Goal: Answer question/provide support: Share knowledge or assist other users

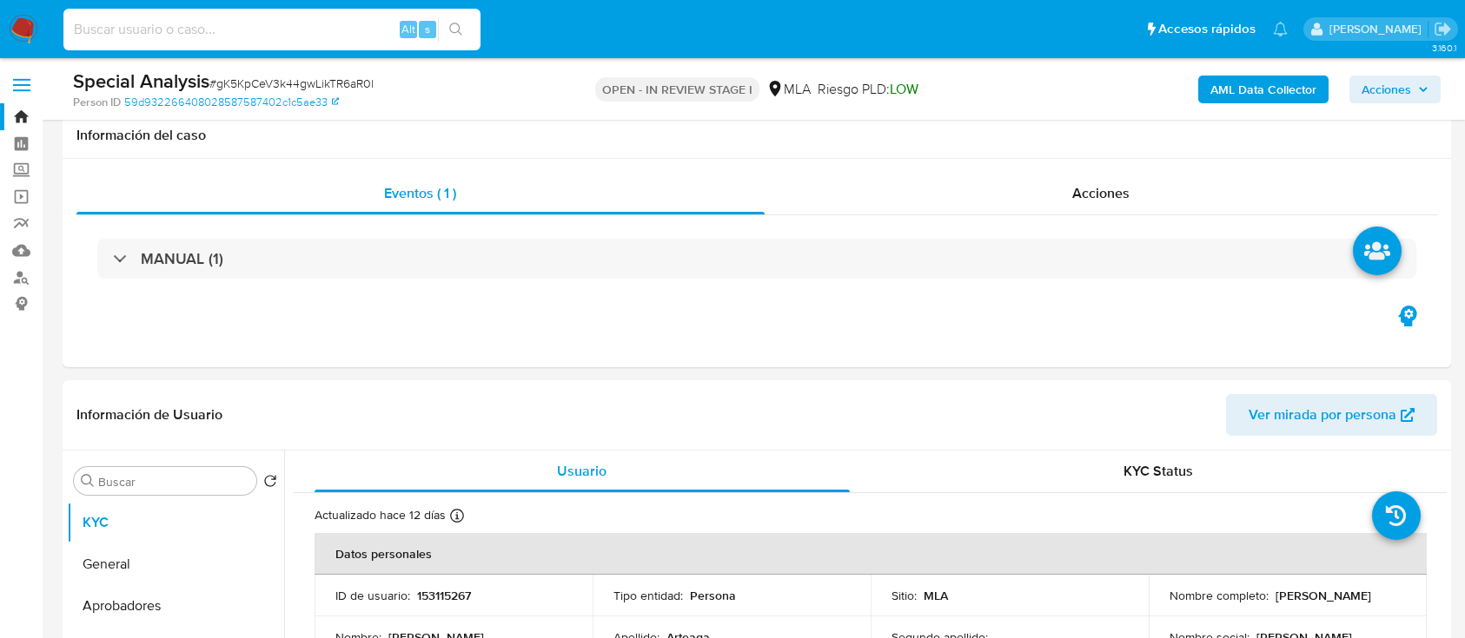
click at [336, 23] on input at bounding box center [271, 29] width 417 height 23
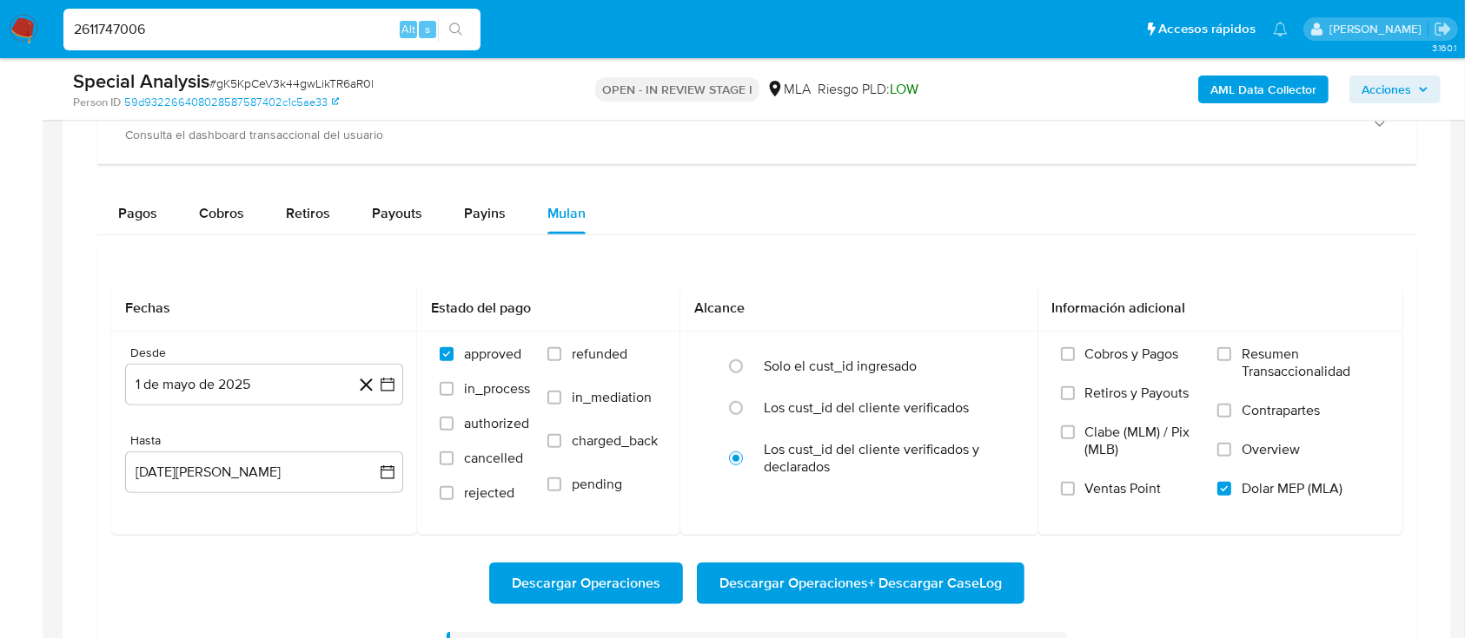
type input "2611747006"
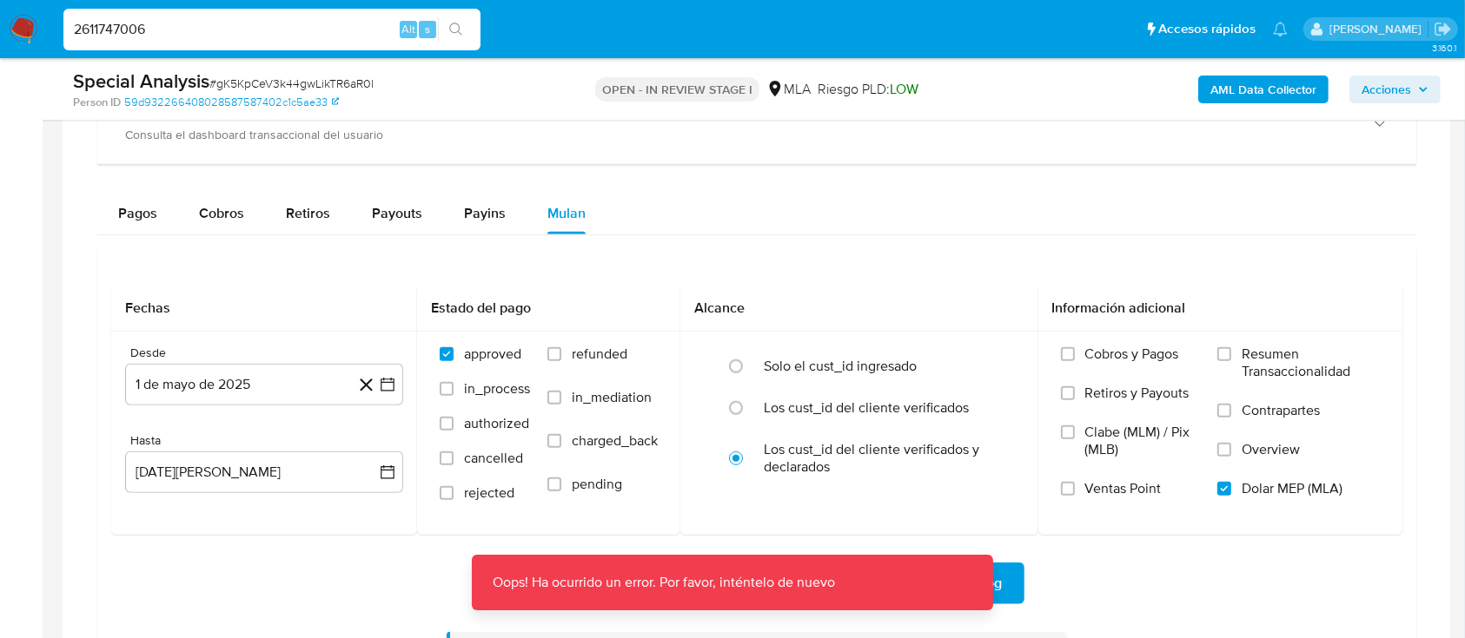
click at [341, 17] on div "2611747006 Alt s" at bounding box center [271, 30] width 417 height 42
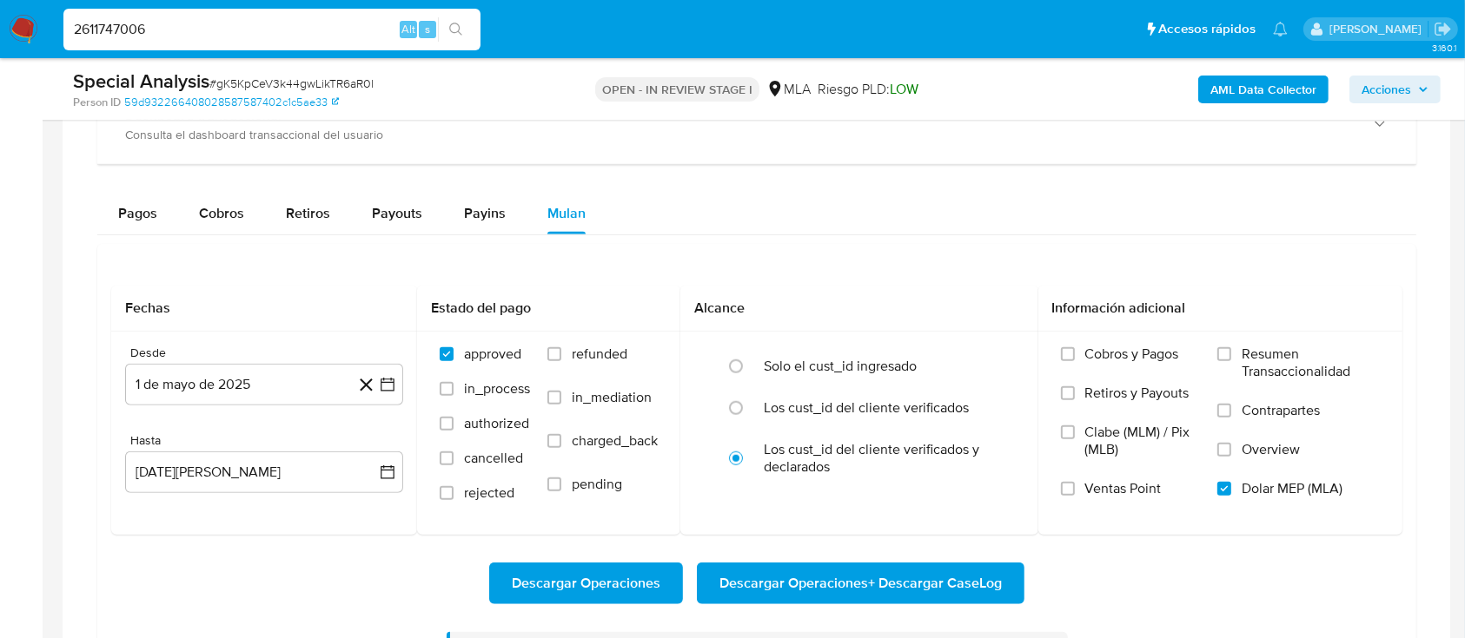
click at [340, 38] on input "2611747006" at bounding box center [271, 29] width 417 height 23
click at [459, 24] on icon "search-icon" at bounding box center [456, 30] width 14 height 14
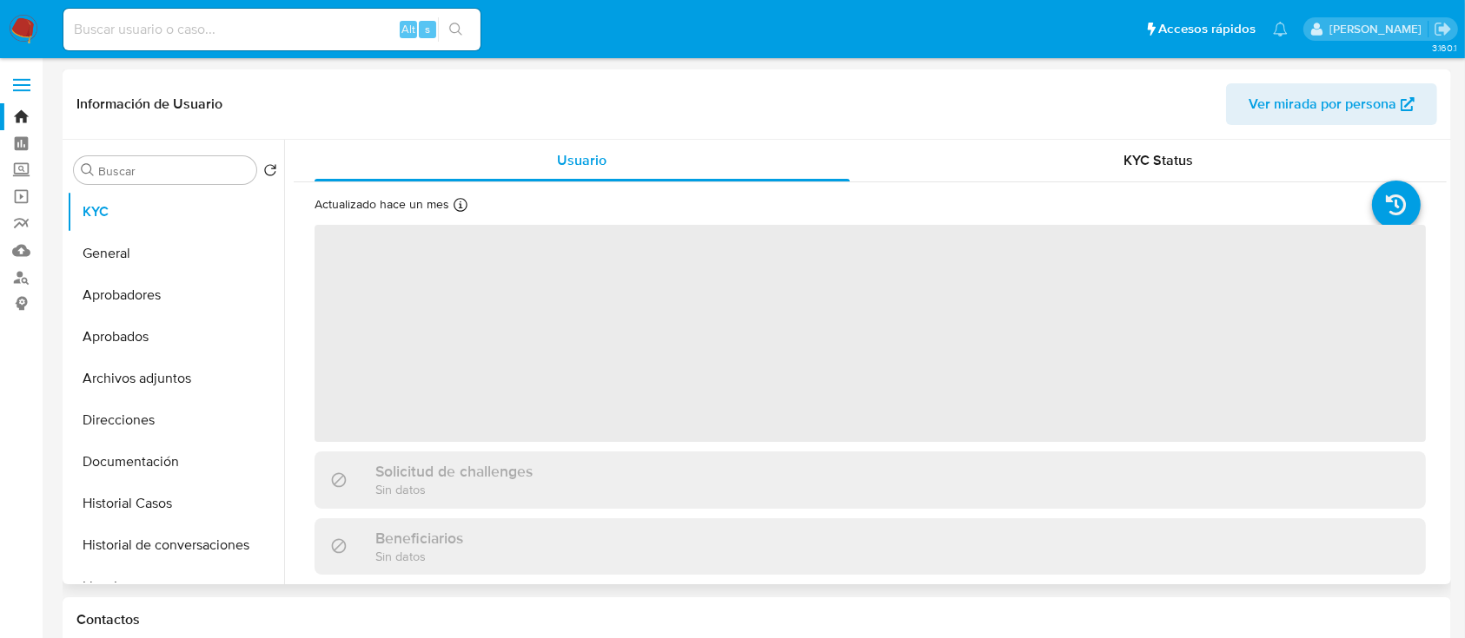
select select "10"
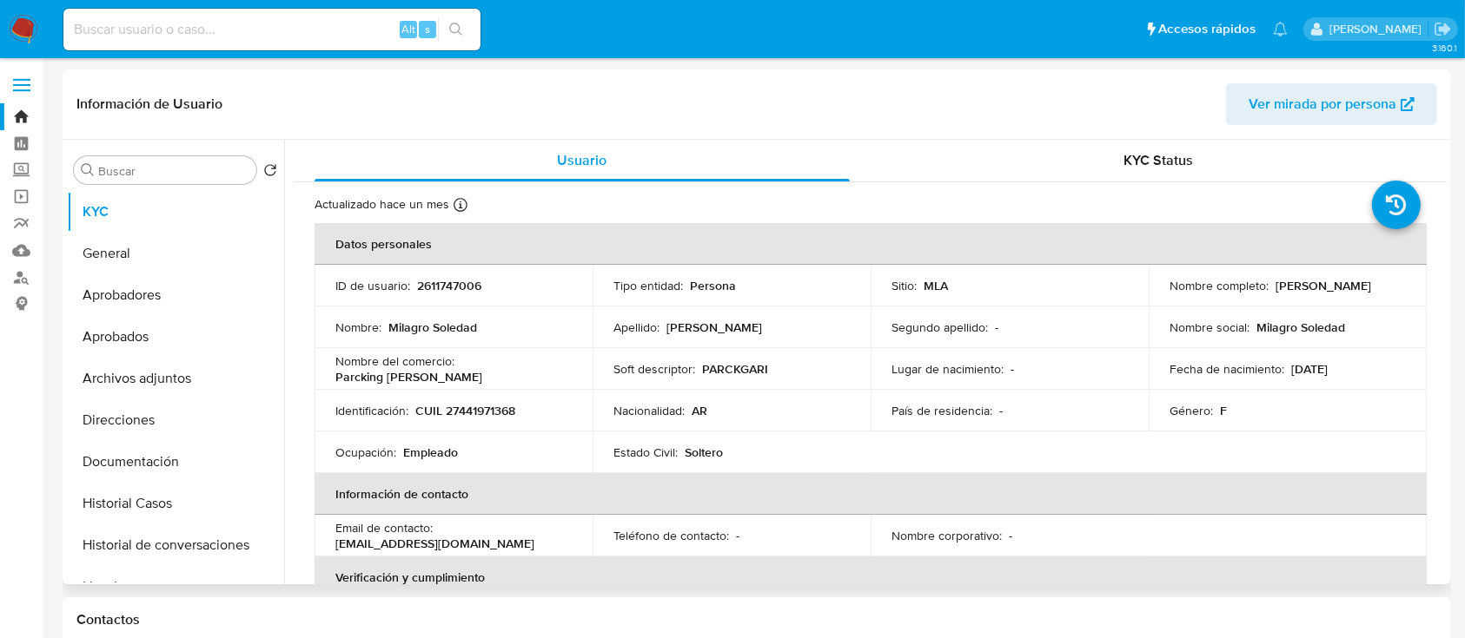
click at [483, 403] on p "CUIL 27441971368" at bounding box center [465, 411] width 100 height 16
copy p "27441971368"
click at [196, 494] on button "Historial Casos" at bounding box center [168, 504] width 203 height 42
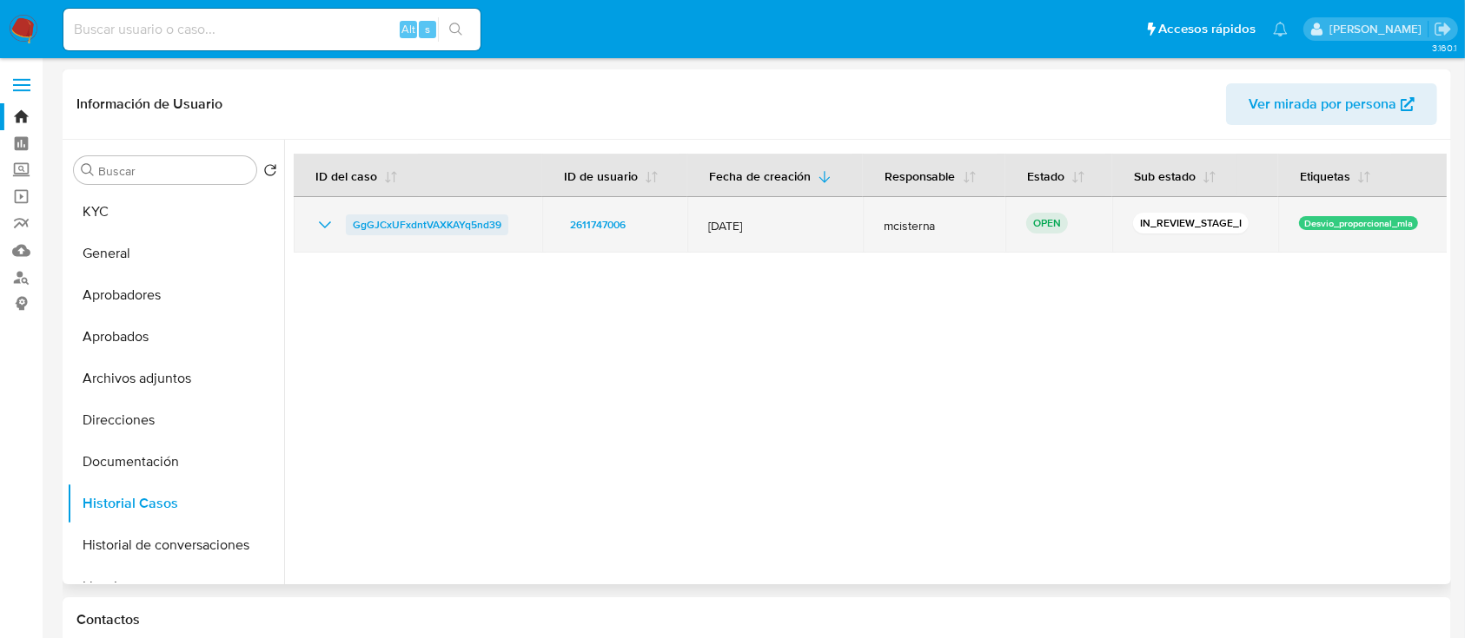
click at [374, 228] on span "GgGJCxUFxdntVAXKAYq5nd39" at bounding box center [427, 225] width 149 height 21
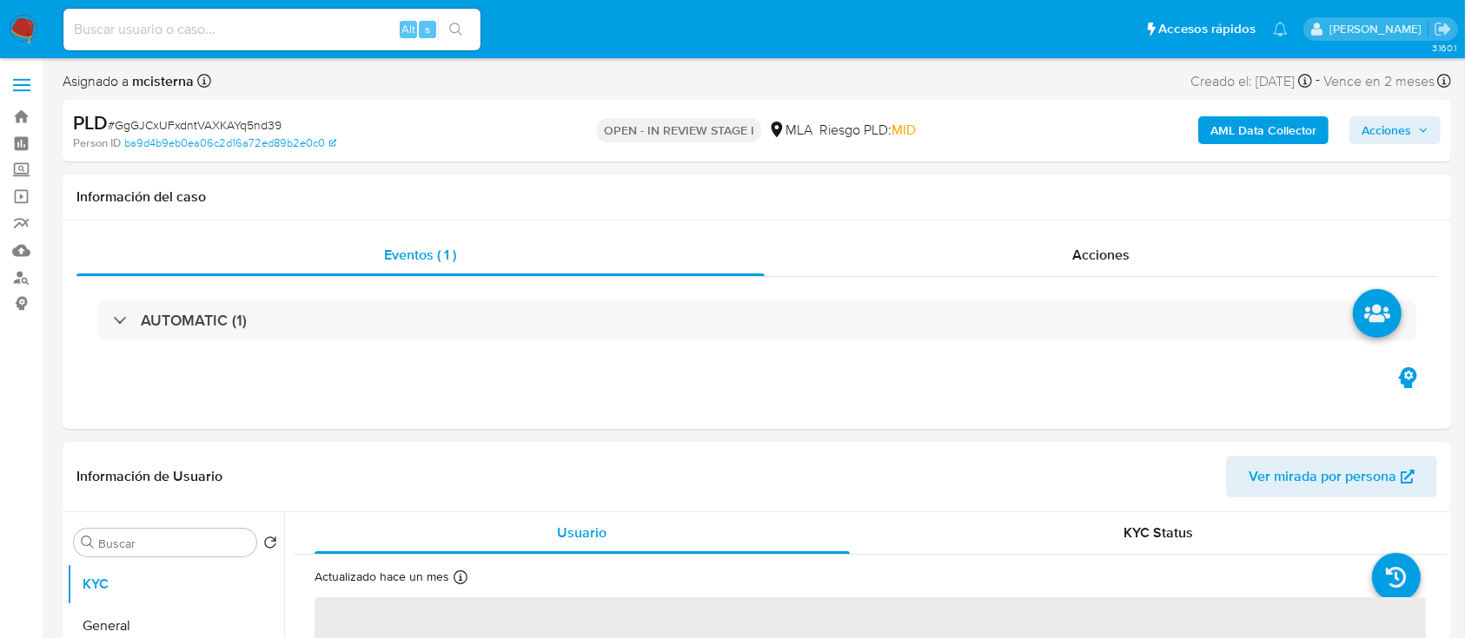
select select "10"
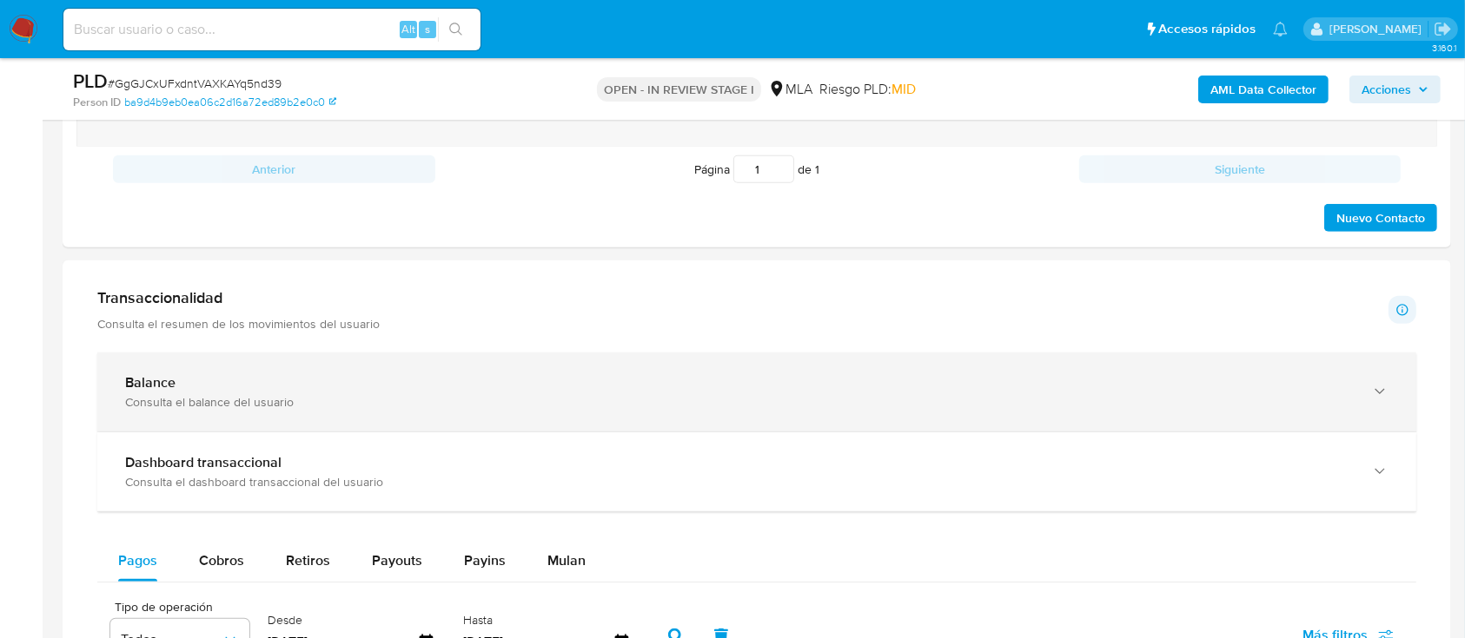
scroll to position [695, 0]
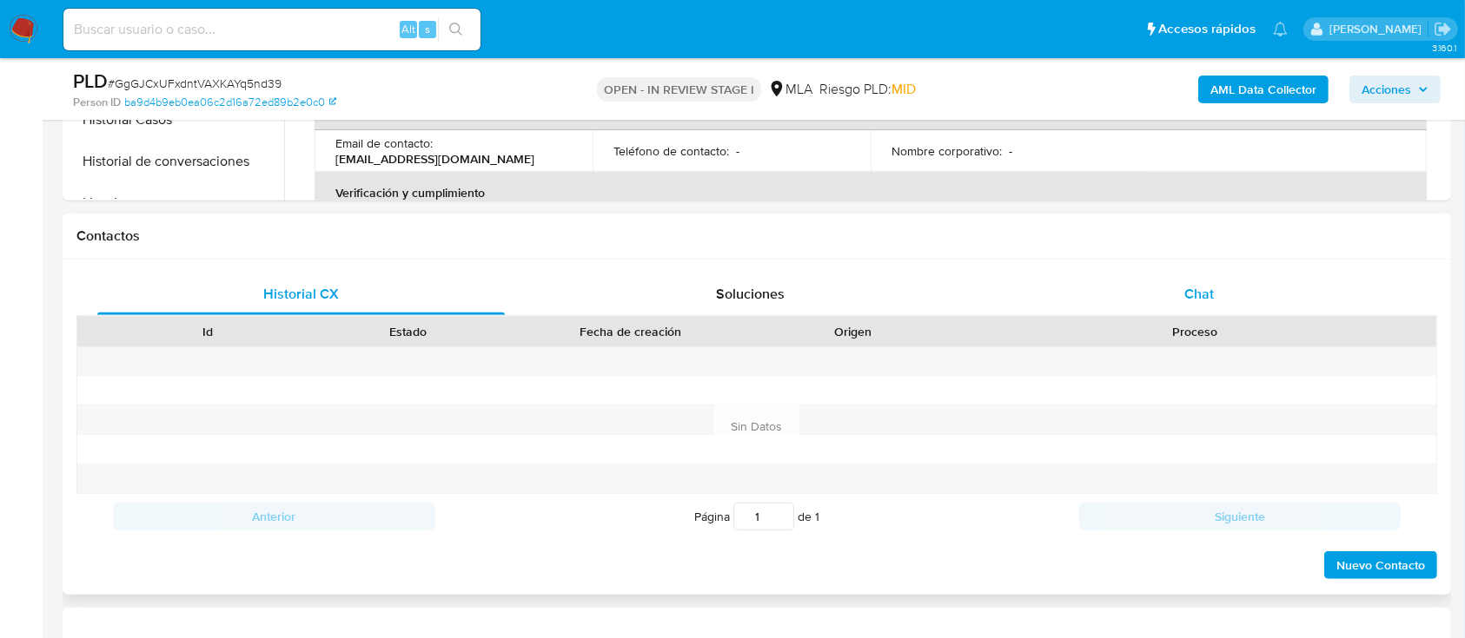
click at [1195, 279] on div "Chat" at bounding box center [1198, 295] width 407 height 42
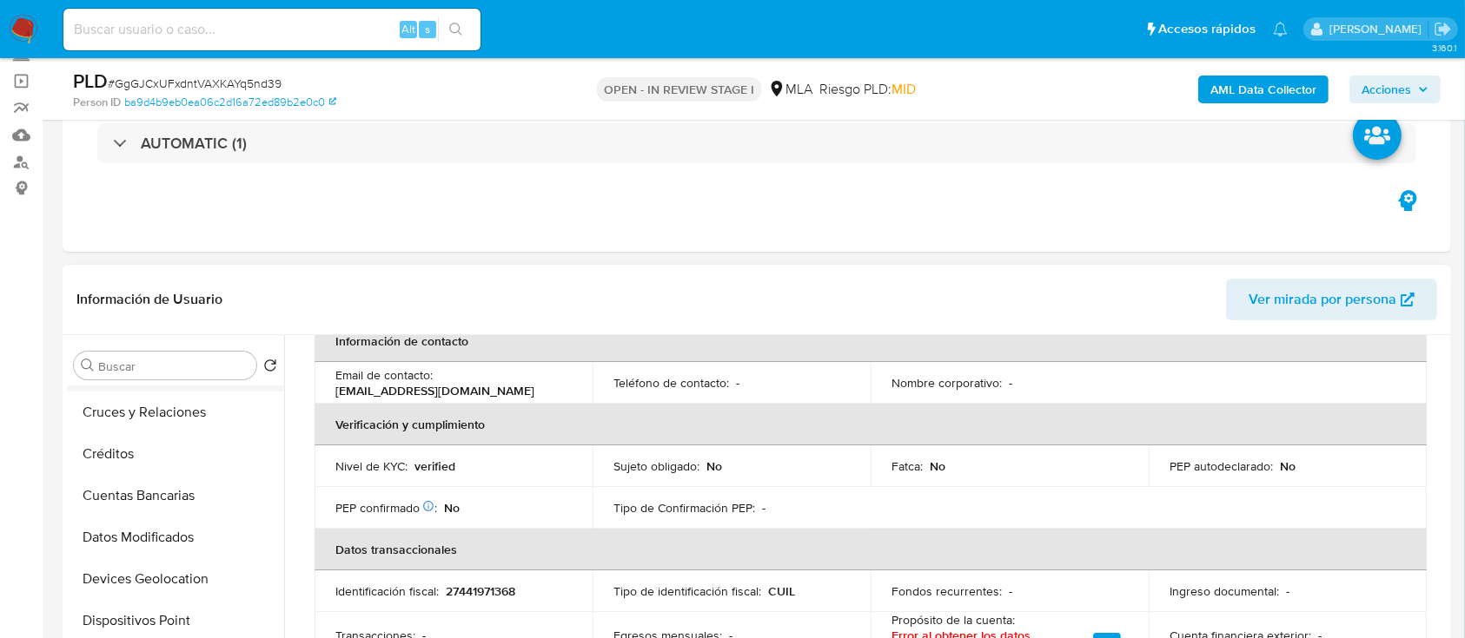
scroll to position [463, 0]
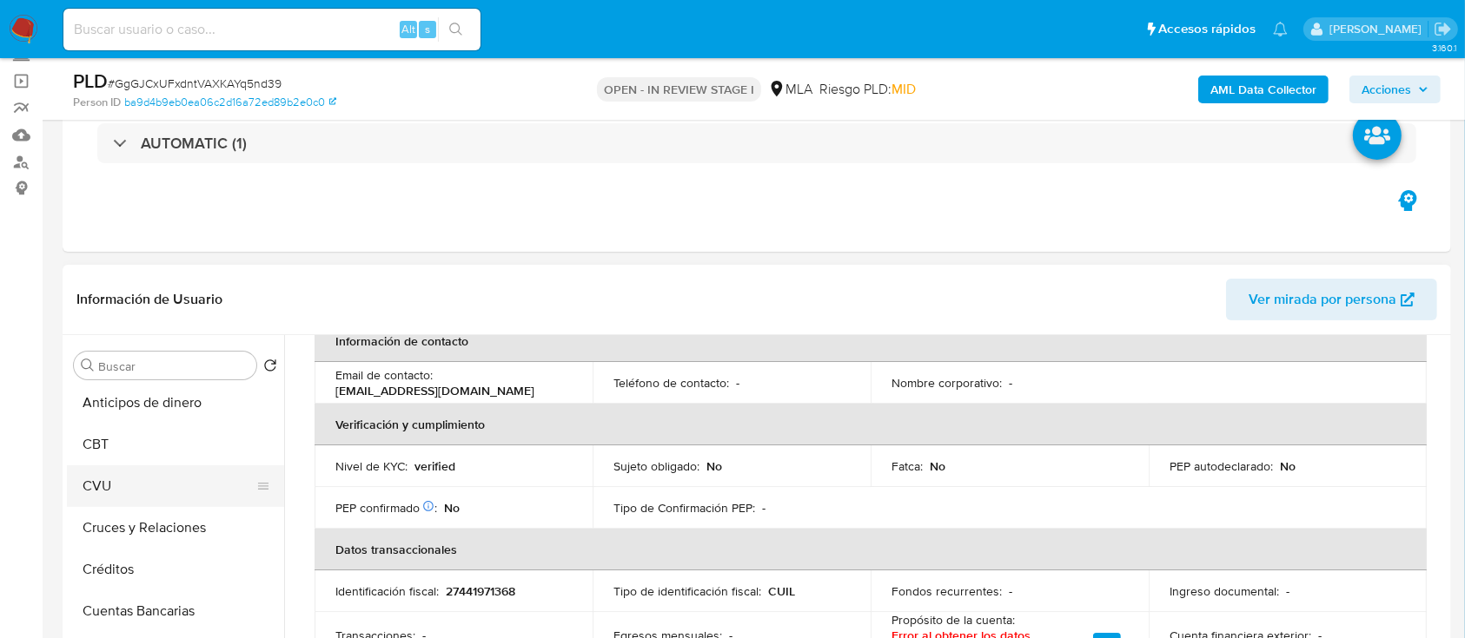
click at [182, 483] on button "CVU" at bounding box center [168, 487] width 203 height 42
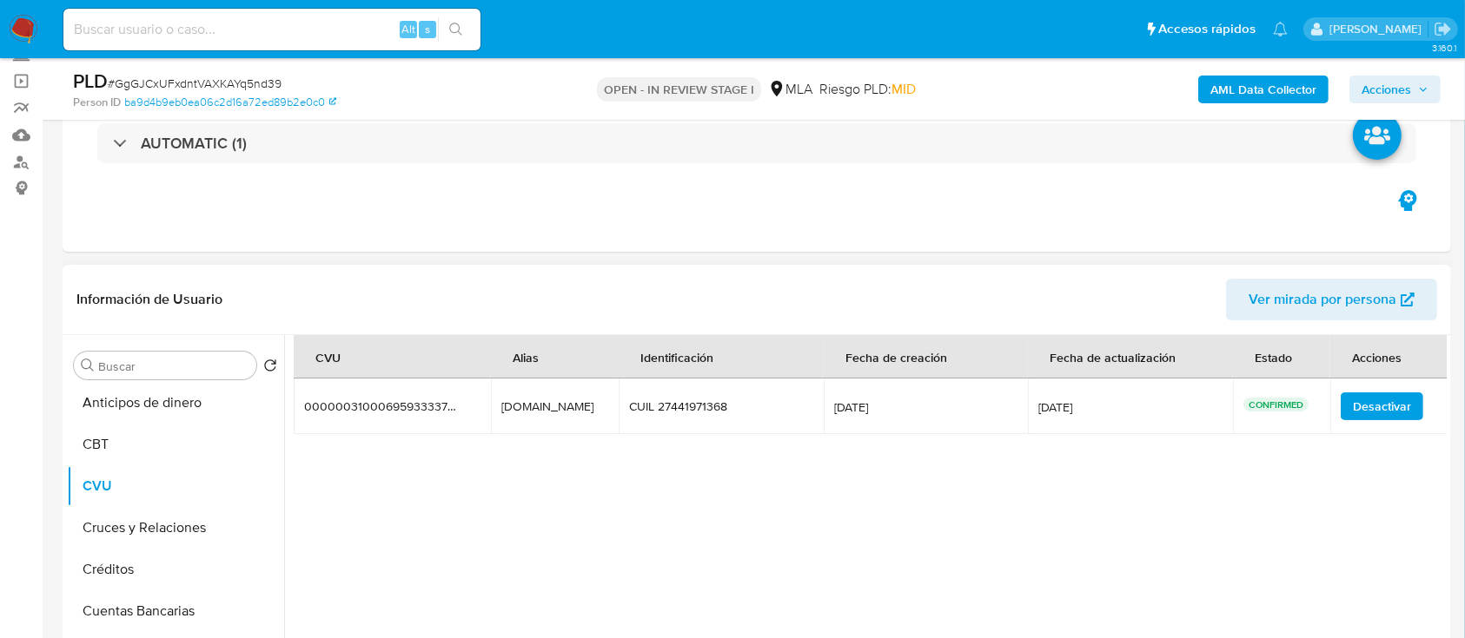
click at [541, 413] on div "milagro.136.arbol.mp" at bounding box center [554, 407] width 107 height 16
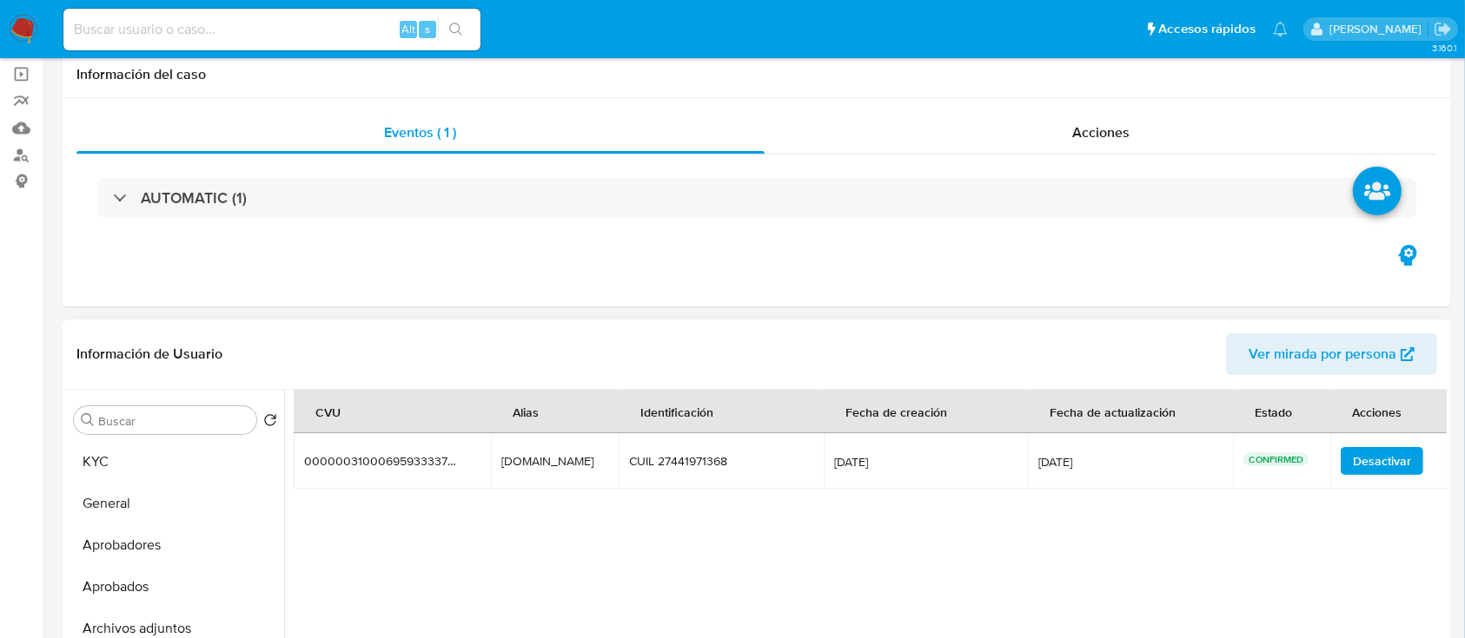
scroll to position [347, 0]
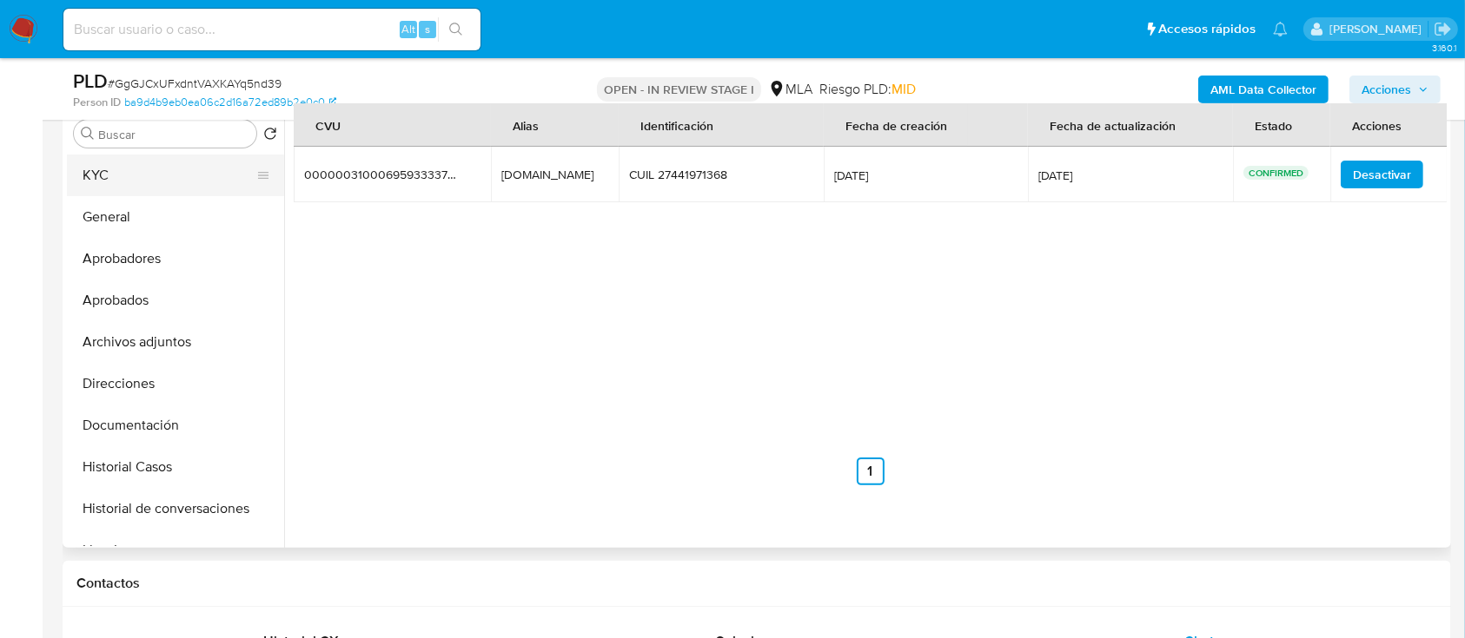
click at [109, 167] on button "KYC" at bounding box center [168, 176] width 203 height 42
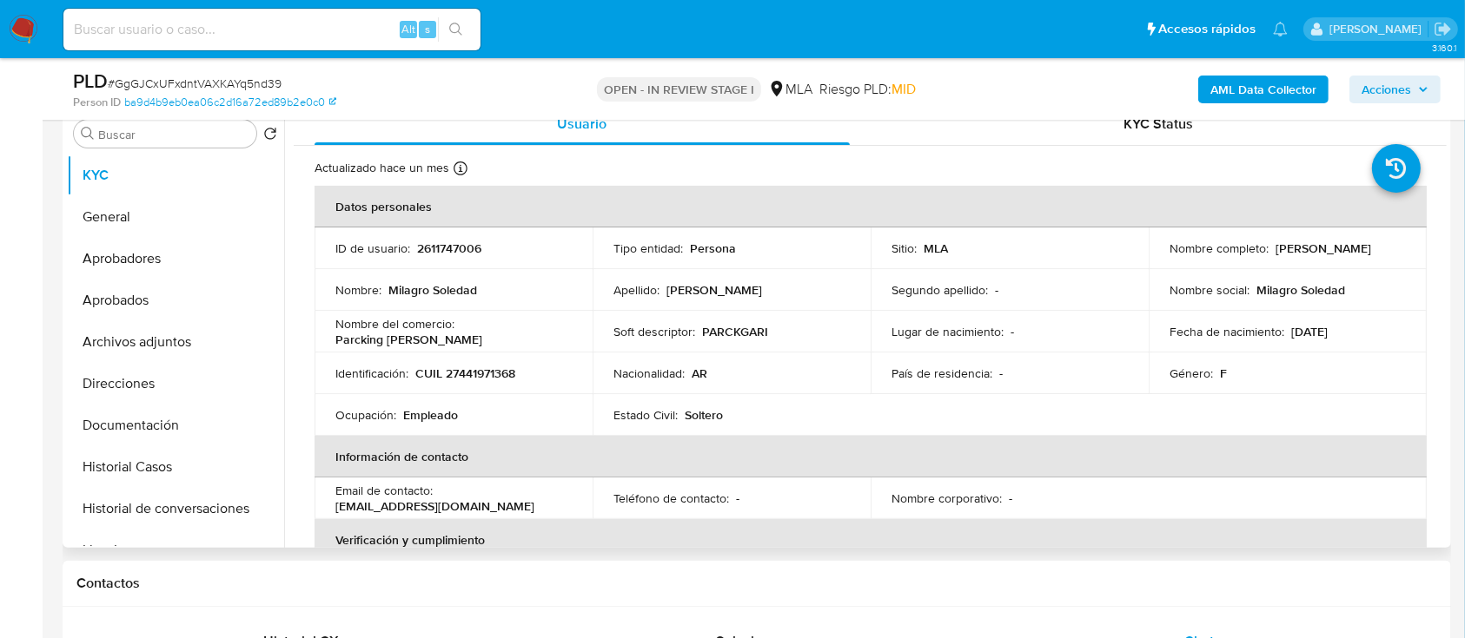
drag, startPoint x: 1161, startPoint y: 260, endPoint x: 1328, endPoint y: 255, distance: 167.7
click at [1328, 255] on td "Nombre completo : Milagro Soledad Garicoche" at bounding box center [1287, 249] width 278 height 42
copy p "Milagro Soledad Garicoche"
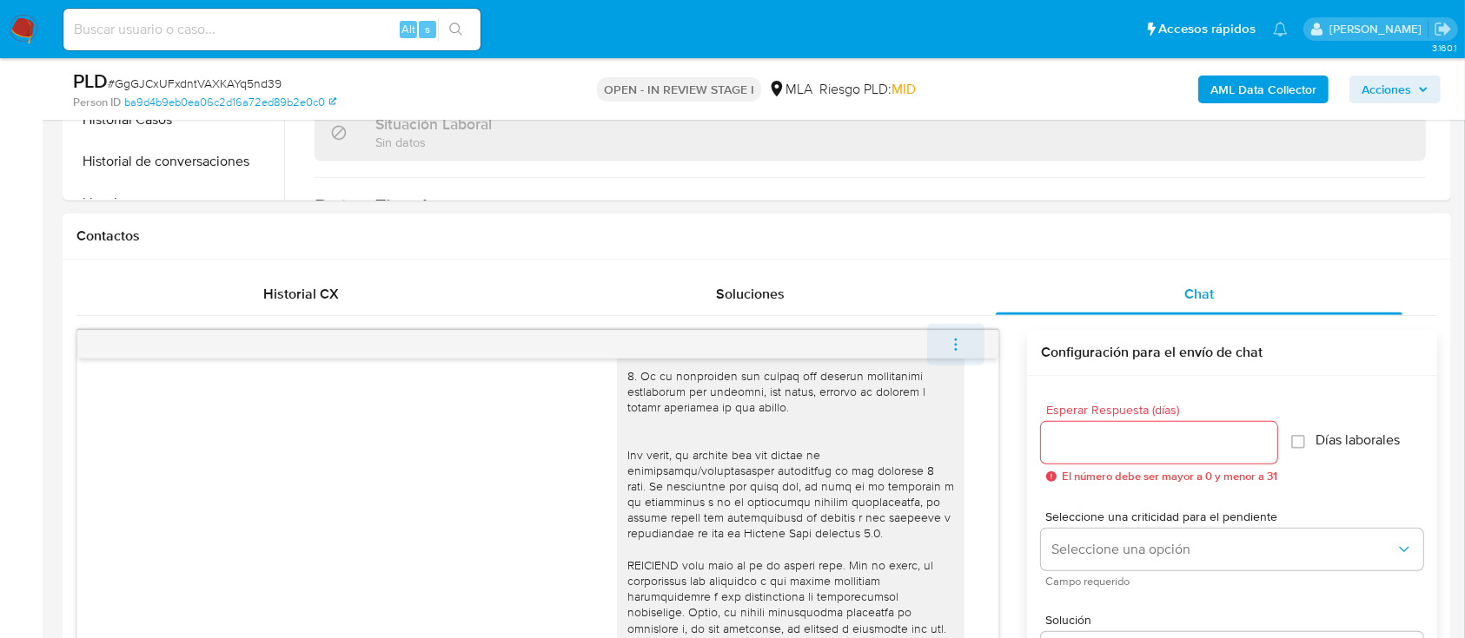
scroll to position [495, 0]
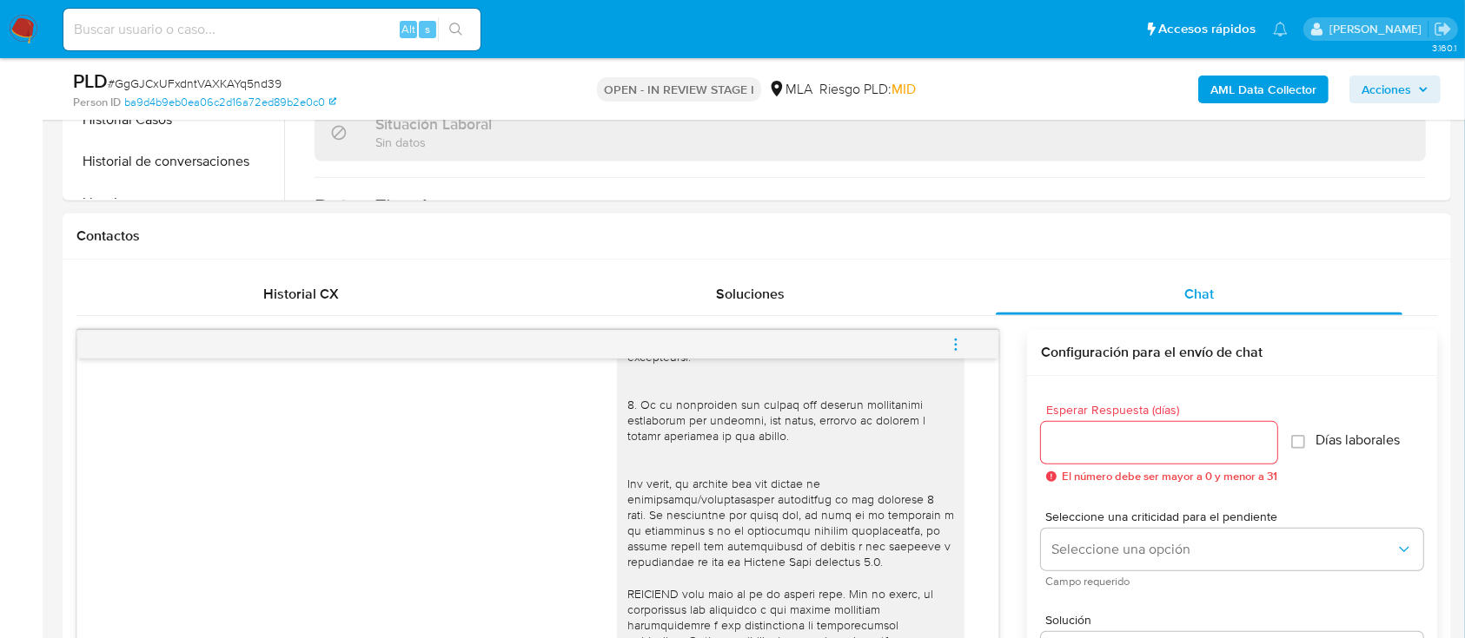
click at [962, 351] on icon "menu-action" at bounding box center [956, 345] width 16 height 16
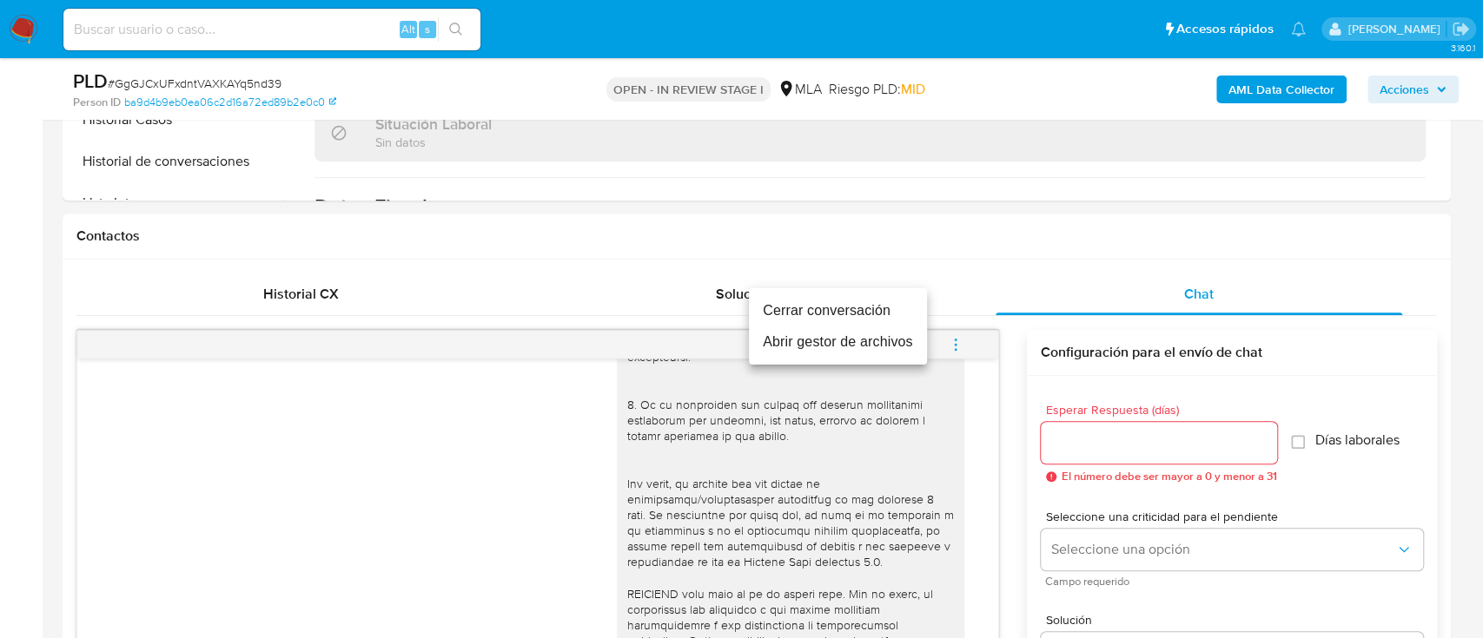
click at [848, 309] on li "Cerrar conversación" at bounding box center [838, 310] width 178 height 31
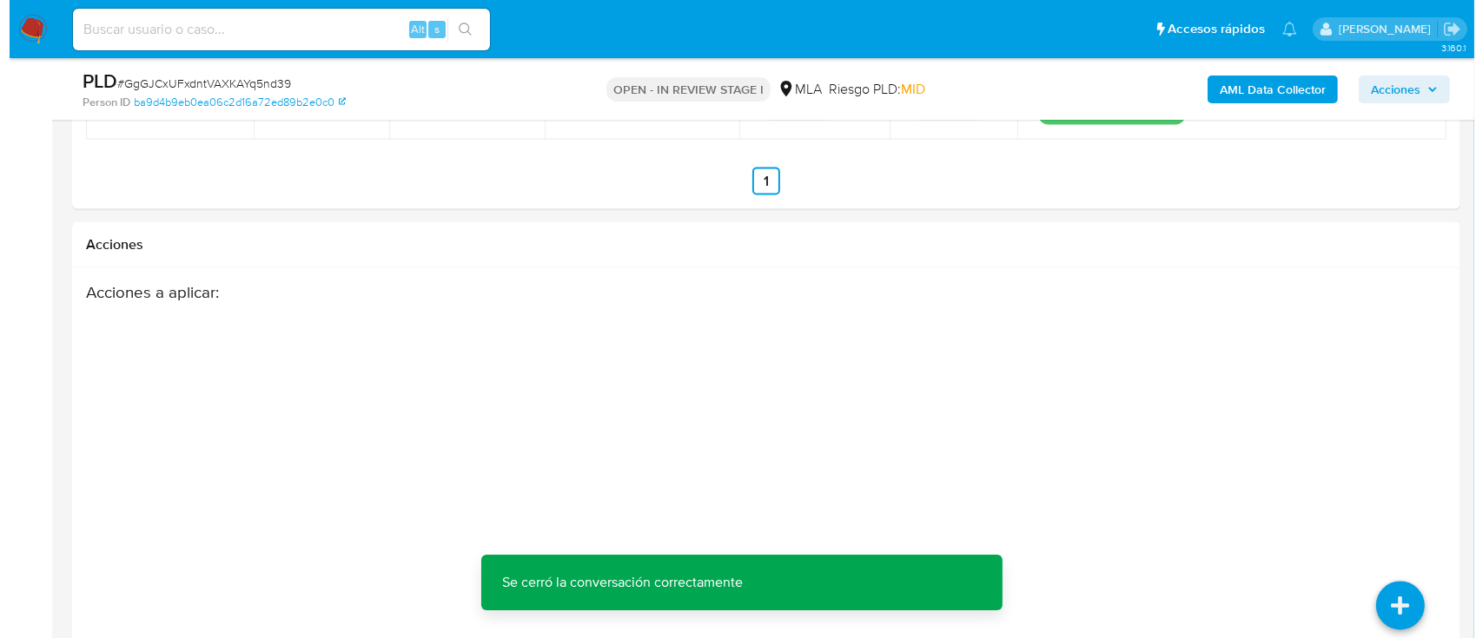
scroll to position [2992, 0]
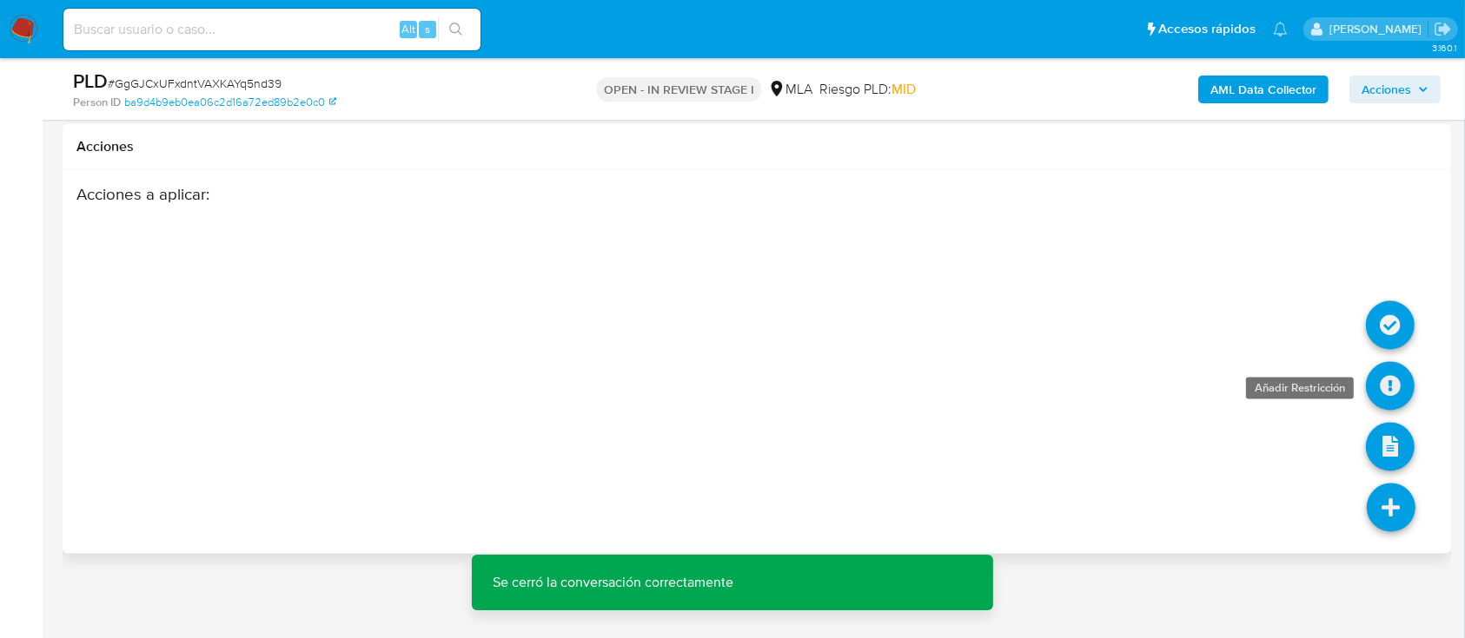
click at [1393, 383] on icon at bounding box center [1390, 386] width 49 height 49
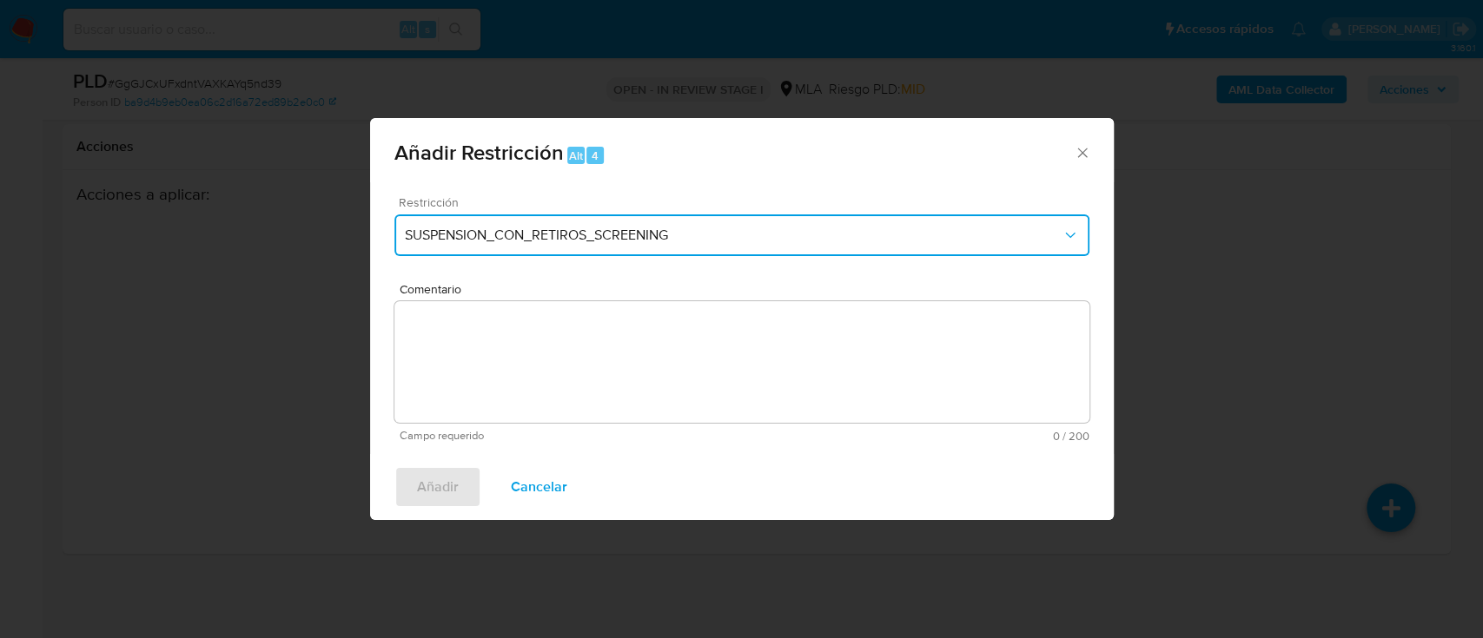
click at [506, 230] on span "SUSPENSION_CON_RETIROS_SCREENING" at bounding box center [733, 235] width 657 height 17
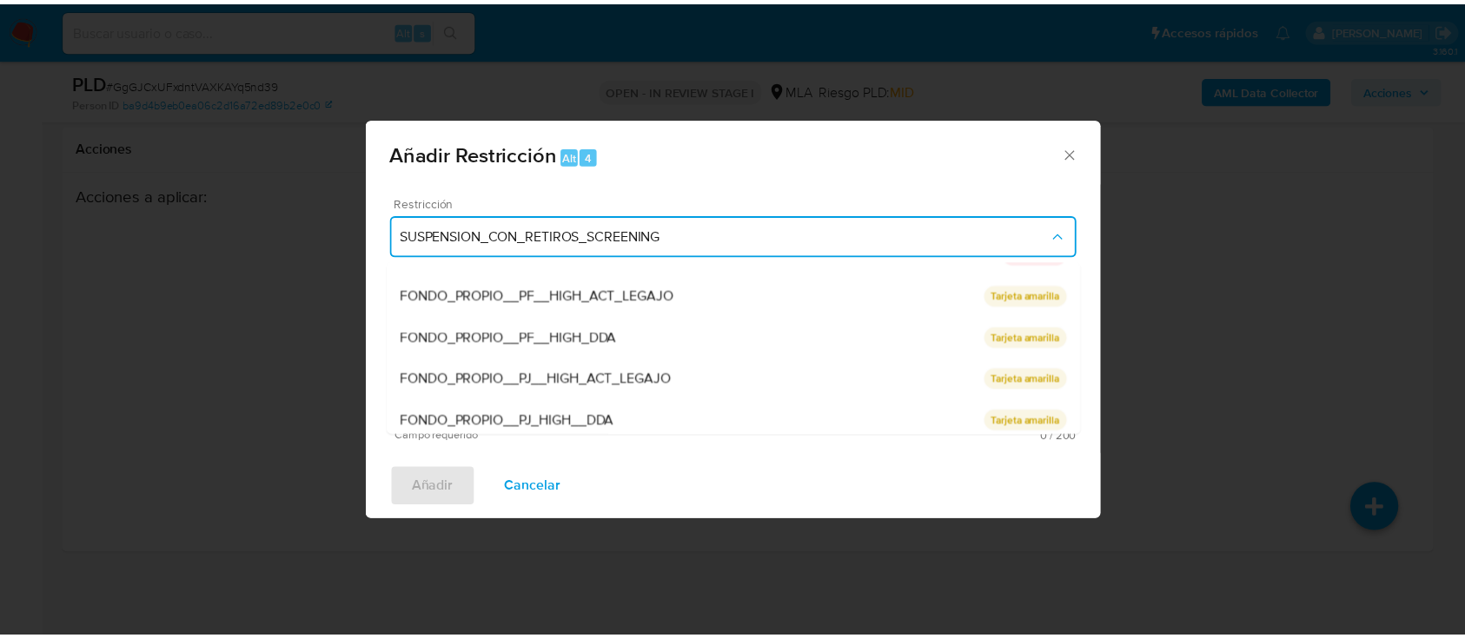
scroll to position [347, 0]
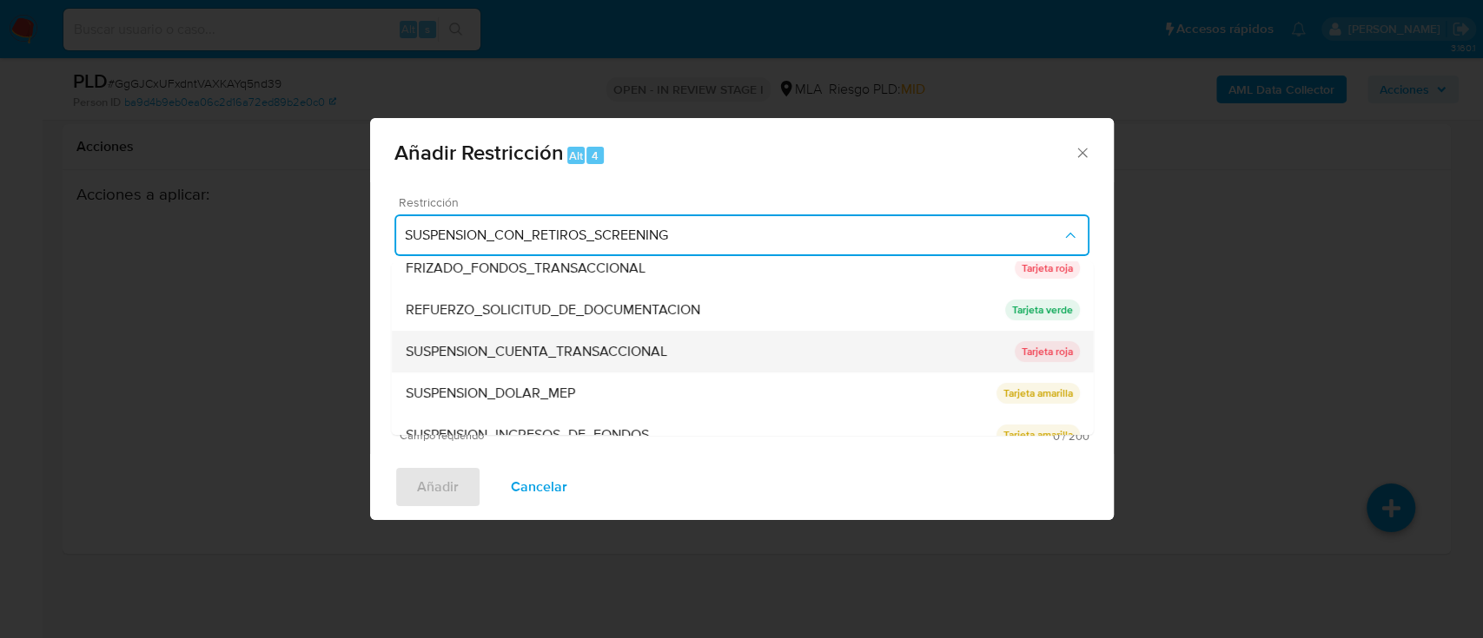
click at [587, 351] on span "SUSPENSION_CUENTA_TRANSACCIONAL" at bounding box center [535, 351] width 261 height 17
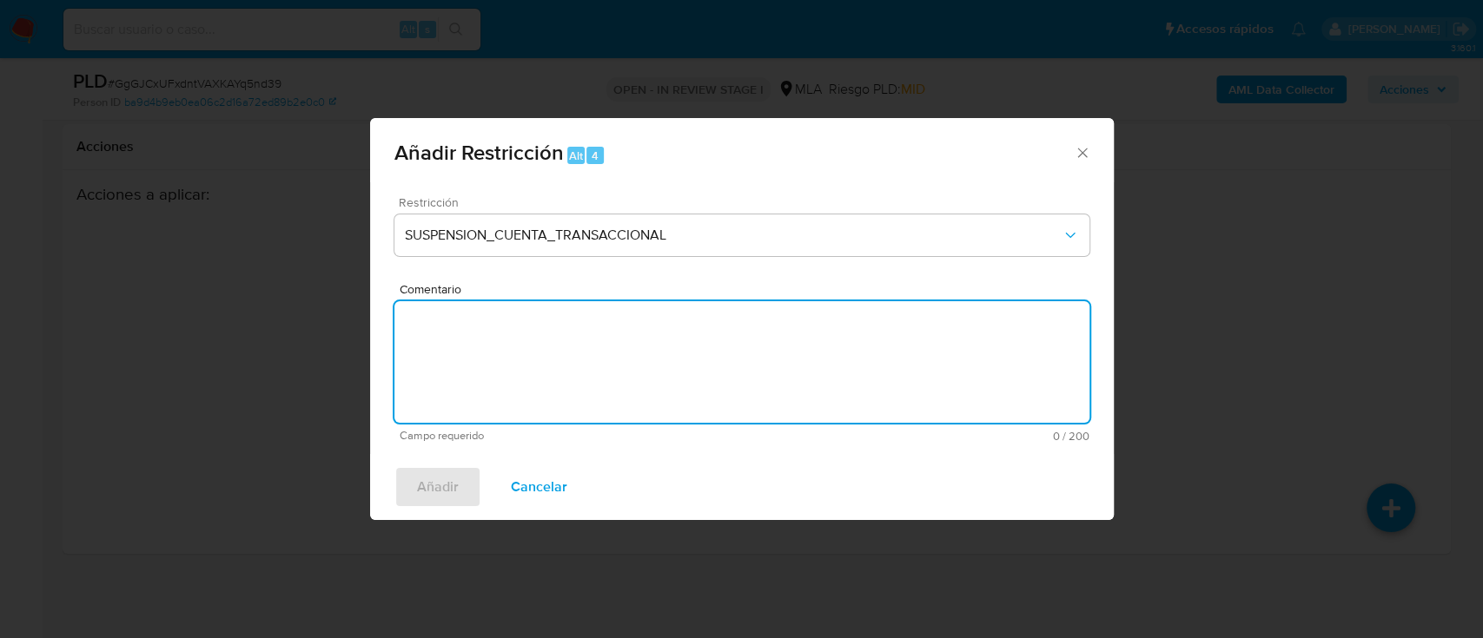
click at [661, 353] on textarea "Comentario" at bounding box center [741, 362] width 695 height 122
type textarea "AML"
click at [427, 495] on span "Añadir" at bounding box center [438, 487] width 42 height 38
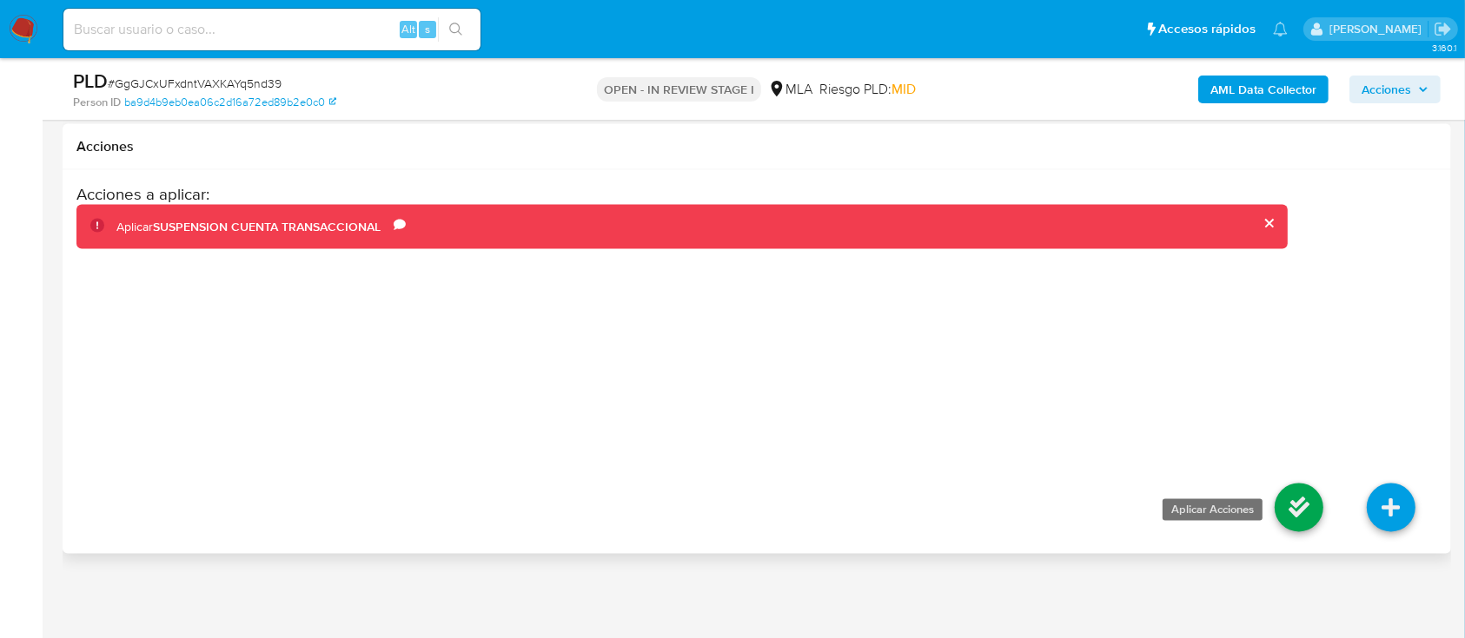
click at [1288, 503] on icon at bounding box center [1298, 508] width 49 height 49
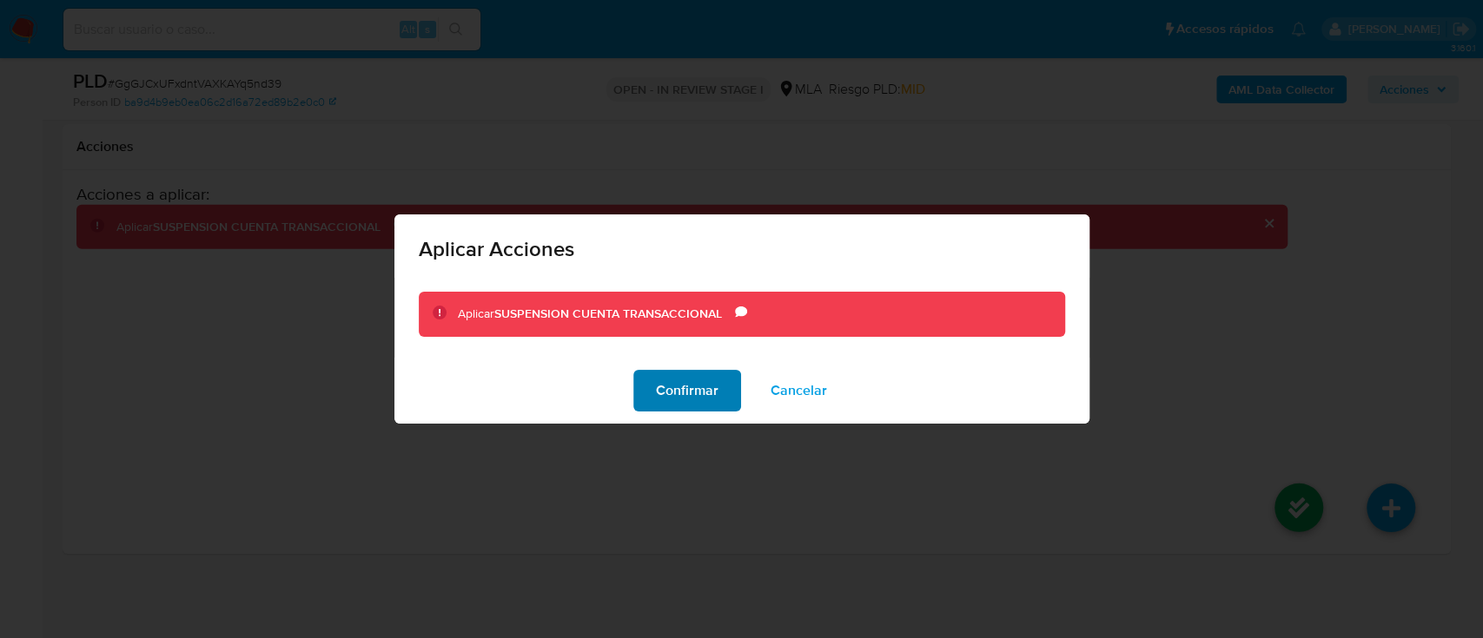
click at [700, 390] on span "Confirmar" at bounding box center [687, 391] width 63 height 38
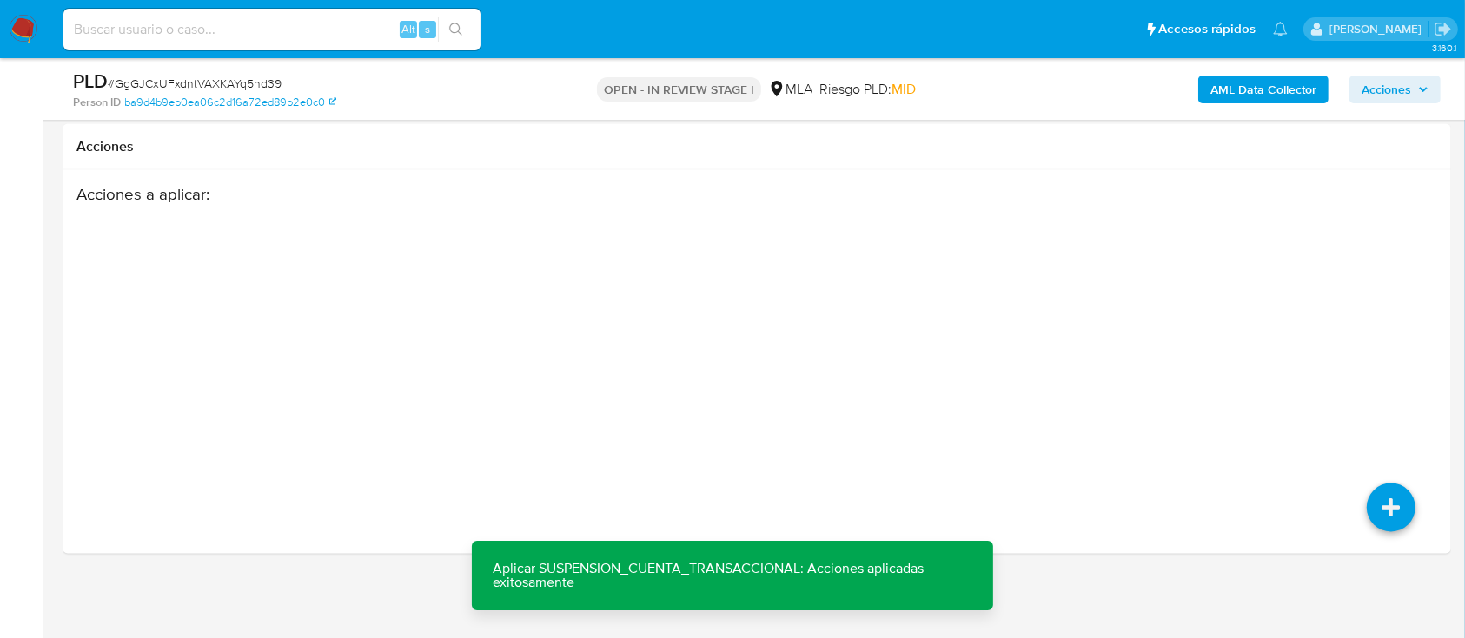
click at [362, 30] on input at bounding box center [271, 29] width 417 height 23
paste input "2608481817"
type input "2608481817"
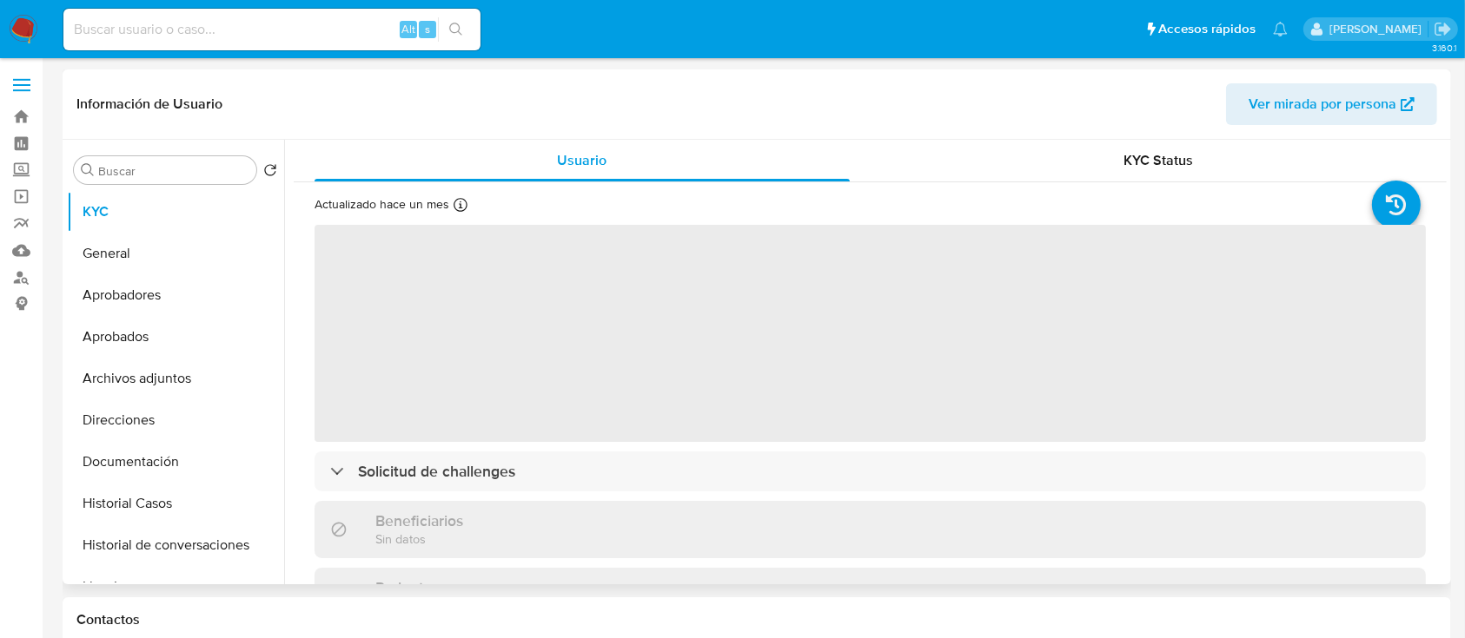
select select "10"
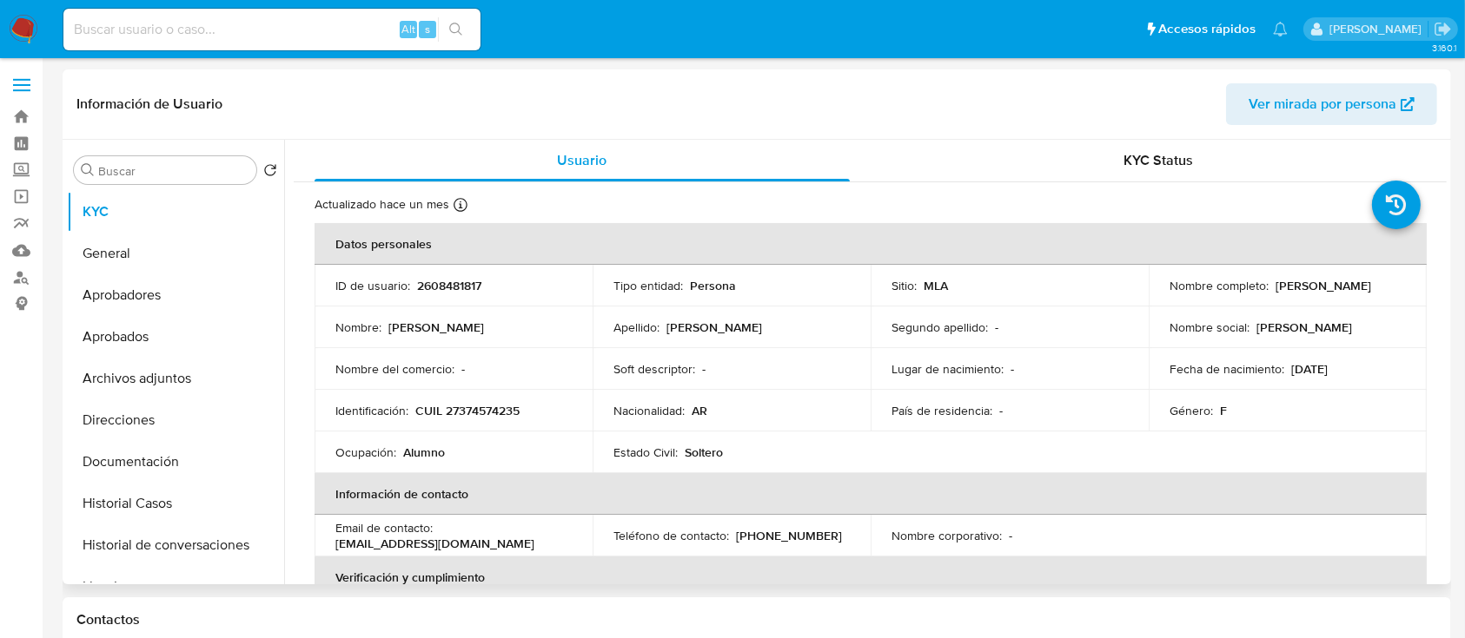
click at [502, 386] on td "Nombre del comercio : -" at bounding box center [453, 369] width 278 height 42
click at [489, 414] on p "CUIL 27374574235" at bounding box center [467, 411] width 104 height 16
copy p "27374574235"
click at [202, 513] on button "Historial Casos" at bounding box center [168, 504] width 203 height 42
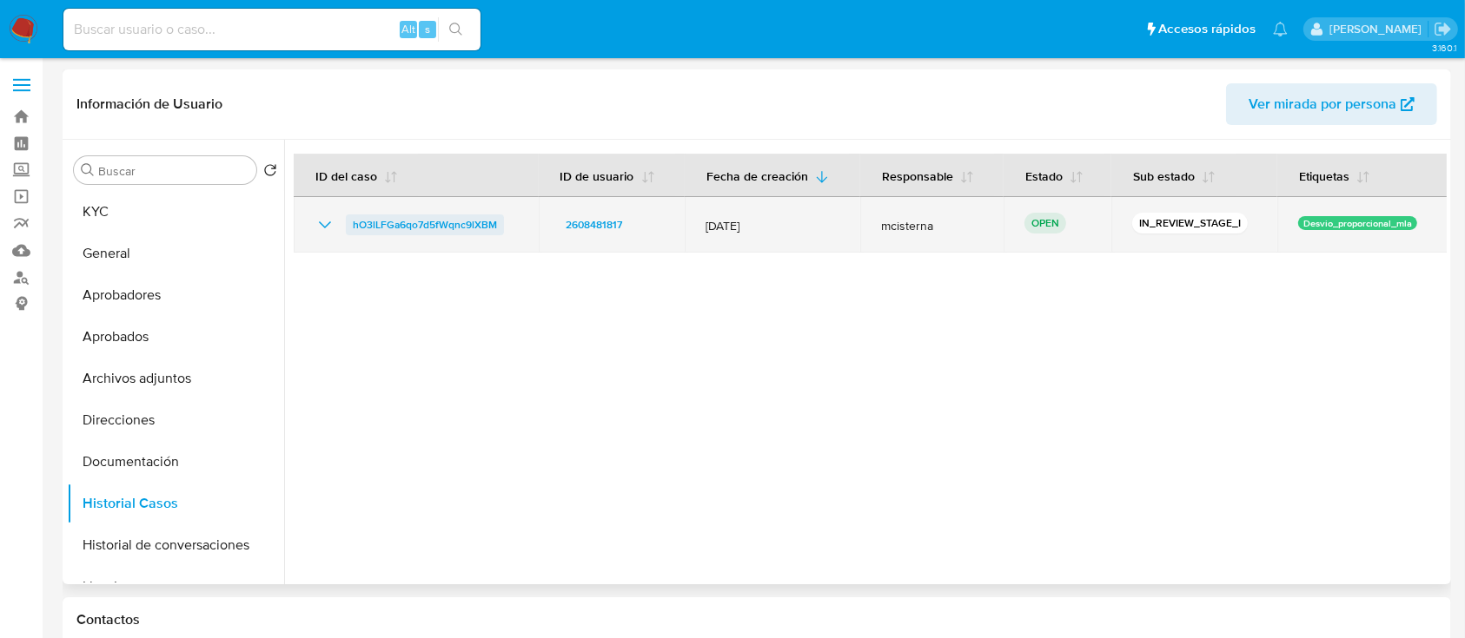
click at [466, 219] on span "hO3lLFGa6qo7d5fWqnc9lXBM" at bounding box center [425, 225] width 144 height 21
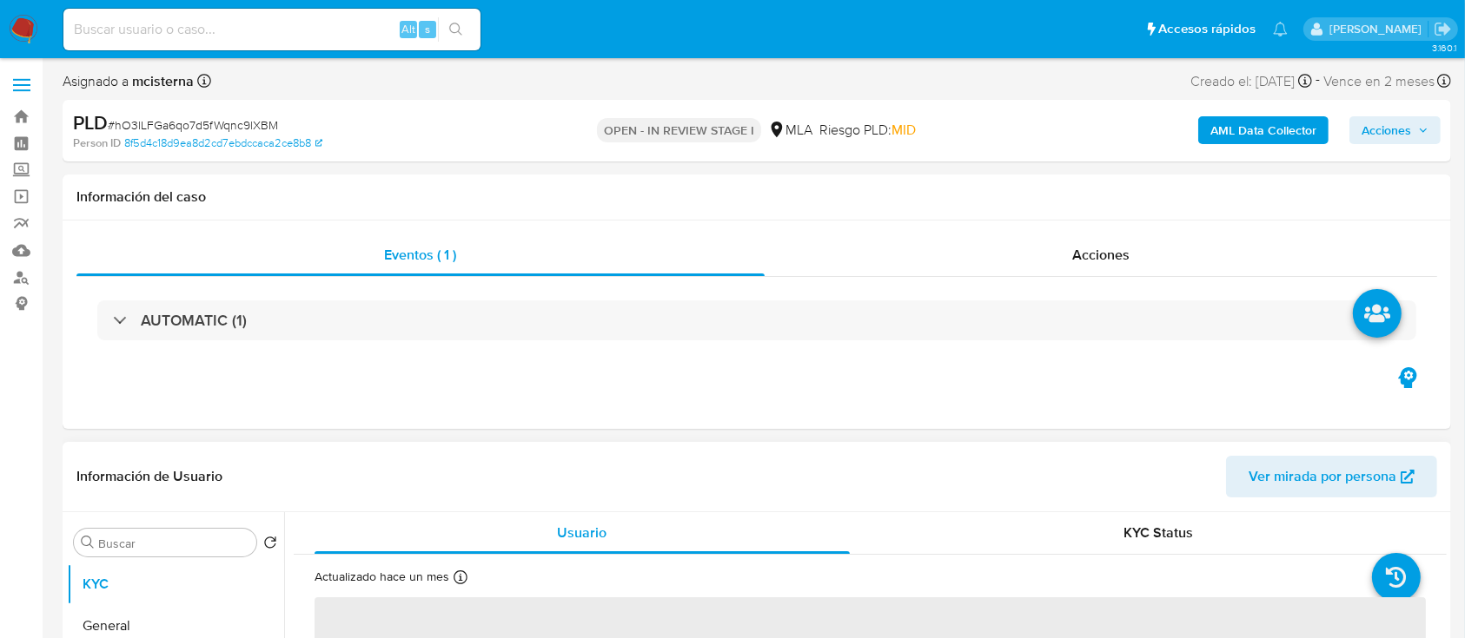
select select "10"
drag, startPoint x: 483, startPoint y: 362, endPoint x: 493, endPoint y: 357, distance: 11.7
click at [486, 362] on div "AUTOMATIC (1)" at bounding box center [756, 320] width 1360 height 87
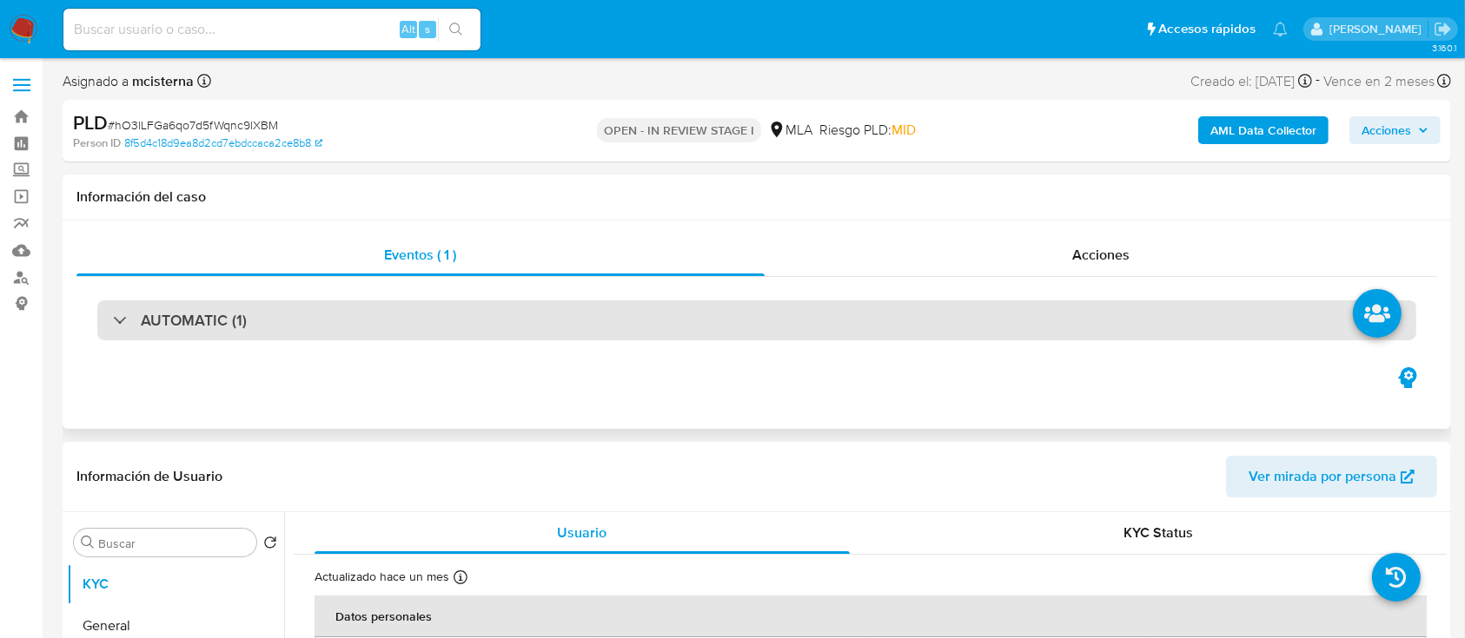
click at [485, 333] on div "AUTOMATIC (1)" at bounding box center [756, 321] width 1319 height 40
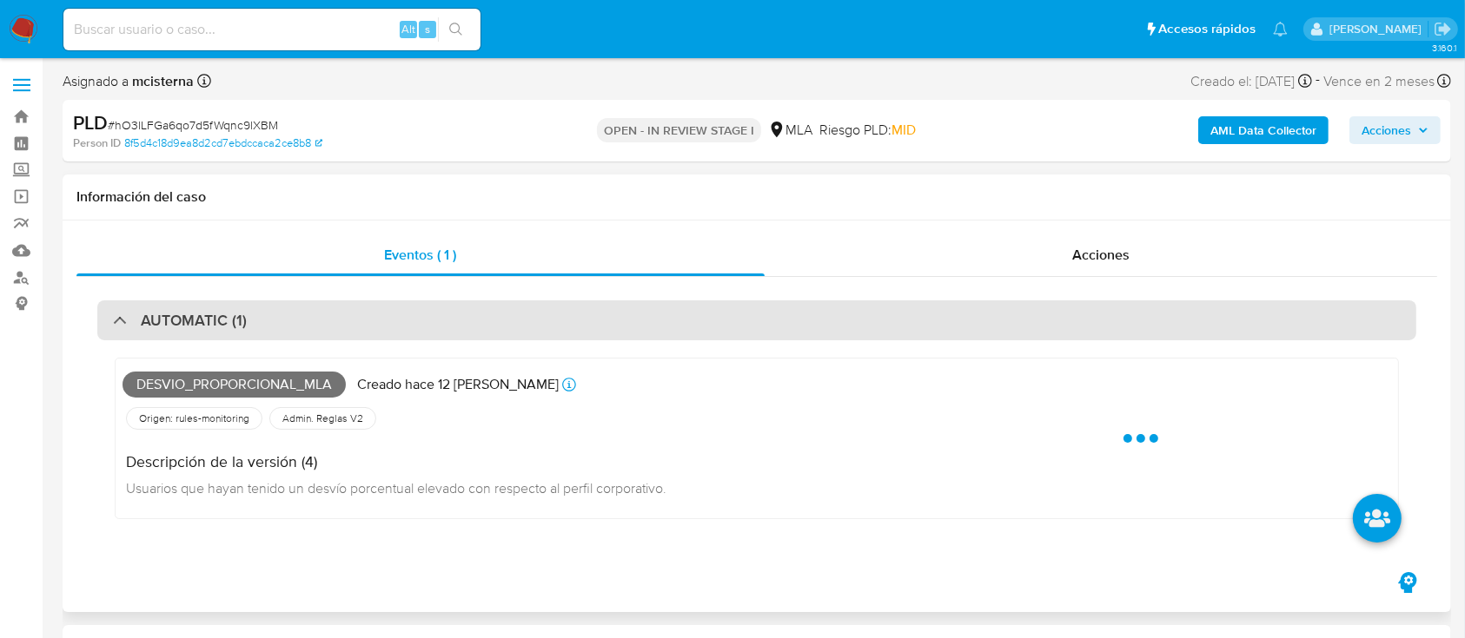
click at [479, 334] on div "AUTOMATIC (1)" at bounding box center [756, 321] width 1319 height 40
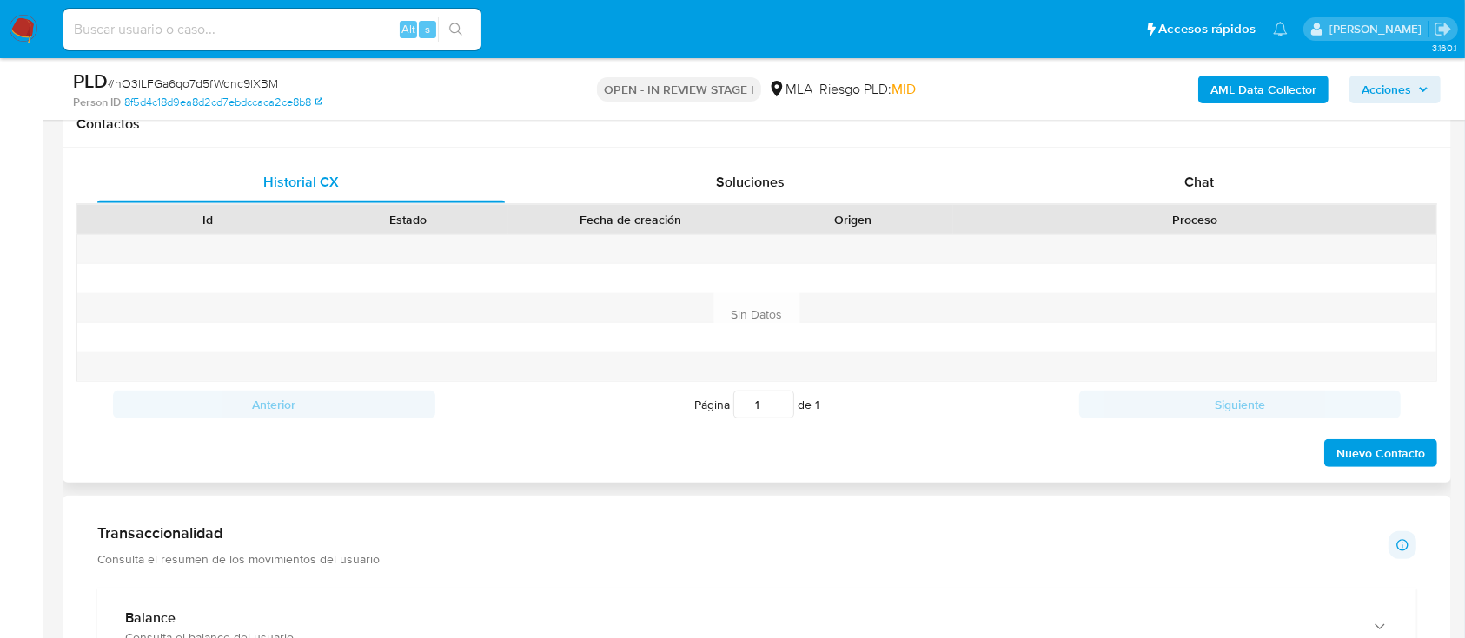
scroll to position [695, 0]
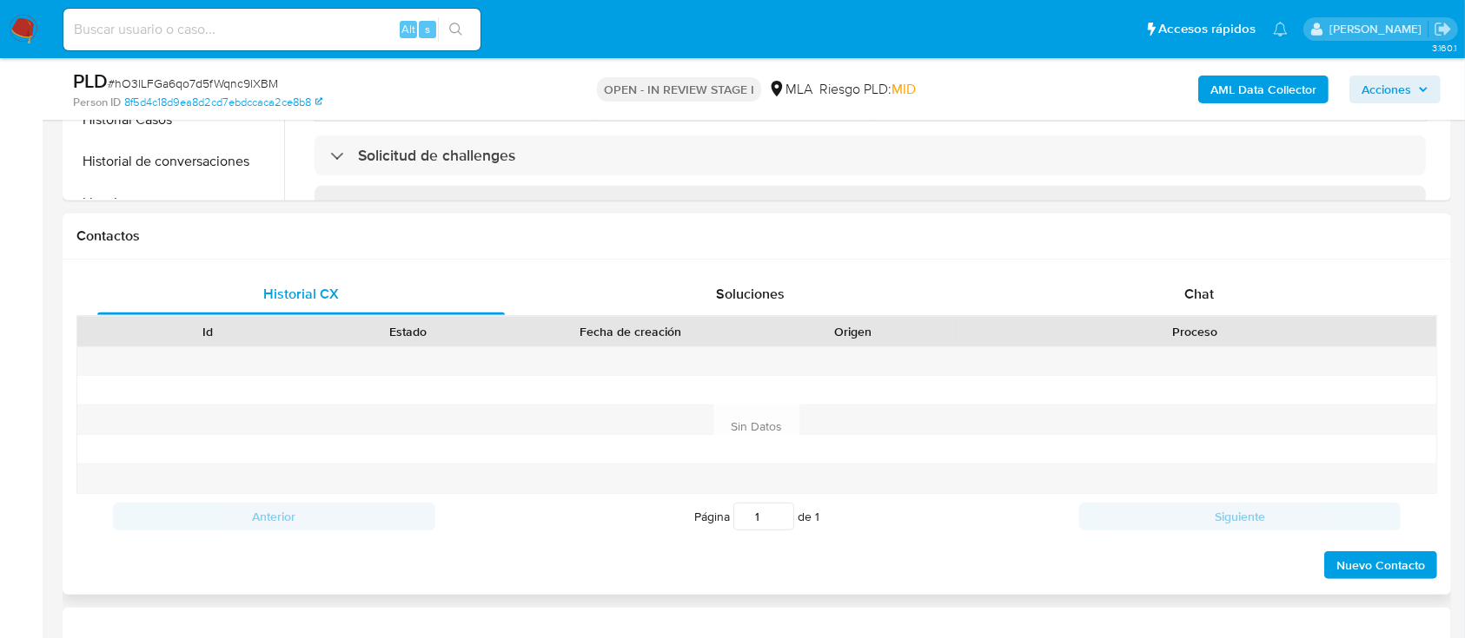
click at [1204, 331] on div "Proceso" at bounding box center [1194, 331] width 459 height 17
click at [1162, 281] on div "Chat" at bounding box center [1198, 295] width 407 height 42
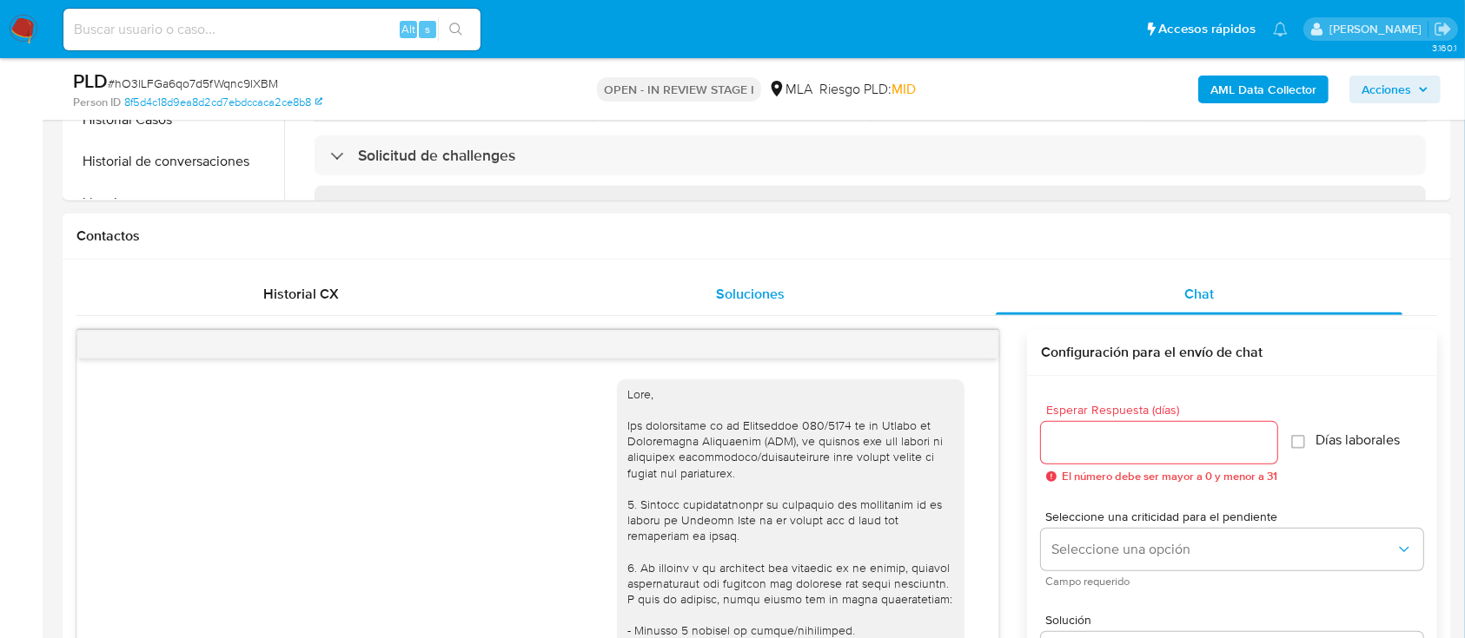
scroll to position [1075, 0]
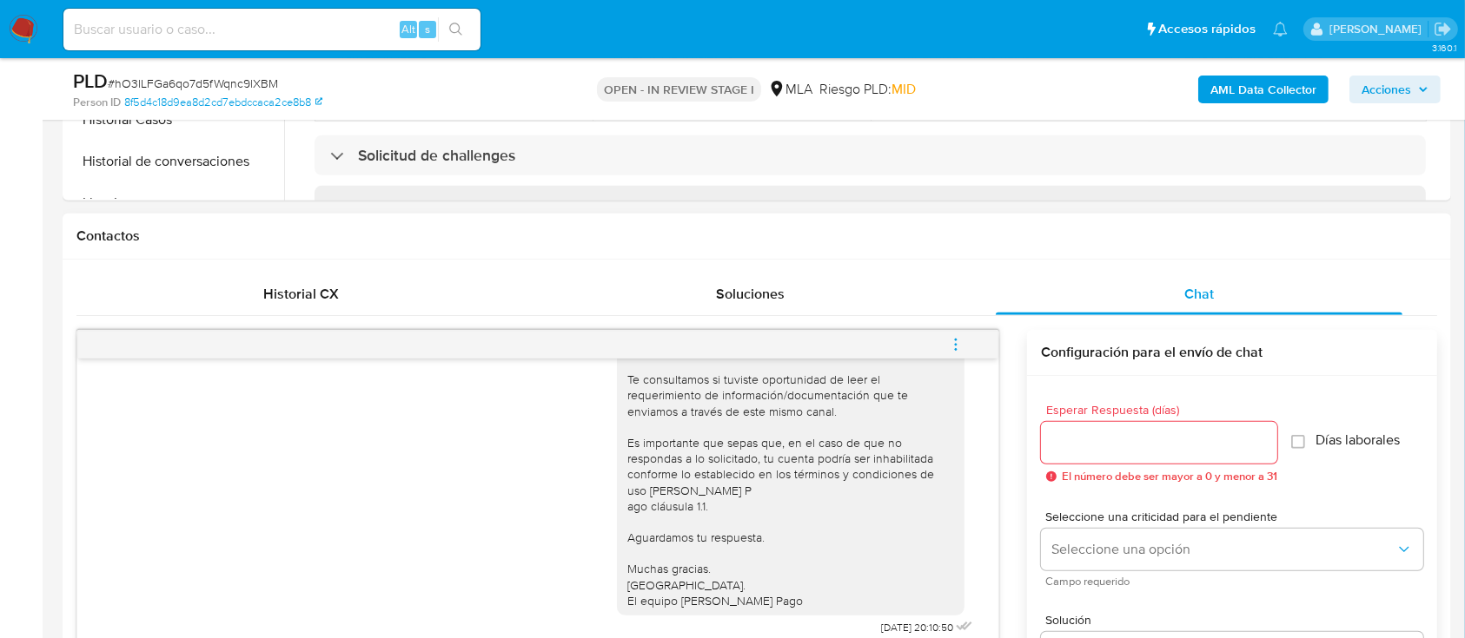
click at [971, 326] on button "menu-action" at bounding box center [955, 345] width 57 height 42
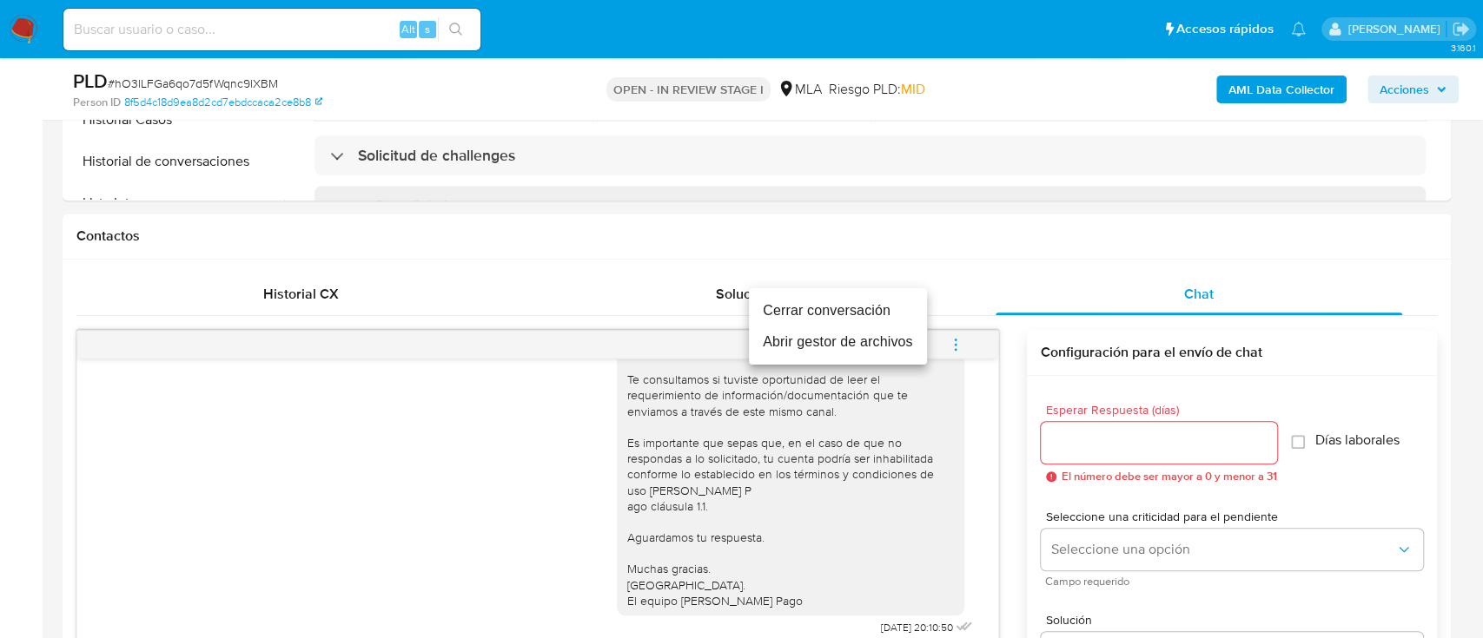
click at [853, 312] on li "Cerrar conversación" at bounding box center [838, 310] width 178 height 31
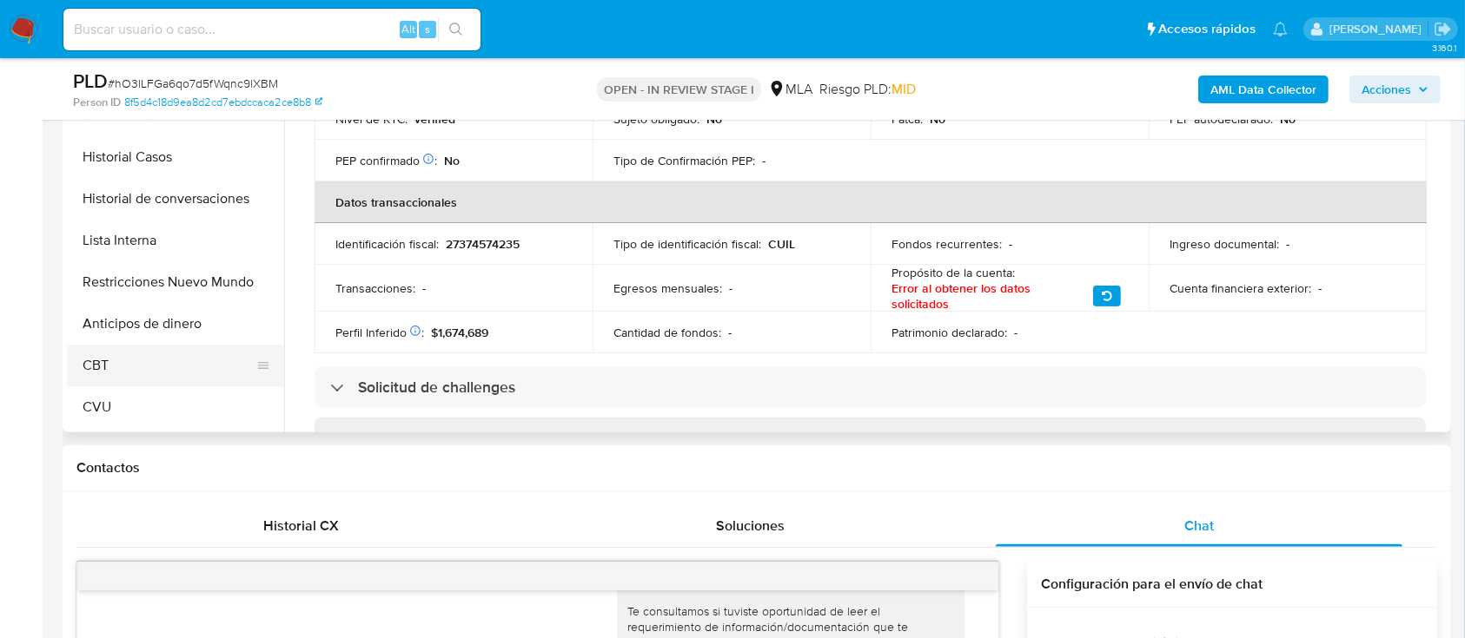
scroll to position [231, 0]
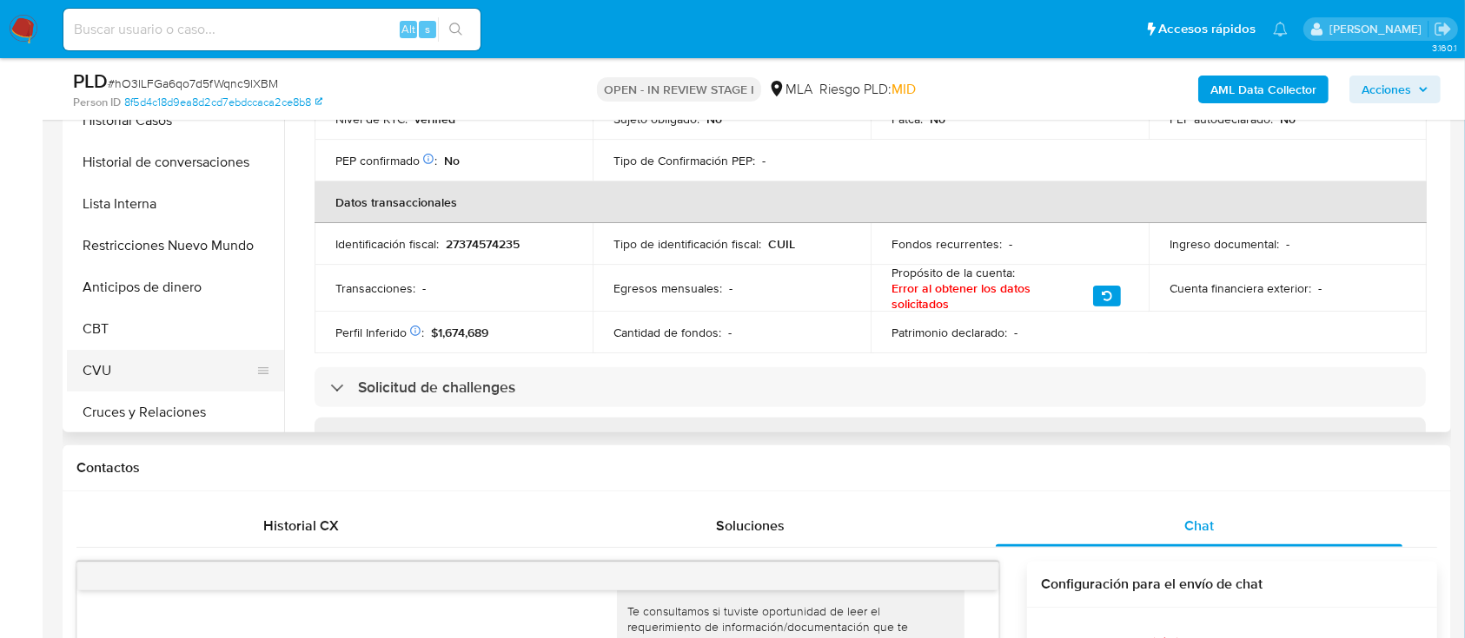
click at [170, 372] on button "CVU" at bounding box center [168, 371] width 203 height 42
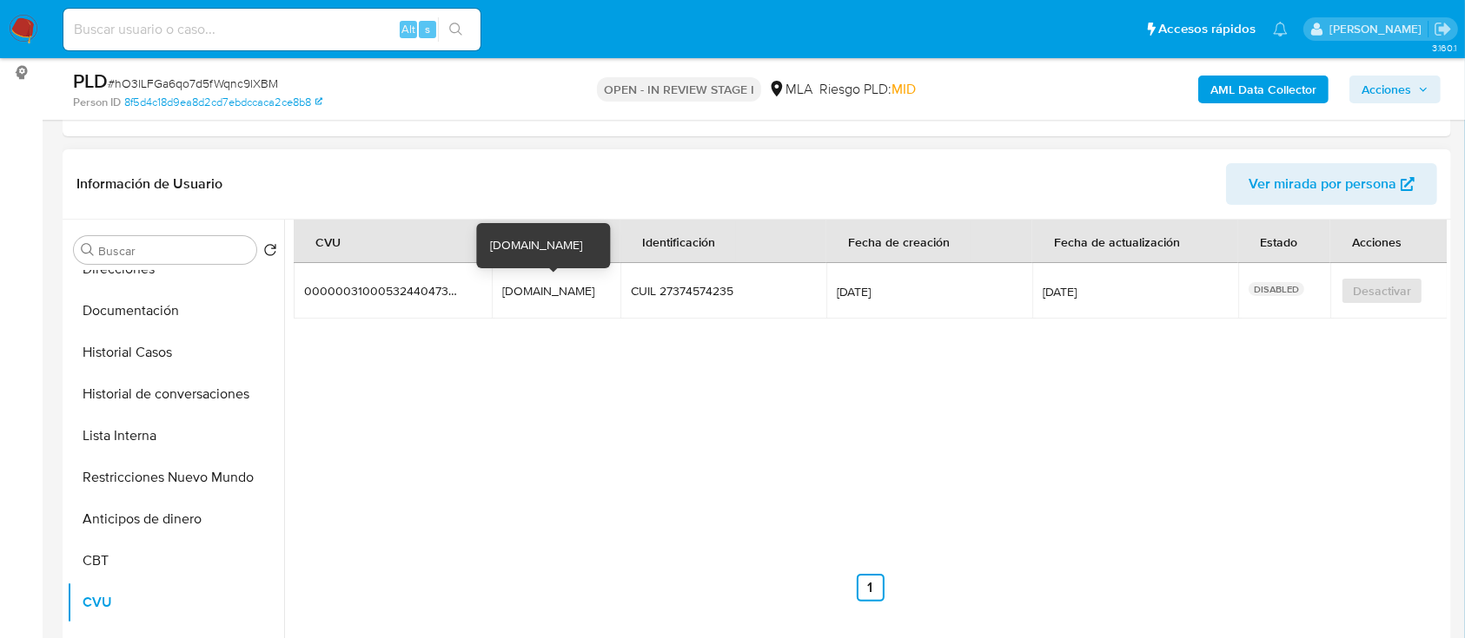
click at [540, 295] on div "luciana.423.edad.mp" at bounding box center [556, 291] width 108 height 16
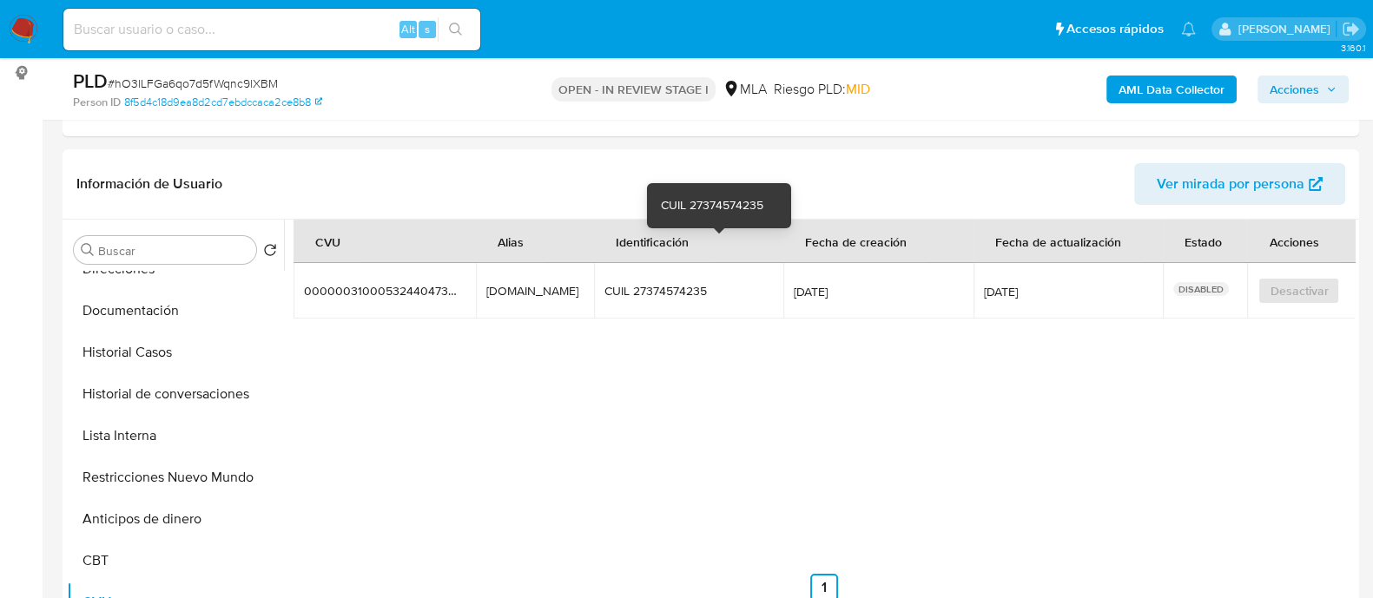
scroll to position [1075, 0]
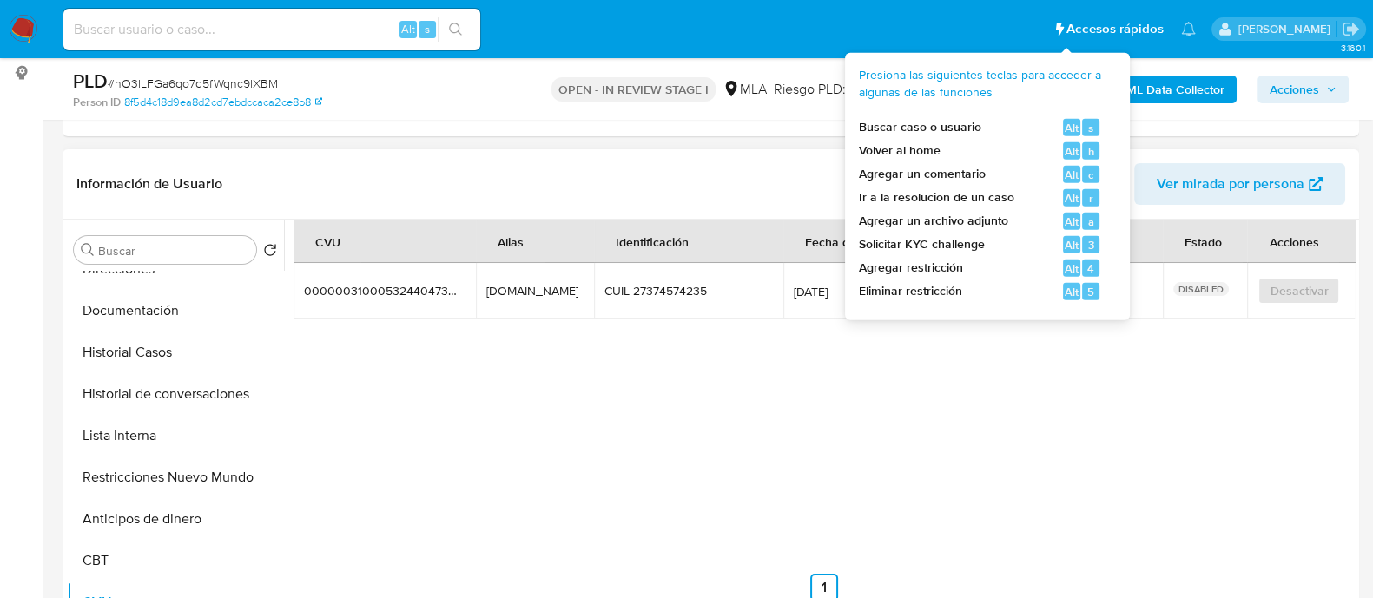
click at [650, 423] on div "CVU Alias Identificación Fecha de creación Fecha de actualización Estado Accion…" at bounding box center [824, 411] width 1061 height 382
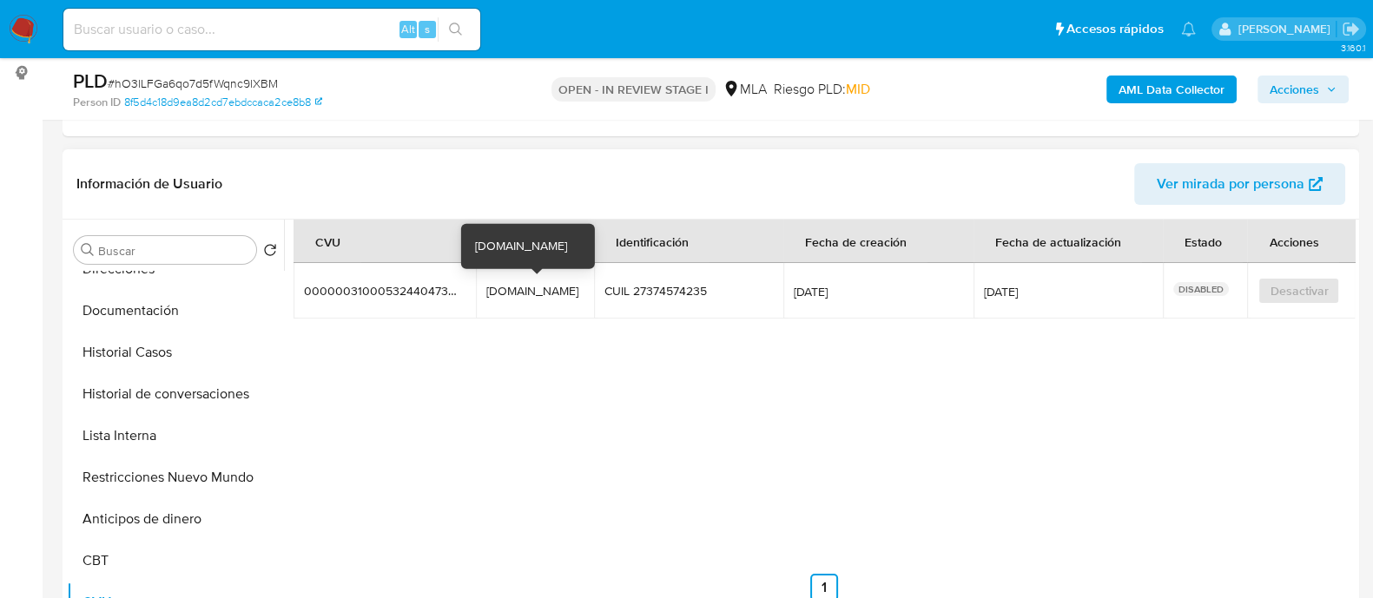
drag, startPoint x: 524, startPoint y: 269, endPoint x: 520, endPoint y: 288, distance: 18.6
click at [524, 269] on td "luciana.423.edad.mp luciana.423.edad.mp" at bounding box center [535, 291] width 118 height 56
click at [520, 288] on div "luciana.423.edad.mp" at bounding box center [534, 291] width 97 height 16
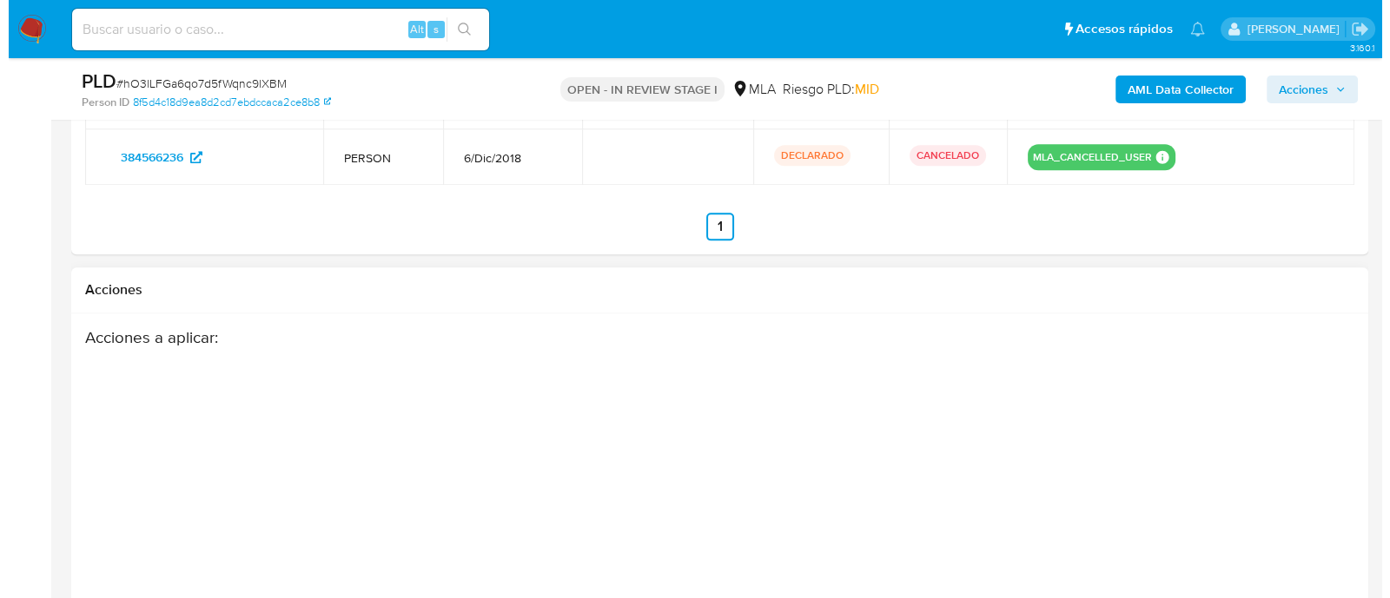
scroll to position [2837, 0]
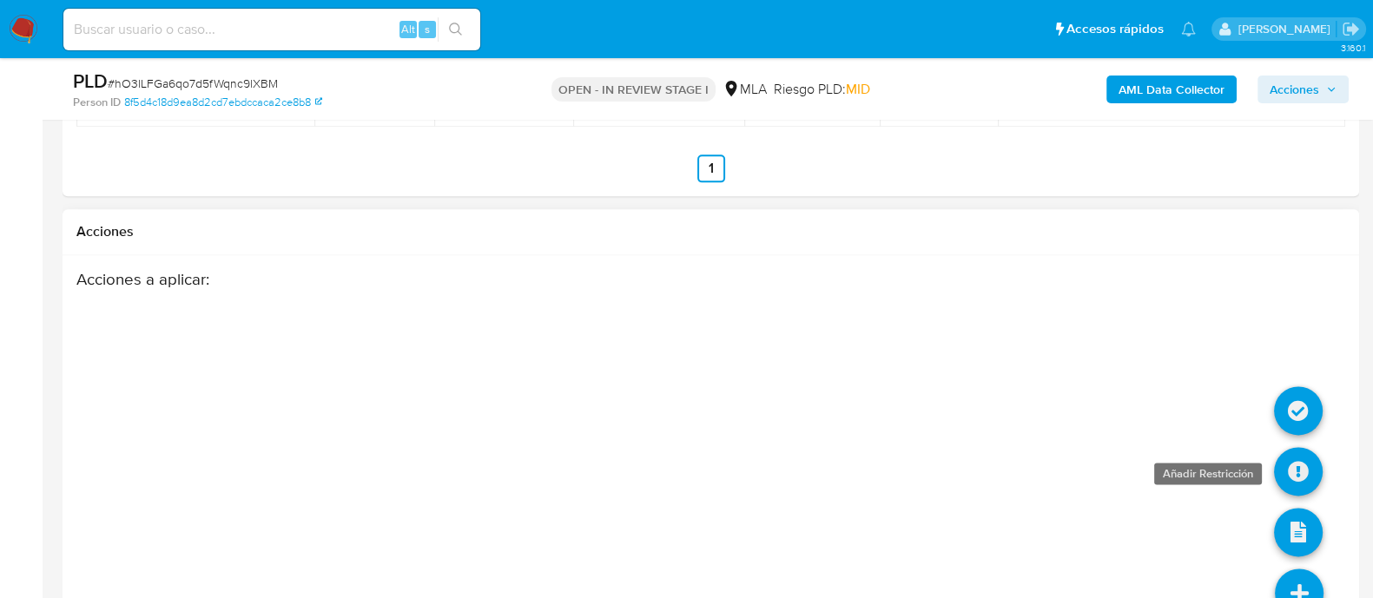
click at [1296, 453] on icon at bounding box center [1298, 471] width 49 height 49
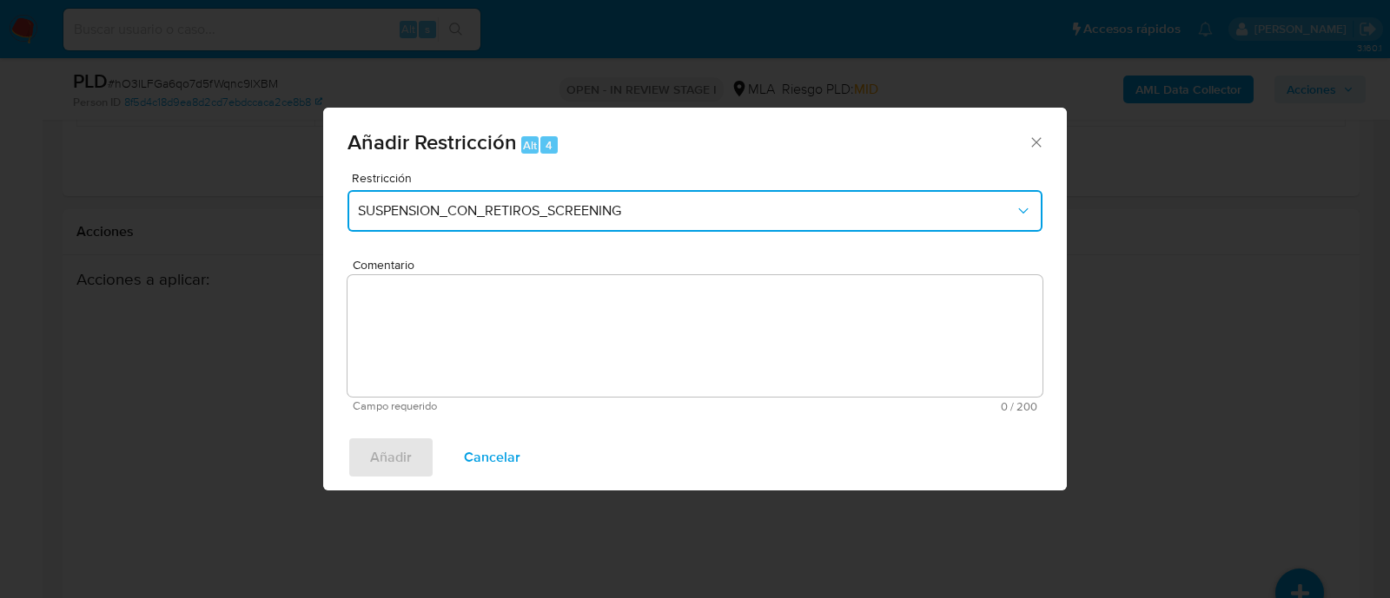
click at [452, 204] on span "SUSPENSION_CON_RETIROS_SCREENING" at bounding box center [686, 210] width 657 height 17
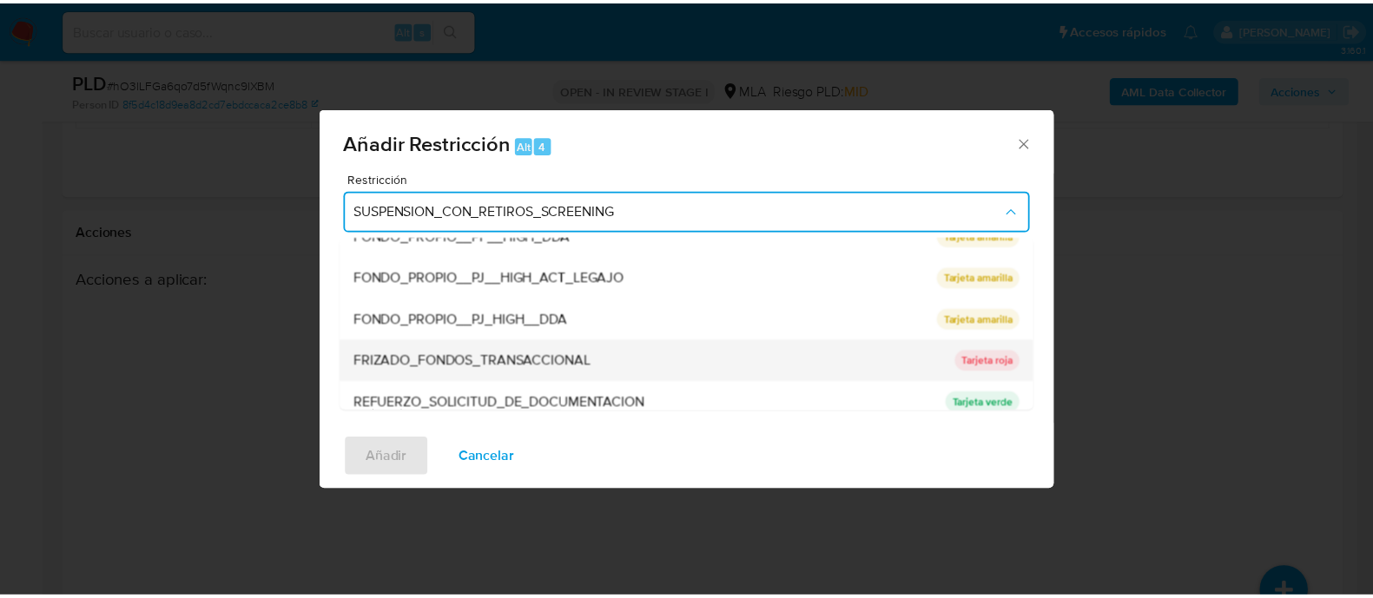
scroll to position [326, 0]
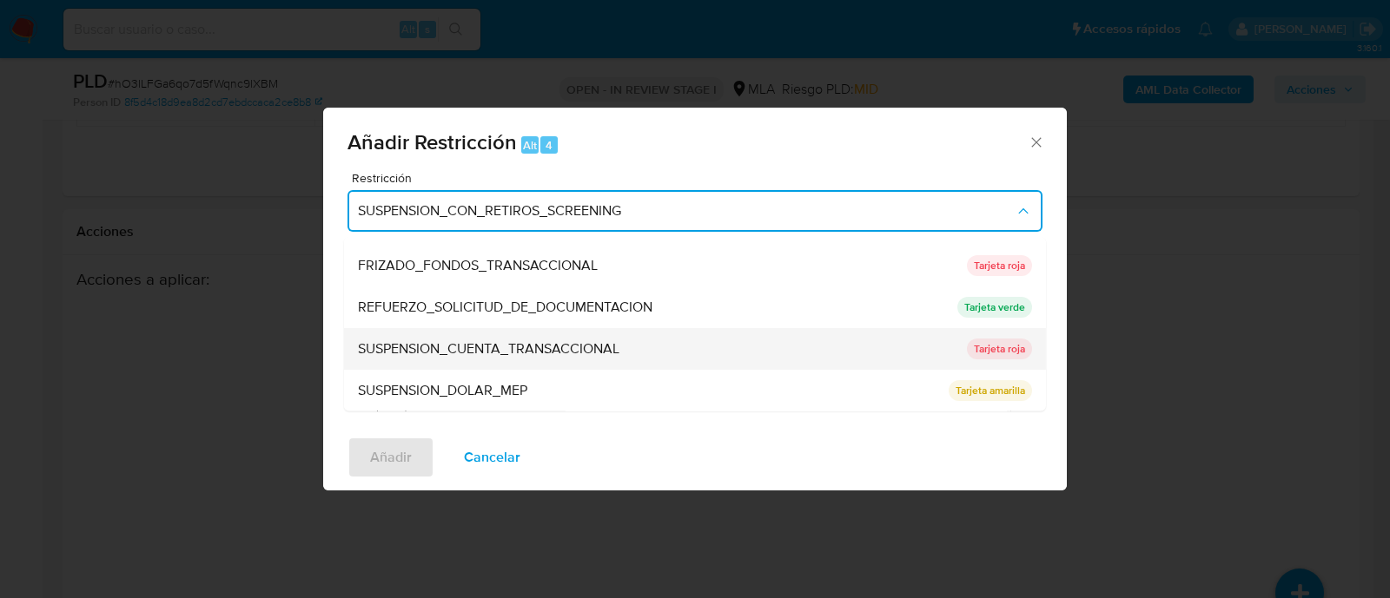
click at [553, 336] on div "SUSPENSION_CUENTA_TRANSACCIONAL" at bounding box center [657, 350] width 598 height 42
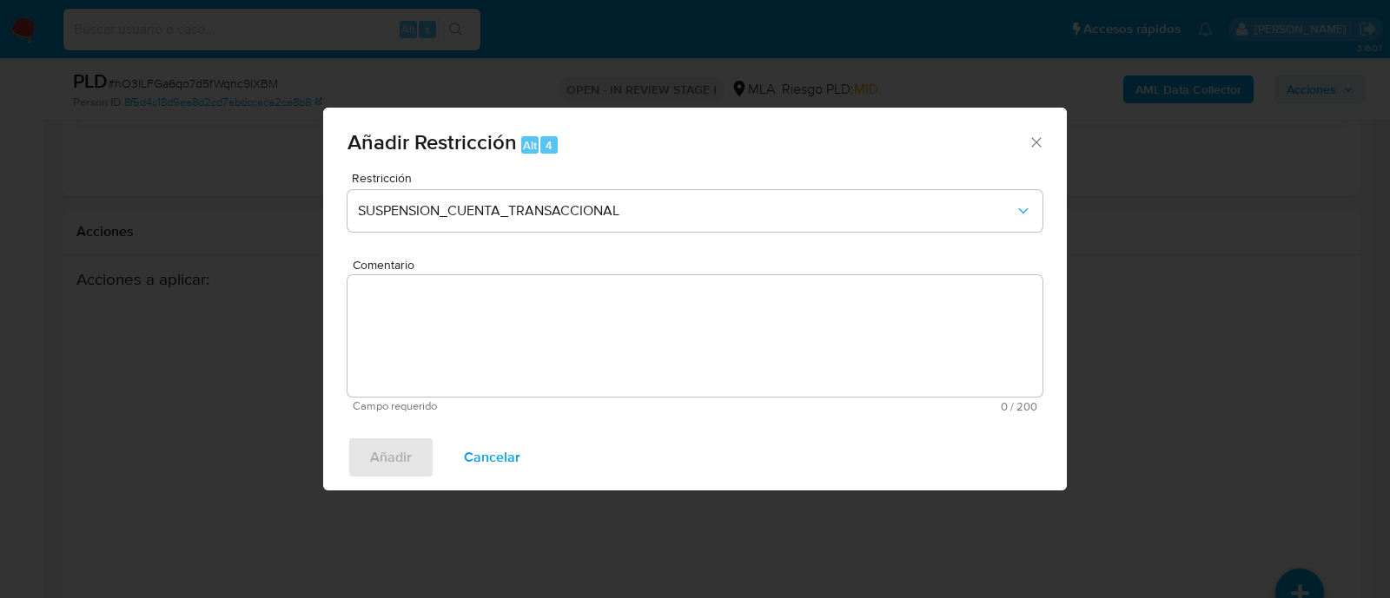
click at [612, 345] on textarea "Comentario" at bounding box center [694, 336] width 695 height 122
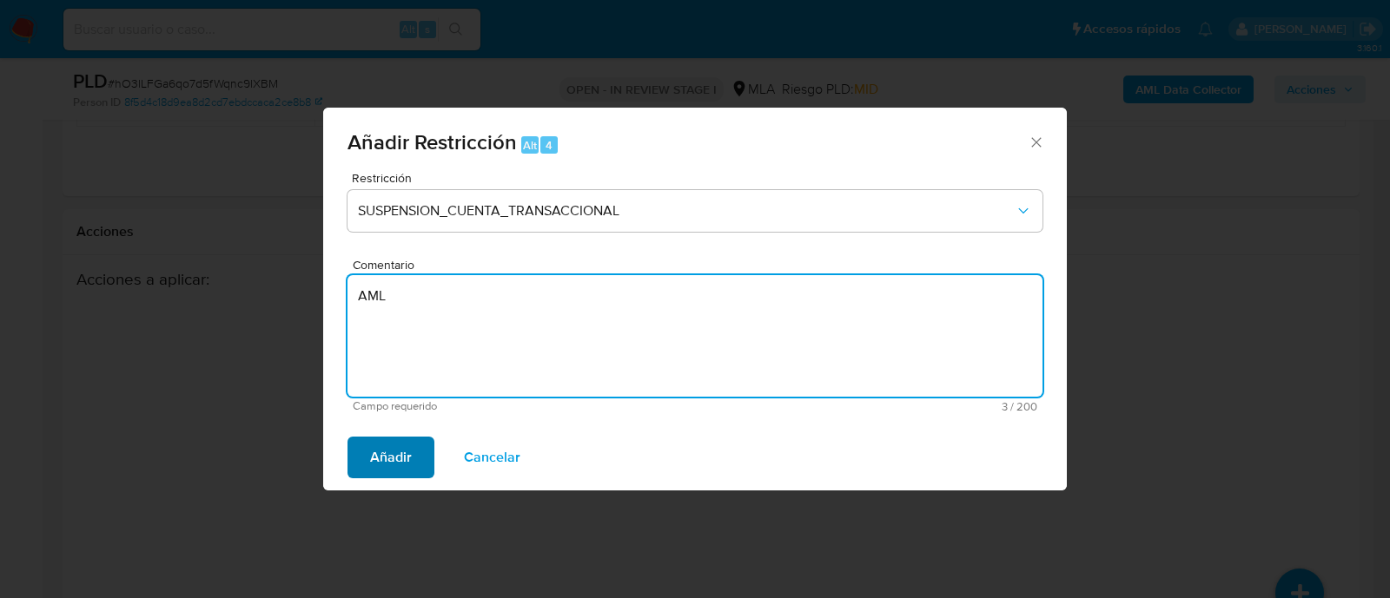
type textarea "AML"
click at [374, 456] on span "Añadir" at bounding box center [391, 458] width 42 height 38
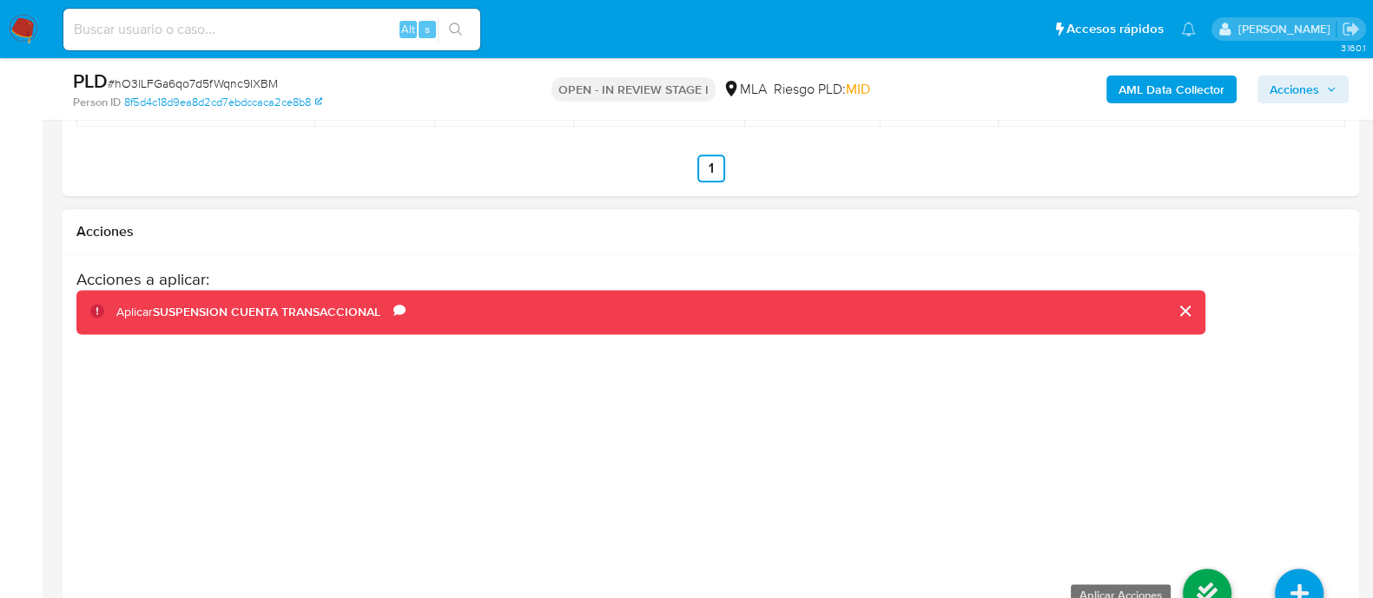
click at [1191, 569] on icon at bounding box center [1207, 593] width 49 height 49
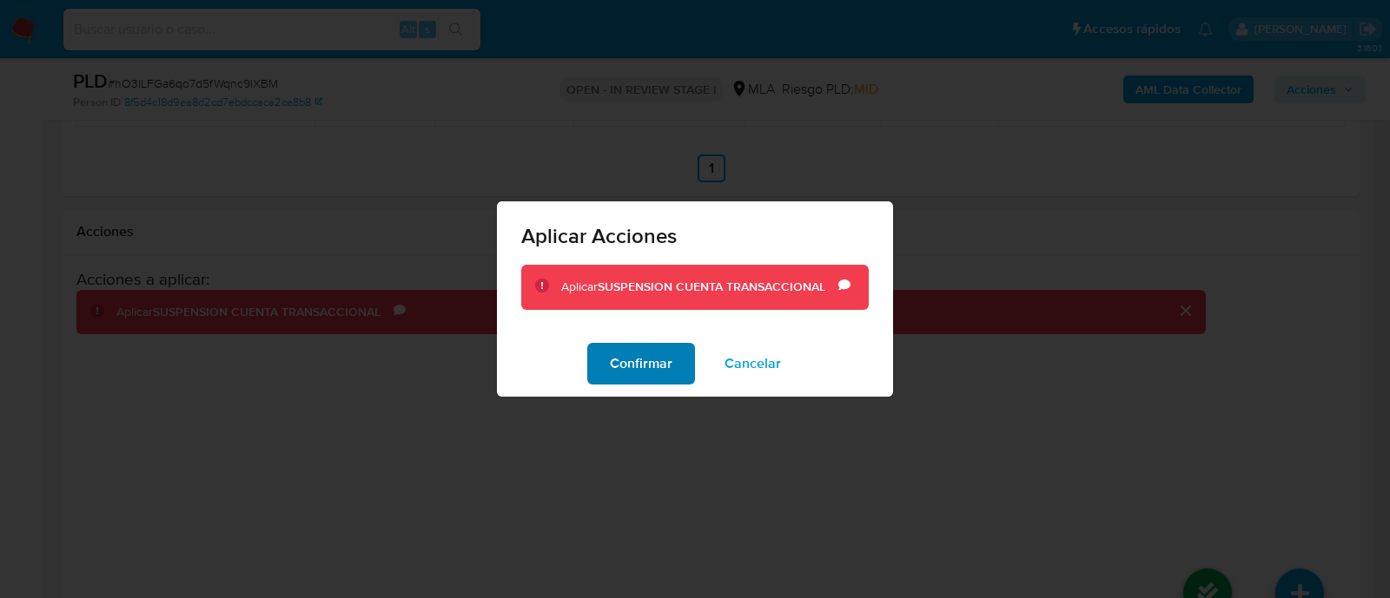
click at [660, 367] on span "Confirmar" at bounding box center [641, 364] width 63 height 38
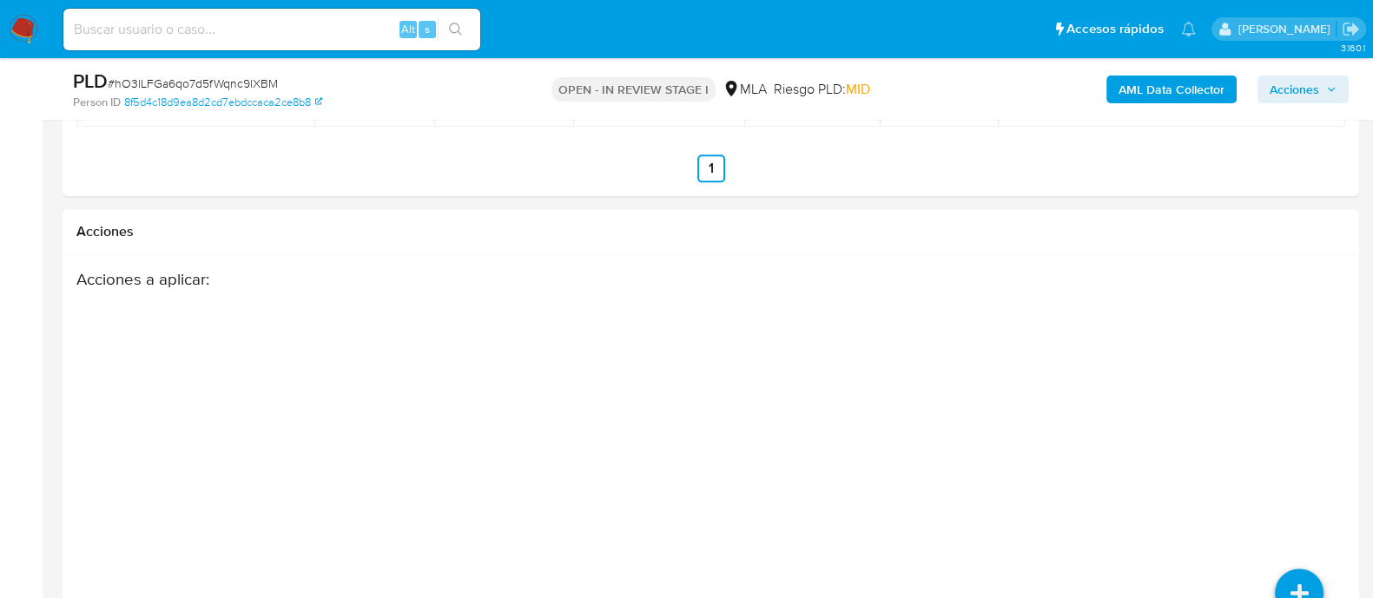
click at [271, 36] on input at bounding box center [271, 29] width 417 height 23
paste input "2607118510"
type input "2607118510"
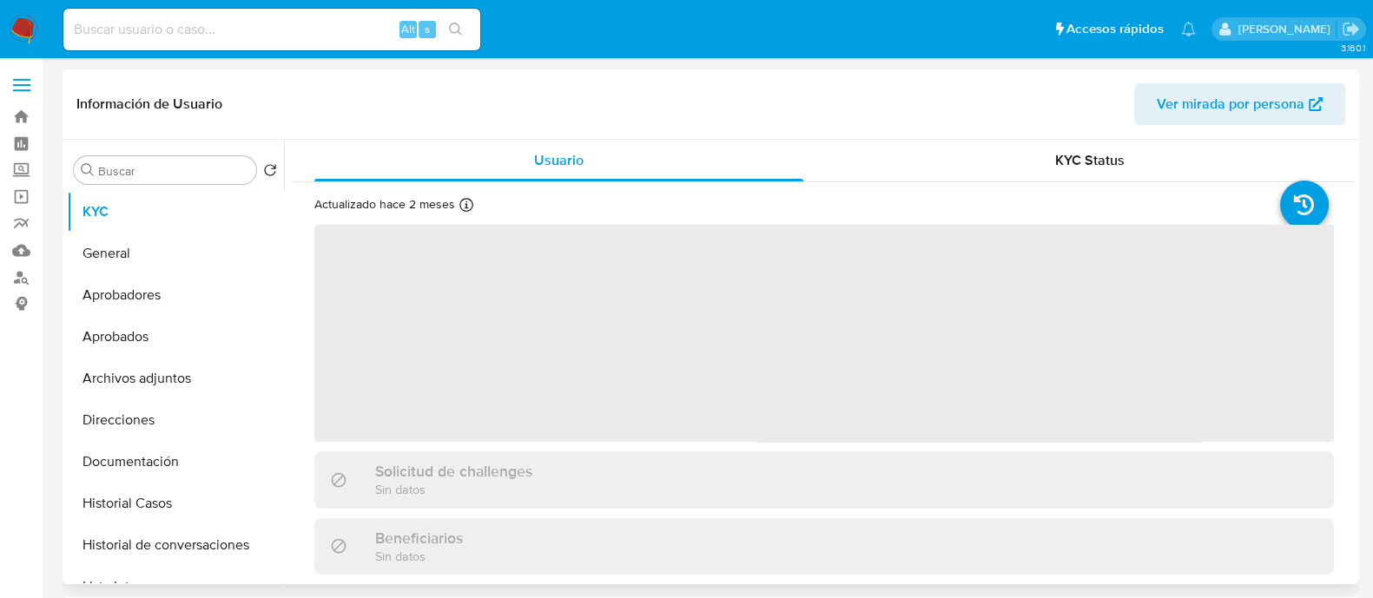
select select "10"
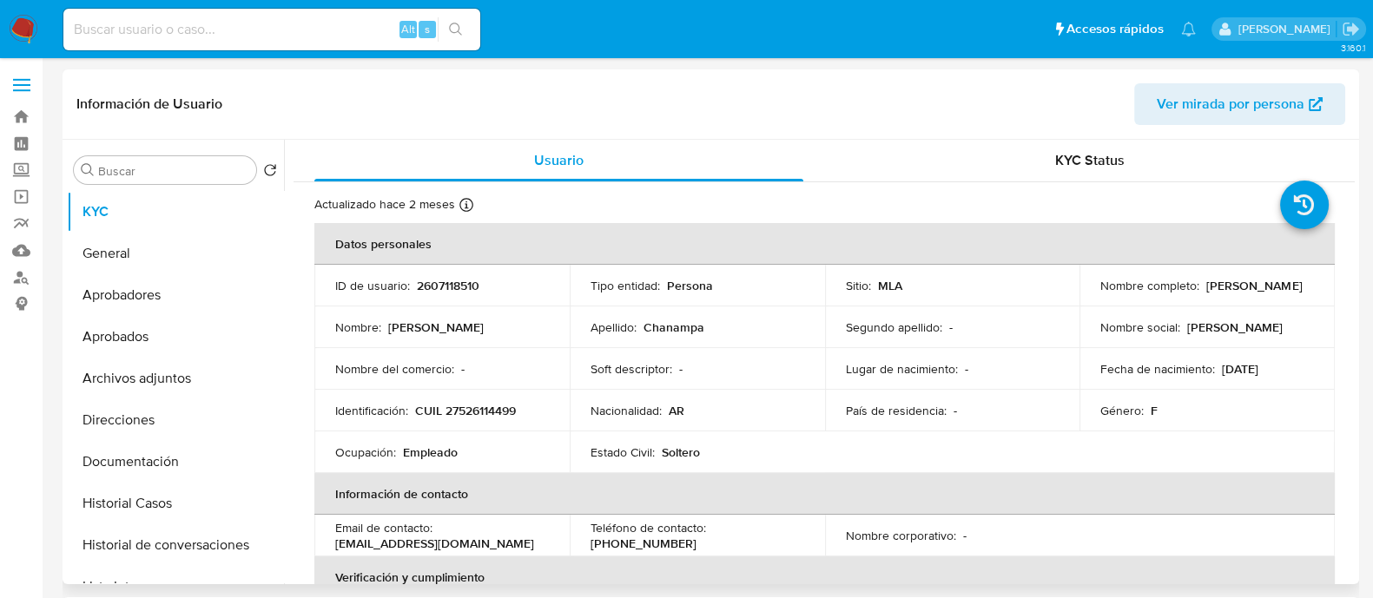
click at [495, 410] on p "CUIL 27526114499" at bounding box center [465, 411] width 101 height 16
copy p "27526114499"
click at [191, 503] on button "Historial Casos" at bounding box center [168, 504] width 203 height 42
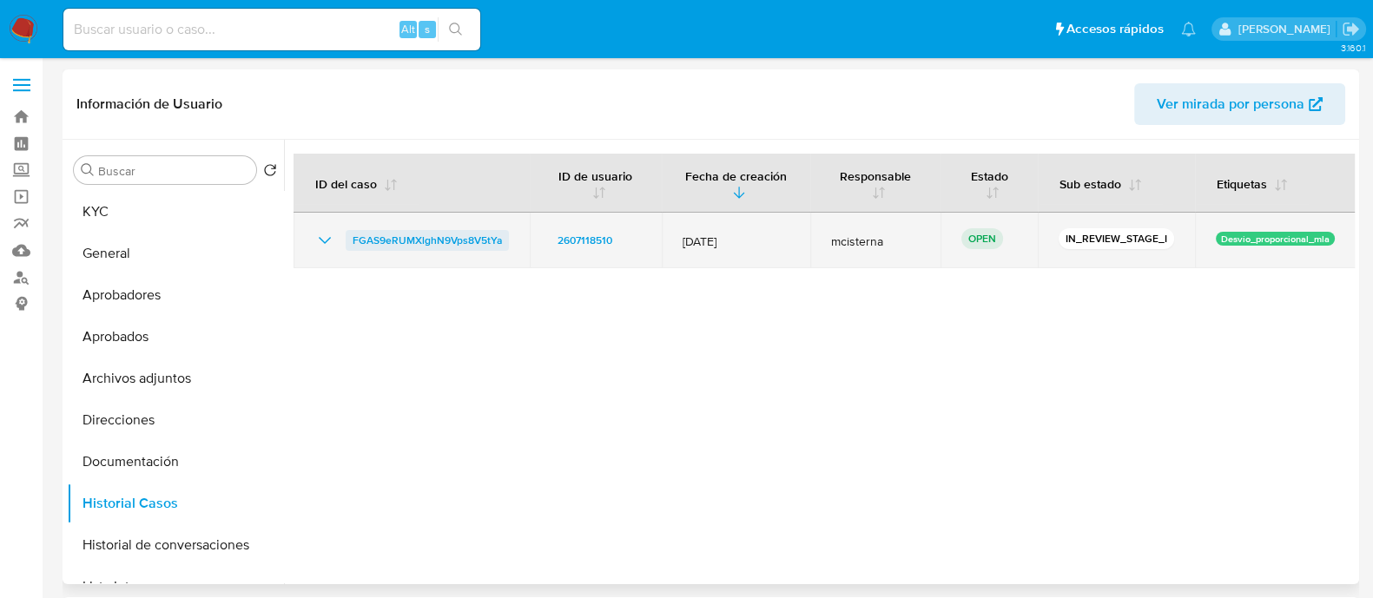
click at [455, 241] on span "FGAS9eRUMXlghN9Vps8V5tYa" at bounding box center [427, 240] width 149 height 21
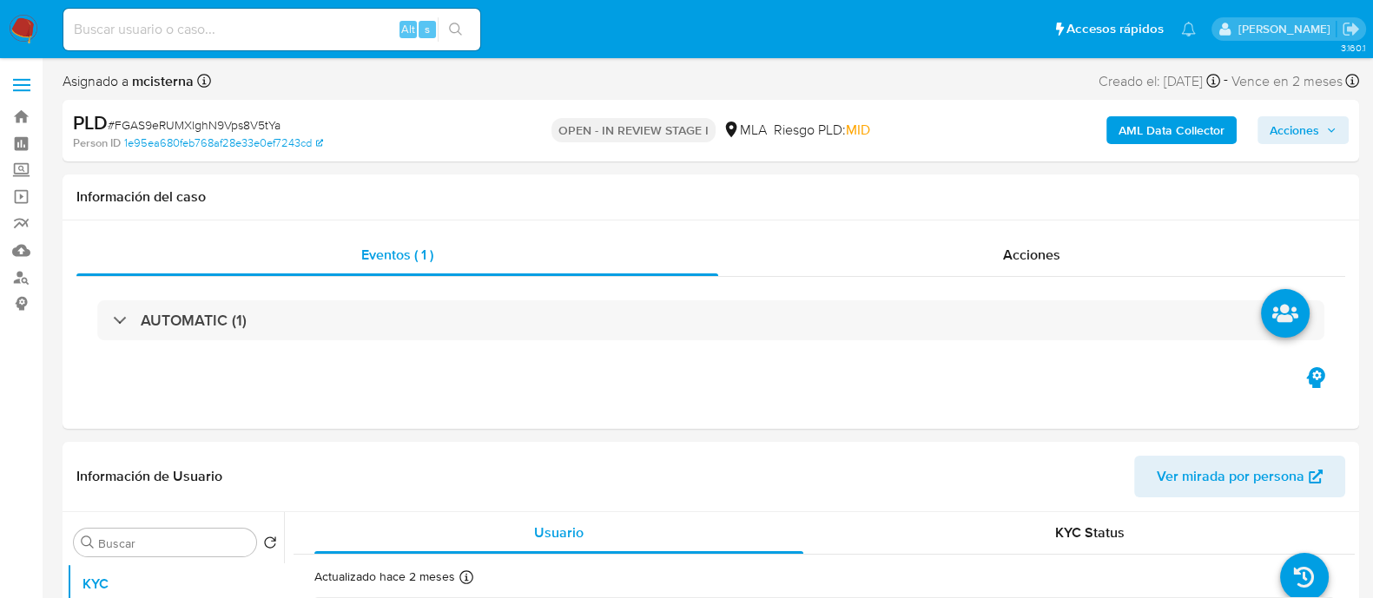
select select "10"
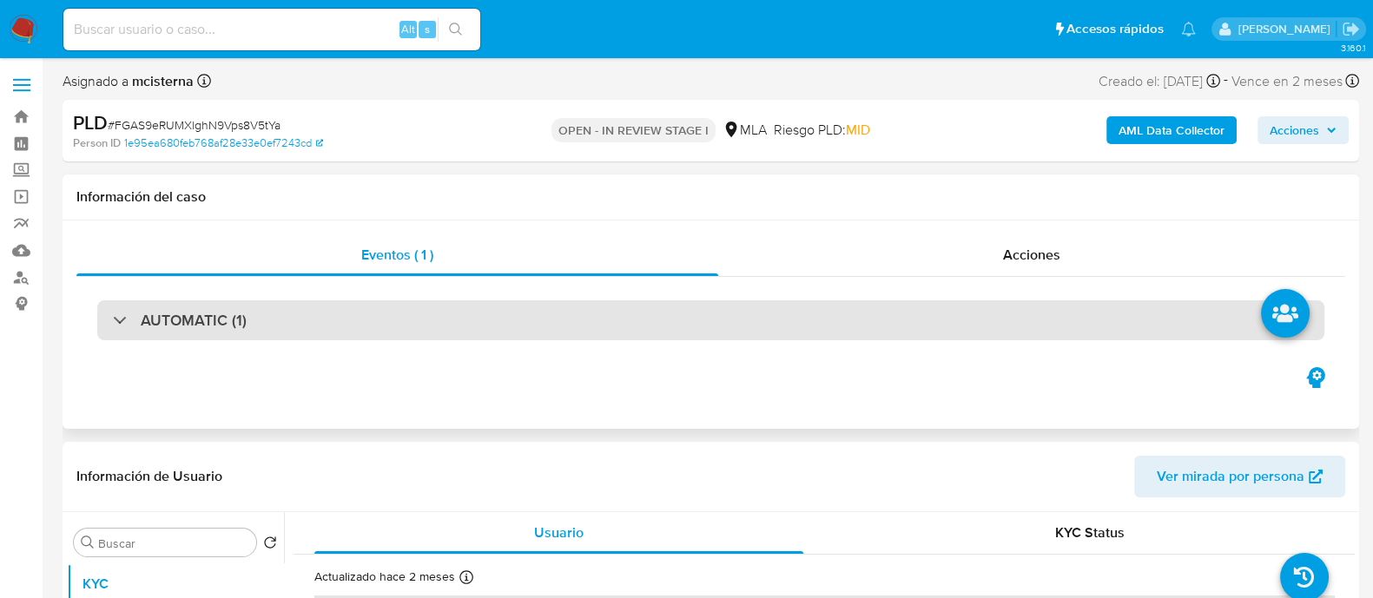
click at [490, 326] on div "AUTOMATIC (1)" at bounding box center [710, 321] width 1227 height 40
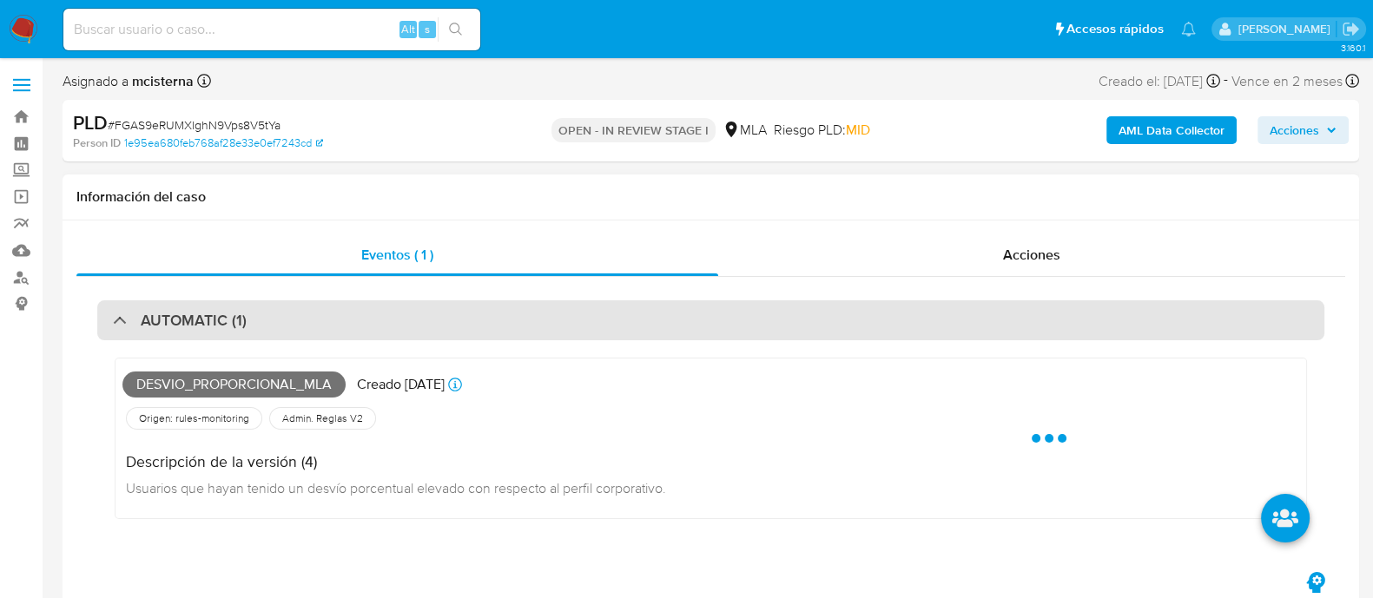
click at [489, 326] on div "AUTOMATIC (1)" at bounding box center [710, 321] width 1227 height 40
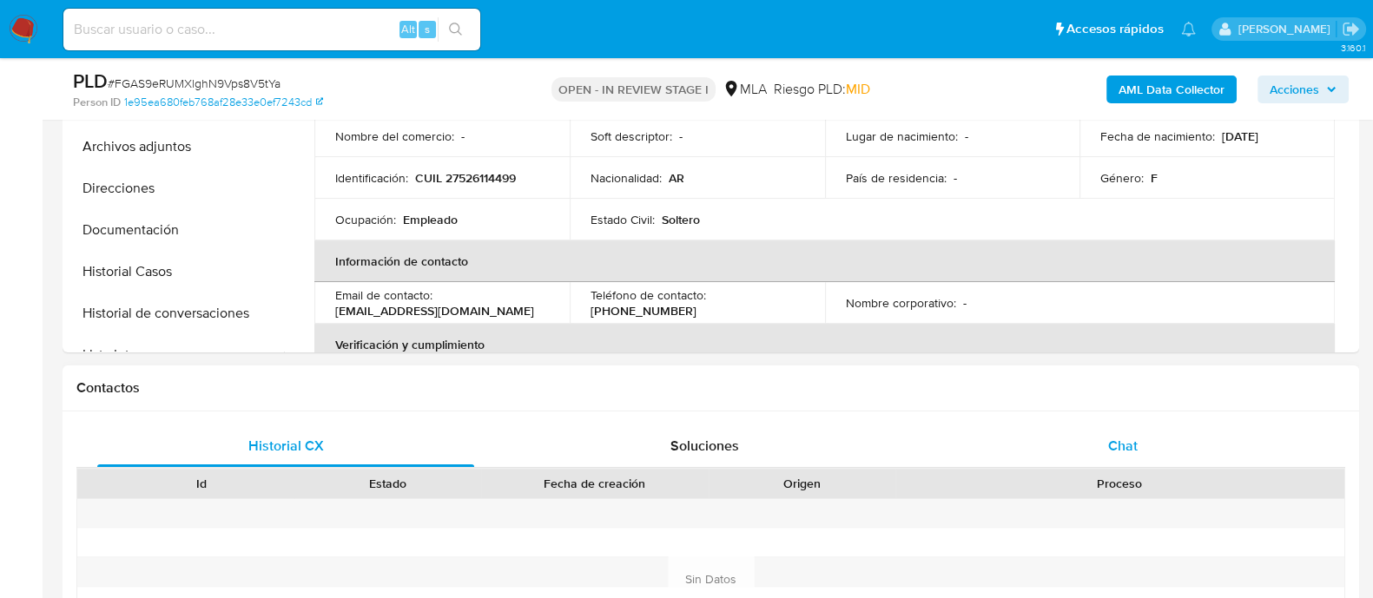
click at [1067, 441] on div "Chat" at bounding box center [1123, 447] width 377 height 42
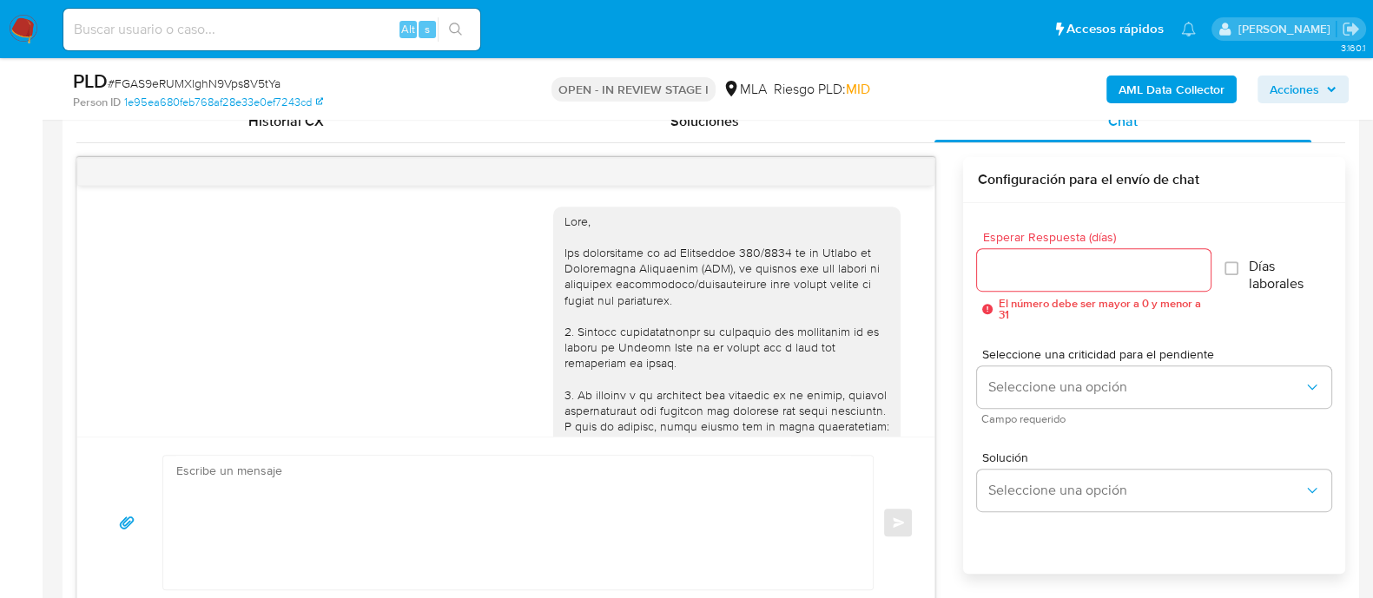
scroll to position [1114, 0]
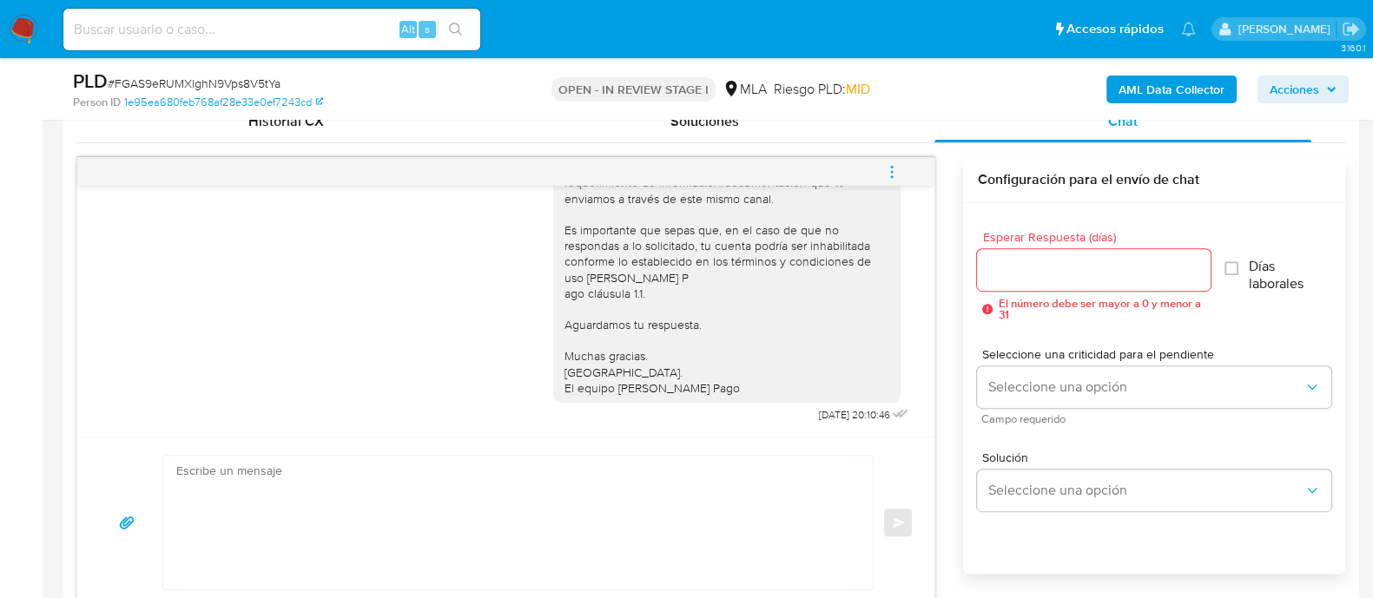
click at [883, 167] on button "menu-action" at bounding box center [891, 172] width 57 height 42
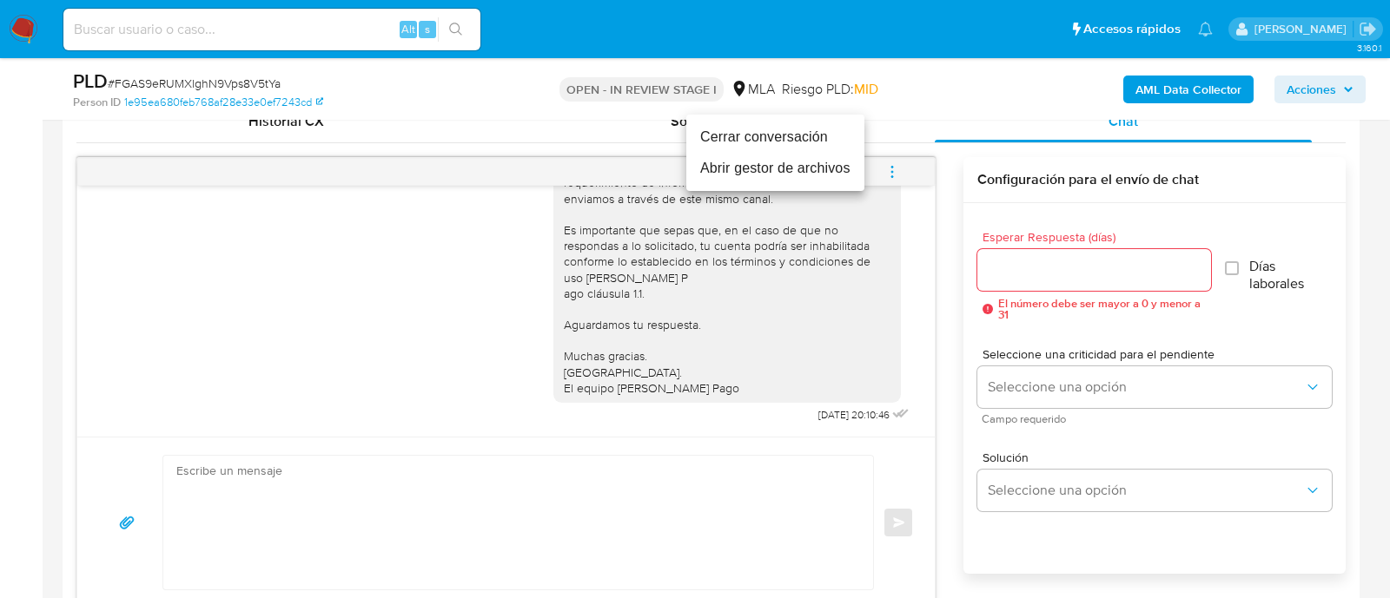
click at [763, 131] on li "Cerrar conversación" at bounding box center [775, 137] width 178 height 31
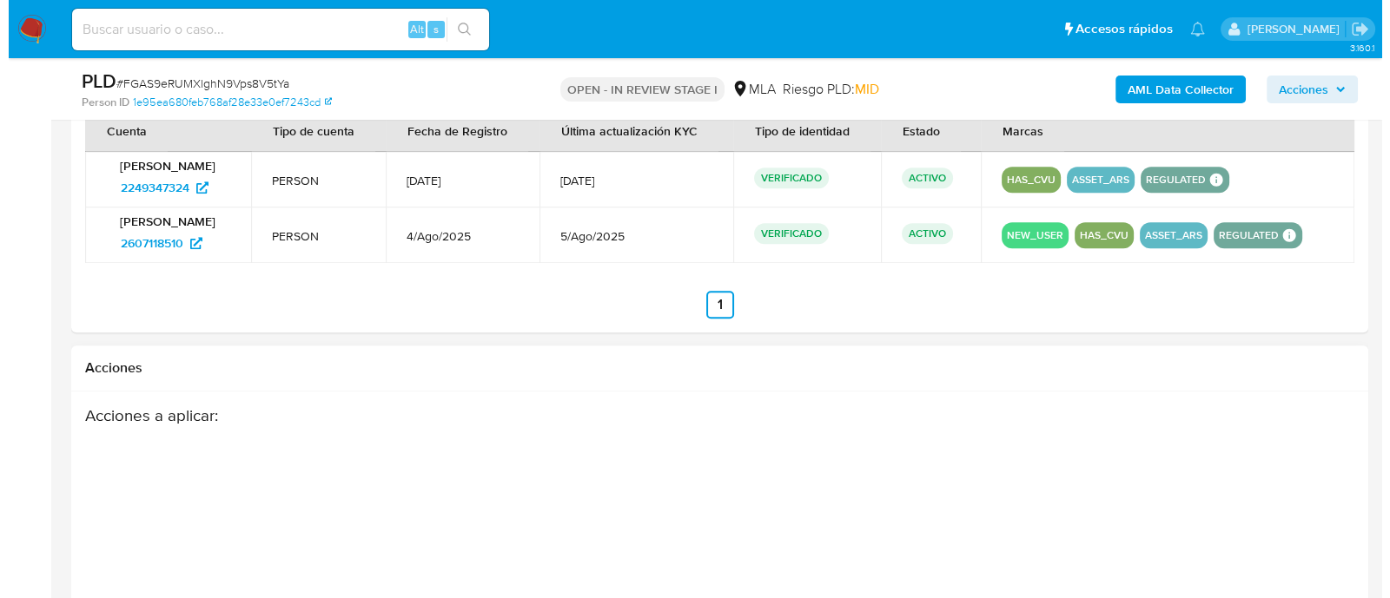
scroll to position [2606, 0]
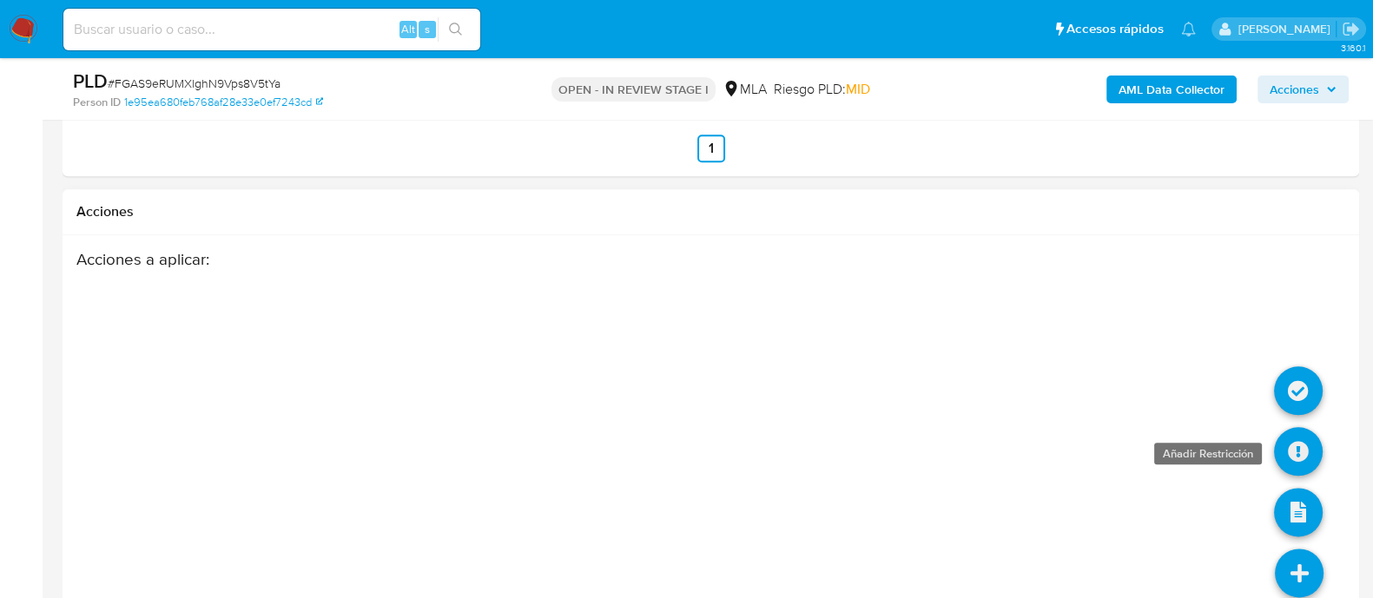
click at [1305, 447] on icon at bounding box center [1298, 451] width 49 height 49
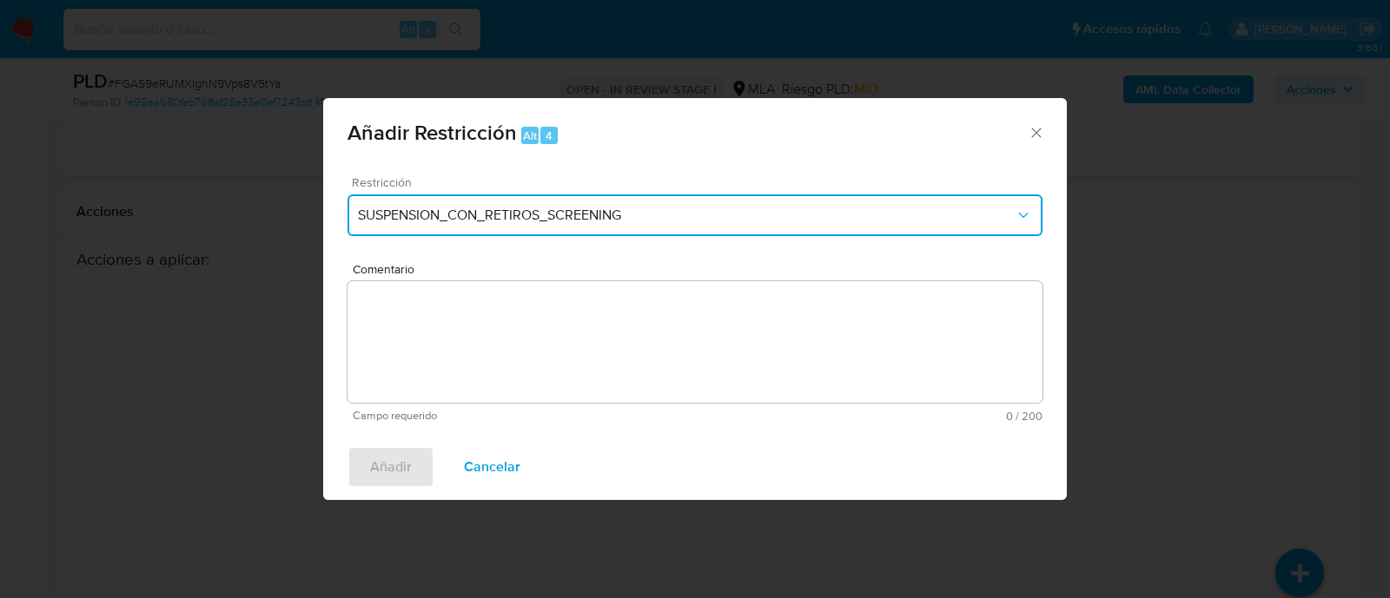
click at [556, 198] on button "SUSPENSION_CON_RETIROS_SCREENING" at bounding box center [694, 216] width 695 height 42
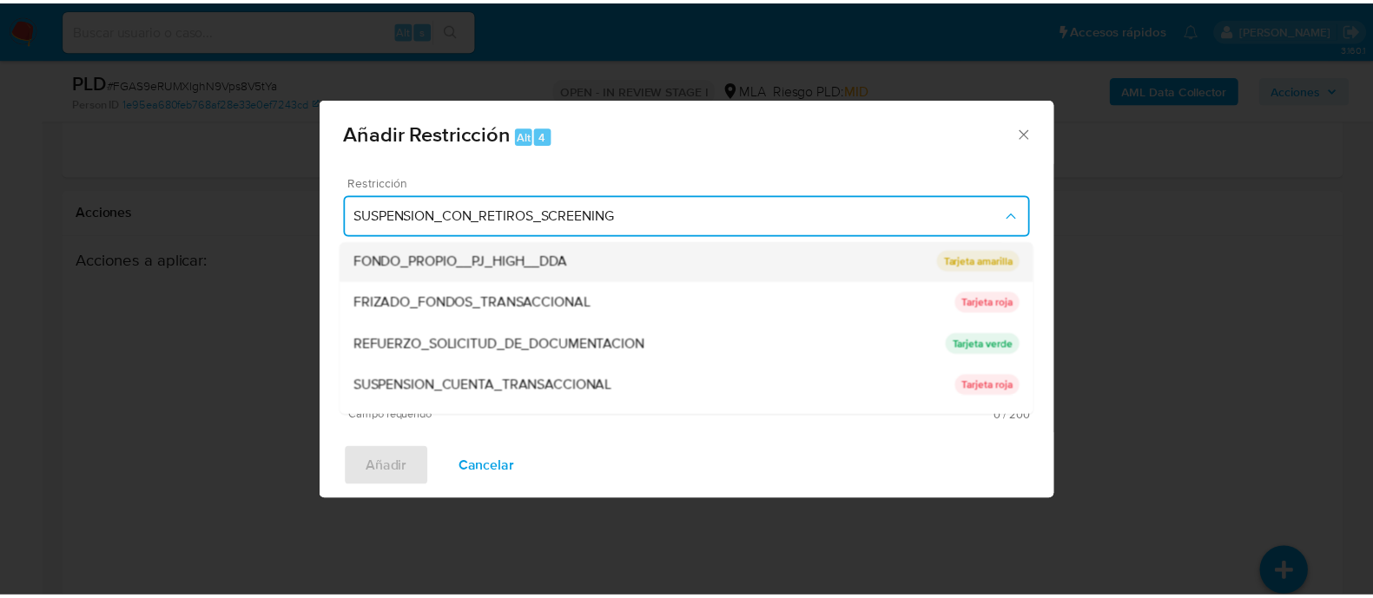
scroll to position [368, 0]
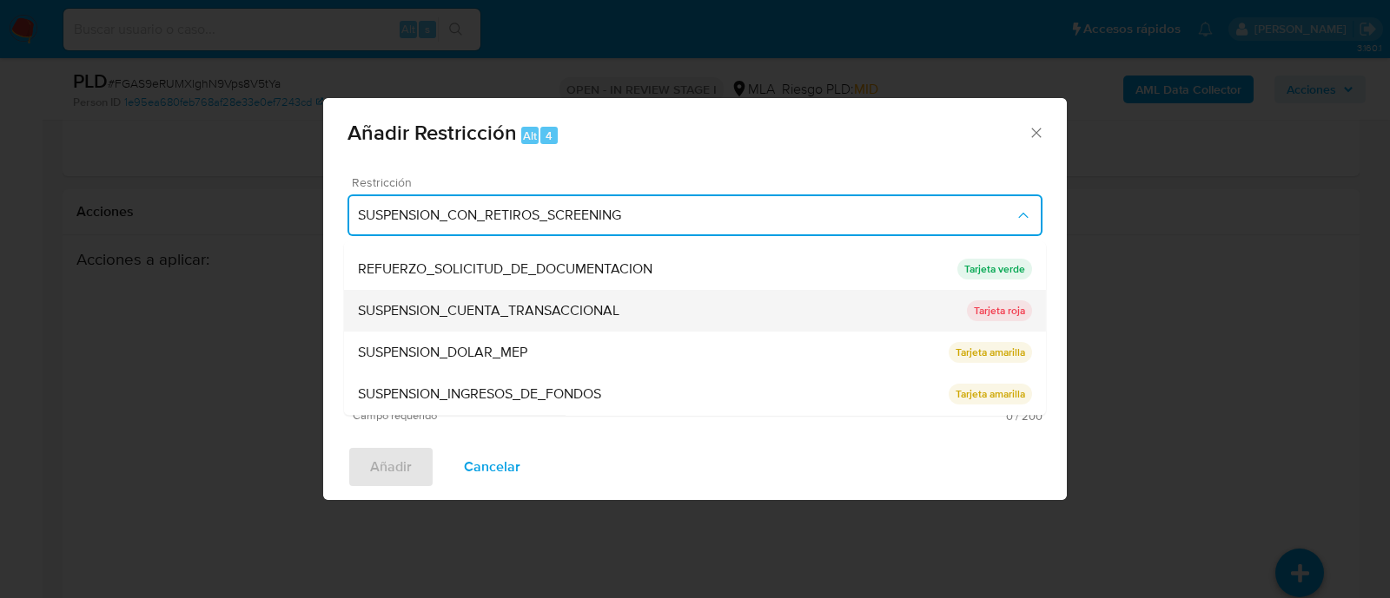
click at [438, 311] on span "SUSPENSION_CUENTA_TRANSACCIONAL" at bounding box center [488, 311] width 261 height 17
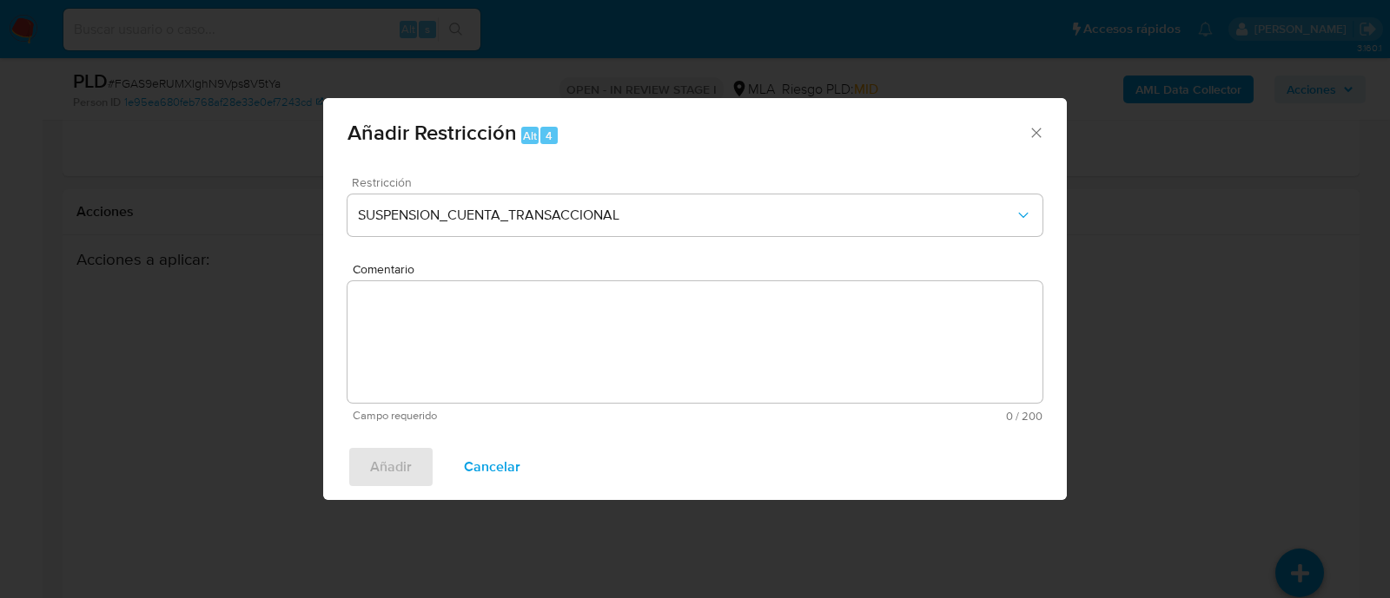
click at [568, 336] on textarea "Comentario" at bounding box center [694, 342] width 695 height 122
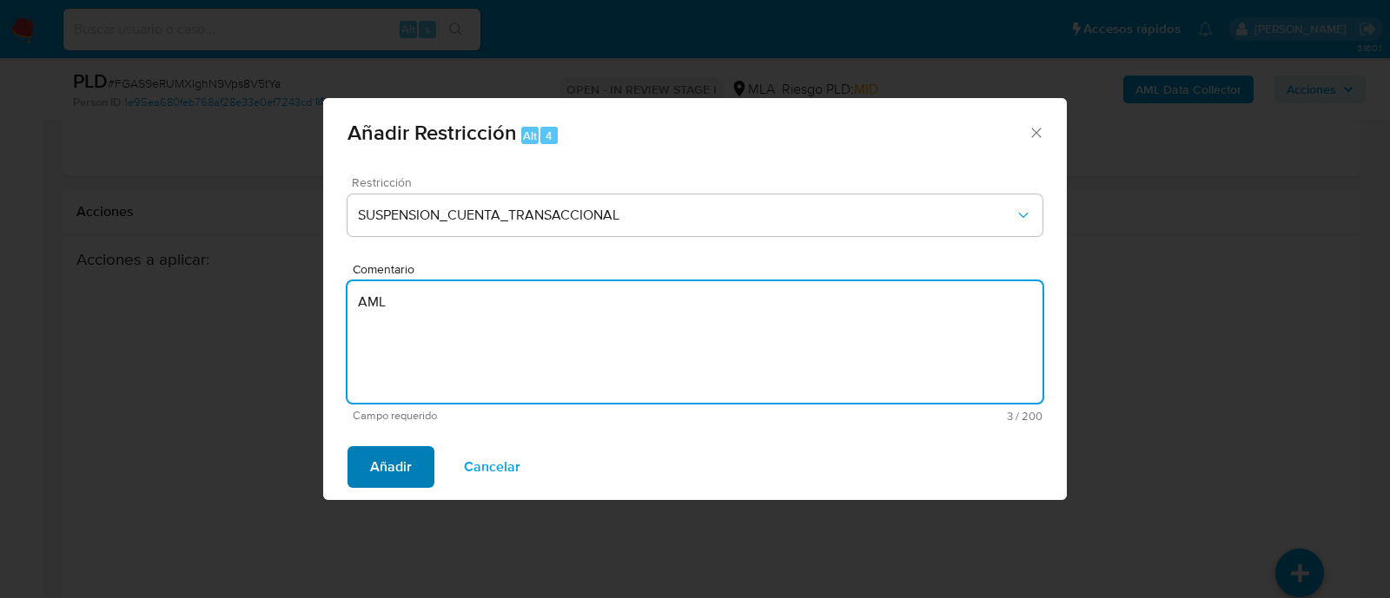
type textarea "AML"
click at [421, 453] on button "Añadir" at bounding box center [390, 467] width 87 height 42
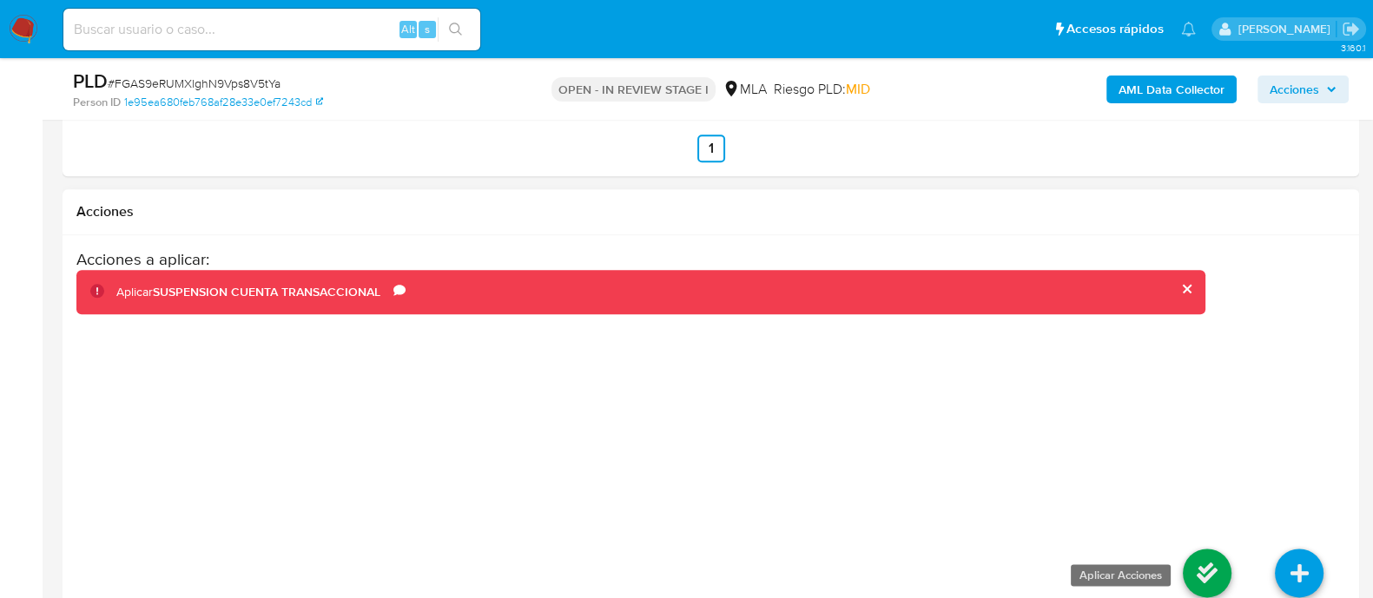
click at [1184, 565] on icon at bounding box center [1207, 573] width 49 height 49
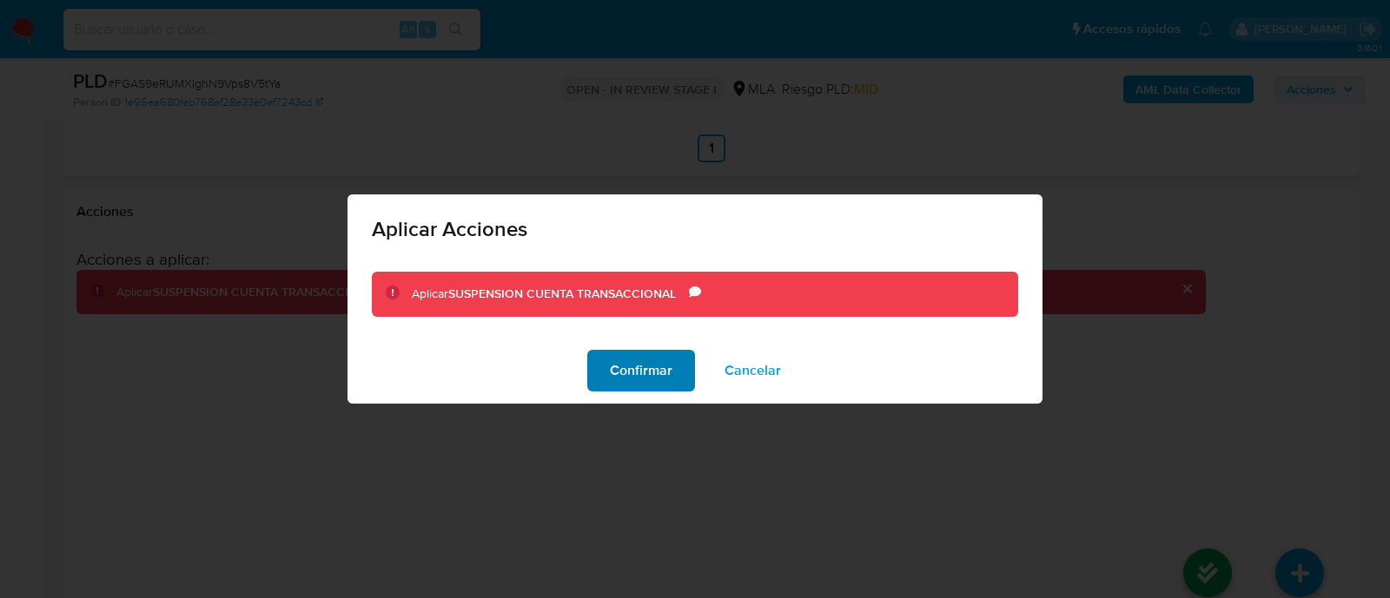
click at [645, 390] on span "Confirmar" at bounding box center [641, 371] width 63 height 38
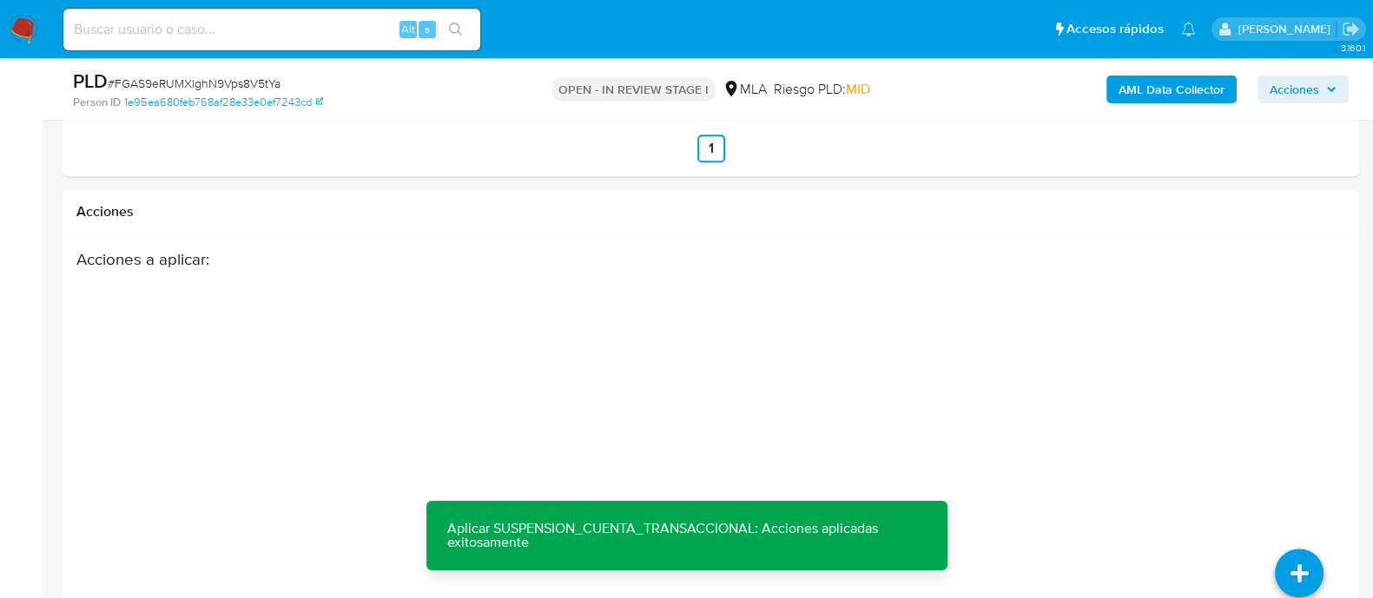
click at [360, 36] on input at bounding box center [271, 29] width 417 height 23
paste input "2599277296"
type input "2599277296"
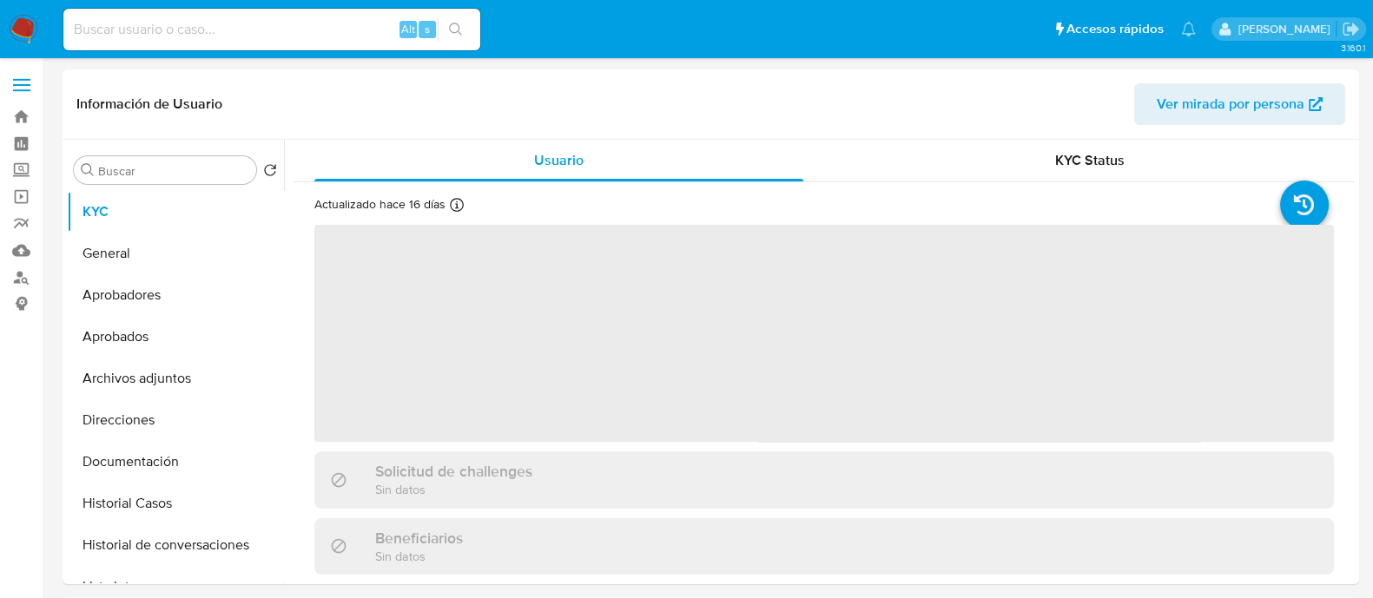
select select "10"
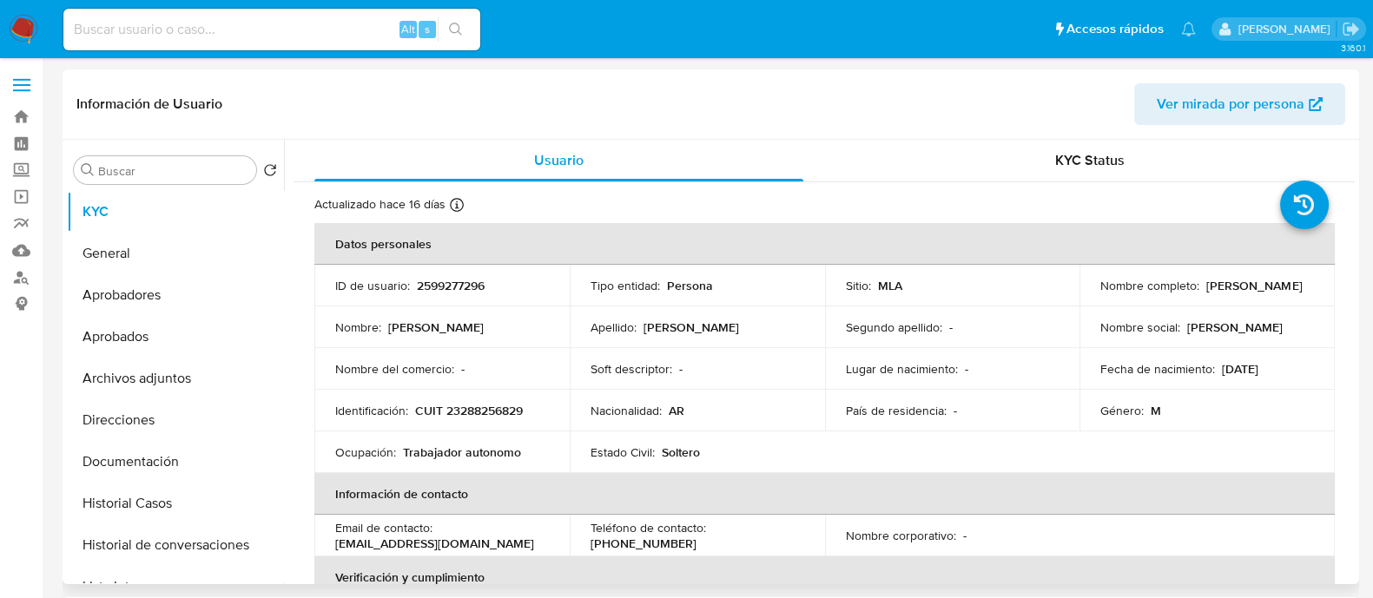
click at [491, 404] on p "CUIT 23288256829" at bounding box center [469, 411] width 108 height 16
copy p "23288256829"
click at [128, 485] on button "Historial Casos" at bounding box center [168, 504] width 203 height 42
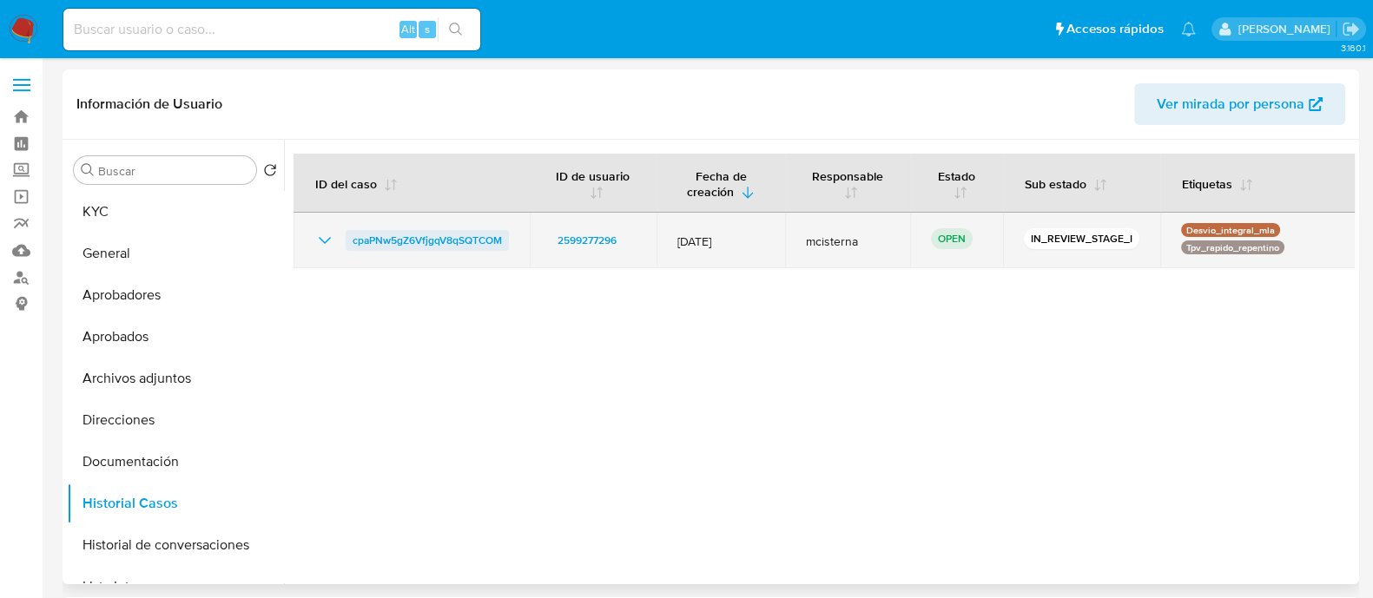
click at [473, 237] on span "cpaPNw5gZ6VfjgqV8qSQTCOM" at bounding box center [427, 240] width 149 height 21
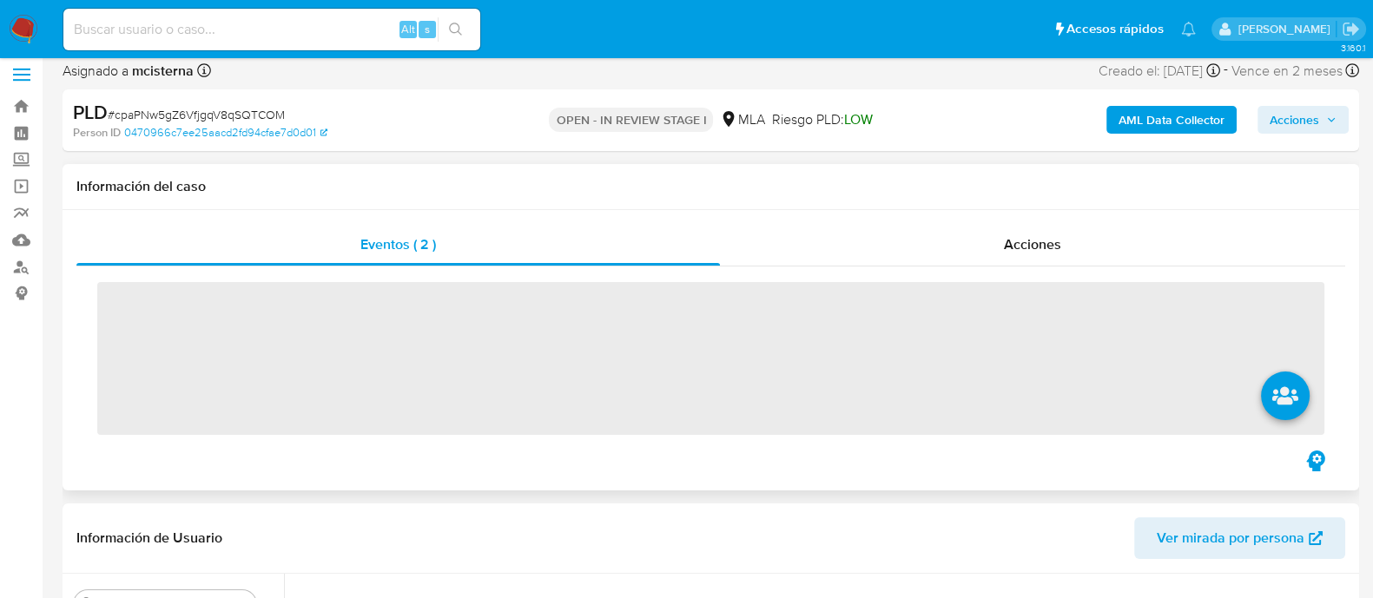
scroll to position [433, 0]
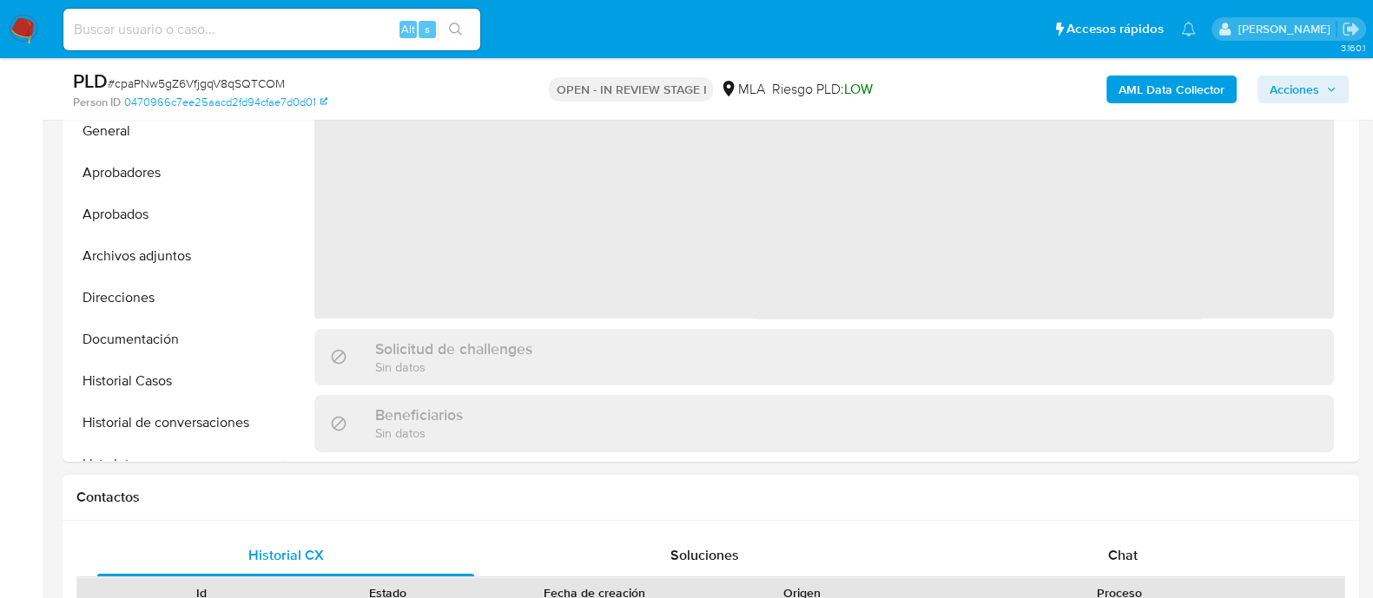
select select "10"
click at [1099, 579] on div "Proceso" at bounding box center [1120, 594] width 449 height 30
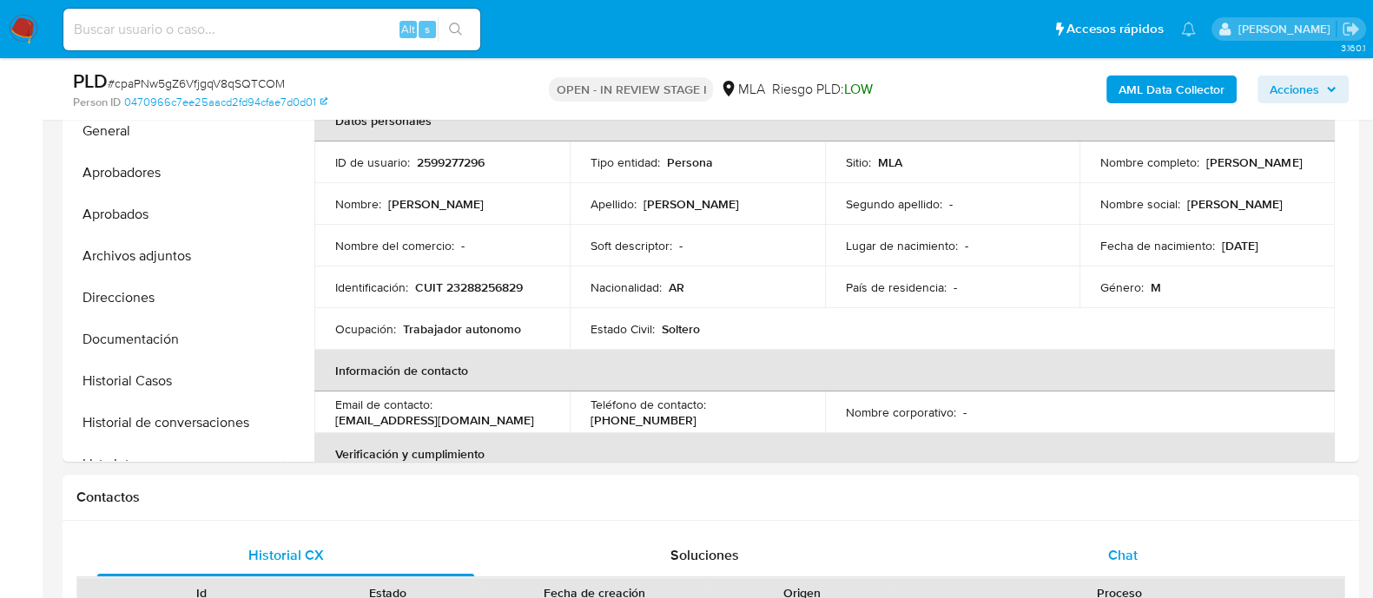
click at [1097, 565] on div "Chat" at bounding box center [1123, 556] width 377 height 42
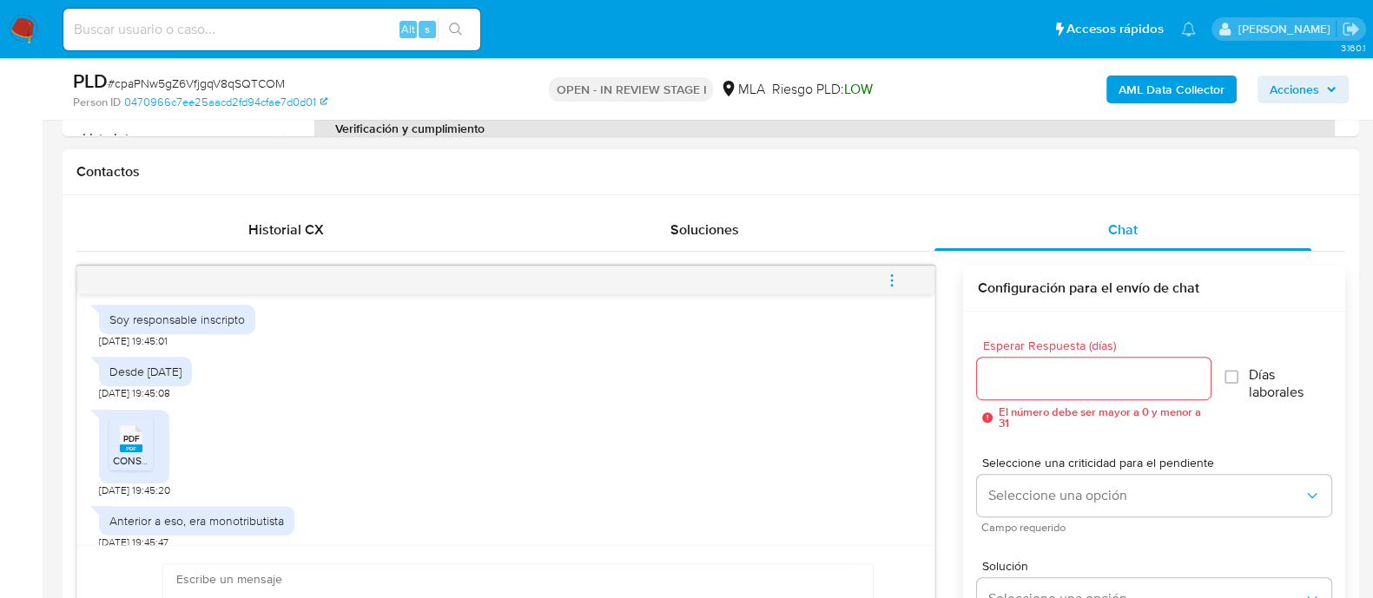
scroll to position [1119, 0]
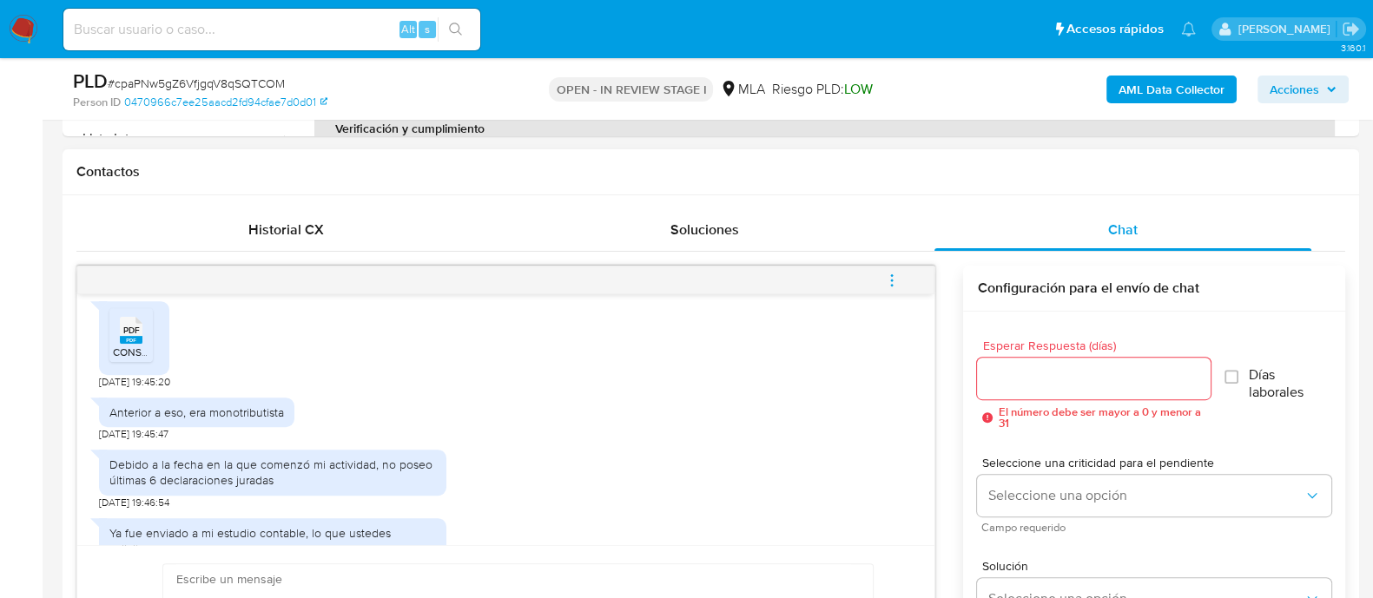
click at [123, 344] on rect at bounding box center [131, 340] width 23 height 8
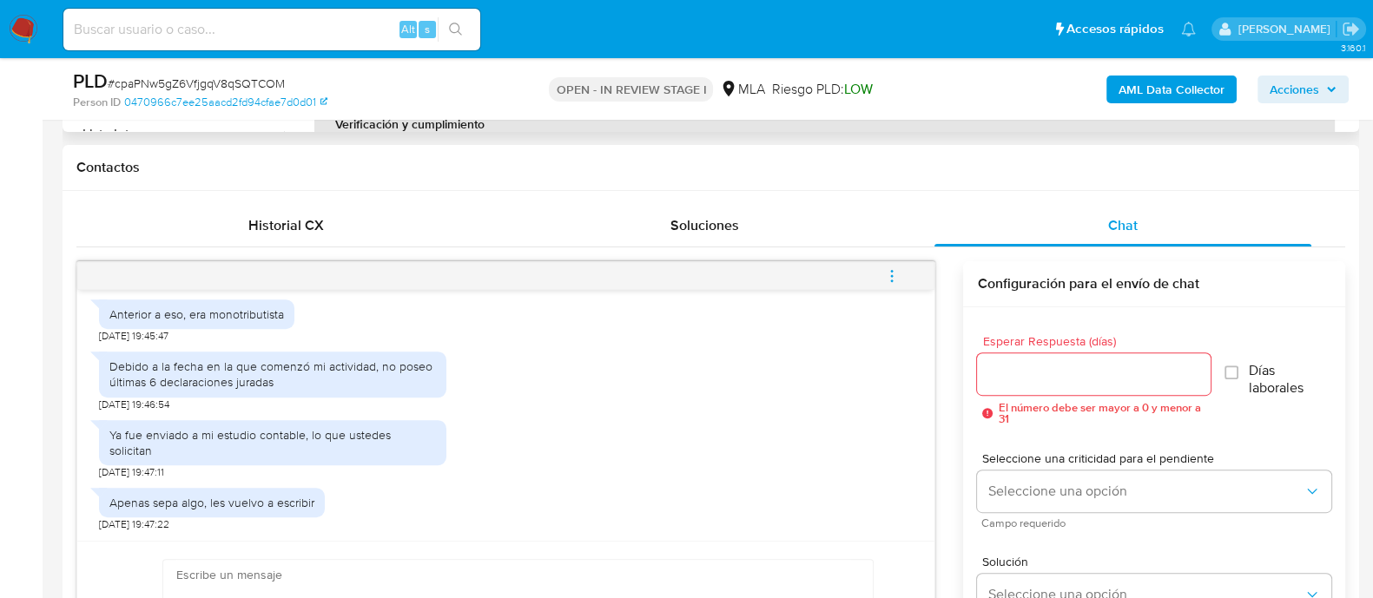
scroll to position [543, 0]
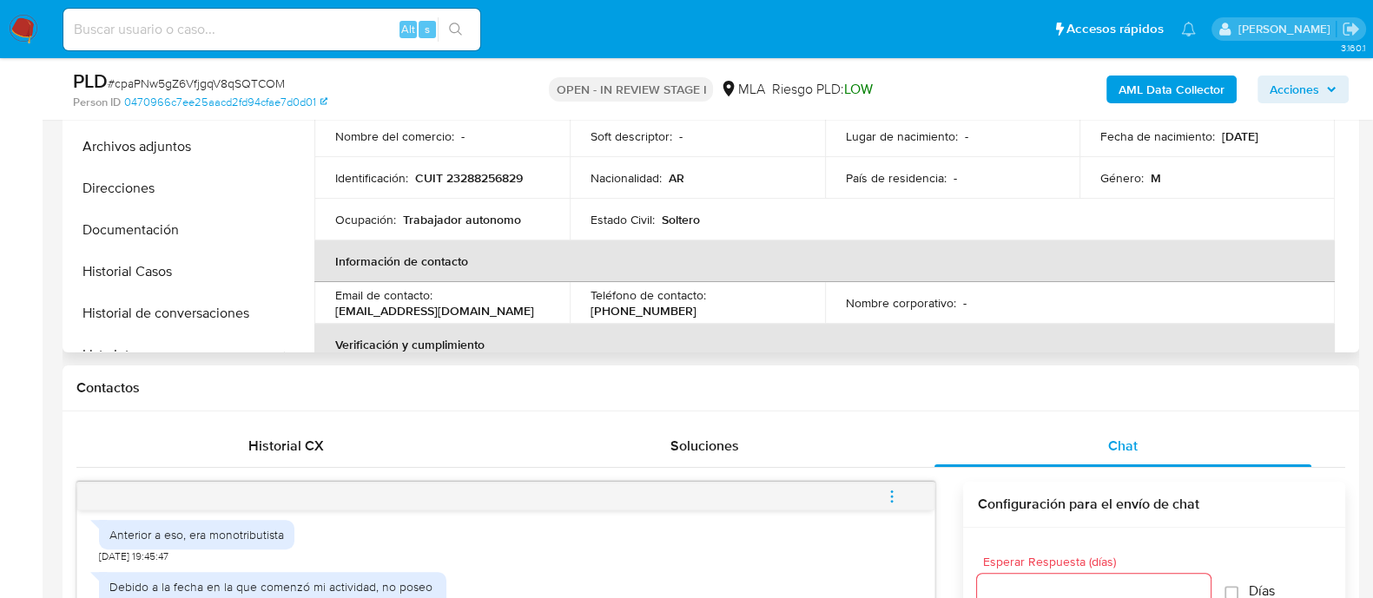
click at [458, 180] on p "CUIT 23288256829" at bounding box center [469, 178] width 108 height 16
copy p "23288256829"
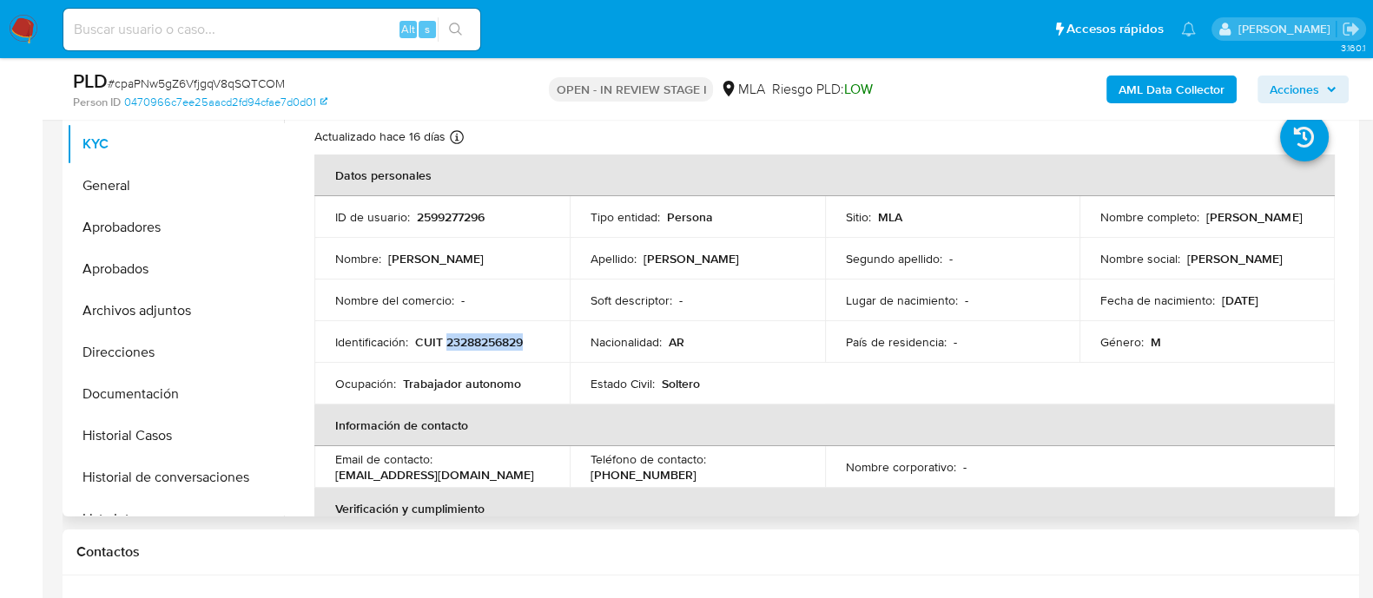
scroll to position [216, 0]
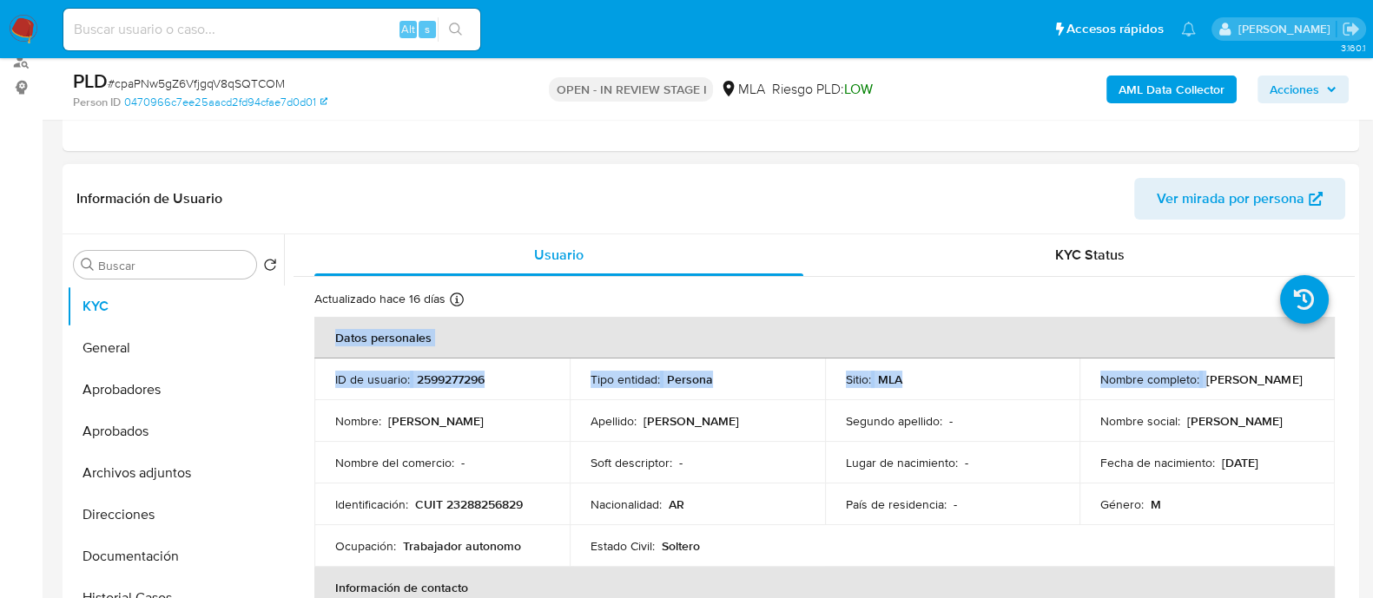
click at [1174, 436] on td "Nombre social : [PERSON_NAME]" at bounding box center [1207, 421] width 255 height 42
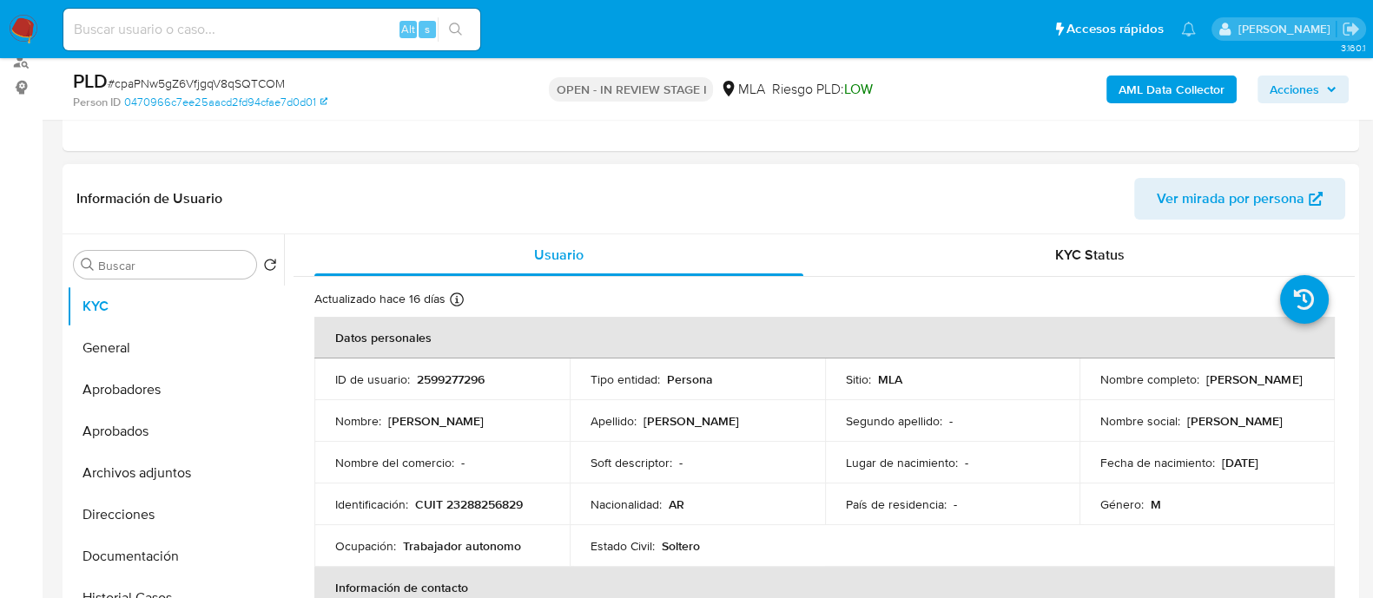
drag, startPoint x: 1200, startPoint y: 380, endPoint x: 1305, endPoint y: 380, distance: 105.1
click at [1305, 380] on div "Nombre completo : [PERSON_NAME]" at bounding box center [1208, 380] width 214 height 16
copy p "[PERSON_NAME]"
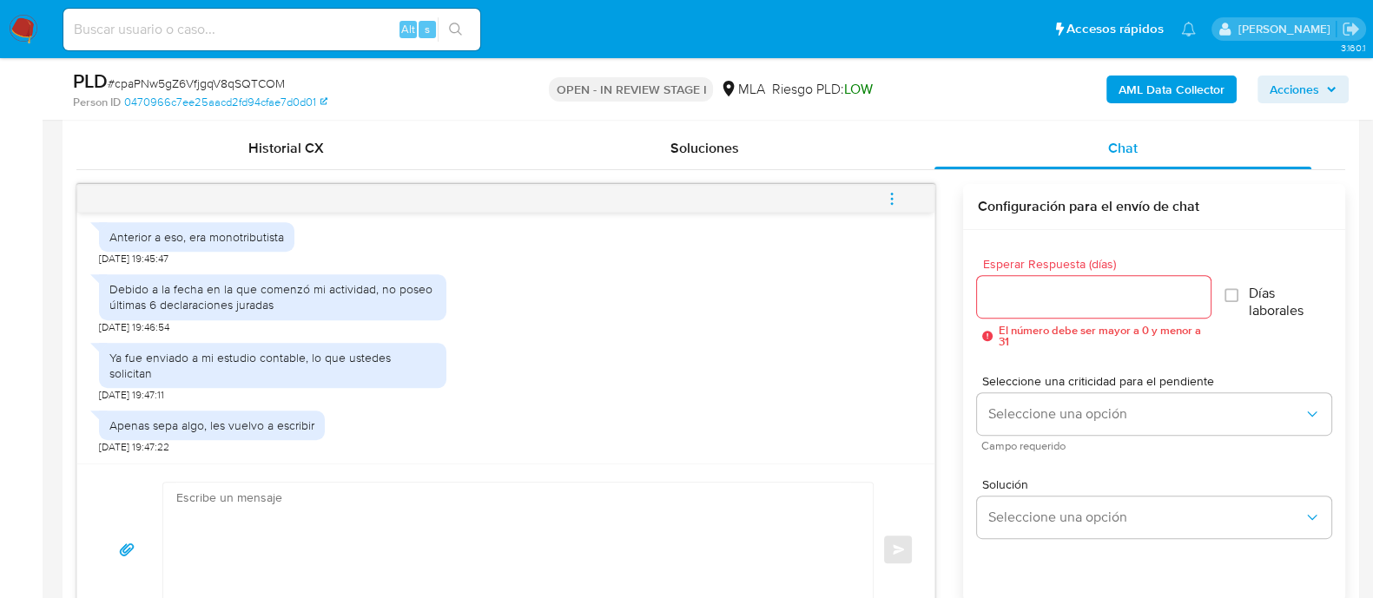
scroll to position [868, 0]
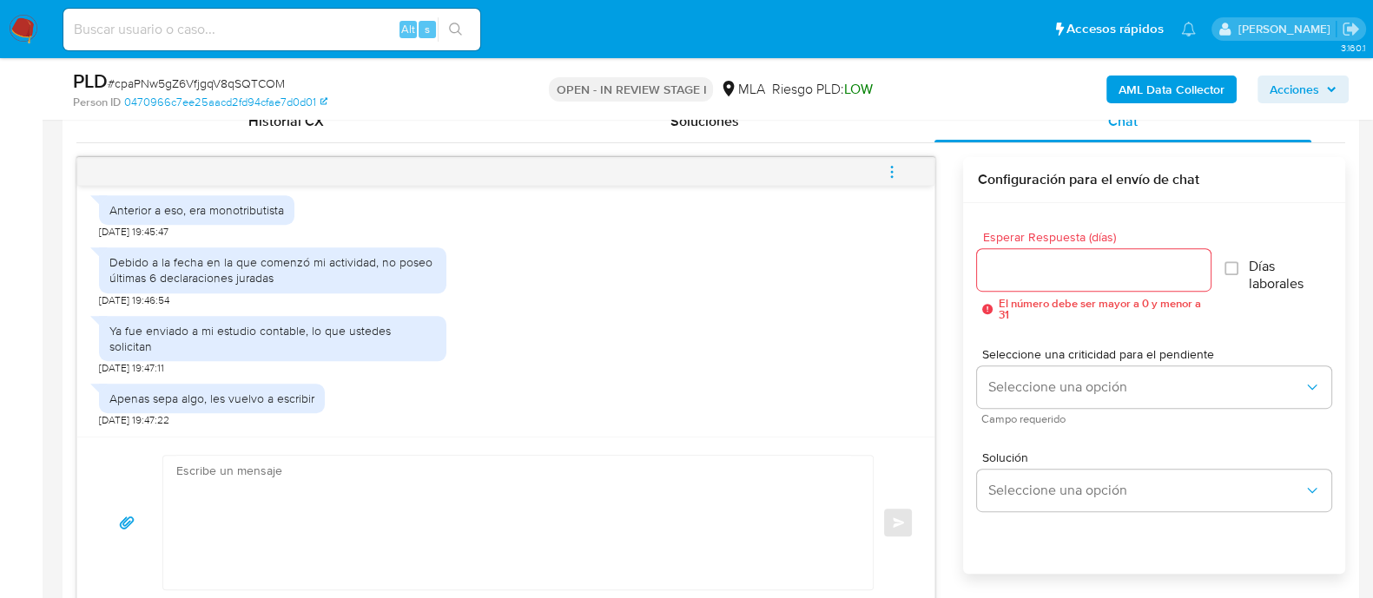
click at [588, 479] on textarea at bounding box center [513, 523] width 675 height 134
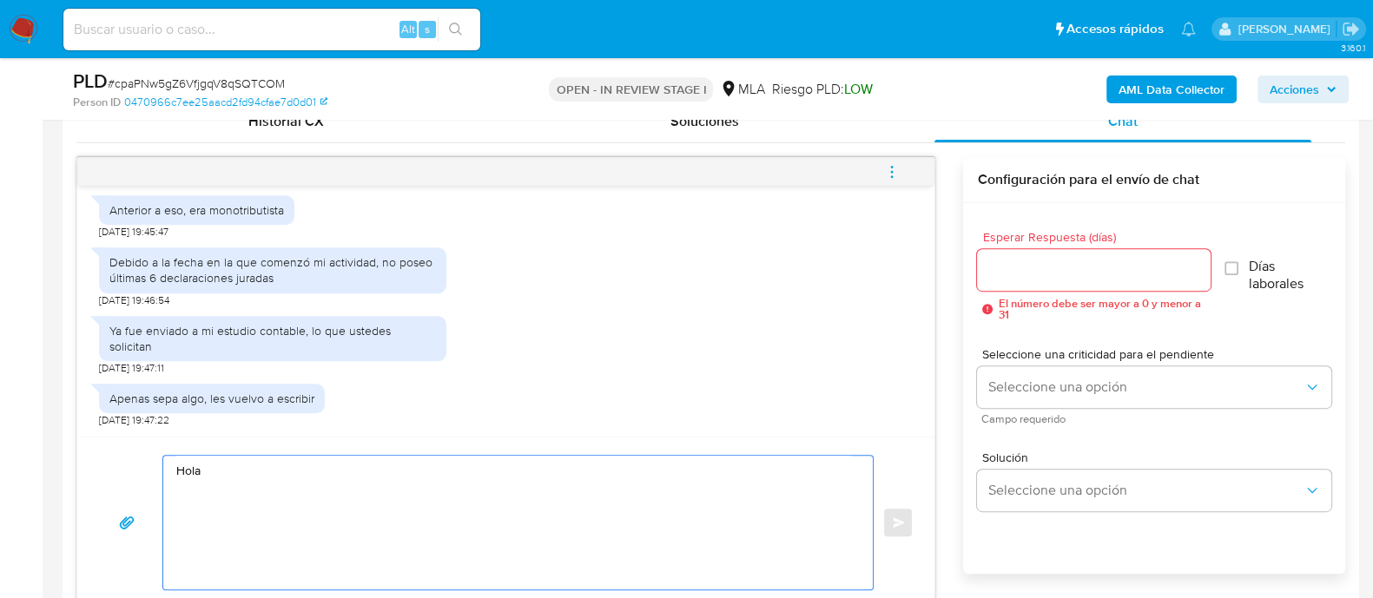
paste textarea "[PERSON_NAME]"
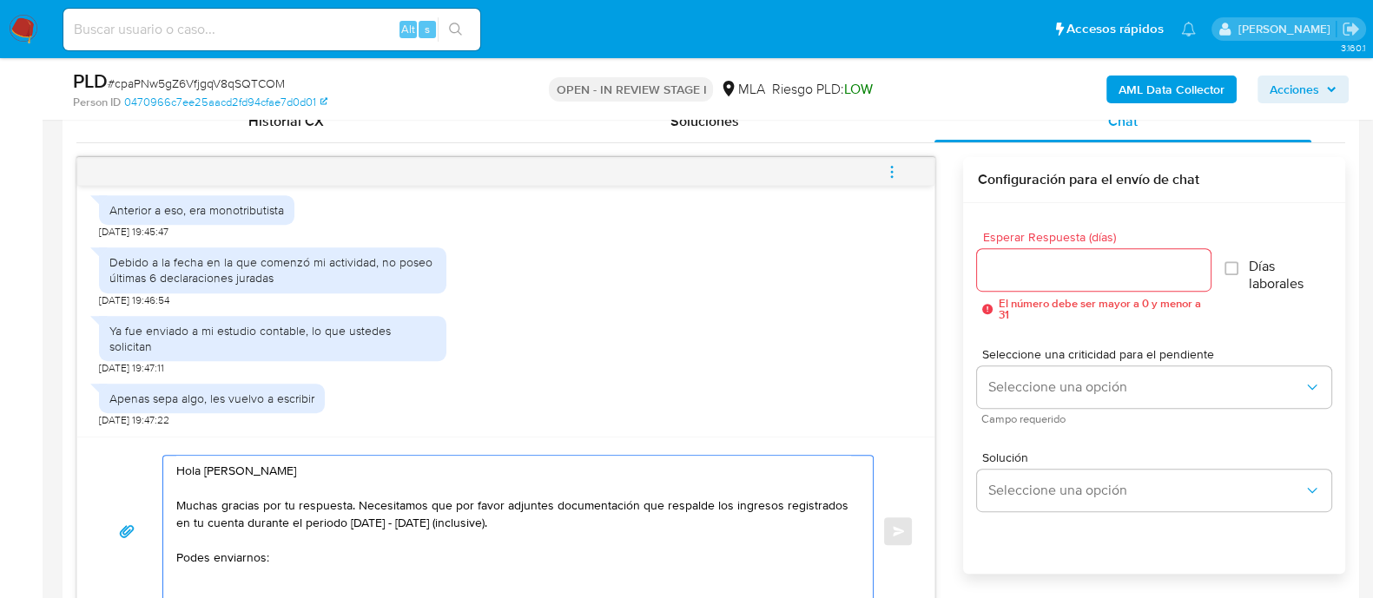
scroll to position [869, 0]
paste textarea "Declaraciones Juradas de Ingresos Brutos (donde se visualice la base imponible)."
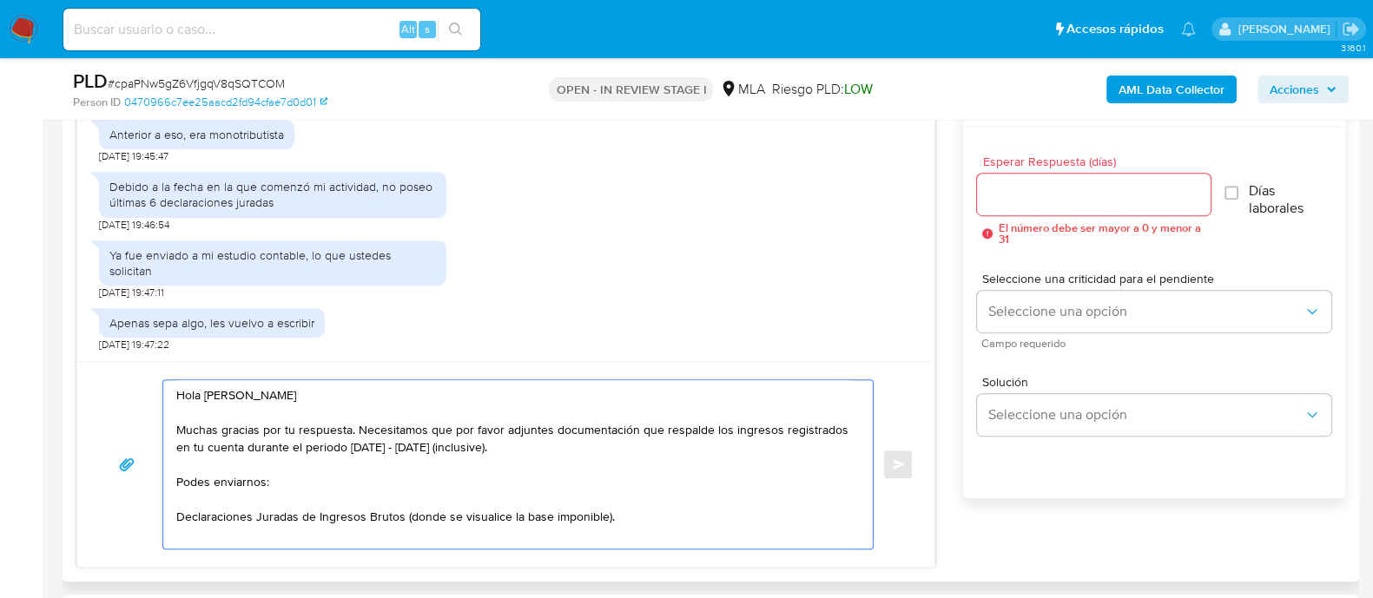
scroll to position [977, 0]
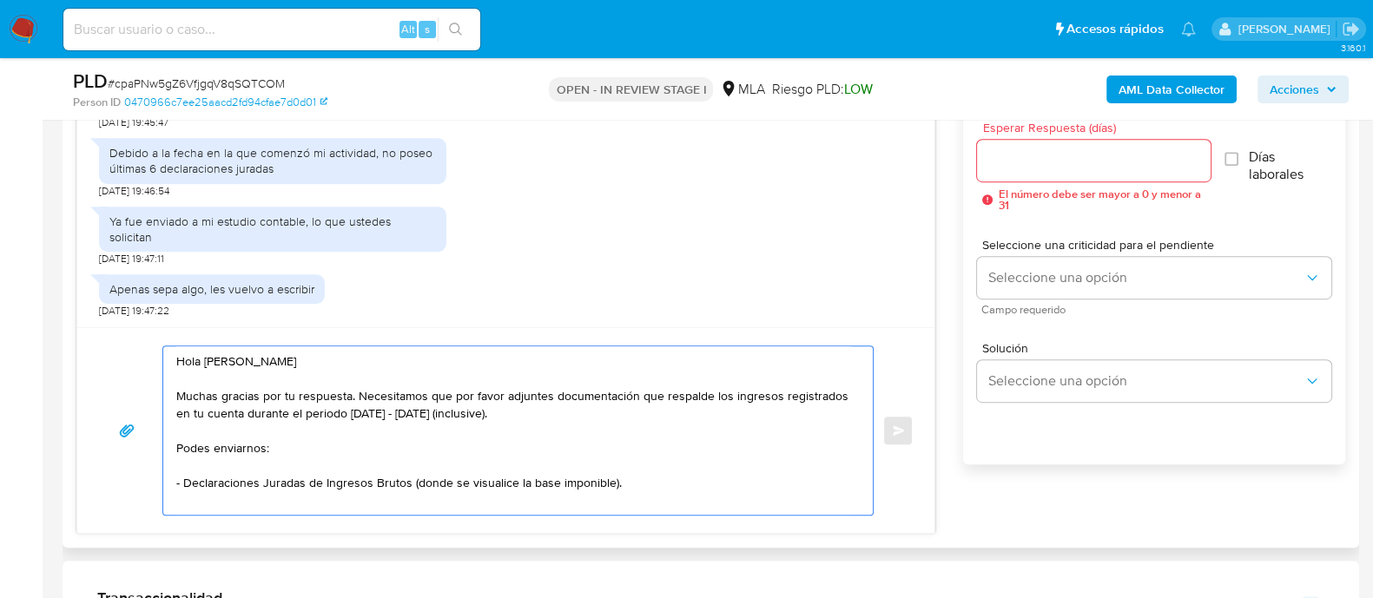
click at [651, 479] on textarea "Hola [PERSON_NAME] Muchas gracias por tu respuesta. Necesitamos que por favor a…" at bounding box center [513, 431] width 675 height 169
paste textarea "Resumen de Comprobantes Electrónicos emitidos de los períodos 2024 y 2025"
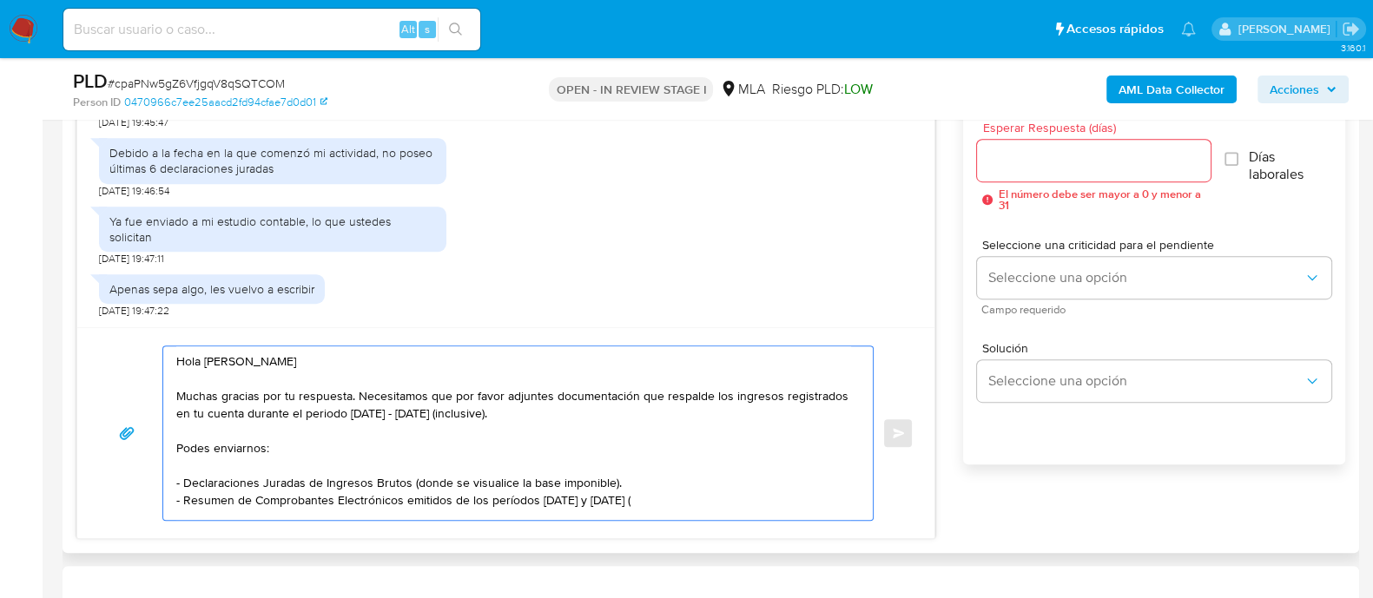
paste textarea "[URL][DOMAIN_NAME]"
paste textarea "o cualquier otra documentación adicional que consideres útil para respaldar los…"
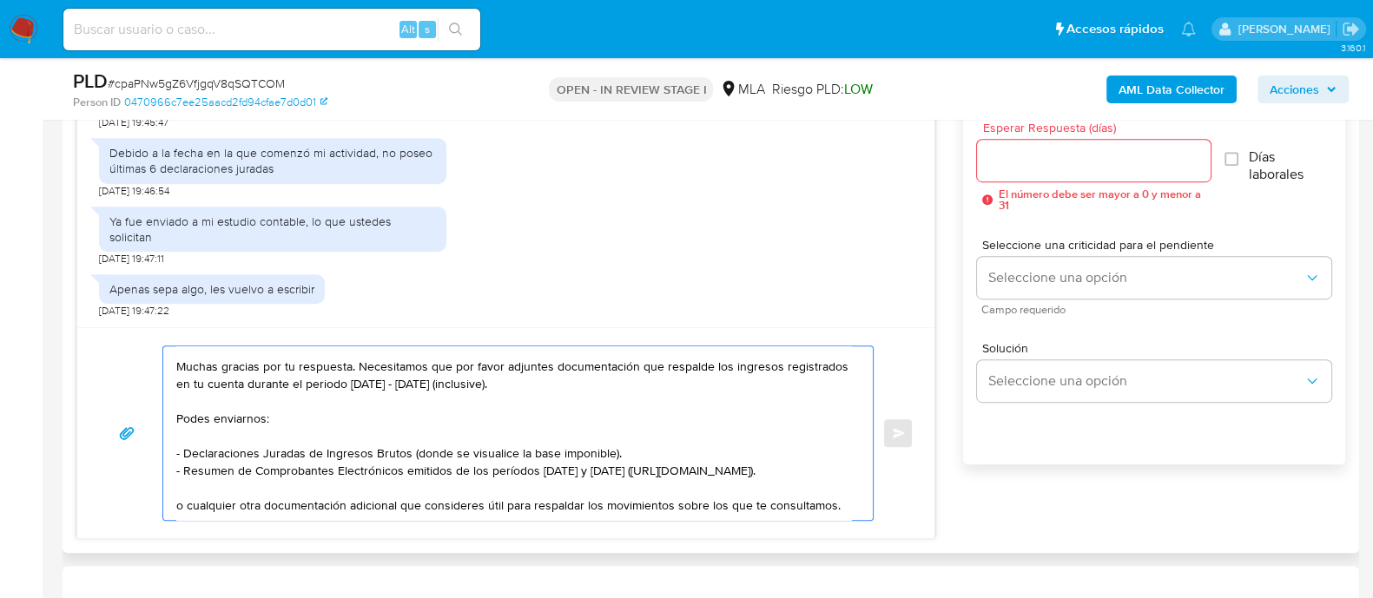
scroll to position [58, 0]
click at [183, 488] on textarea "Hola [PERSON_NAME] Muchas gracias por tu respuesta. Necesitamos que por favor a…" at bounding box center [513, 434] width 675 height 174
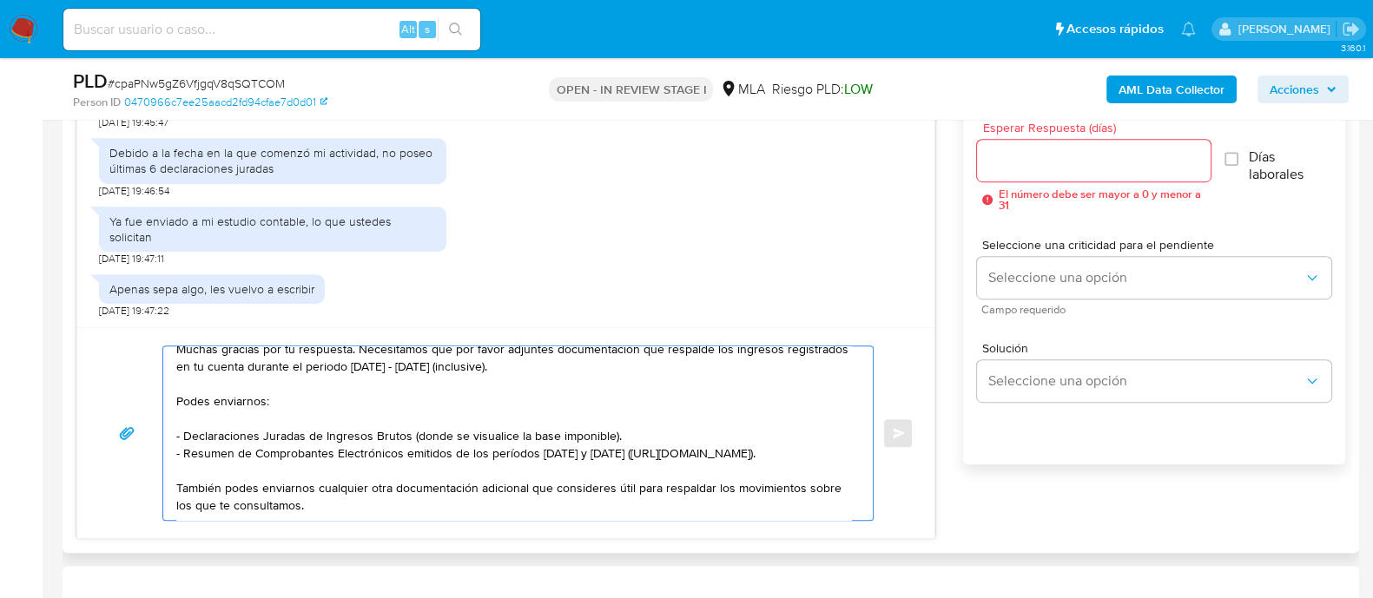
scroll to position [99, 0]
click at [374, 486] on textarea "Hola [PERSON_NAME] Muchas gracias por tu respuesta. Necesitamos que por favor a…" at bounding box center [513, 434] width 675 height 174
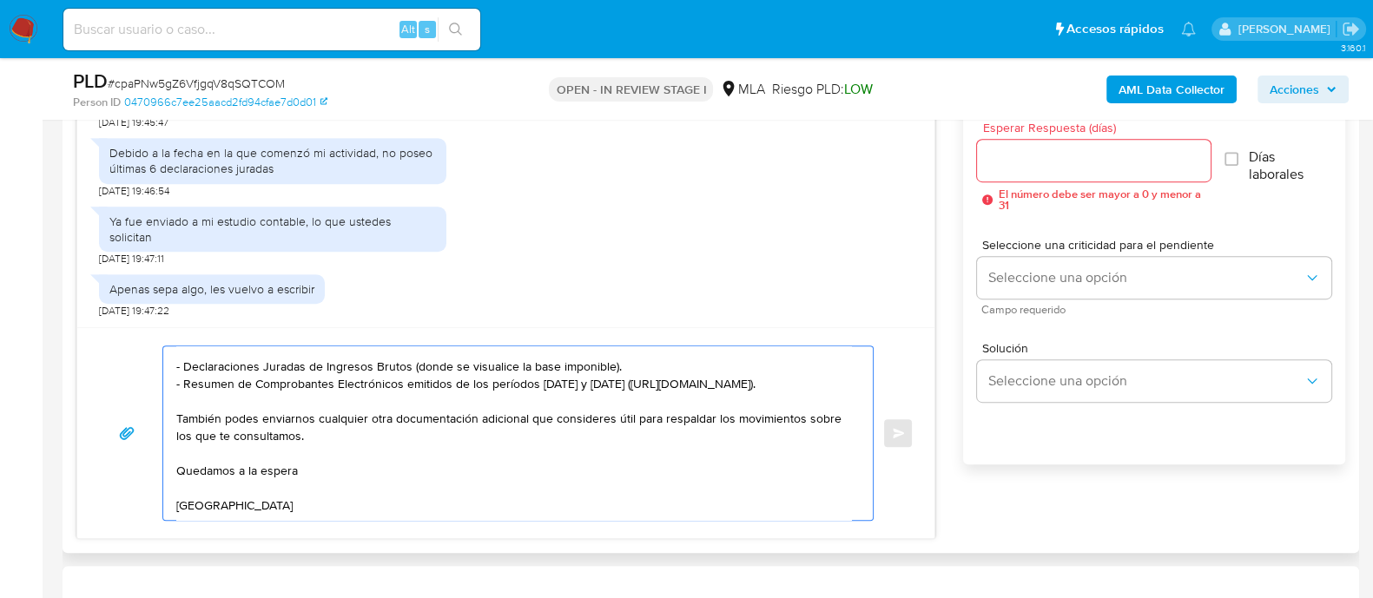
scroll to position [162, 0]
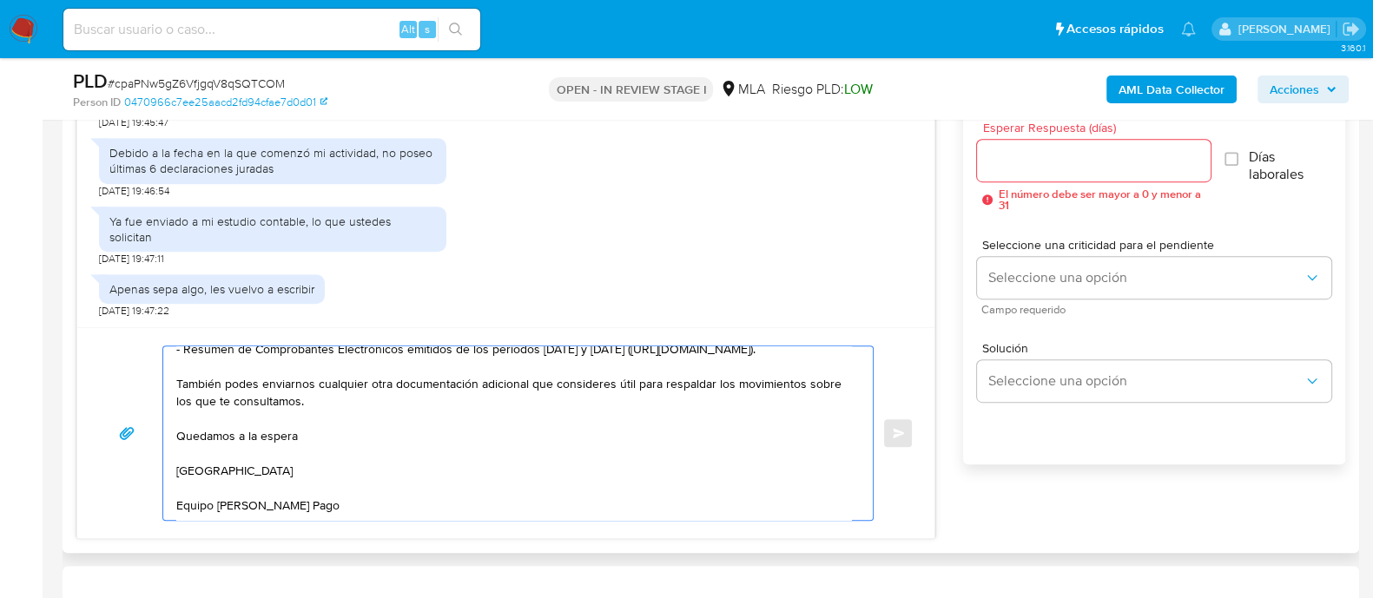
type textarea "Hola [PERSON_NAME] Muchas gracias por tu respuesta. Necesitamos que por favor a…"
click at [1031, 150] on input "Esperar Respuesta (días)" at bounding box center [1093, 160] width 233 height 23
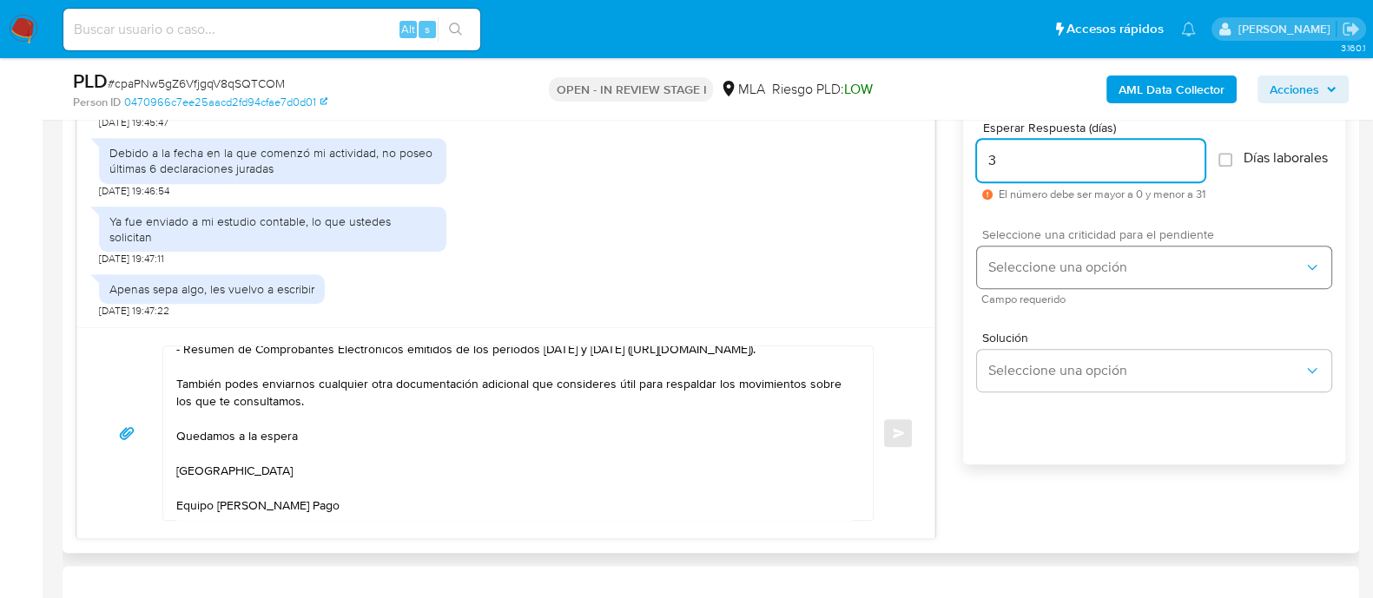
type input "3"
click at [1053, 270] on span "Seleccione una opción" at bounding box center [1146, 267] width 316 height 17
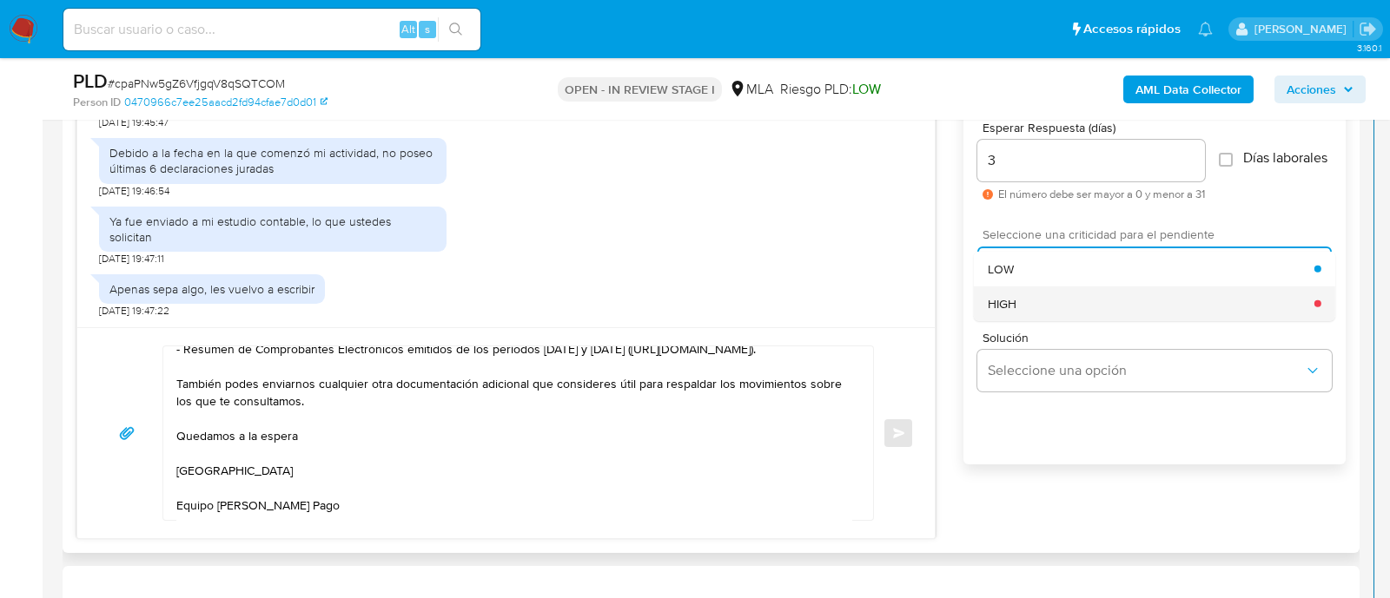
click at [1047, 309] on div "HIGH" at bounding box center [1151, 303] width 327 height 35
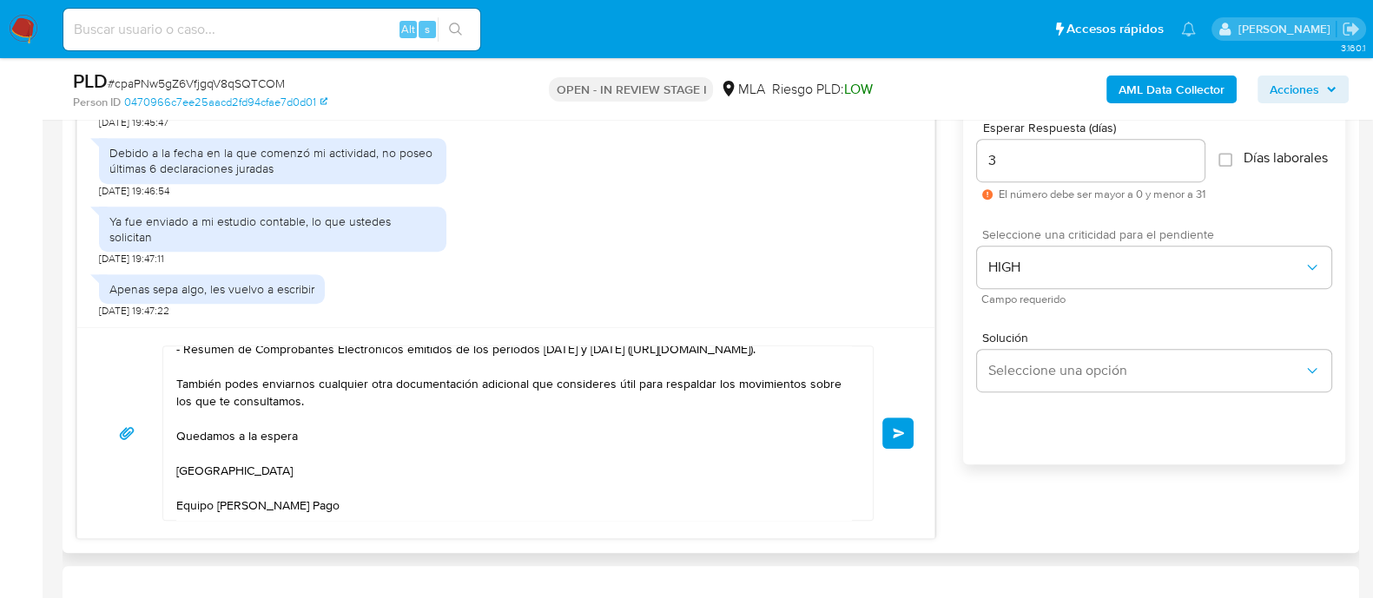
click at [903, 428] on span "Enviar" at bounding box center [899, 433] width 12 height 10
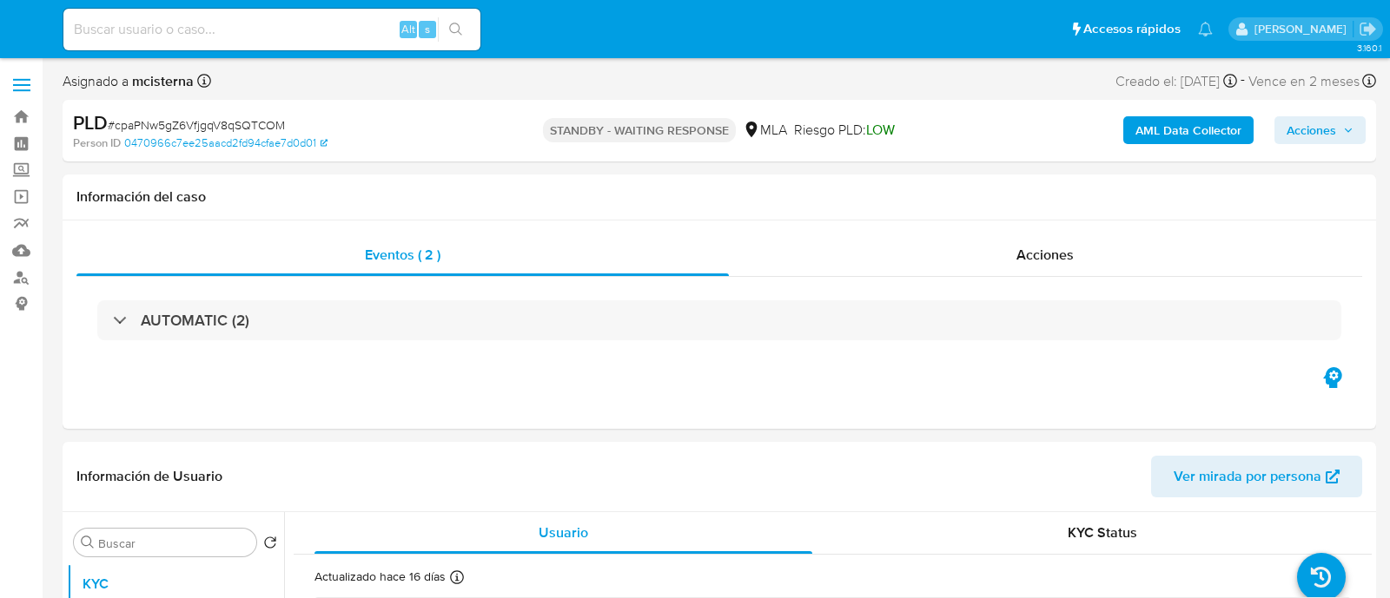
select select "10"
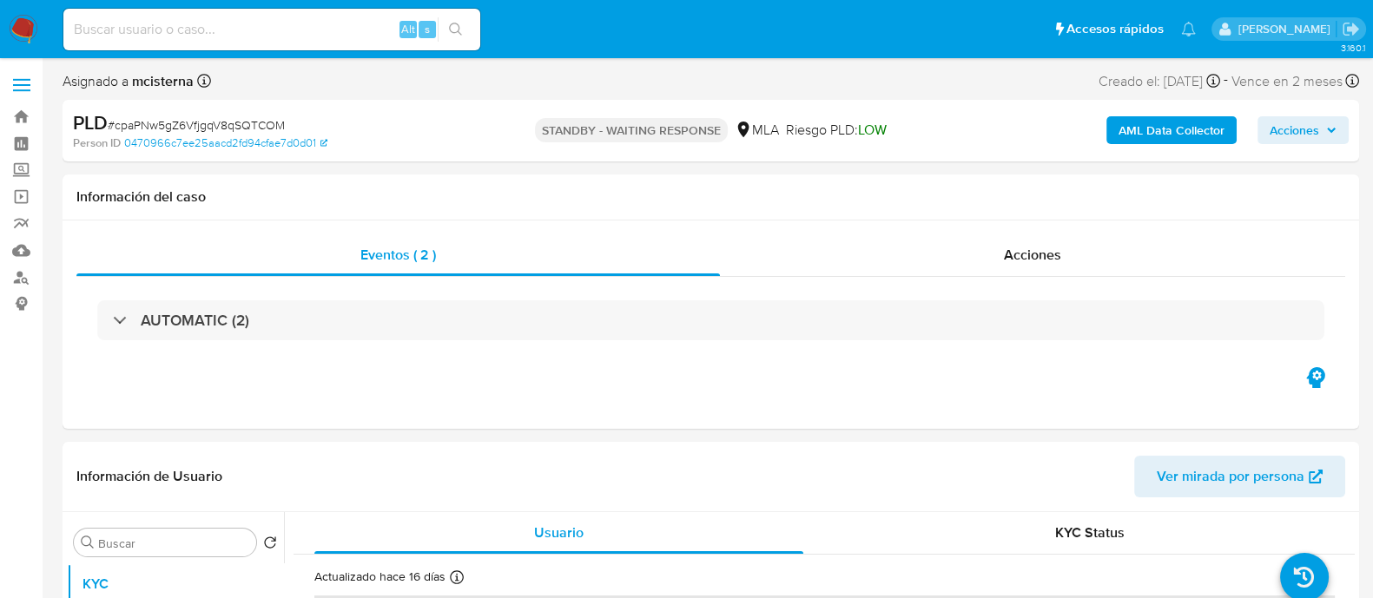
click at [352, 28] on input at bounding box center [271, 29] width 417 height 23
paste input "2565079605"
type input "2565079605"
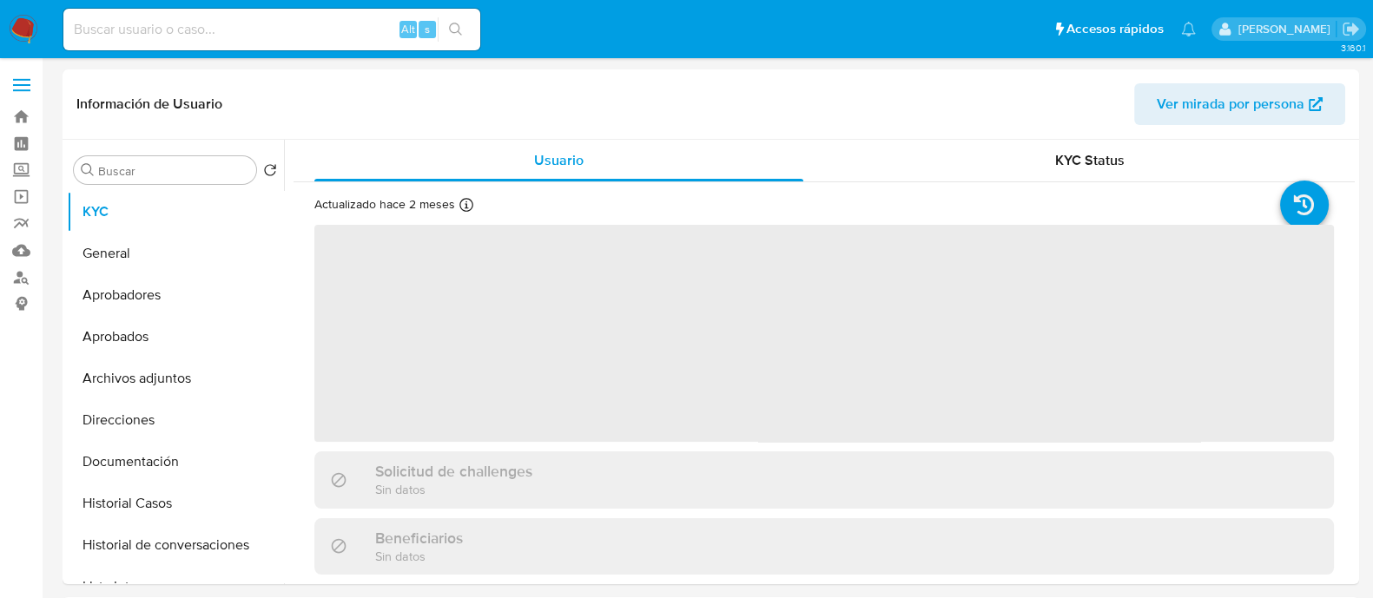
select select "10"
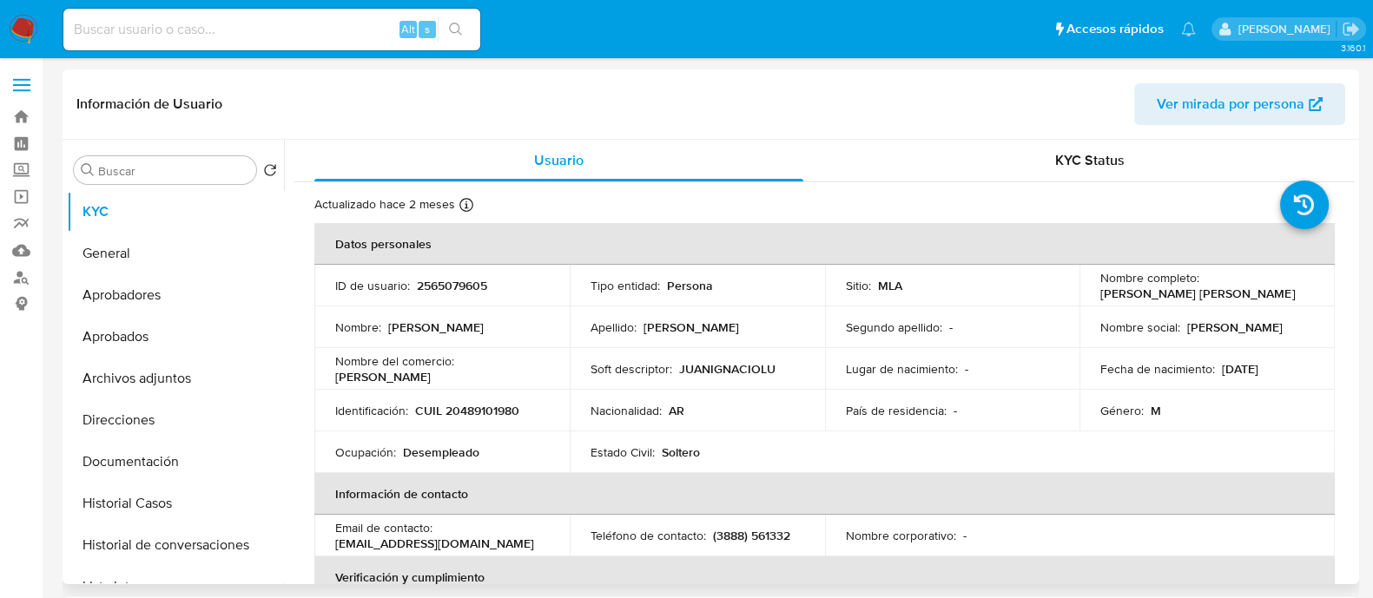
click at [469, 412] on p "CUIL 20489101980" at bounding box center [467, 411] width 104 height 16
click at [125, 499] on button "Historial Casos" at bounding box center [168, 504] width 203 height 42
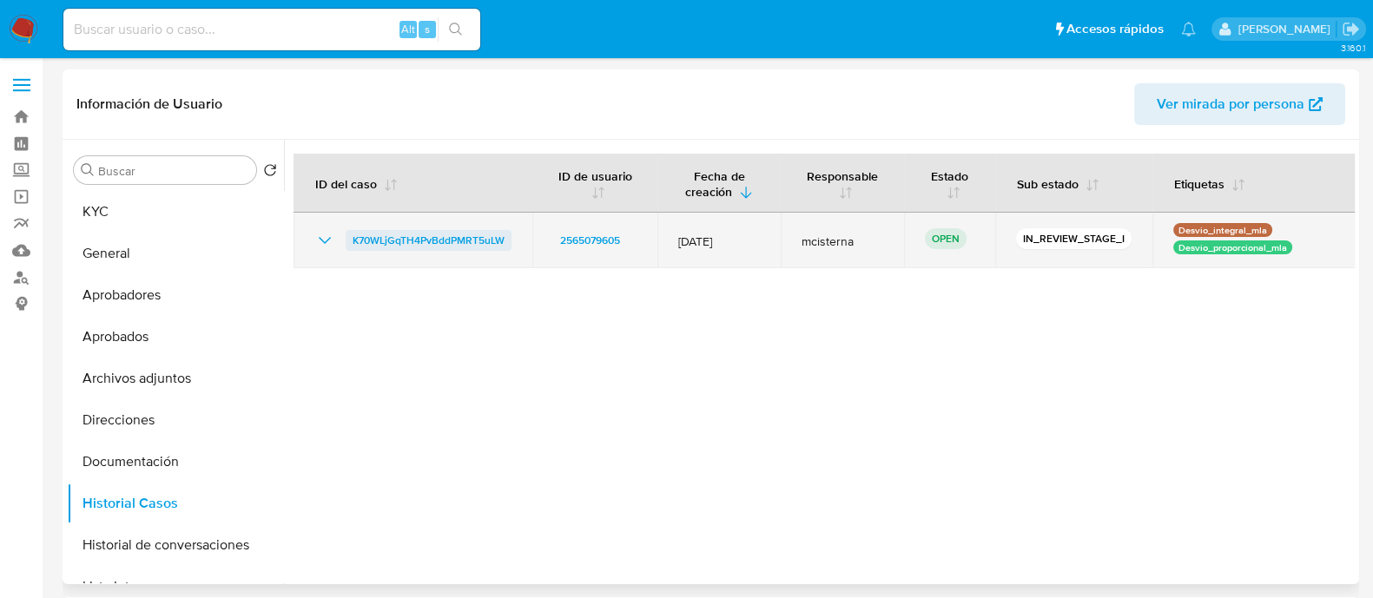
click at [463, 243] on span "K70WLjGqTH4PvBddPMRT5uLW" at bounding box center [429, 240] width 152 height 21
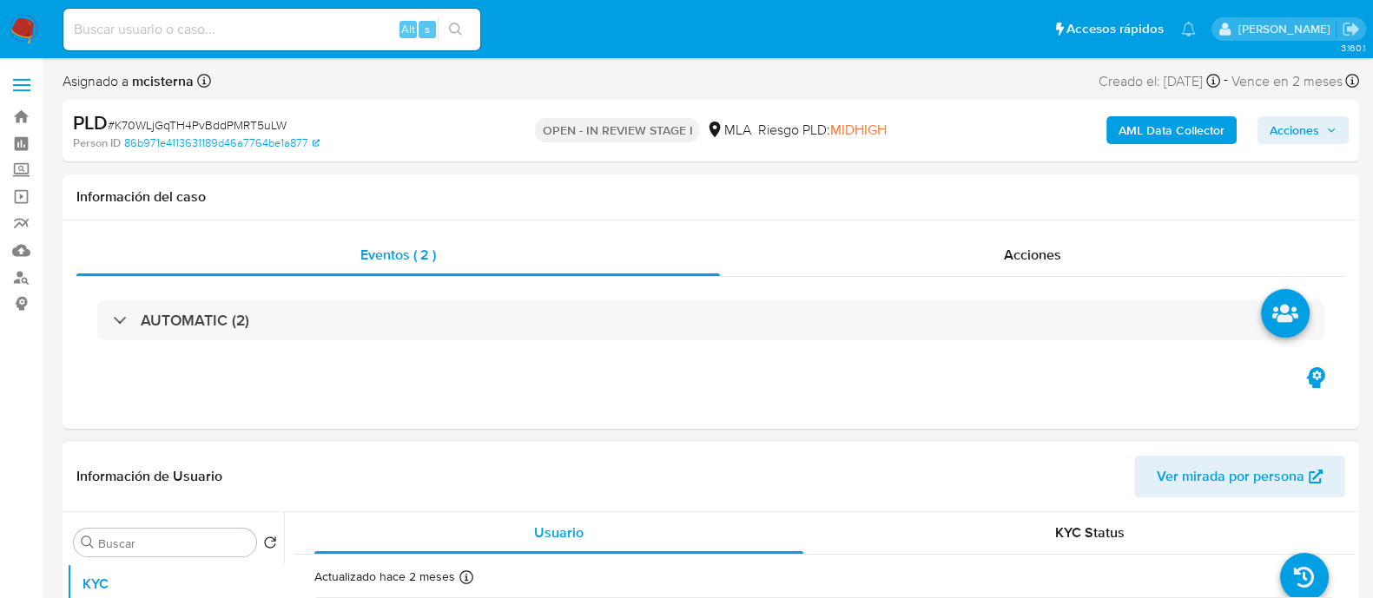
select select "10"
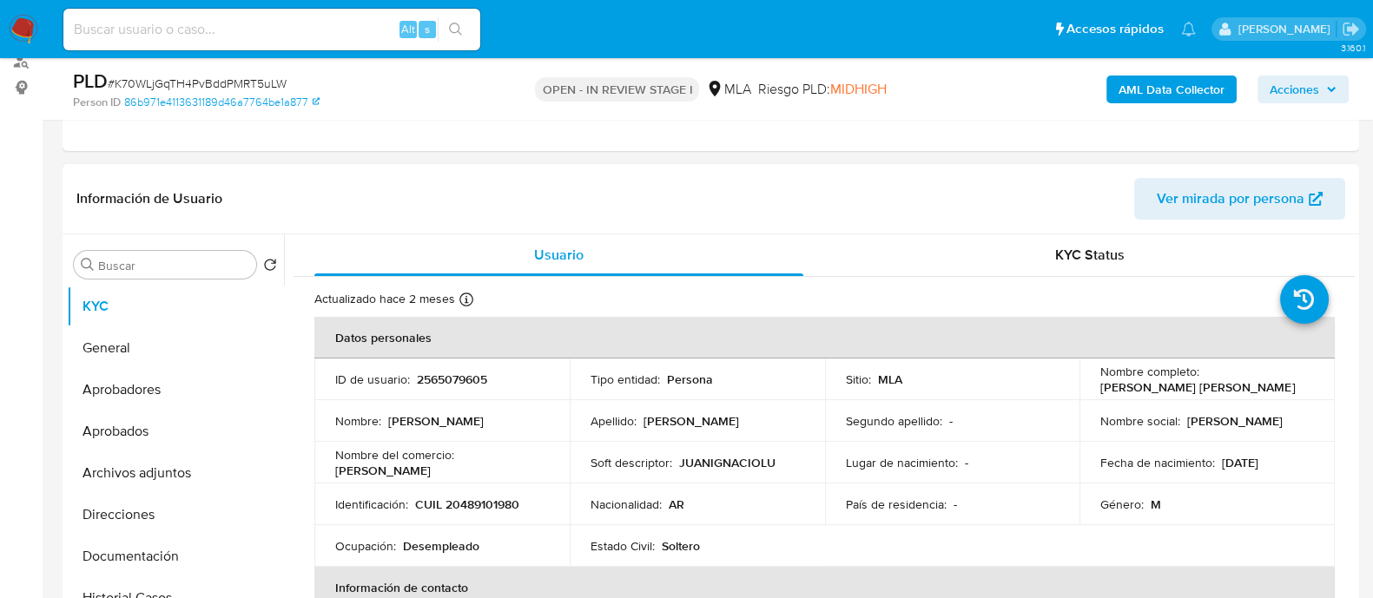
scroll to position [108, 0]
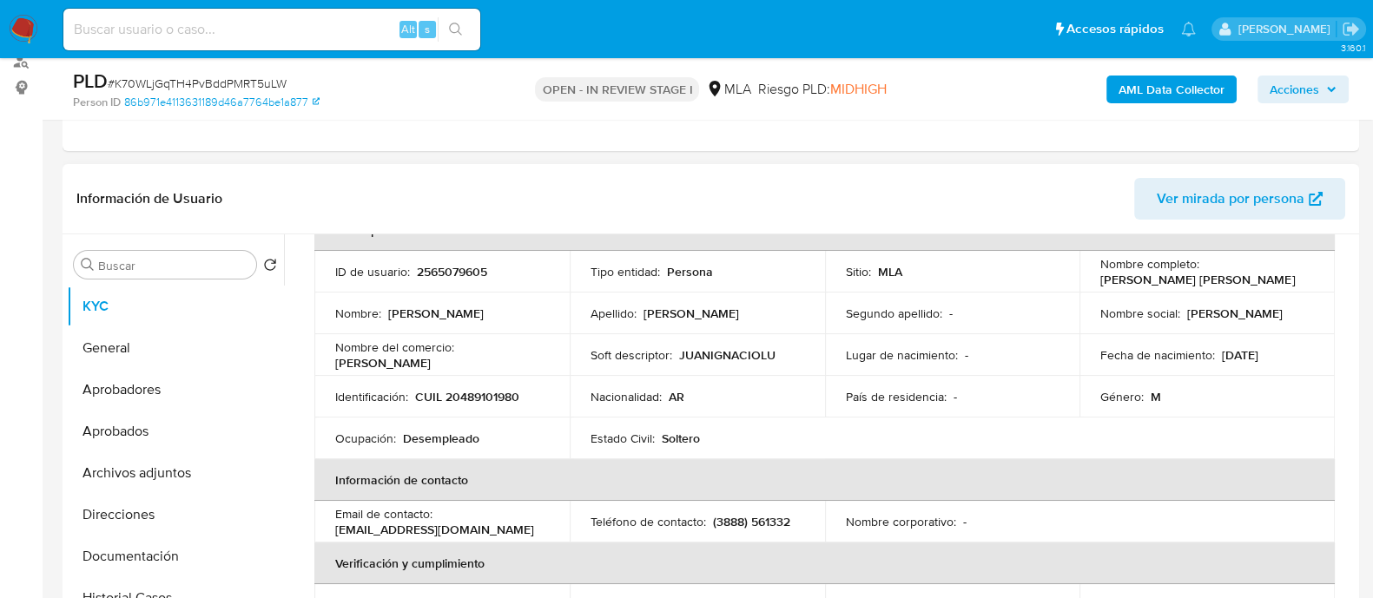
click at [488, 403] on td "Identificación : CUIL 20489101980" at bounding box center [441, 397] width 255 height 42
click at [489, 389] on p "CUIL 20489101980" at bounding box center [467, 397] width 104 height 16
copy p "20489101980"
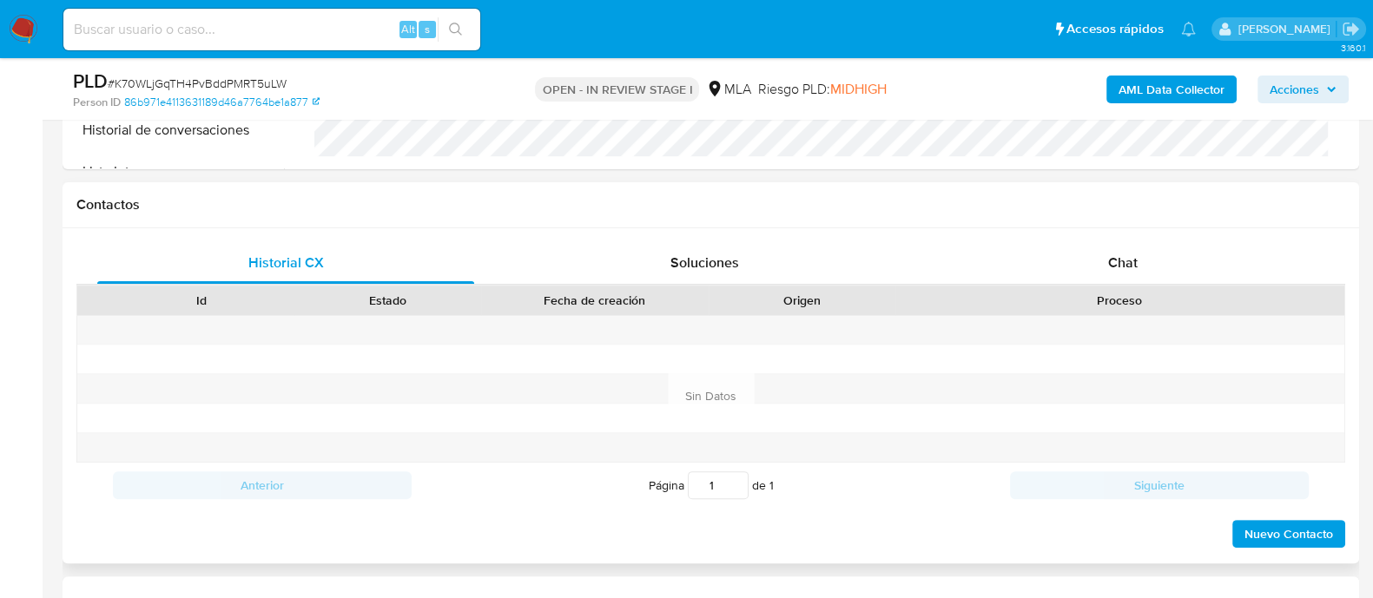
scroll to position [759, 0]
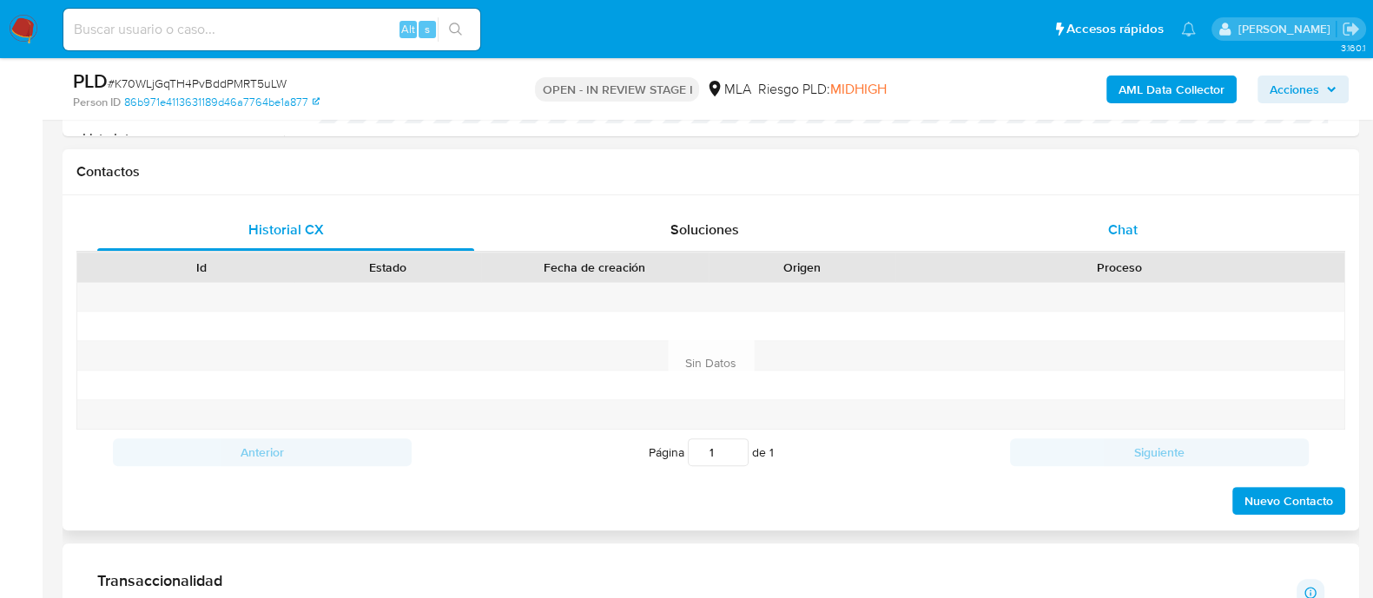
click at [1113, 222] on span "Chat" at bounding box center [1123, 230] width 30 height 20
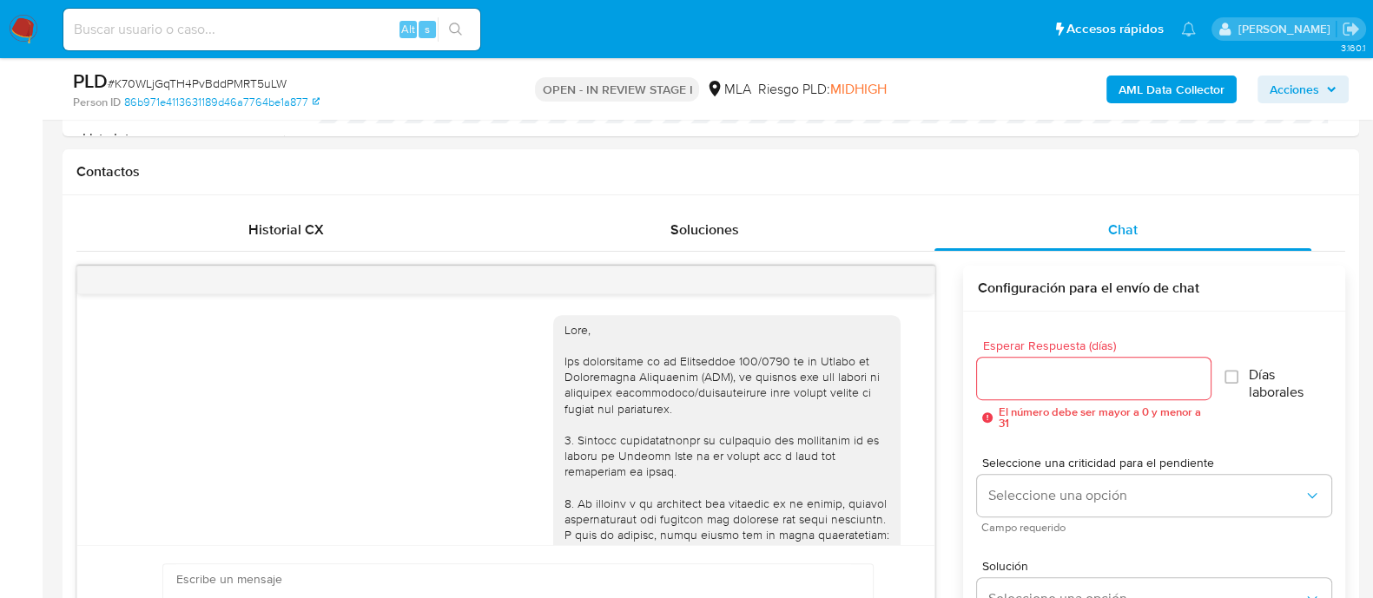
scroll to position [1114, 0]
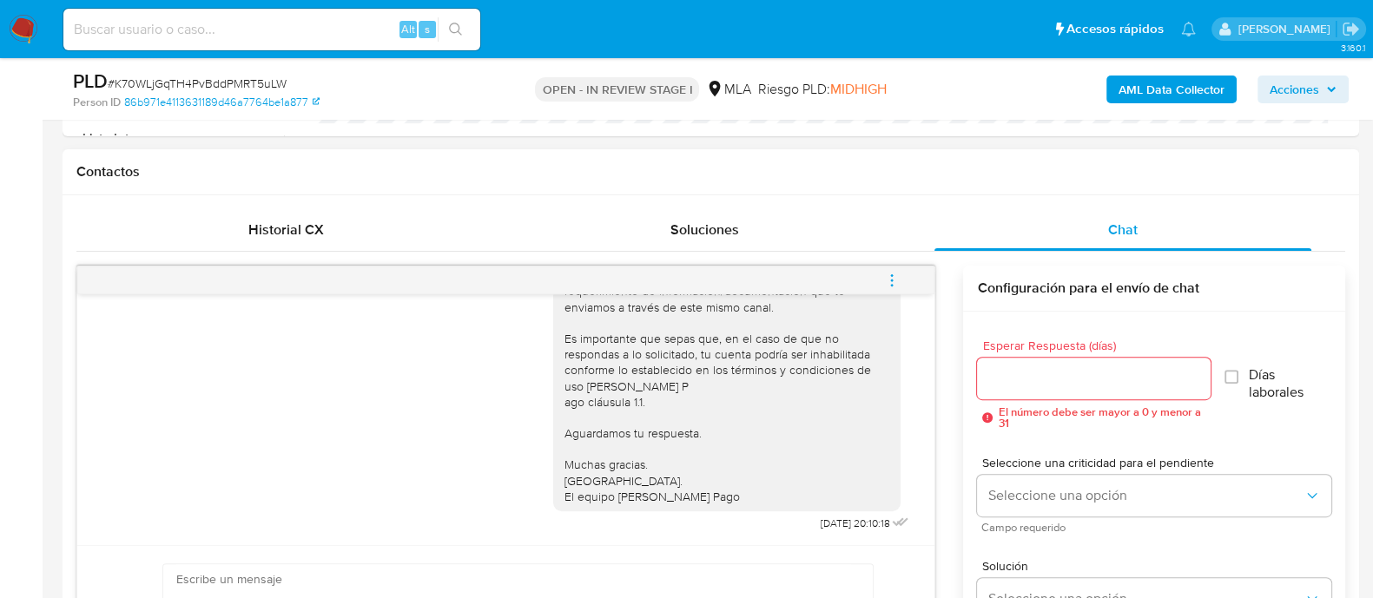
click at [882, 281] on button "menu-action" at bounding box center [891, 281] width 57 height 42
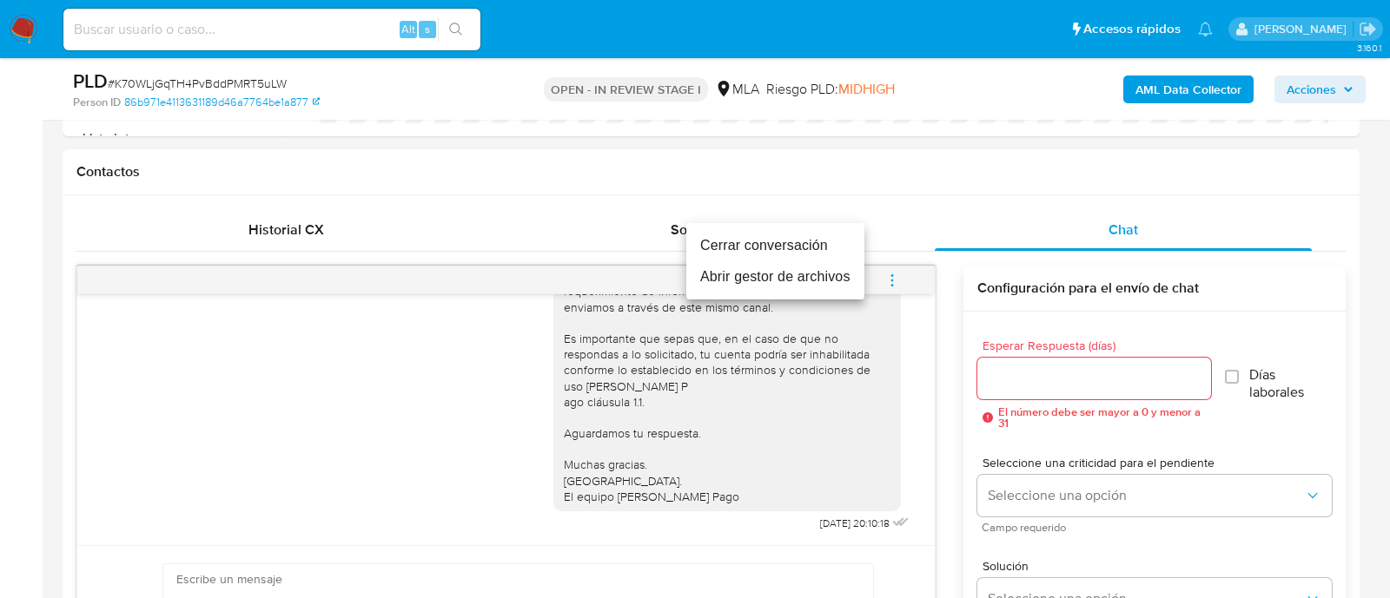
click at [834, 247] on li "Cerrar conversación" at bounding box center [775, 245] width 178 height 31
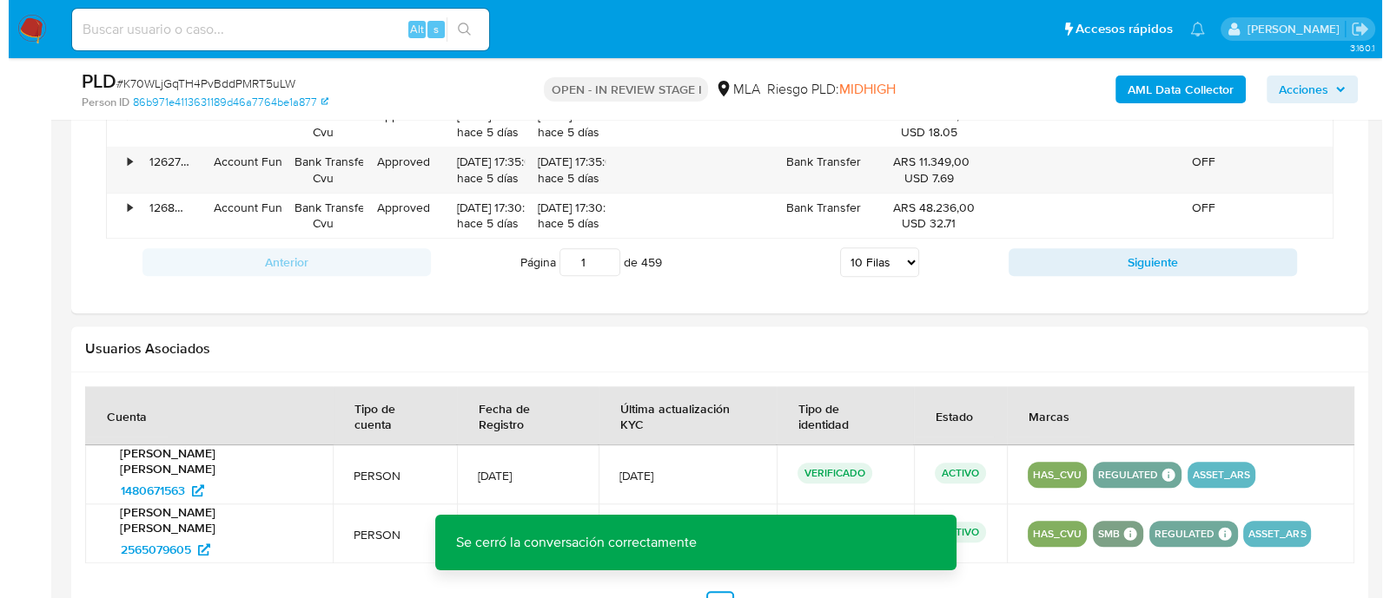
scroll to position [2606, 0]
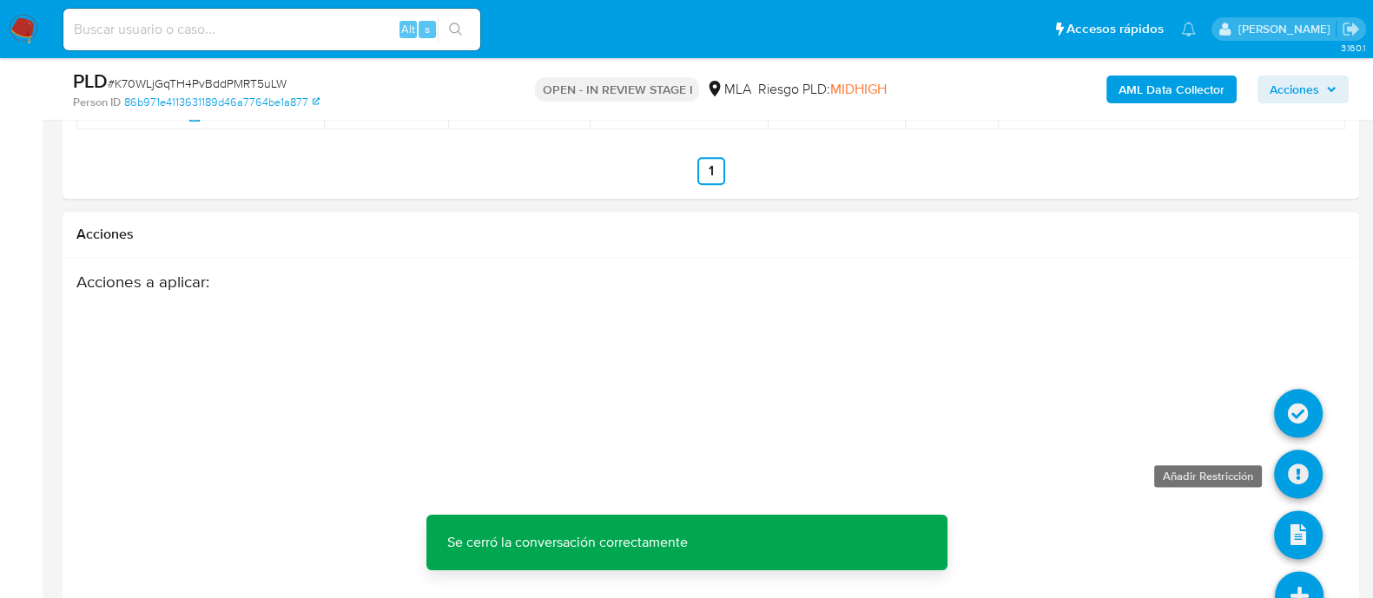
click at [1303, 450] on icon at bounding box center [1298, 474] width 49 height 49
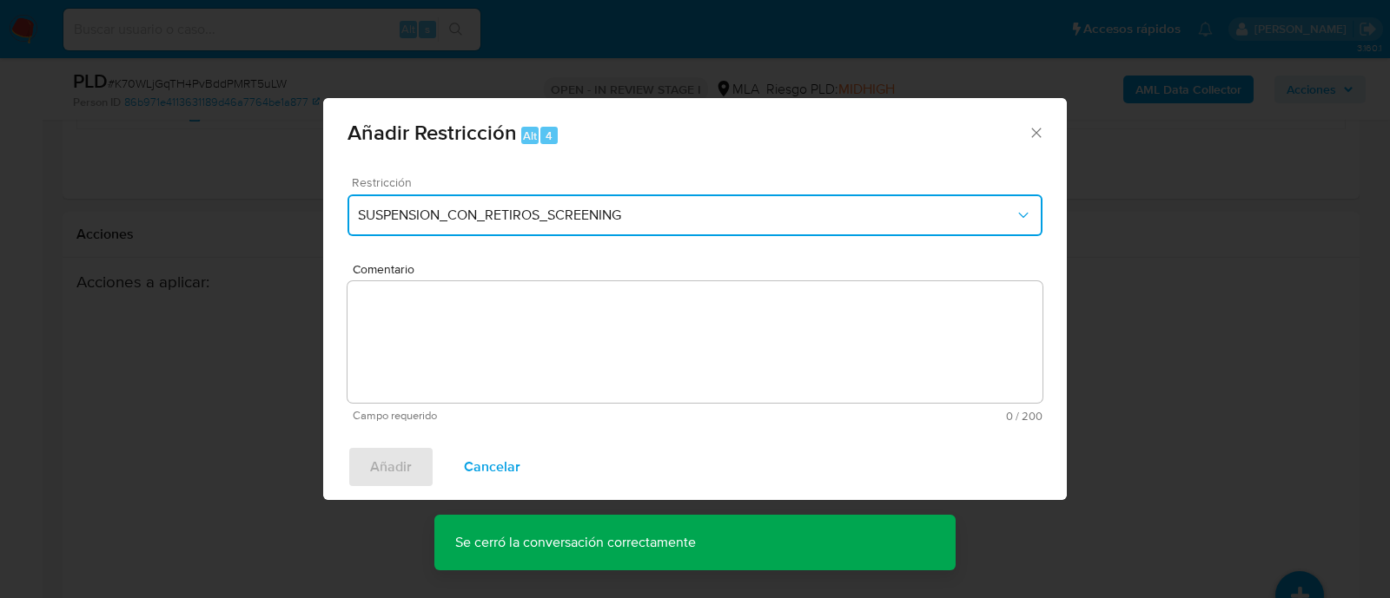
click at [537, 204] on button "SUSPENSION_CON_RETIROS_SCREENING" at bounding box center [694, 216] width 695 height 42
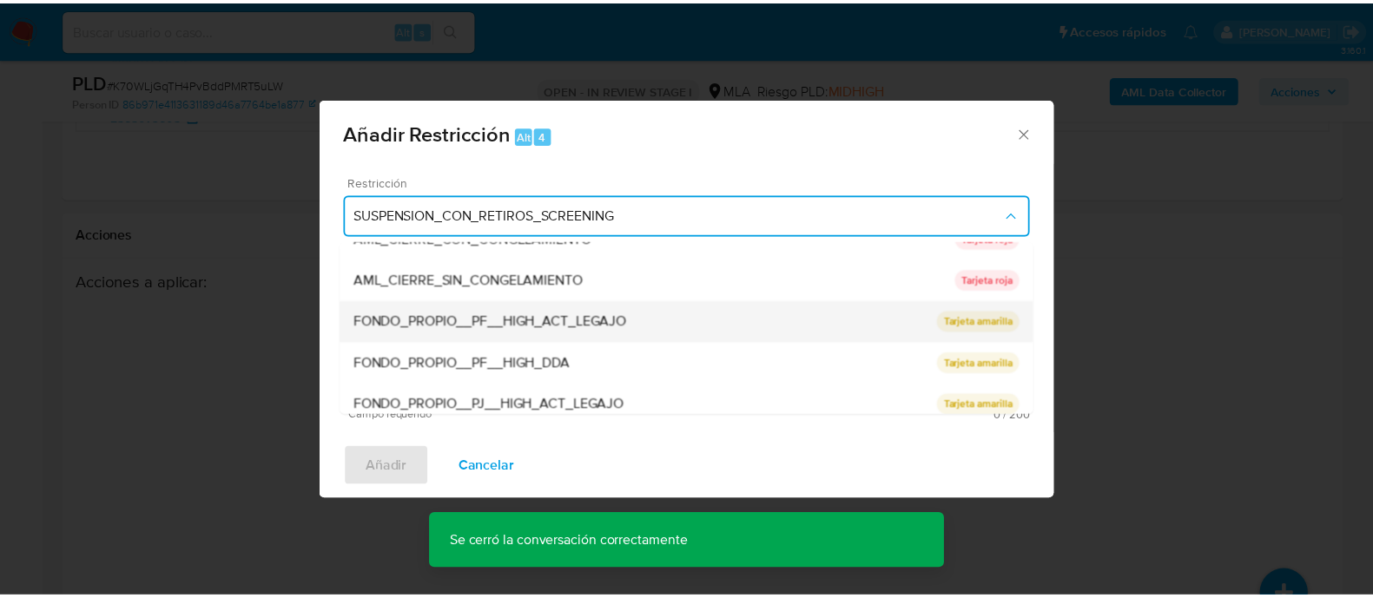
scroll to position [326, 0]
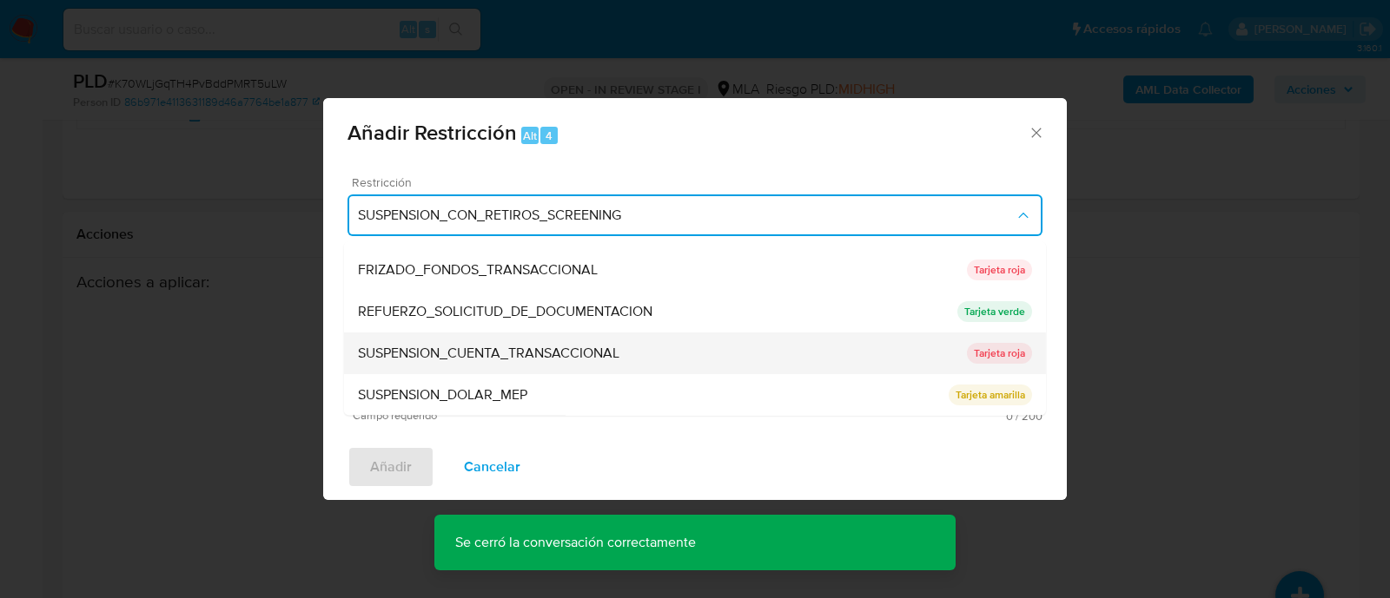
click at [563, 346] on span "SUSPENSION_CUENTA_TRANSACCIONAL" at bounding box center [488, 354] width 261 height 17
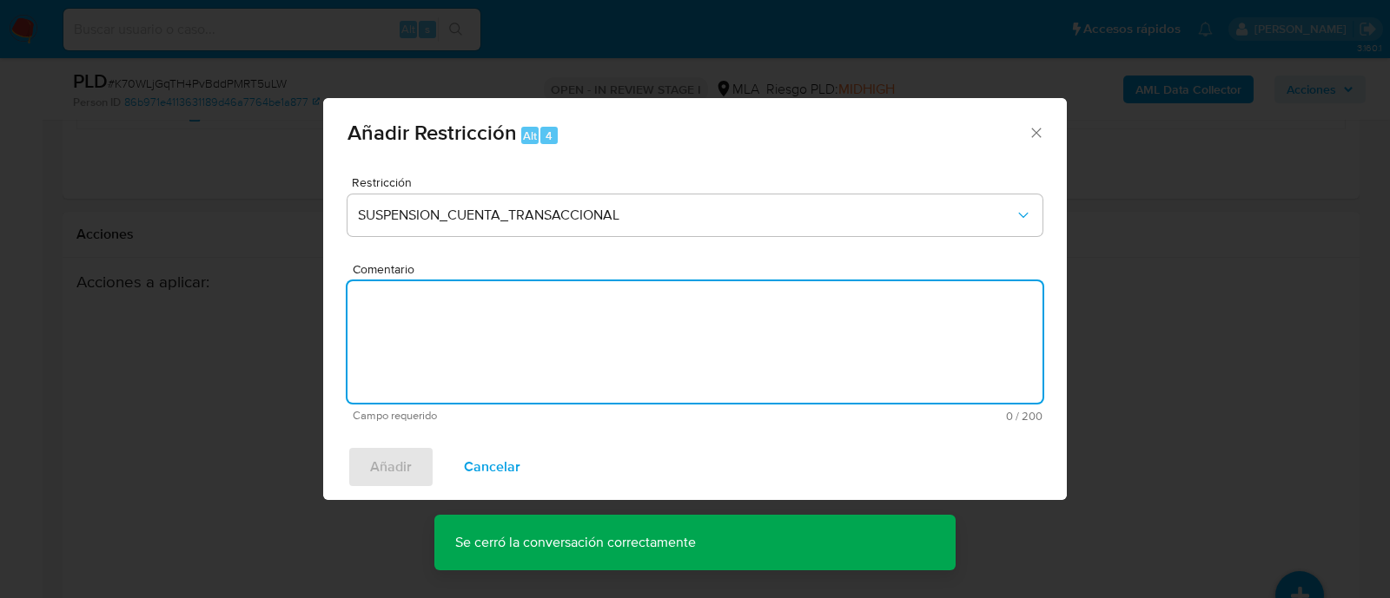
click at [698, 364] on textarea "Comentario" at bounding box center [694, 342] width 695 height 122
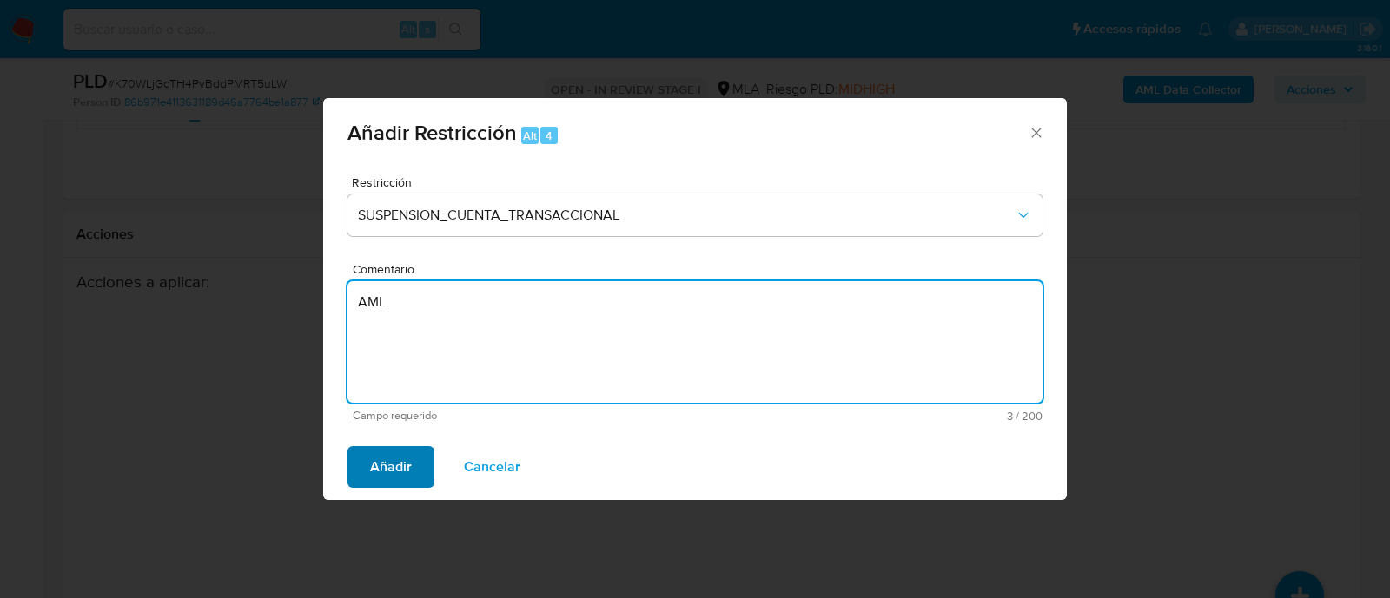
type textarea "AML"
click at [384, 462] on span "Añadir" at bounding box center [391, 467] width 42 height 38
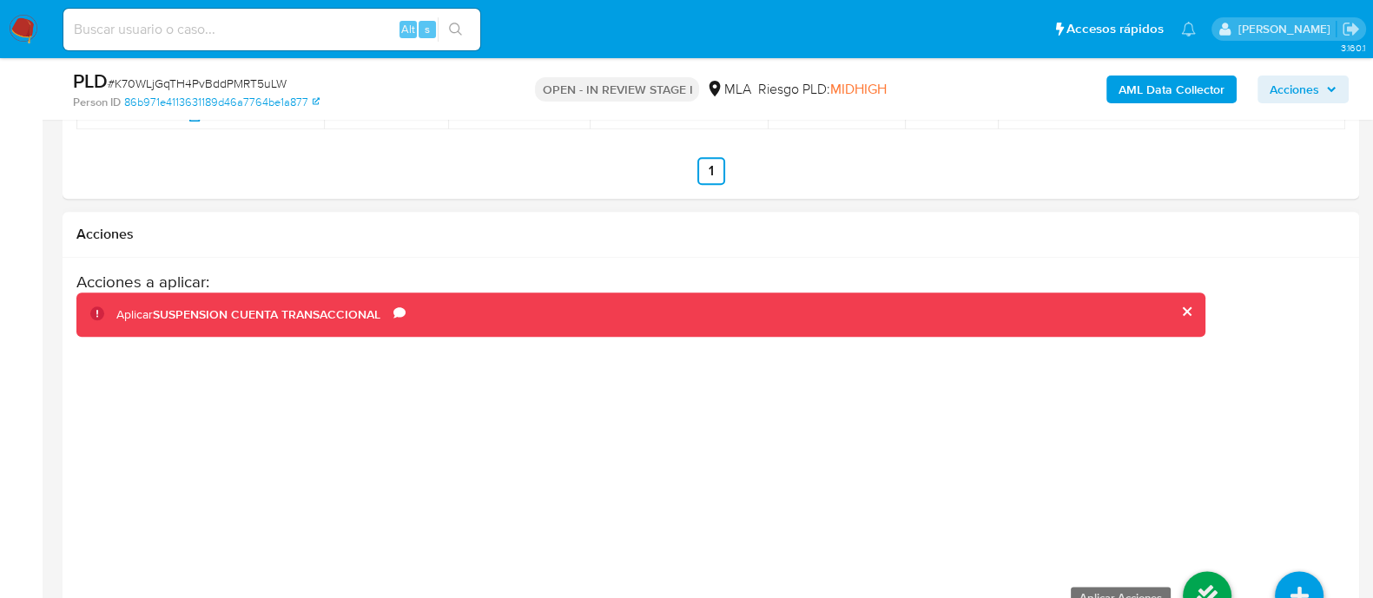
click at [1209, 582] on icon at bounding box center [1207, 596] width 49 height 49
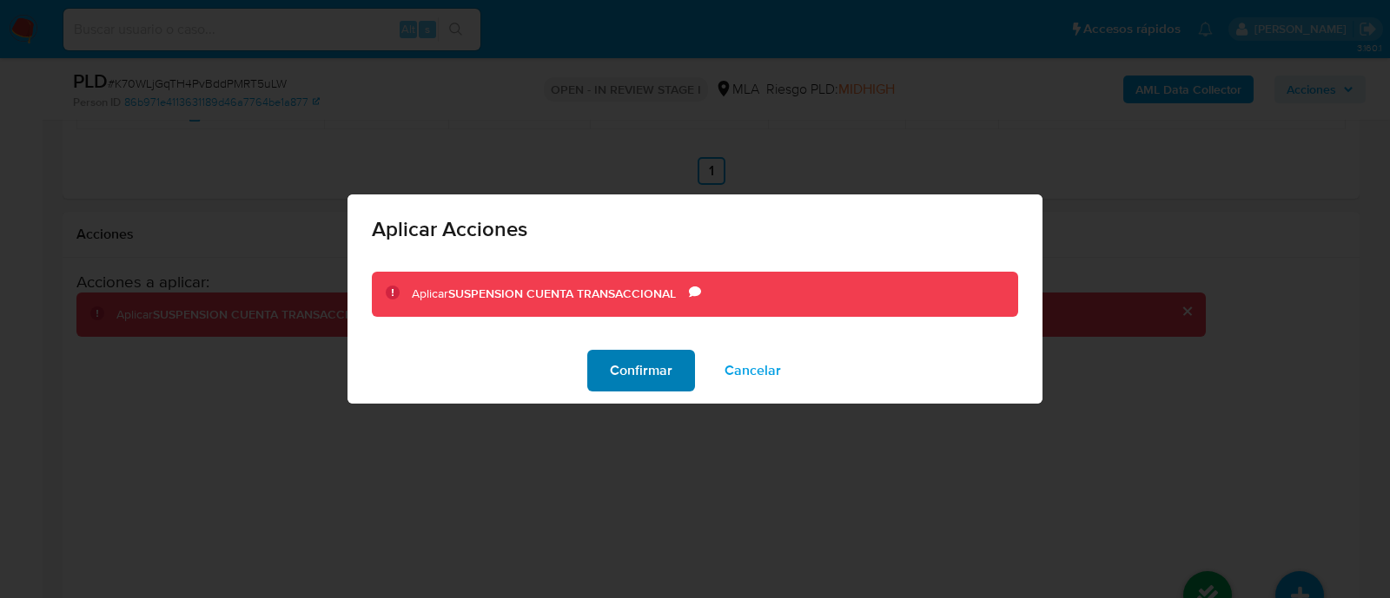
click at [657, 371] on span "Confirmar" at bounding box center [641, 371] width 63 height 38
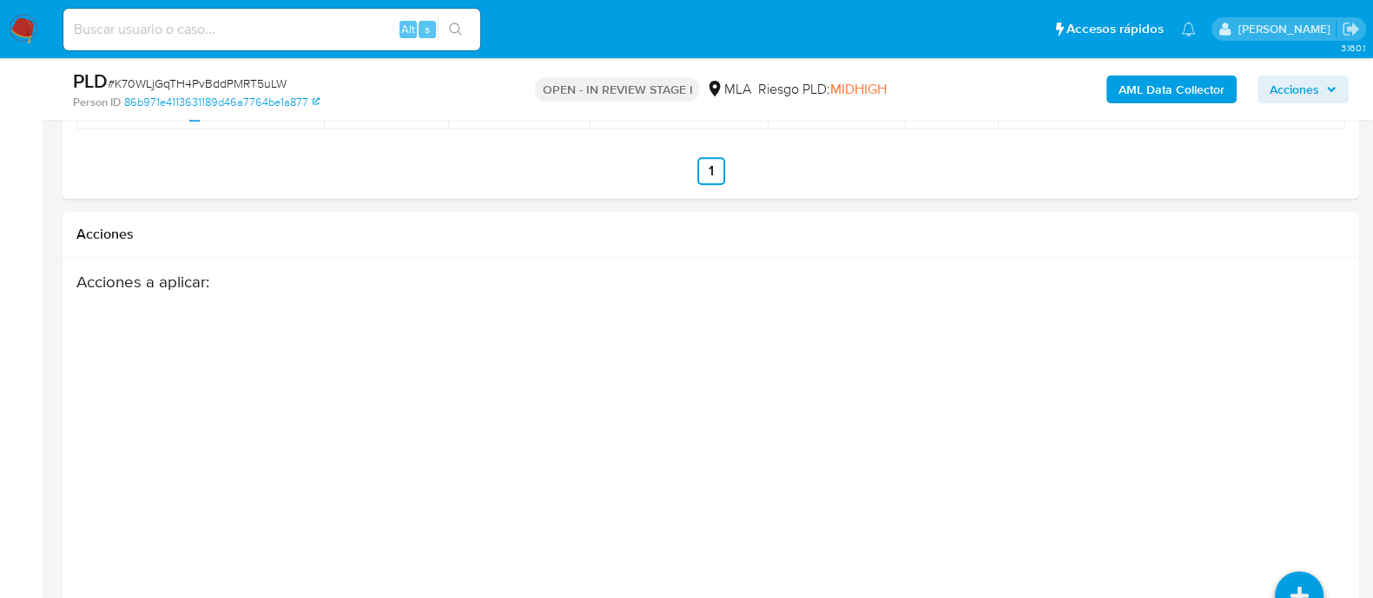
click at [346, 10] on div "Alt s" at bounding box center [271, 30] width 417 height 42
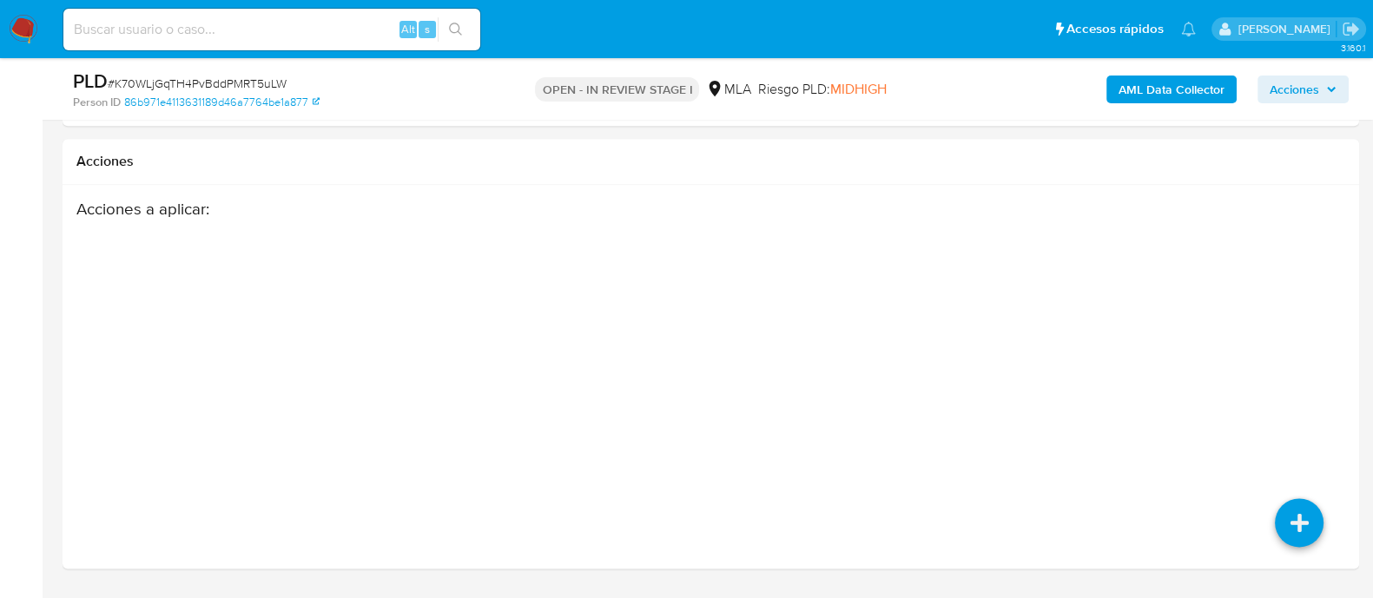
scroll to position [2708, 0]
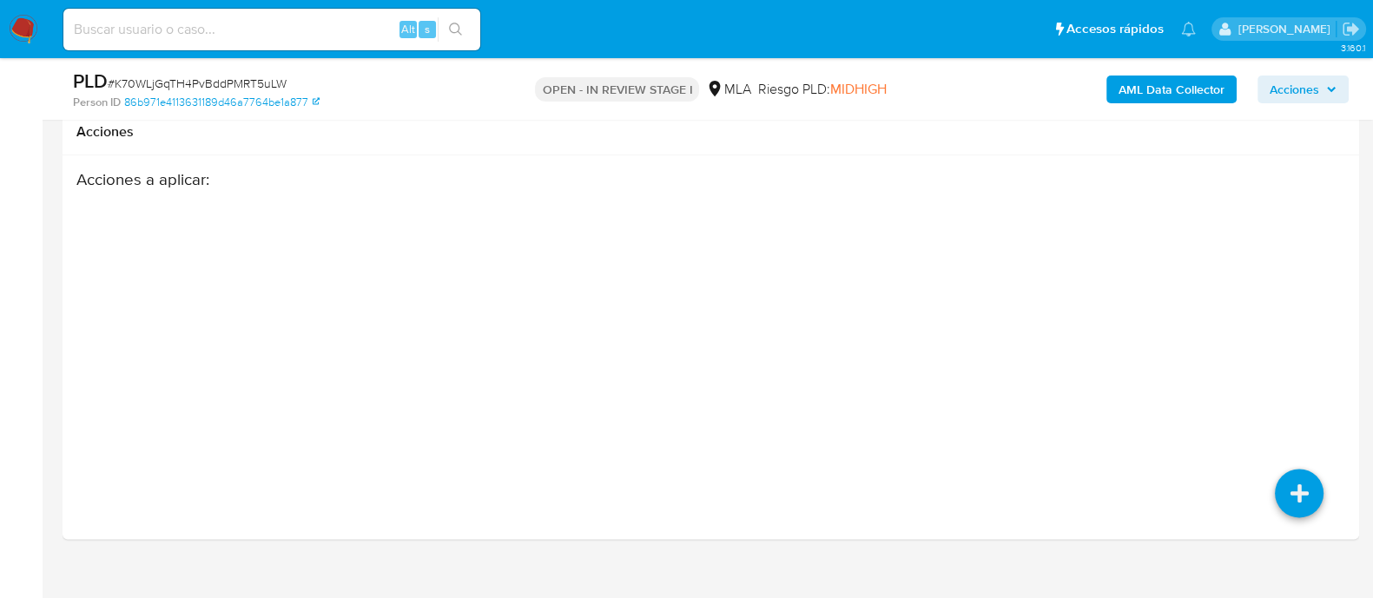
click at [313, 23] on input at bounding box center [271, 29] width 417 height 23
paste input "2516549339"
type input "2516549339"
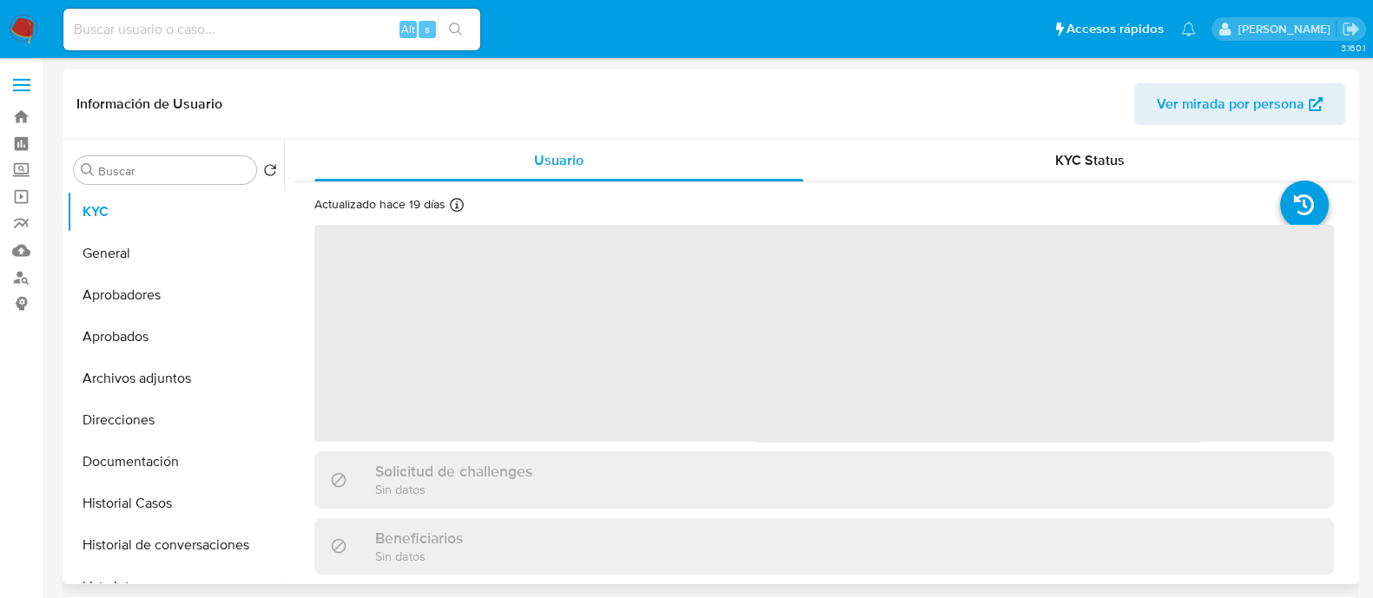
select select "10"
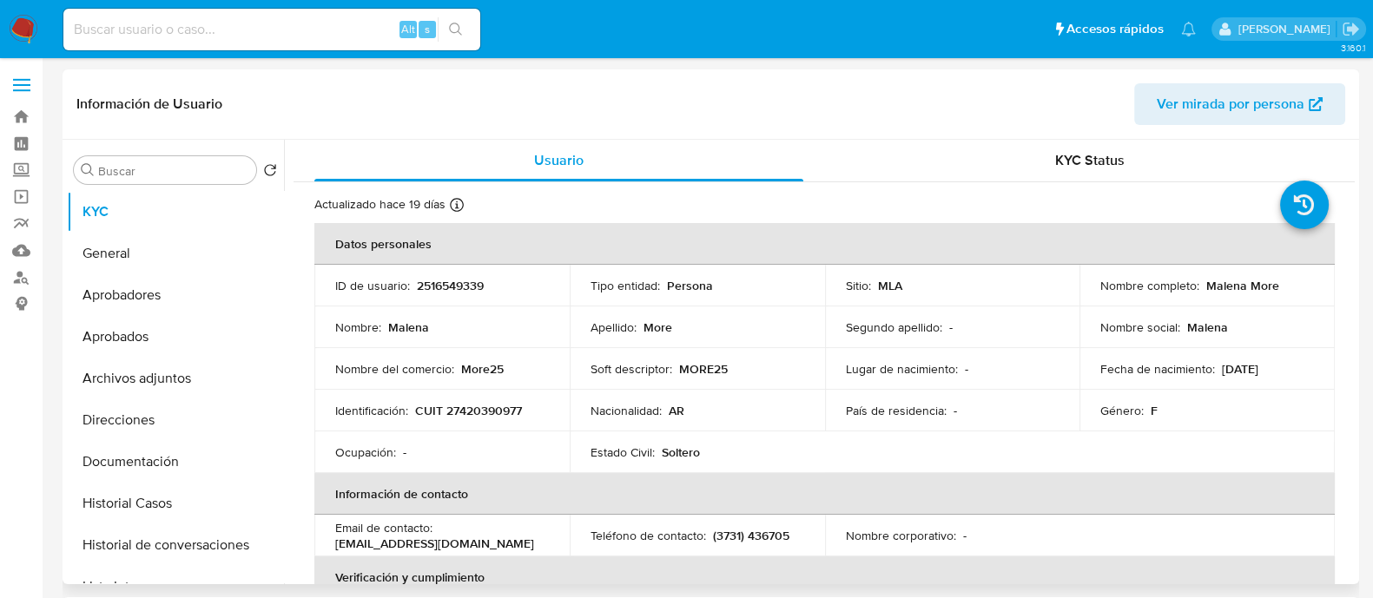
click at [478, 403] on p "CUIT 27420390977" at bounding box center [468, 411] width 107 height 16
copy p "27420390977"
click at [142, 505] on button "Historial Casos" at bounding box center [175, 504] width 217 height 42
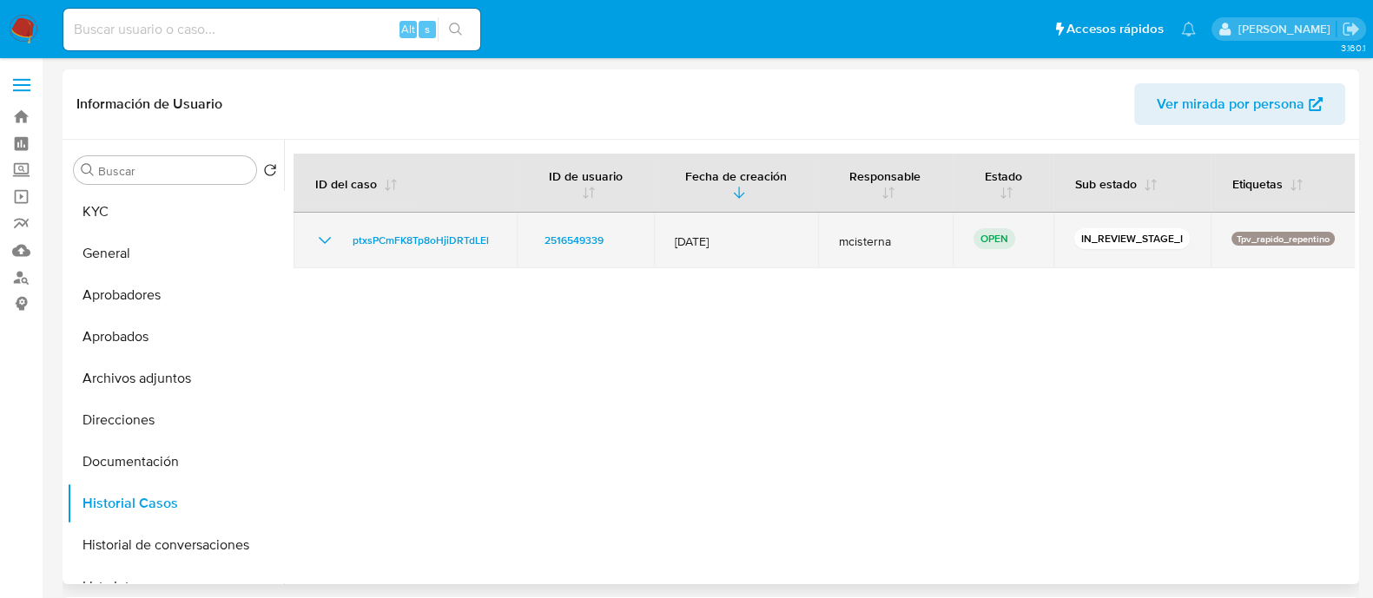
click at [413, 228] on td "ptxsPCmFK8Tp8oHjiDRTdLEl" at bounding box center [405, 241] width 223 height 56
click at [402, 238] on span "ptxsPCmFK8Tp8oHjiDRTdLEl" at bounding box center [421, 240] width 136 height 21
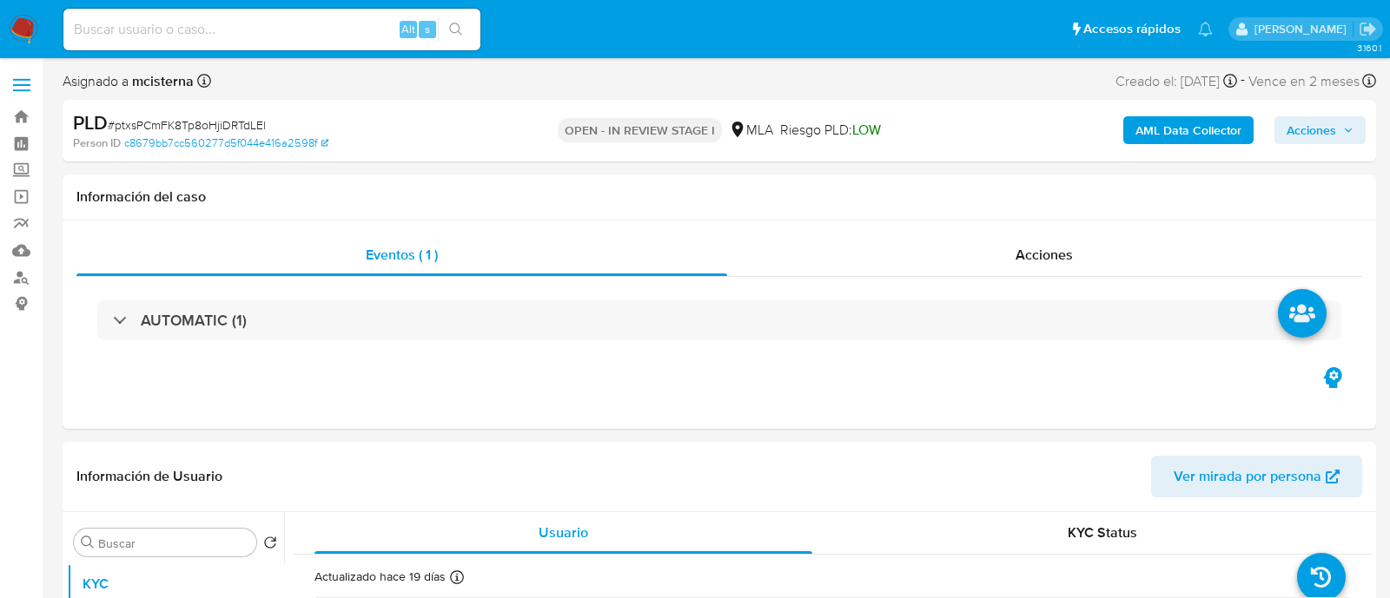
select select "10"
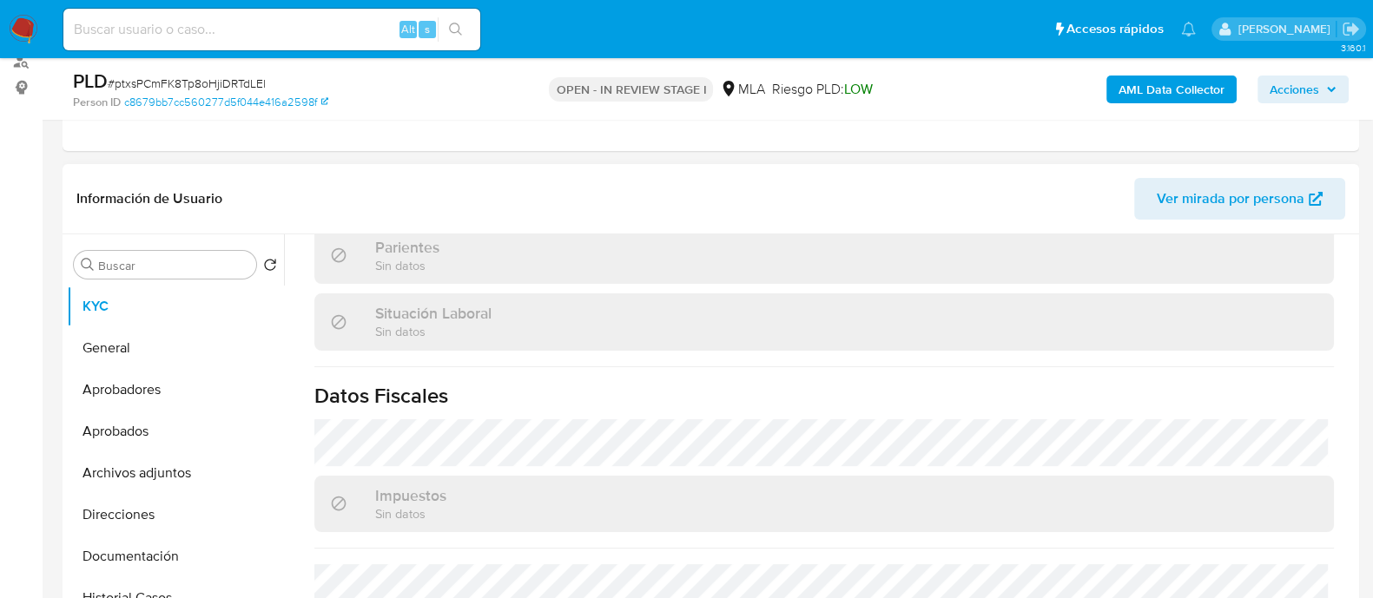
scroll to position [935, 0]
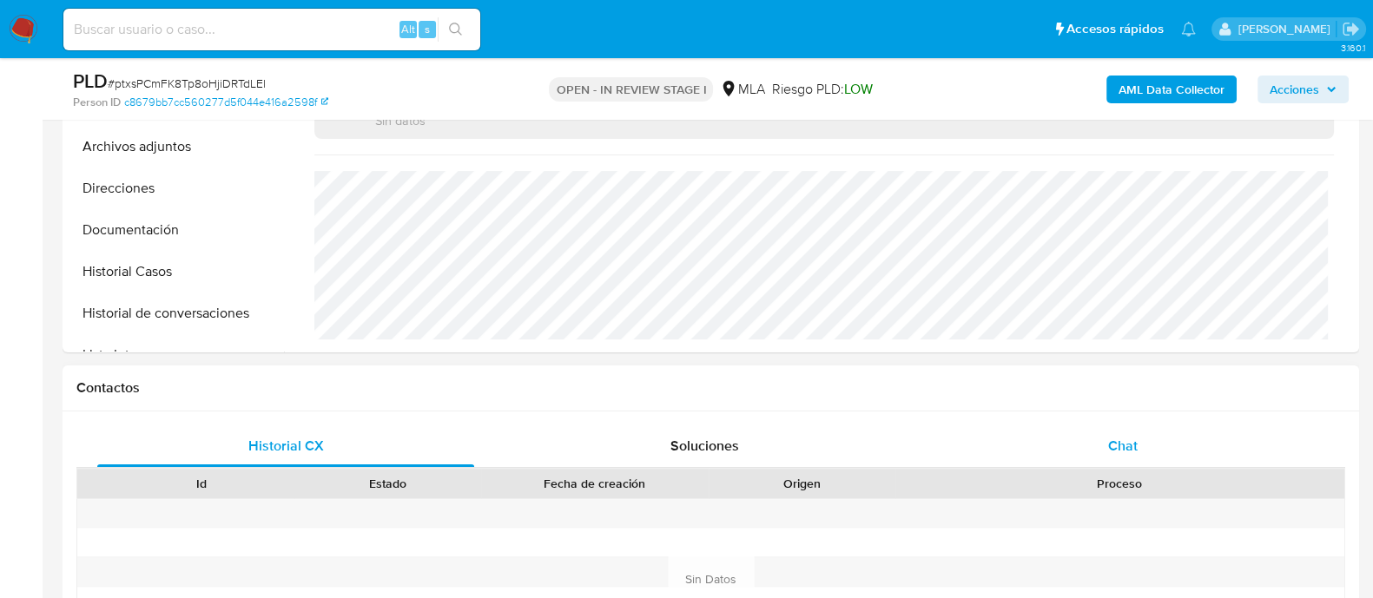
click at [1111, 428] on div "Chat" at bounding box center [1123, 447] width 377 height 42
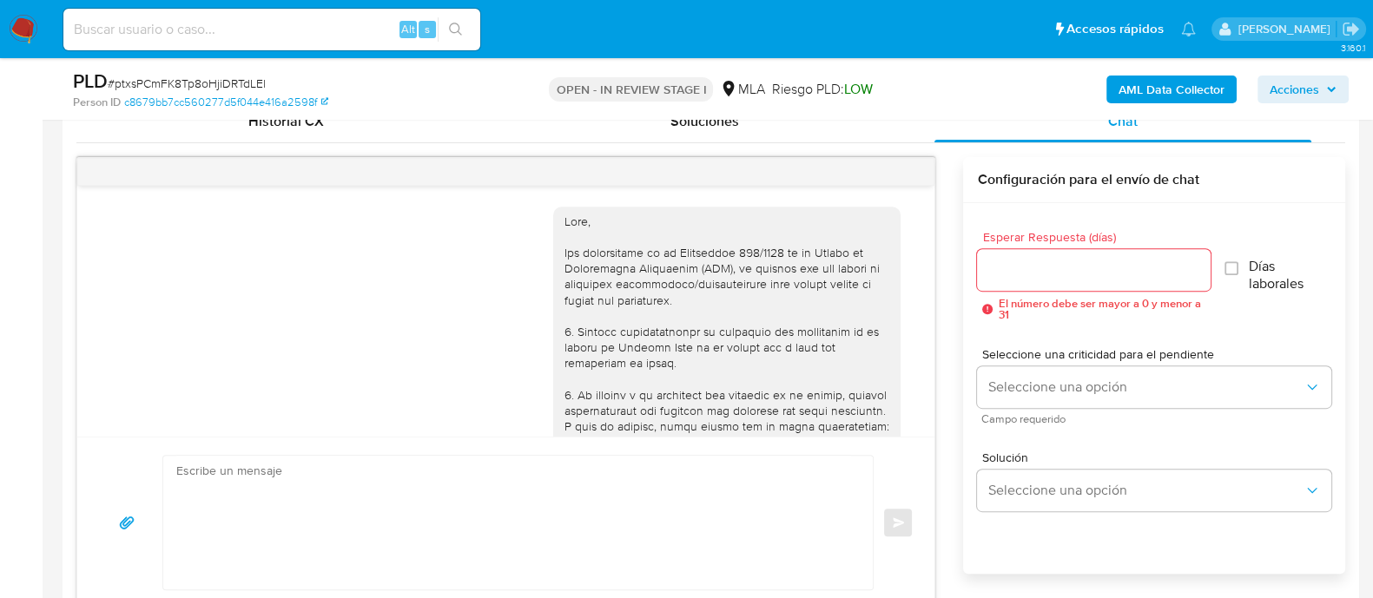
scroll to position [1114, 0]
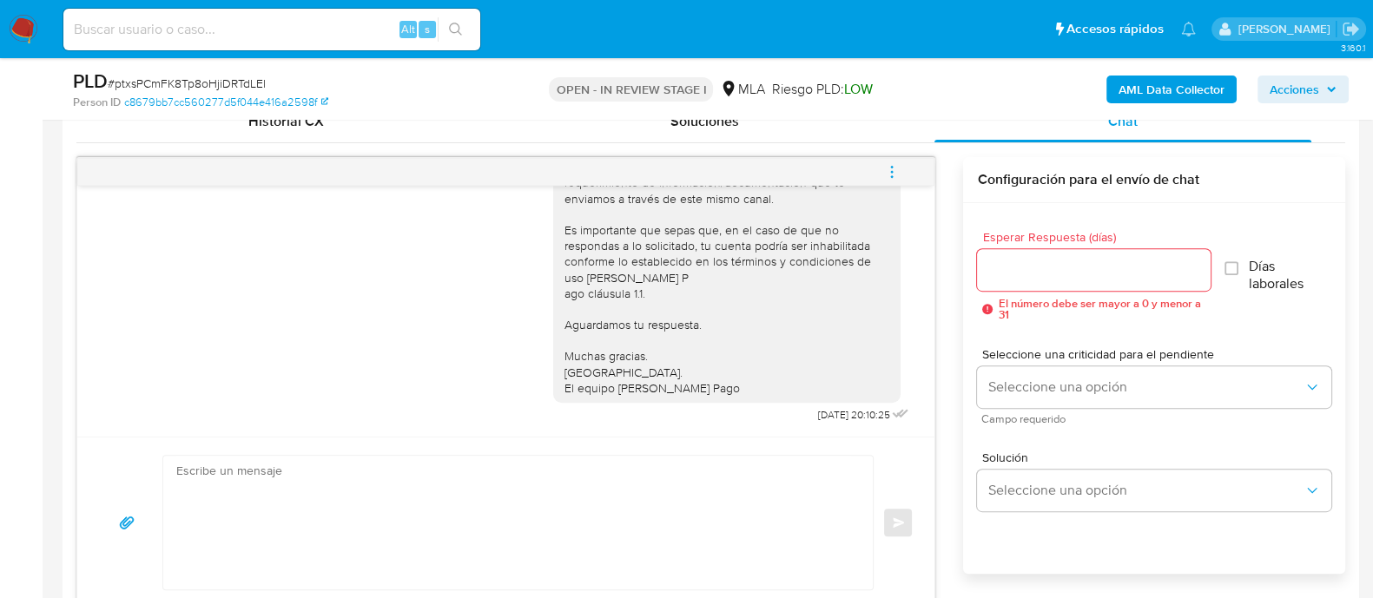
click at [890, 157] on span "menu-action" at bounding box center [892, 172] width 16 height 42
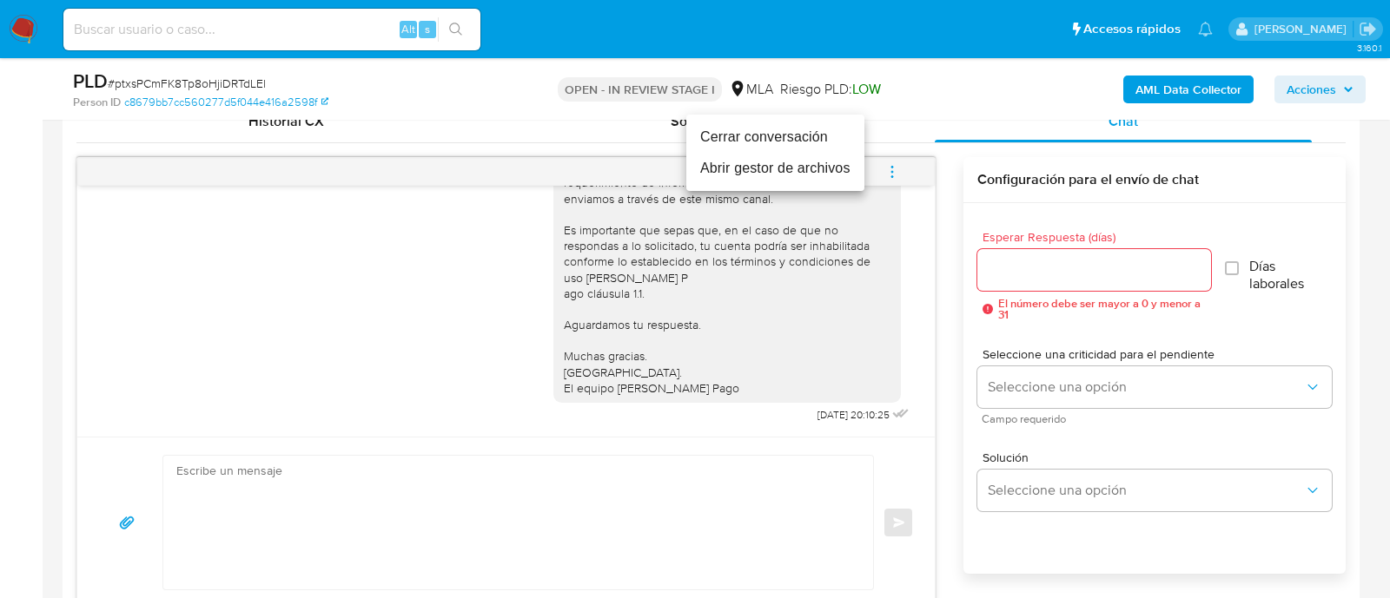
click at [734, 136] on li "Cerrar conversación" at bounding box center [775, 137] width 178 height 31
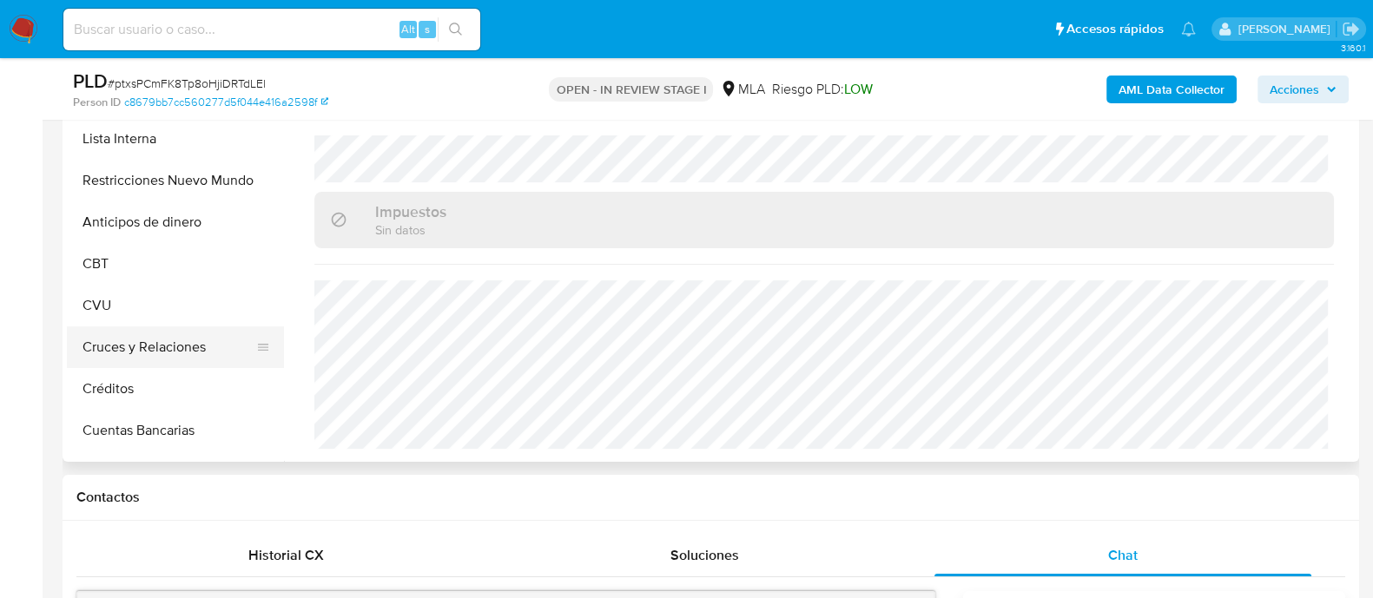
scroll to position [325, 0]
click at [172, 314] on button "CVU" at bounding box center [168, 307] width 203 height 42
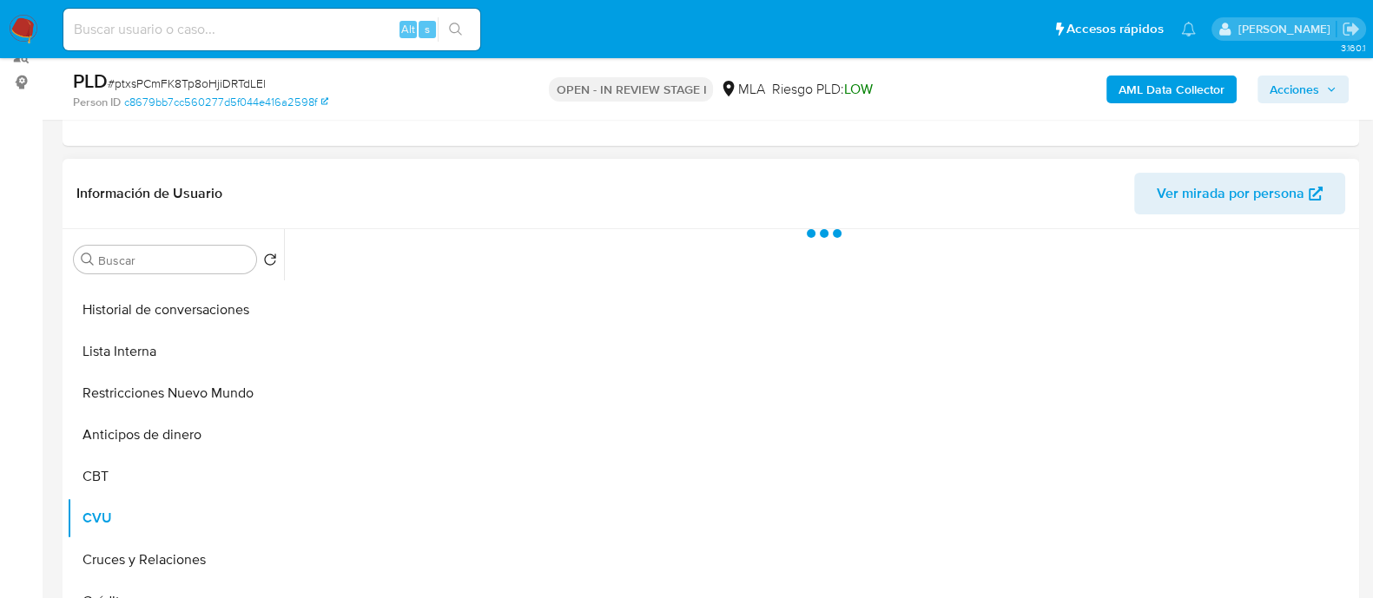
scroll to position [216, 0]
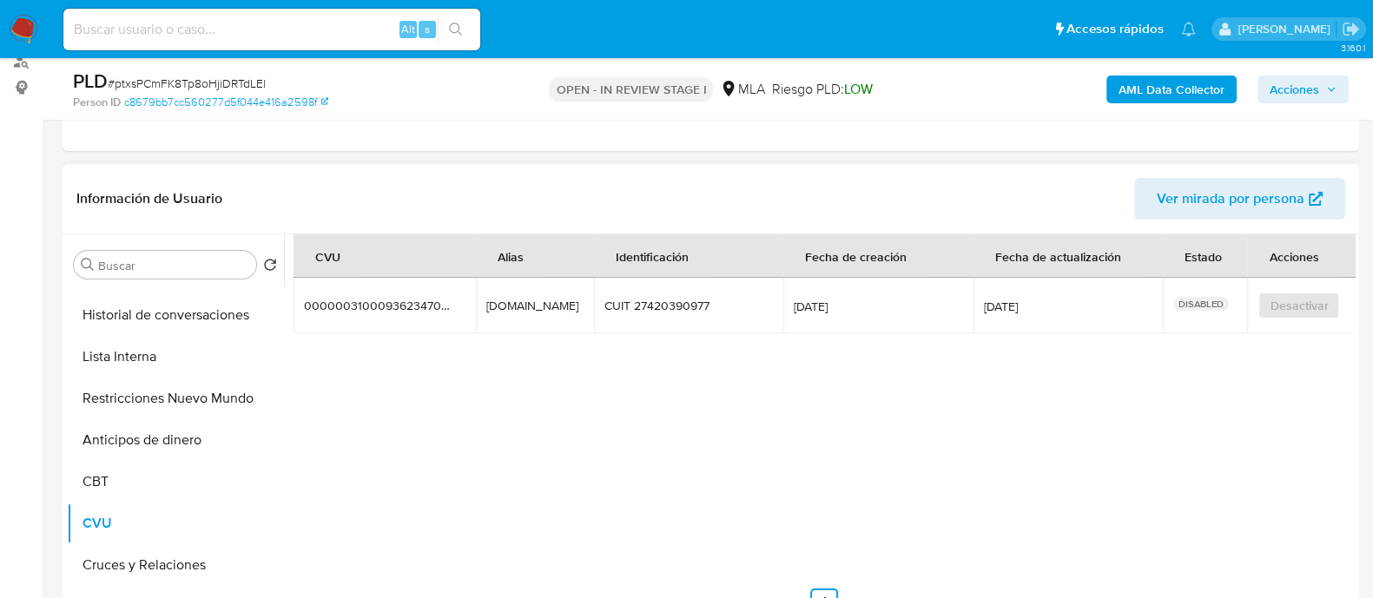
click at [501, 309] on div "malena.097.estufa.mp" at bounding box center [534, 306] width 97 height 16
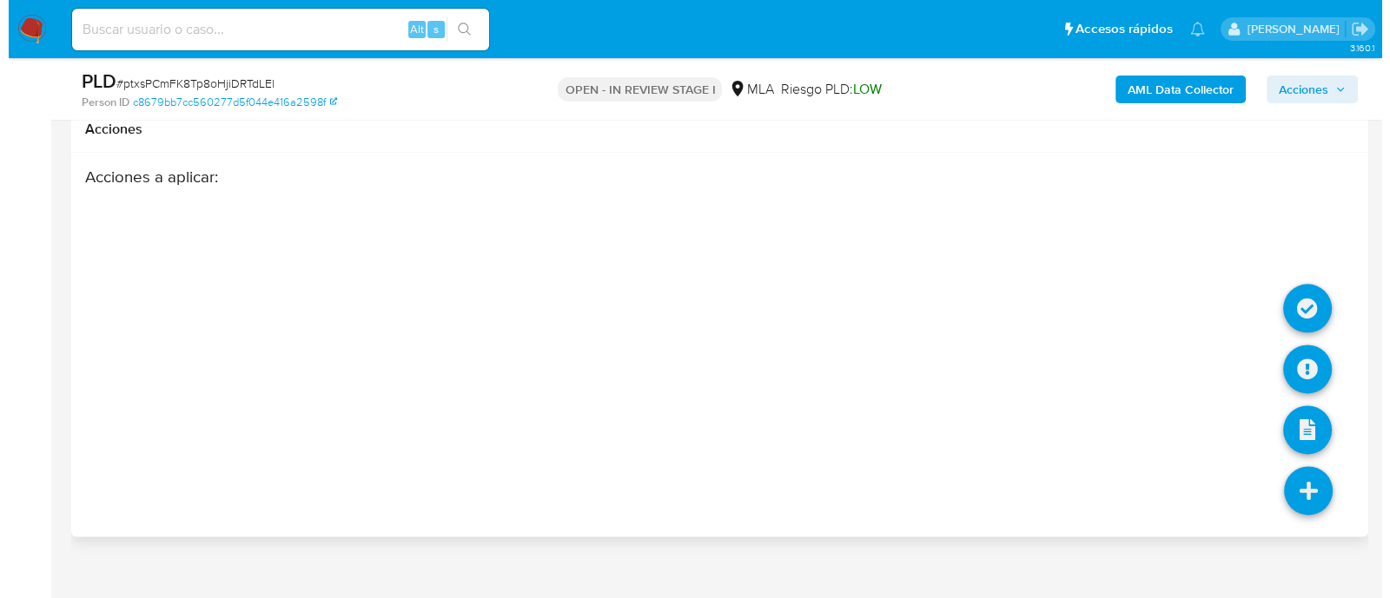
scroll to position [2764, 0]
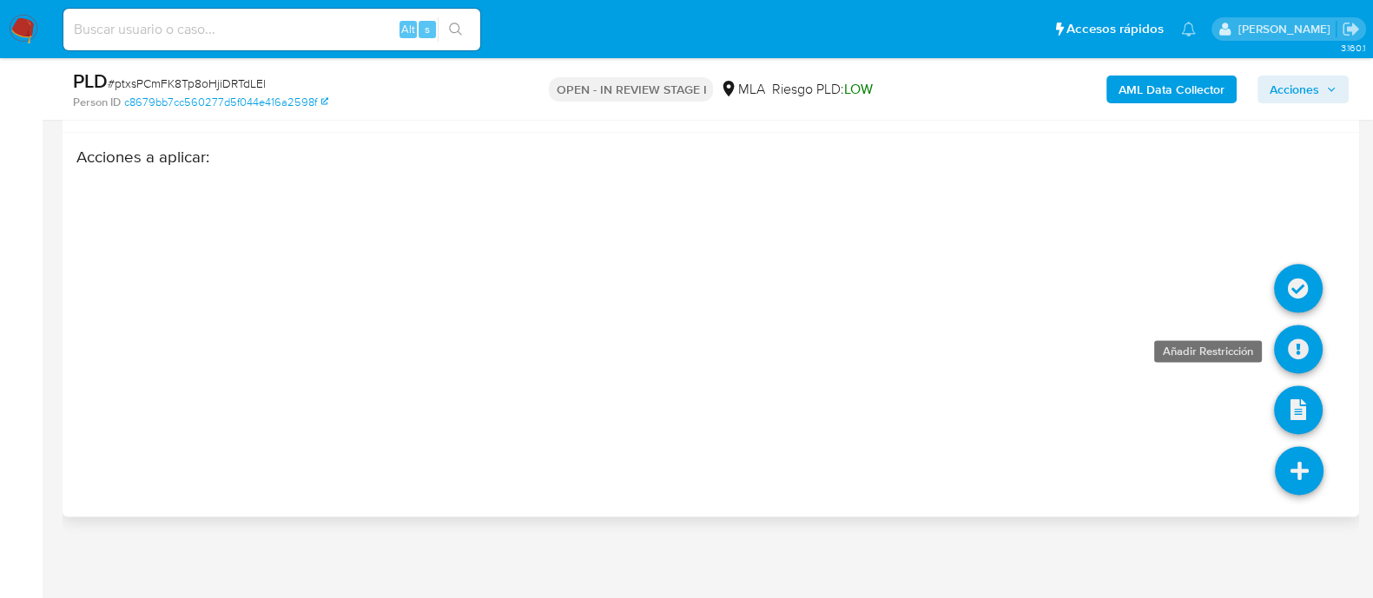
click at [1294, 334] on icon at bounding box center [1298, 349] width 49 height 49
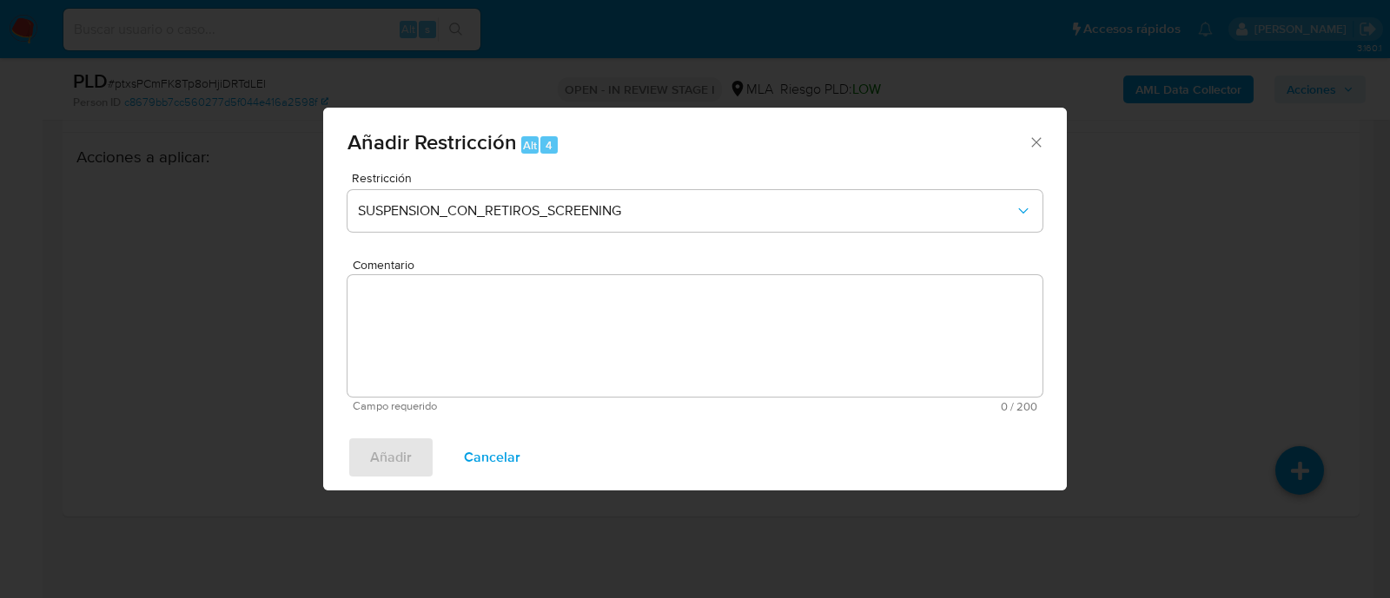
click at [482, 178] on span "Restricción" at bounding box center [699, 178] width 695 height 12
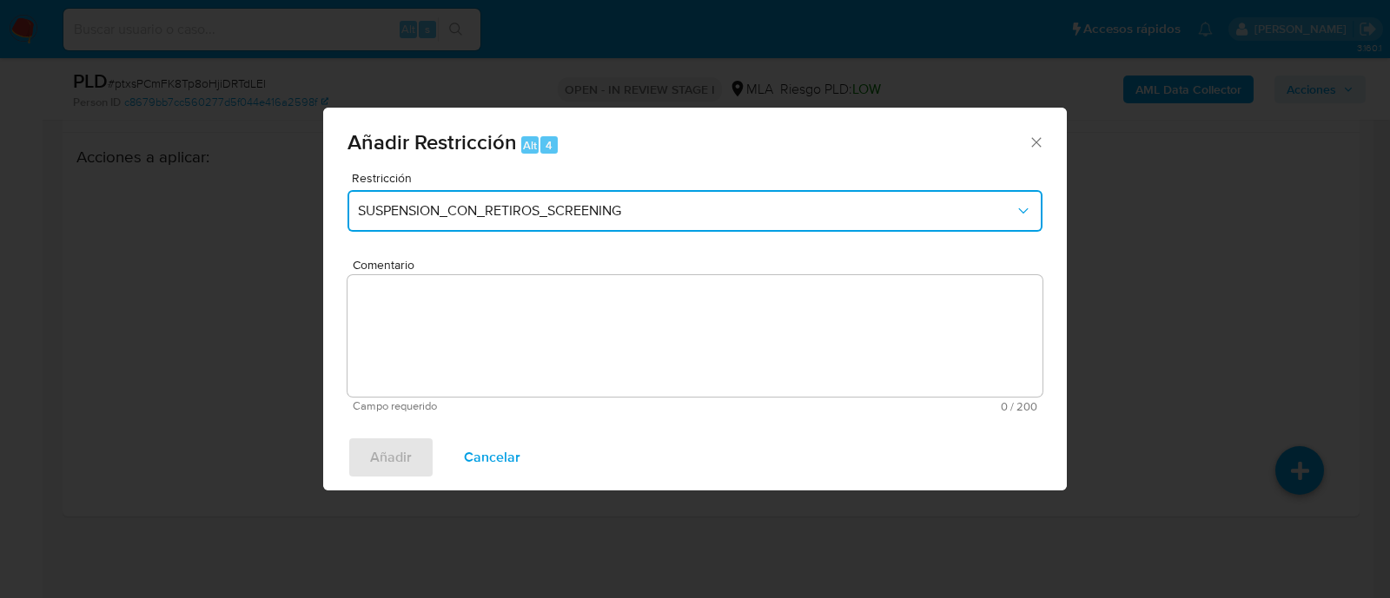
click at [471, 201] on button "SUSPENSION_CON_RETIROS_SCREENING" at bounding box center [694, 211] width 695 height 42
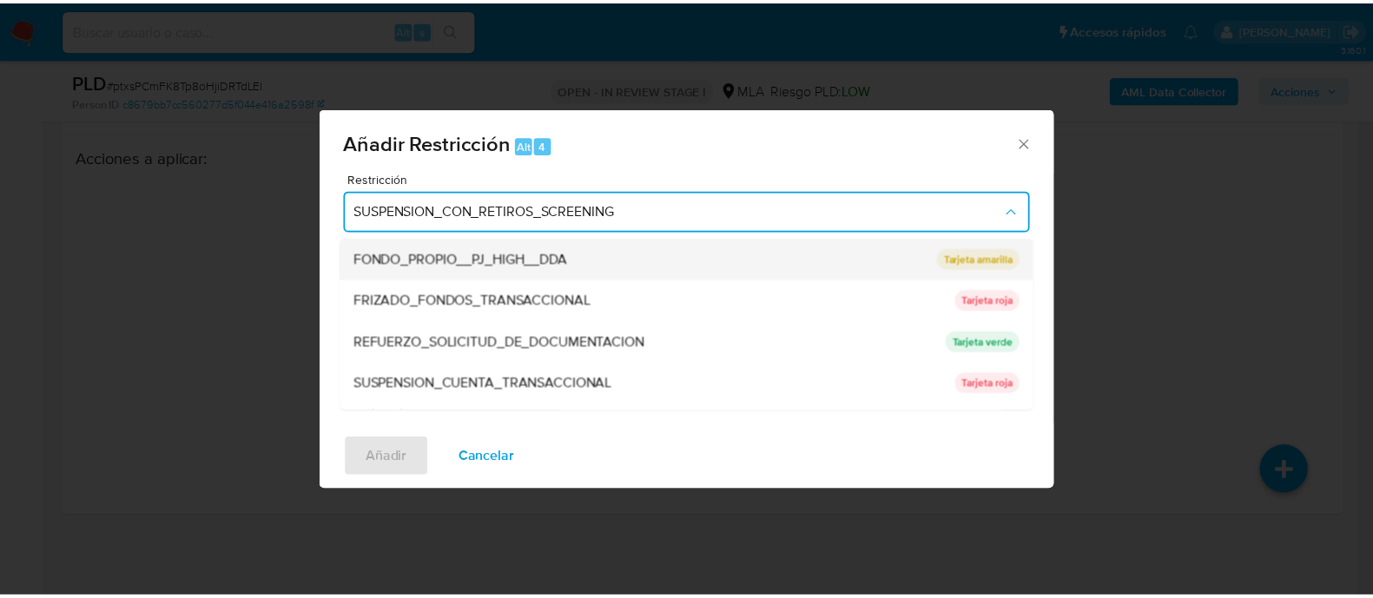
scroll to position [326, 0]
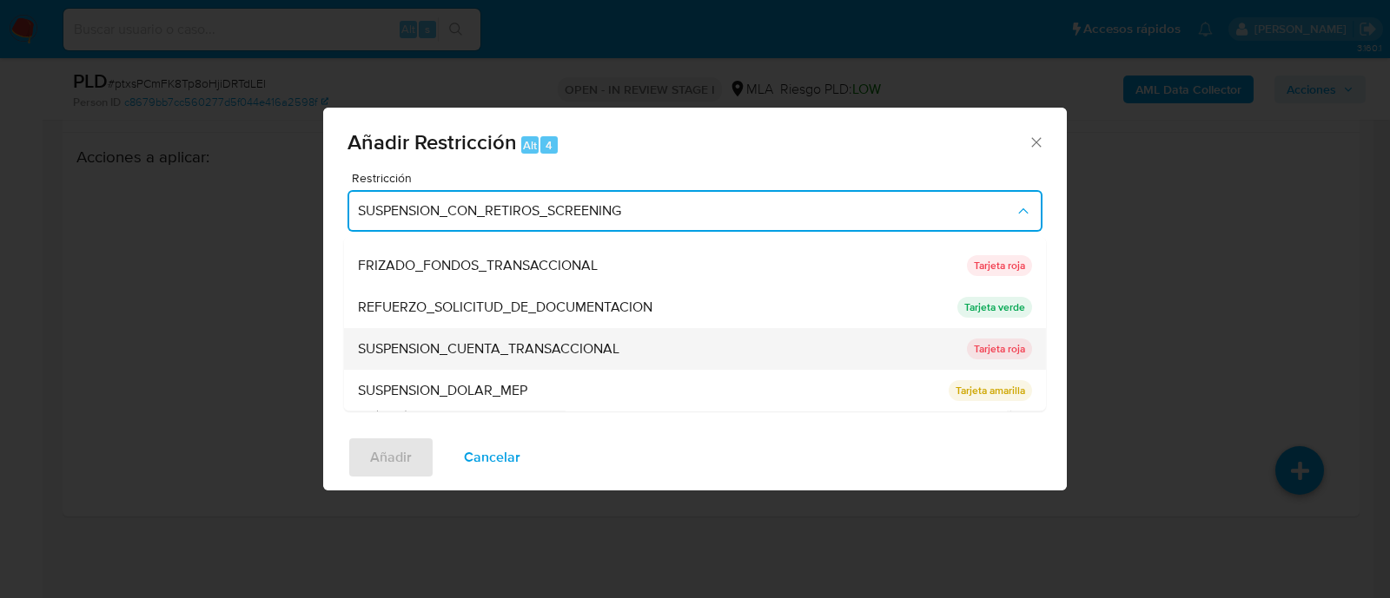
click at [572, 351] on span "SUSPENSION_CUENTA_TRANSACCIONAL" at bounding box center [488, 349] width 261 height 17
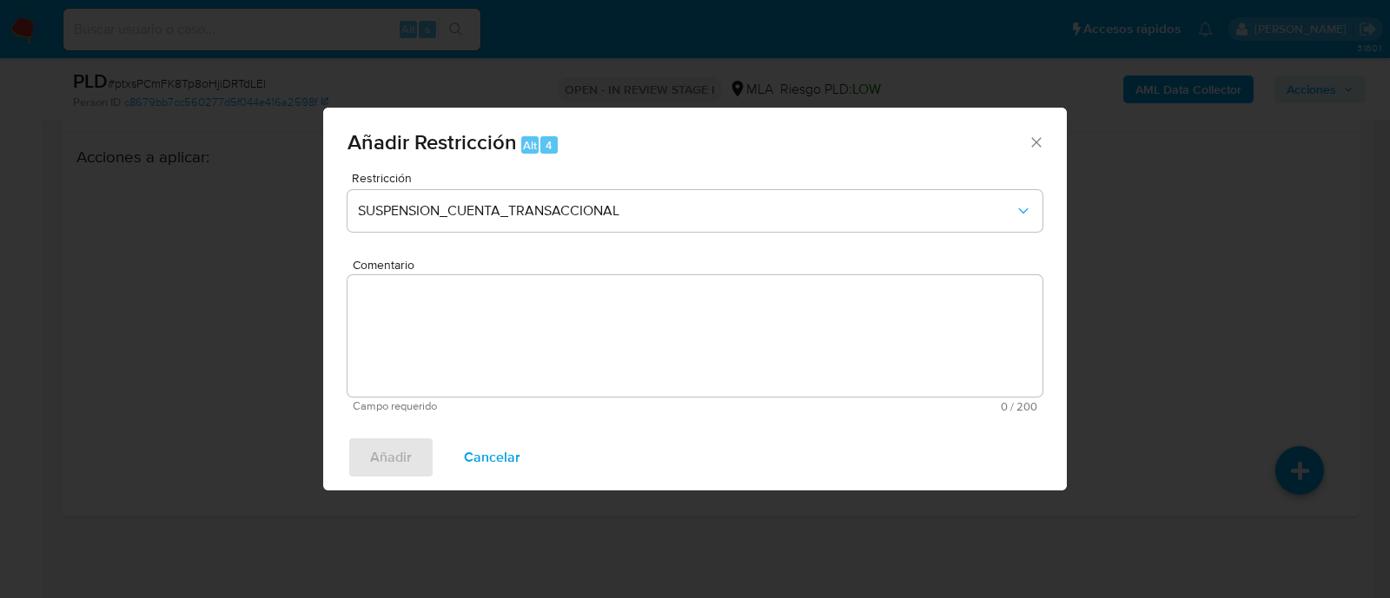
click at [667, 362] on textarea "Comentario" at bounding box center [694, 336] width 695 height 122
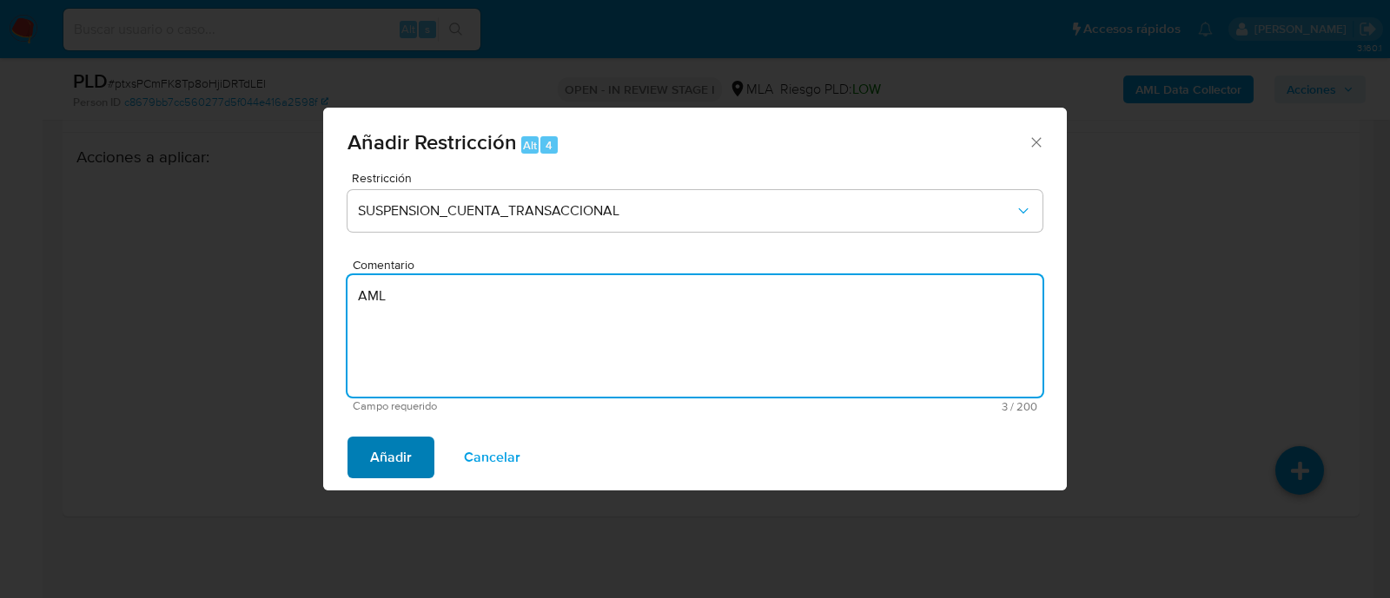
type textarea "AML"
click at [402, 456] on span "Añadir" at bounding box center [391, 458] width 42 height 38
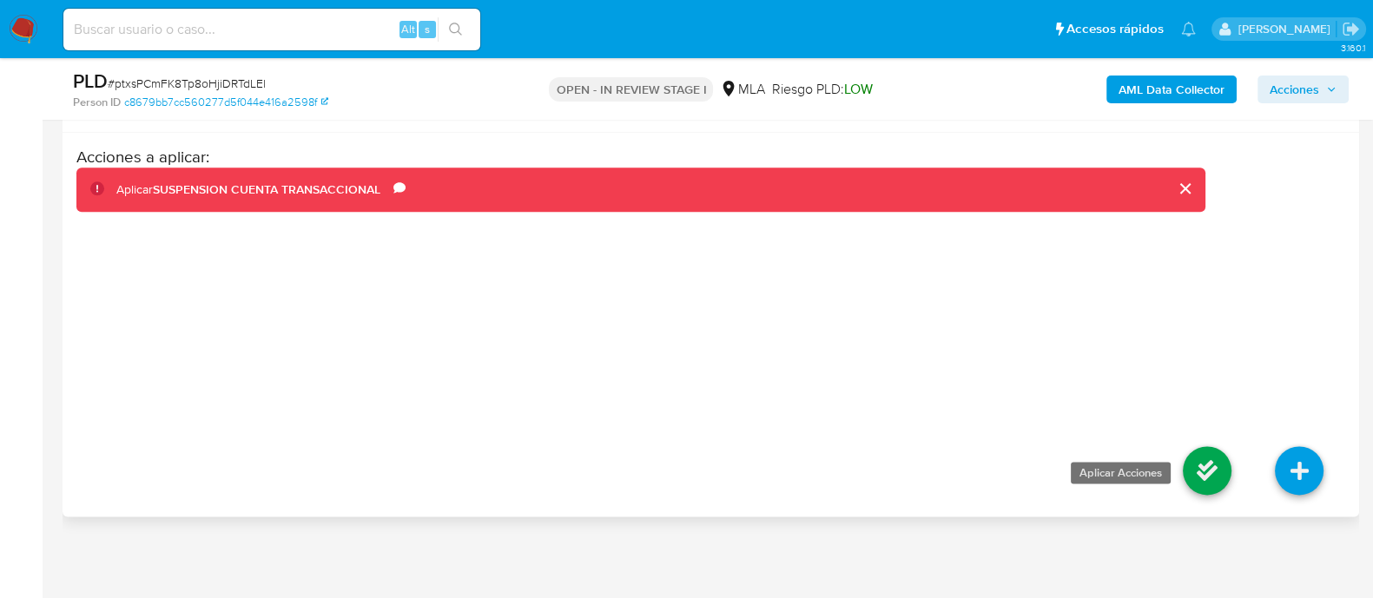
click at [1214, 473] on icon at bounding box center [1207, 470] width 49 height 49
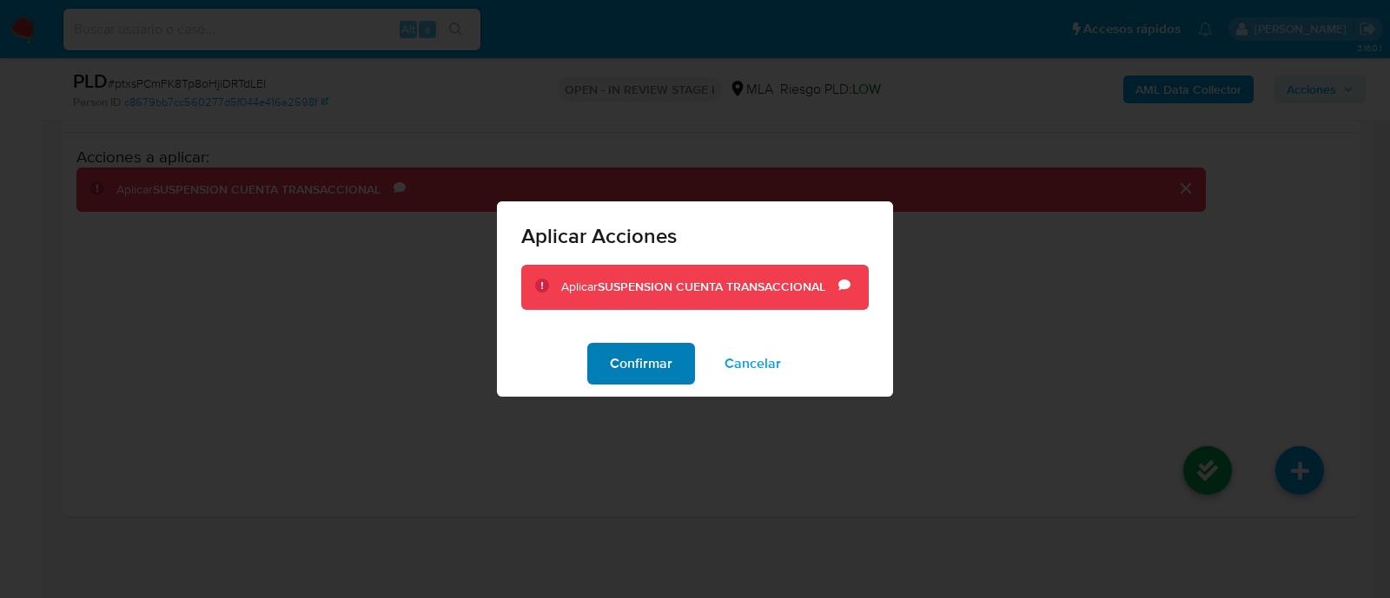
click at [631, 377] on span "Confirmar" at bounding box center [641, 364] width 63 height 38
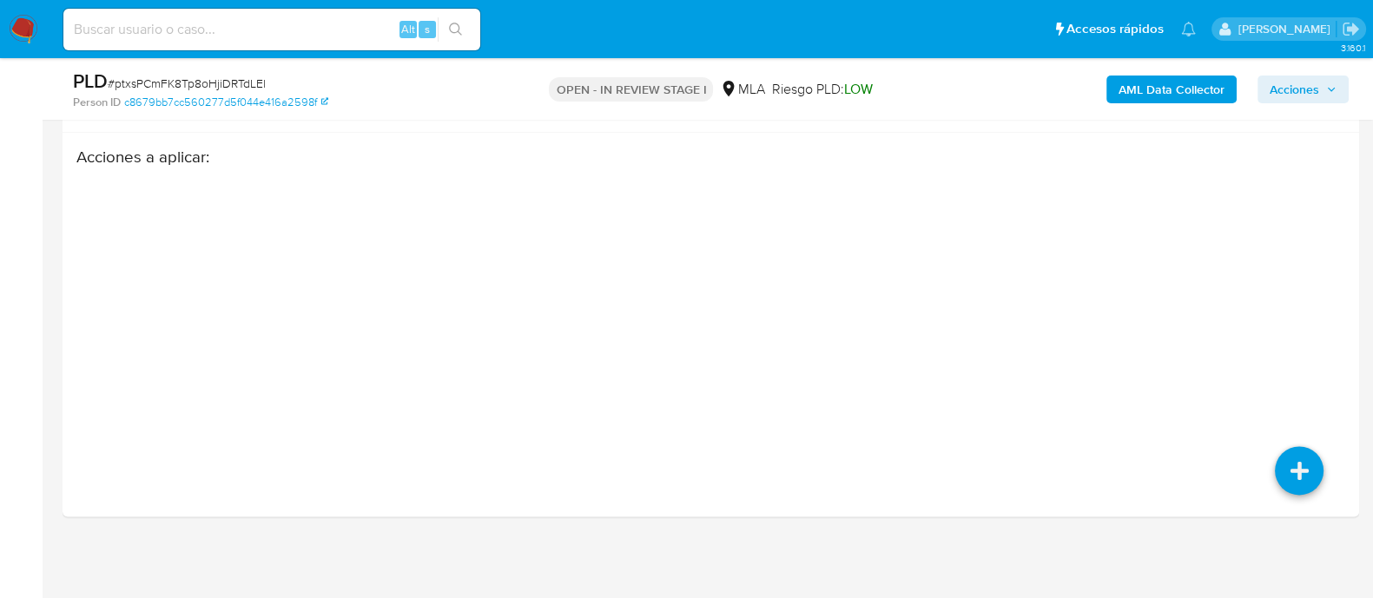
click at [301, 22] on input at bounding box center [271, 29] width 417 height 23
paste input "2405727297"
type input "2405727297"
click at [439, 30] on button "search-icon" at bounding box center [456, 29] width 36 height 24
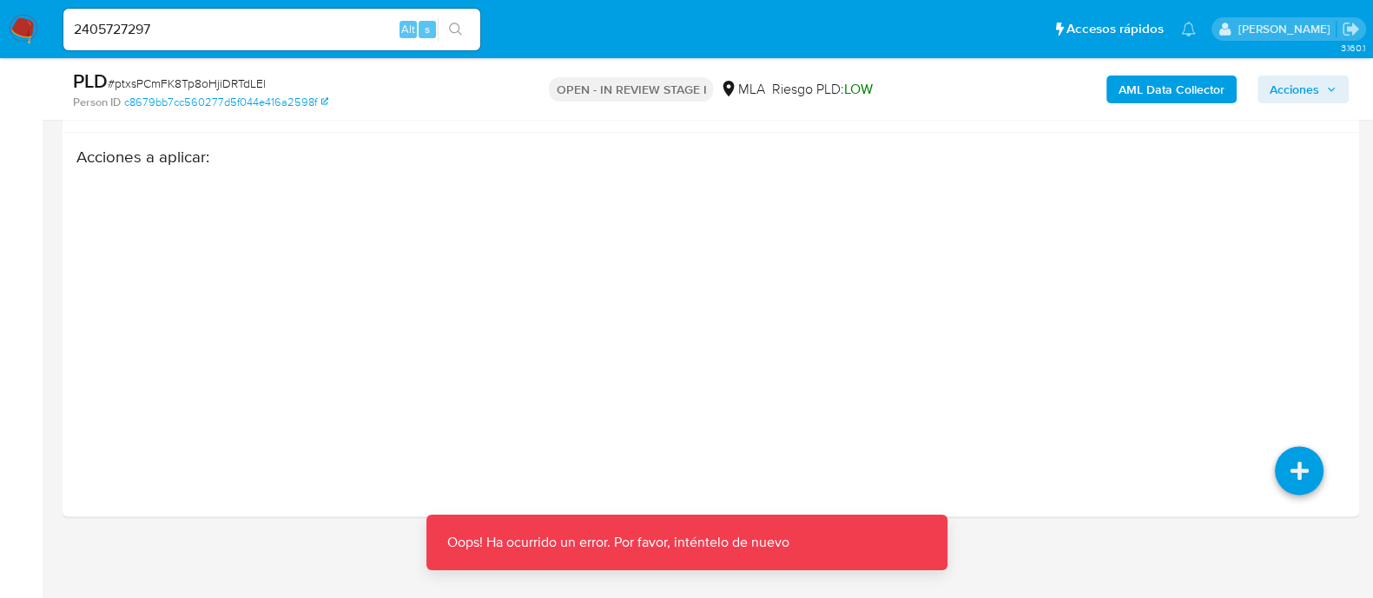
click at [452, 29] on icon "search-icon" at bounding box center [456, 30] width 14 height 14
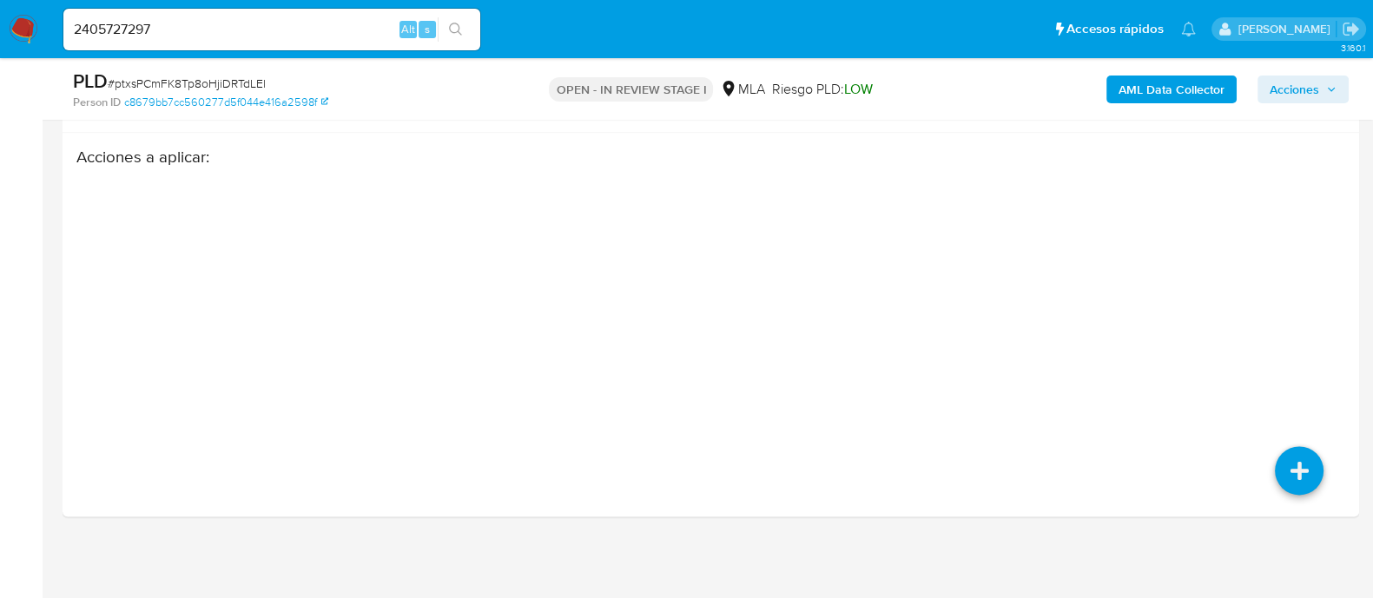
click at [182, 14] on div "2405727297 Alt s" at bounding box center [271, 30] width 417 height 42
click at [180, 24] on input "2405727297" at bounding box center [271, 29] width 417 height 23
click at [450, 23] on icon "search-icon" at bounding box center [456, 30] width 14 height 14
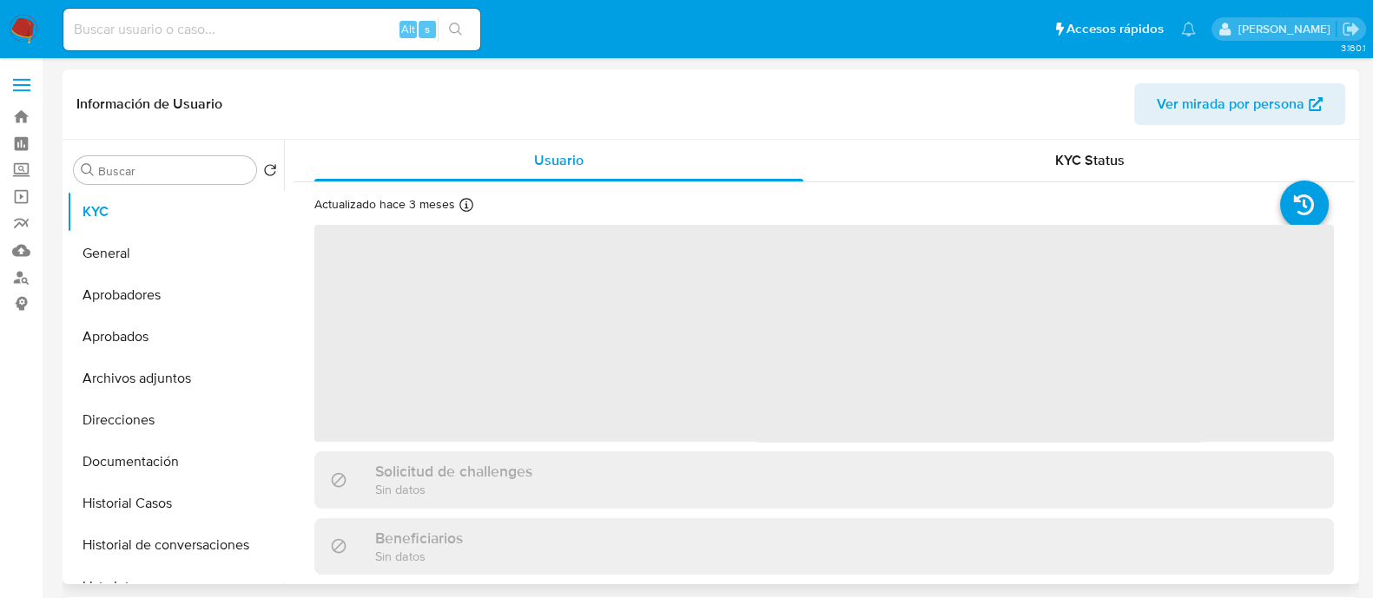
select select "10"
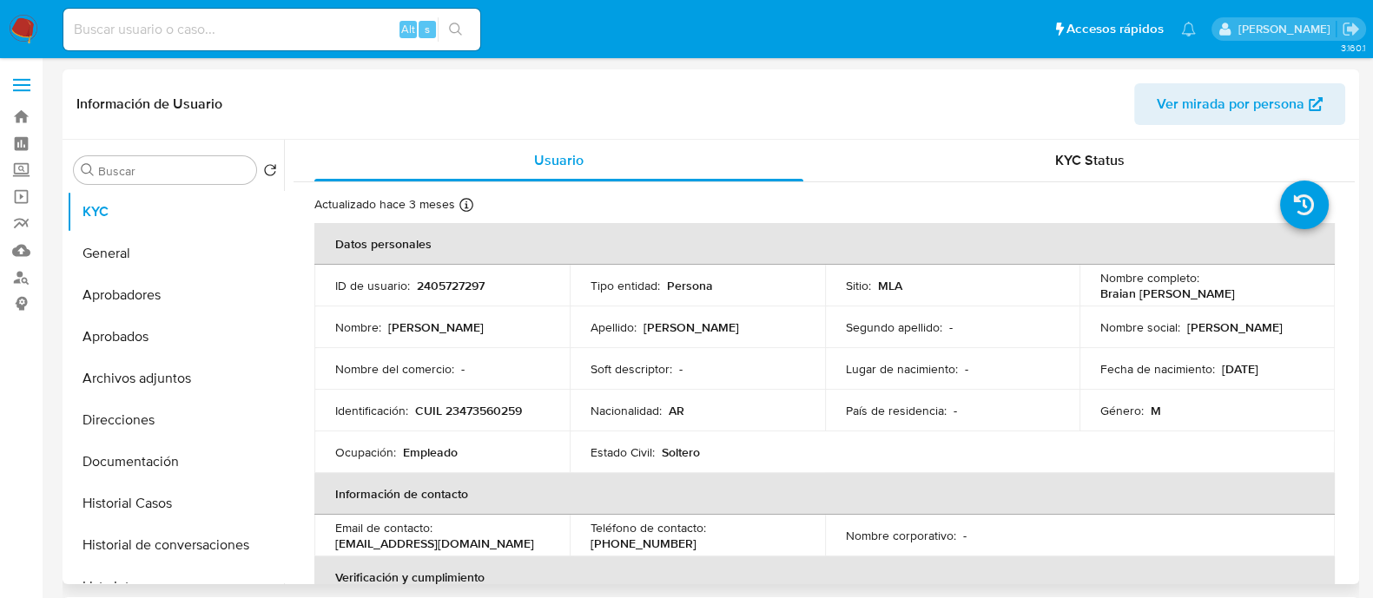
click at [505, 404] on p "CUIL 23473560259" at bounding box center [468, 411] width 107 height 16
click at [505, 403] on p "CUIL 23473560259" at bounding box center [468, 411] width 107 height 16
click at [495, 410] on p "CUIL 23473560259" at bounding box center [468, 411] width 107 height 16
copy p "23473560259"
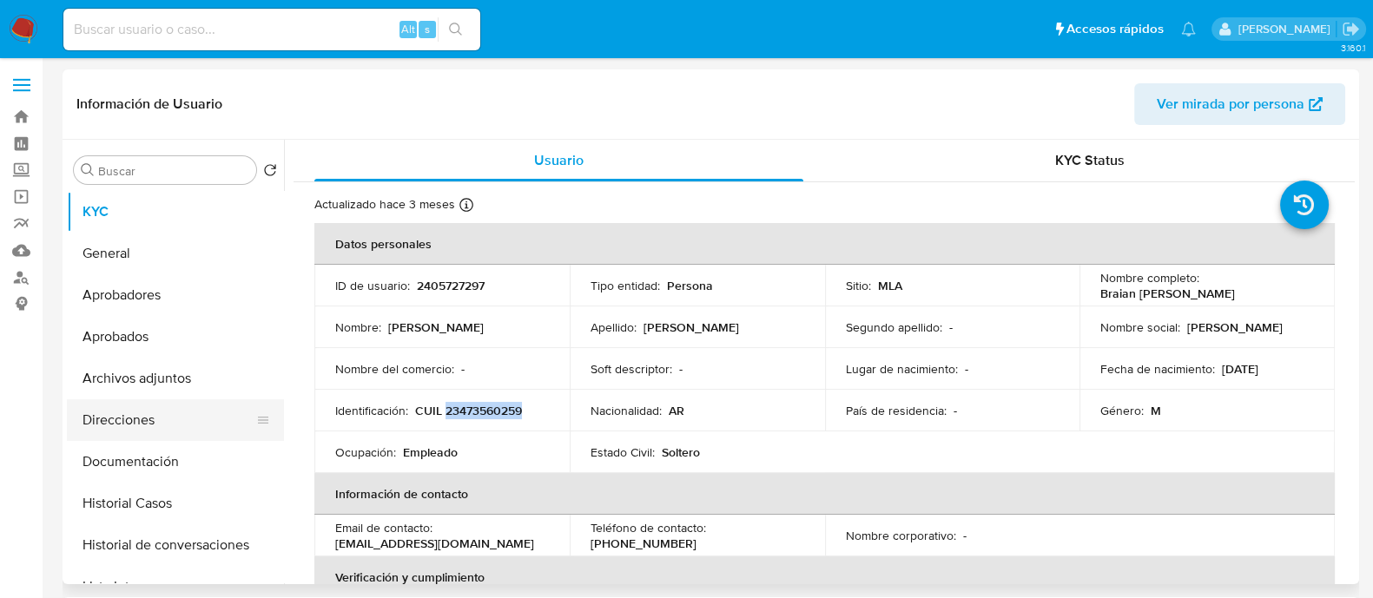
click at [201, 499] on button "Historial Casos" at bounding box center [175, 504] width 217 height 42
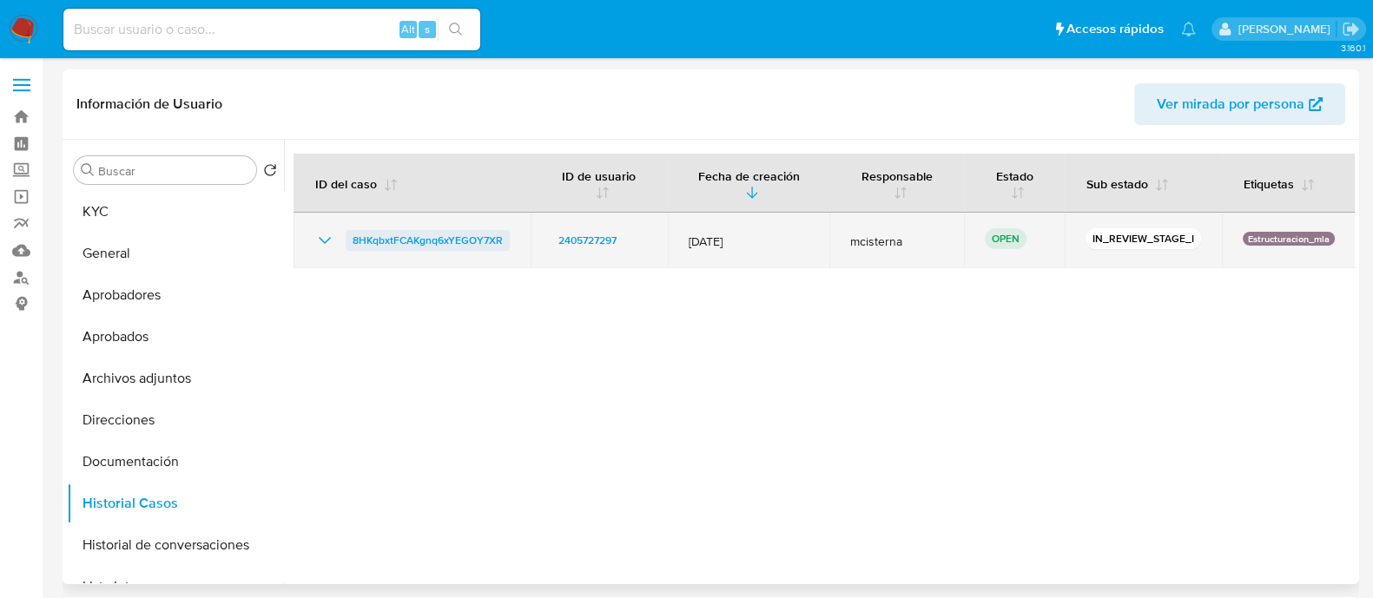
click at [470, 248] on span "8HKqbxtFCAKgnq6xYEGOY7XR" at bounding box center [428, 240] width 150 height 21
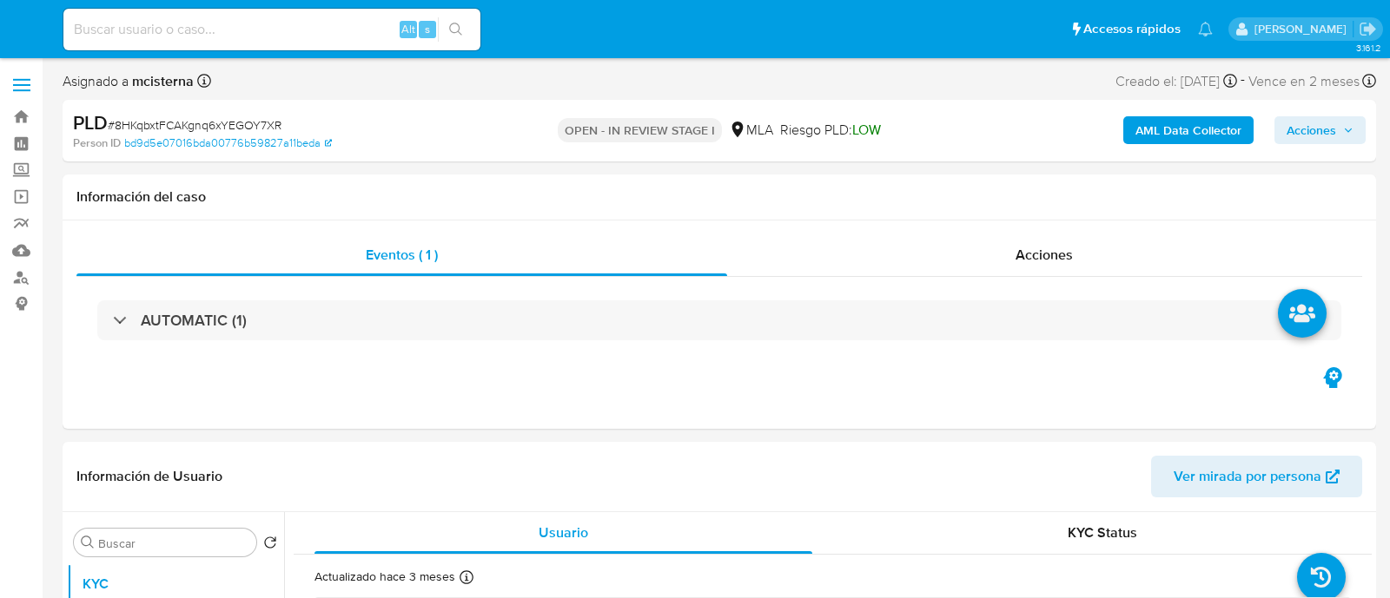
select select "10"
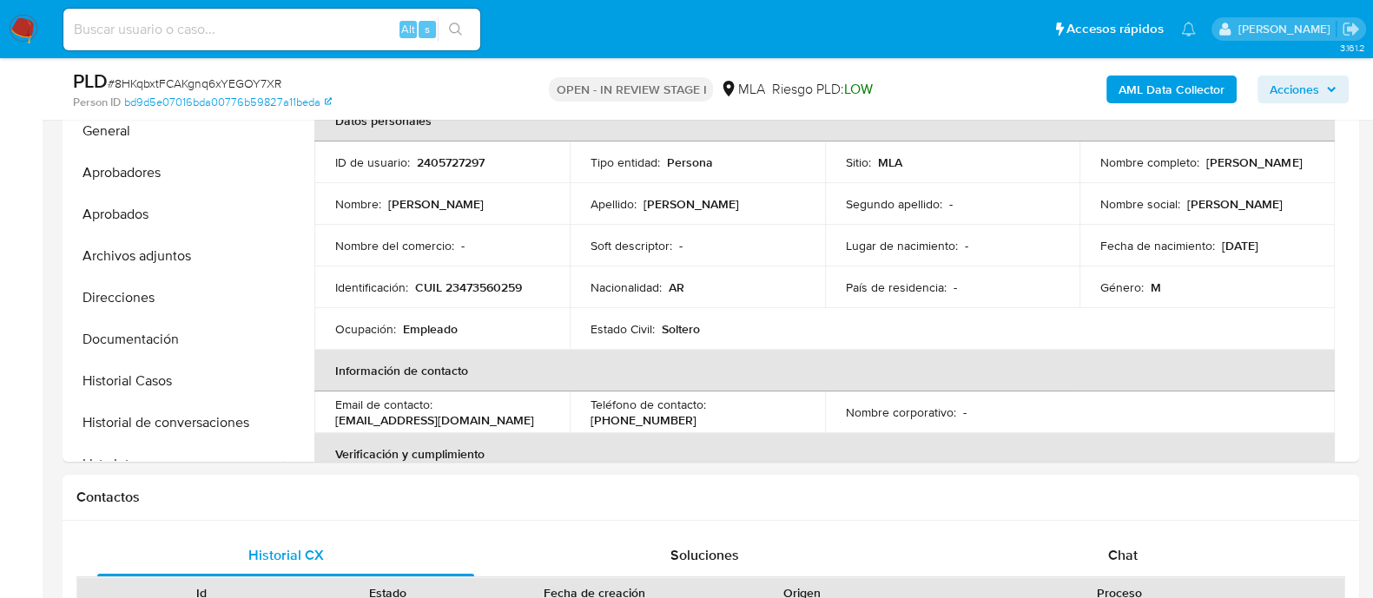
click at [1096, 550] on div "Chat" at bounding box center [1123, 556] width 377 height 42
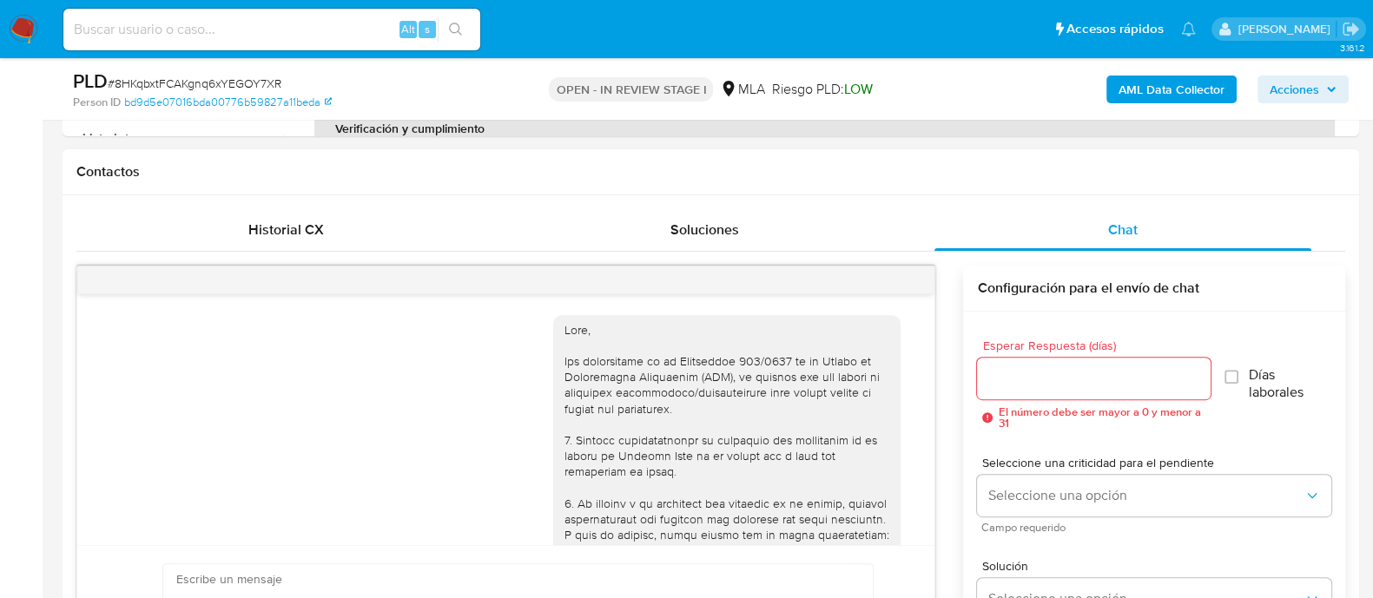
scroll to position [1114, 0]
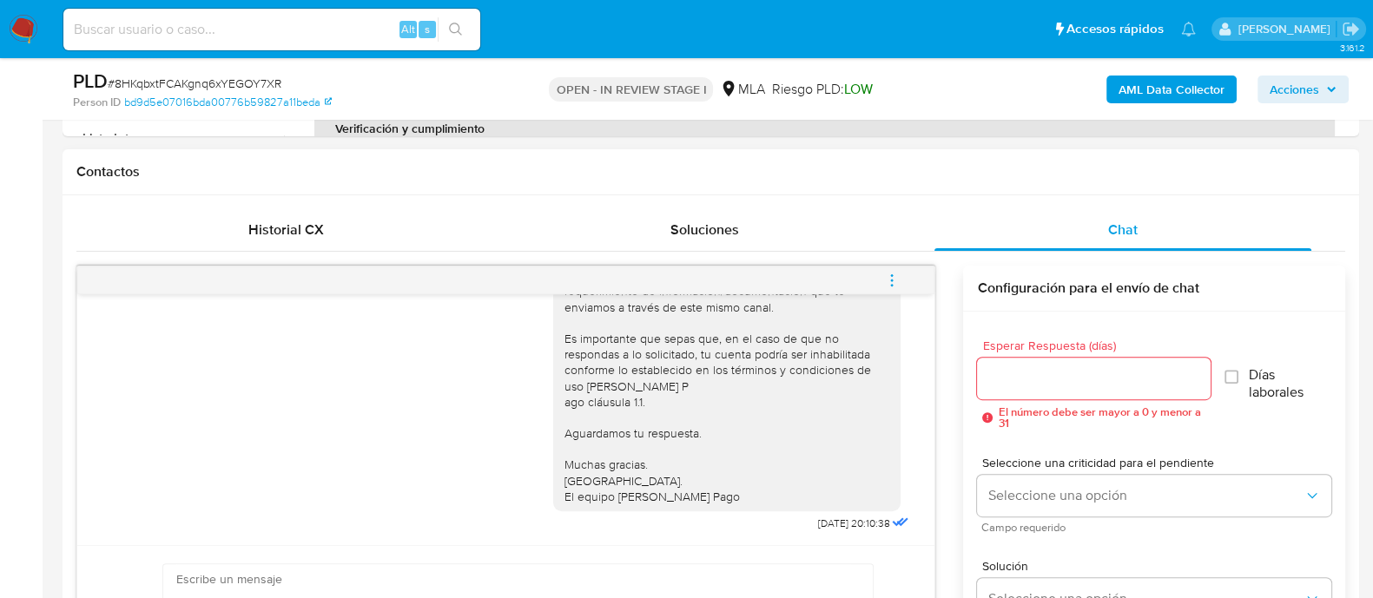
click at [903, 283] on button "menu-action" at bounding box center [891, 281] width 57 height 42
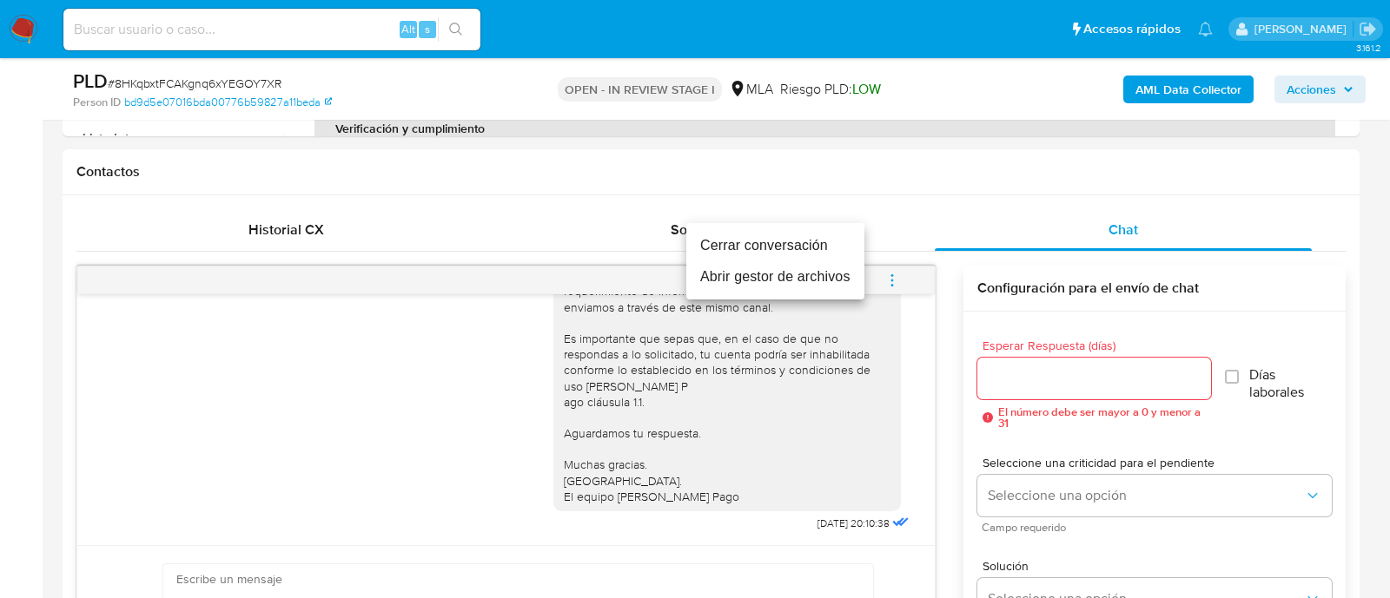
click at [757, 239] on li "Cerrar conversación" at bounding box center [775, 245] width 178 height 31
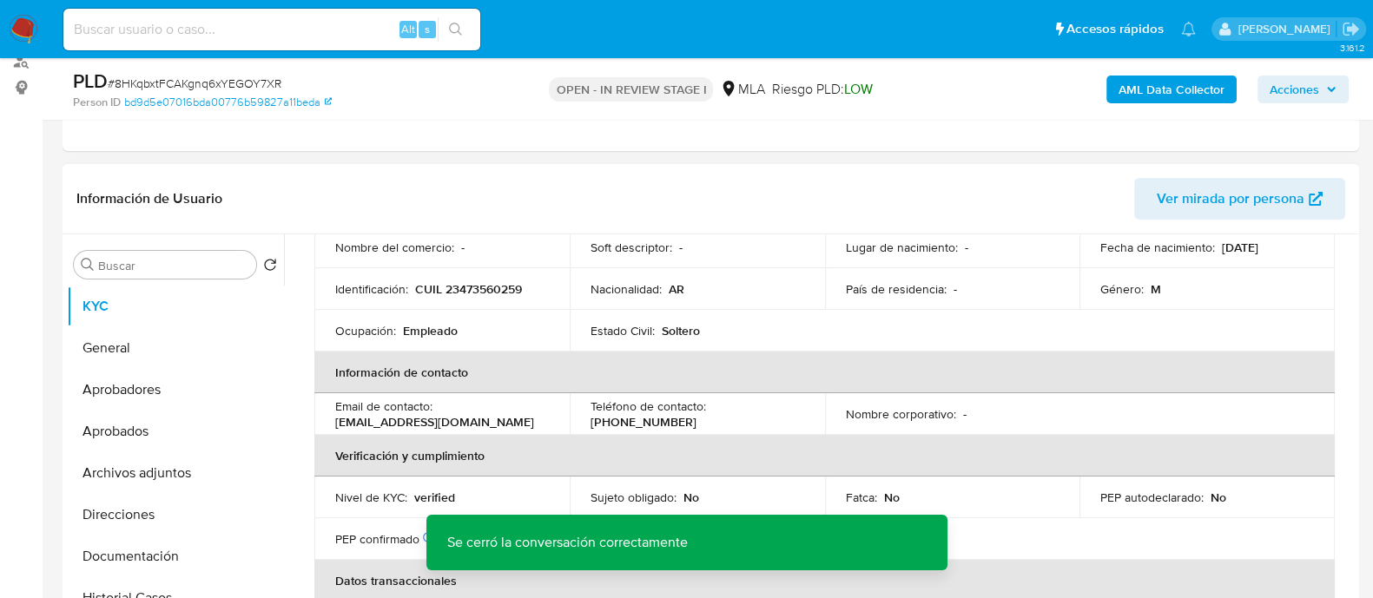
scroll to position [108, 0]
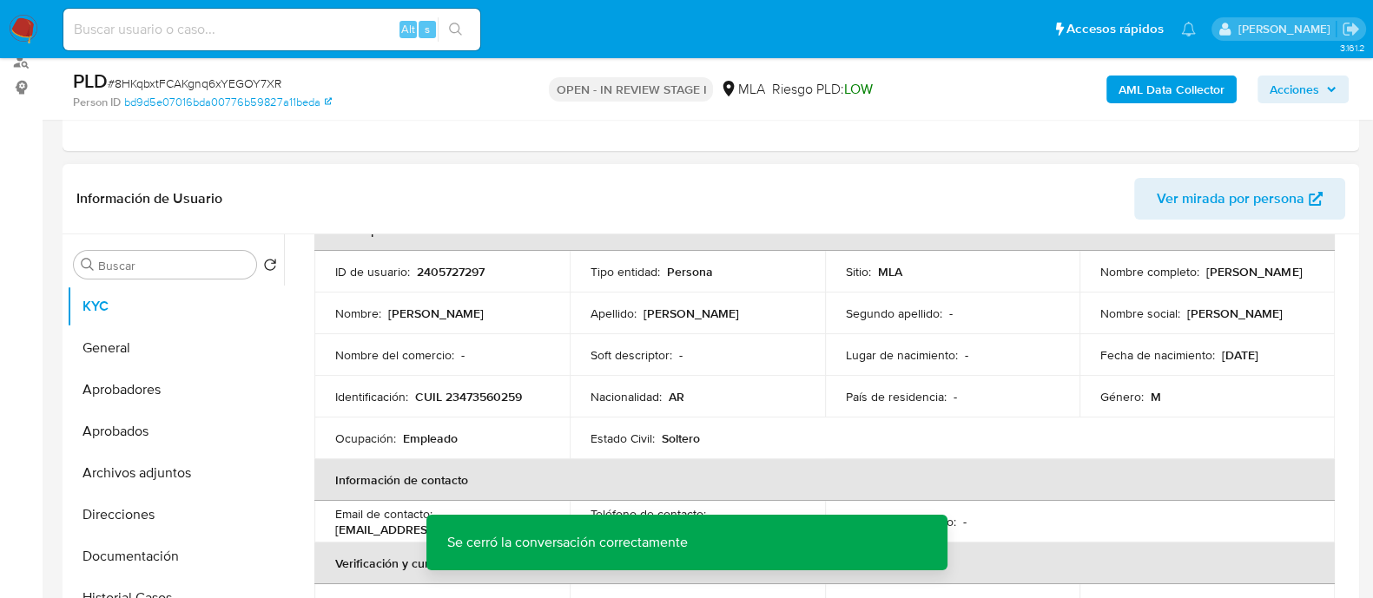
click at [480, 393] on p "CUIL 23473560259" at bounding box center [468, 397] width 107 height 16
copy p "23473560259"
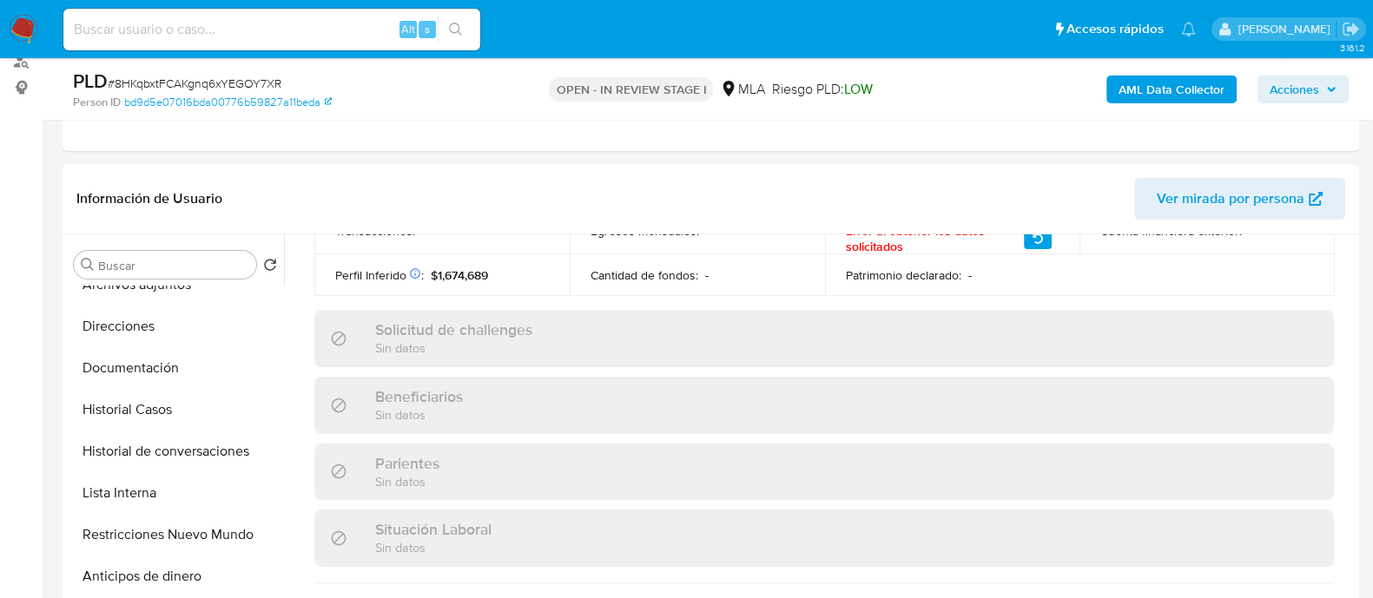
scroll to position [326, 0]
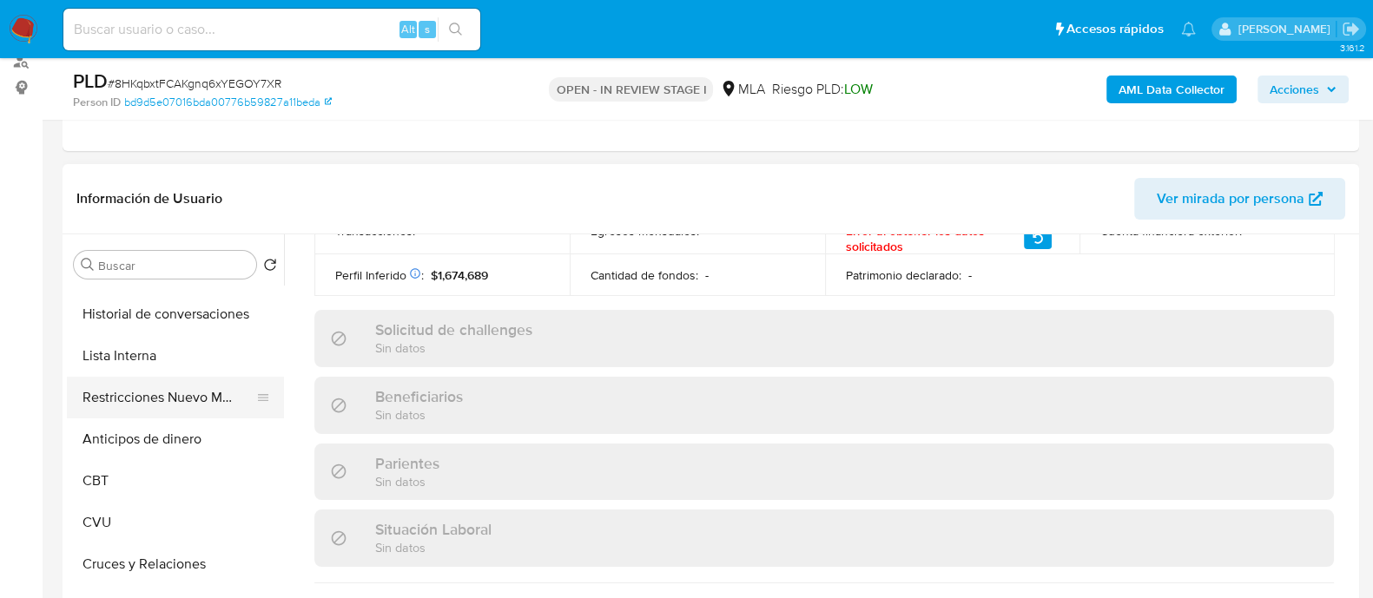
click at [180, 394] on button "Restricciones Nuevo Mundo" at bounding box center [168, 398] width 203 height 42
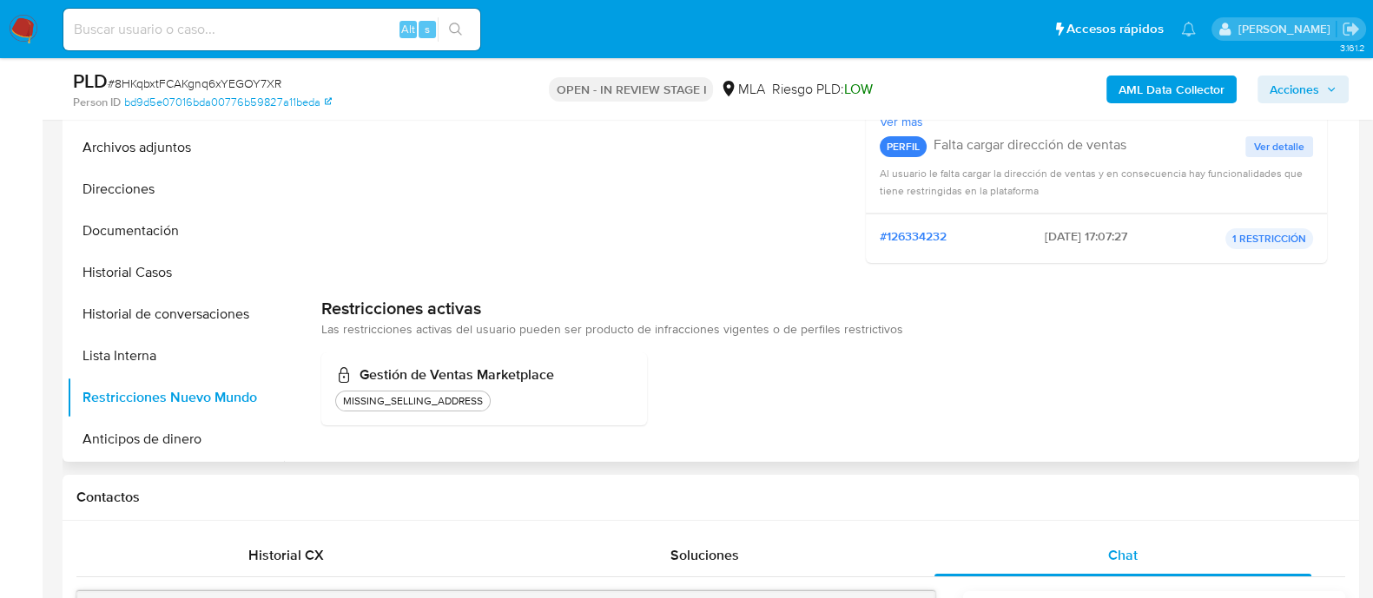
scroll to position [108, 0]
click at [158, 357] on button "Lista Interna" at bounding box center [168, 357] width 203 height 42
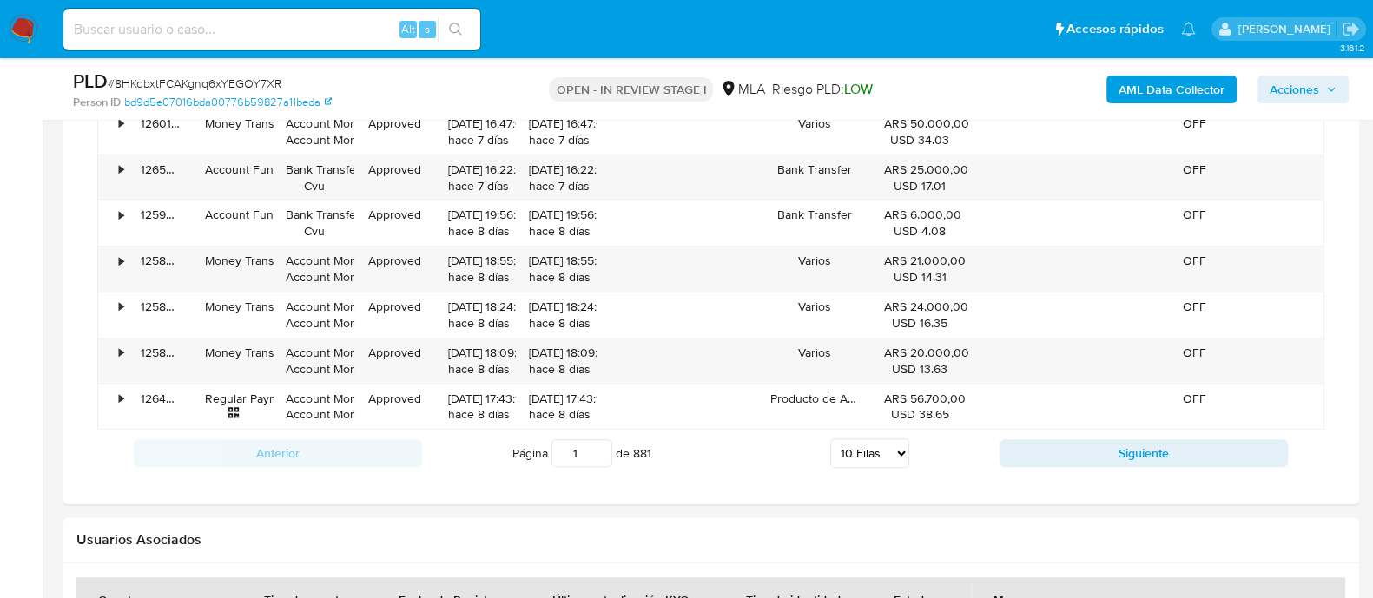
scroll to position [2172, 0]
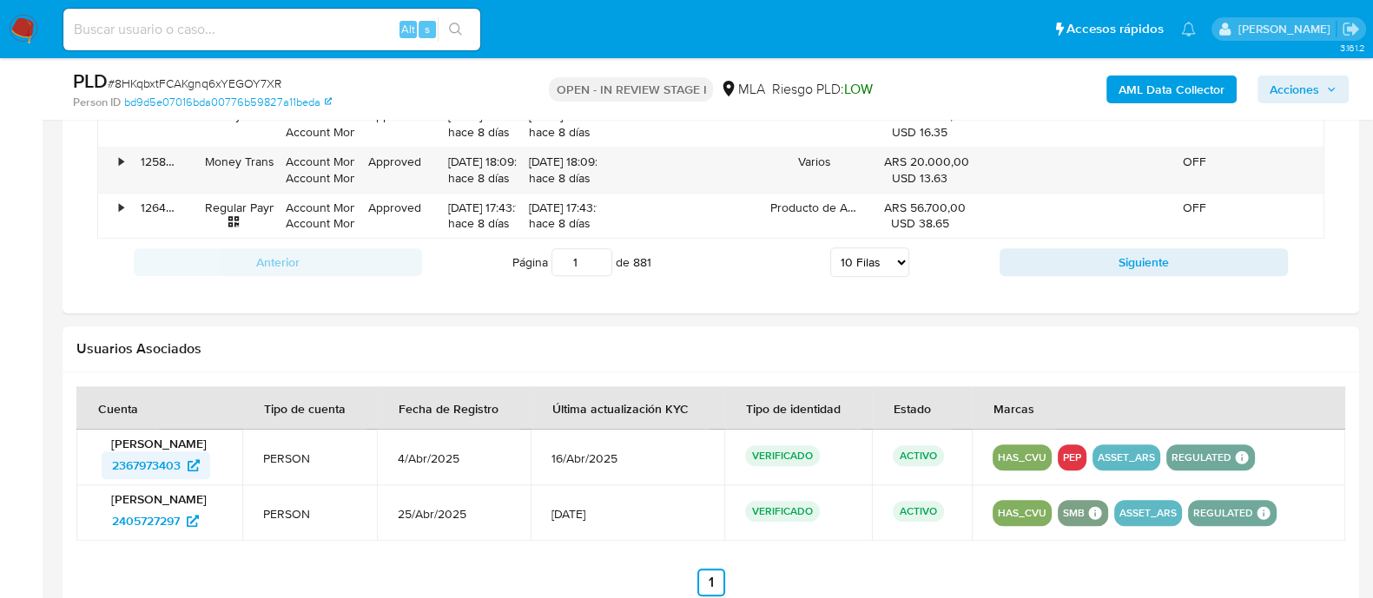
click at [164, 462] on span "2367973403" at bounding box center [146, 466] width 69 height 28
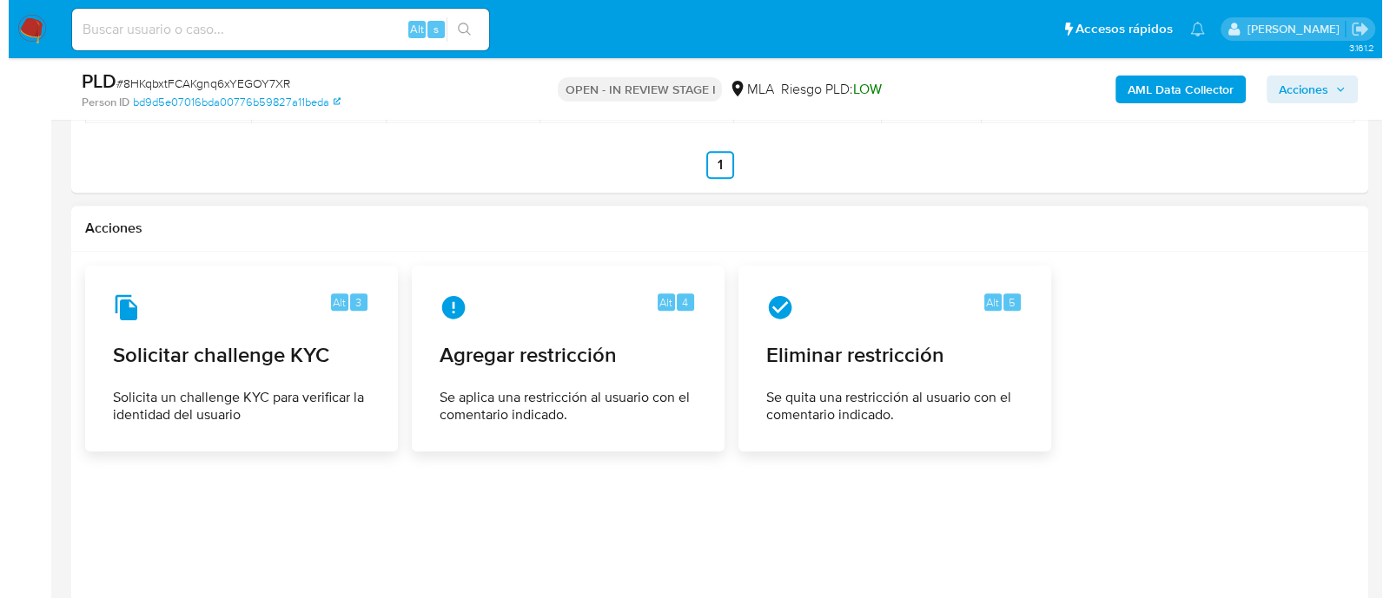
scroll to position [2708, 0]
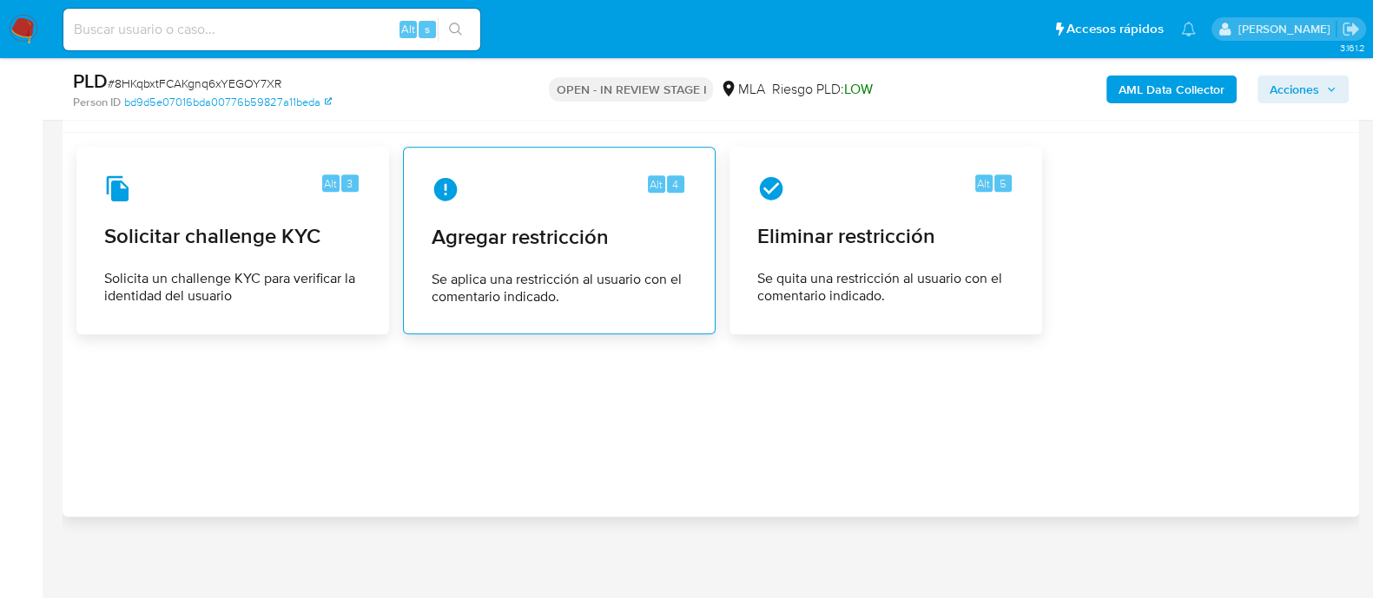
click at [470, 235] on span "Agregar restricción" at bounding box center [559, 237] width 255 height 26
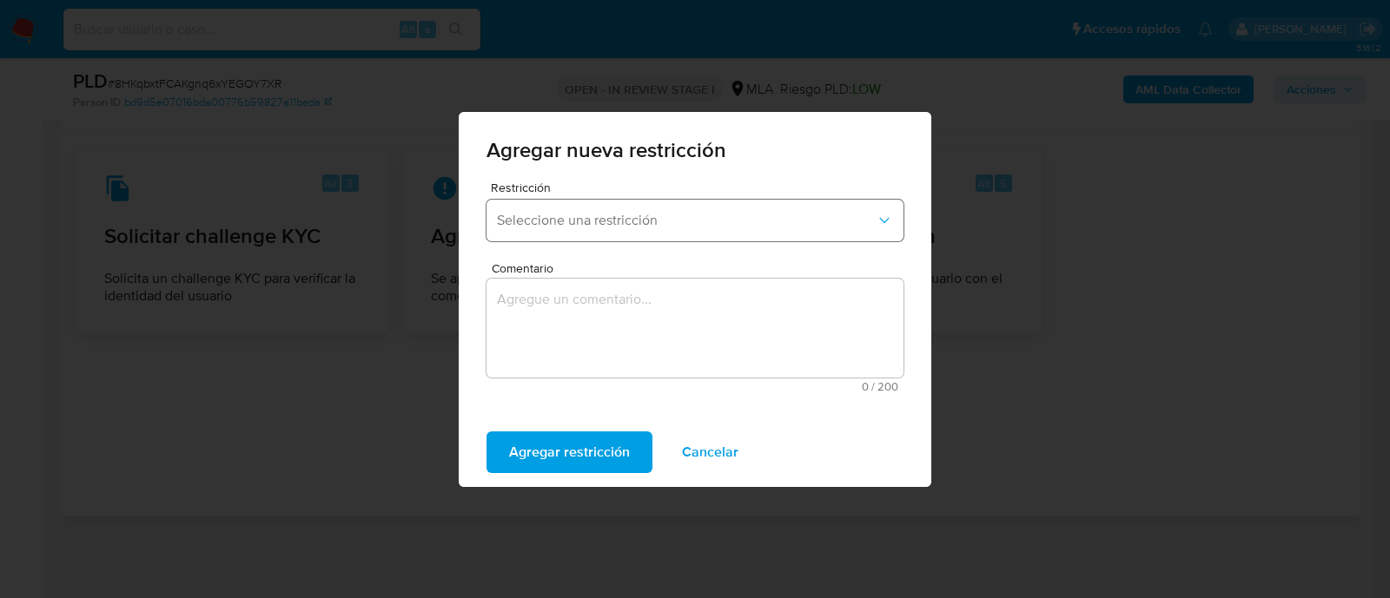
click at [565, 235] on button "Seleccione una restricción" at bounding box center [694, 221] width 417 height 42
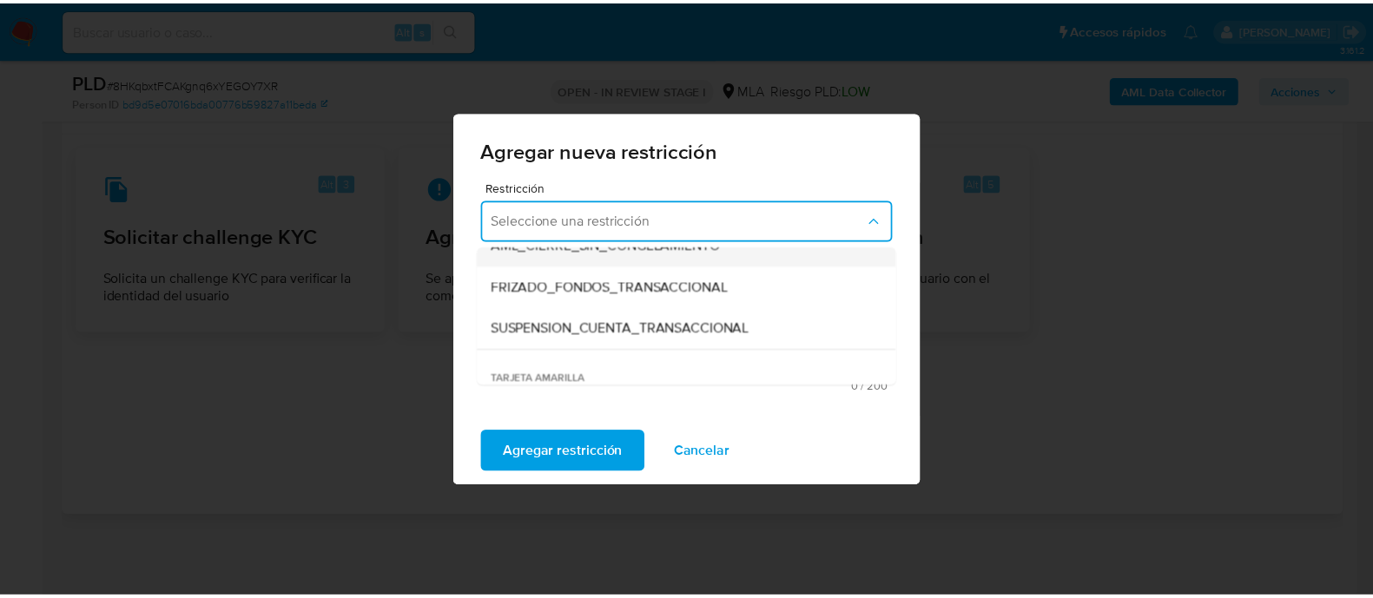
scroll to position [216, 0]
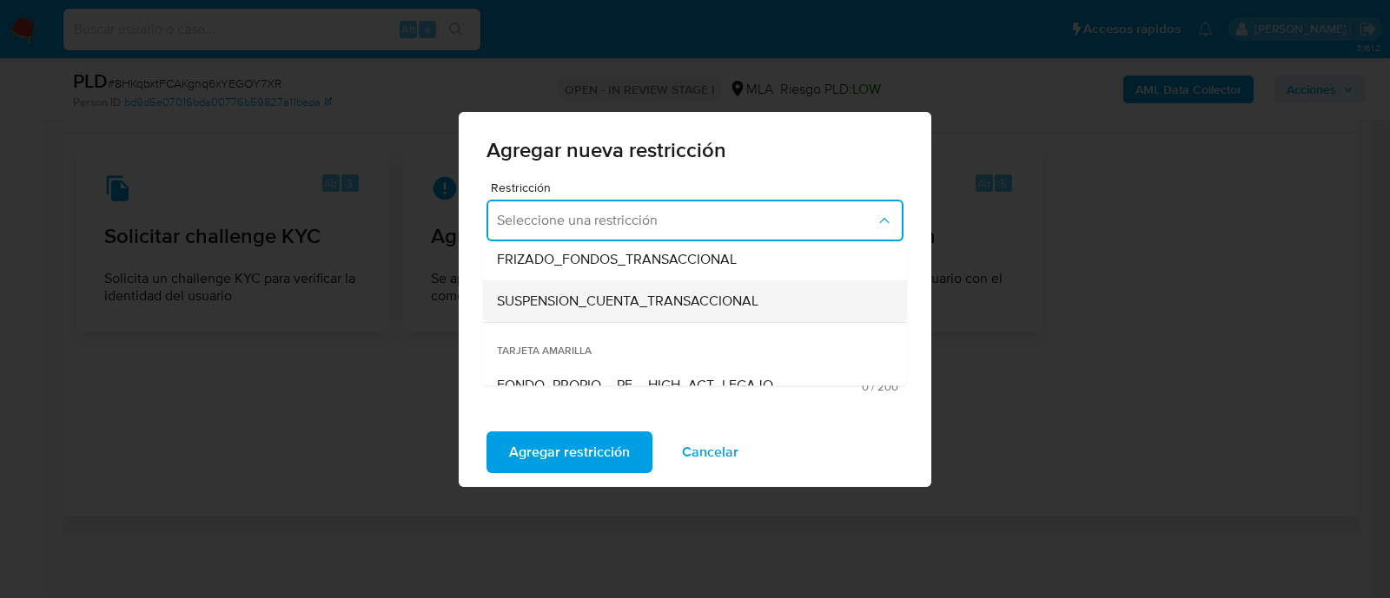
click at [572, 308] on span "SUSPENSION_CUENTA_TRANSACCIONAL" at bounding box center [627, 301] width 261 height 17
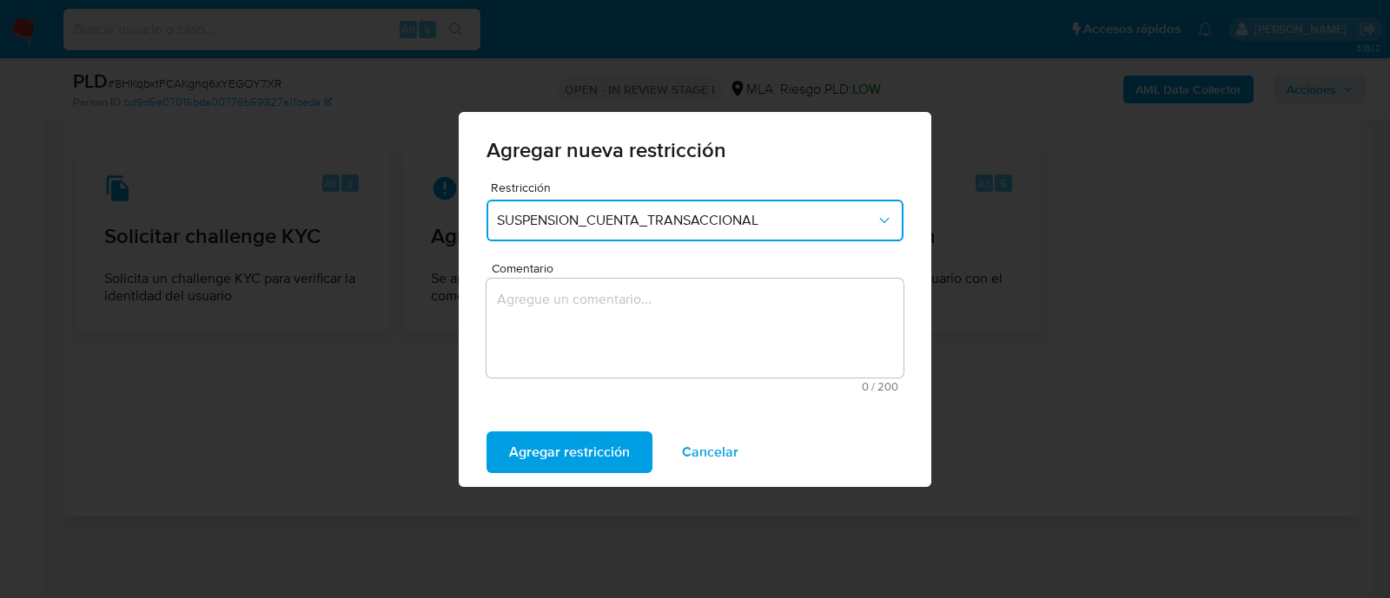
click at [585, 327] on textarea "Comentario" at bounding box center [694, 328] width 417 height 99
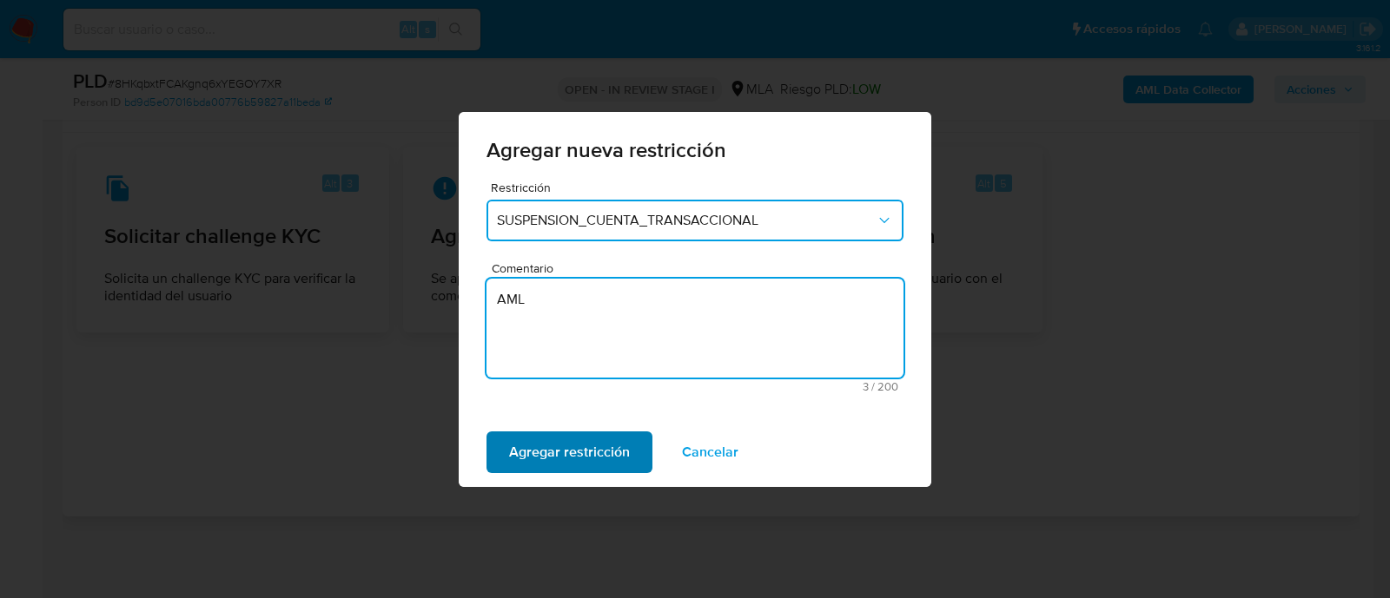
type textarea "AML"
click at [592, 451] on span "Agregar restricción" at bounding box center [569, 452] width 121 height 38
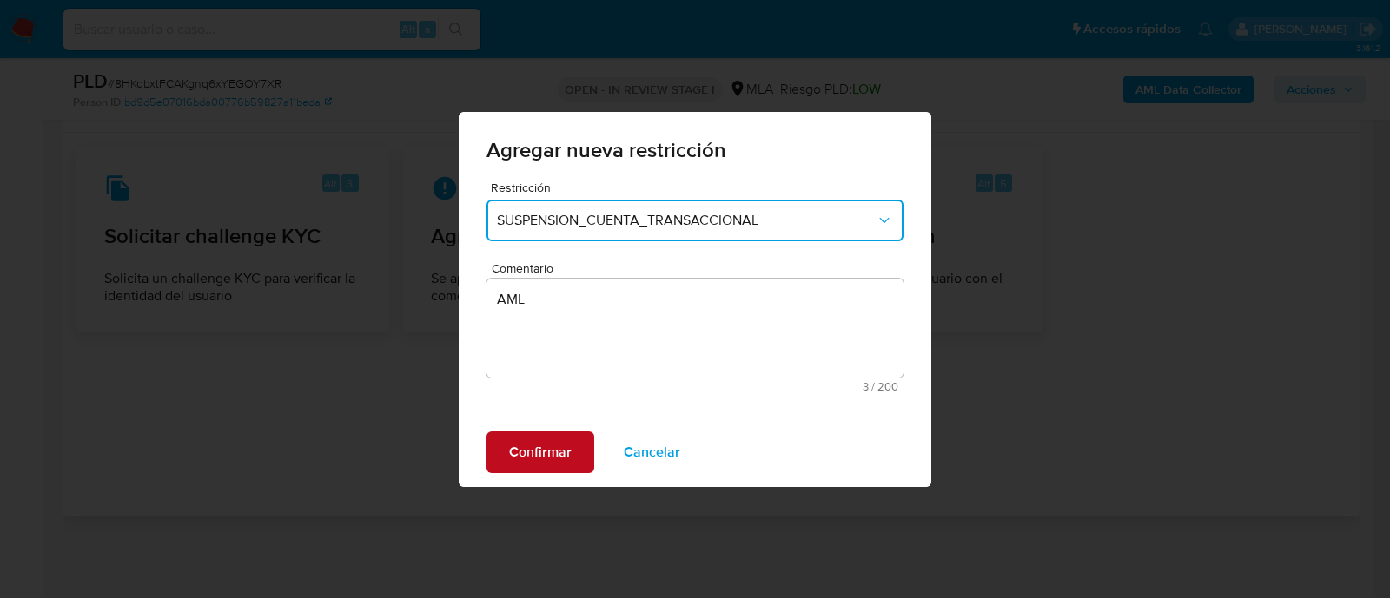
click at [552, 459] on span "Confirmar" at bounding box center [540, 452] width 63 height 38
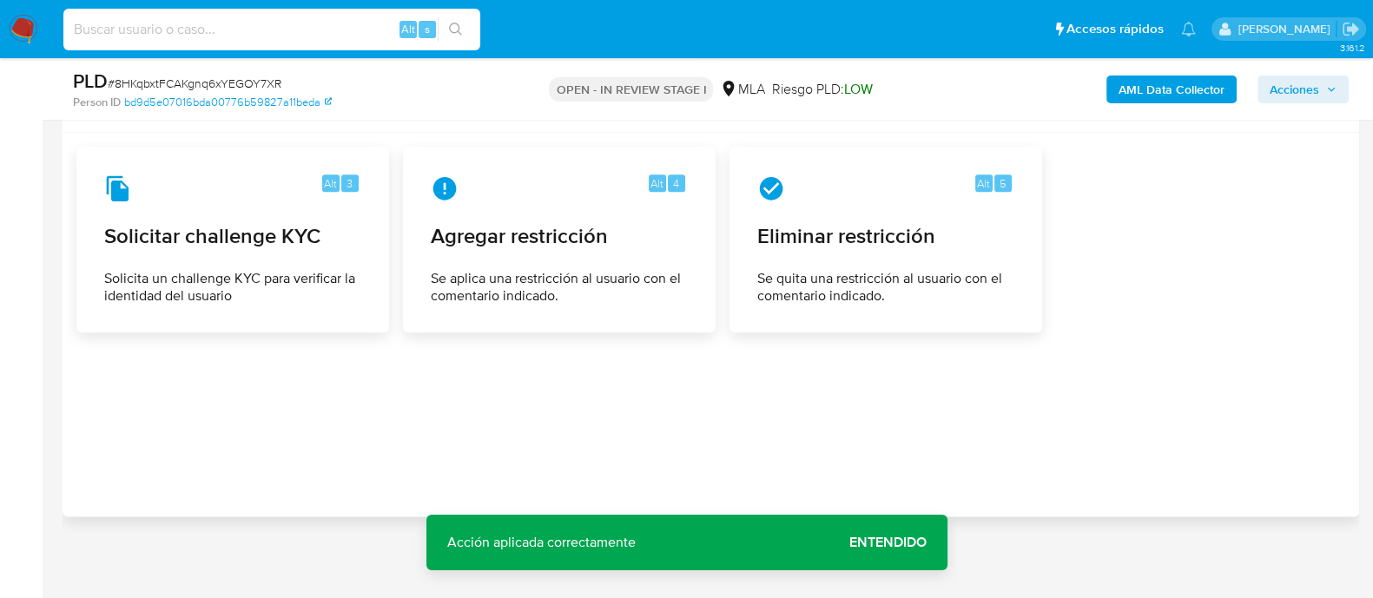
click at [347, 20] on input at bounding box center [271, 29] width 417 height 23
paste input "2351186046"
type input "2351186046"
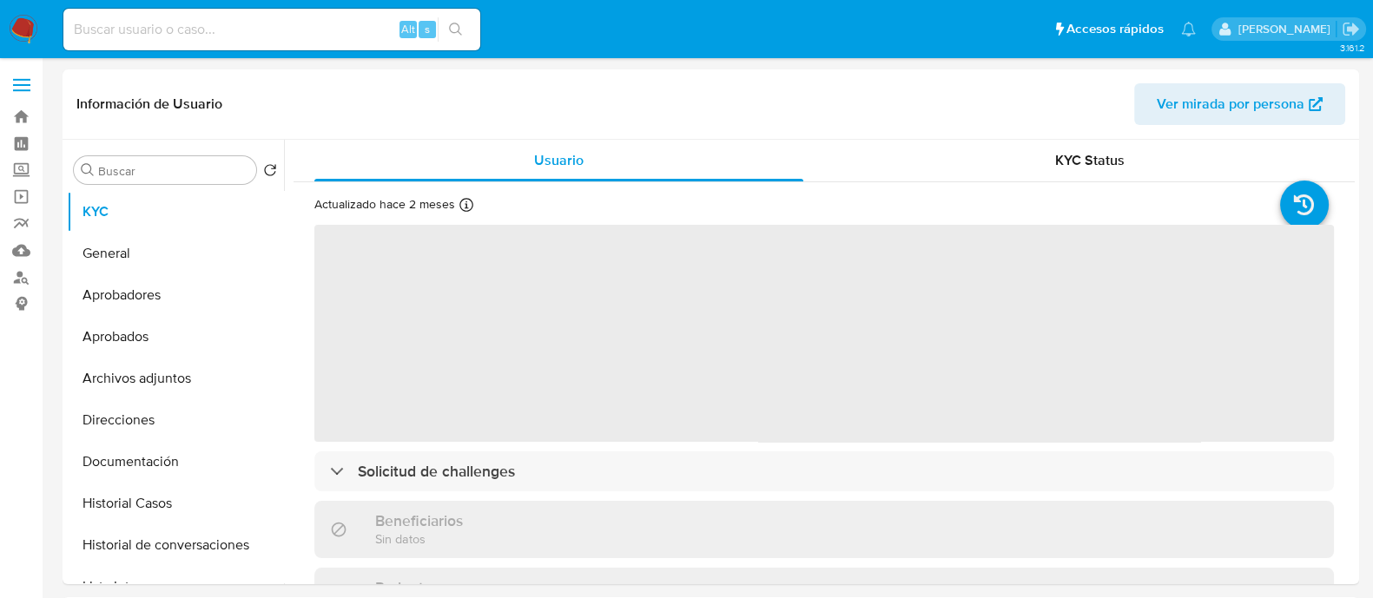
select select "10"
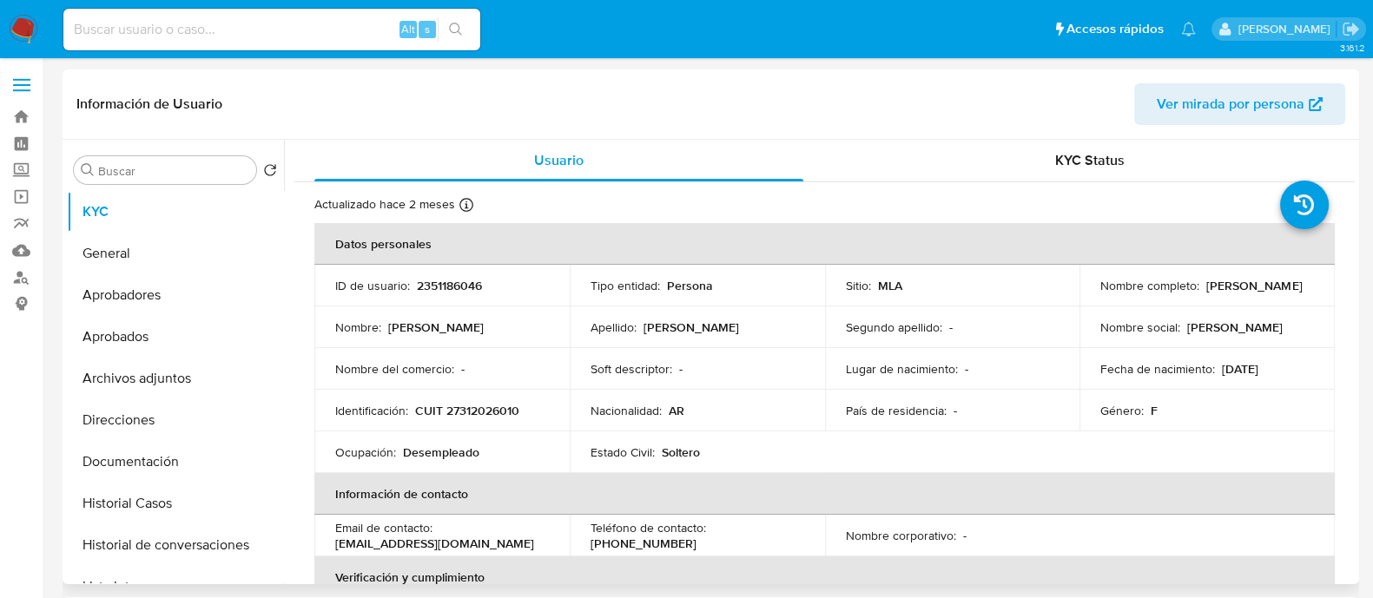
click at [488, 413] on p "CUIT 27312026010" at bounding box center [467, 411] width 104 height 16
copy p "27312026010"
click at [143, 488] on button "Historial Casos" at bounding box center [168, 504] width 203 height 42
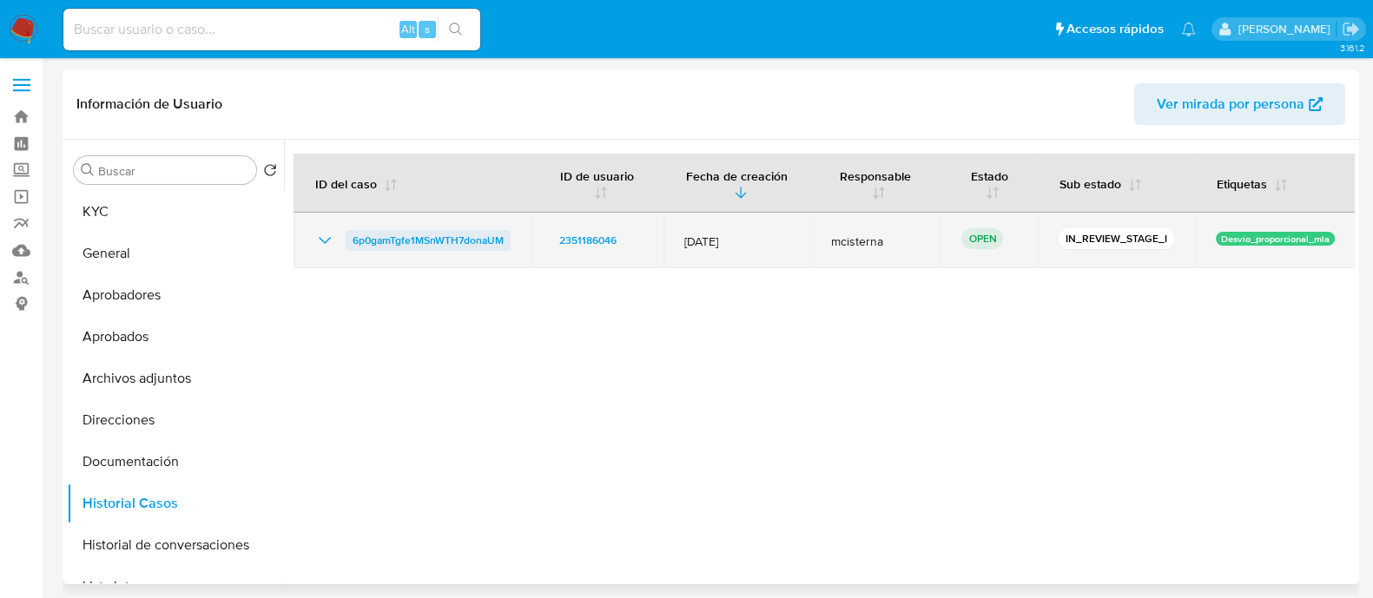
click at [453, 242] on span "6p0gamTgfe1MSnWTH7donaUM" at bounding box center [428, 240] width 151 height 21
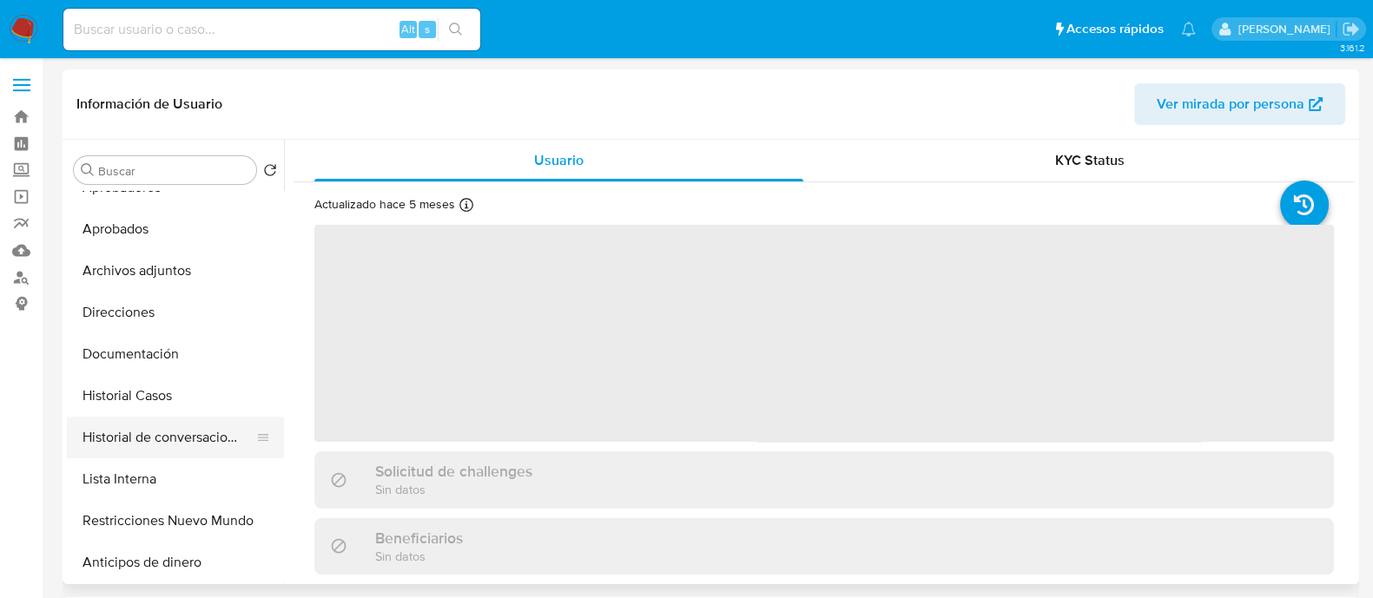
select select "10"
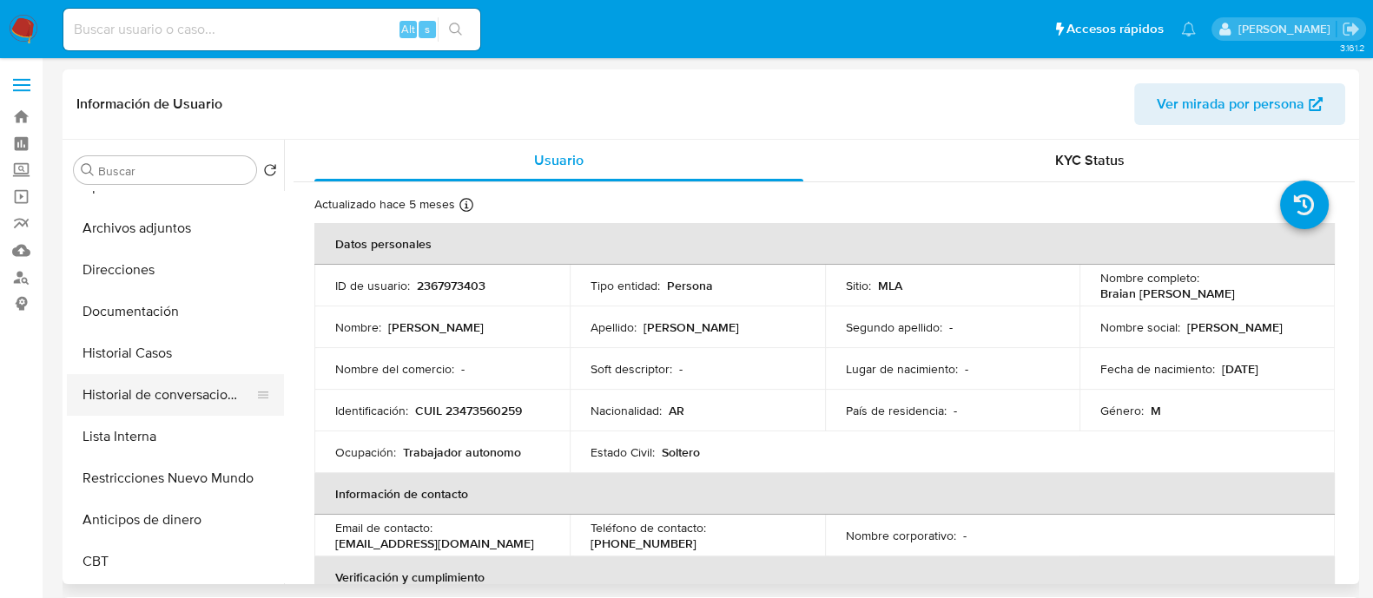
scroll to position [326, 0]
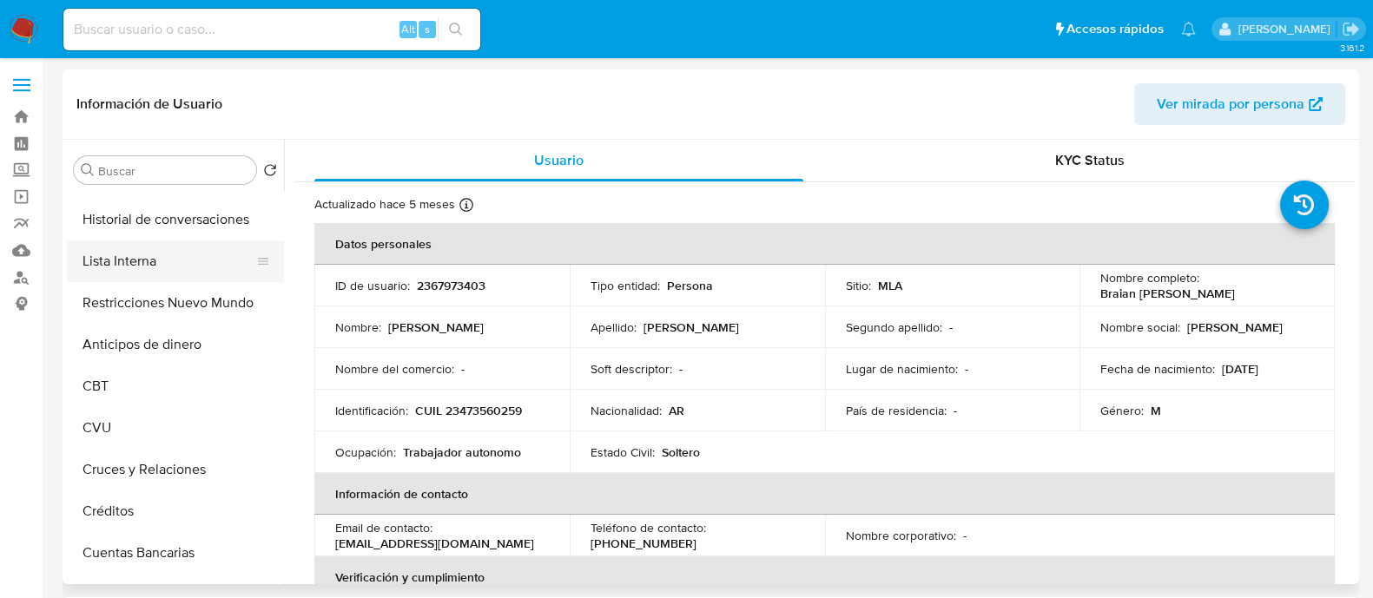
click at [192, 257] on button "Lista Interna" at bounding box center [168, 262] width 203 height 42
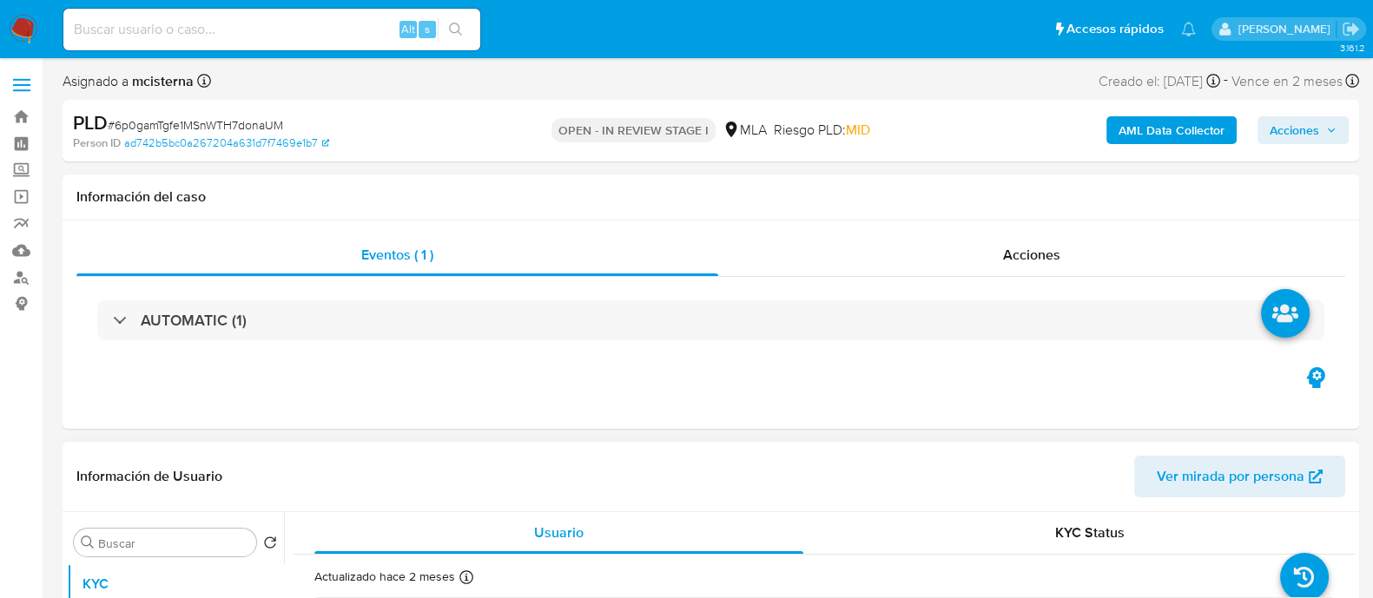
select select "10"
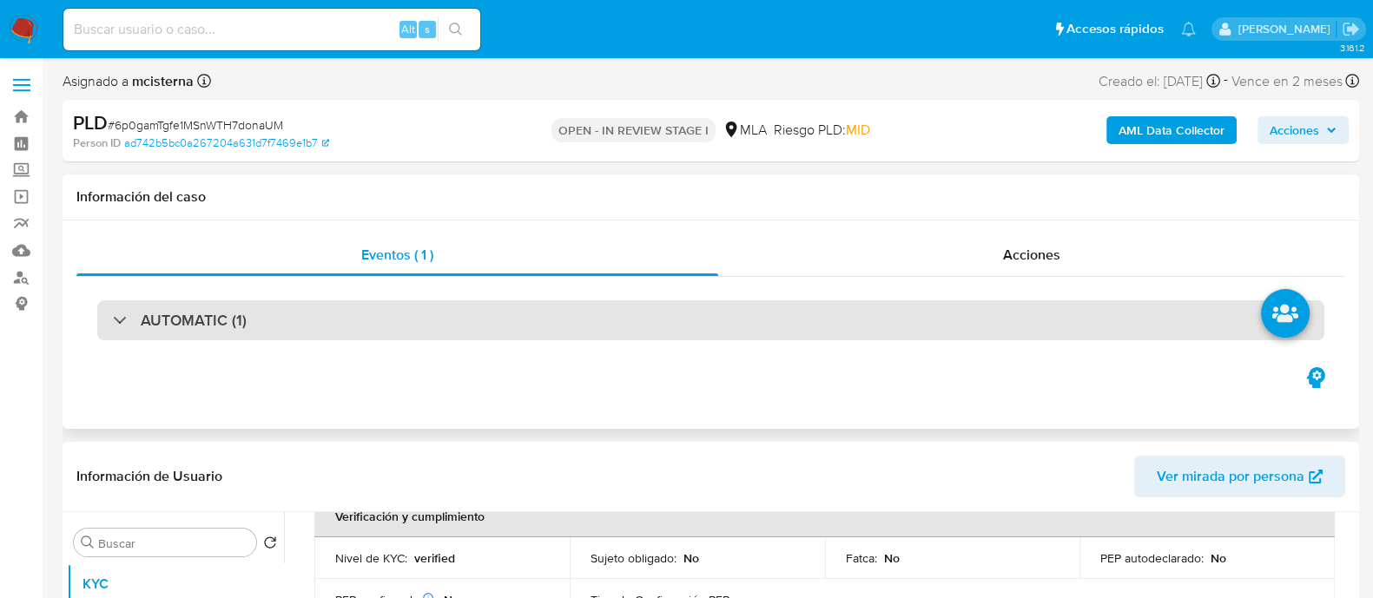
scroll to position [433, 0]
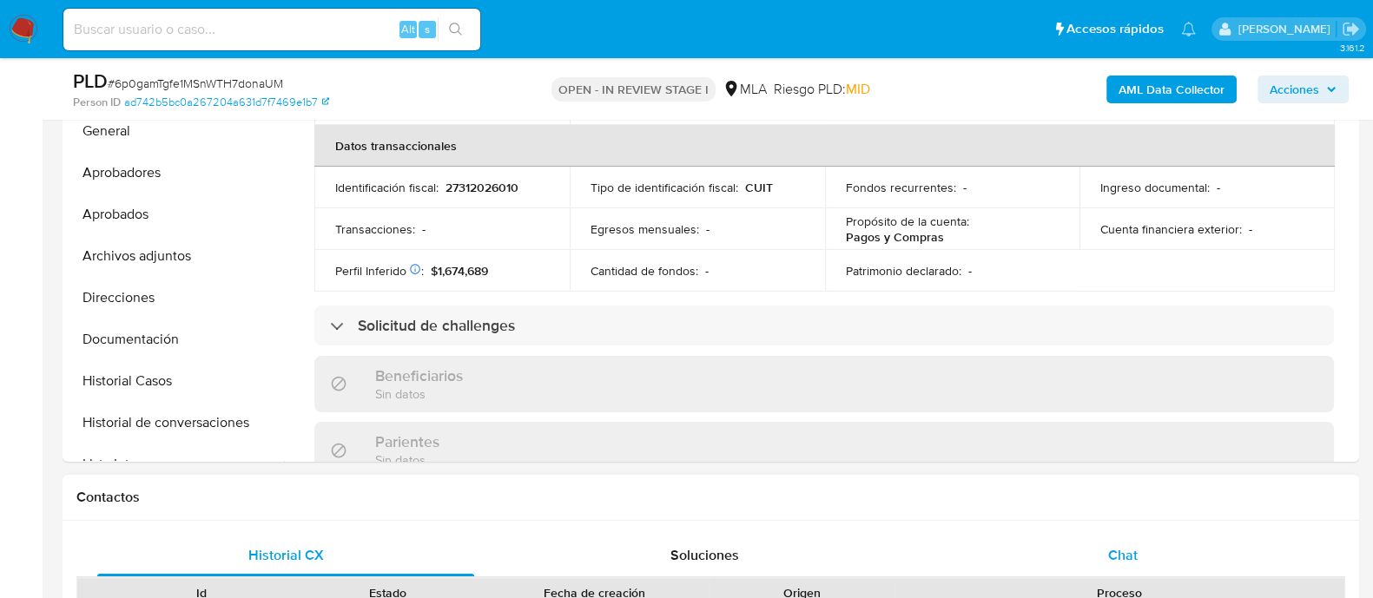
click at [1064, 537] on div "Chat" at bounding box center [1123, 556] width 377 height 42
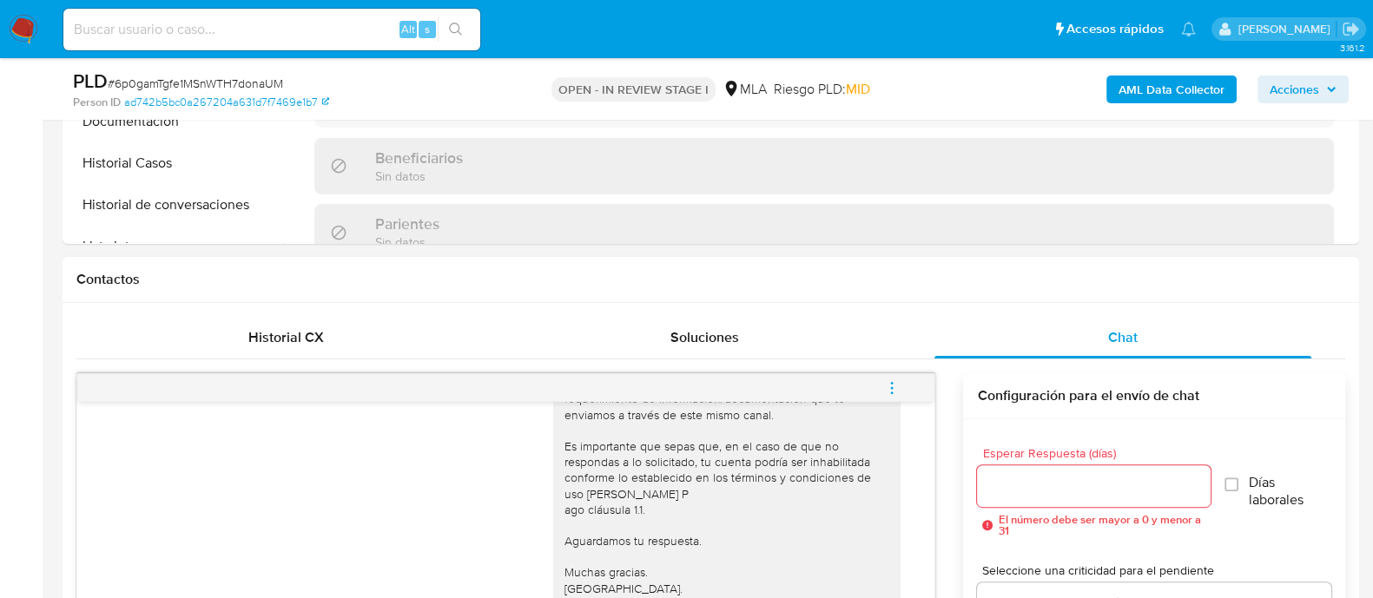
scroll to position [759, 0]
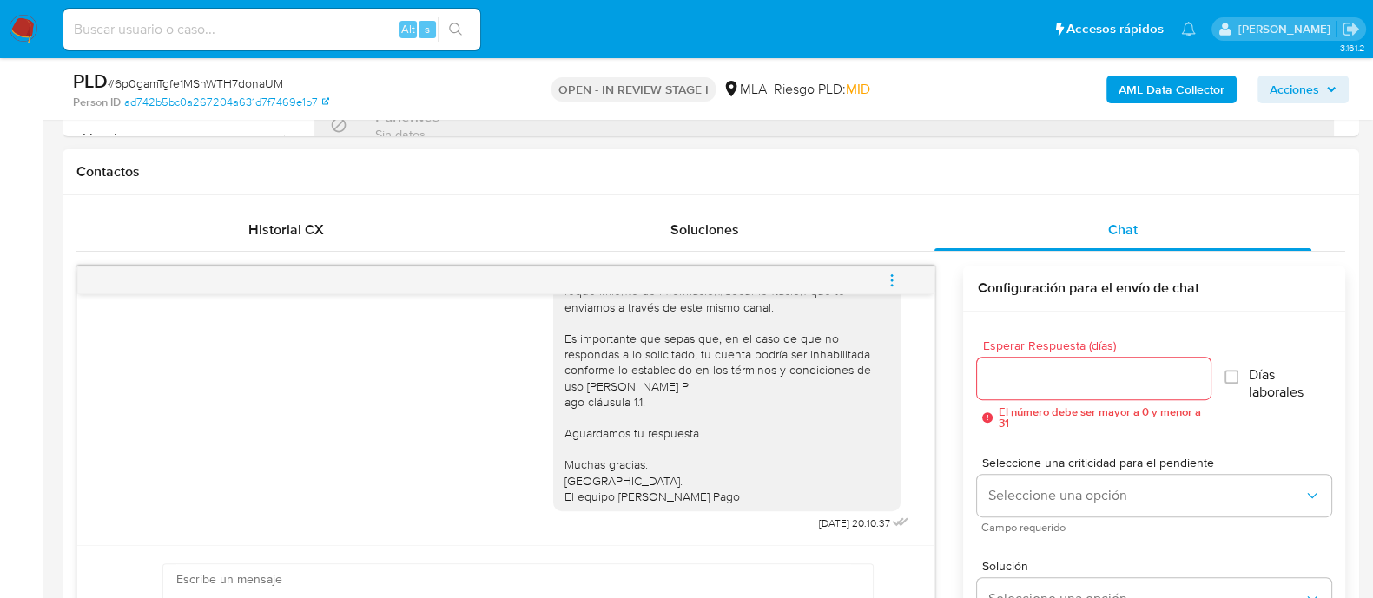
click at [913, 269] on button "menu-action" at bounding box center [891, 281] width 57 height 42
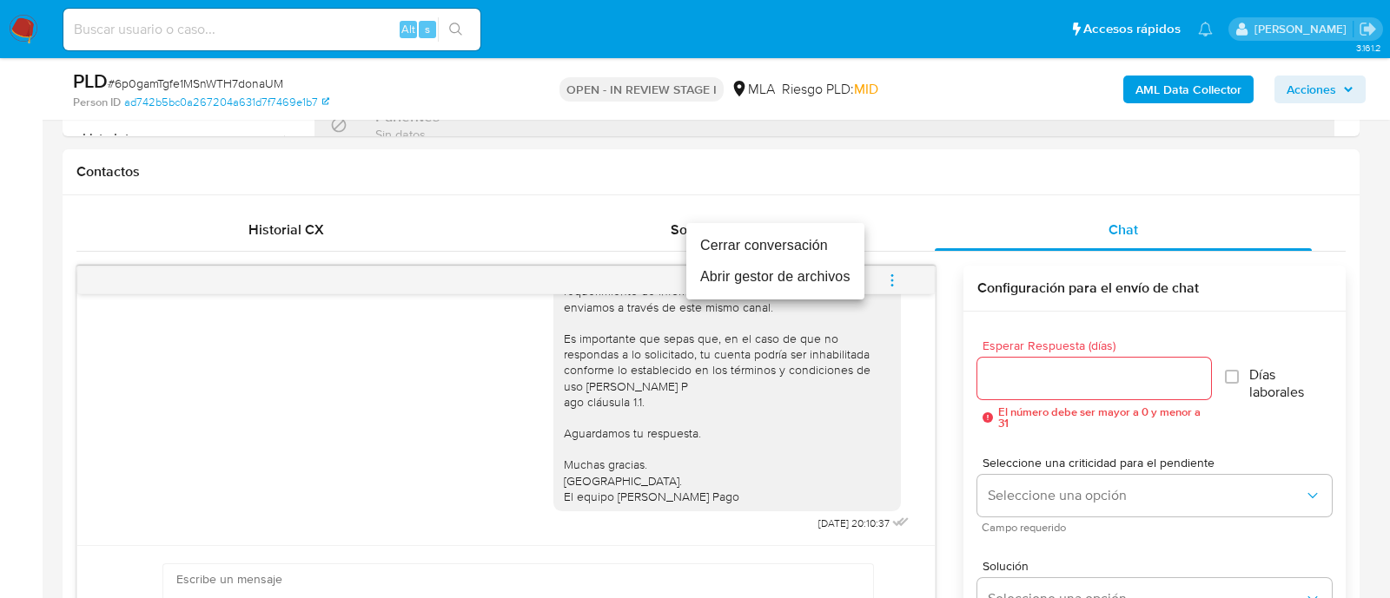
click at [738, 228] on ul "Cerrar conversación Abrir gestor de archivos" at bounding box center [775, 261] width 178 height 76
click at [741, 243] on li "Cerrar conversación" at bounding box center [775, 245] width 178 height 31
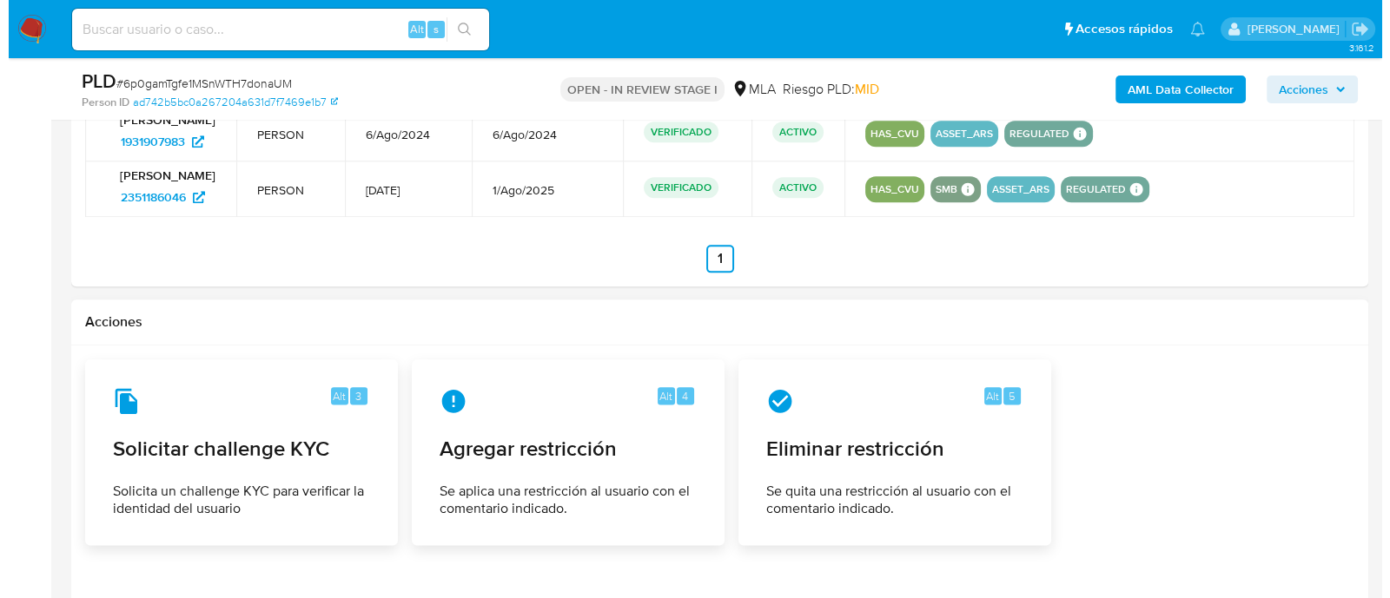
scroll to position [2925, 0]
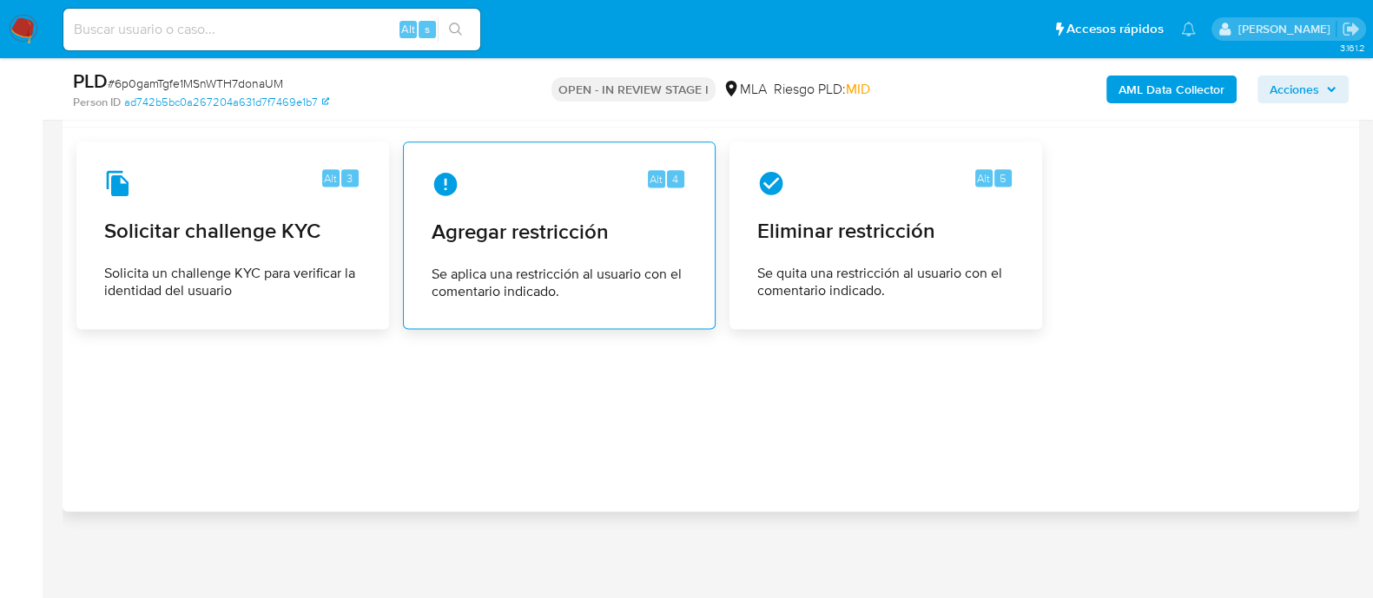
click at [582, 237] on span "Agregar restricción" at bounding box center [559, 232] width 255 height 26
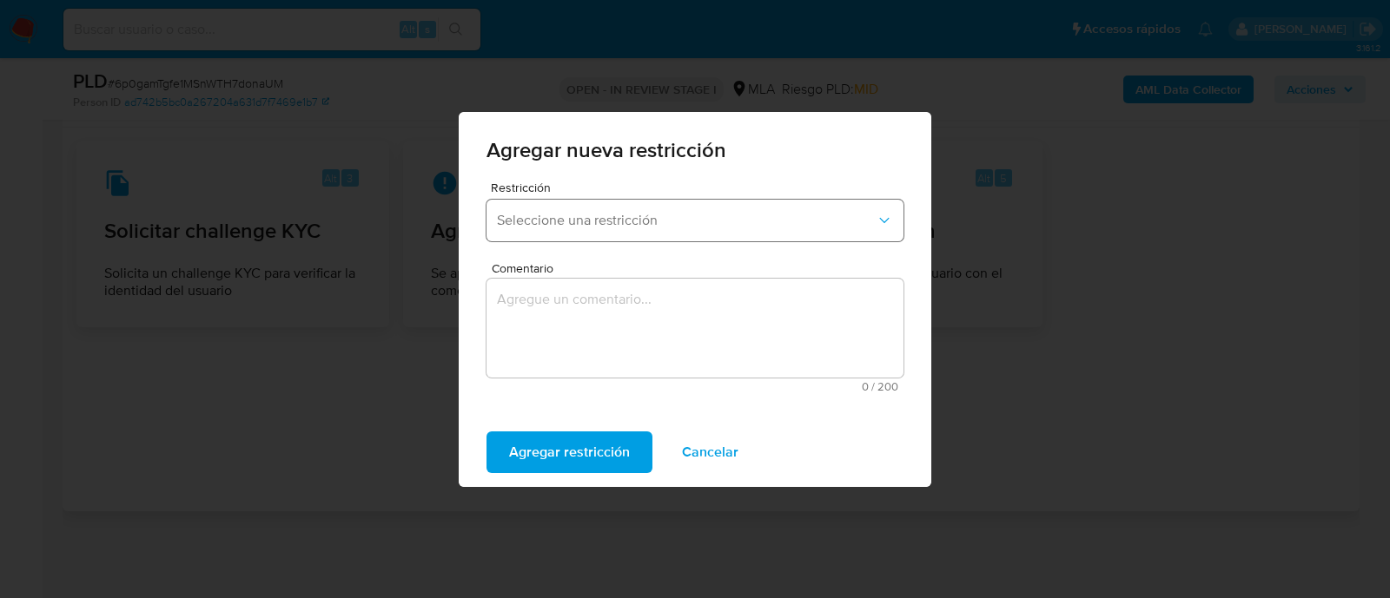
click at [560, 210] on button "Seleccione una restricción" at bounding box center [694, 221] width 417 height 42
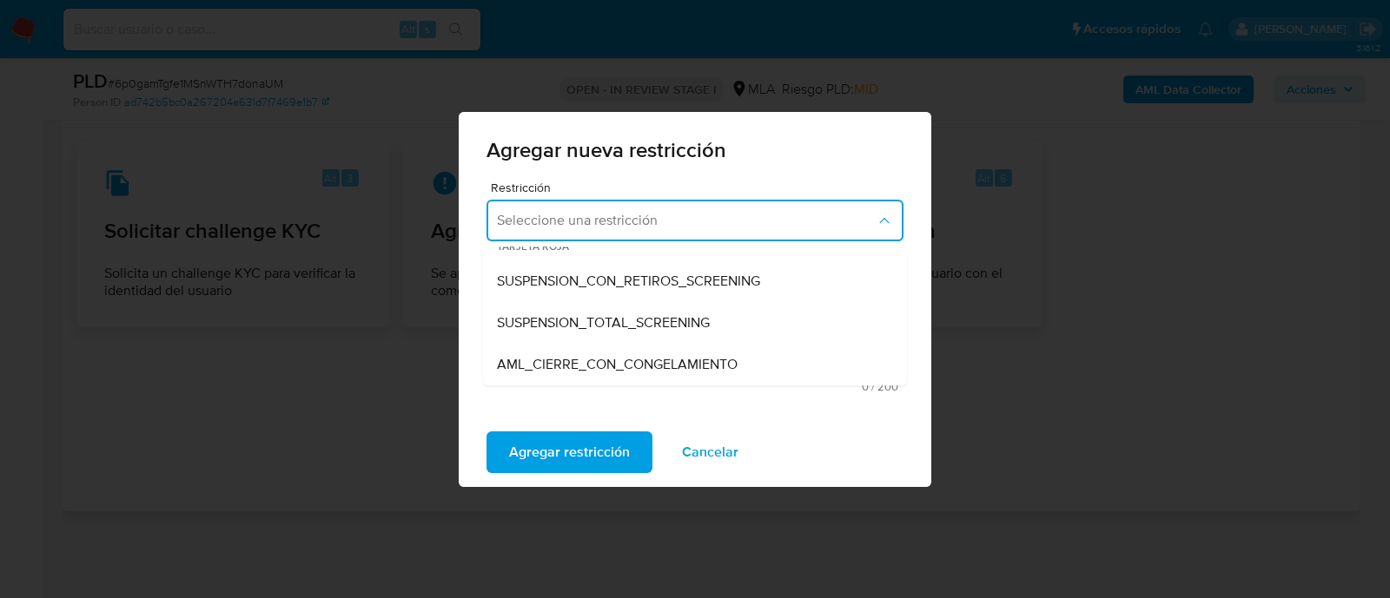
scroll to position [108, 0]
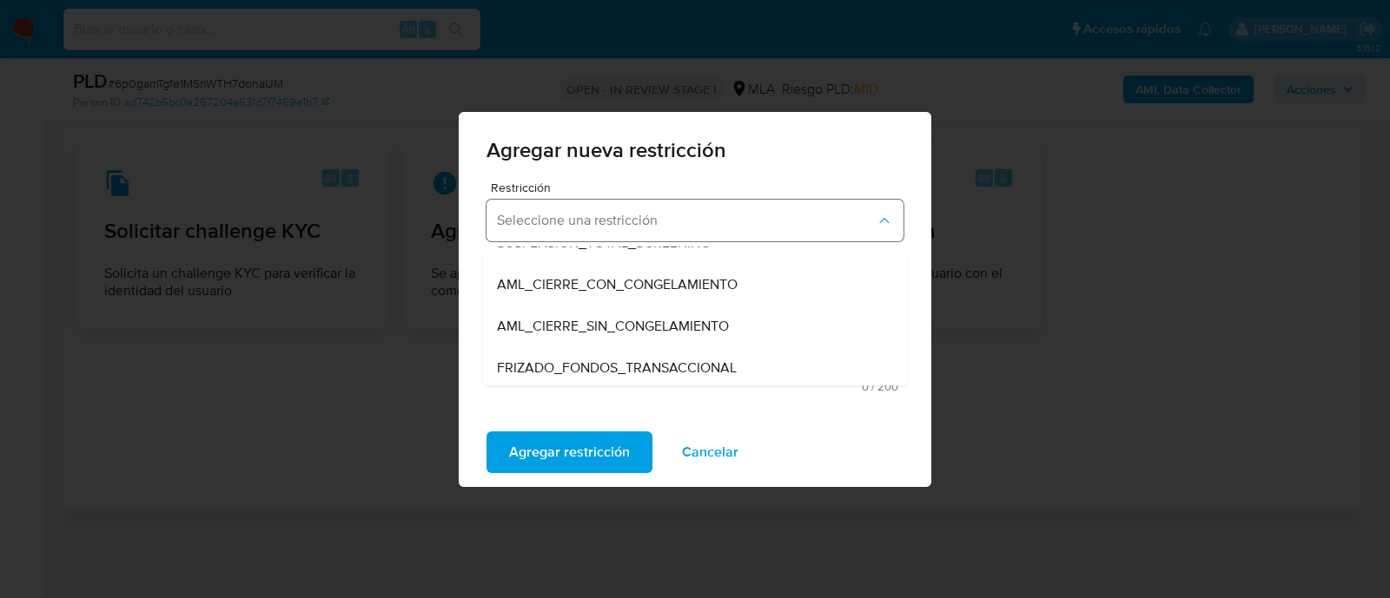
click at [589, 221] on span "Seleccione una restricción" at bounding box center [686, 220] width 379 height 17
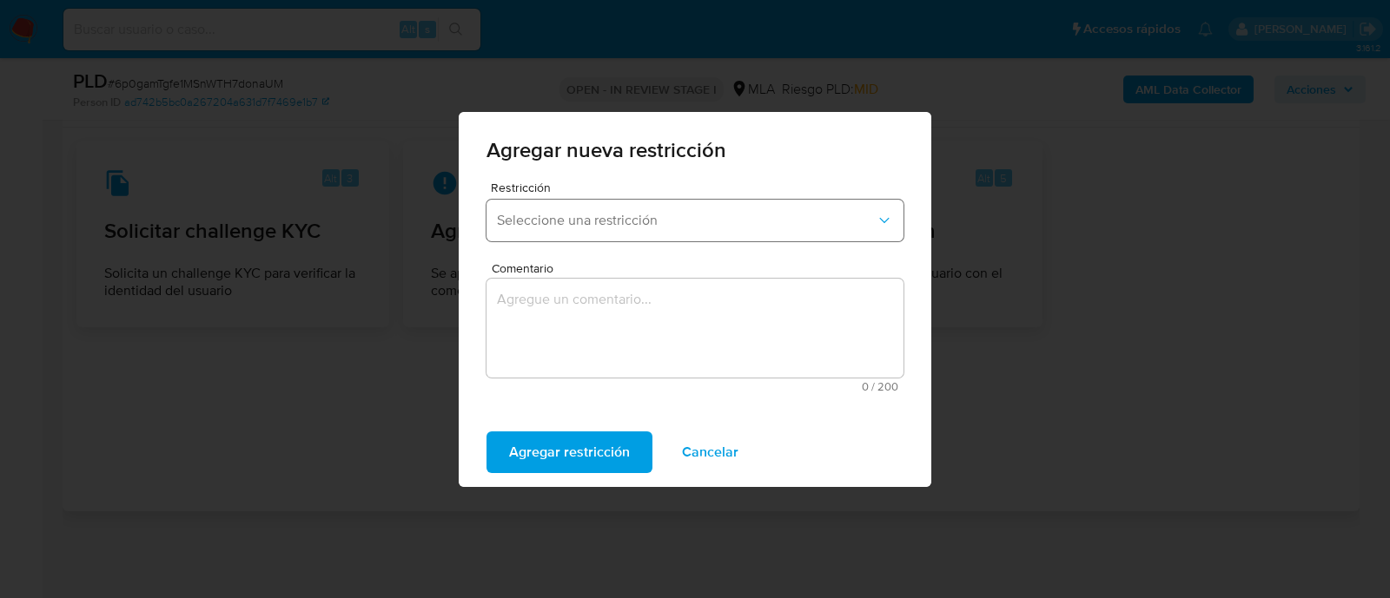
click at [589, 221] on span "Seleccione una restricción" at bounding box center [686, 220] width 379 height 17
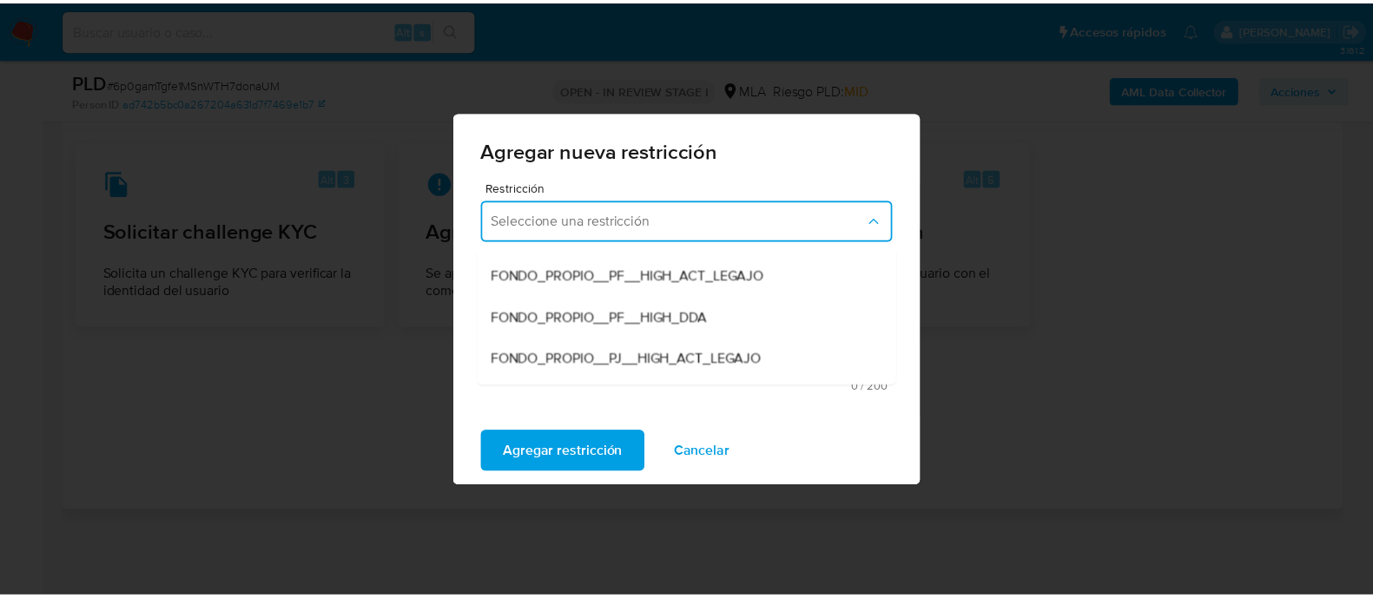
scroll to position [216, 0]
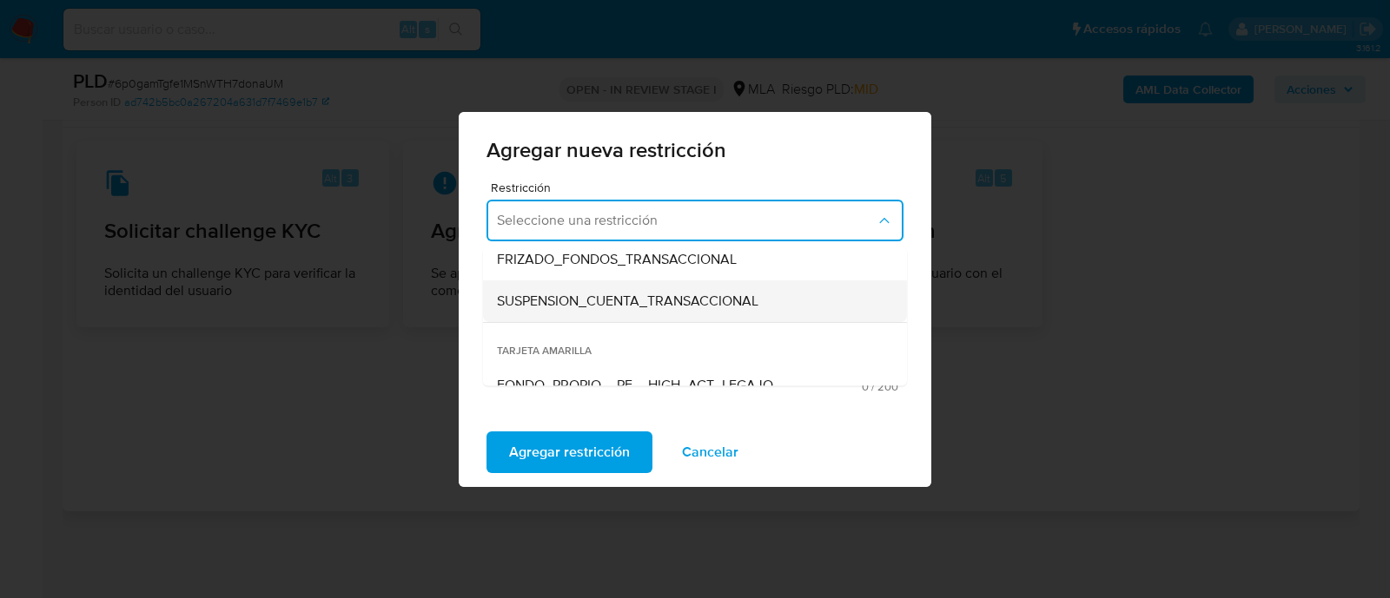
click at [589, 302] on span "SUSPENSION_CUENTA_TRANSACCIONAL" at bounding box center [627, 301] width 261 height 17
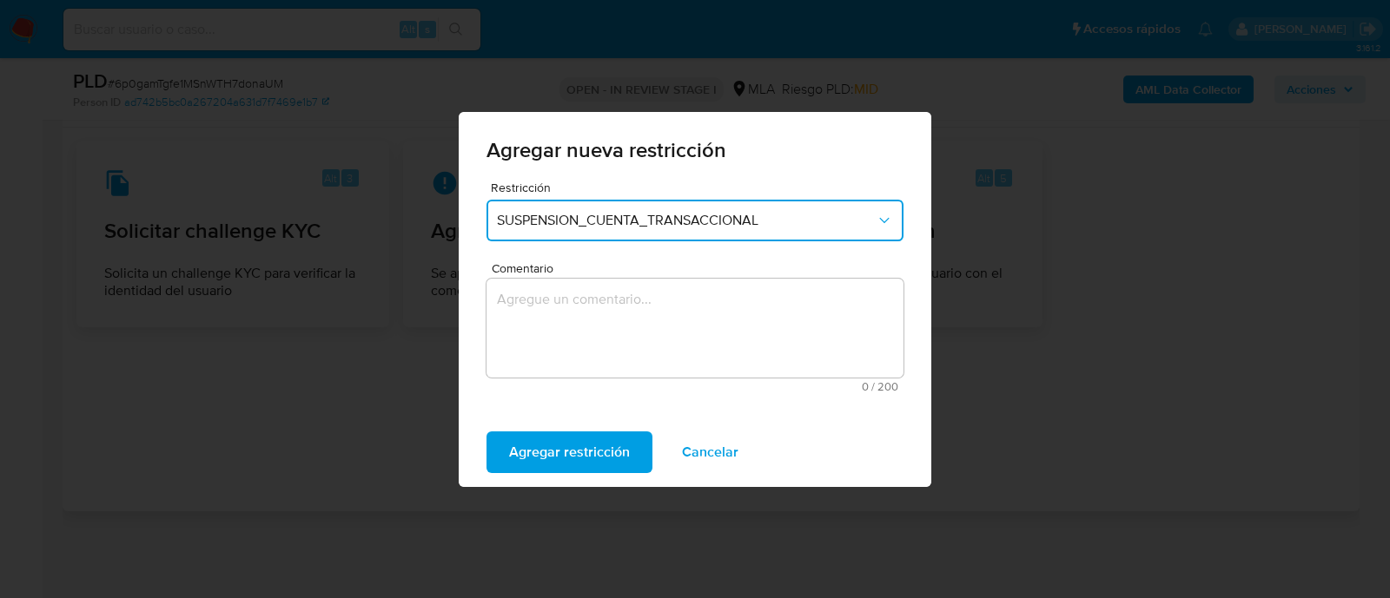
click at [675, 338] on textarea "Comentario" at bounding box center [694, 328] width 417 height 99
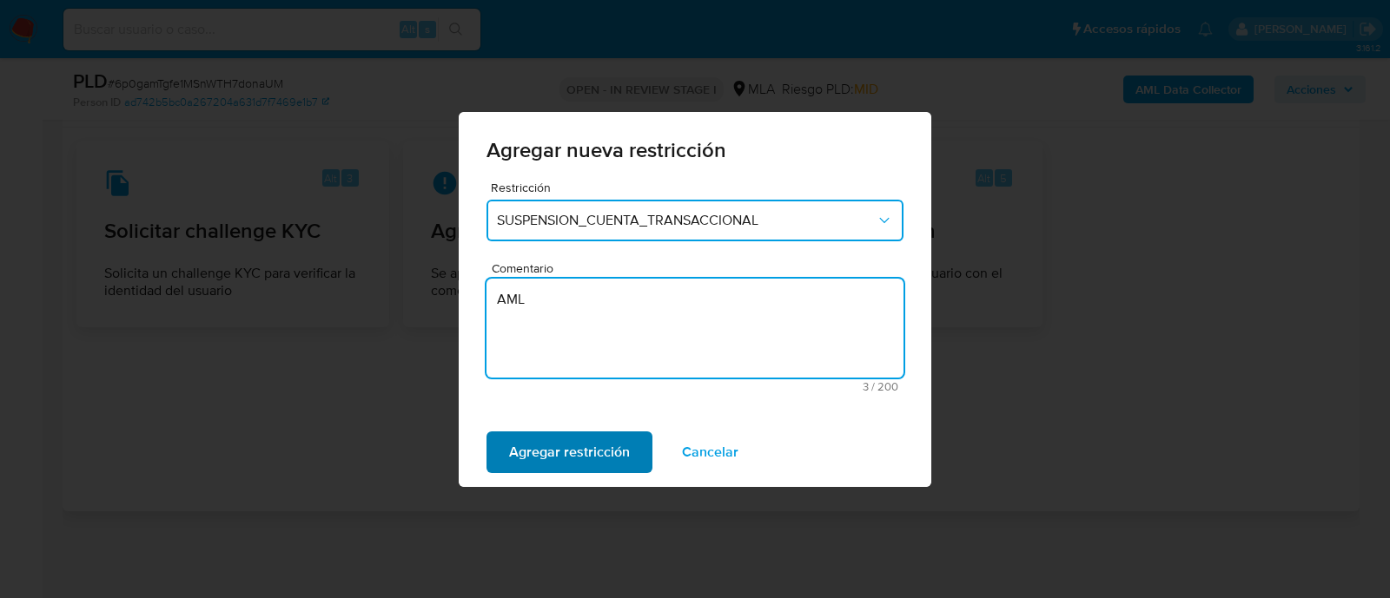
type textarea "AML"
click at [579, 463] on span "Agregar restricción" at bounding box center [569, 452] width 121 height 38
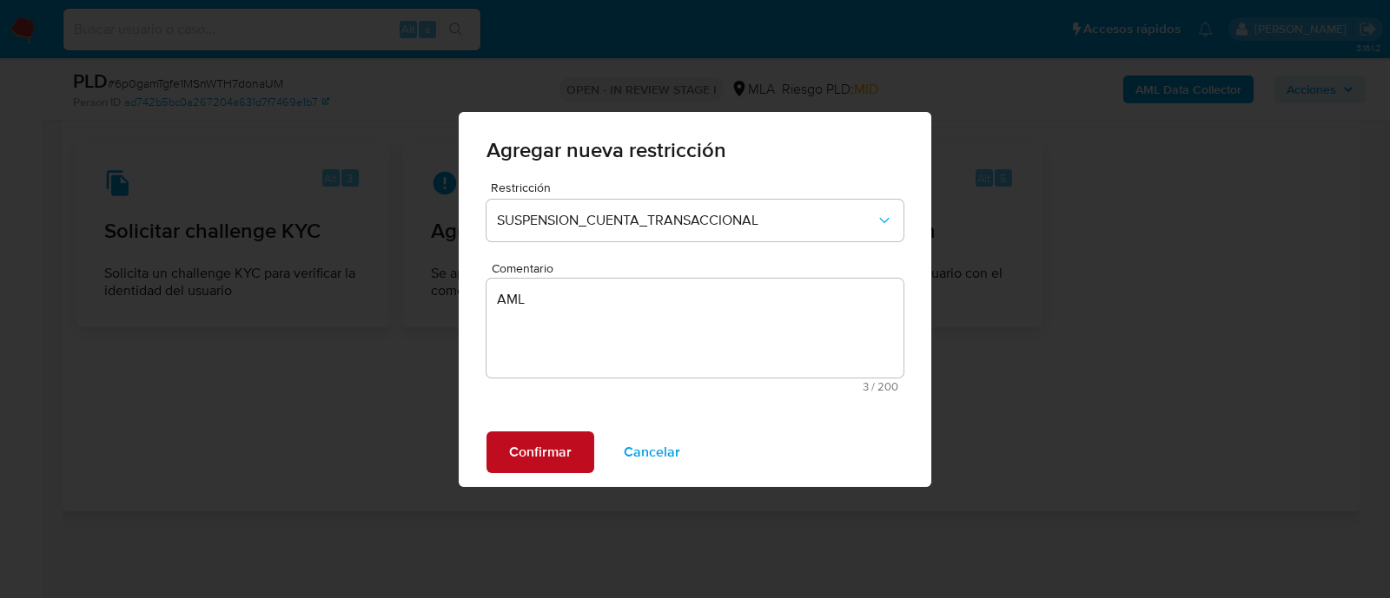
click at [571, 486] on div "Agregar nueva restricción Restricción SUSPENSION_CUENTA_TRANSACCIONAL Comentari…" at bounding box center [695, 299] width 1390 height 598
click at [562, 466] on span "Confirmar" at bounding box center [540, 452] width 63 height 38
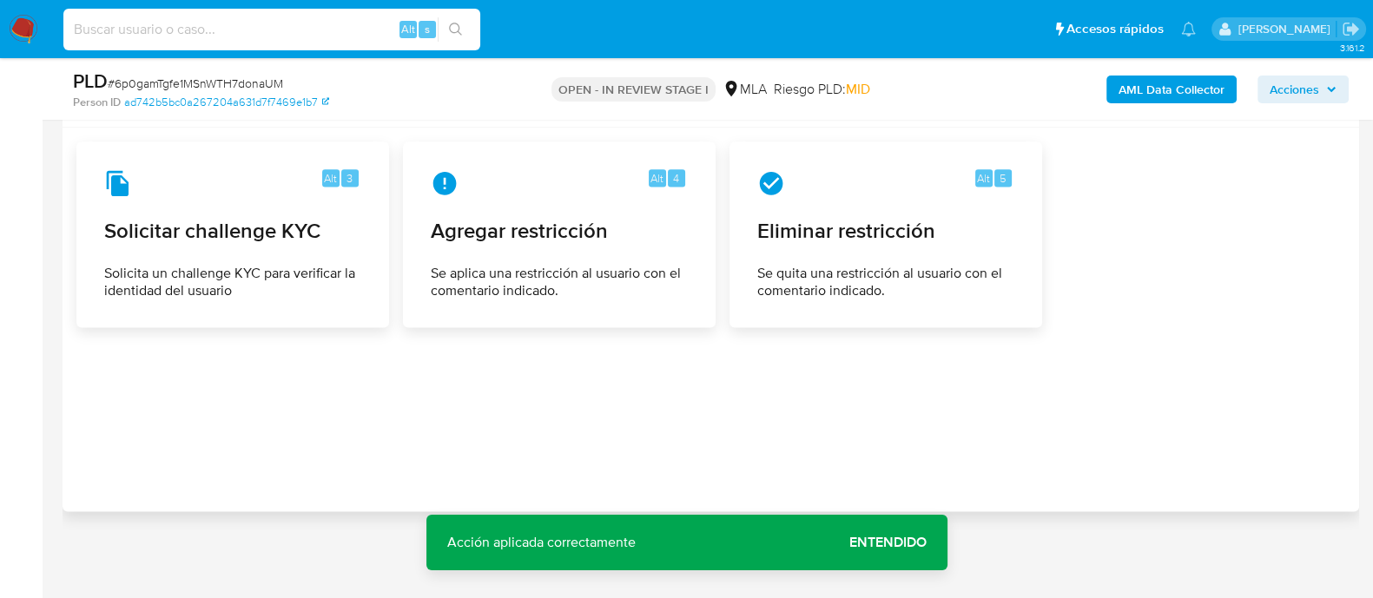
click at [313, 20] on input at bounding box center [271, 29] width 417 height 23
paste input "2270057326"
click at [313, 20] on input "2270057326" at bounding box center [271, 29] width 417 height 23
type input "2270057326"
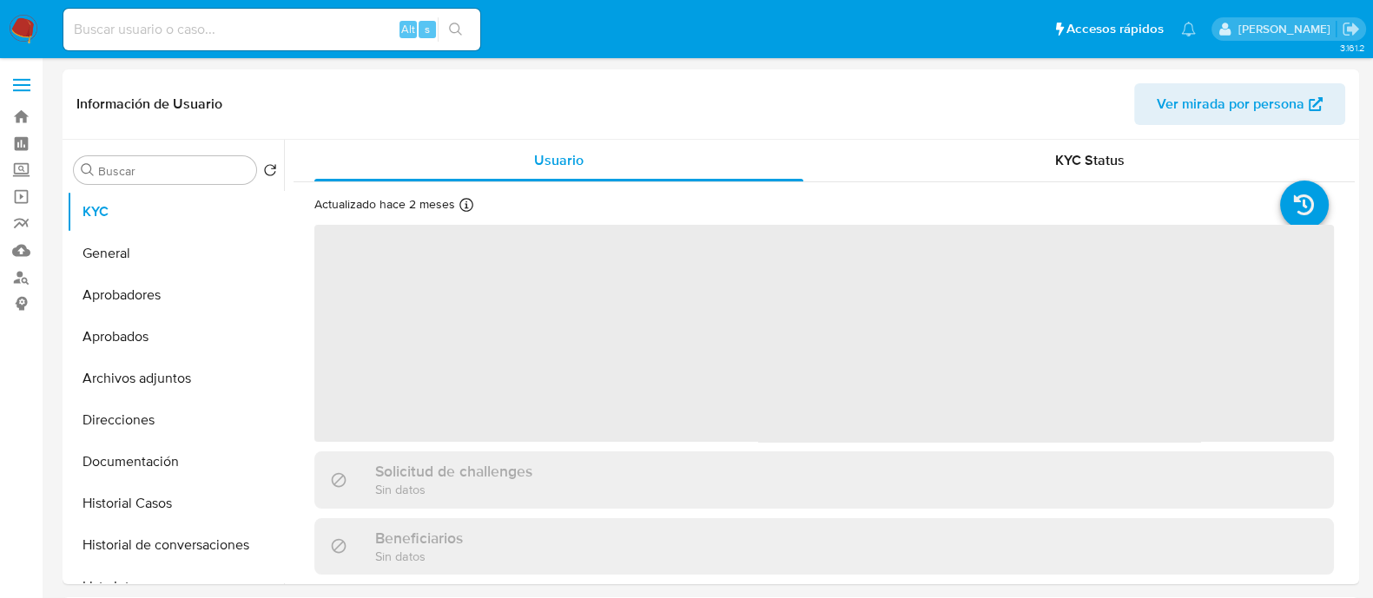
select select "10"
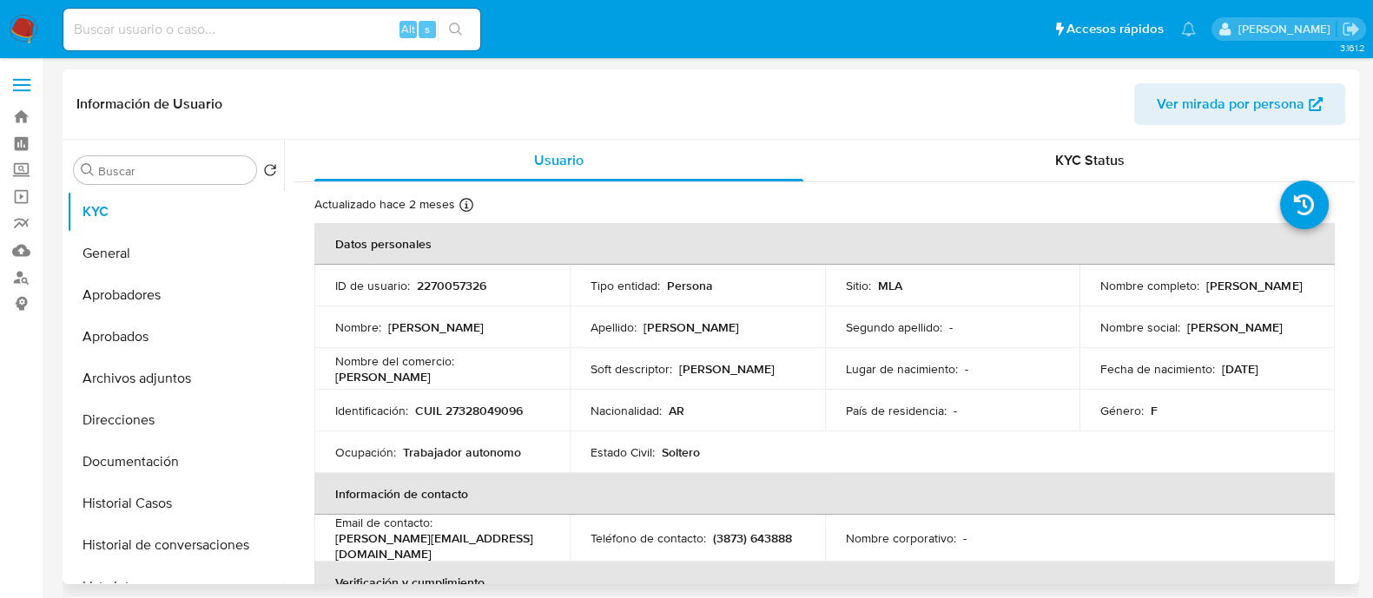
click at [498, 411] on p "CUIL 27328049096" at bounding box center [469, 411] width 108 height 16
copy p "27328049096"
click at [151, 496] on button "Historial Casos" at bounding box center [168, 504] width 203 height 42
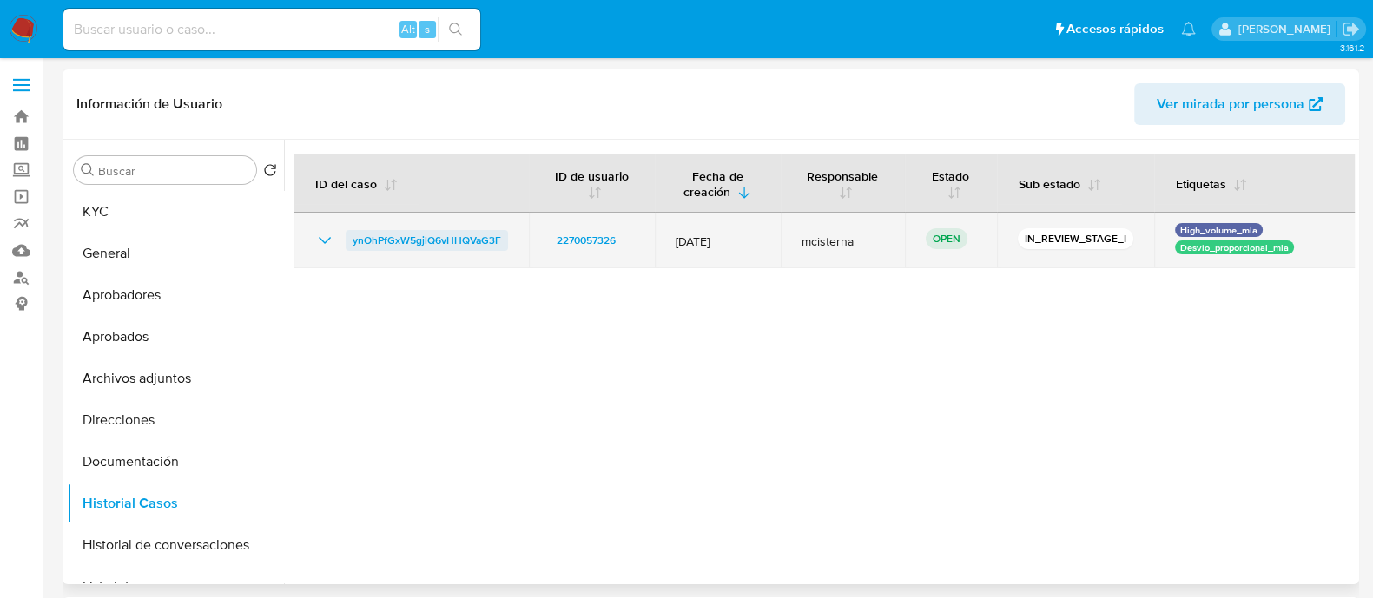
click at [469, 238] on span "ynOhPfGxW5gjlQ6vHHQVaG3F" at bounding box center [427, 240] width 149 height 21
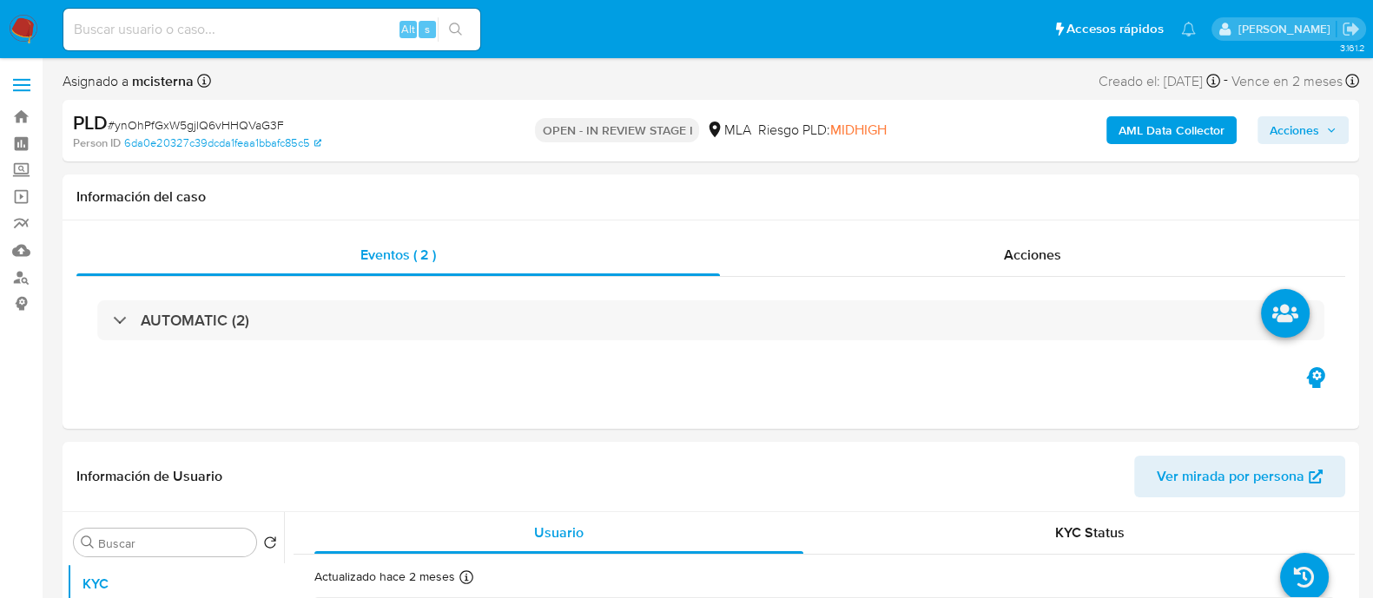
select select "10"
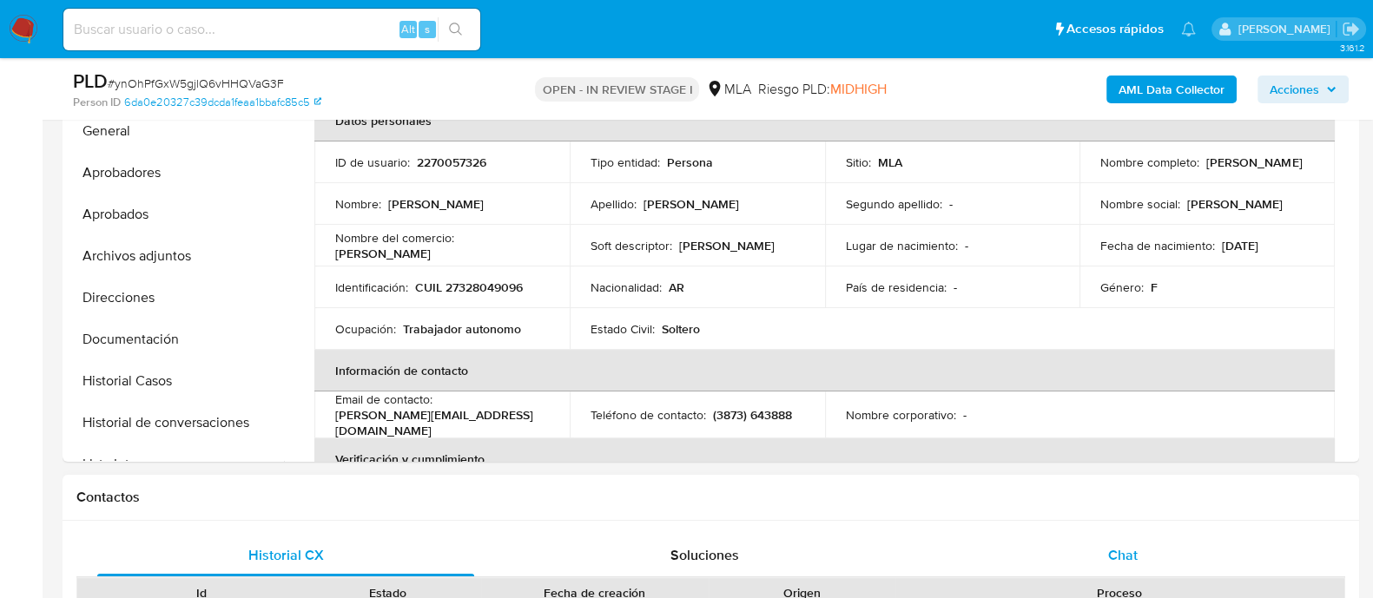
click at [1082, 549] on div "Chat" at bounding box center [1123, 556] width 377 height 42
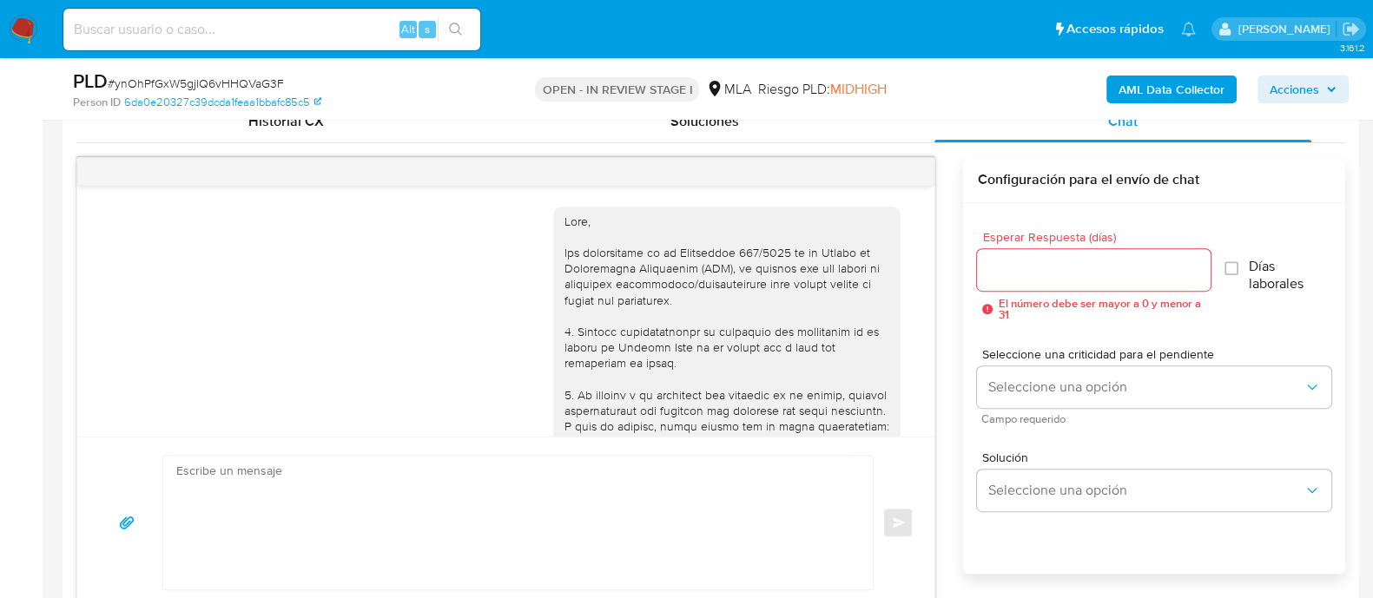
scroll to position [1114, 0]
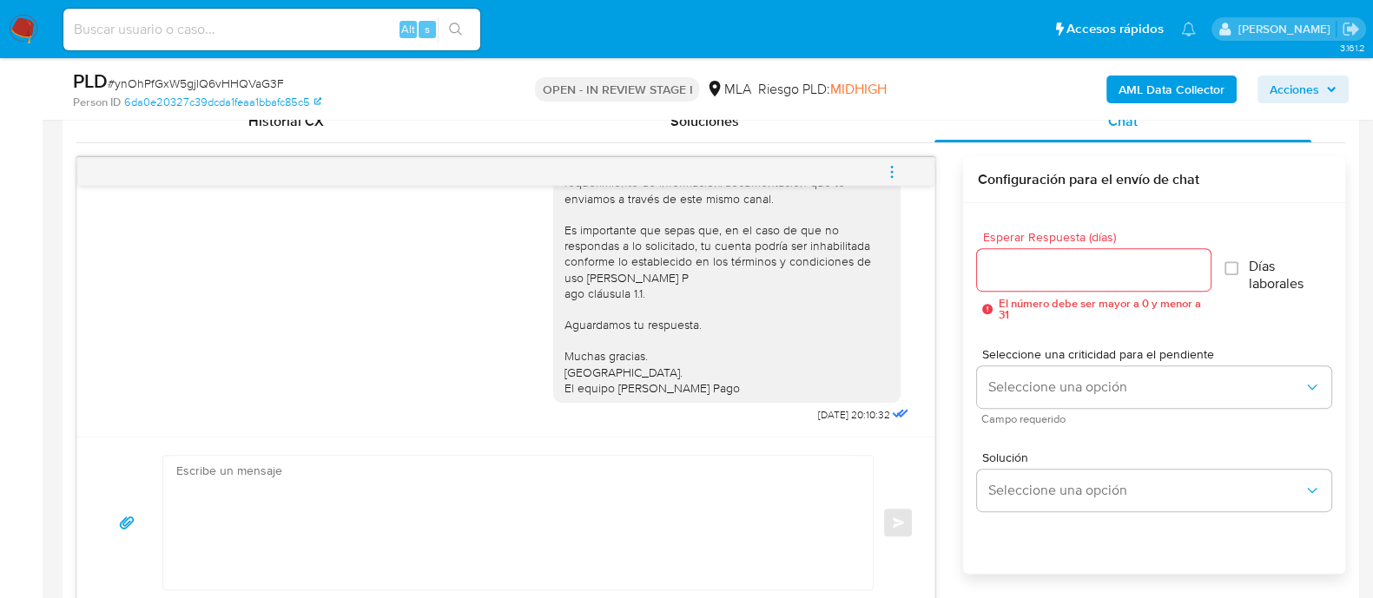
click at [896, 173] on icon "menu-action" at bounding box center [892, 172] width 16 height 16
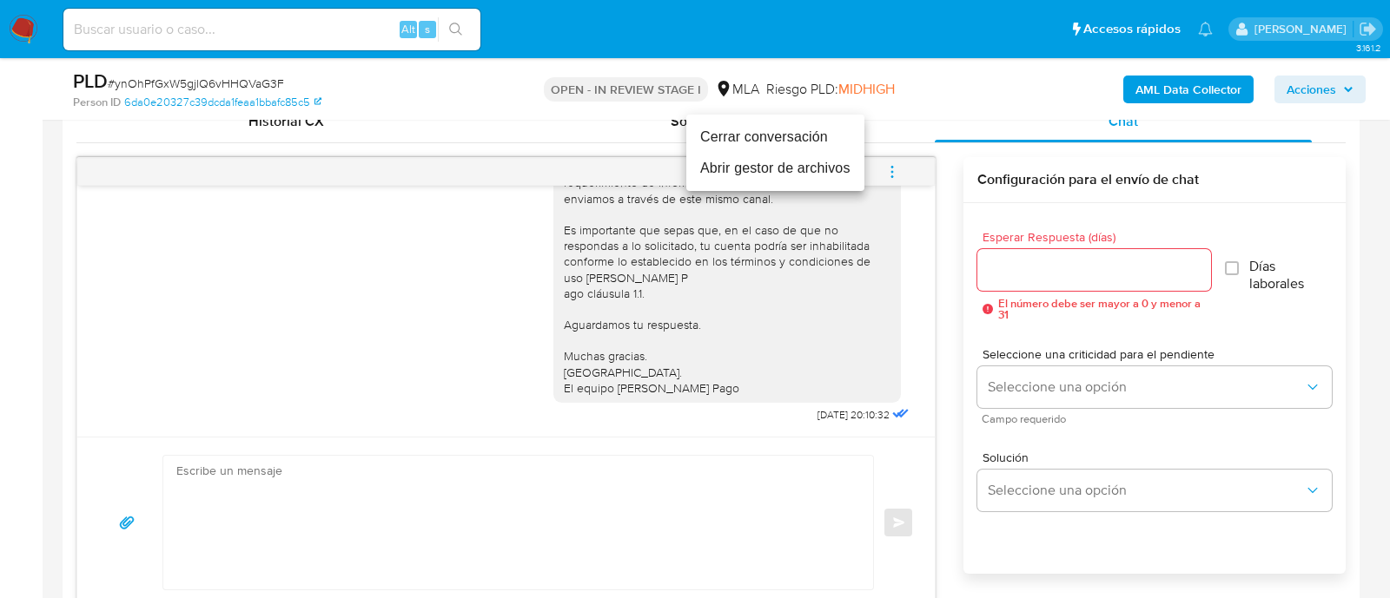
click at [715, 142] on li "Cerrar conversación" at bounding box center [775, 137] width 178 height 31
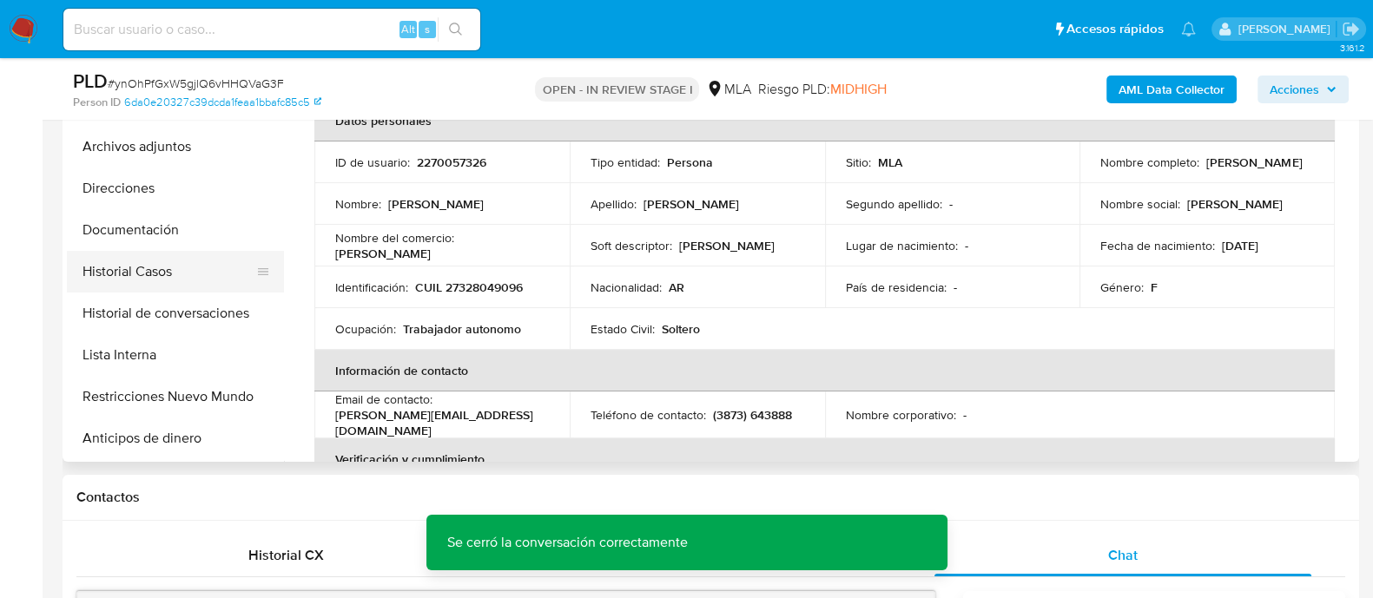
scroll to position [326, 0]
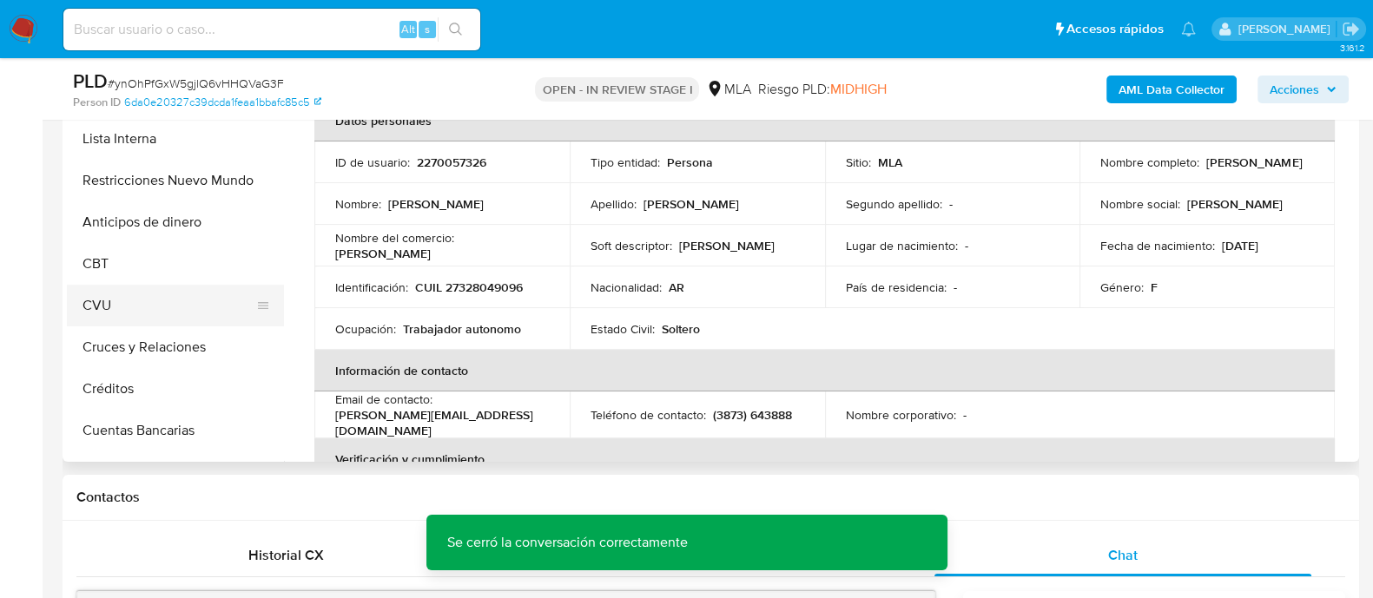
click at [122, 285] on button "CVU" at bounding box center [168, 306] width 203 height 42
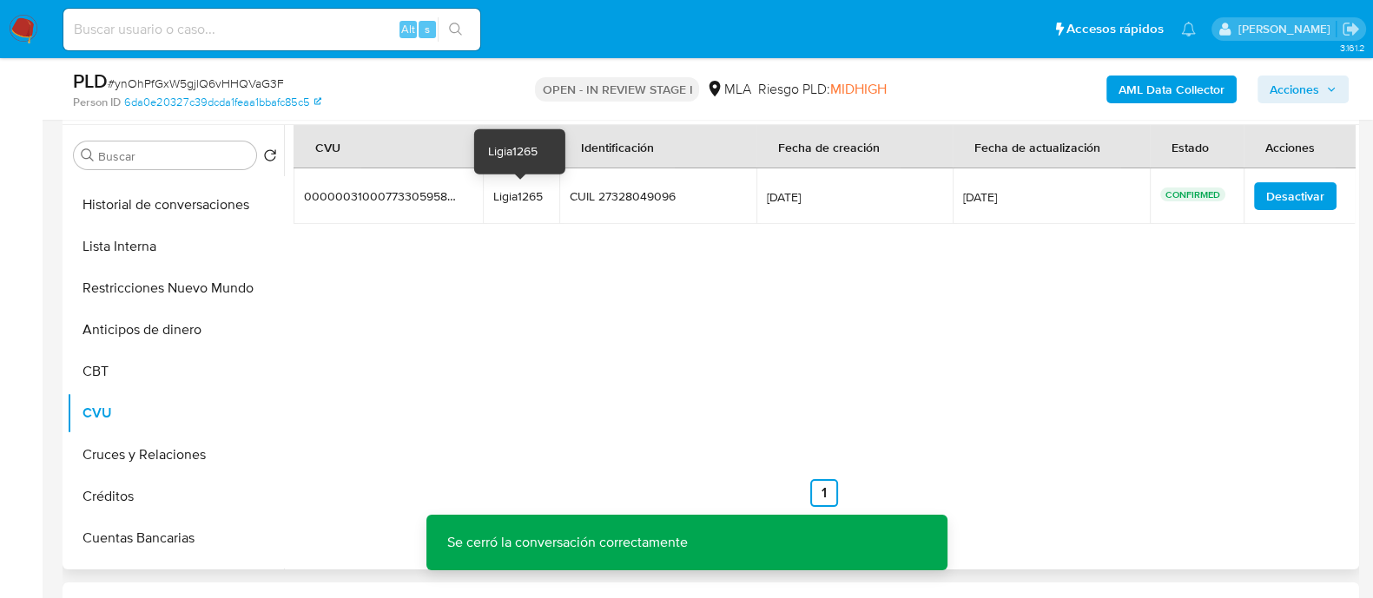
click at [521, 216] on td "Ligia1265 Ligia1265" at bounding box center [521, 197] width 76 height 56
click at [521, 210] on td "Ligia1265 Ligia1265" at bounding box center [521, 197] width 76 height 56
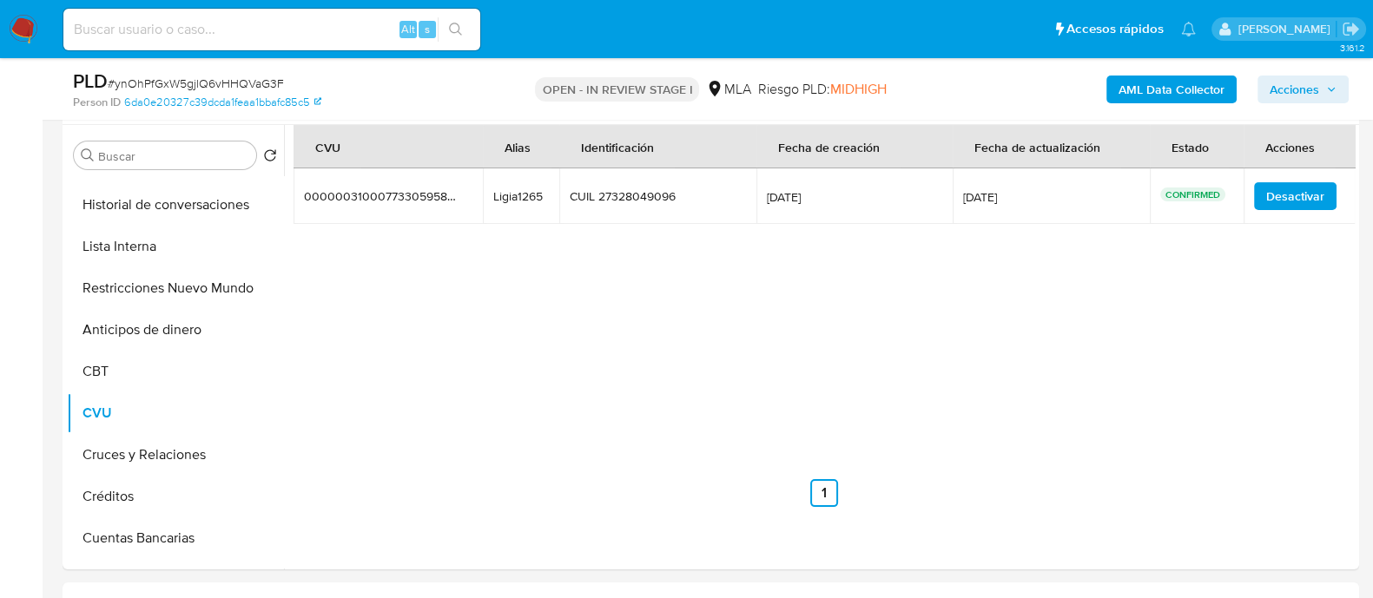
click at [343, 24] on input at bounding box center [271, 29] width 417 height 23
paste input "2240105651"
type input "2240105651"
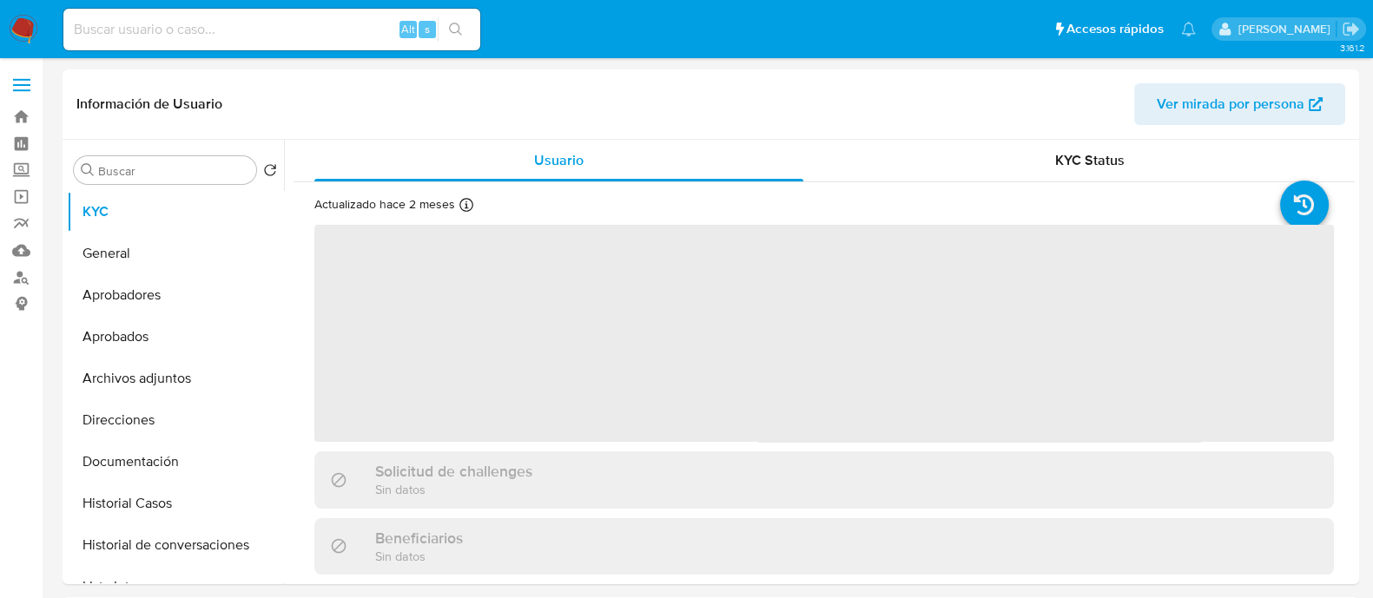
select select "10"
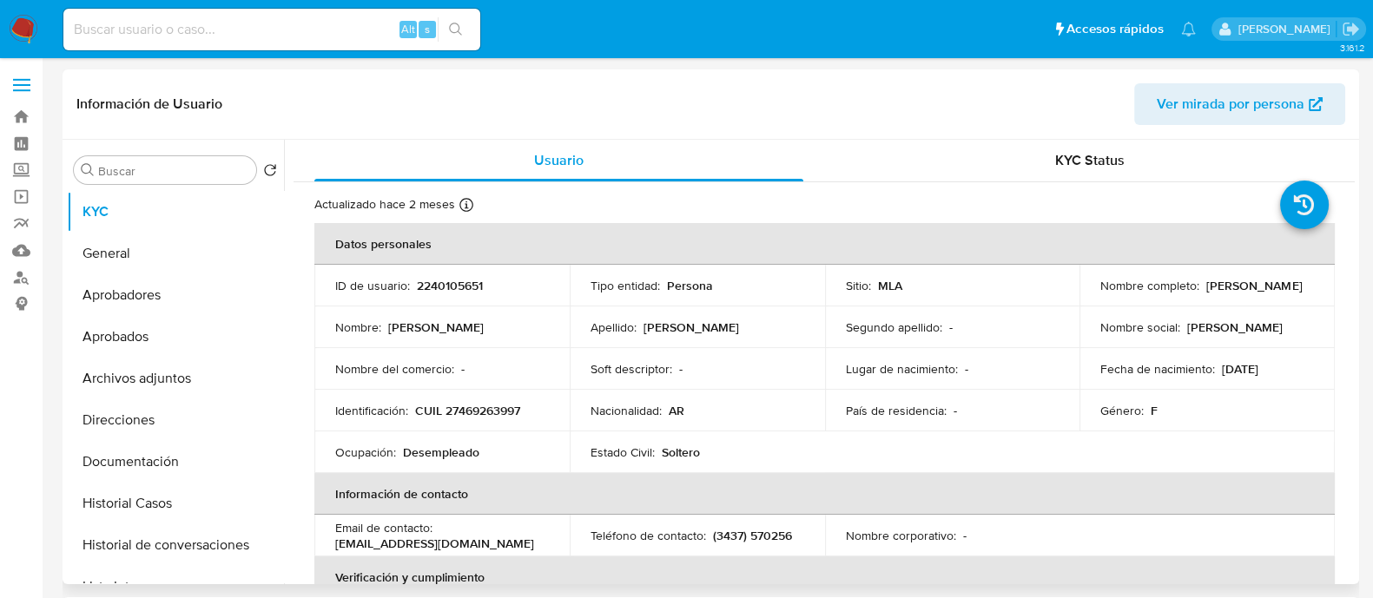
click at [479, 410] on p "CUIL 27469263997" at bounding box center [467, 411] width 105 height 16
copy p "27469263997"
click at [202, 494] on button "Historial Casos" at bounding box center [168, 504] width 203 height 42
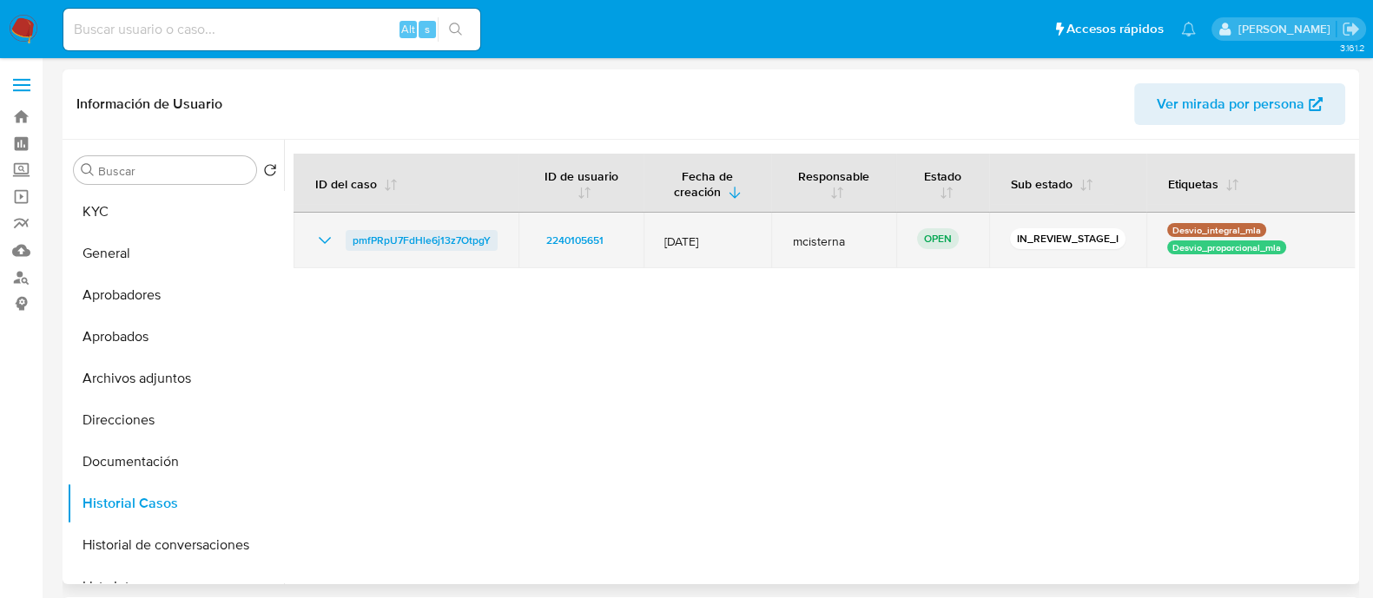
click at [420, 241] on span "pmfPRpU7FdHle6j13z7OtpgY" at bounding box center [422, 240] width 138 height 21
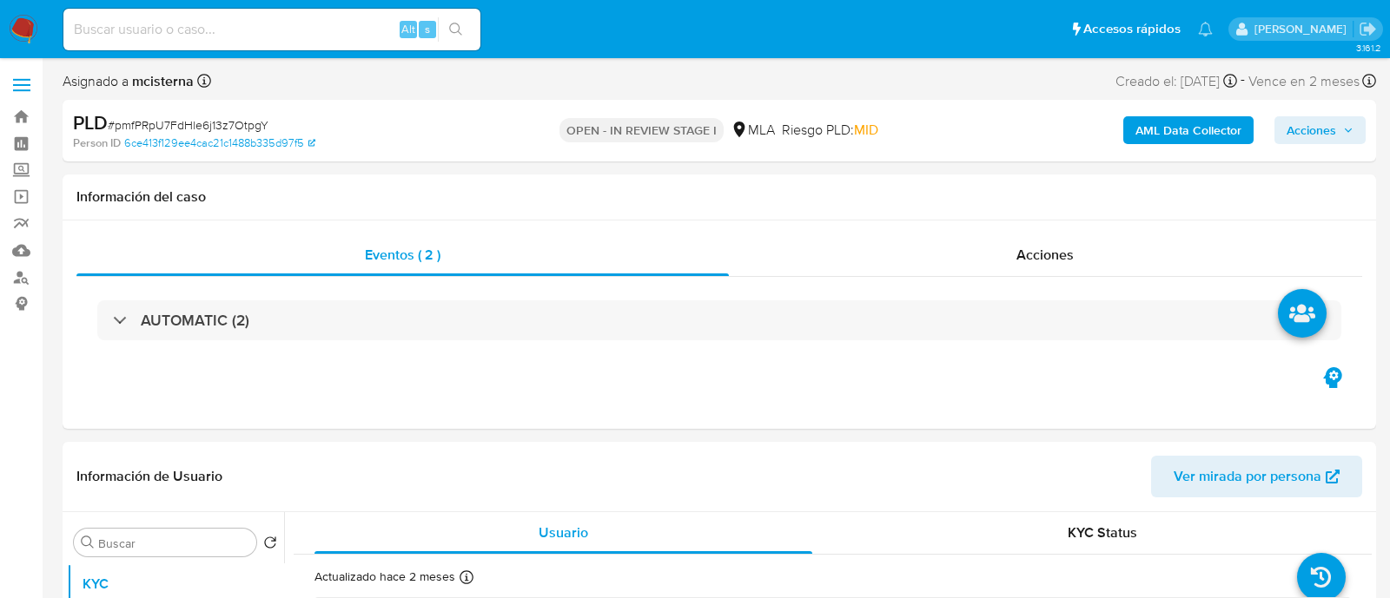
select select "10"
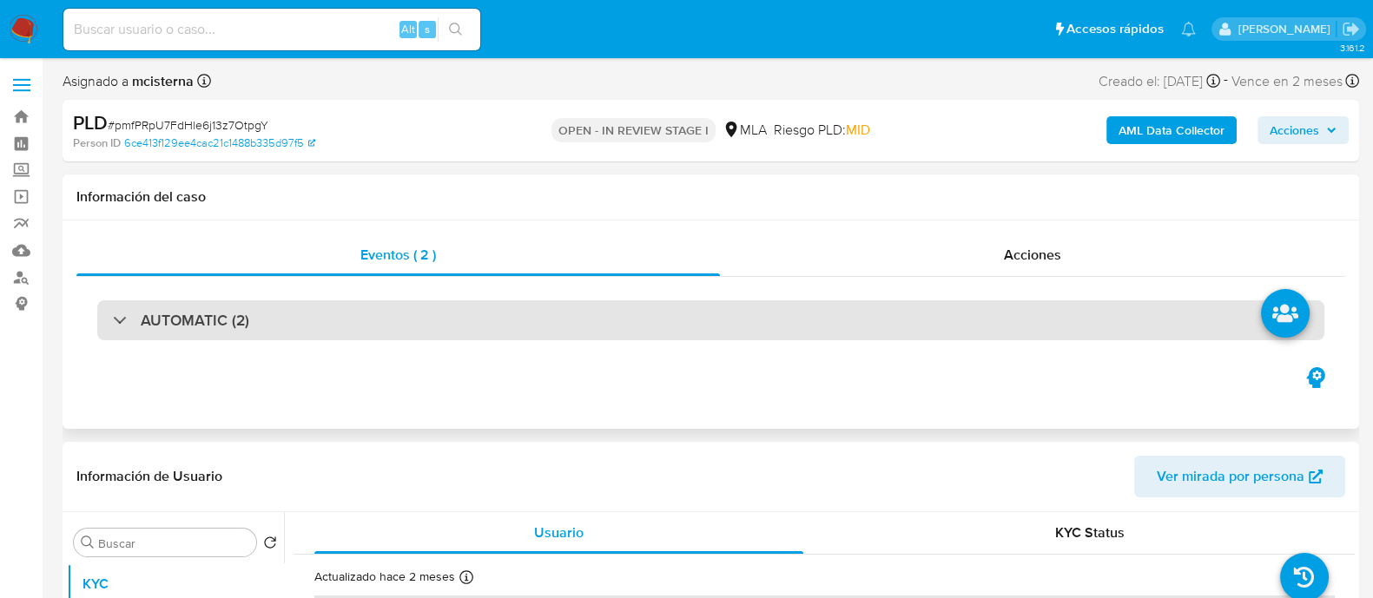
click at [334, 334] on div "AUTOMATIC (2)" at bounding box center [710, 321] width 1227 height 40
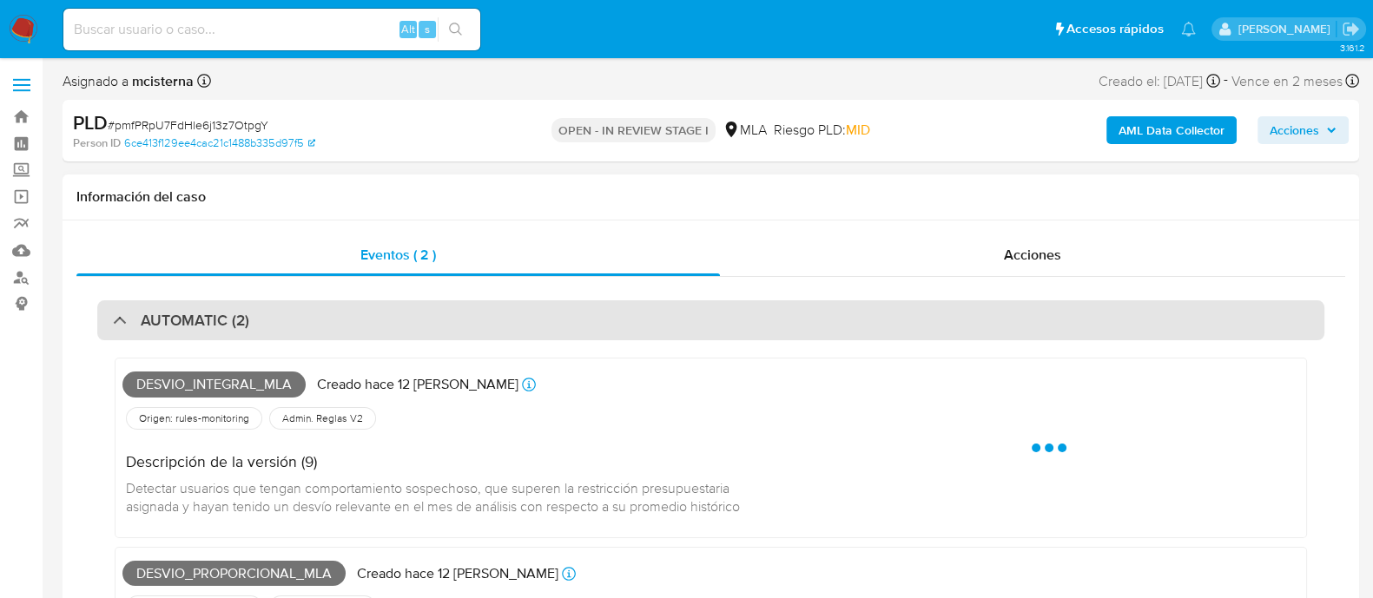
click at [334, 334] on div "AUTOMATIC (2)" at bounding box center [710, 321] width 1227 height 40
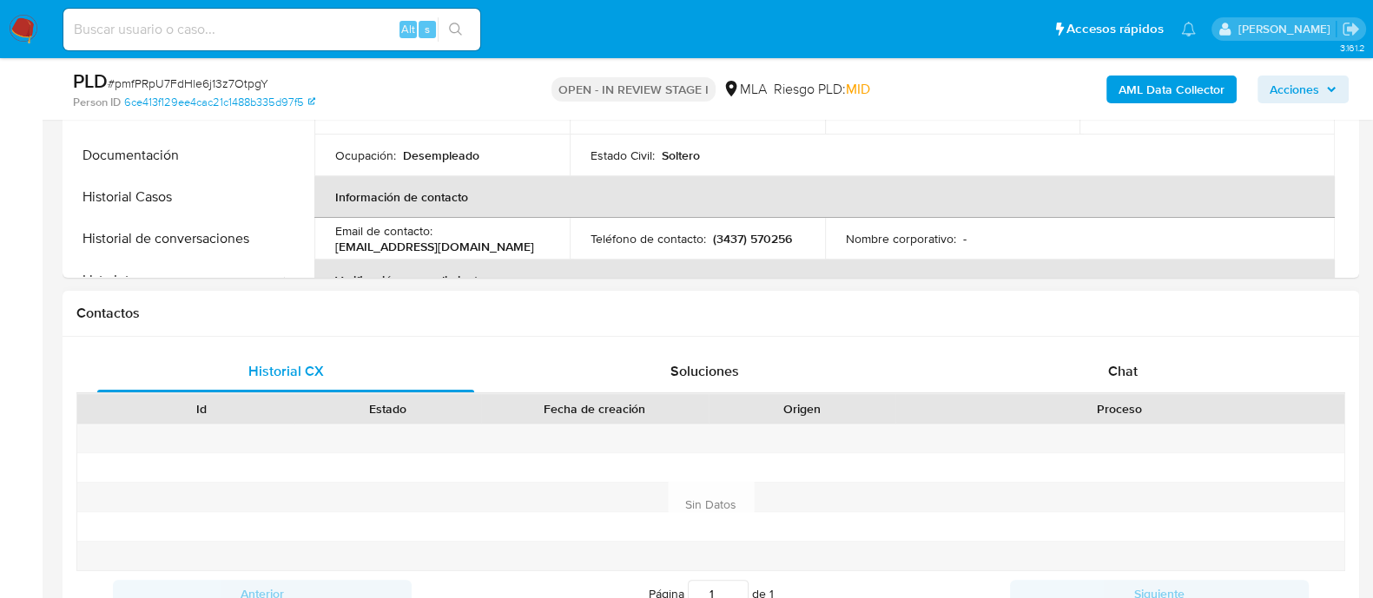
scroll to position [651, 0]
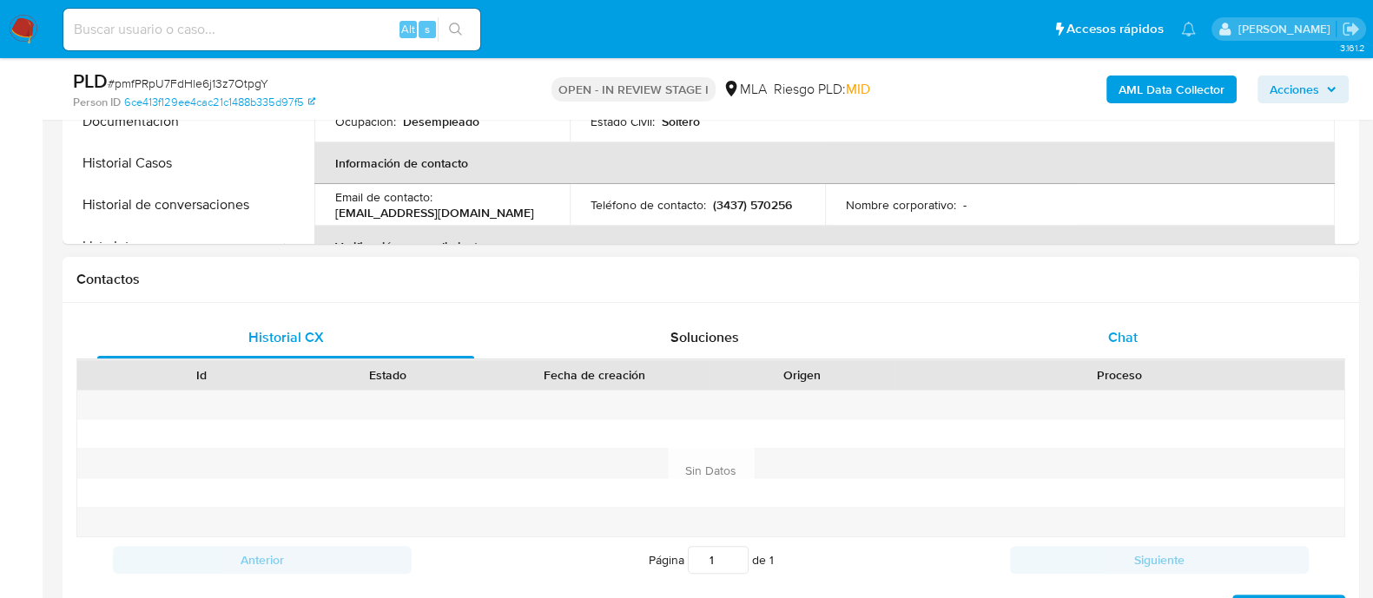
click at [1108, 333] on div "Chat" at bounding box center [1123, 338] width 377 height 42
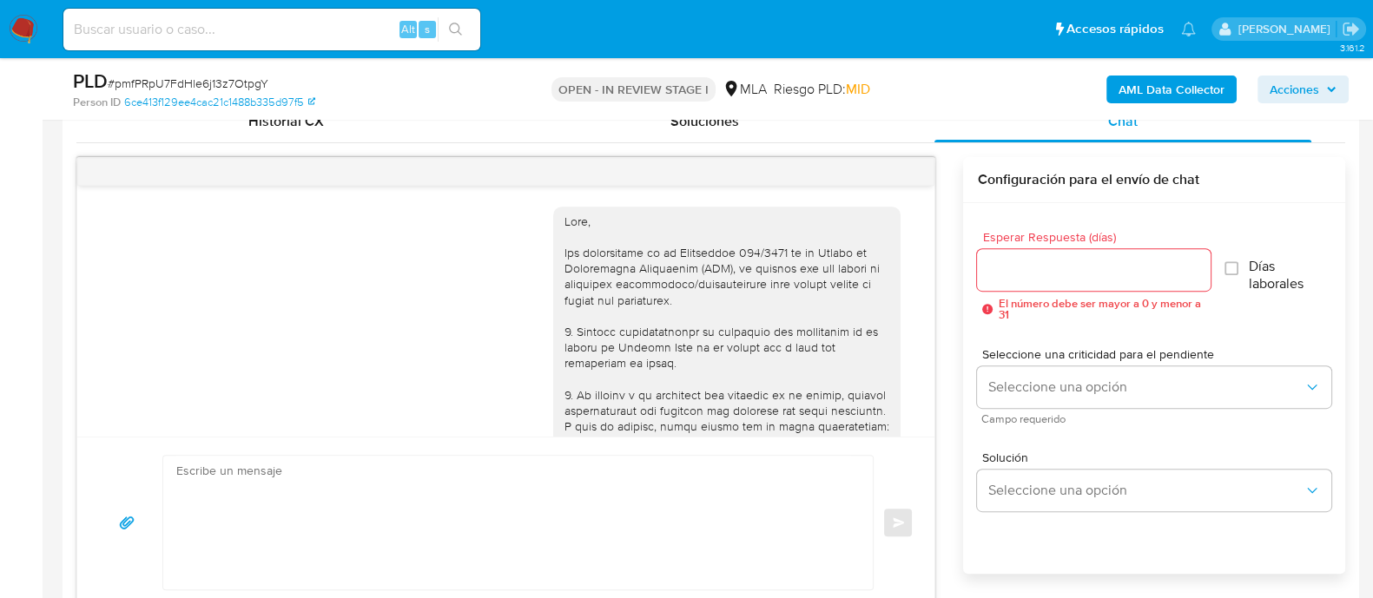
scroll to position [1114, 0]
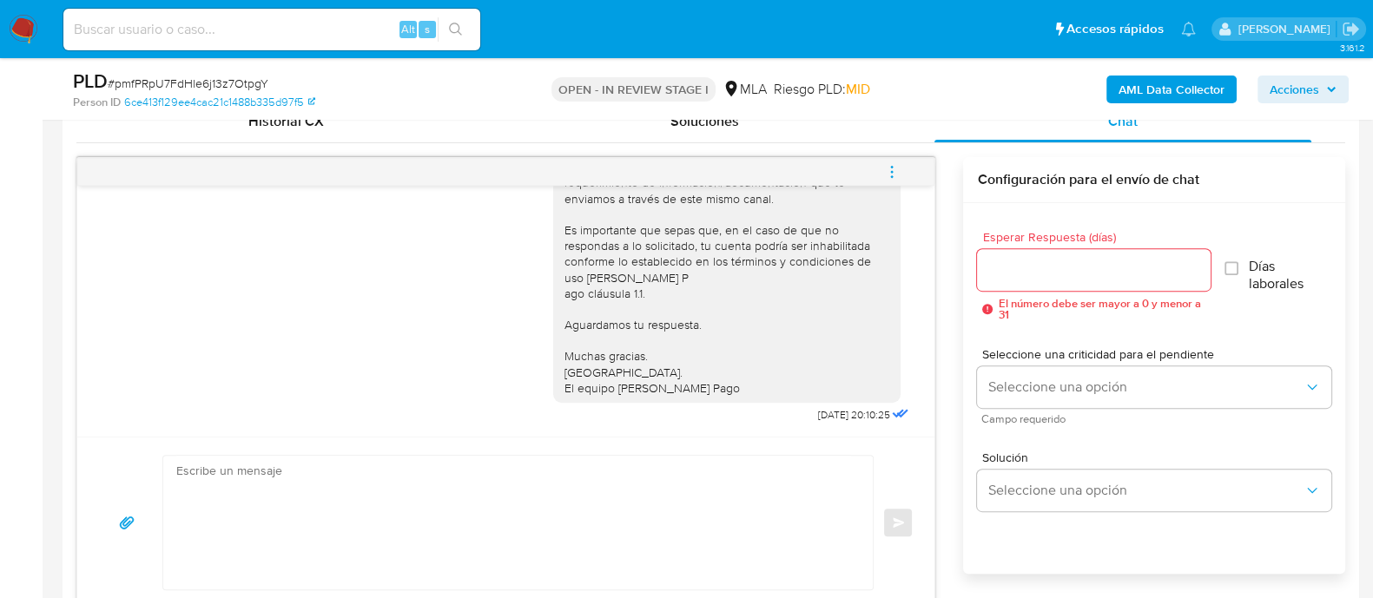
click at [895, 164] on icon "menu-action" at bounding box center [892, 172] width 16 height 16
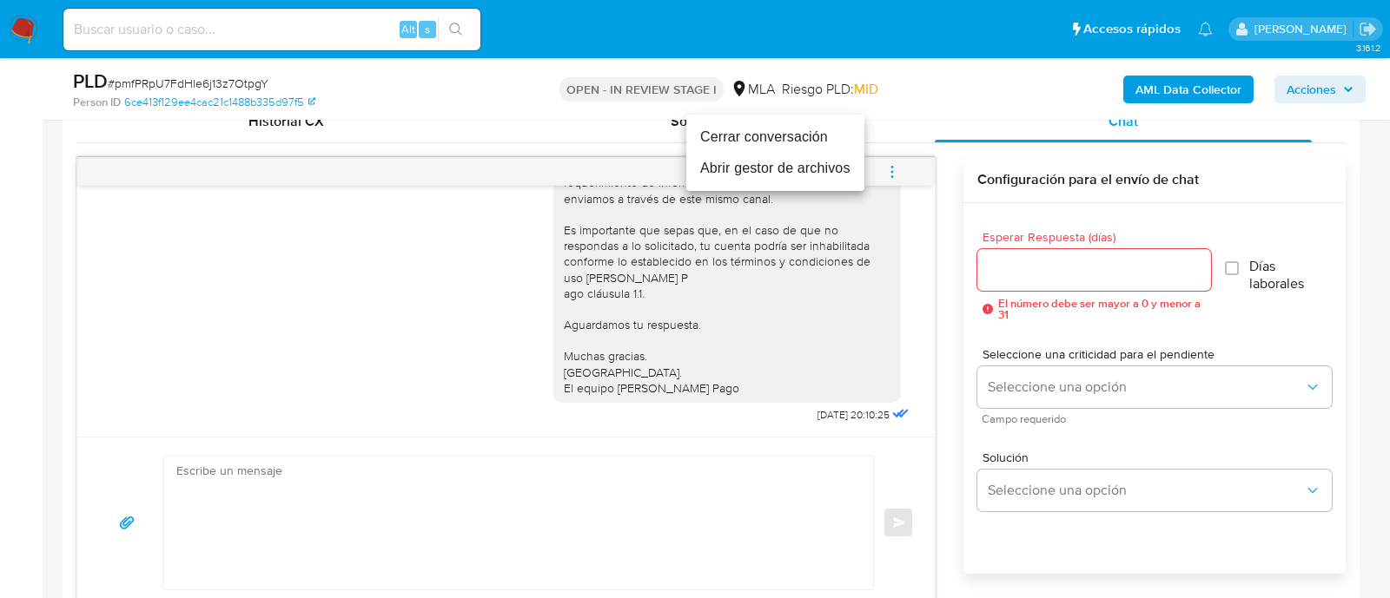
click at [732, 137] on li "Cerrar conversación" at bounding box center [775, 137] width 178 height 31
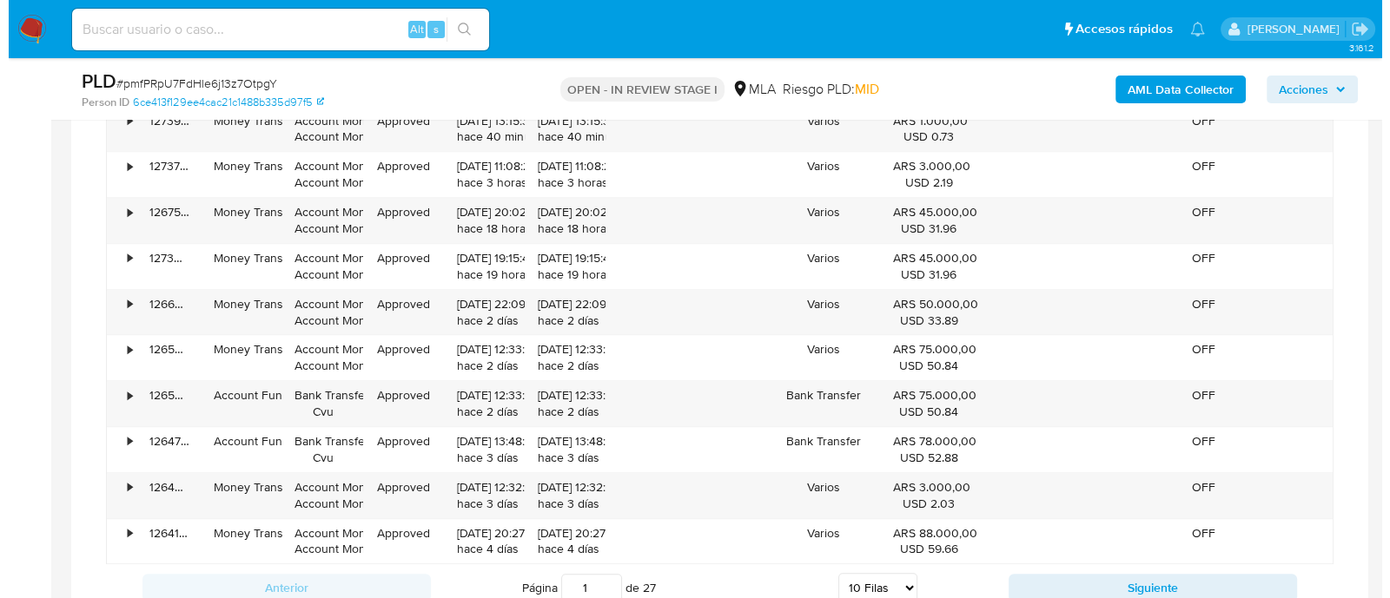
scroll to position [2497, 0]
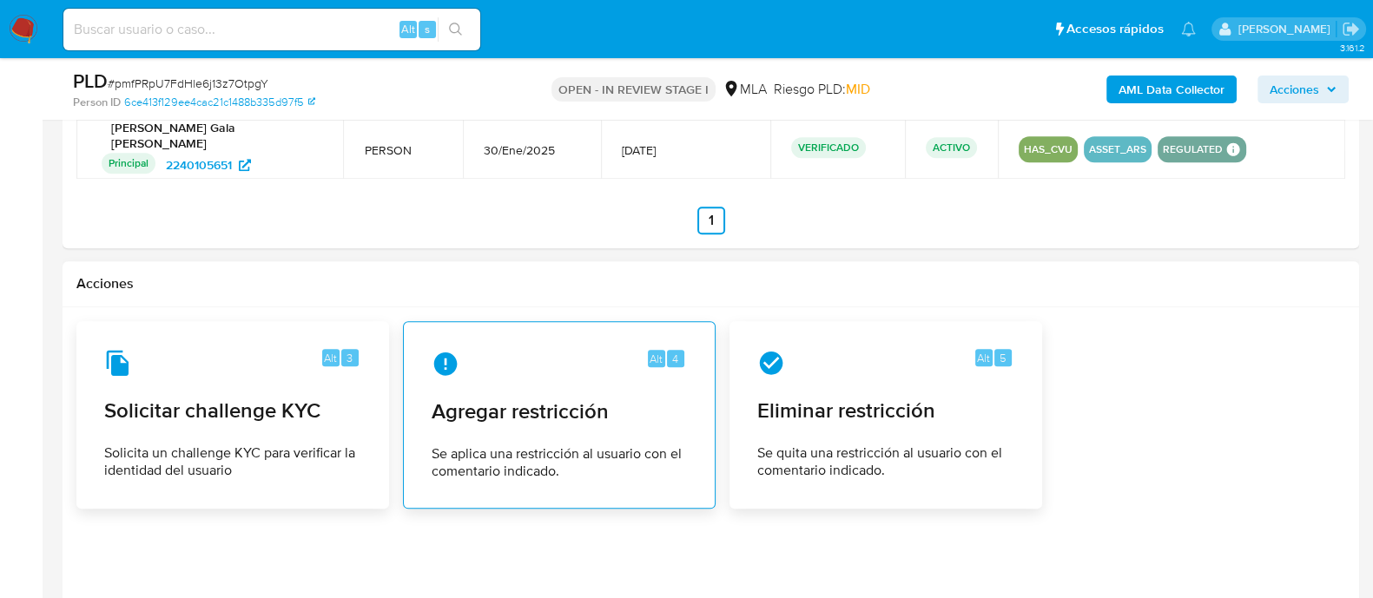
click at [544, 399] on span "Agregar restricción" at bounding box center [559, 412] width 255 height 26
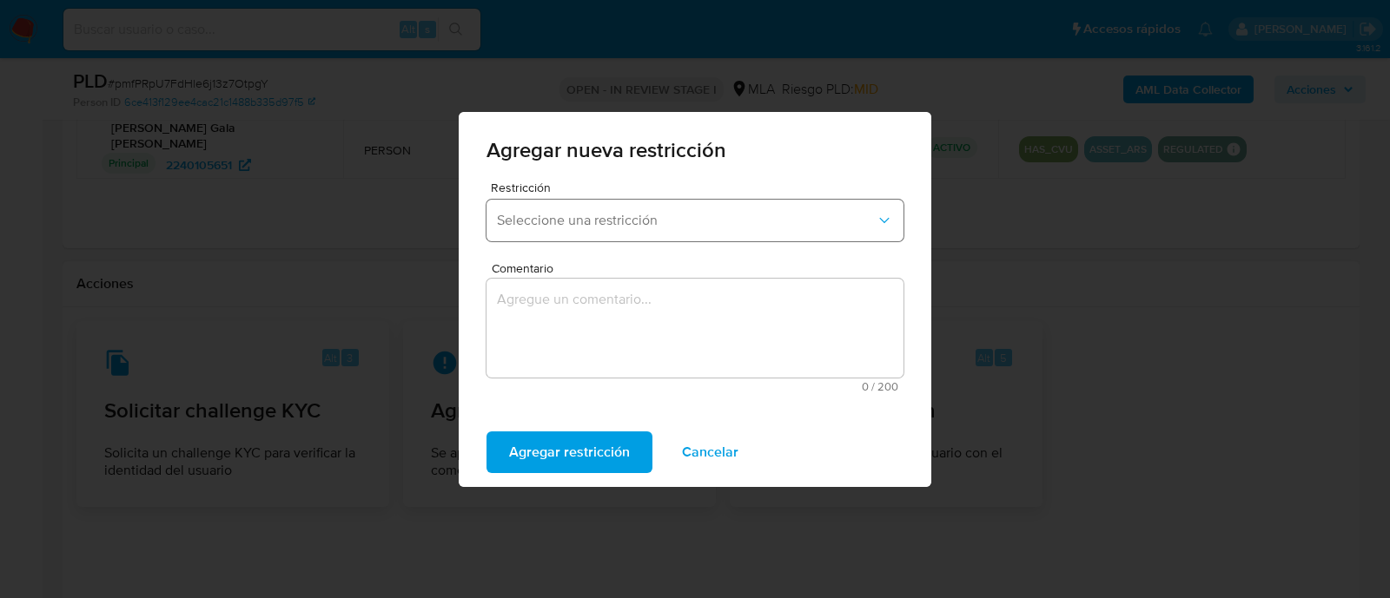
click at [614, 234] on button "Seleccione una restricción" at bounding box center [694, 221] width 417 height 42
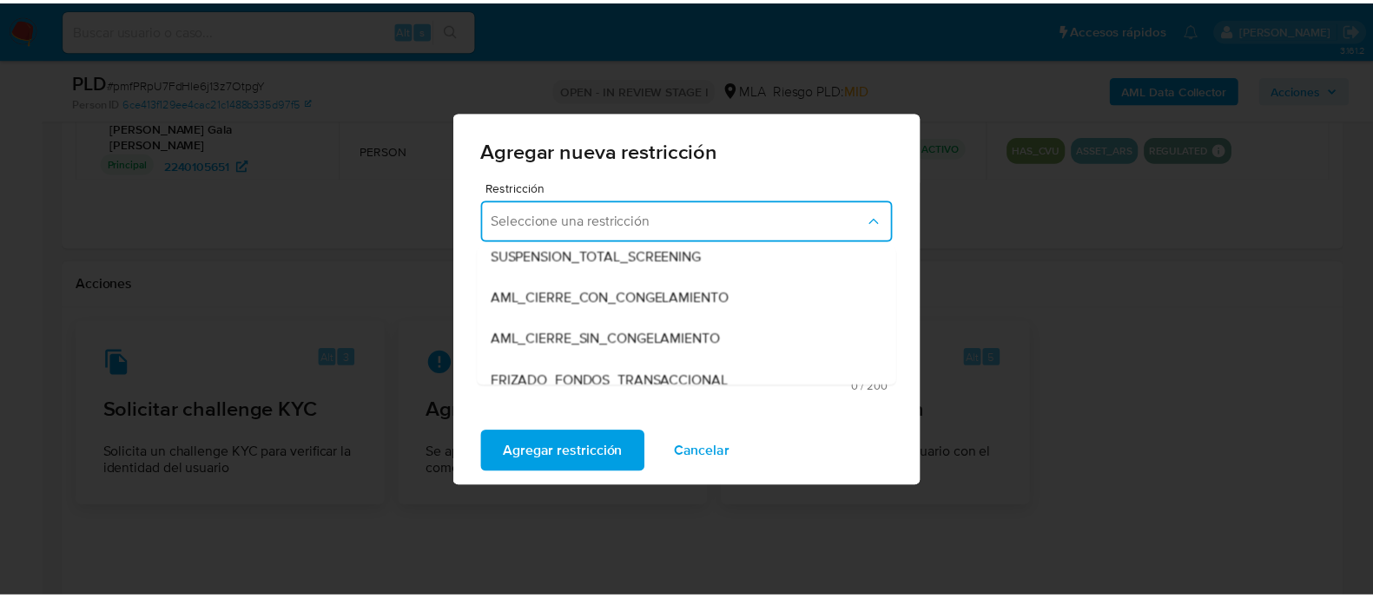
scroll to position [216, 0]
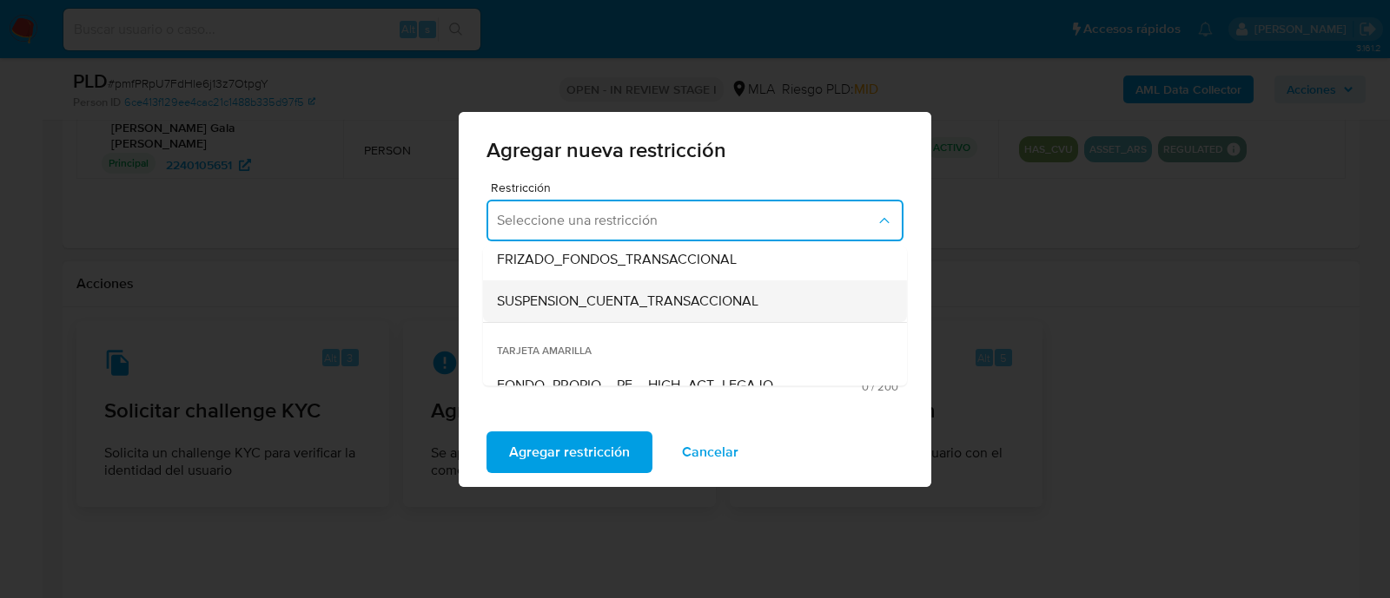
click at [600, 300] on span "SUSPENSION_CUENTA_TRANSACCIONAL" at bounding box center [627, 301] width 261 height 17
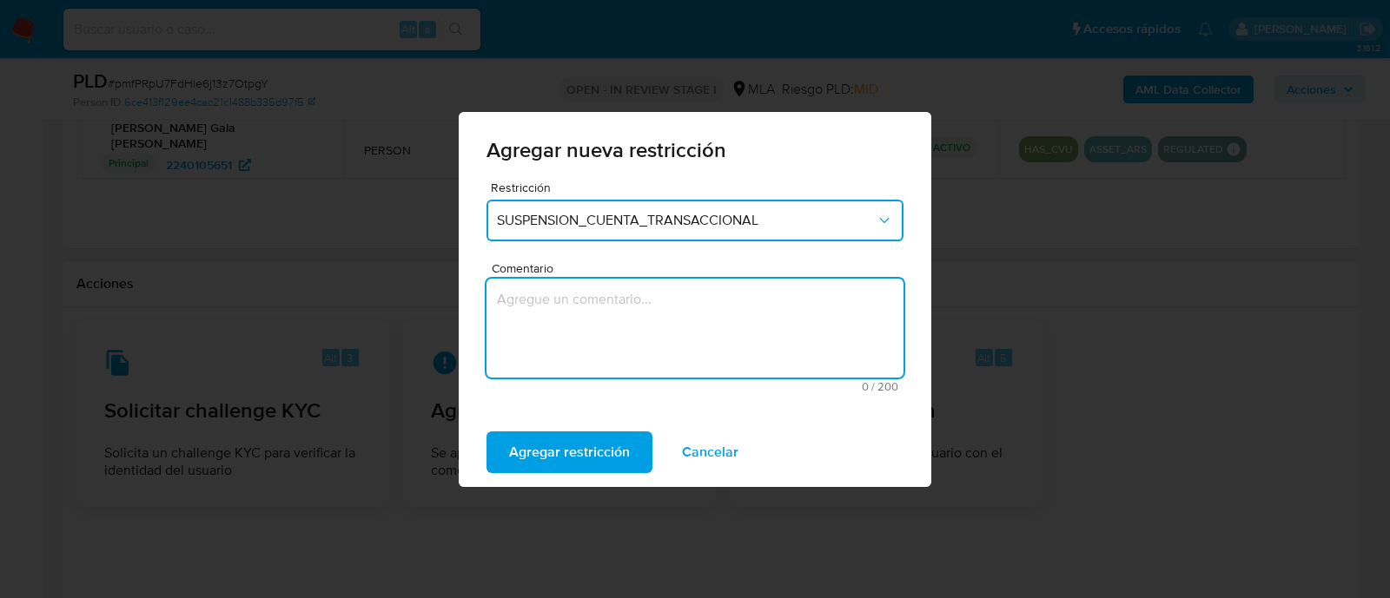
click at [628, 310] on textarea "Comentario" at bounding box center [694, 328] width 417 height 99
type textarea "AML"
click at [588, 445] on span "Agregar restricción" at bounding box center [569, 452] width 121 height 38
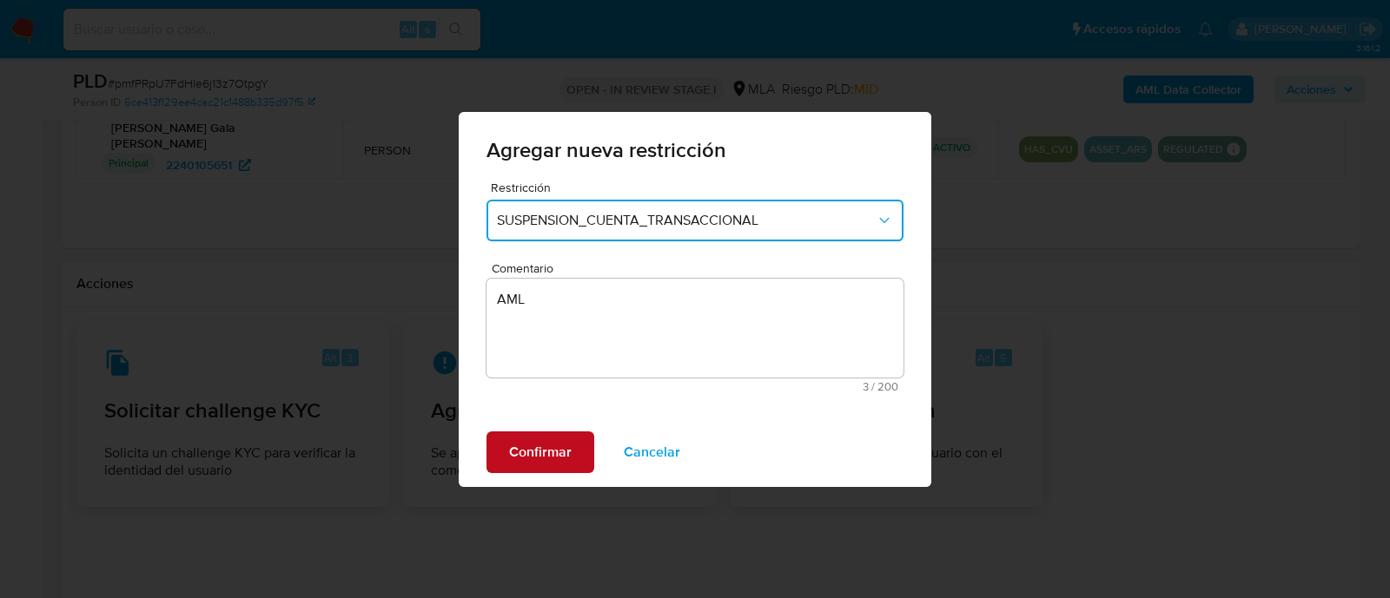
click at [530, 466] on span "Confirmar" at bounding box center [540, 452] width 63 height 38
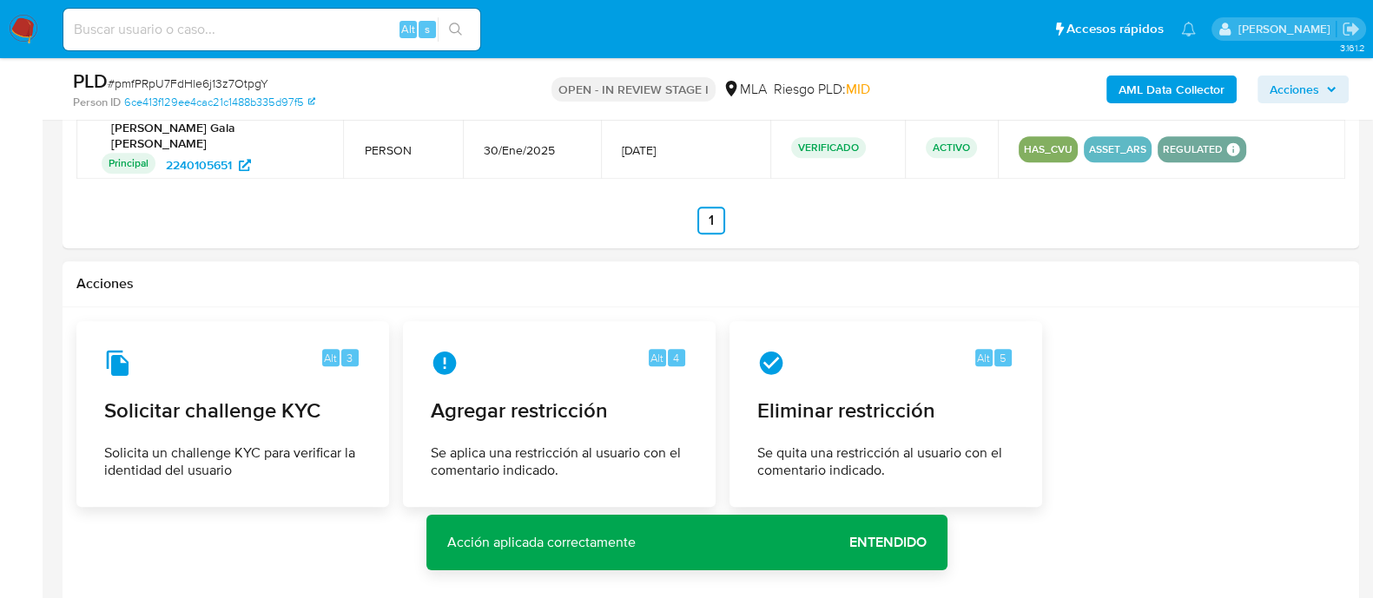
click at [338, 16] on div "Alt s" at bounding box center [271, 30] width 417 height 42
click at [336, 23] on input at bounding box center [271, 29] width 417 height 23
paste input "1851093654"
type input "1851093654"
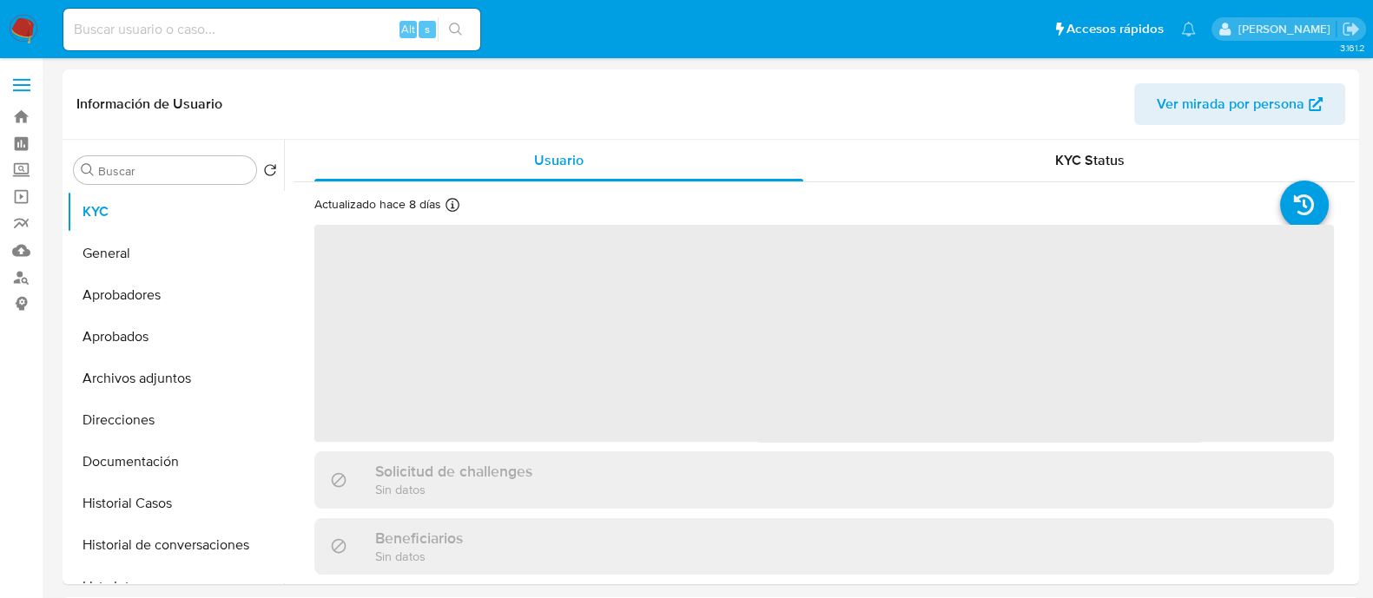
select select "10"
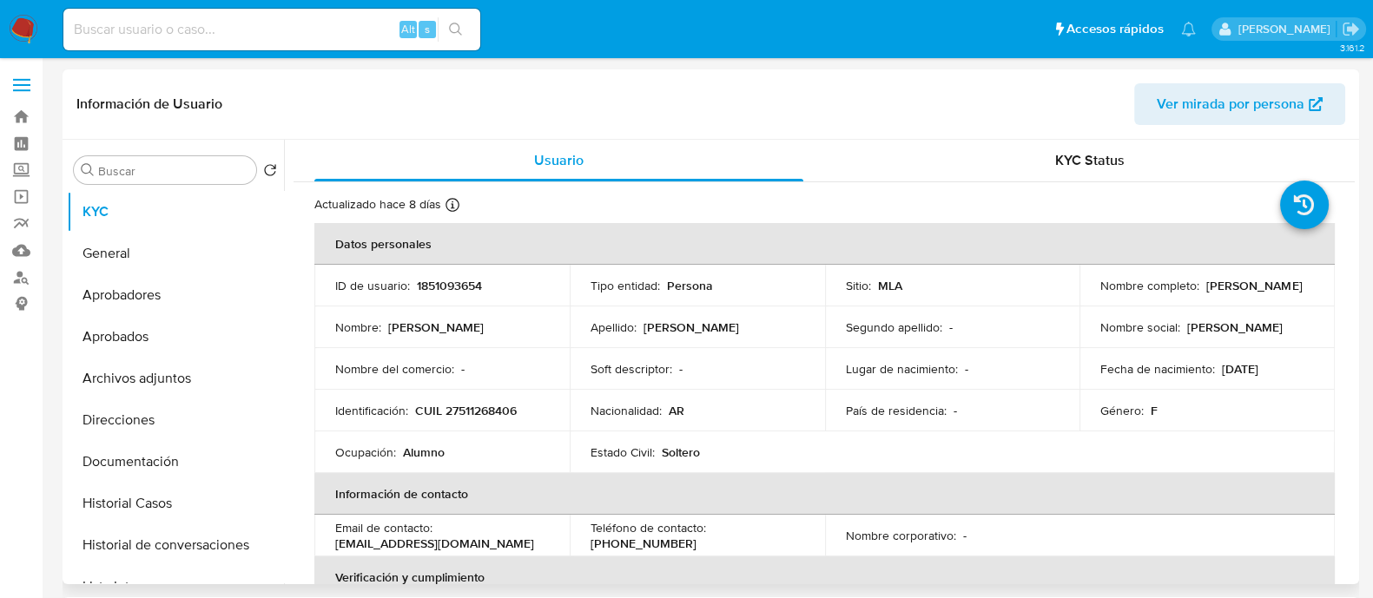
click at [486, 404] on p "CUIL 27511268406" at bounding box center [466, 411] width 102 height 16
copy p "27511268406"
click at [180, 287] on button "Aprobadores" at bounding box center [168, 295] width 203 height 42
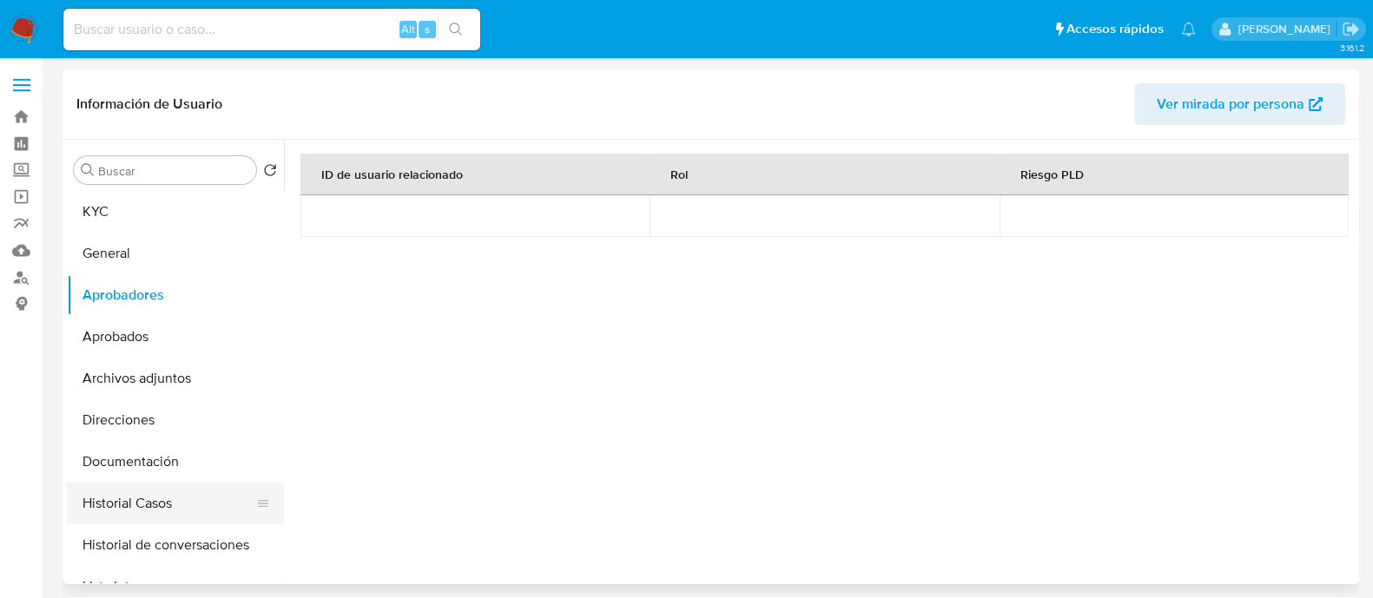
click at [156, 506] on button "Historial Casos" at bounding box center [168, 504] width 203 height 42
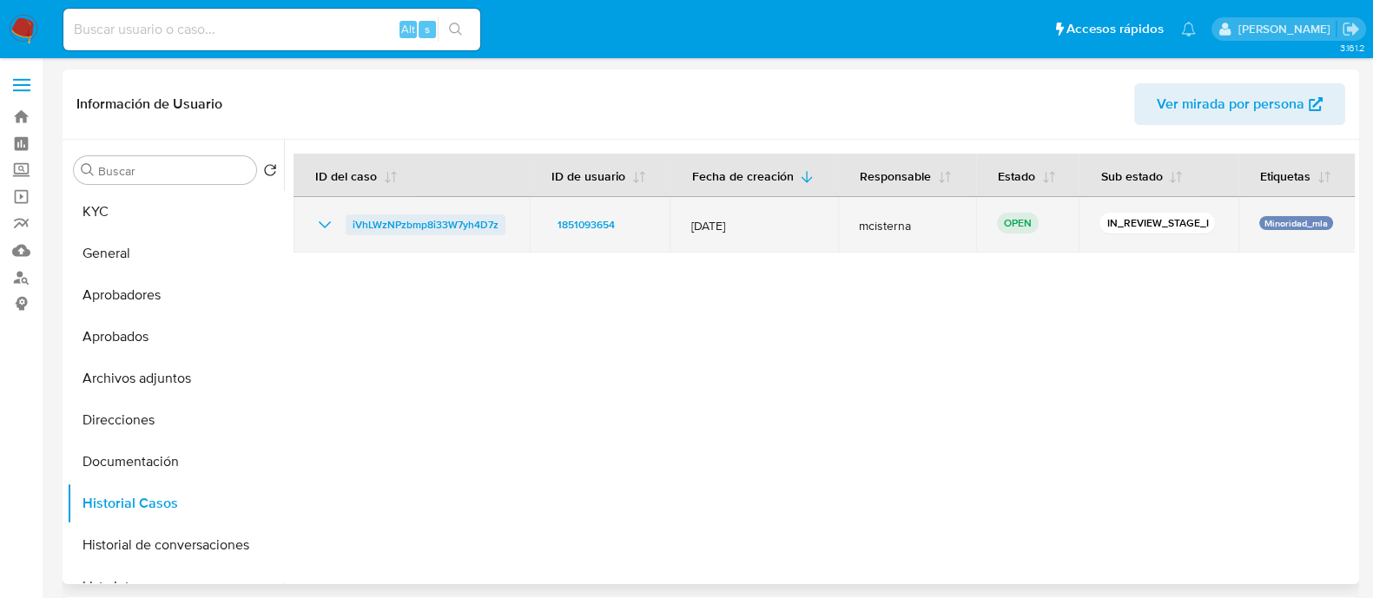
click at [420, 221] on span "iVhLWzNPzbmp8i33W7yh4D7z" at bounding box center [426, 225] width 146 height 21
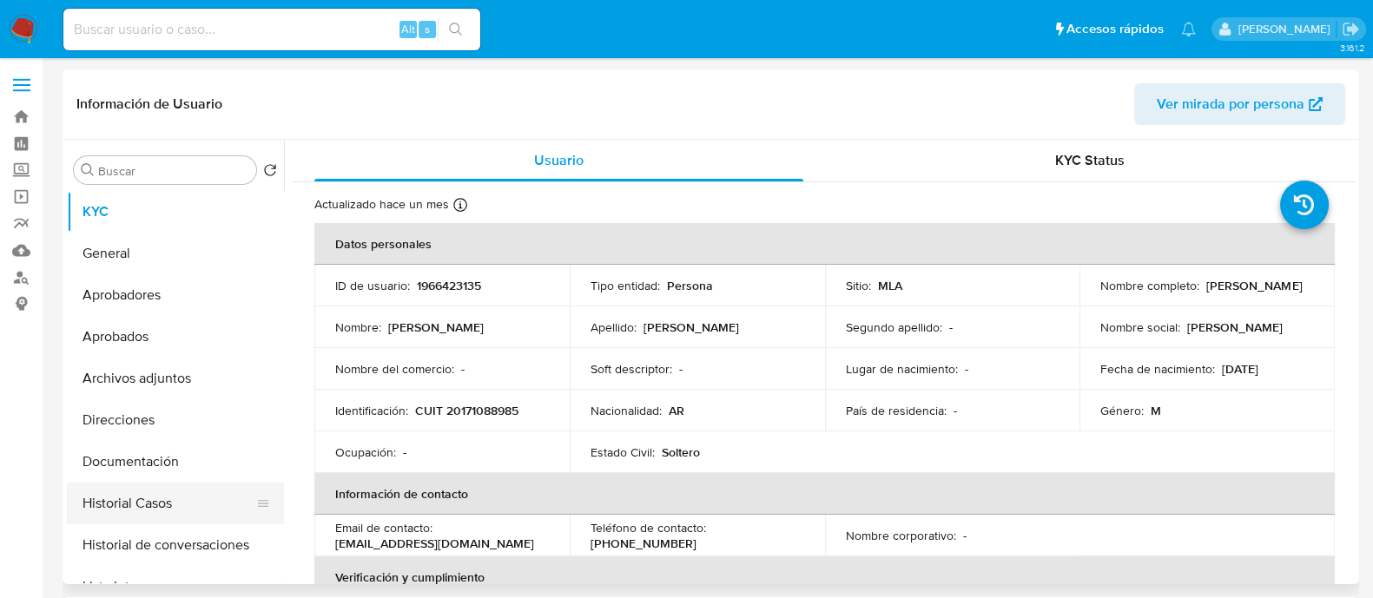
select select "10"
click at [215, 514] on button "Historial Casos" at bounding box center [168, 504] width 203 height 42
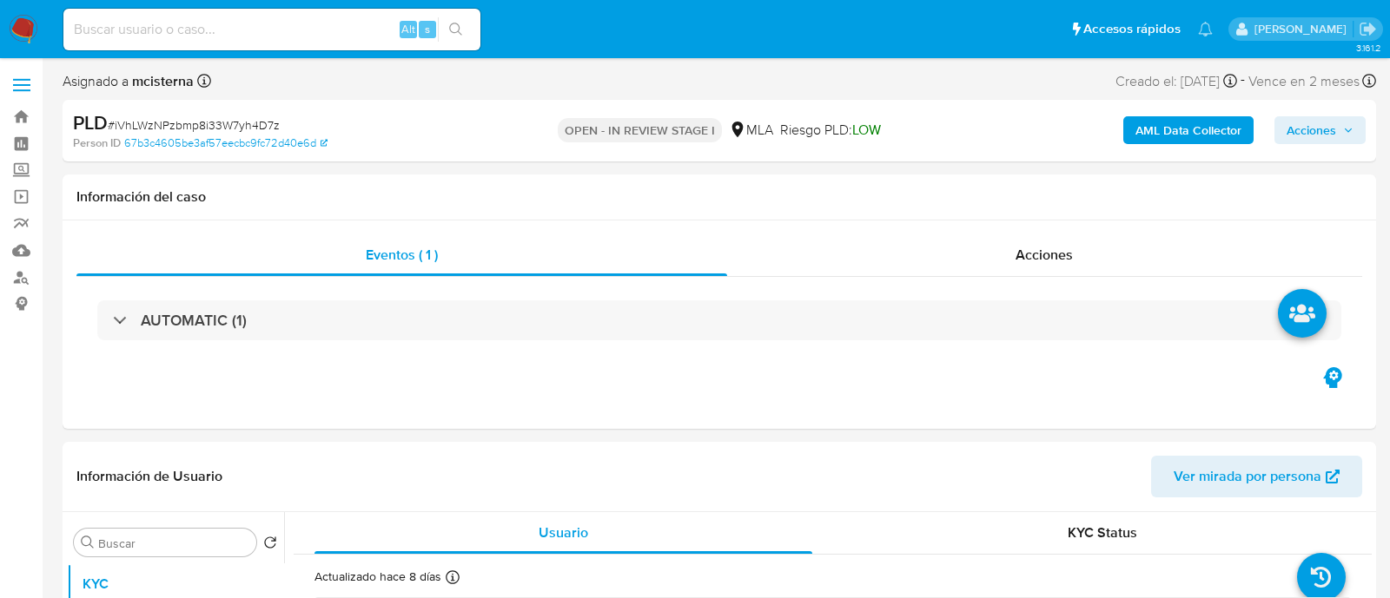
select select "10"
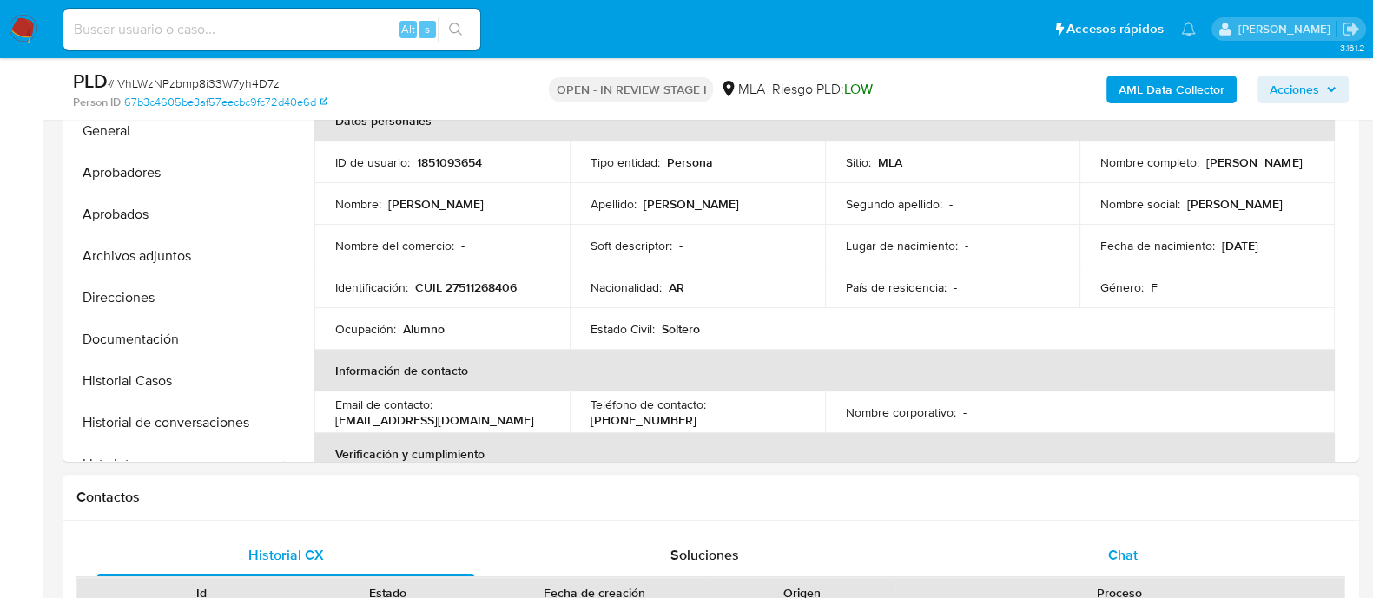
scroll to position [108, 0]
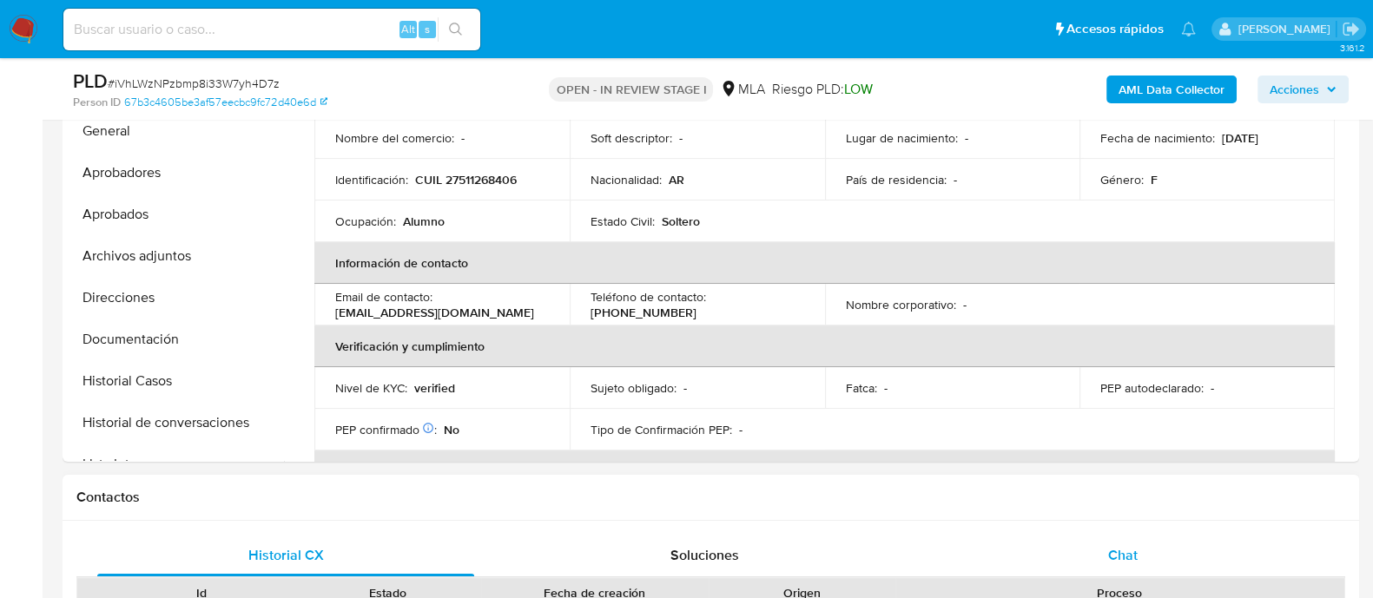
click at [1094, 535] on div "Chat" at bounding box center [1123, 556] width 377 height 42
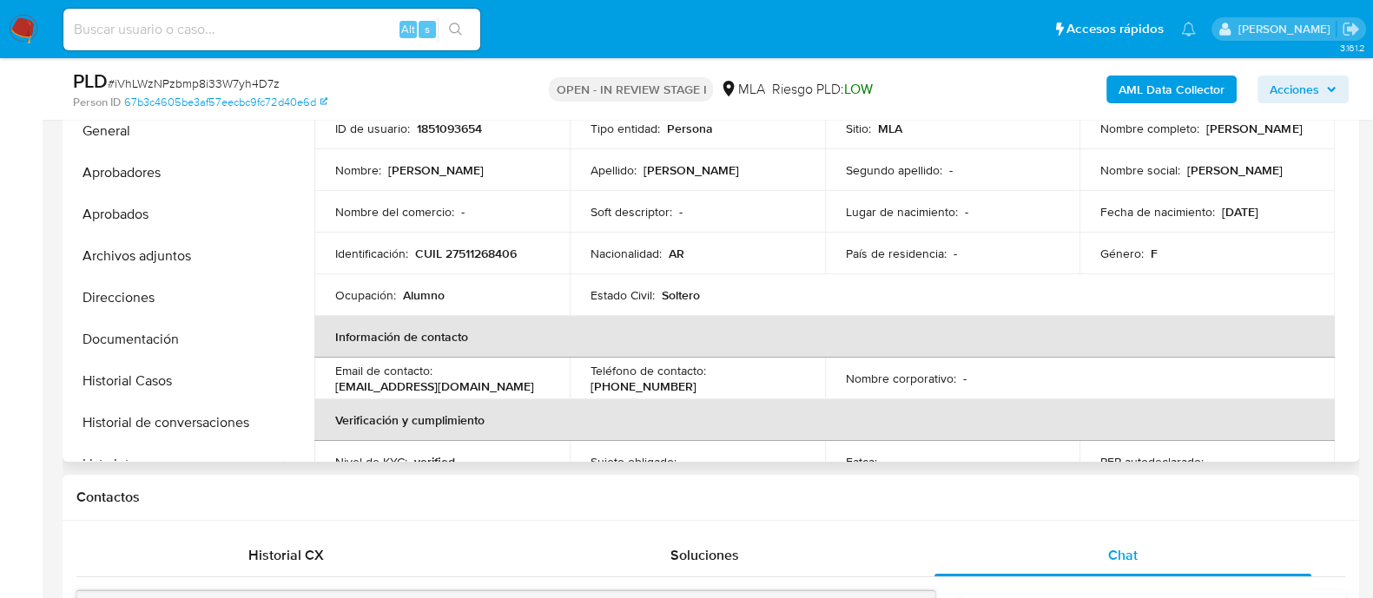
scroll to position [0, 0]
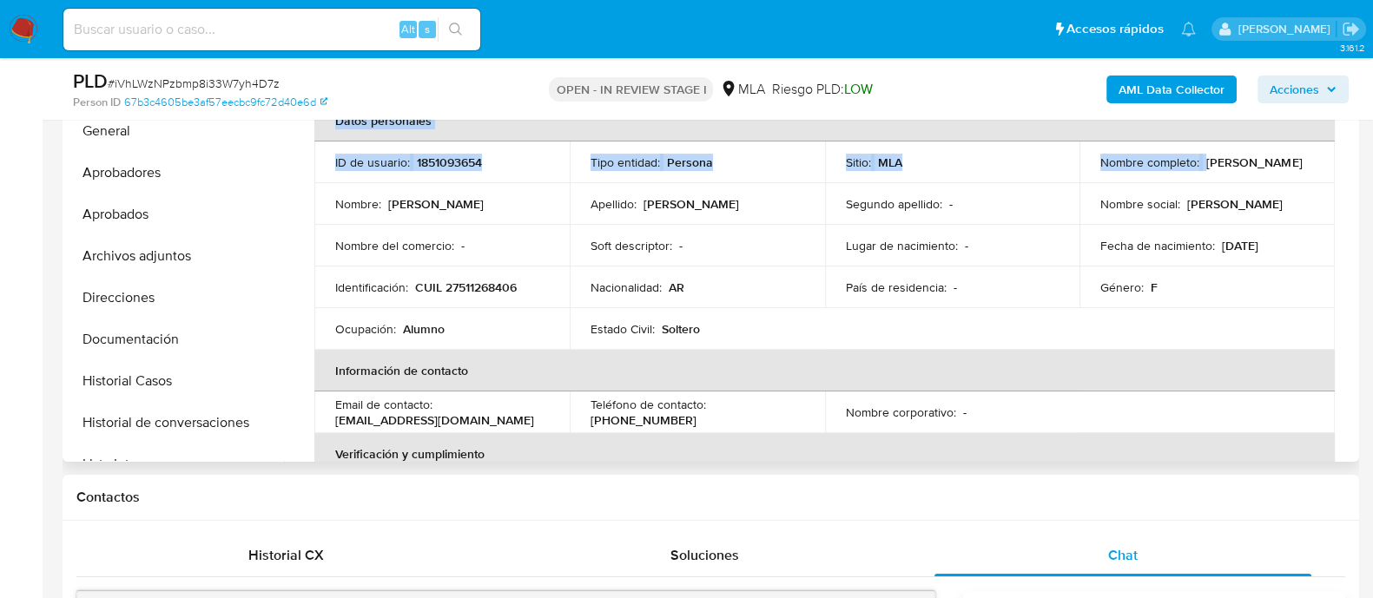
drag, startPoint x: 1200, startPoint y: 164, endPoint x: 1329, endPoint y: 163, distance: 128.6
copy table "Datos personales ID de usuario : 1851093654 Tipo entidad : Persona Sitio : MLA …"
click at [1042, 261] on td "Lugar de nacimiento : -" at bounding box center [952, 246] width 255 height 42
click at [1202, 175] on td "Nombre completo : Maite Sofia Diaz" at bounding box center [1207, 163] width 255 height 42
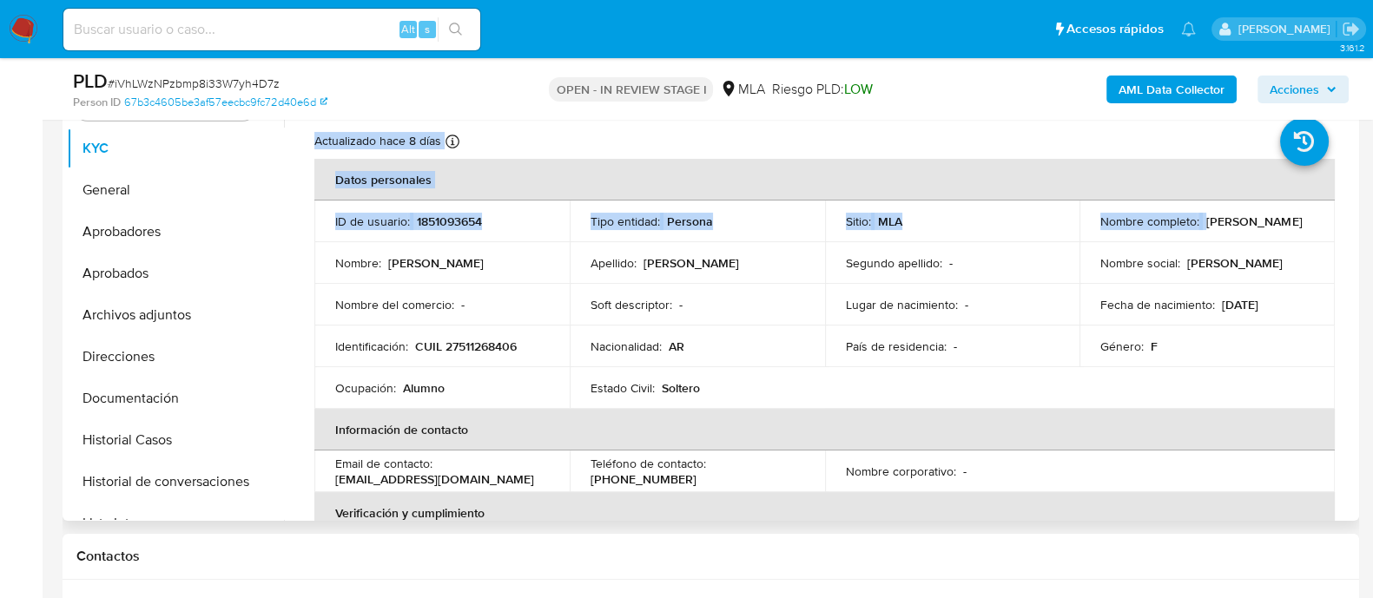
scroll to position [326, 0]
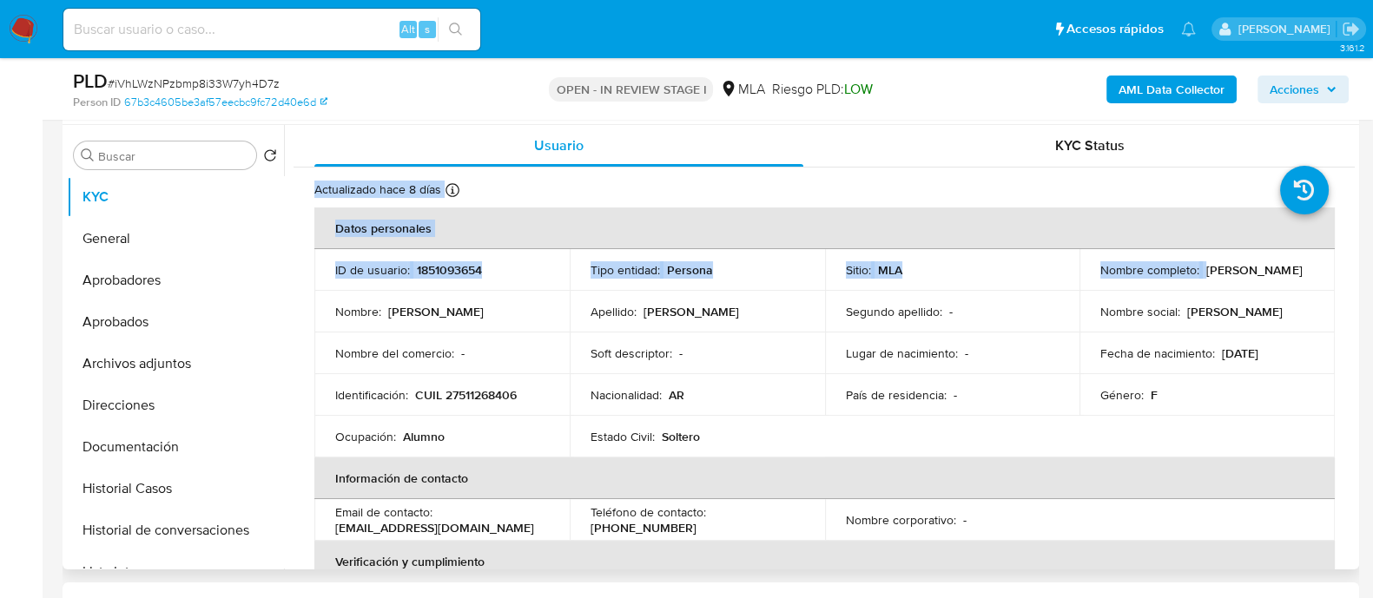
drag, startPoint x: 1201, startPoint y: 162, endPoint x: 1292, endPoint y: 253, distance: 128.4
click at [1292, 241] on table "Datos personales ID de usuario : 1851093654 Tipo entidad : Persona Sitio : MLA …" at bounding box center [824, 520] width 1021 height 625
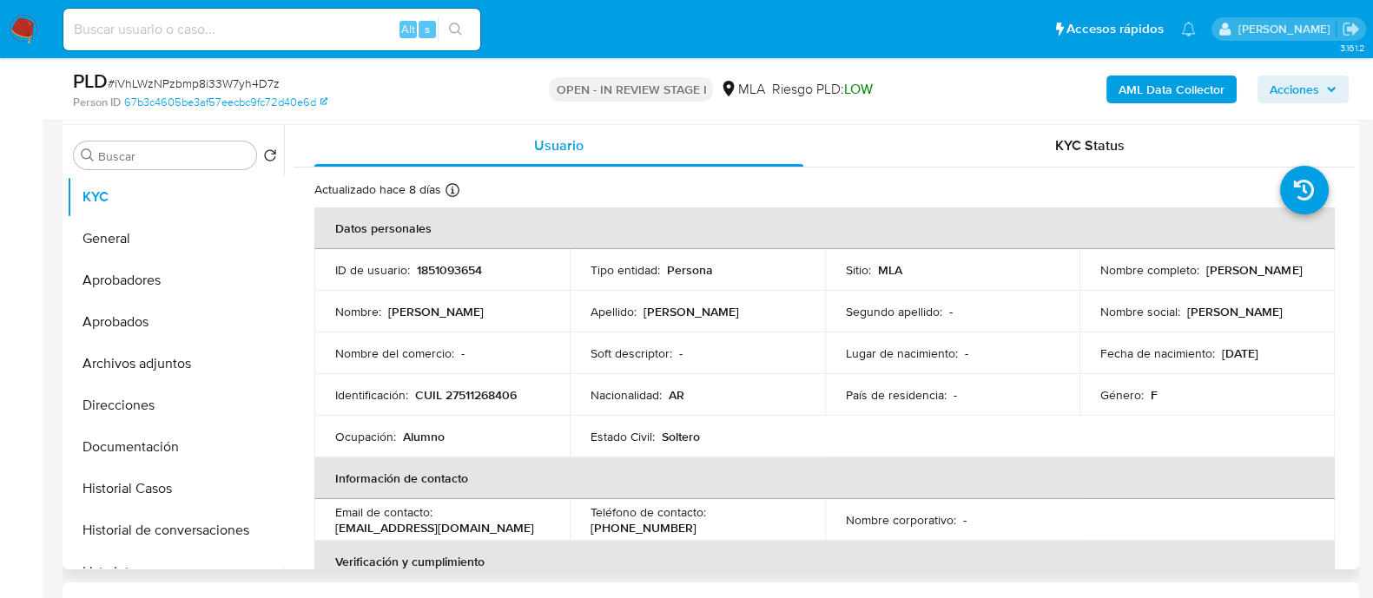
click at [1253, 275] on p "Maite Sofia Diaz" at bounding box center [1255, 270] width 96 height 16
drag, startPoint x: 1203, startPoint y: 272, endPoint x: 1288, endPoint y: 271, distance: 85.1
click at [1288, 271] on p "Maite Sofia Diaz" at bounding box center [1255, 270] width 96 height 16
copy p "Maite Sofia Diaz"
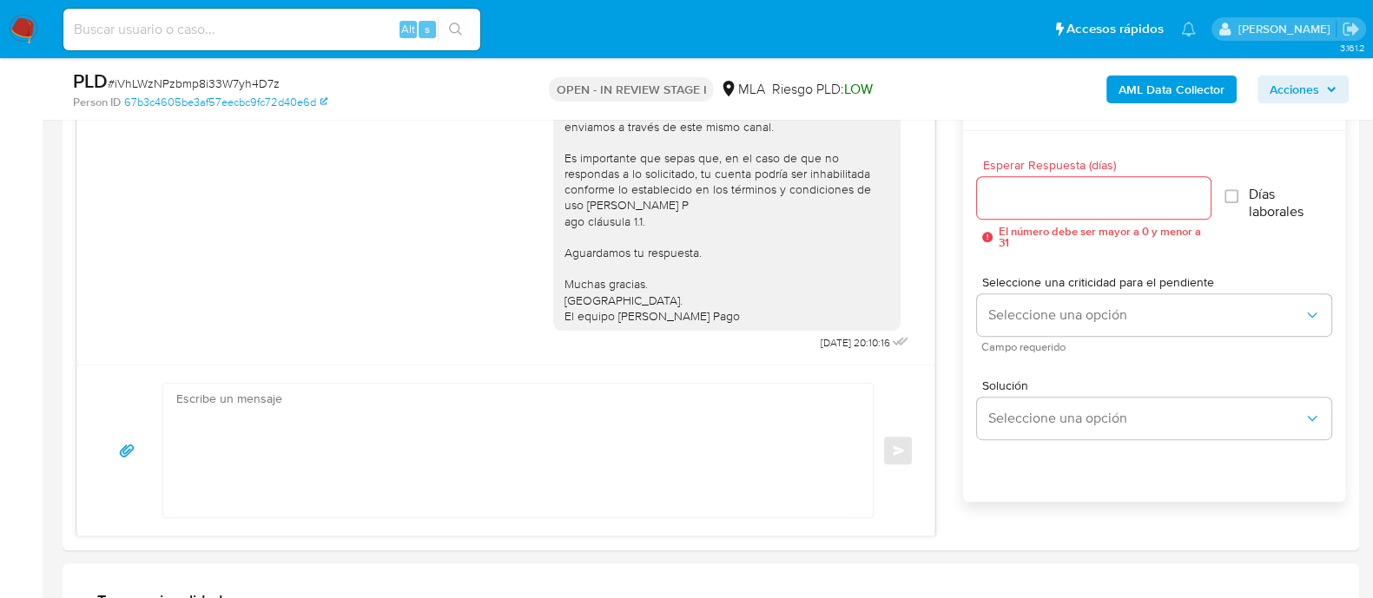
scroll to position [977, 0]
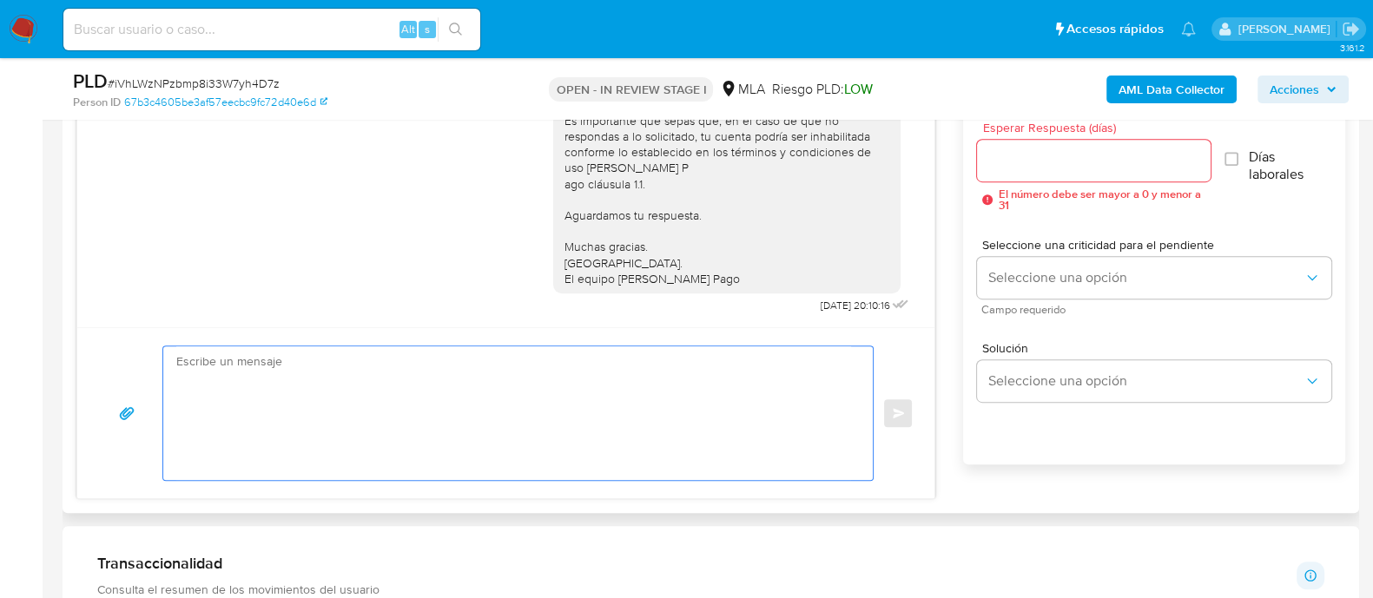
click at [691, 432] on textarea at bounding box center [513, 414] width 675 height 134
paste textarea "Hola Maite Sofia Diaz Necesitamos que informes el motivo de las transferencias …"
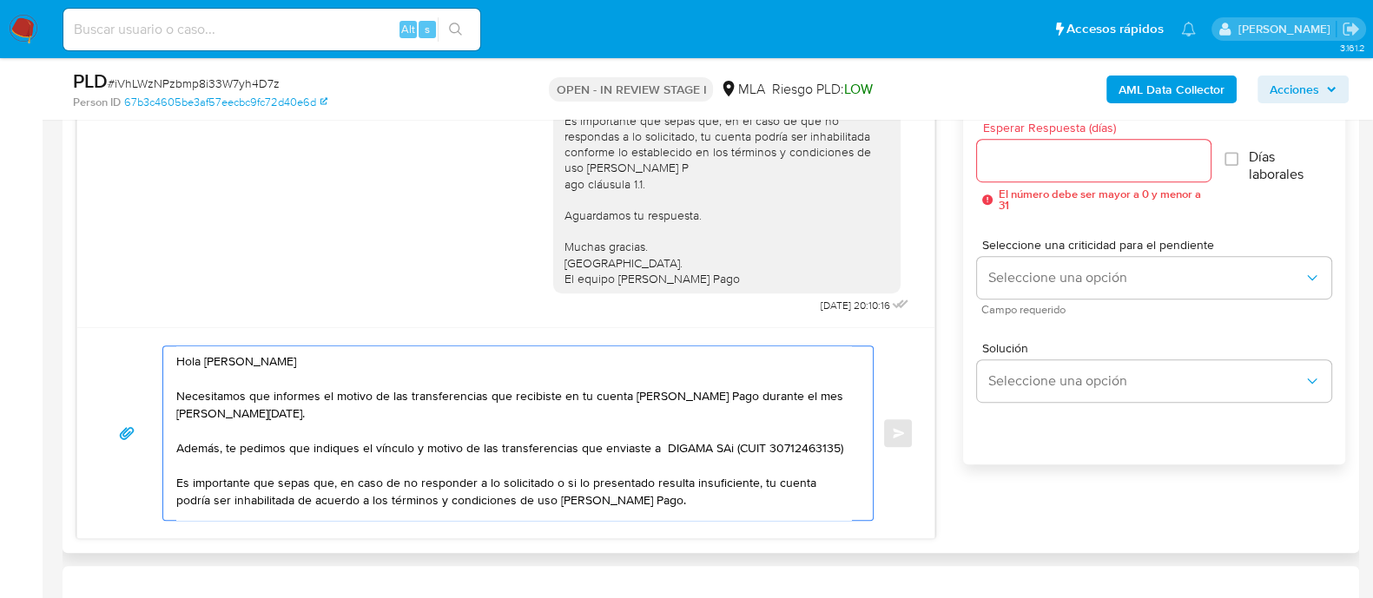
scroll to position [0, 0]
type textarea "Hola Maite Sofia Diaz Necesitamos que informes el motivo de las transferencias …"
click at [1036, 162] on input "Esperar Respuesta (días)" at bounding box center [1093, 160] width 233 height 23
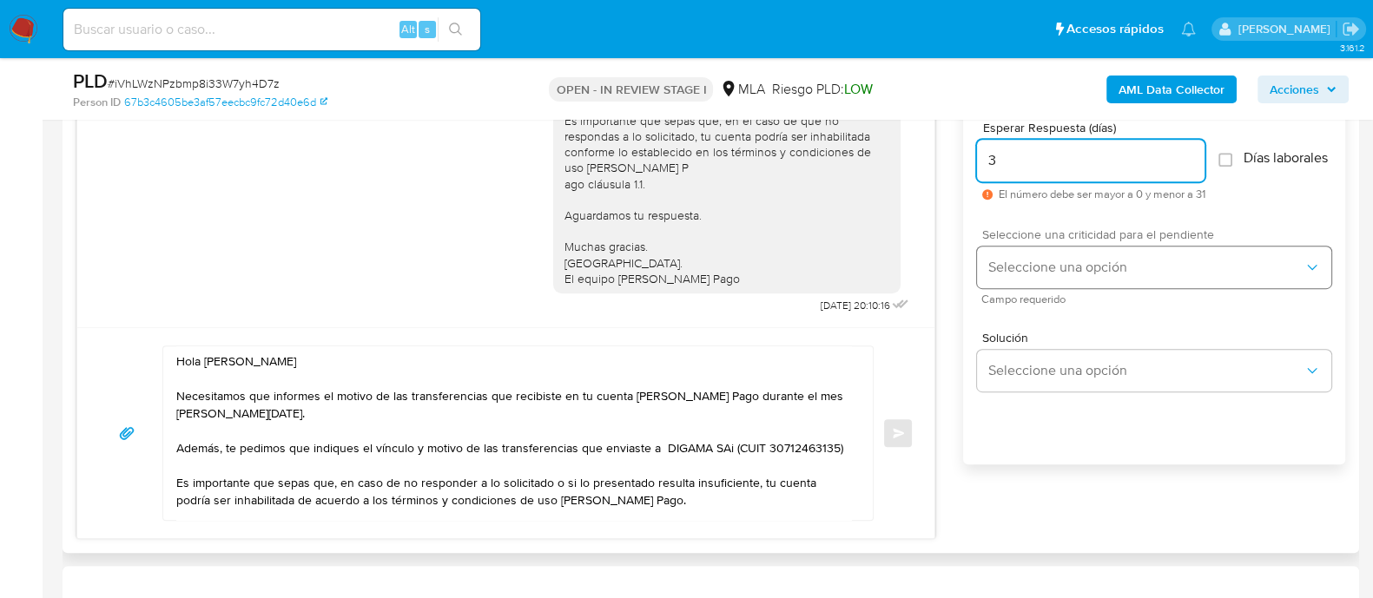
type input "3"
click at [1036, 276] on span "Seleccione una opción" at bounding box center [1146, 267] width 316 height 17
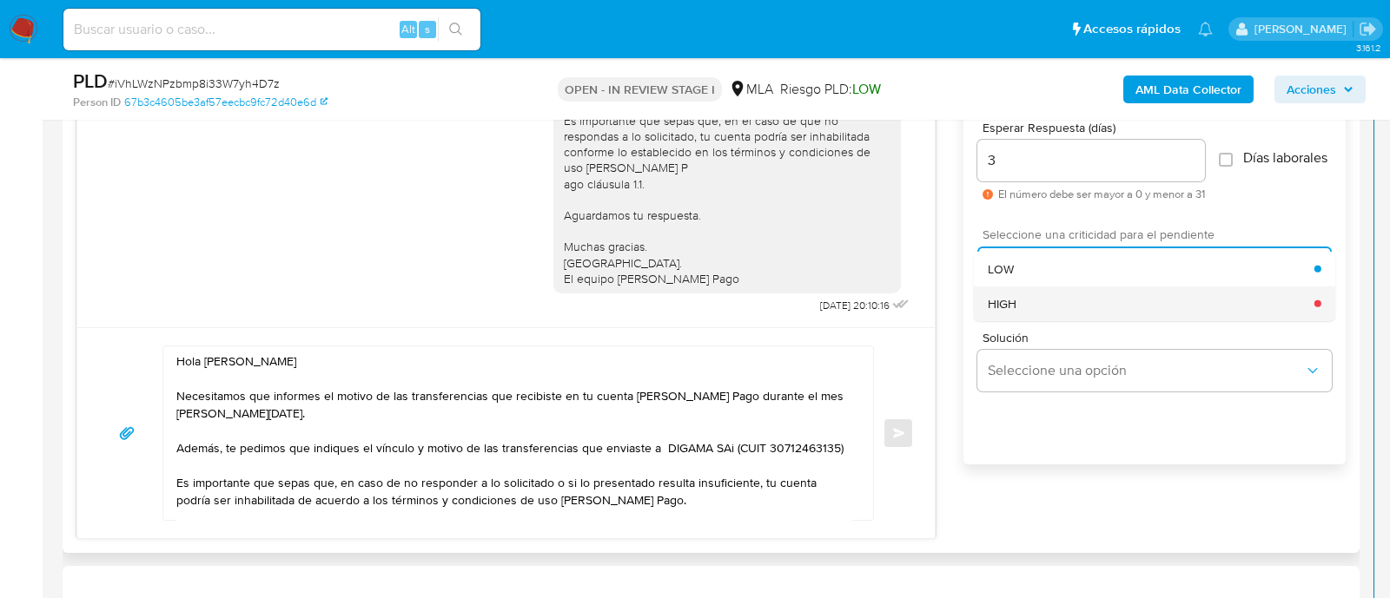
click at [1036, 319] on div "HIGH" at bounding box center [1151, 303] width 327 height 35
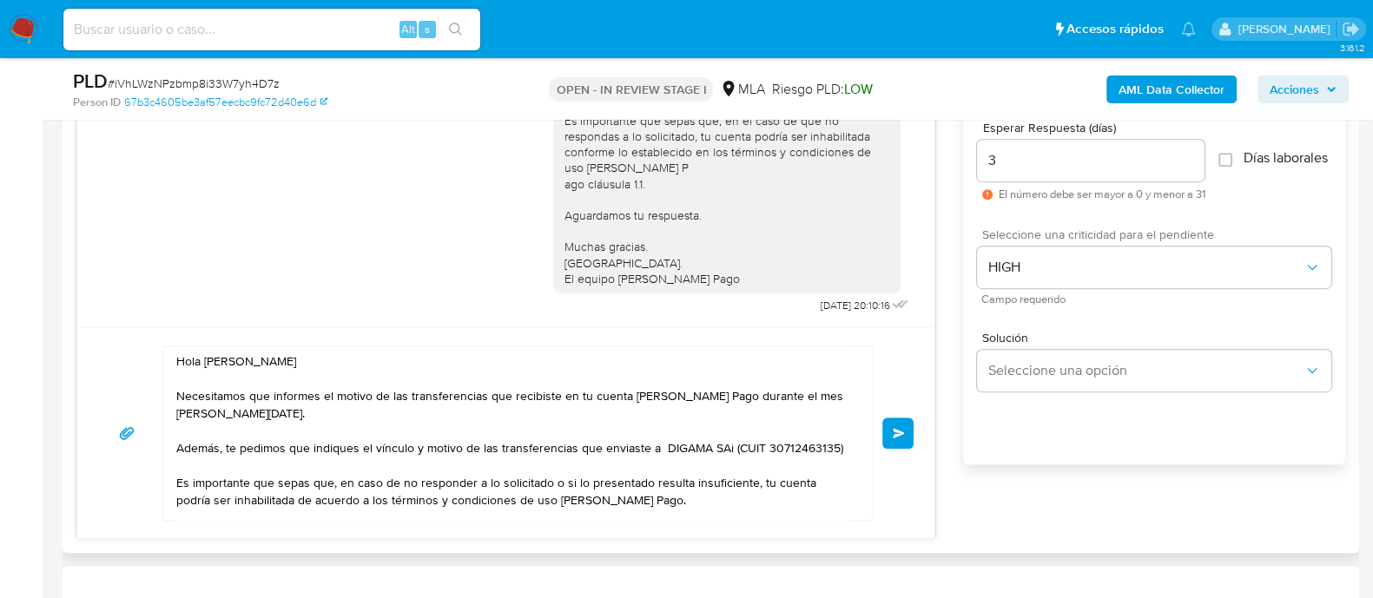
click at [899, 436] on span "Enviar" at bounding box center [899, 433] width 12 height 10
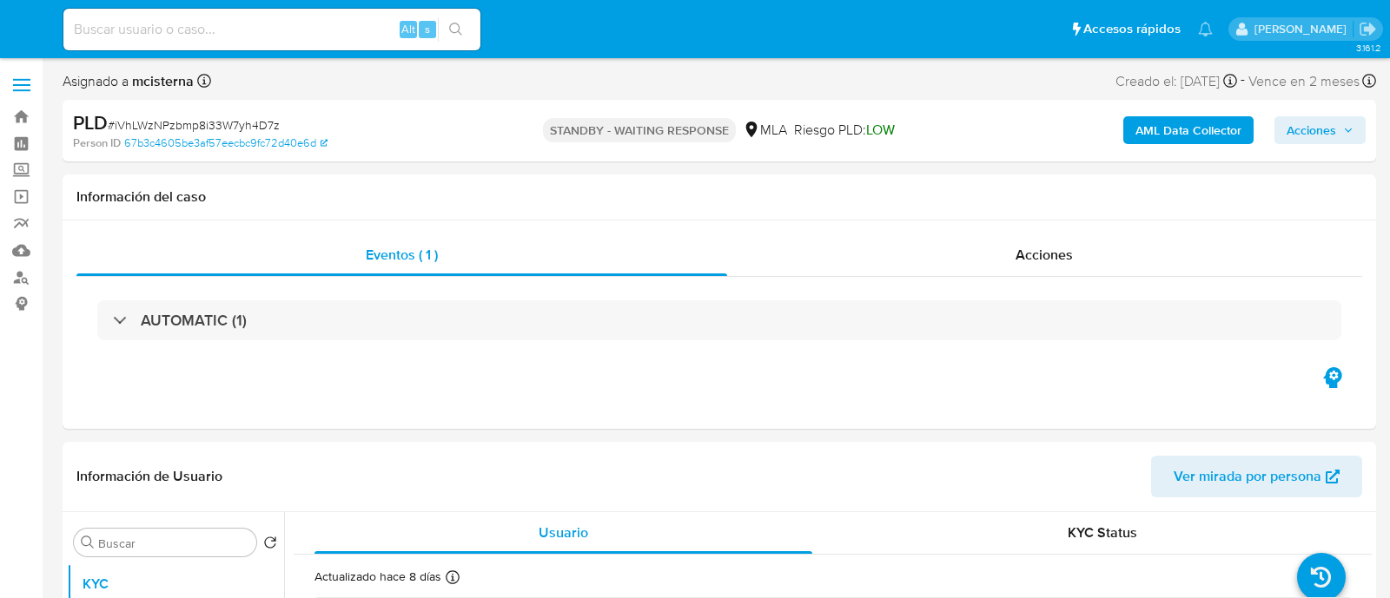
select select "10"
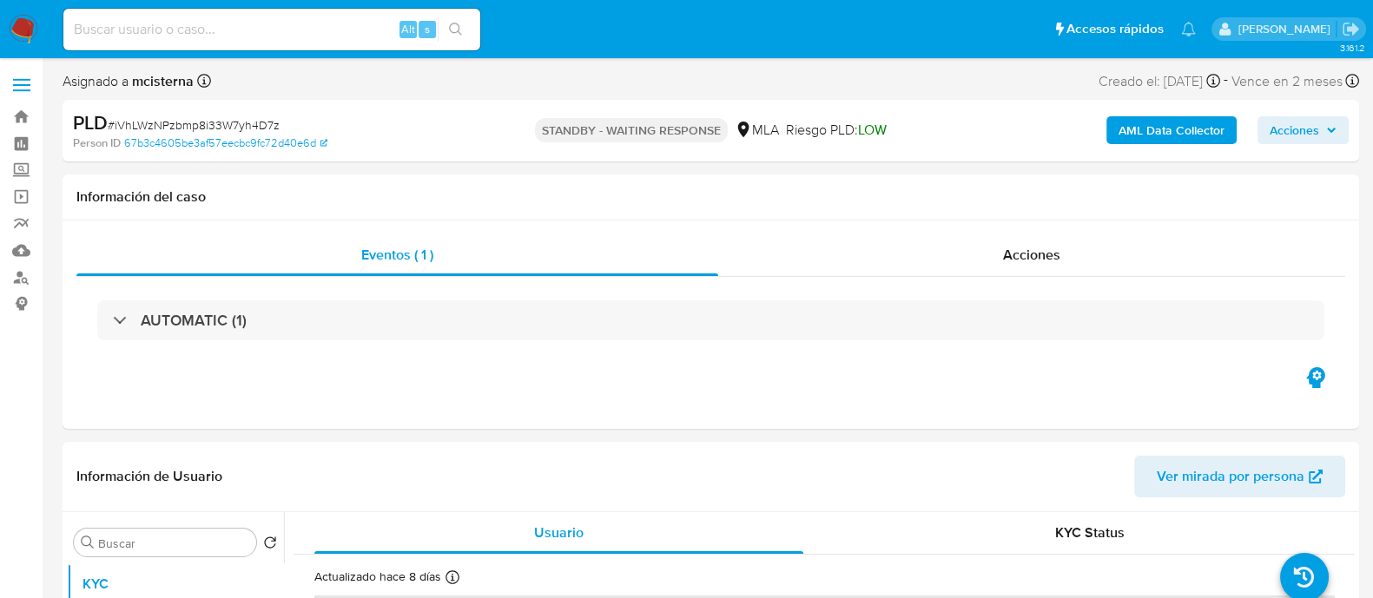
click at [356, 26] on input at bounding box center [271, 29] width 417 height 23
paste input "1831767148"
type input "1831767148"
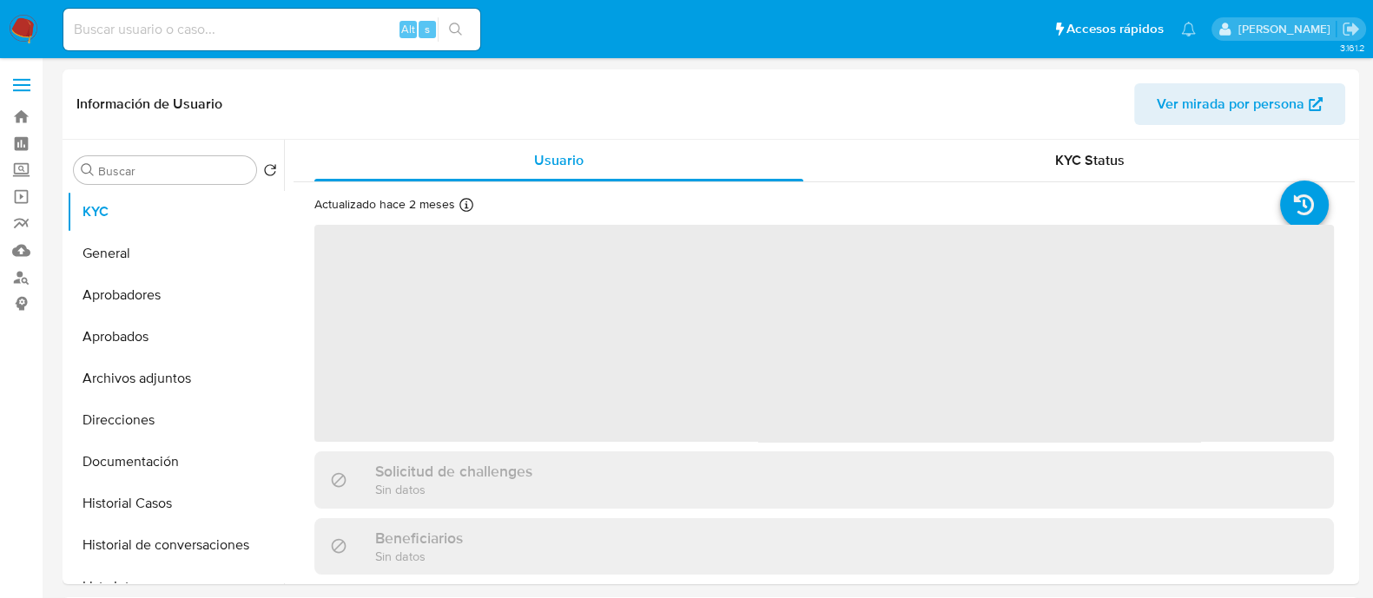
select select "10"
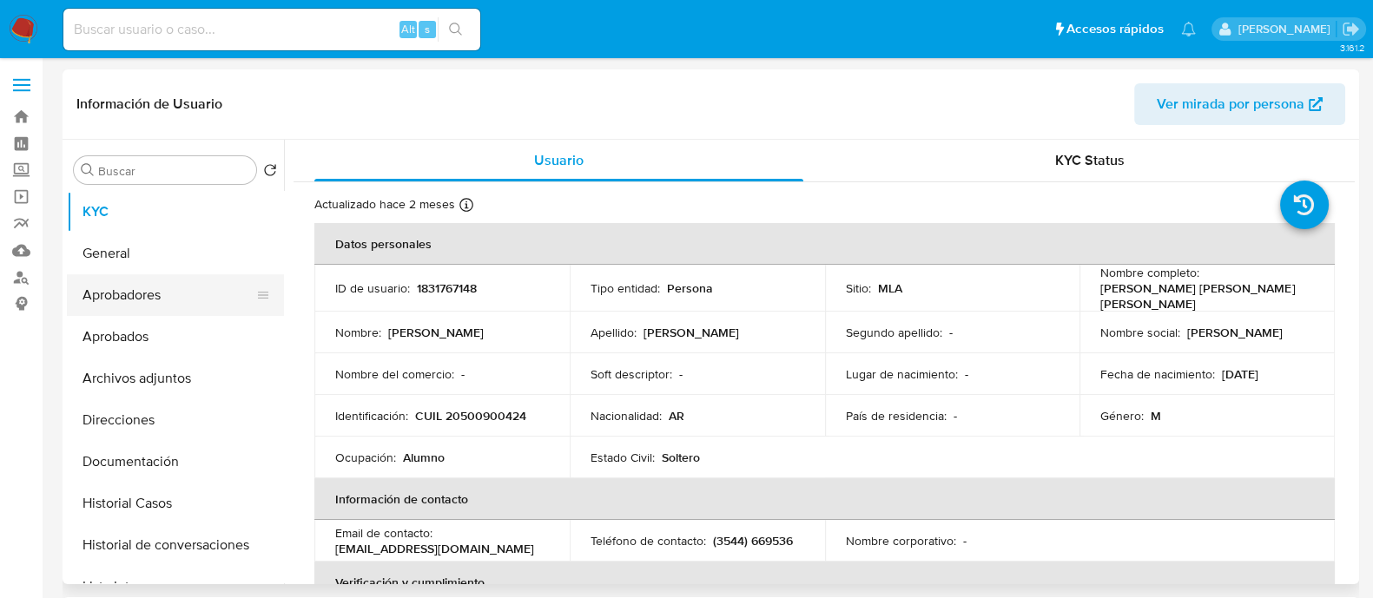
click at [149, 288] on button "Aprobadores" at bounding box center [168, 295] width 203 height 42
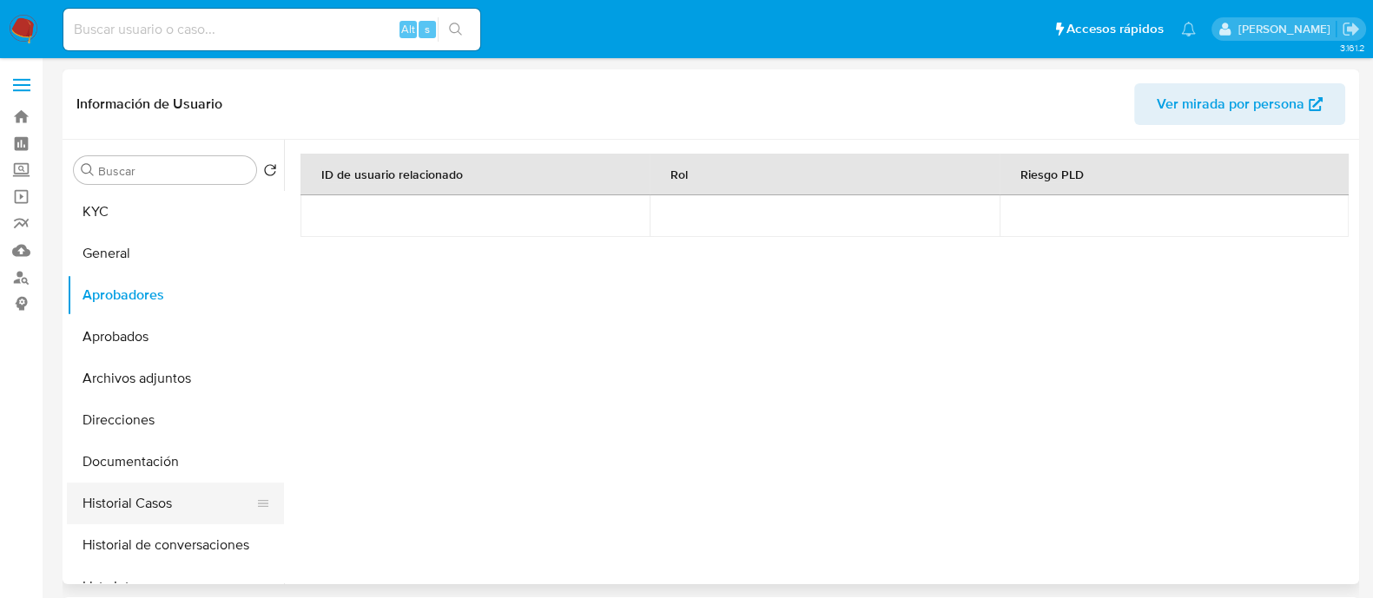
click at [219, 499] on button "Historial Casos" at bounding box center [168, 504] width 203 height 42
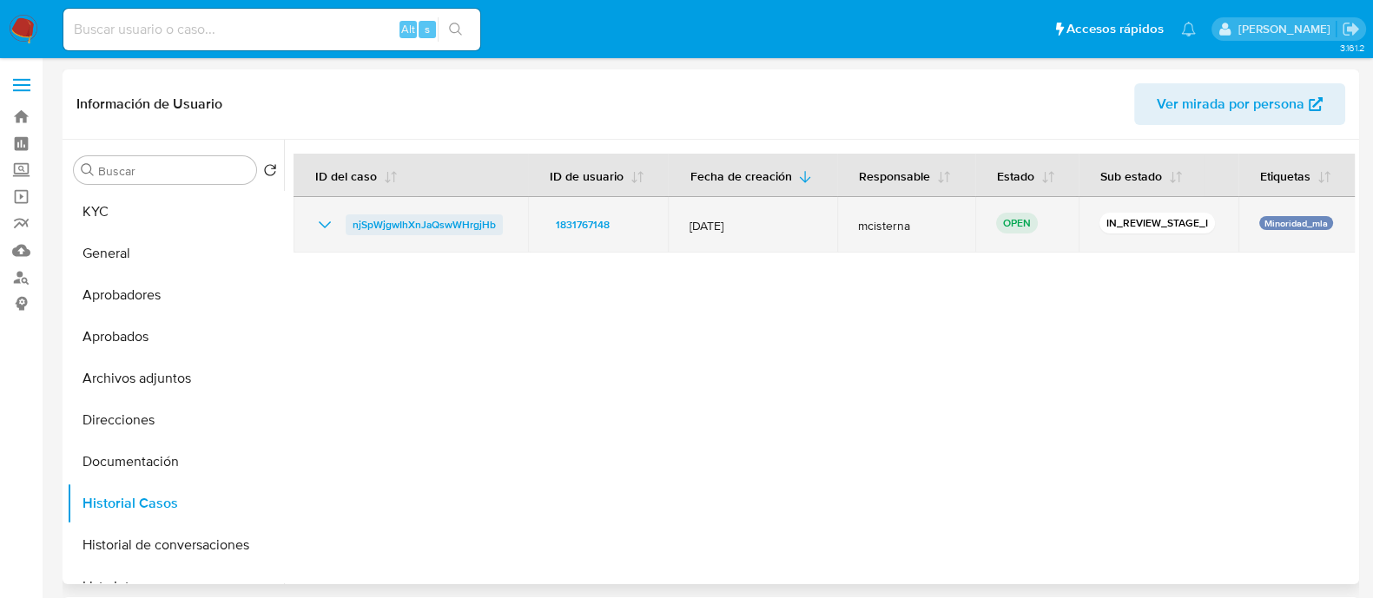
click at [432, 225] on span "njSpWjgwIhXnJaQswWHrgjHb" at bounding box center [424, 225] width 143 height 21
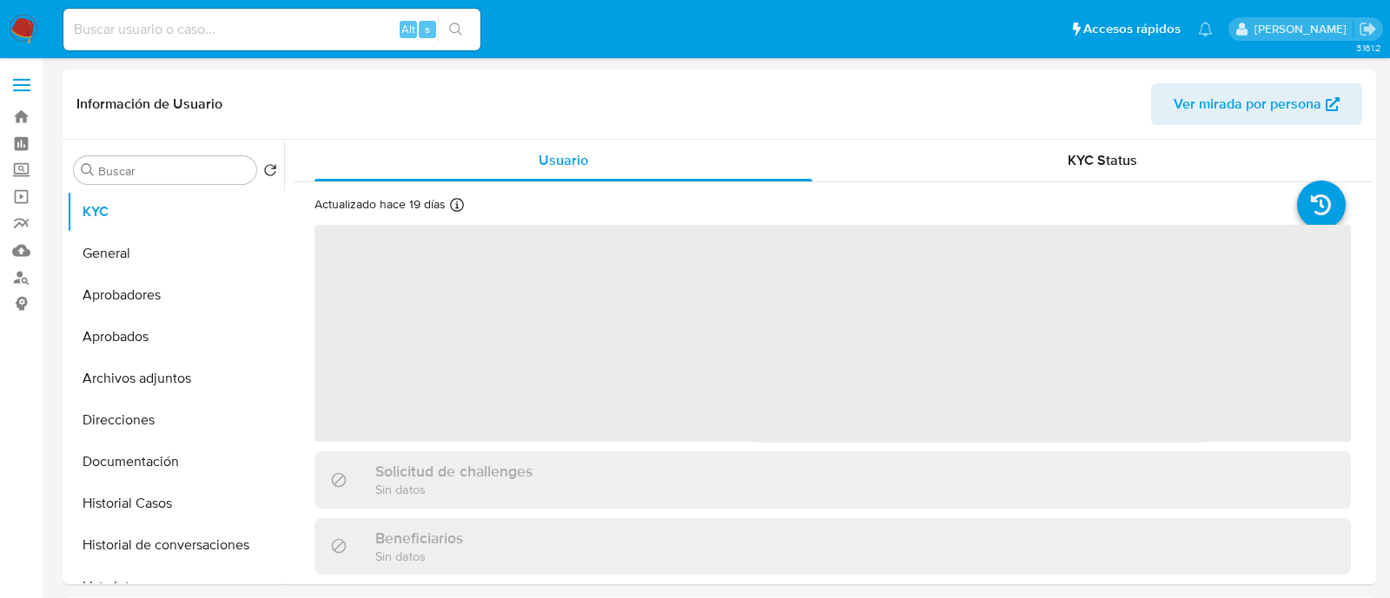
select select "10"
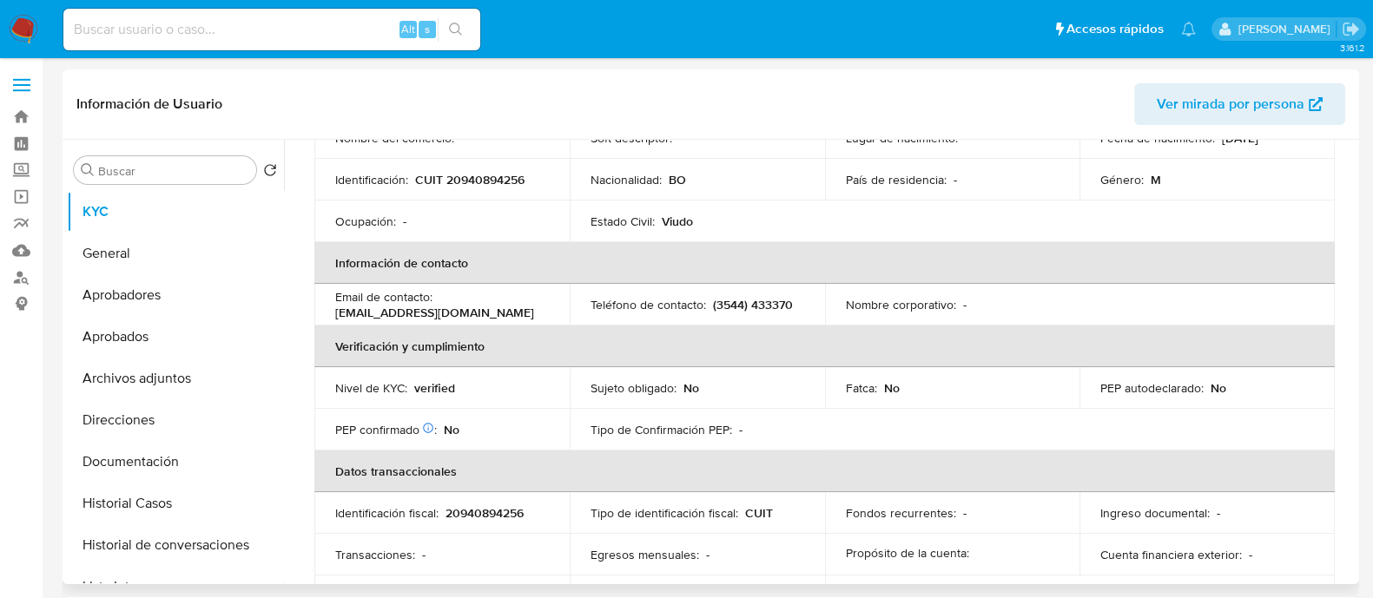
scroll to position [433, 0]
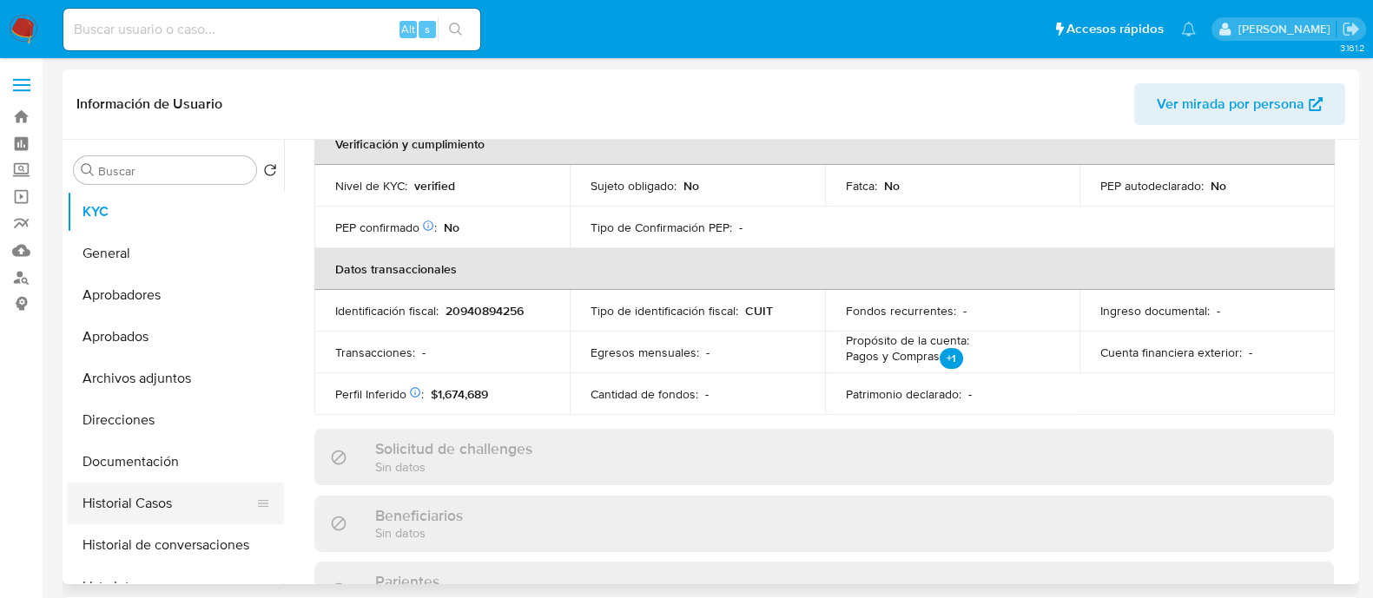
click at [202, 499] on button "Historial Casos" at bounding box center [168, 504] width 203 height 42
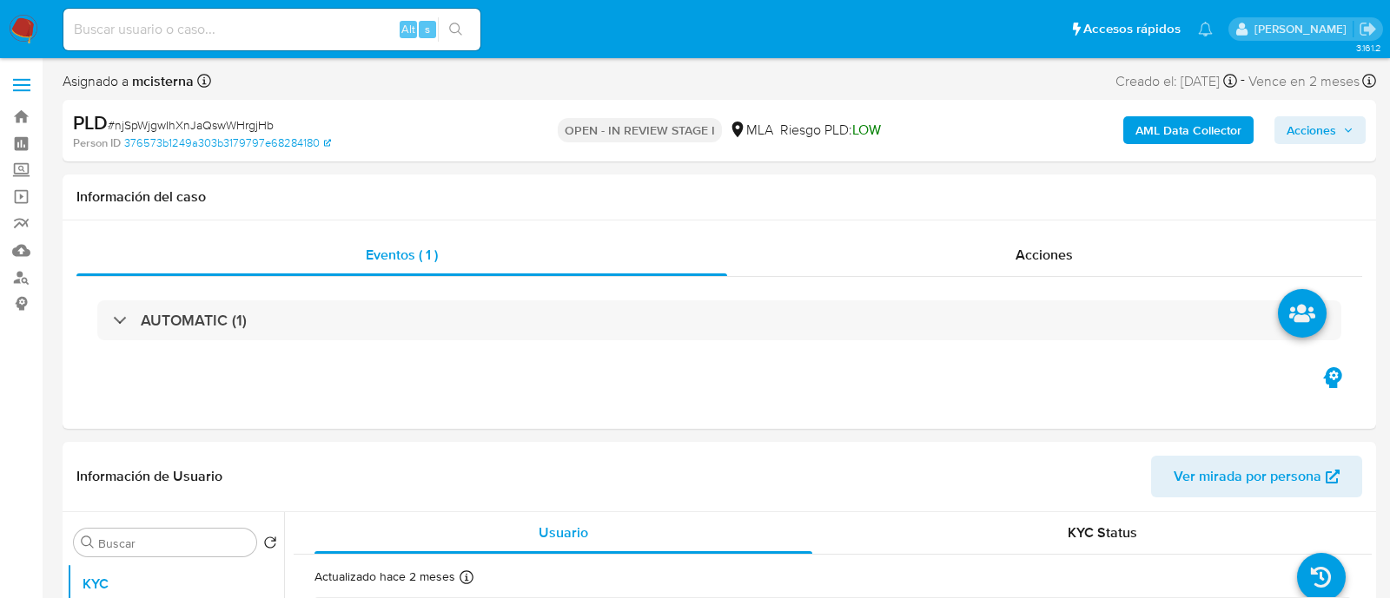
select select "10"
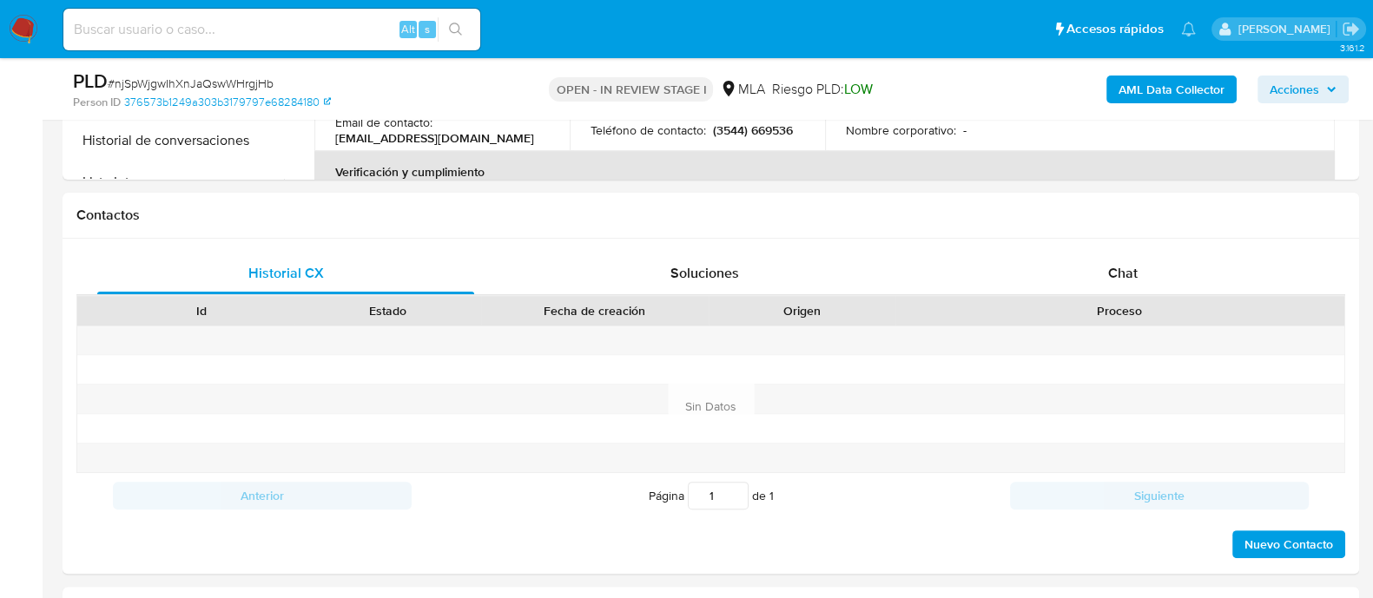
scroll to position [868, 0]
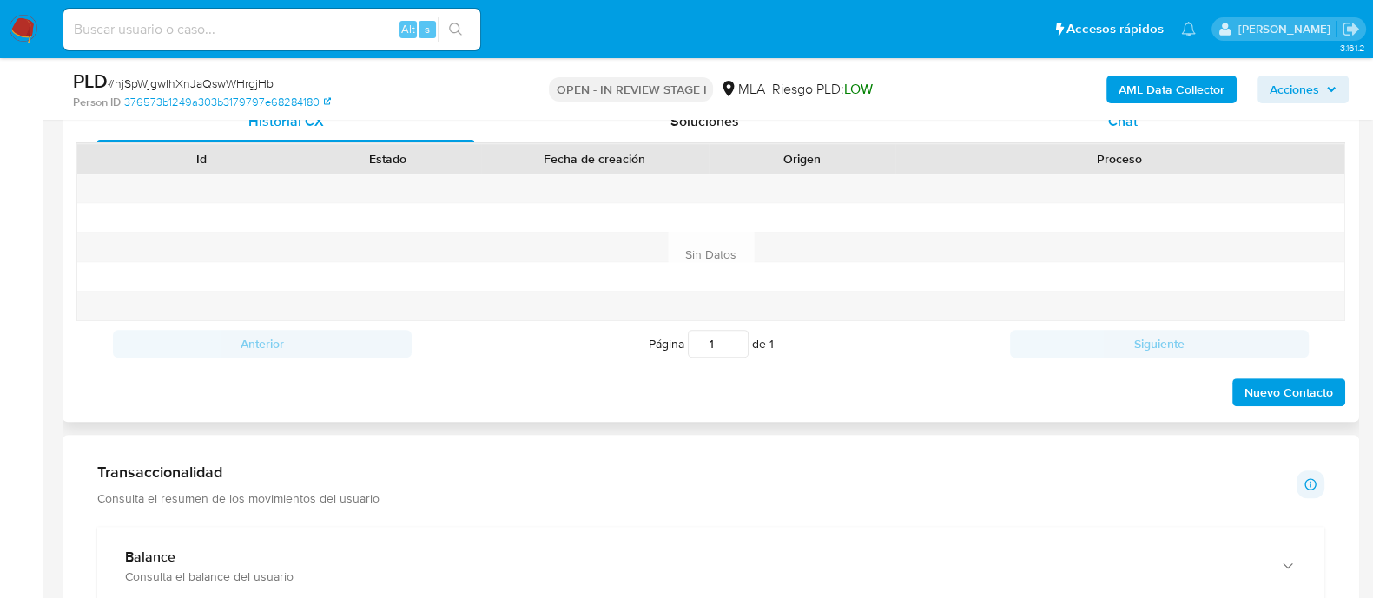
click at [1138, 138] on div "Chat" at bounding box center [1123, 122] width 377 height 42
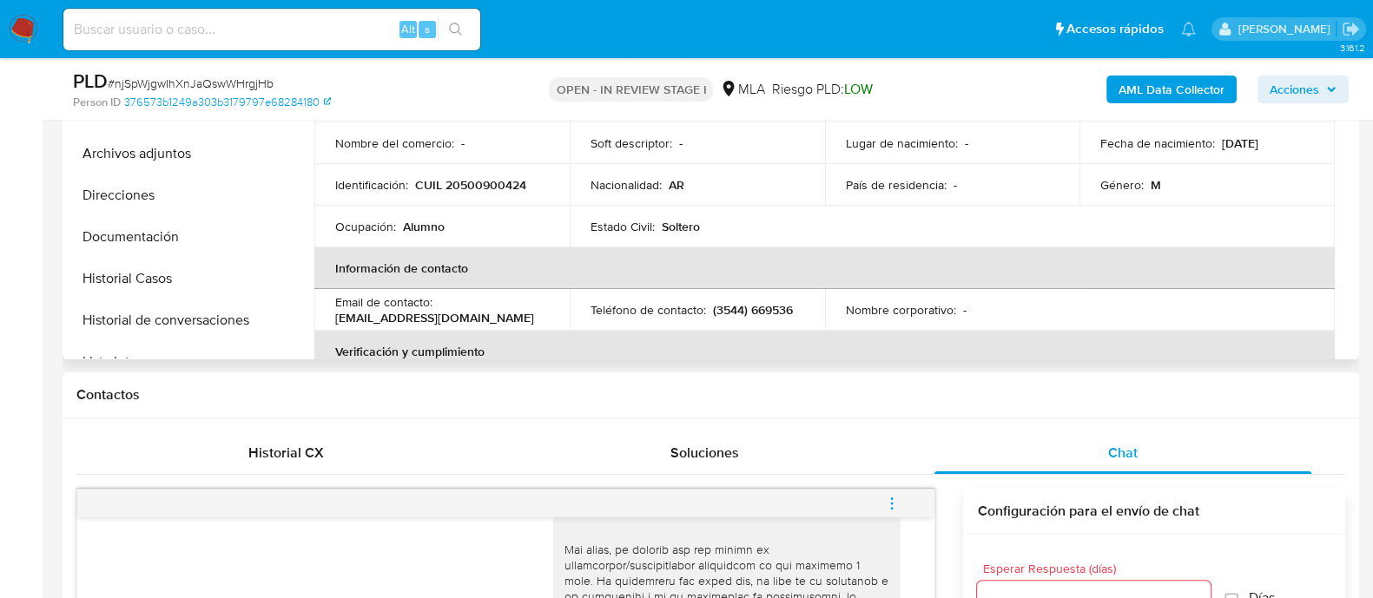
scroll to position [326, 0]
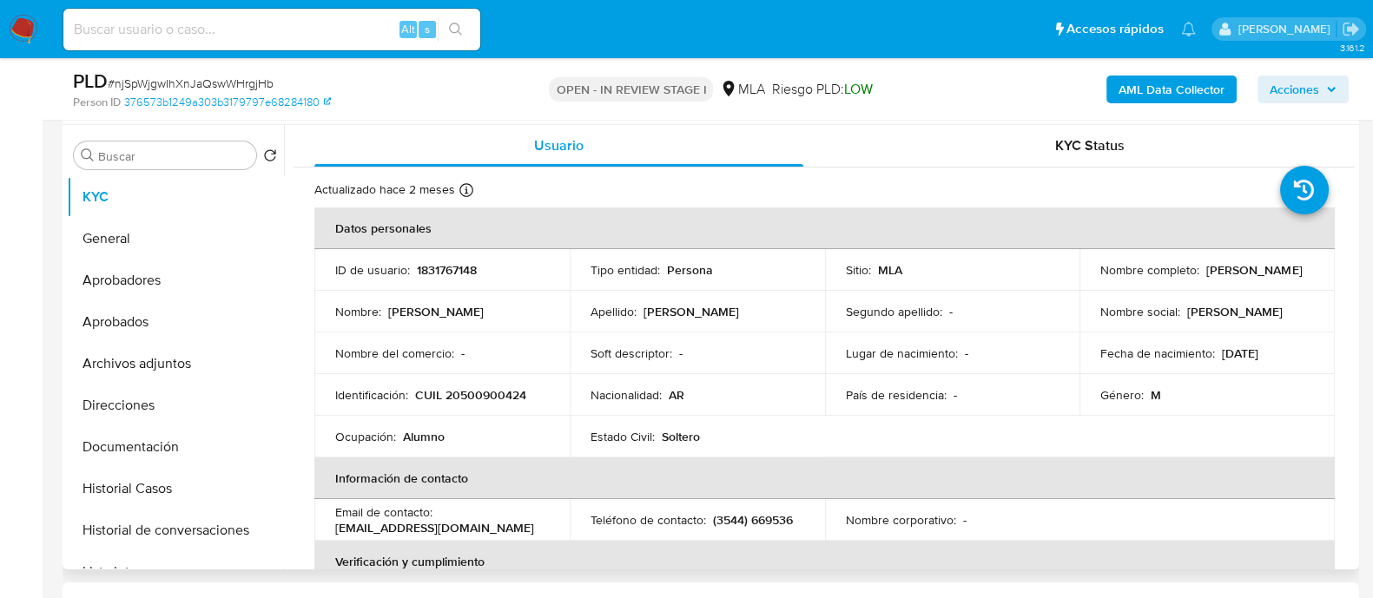
drag, startPoint x: 1097, startPoint y: 277, endPoint x: 1260, endPoint y: 277, distance: 163.3
click at [1260, 277] on div "Nombre completo : Juan David Rodriguez Daza" at bounding box center [1208, 270] width 214 height 16
copy p "Juan David Rodriguez Daza"
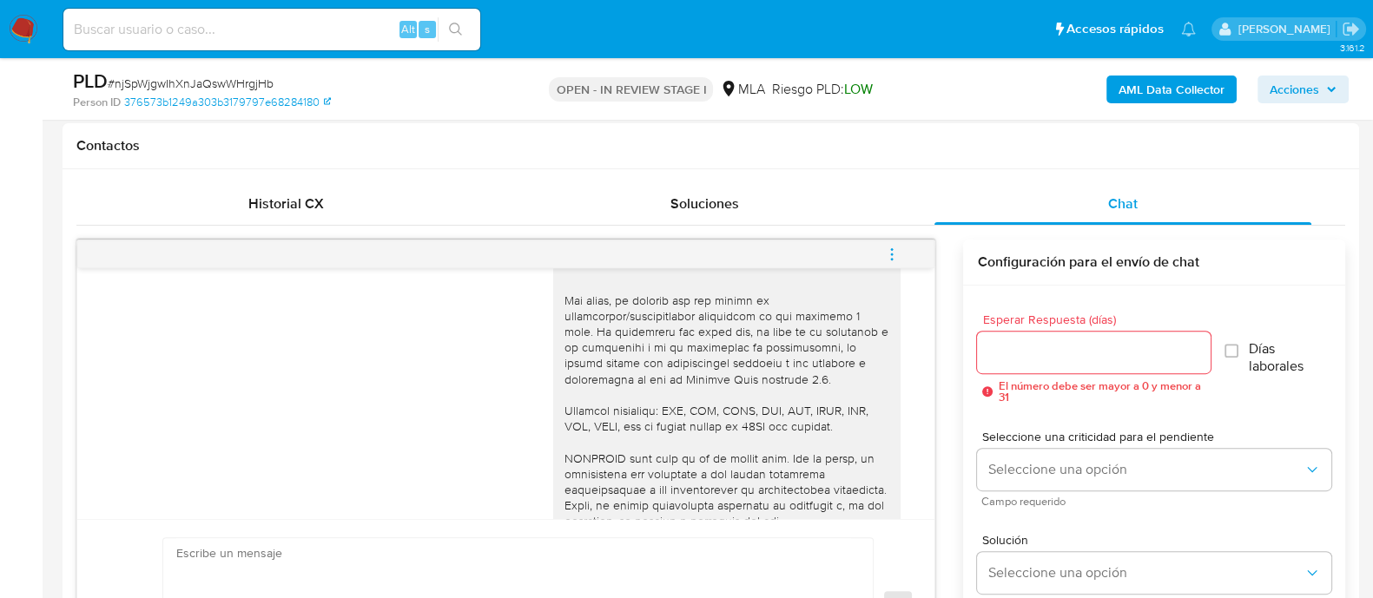
scroll to position [868, 0]
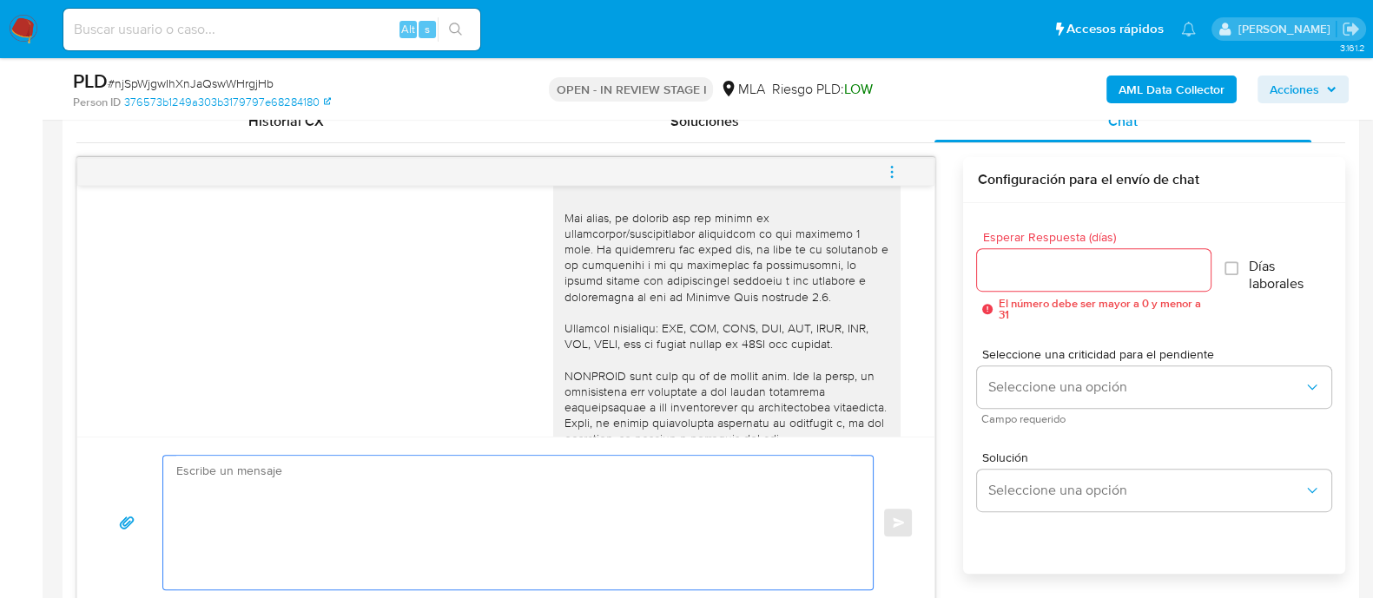
click at [628, 514] on textarea at bounding box center [513, 523] width 675 height 134
paste textarea "Juan David Rodriguez Daza"
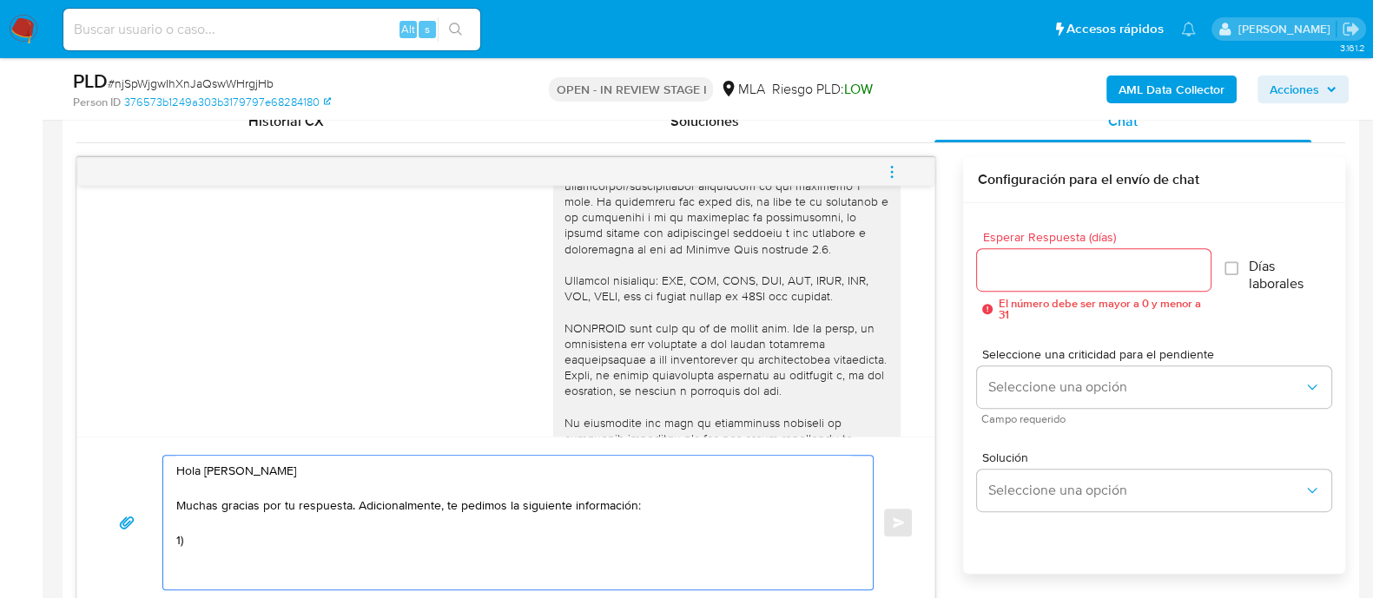
scroll to position [785, 0]
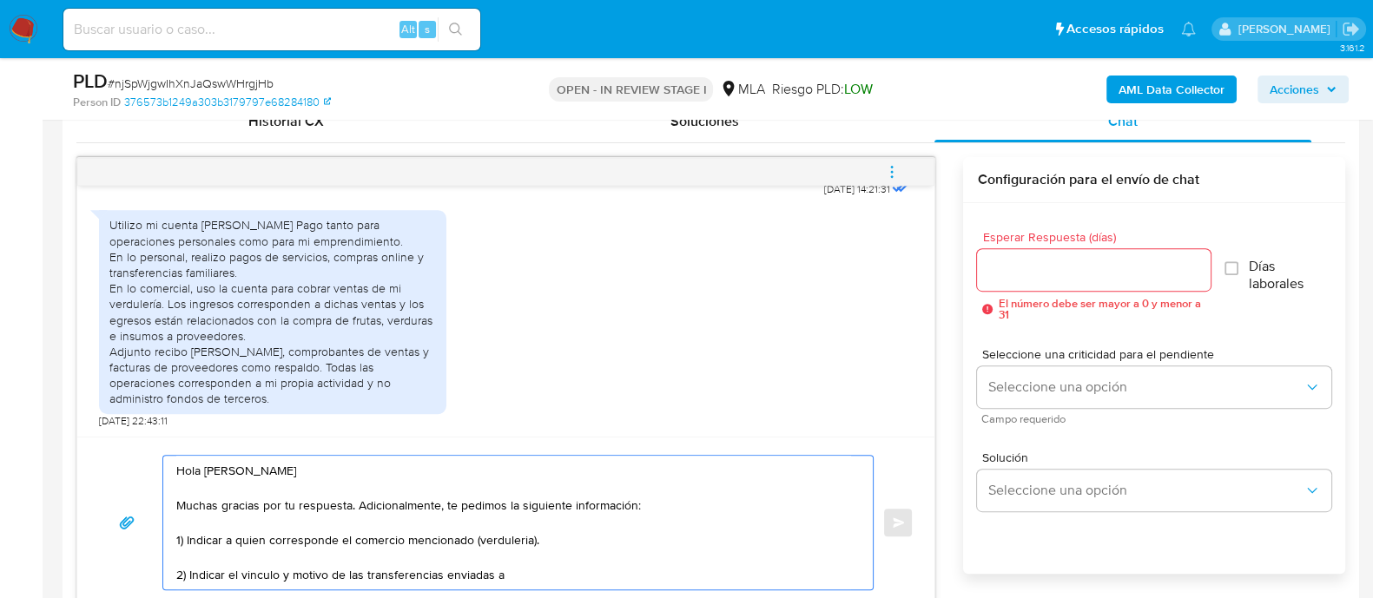
paste textarea "Rodriguez Daza Elizabeth"
paste textarea "27943528506"
paste textarea "Nahuel Ezequiel Cepa"
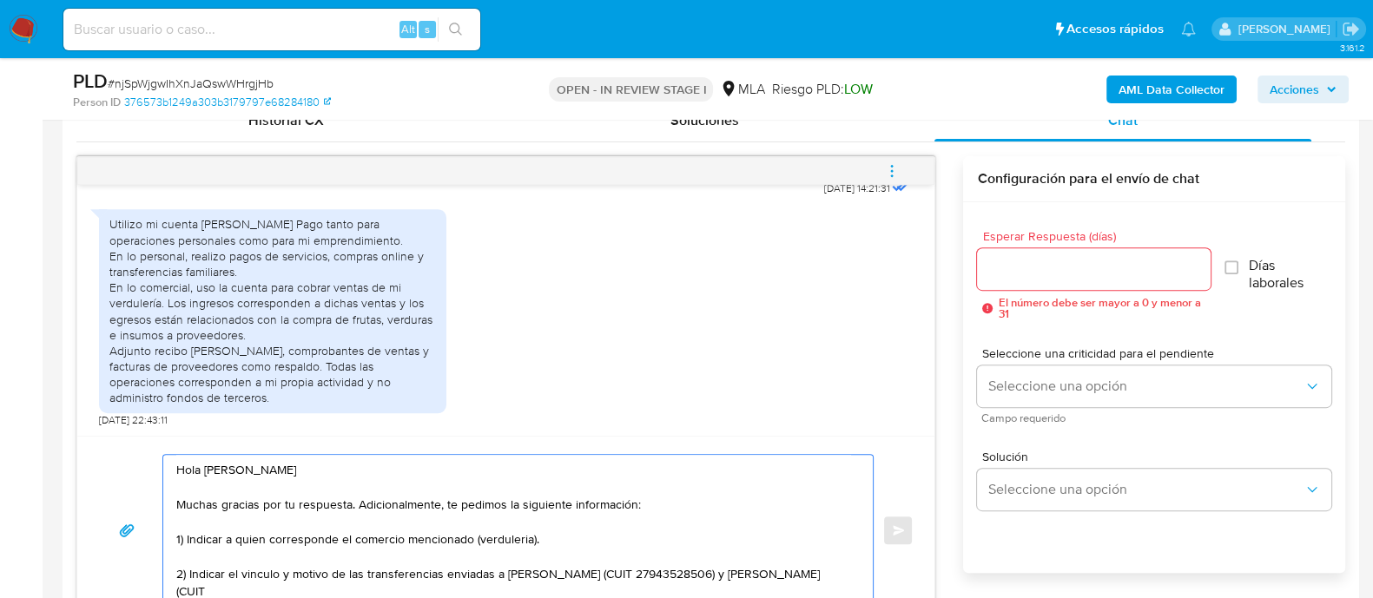
paste textarea "20400281085"
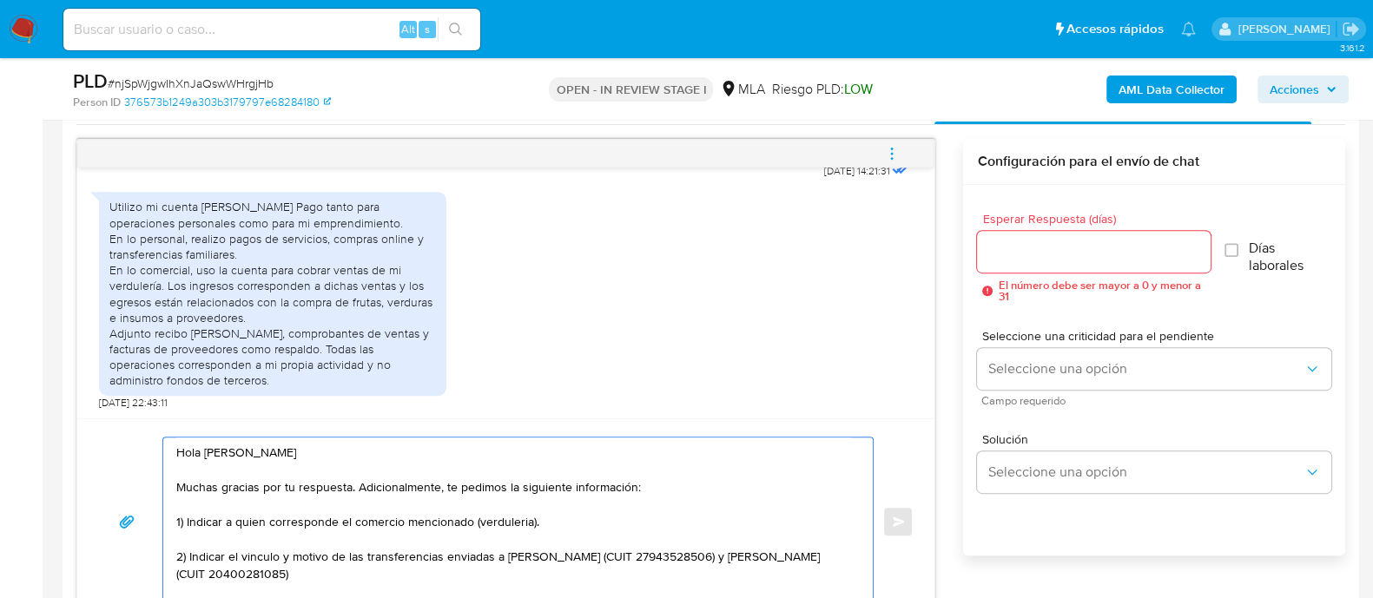
scroll to position [897, 0]
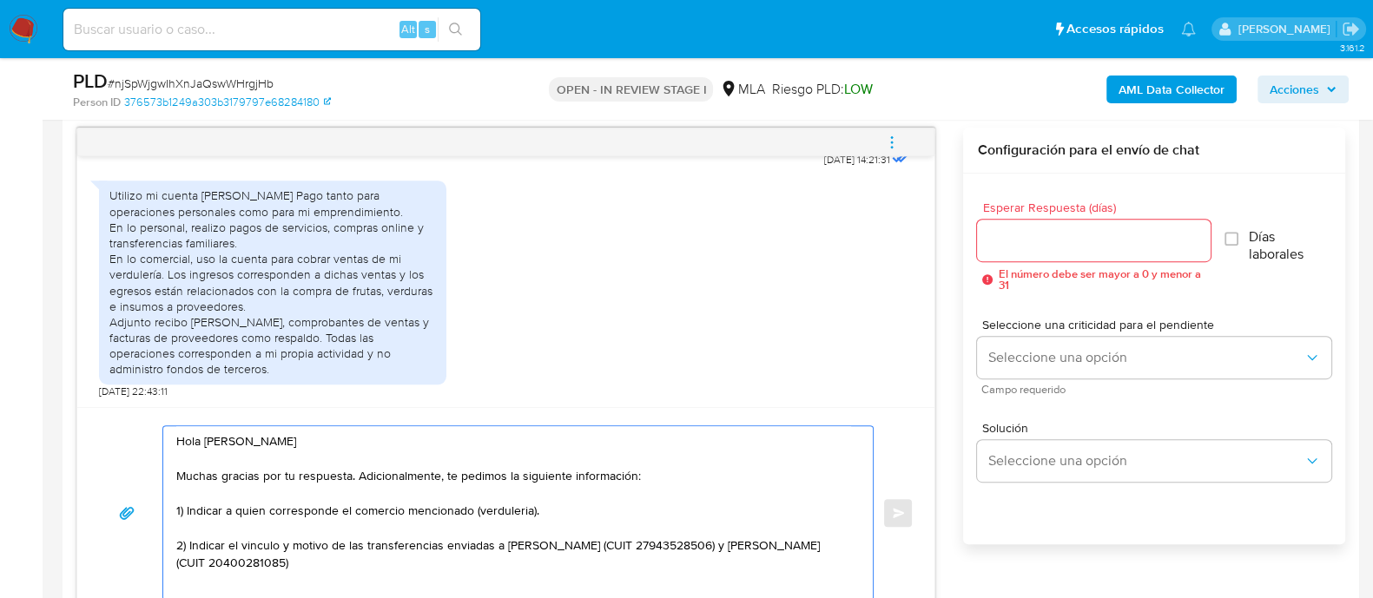
click at [352, 473] on textarea "Hola Juan David Rodriguez Daza Muchas gracias por tu respuesta. Adicionalmente,…" at bounding box center [513, 514] width 675 height 174
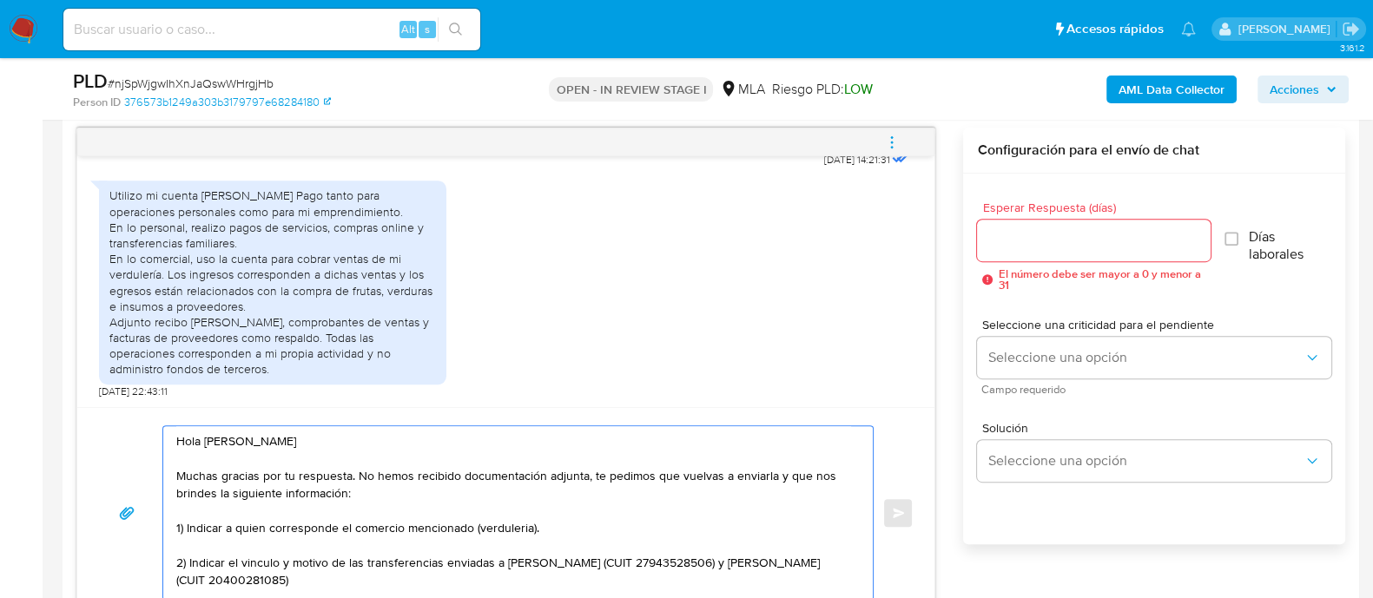
scroll to position [30, 0]
click at [378, 572] on textarea "Hola Juan David Rodriguez Daza Muchas gracias por tu respuesta. No hemos recibi…" at bounding box center [513, 514] width 675 height 174
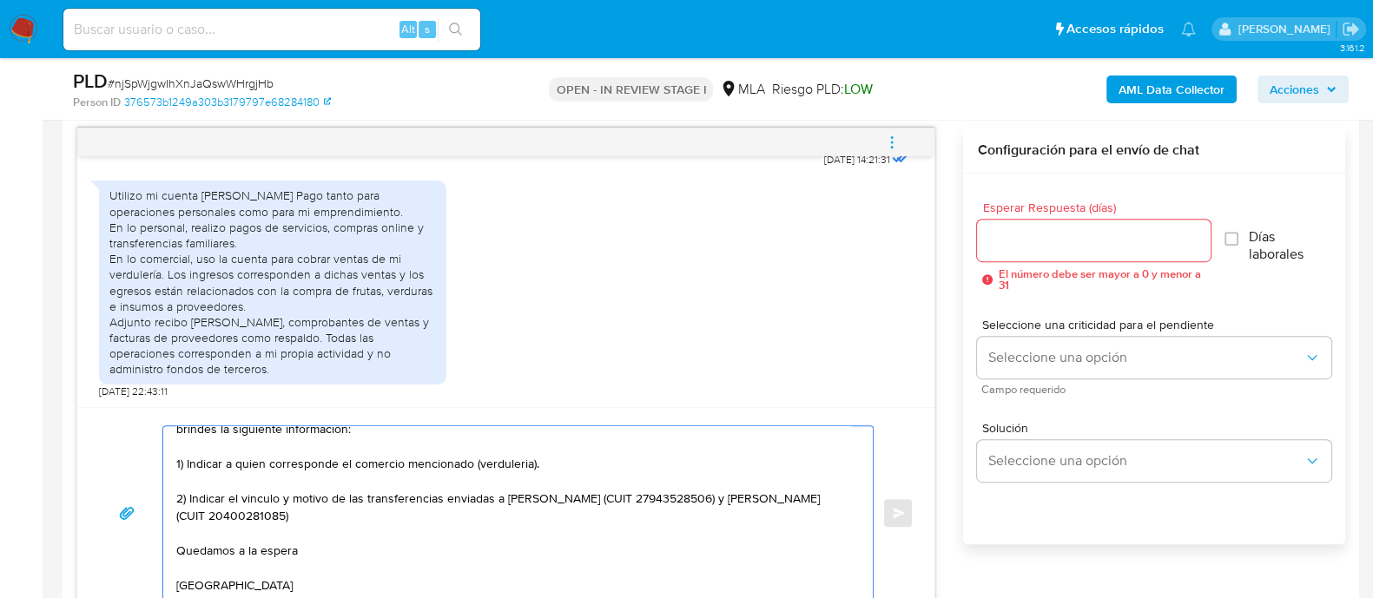
scroll to position [93, 0]
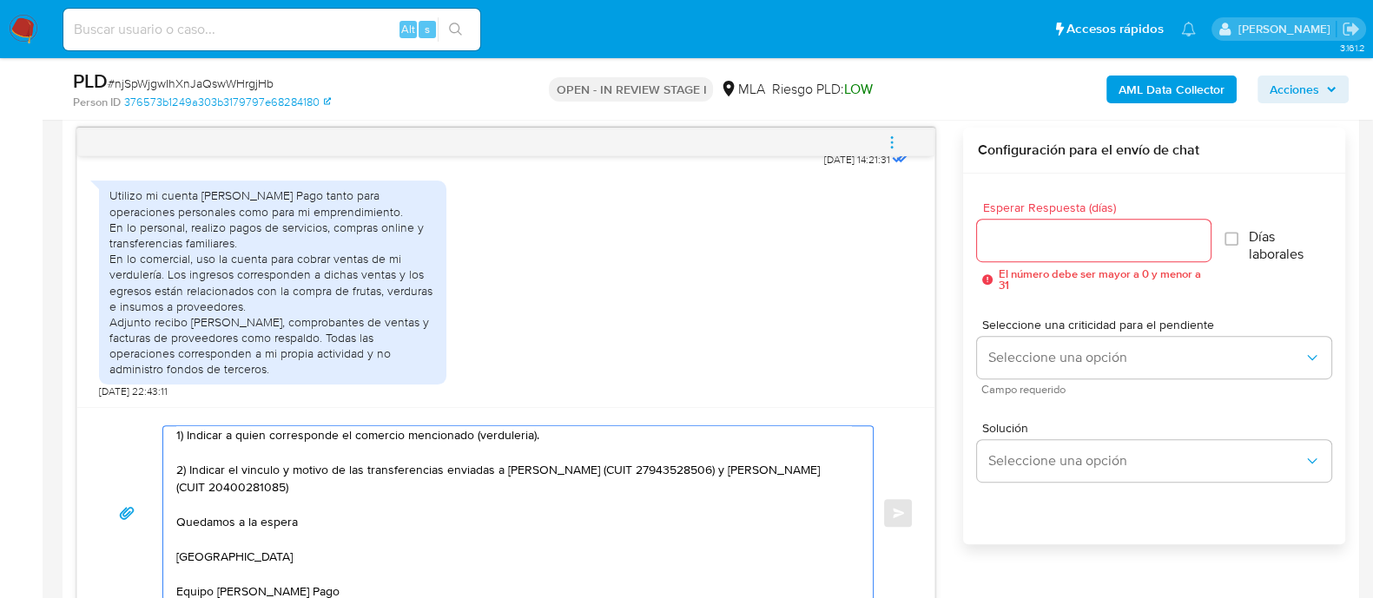
type textarea "Hola Juan David Rodriguez Daza Muchas gracias por tu respuesta. No hemos recibi…"
click at [1048, 261] on div "Esperar Respuesta (días) El número debe ser mayor a 0 y menor a 31" at bounding box center [1093, 246] width 233 height 89
click at [1040, 232] on input "Esperar Respuesta (días)" at bounding box center [1093, 240] width 233 height 23
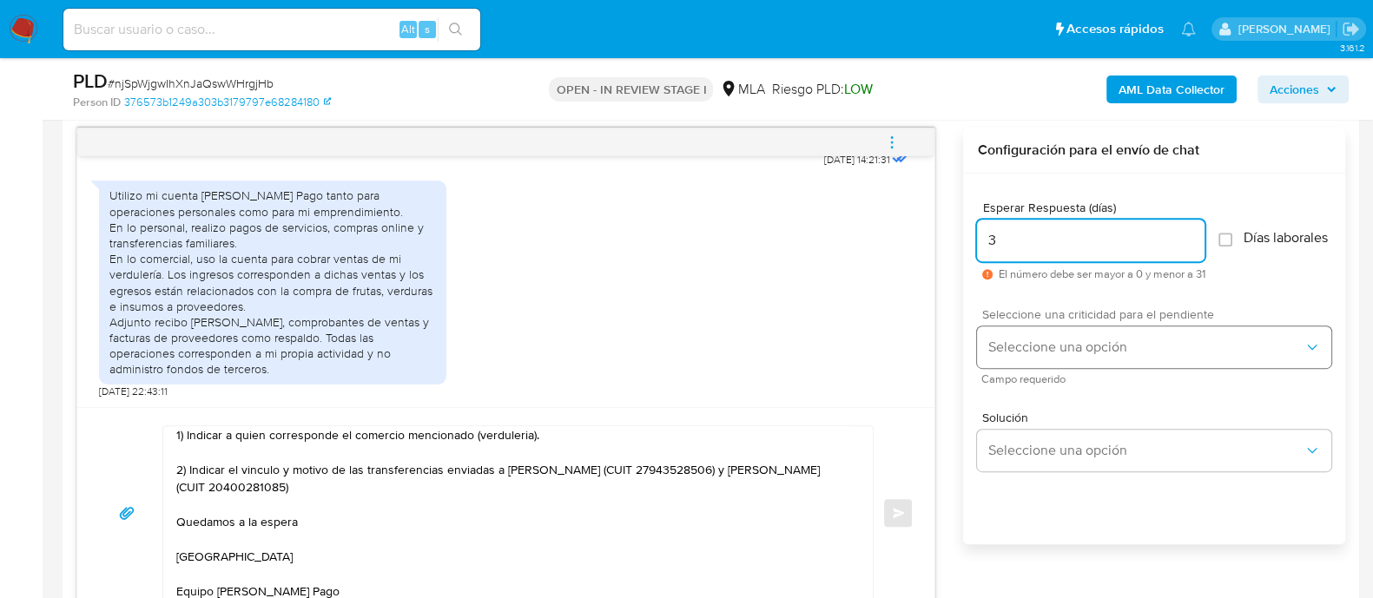
type input "3"
click at [1056, 354] on span "Seleccione una opción" at bounding box center [1146, 347] width 316 height 17
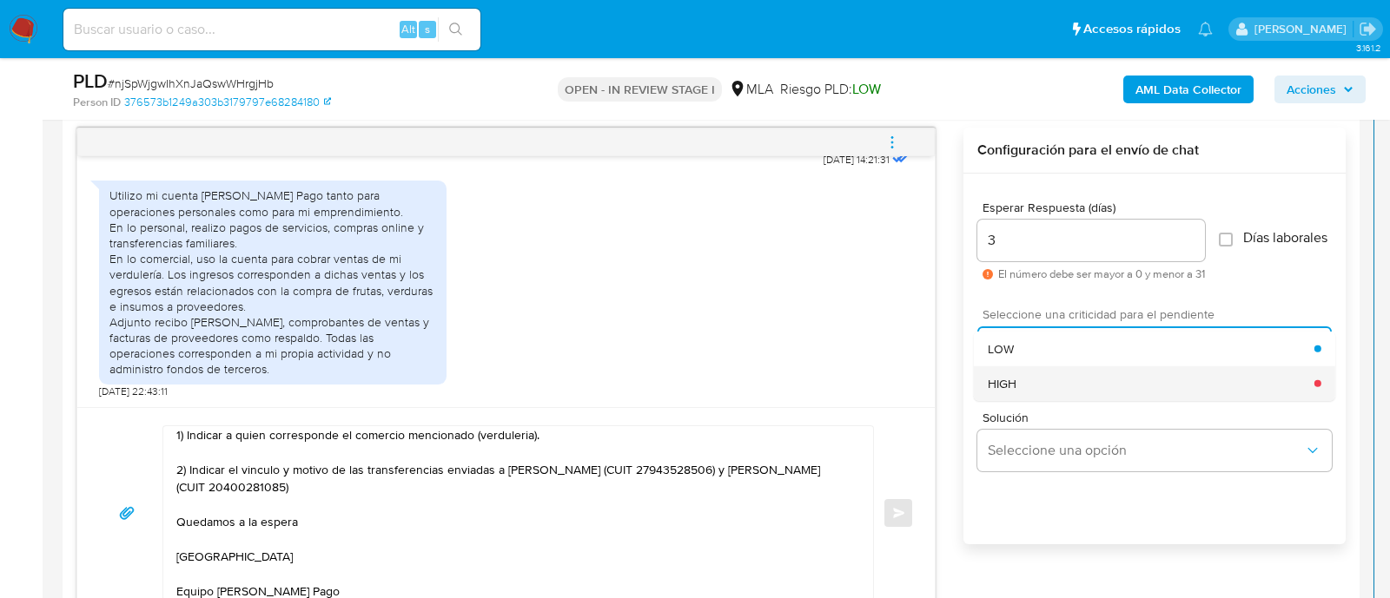
click at [1025, 400] on div "HIGH" at bounding box center [1151, 383] width 327 height 35
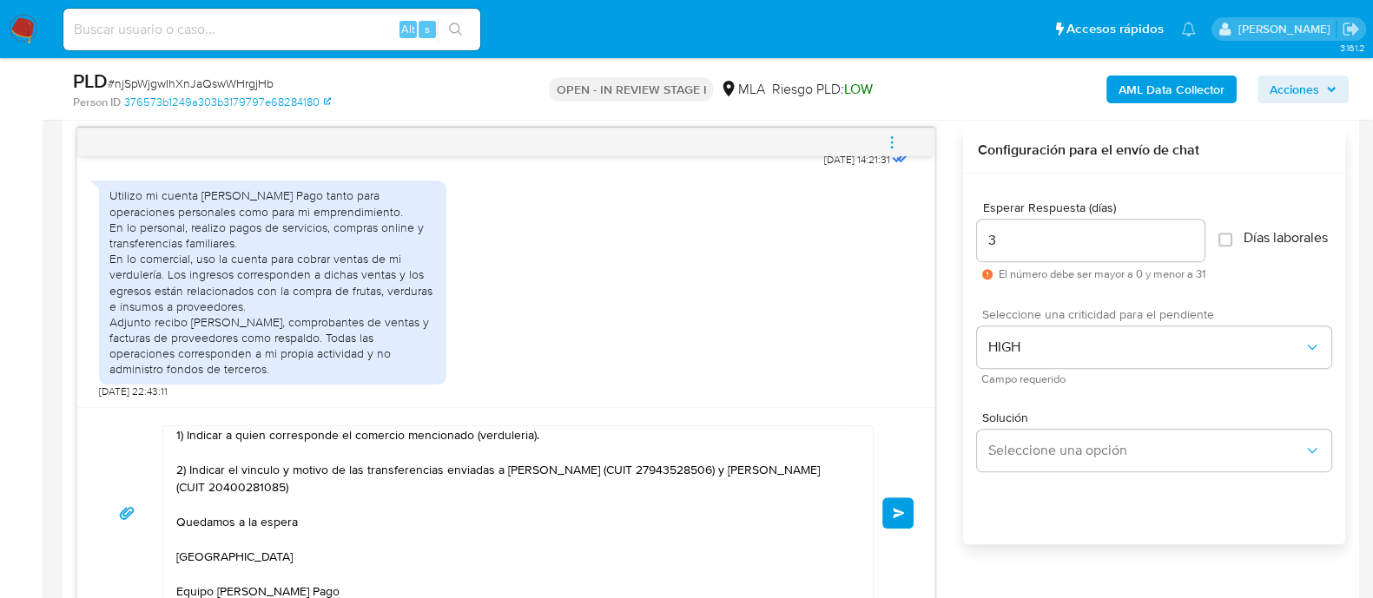
click at [905, 522] on button "Enviar" at bounding box center [898, 513] width 31 height 31
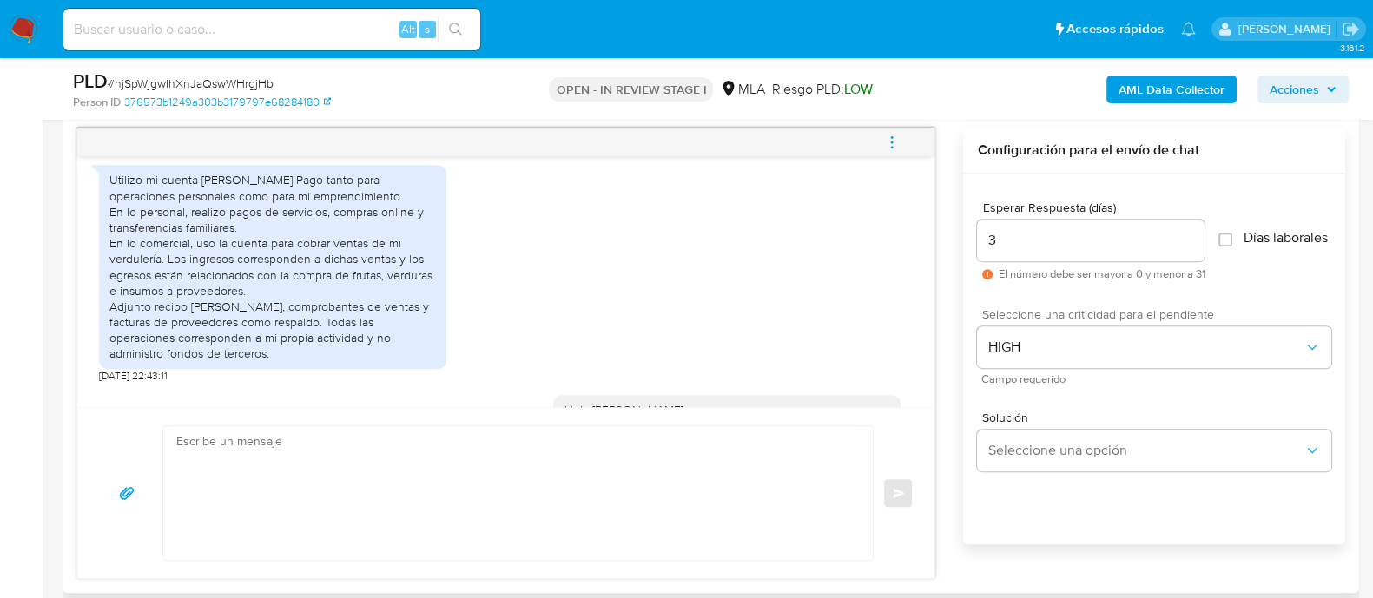
scroll to position [0, 0]
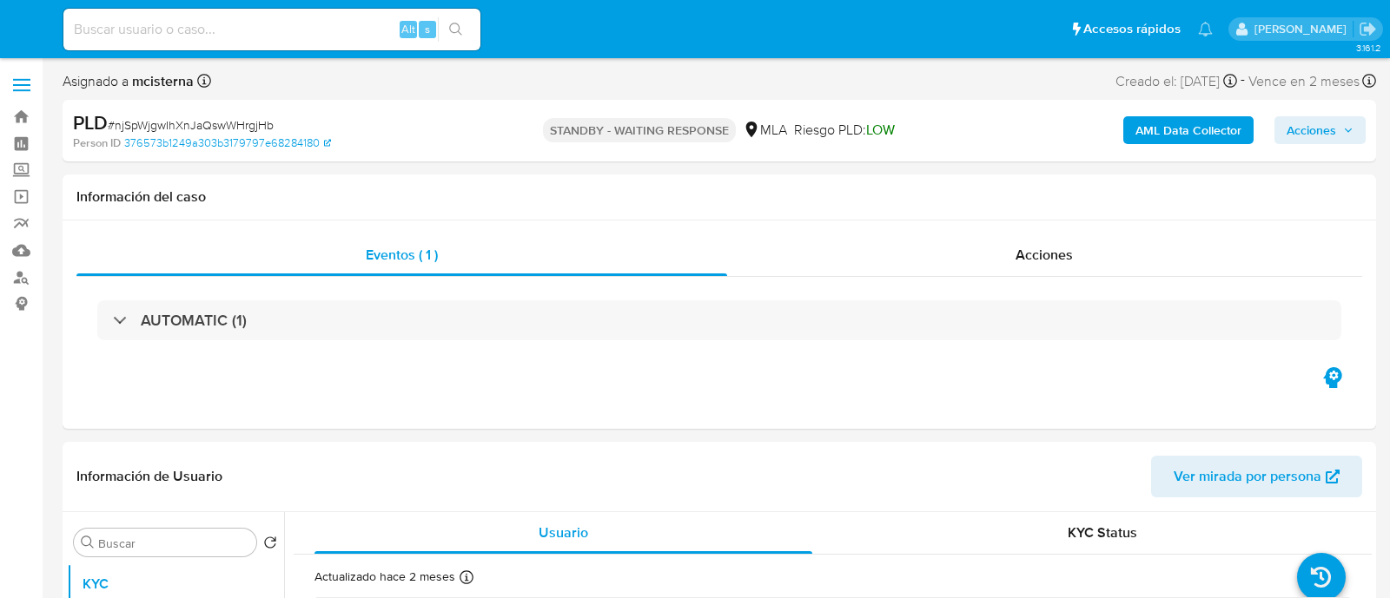
select select "10"
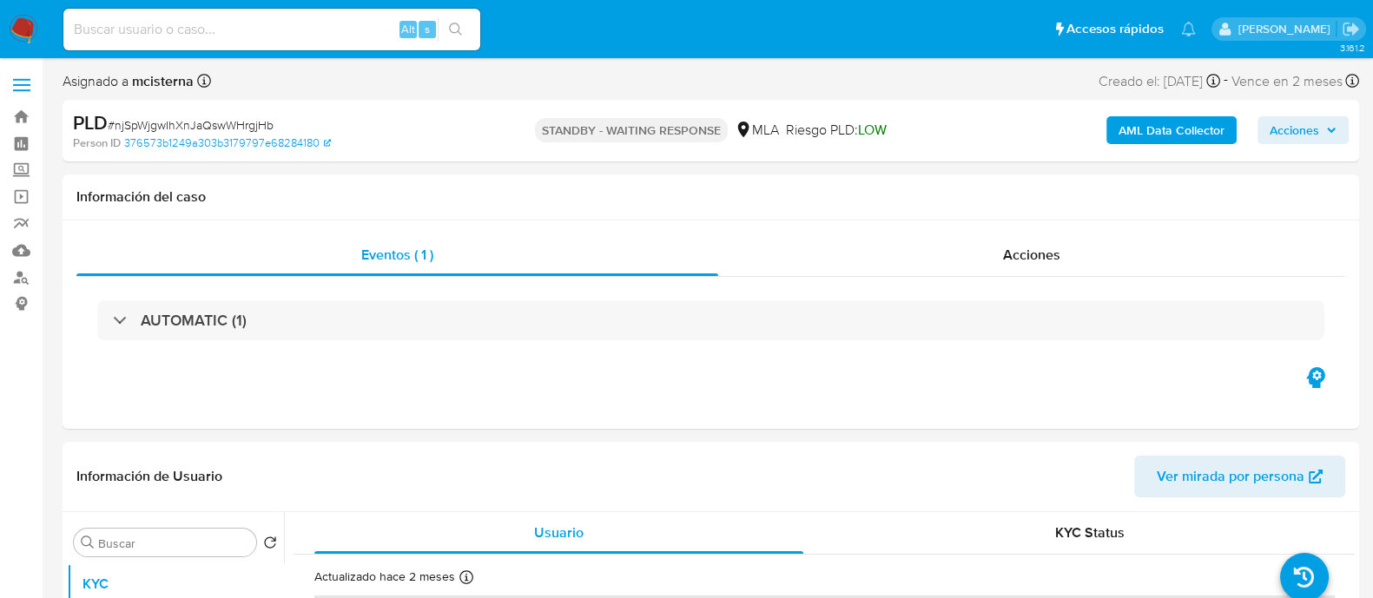
click at [314, 36] on input at bounding box center [271, 29] width 417 height 23
paste input "62424386"
type input "62424386"
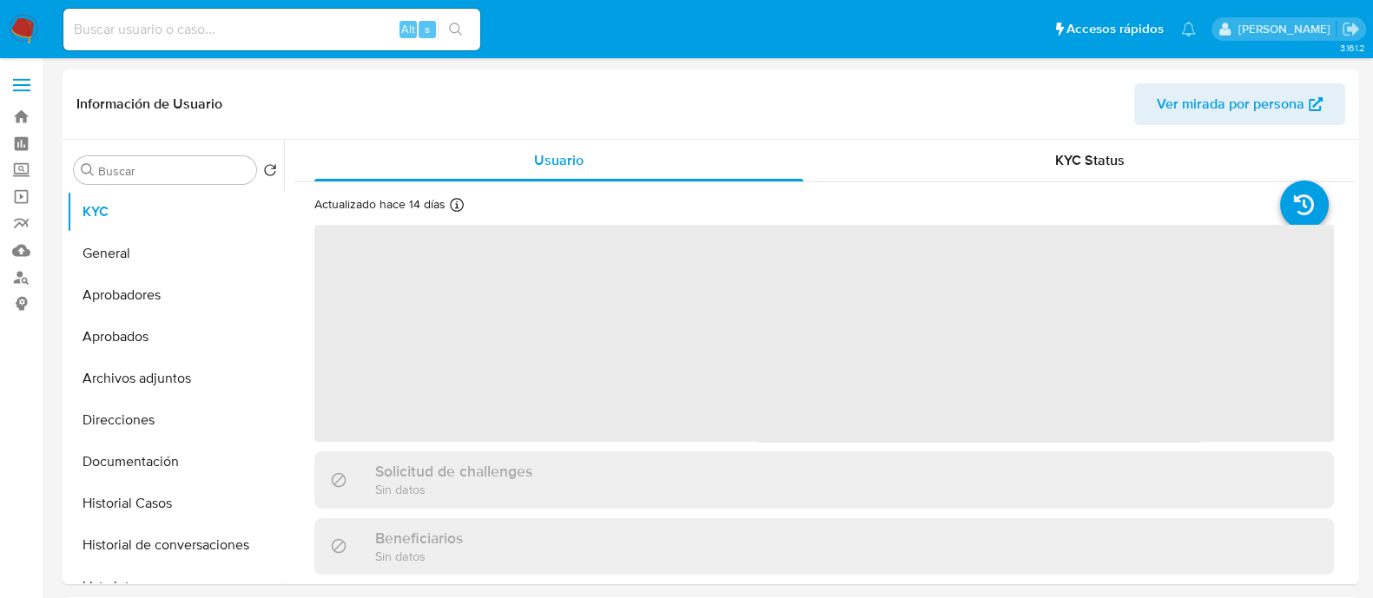
select select "10"
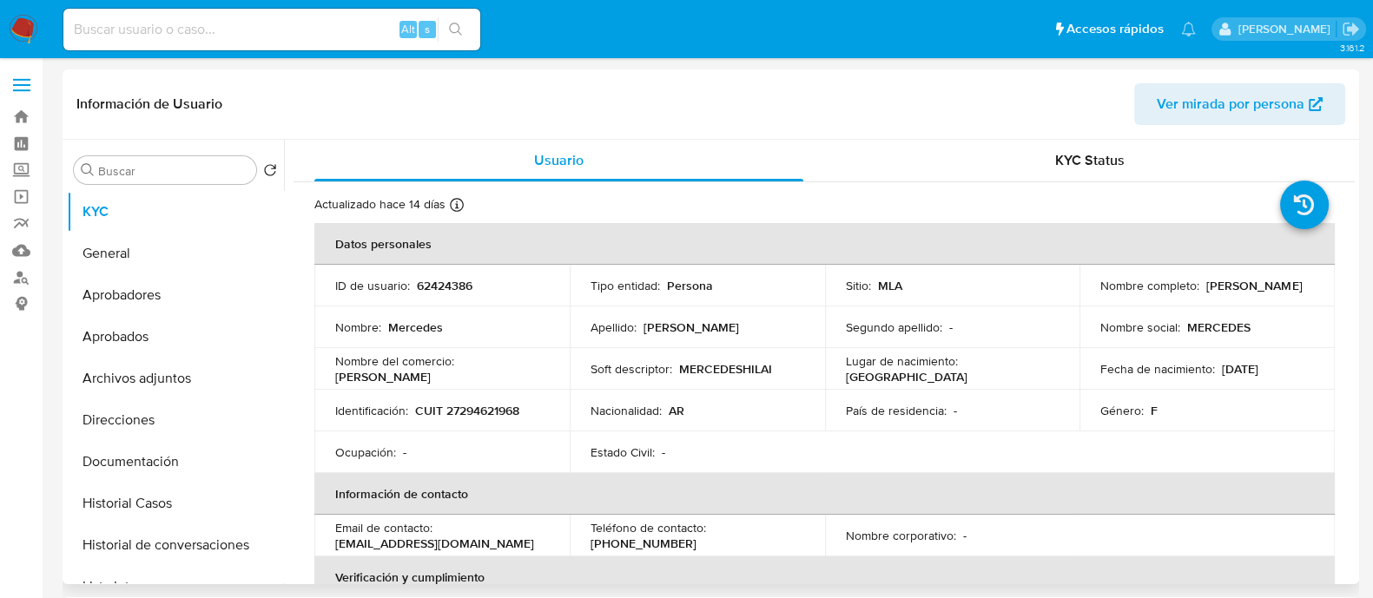
click at [487, 412] on p "CUIT 27294621968" at bounding box center [467, 411] width 104 height 16
copy p "27294621968"
click at [169, 515] on button "Historial Casos" at bounding box center [168, 504] width 203 height 42
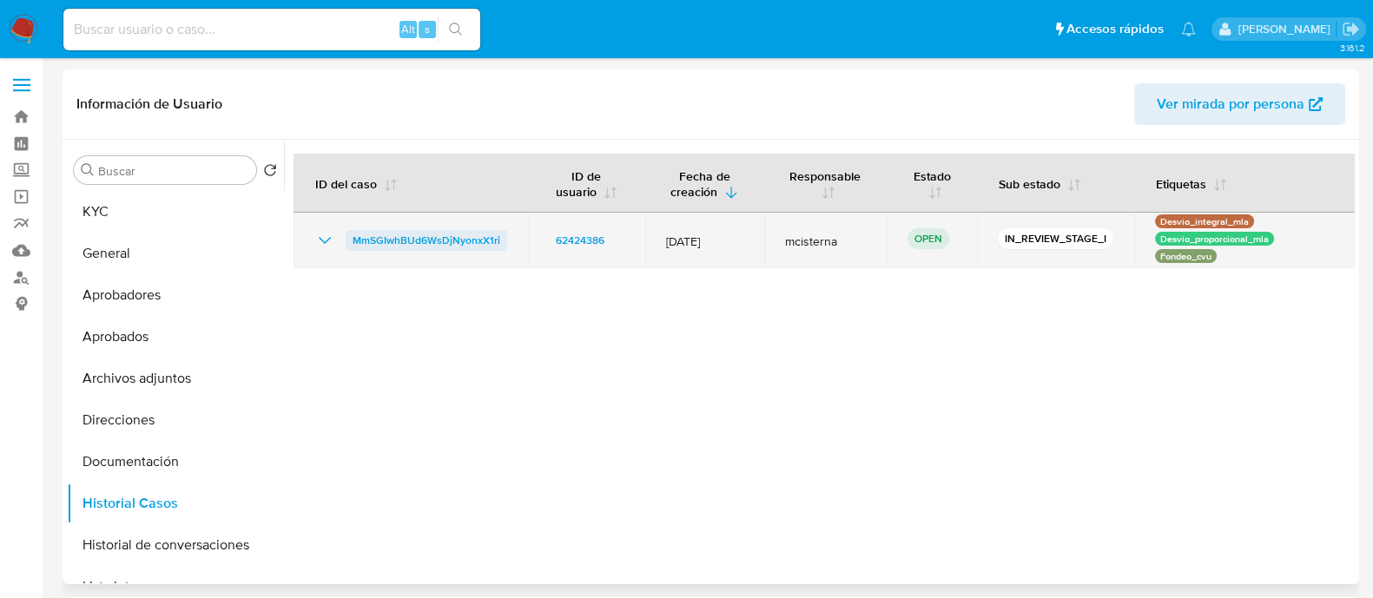
click at [459, 243] on span "MmSGIwhBUd6WsDjNyonxX1ri" at bounding box center [427, 240] width 148 height 21
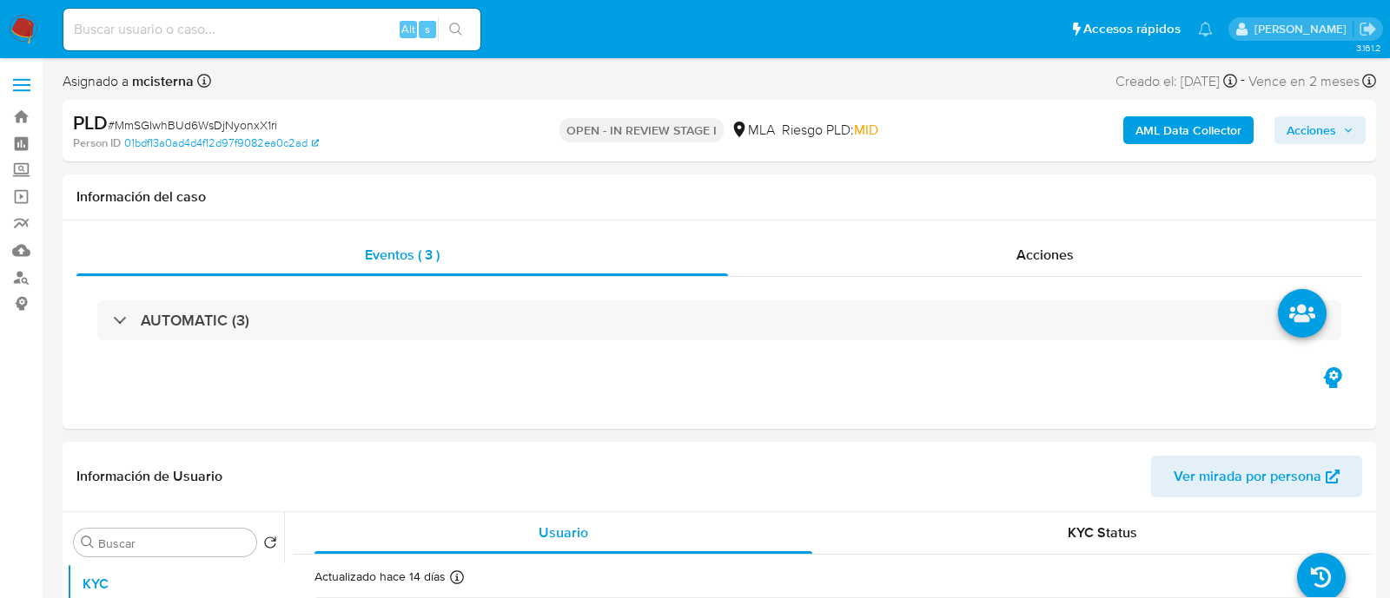
select select "10"
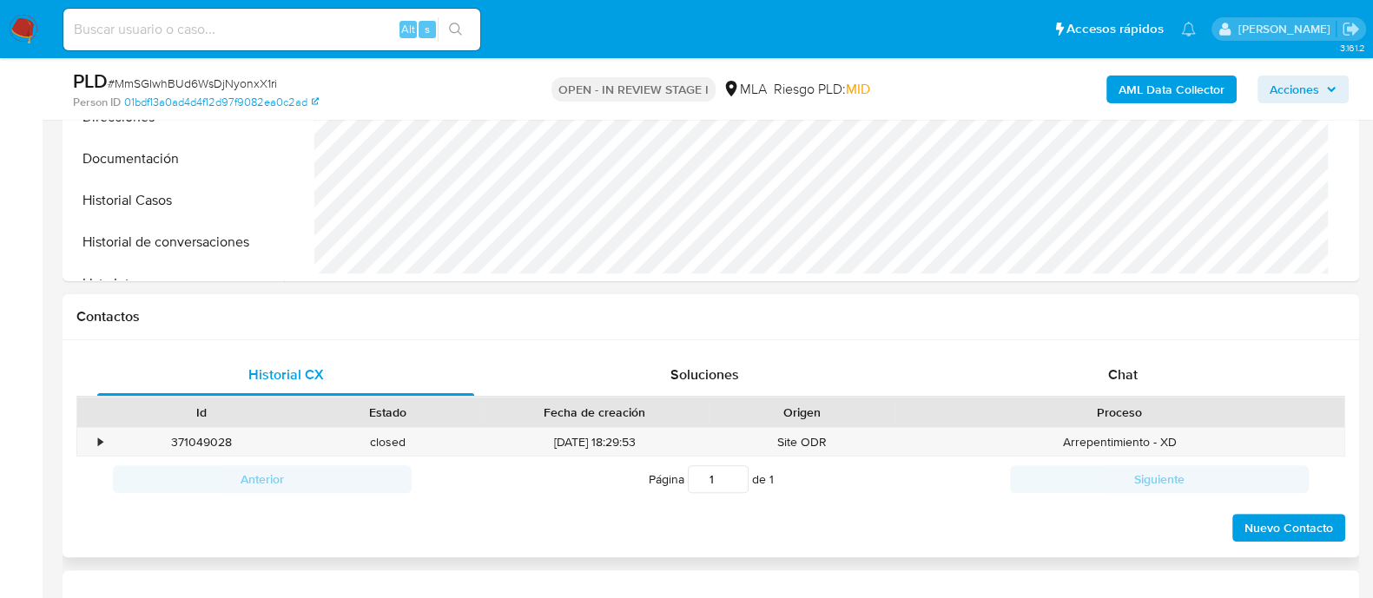
scroll to position [651, 0]
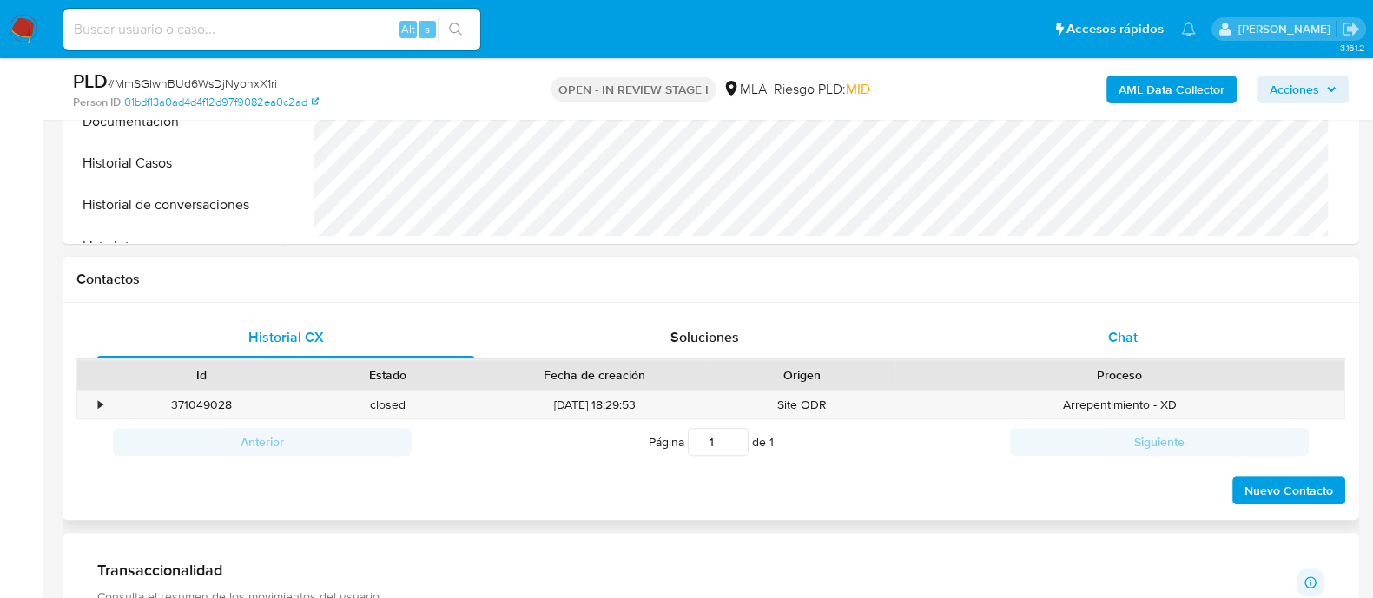
click at [1113, 347] on div "Chat" at bounding box center [1123, 338] width 377 height 42
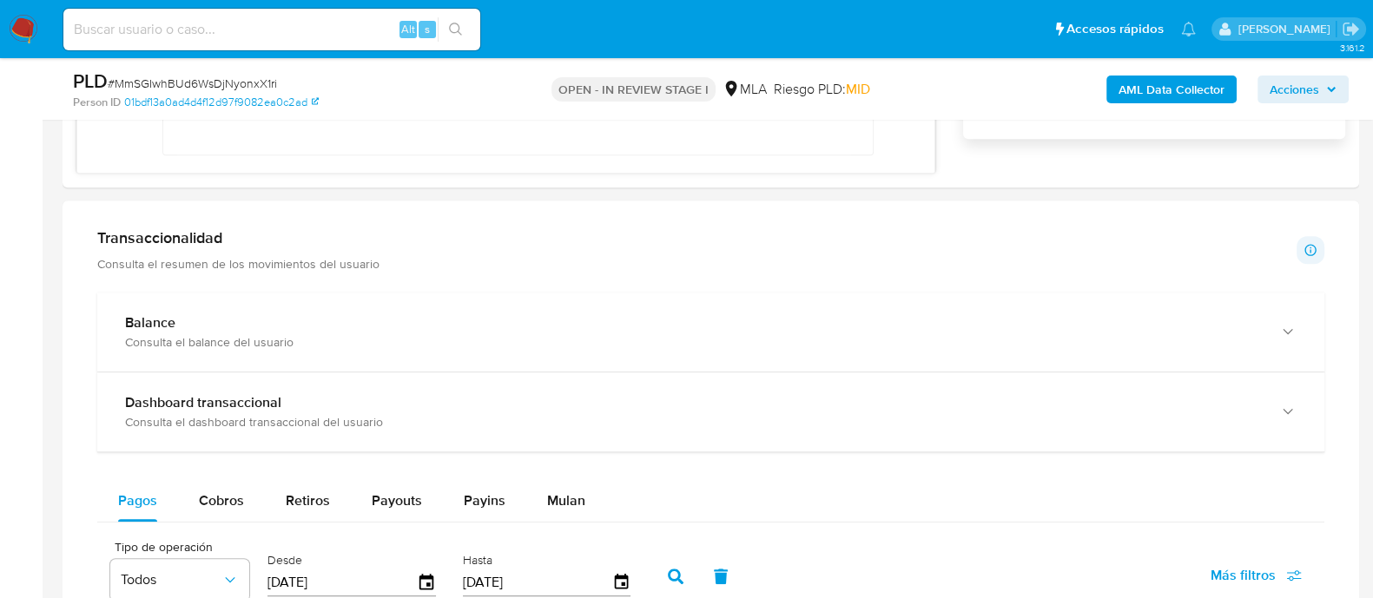
scroll to position [977, 0]
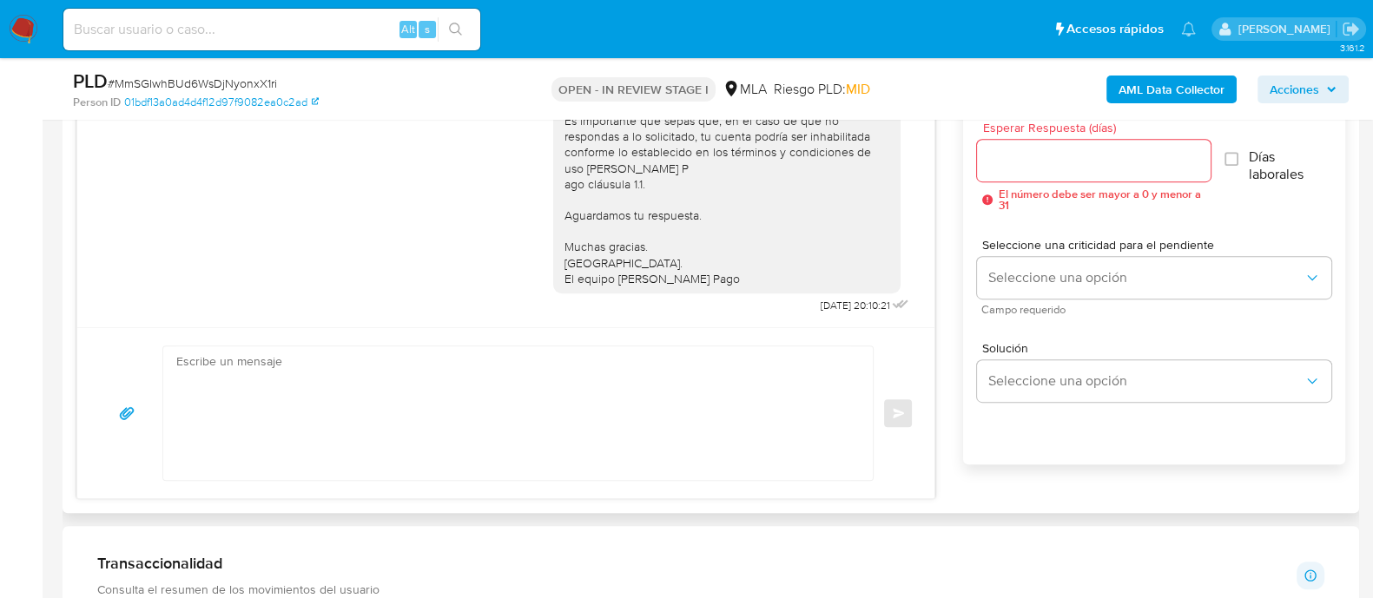
click at [564, 384] on textarea at bounding box center [513, 414] width 675 height 134
paste textarea "Lore Ipsumdo Sitametco Adipi El seddoei te inc utlaboreetd magnaaliqua en ad mi…"
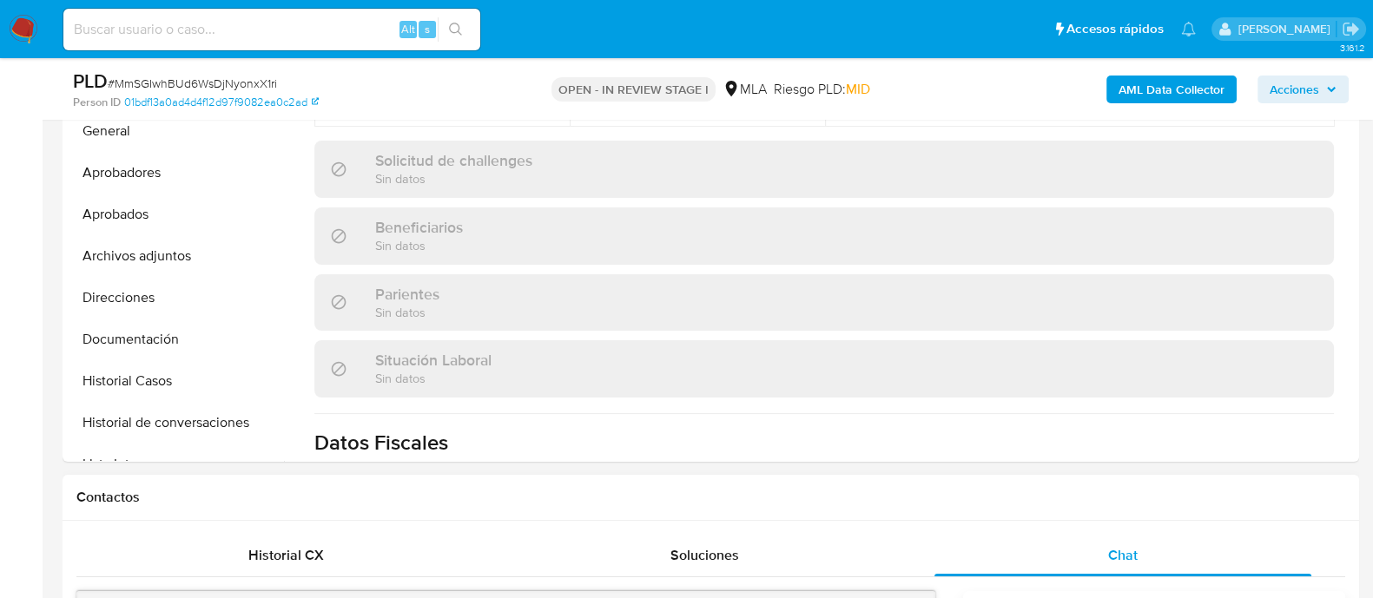
scroll to position [0, 0]
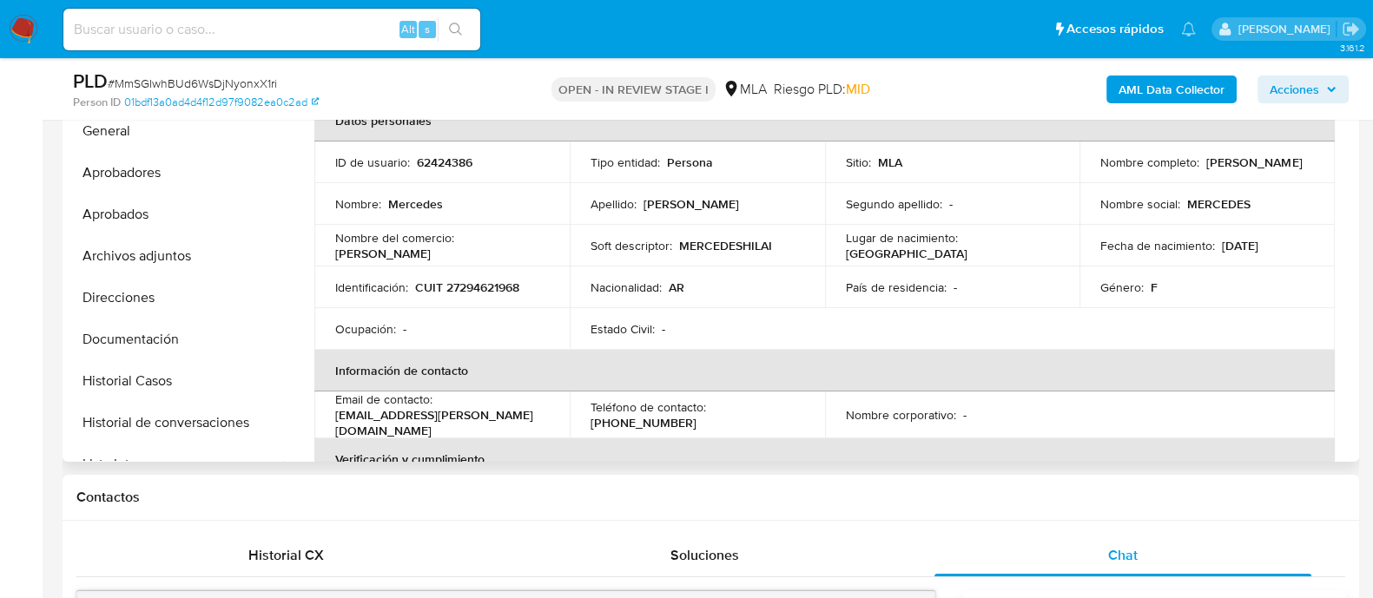
drag, startPoint x: 1200, startPoint y: 158, endPoint x: 1303, endPoint y: 158, distance: 103.4
click at [1303, 158] on div "Nombre completo : [PERSON_NAME]" at bounding box center [1208, 163] width 214 height 16
copy p "[PERSON_NAME]"
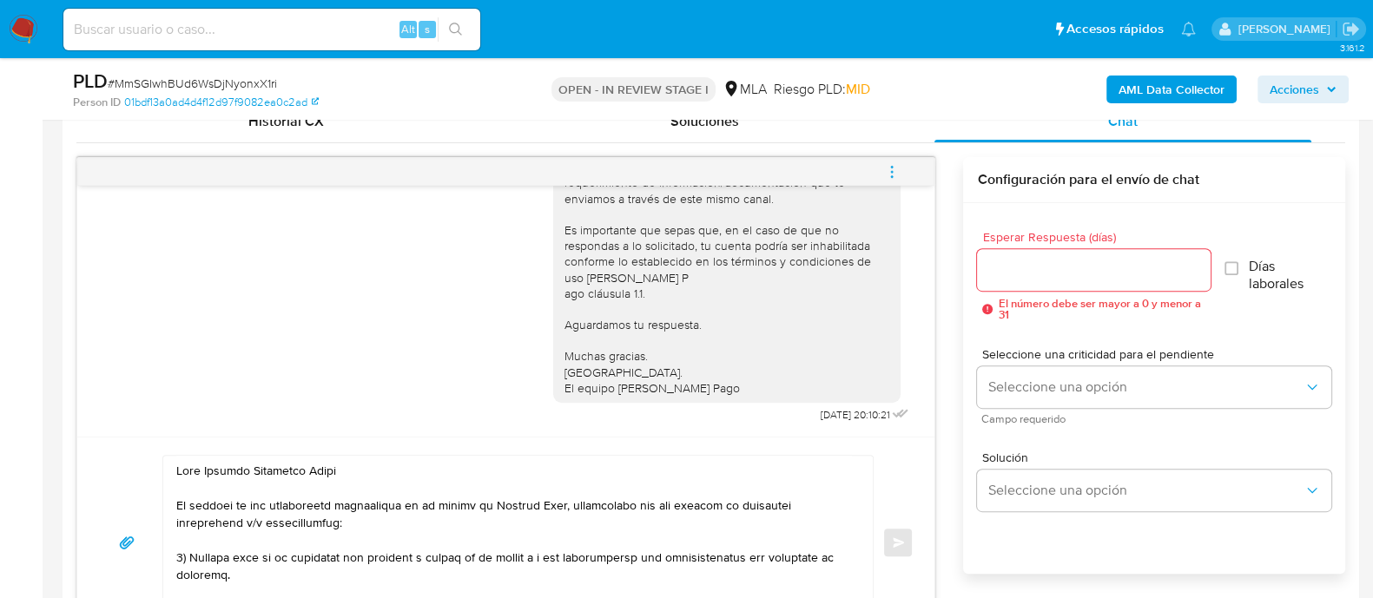
scroll to position [1086, 0]
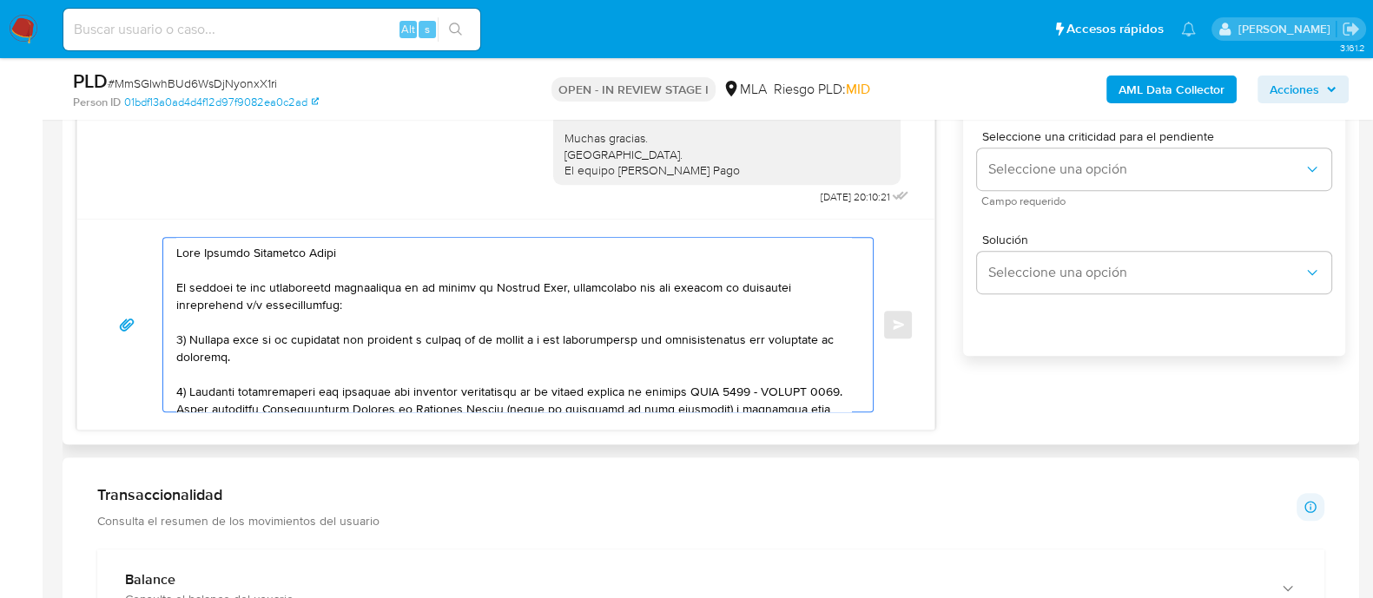
drag, startPoint x: 207, startPoint y: 256, endPoint x: 380, endPoint y: 256, distance: 172.9
click at [380, 256] on textarea at bounding box center [513, 325] width 675 height 174
paste textarea "[PERSON_NAME]"
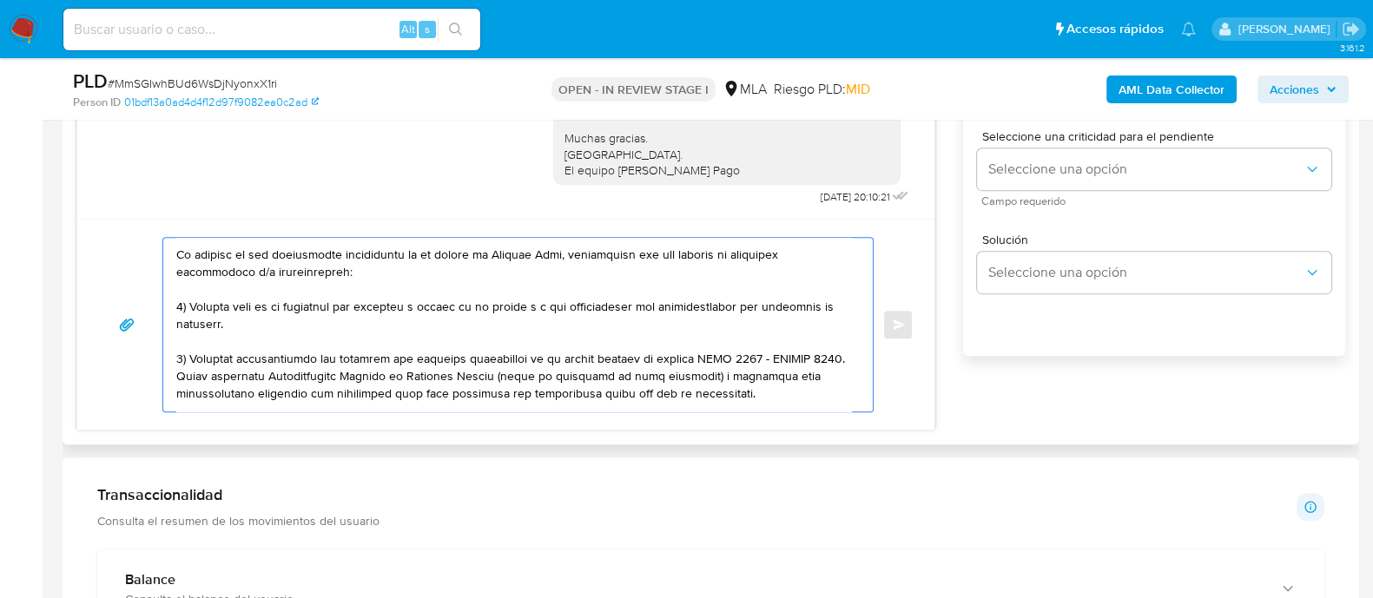
scroll to position [0, 0]
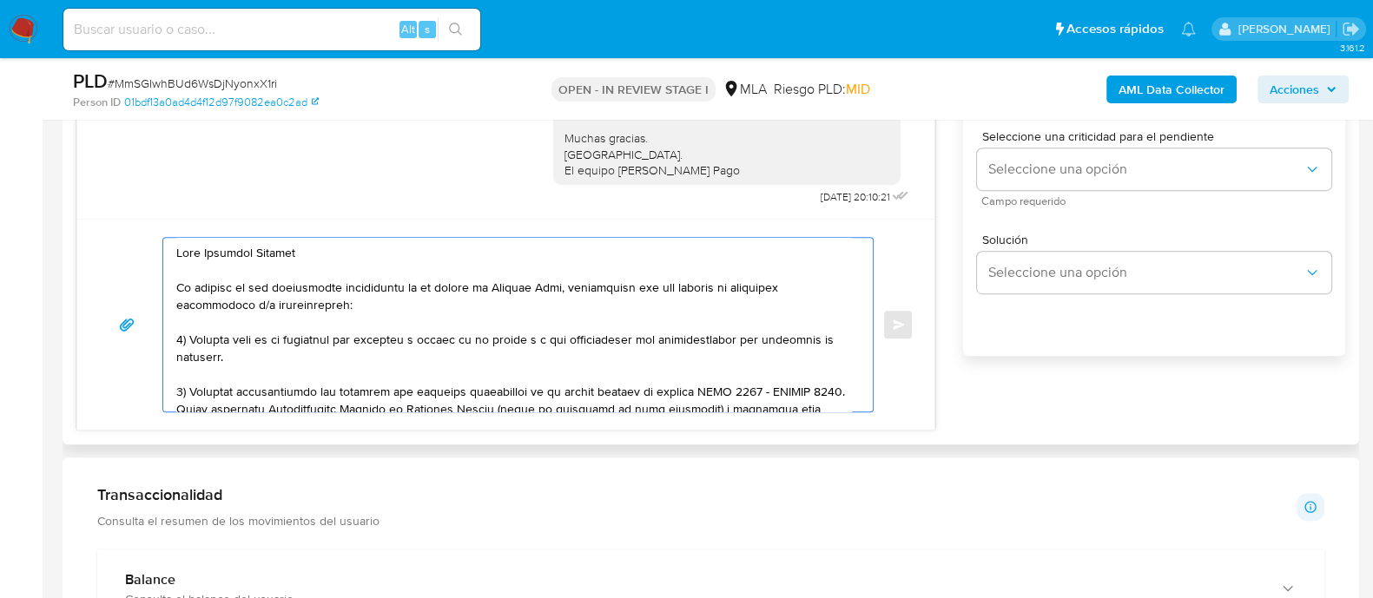
drag, startPoint x: 504, startPoint y: 349, endPoint x: 509, endPoint y: 341, distance: 10.1
click at [509, 341] on textarea at bounding box center [513, 325] width 675 height 174
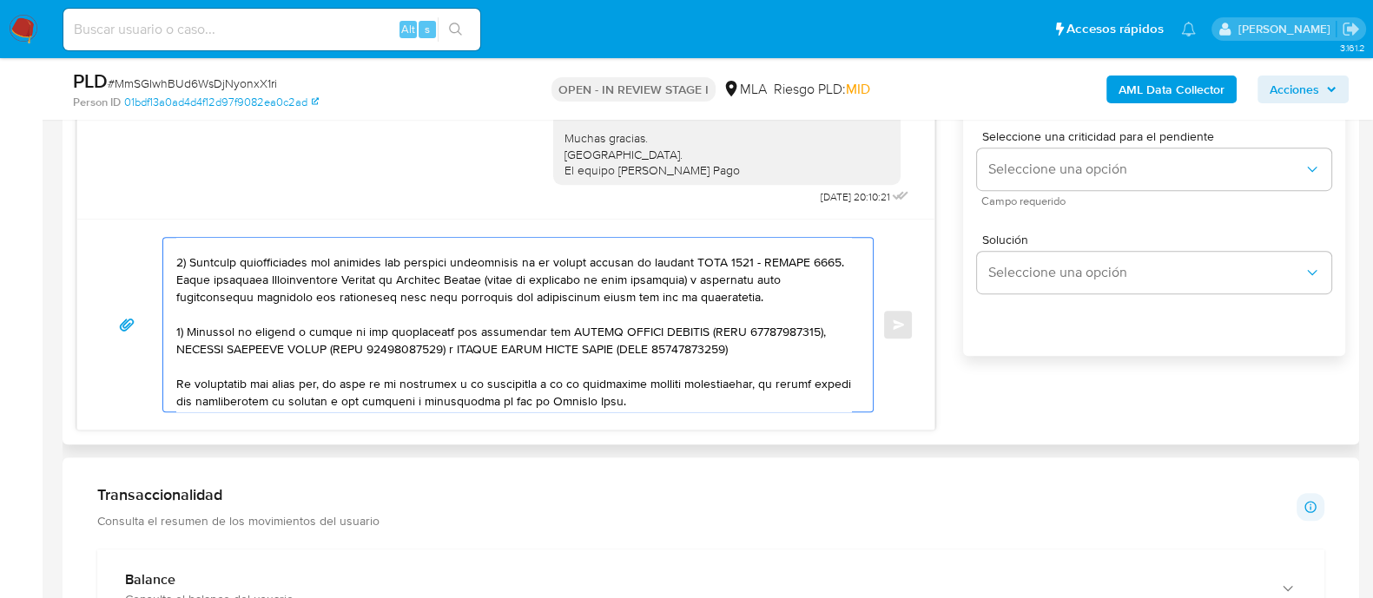
scroll to position [108, 0]
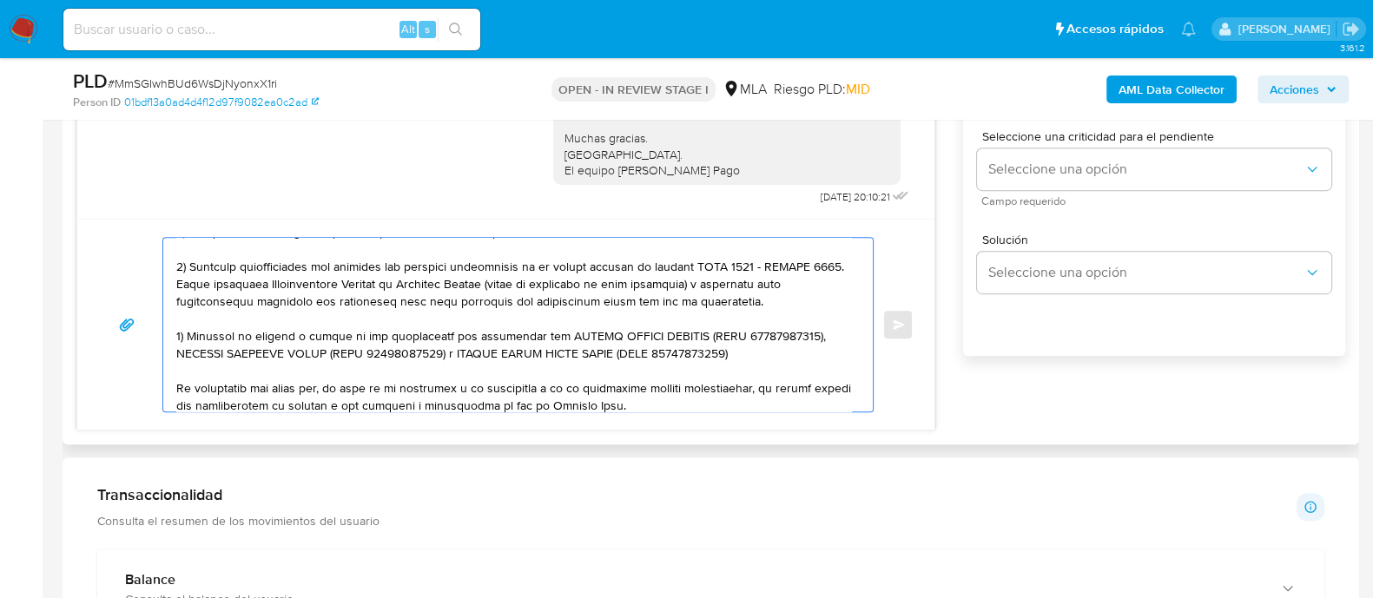
click at [513, 323] on textarea at bounding box center [513, 325] width 675 height 174
drag, startPoint x: 594, startPoint y: 260, endPoint x: 764, endPoint y: 305, distance: 176.1
click at [764, 305] on textarea at bounding box center [513, 325] width 675 height 174
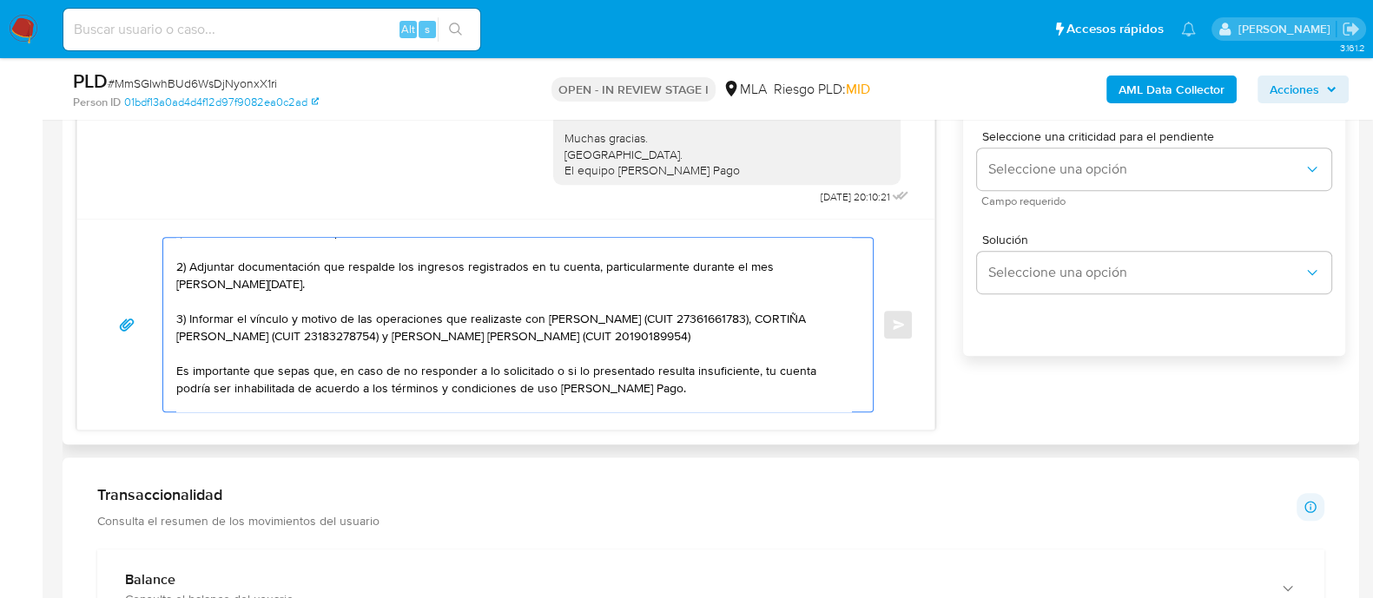
click at [194, 314] on textarea "[PERSON_NAME] En función de las operaciones registradas en tu cuenta [PERSON_NA…" at bounding box center [513, 325] width 675 height 174
drag, startPoint x: 234, startPoint y: 315, endPoint x: 790, endPoint y: 334, distance: 557.1
click at [790, 334] on textarea "[PERSON_NAME] En función de las operaciones registradas en tu cuenta [PERSON_NA…" at bounding box center [513, 325] width 675 height 174
click at [628, 334] on textarea "[PERSON_NAME] En función de las operaciones registradas en tu cuenta [PERSON_NA…" at bounding box center [513, 325] width 675 height 174
drag, startPoint x: 751, startPoint y: 339, endPoint x: 543, endPoint y: 321, distance: 209.3
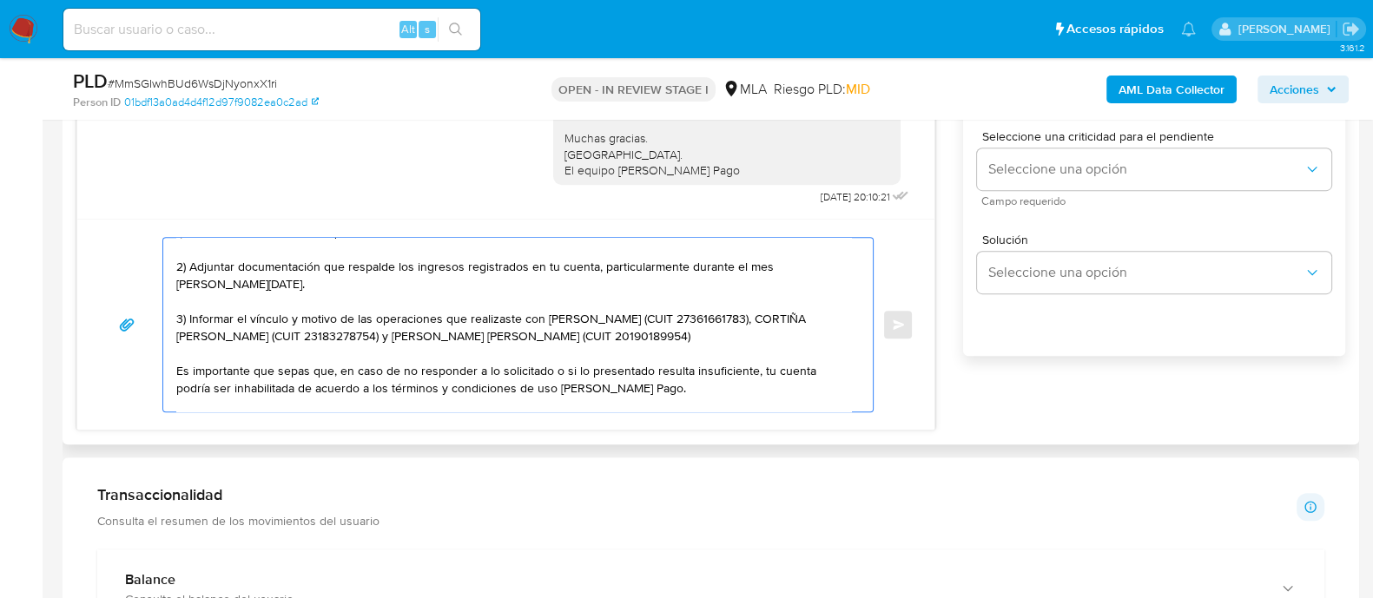
click at [543, 321] on textarea "[PERSON_NAME] En función de las operaciones registradas en tu cuenta [PERSON_NA…" at bounding box center [513, 325] width 675 height 174
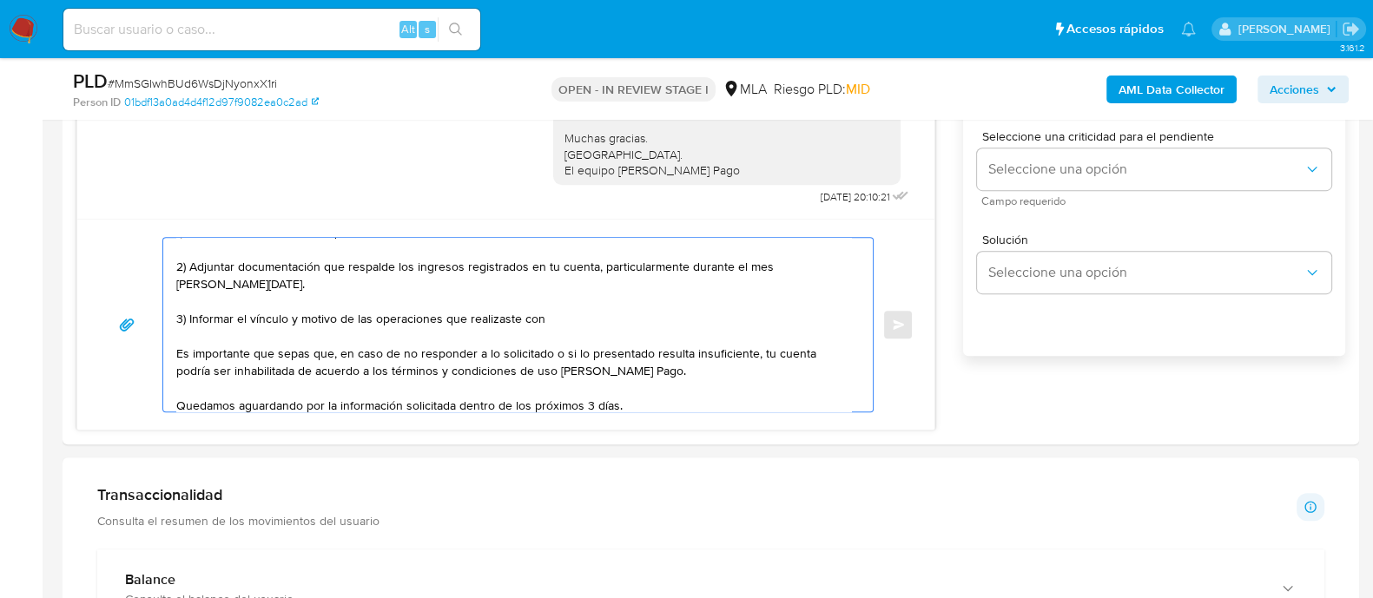
paste textarea "FIDEICOMISO [PERSON_NAME]"
paste textarea "30715598775"
paste textarea "[PERSON_NAME]"
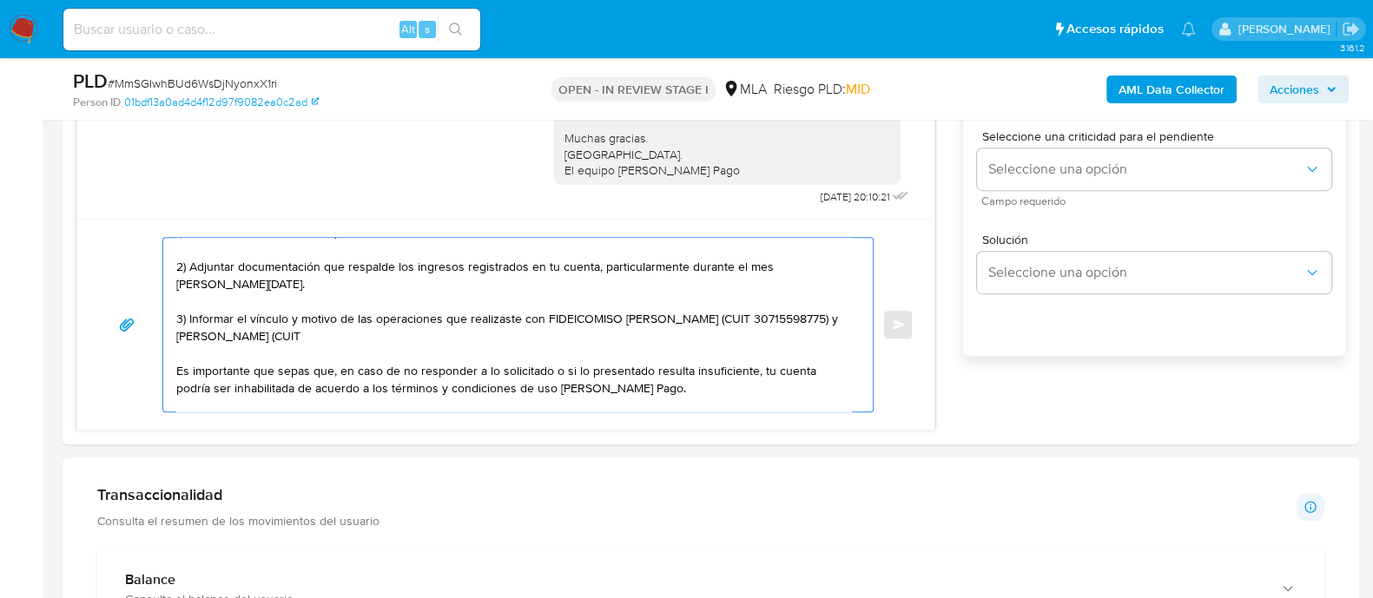
paste textarea "20316740783"
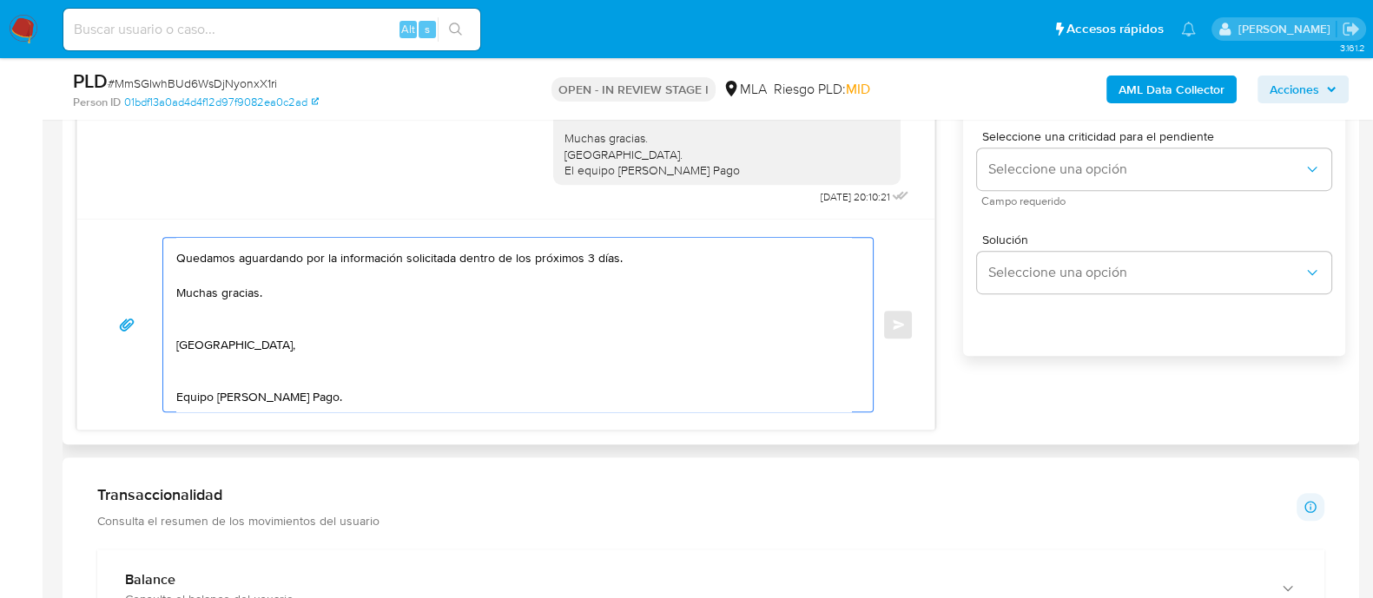
scroll to position [0, 0]
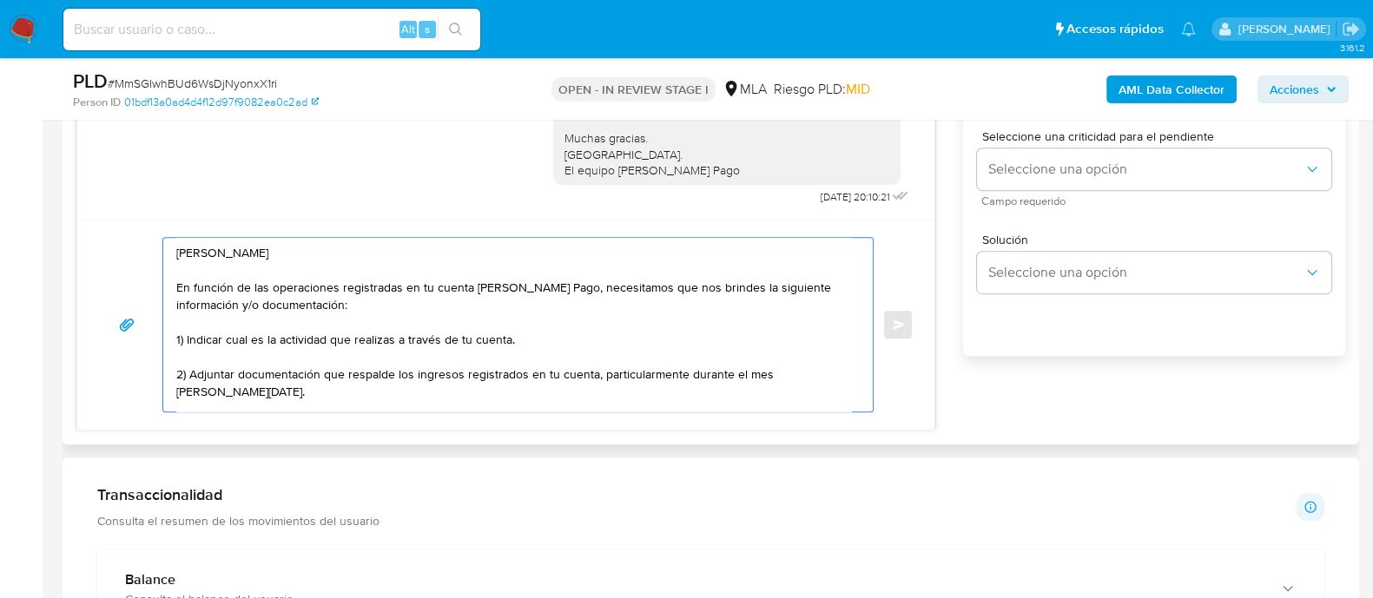
drag, startPoint x: 447, startPoint y: 375, endPoint x: 140, endPoint y: 180, distance: 364.4
click at [140, 180] on div "[DATE] 14:42:41 Hola, Esperamos que te encuentres muy bien. Te consultamos si t…" at bounding box center [505, 185] width 859 height 492
type textarea "[PERSON_NAME] En función de las operaciones registradas en tu cuenta [PERSON_NA…"
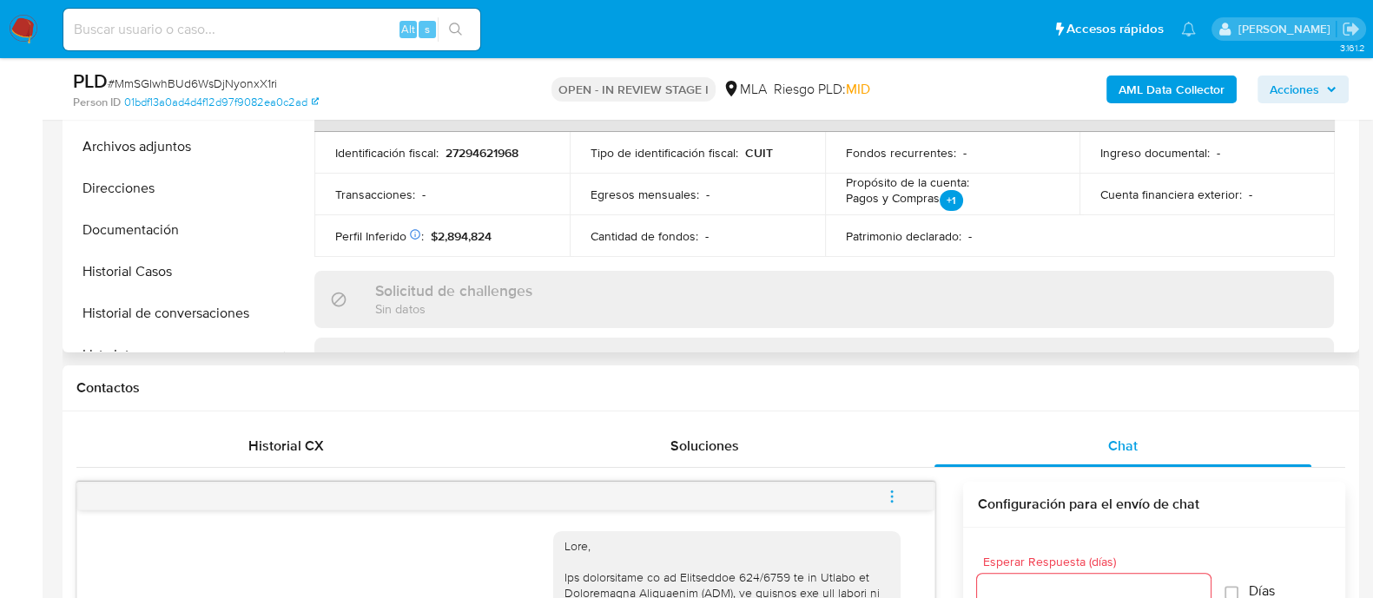
scroll to position [61, 0]
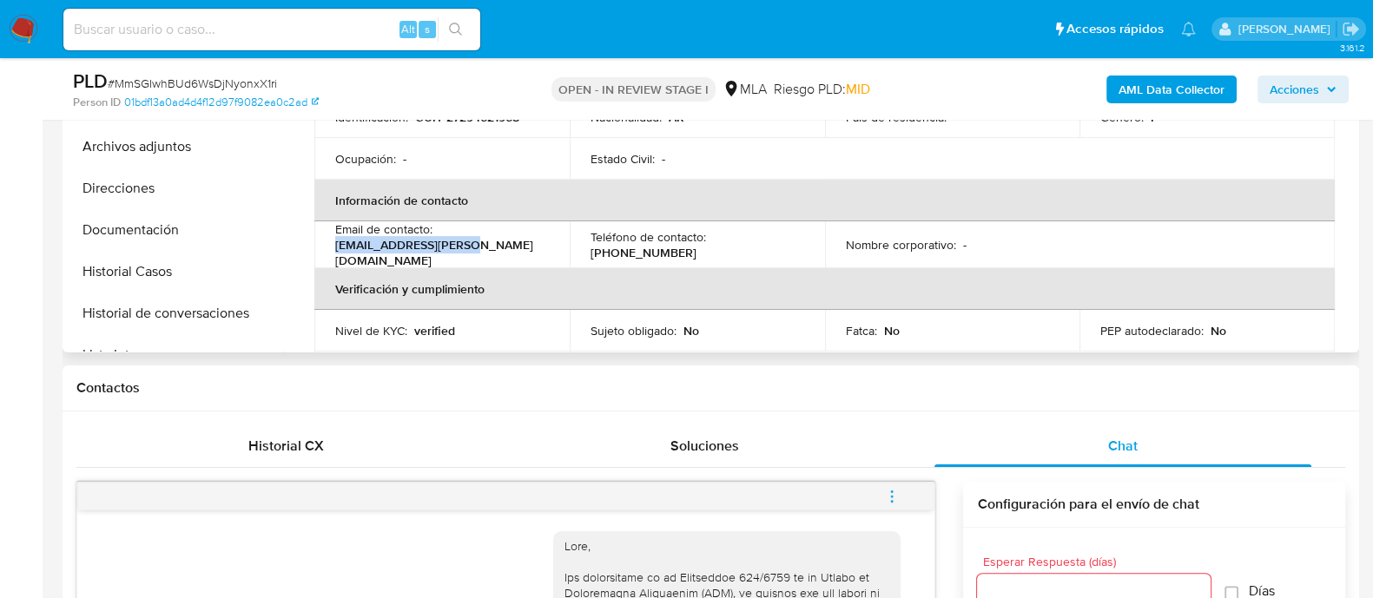
drag, startPoint x: 335, startPoint y: 252, endPoint x: 500, endPoint y: 252, distance: 165.0
click at [500, 252] on div "Email de contacto : [EMAIL_ADDRESS][PERSON_NAME][DOMAIN_NAME]" at bounding box center [442, 245] width 214 height 47
copy p "[EMAIL_ADDRESS][PERSON_NAME][DOMAIN_NAME]"
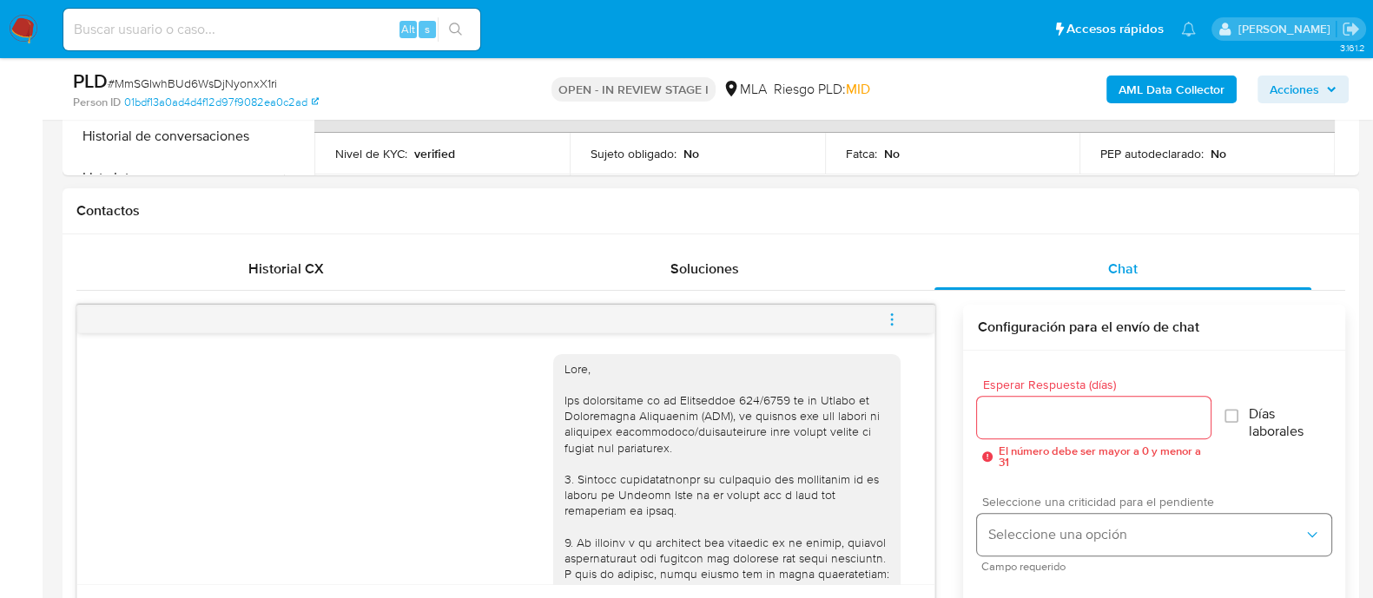
scroll to position [759, 0]
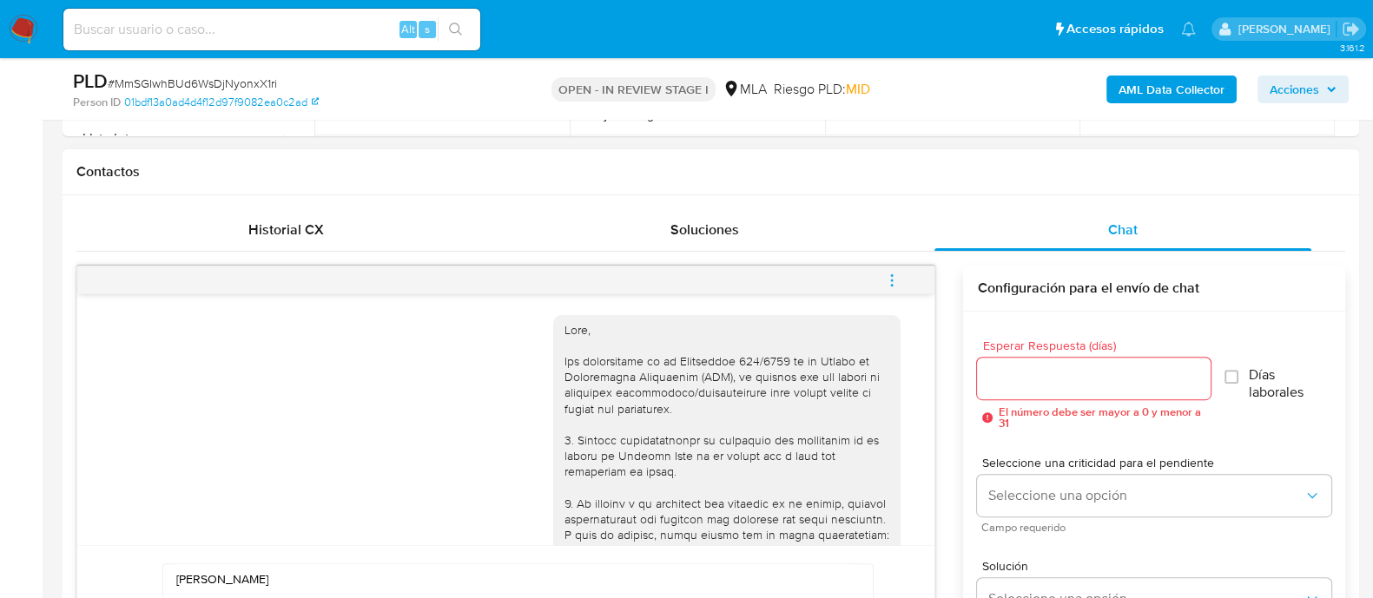
click at [1003, 374] on input "Esperar Respuesta (días)" at bounding box center [1093, 378] width 233 height 23
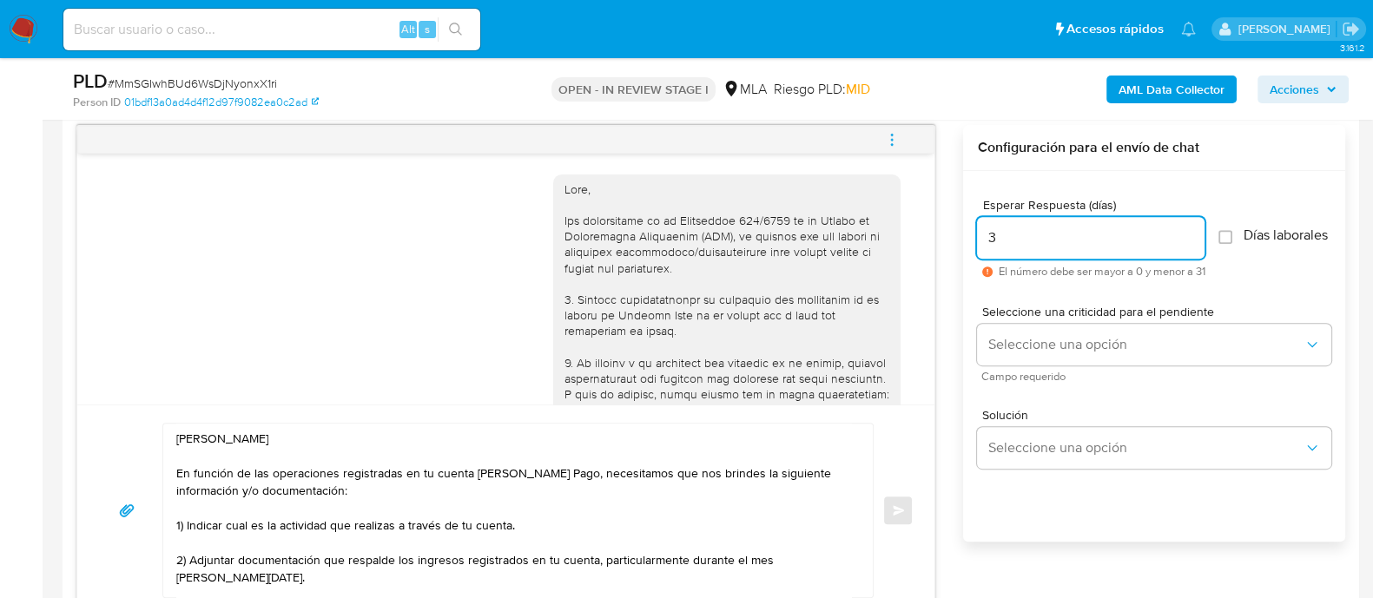
scroll to position [977, 0]
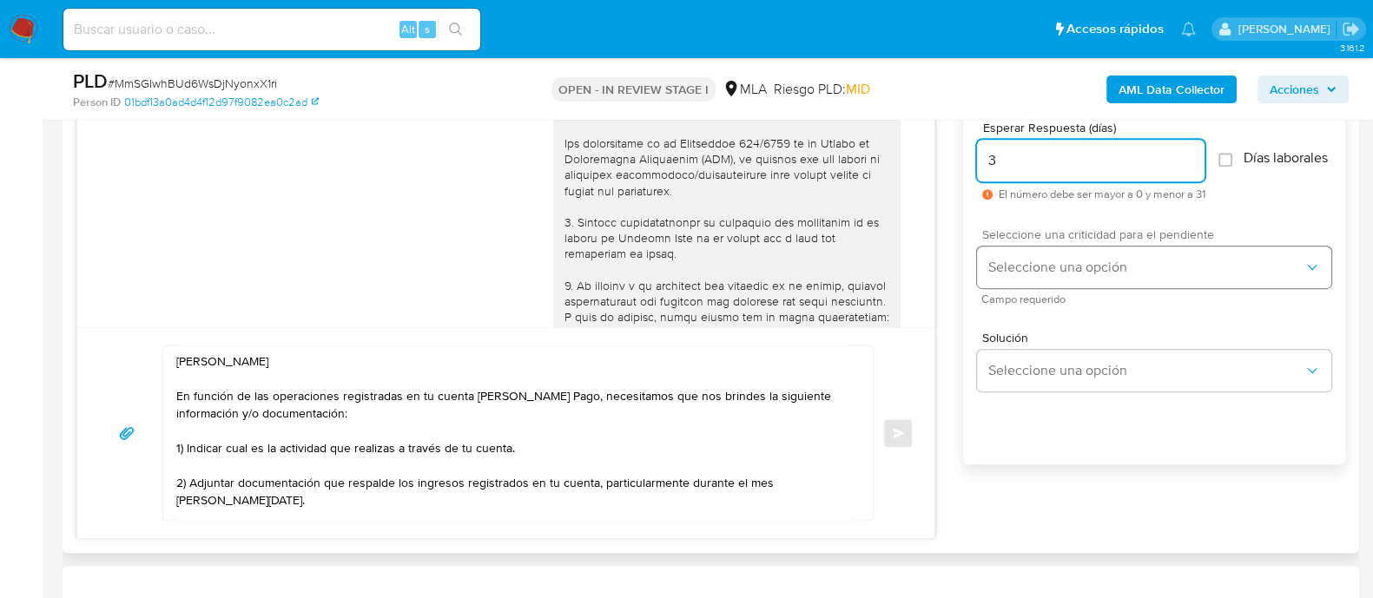
type input "3"
click at [1015, 259] on button "Seleccione una opción" at bounding box center [1154, 268] width 354 height 42
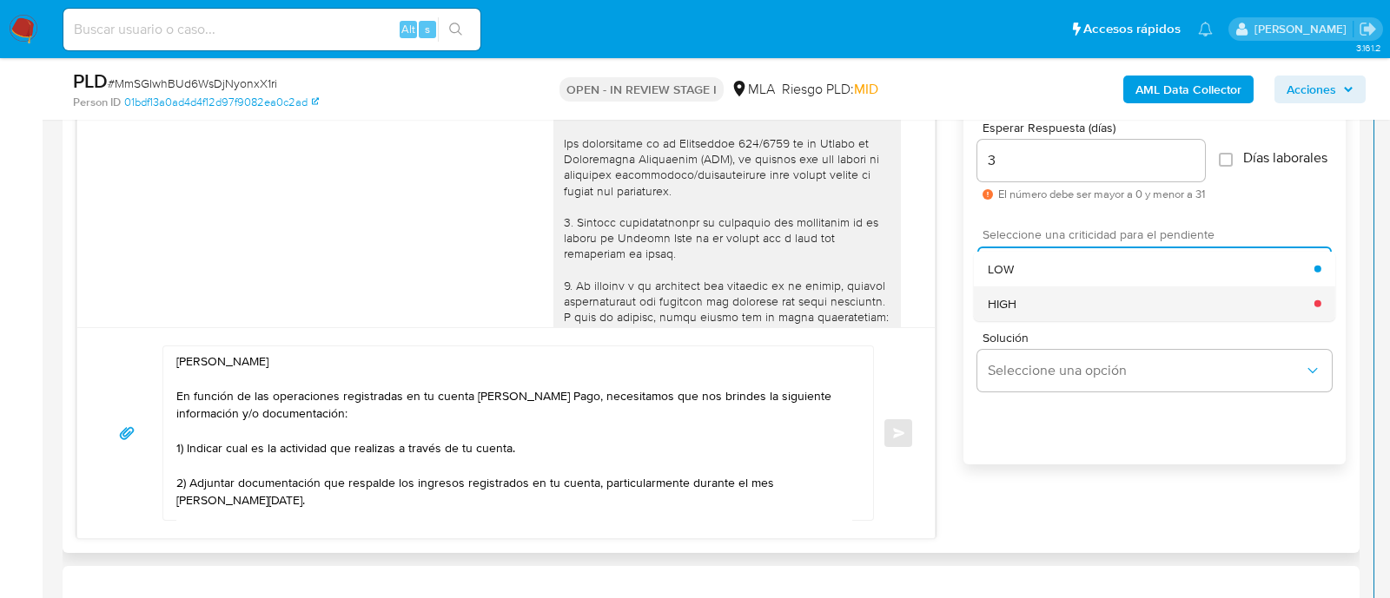
click at [1016, 306] on div "HIGH" at bounding box center [1151, 303] width 327 height 35
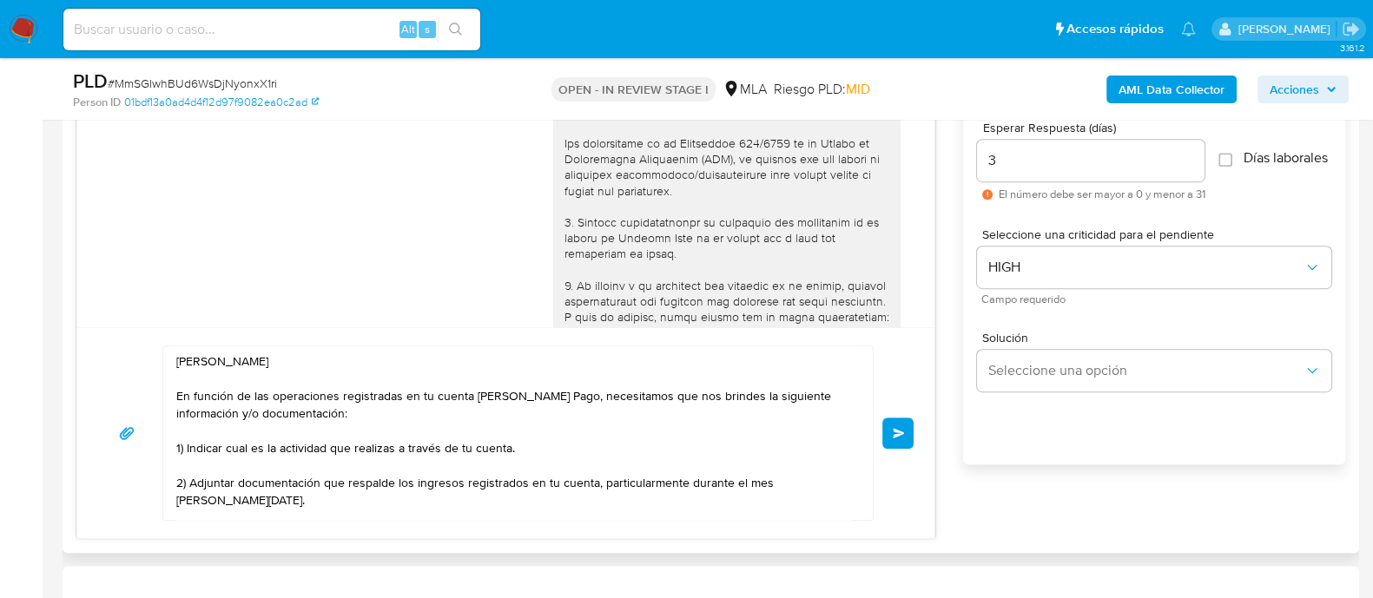
click at [897, 434] on span "Enviar" at bounding box center [899, 433] width 12 height 10
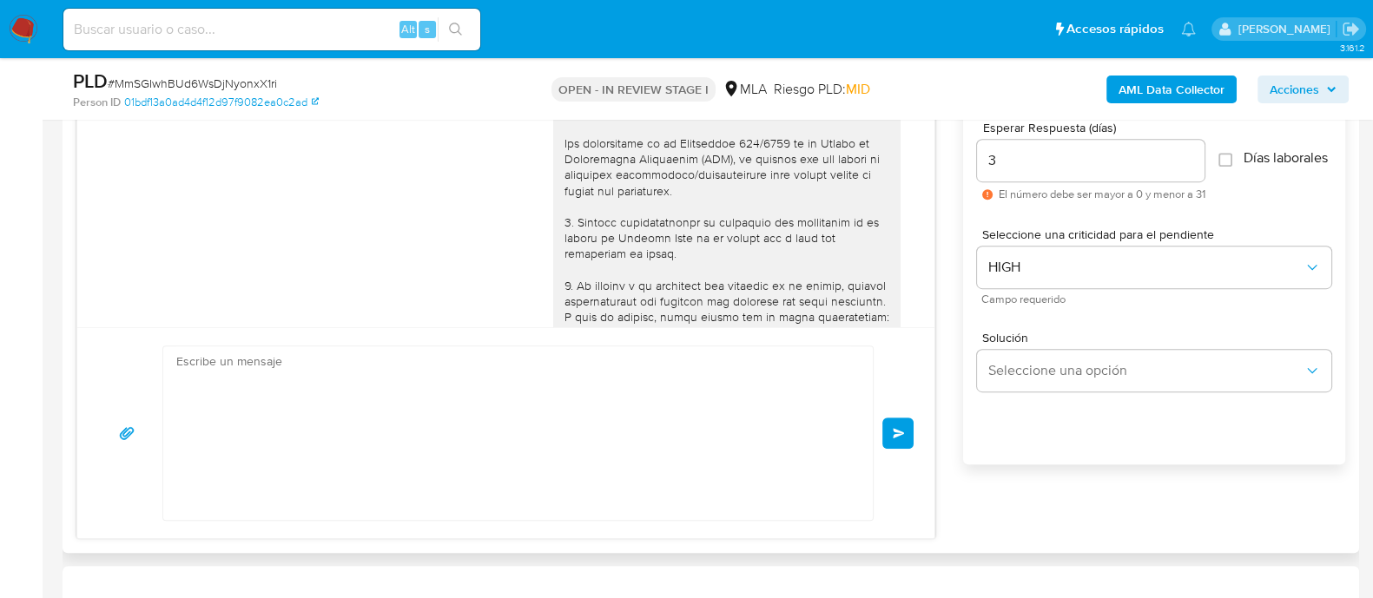
scroll to position [1685, 0]
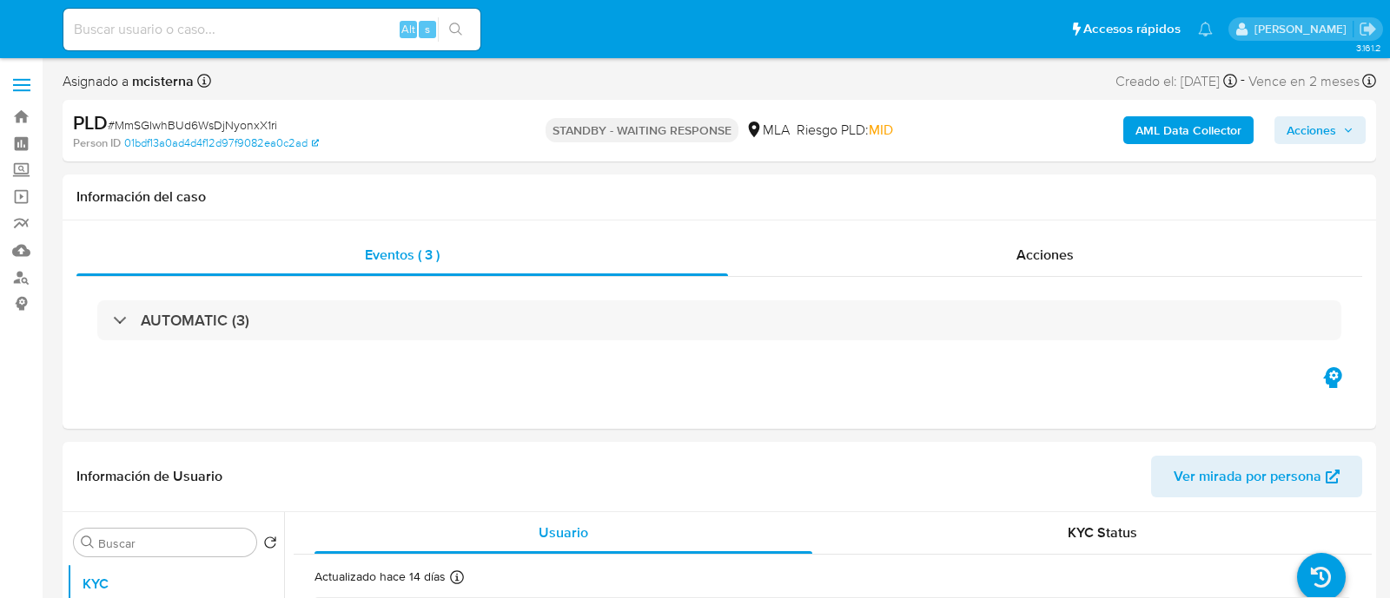
select select "10"
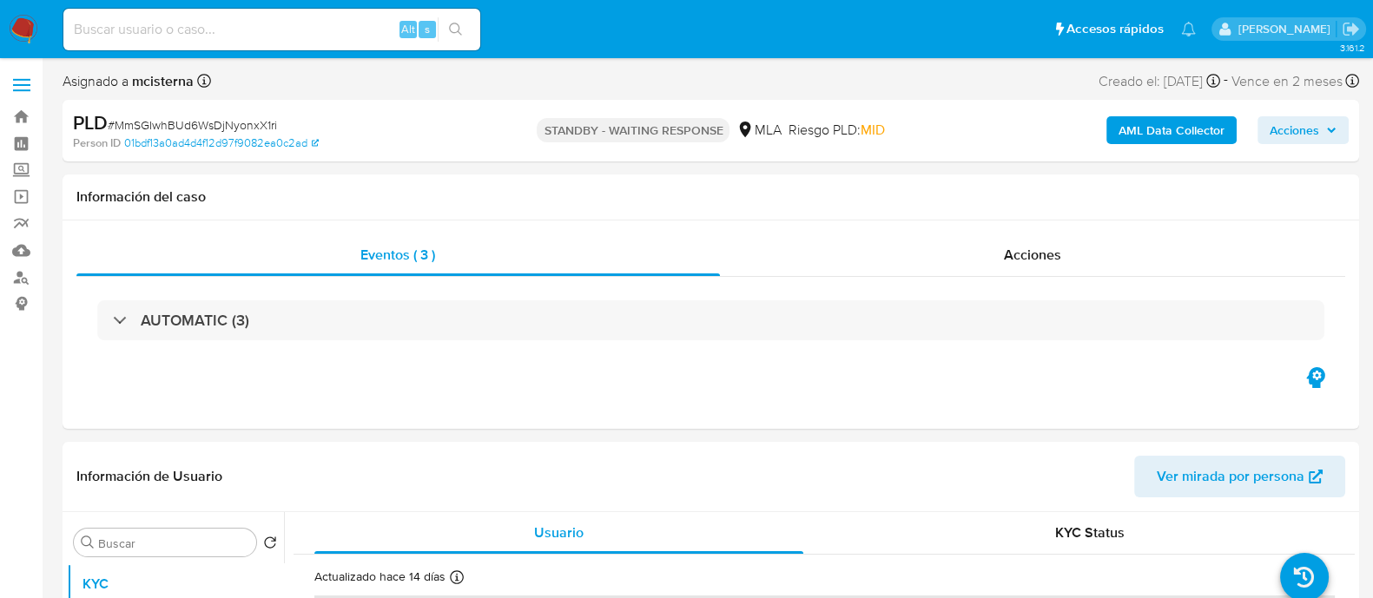
click at [341, 28] on input at bounding box center [271, 29] width 417 height 23
paste input "127252804"
type input "127252804"
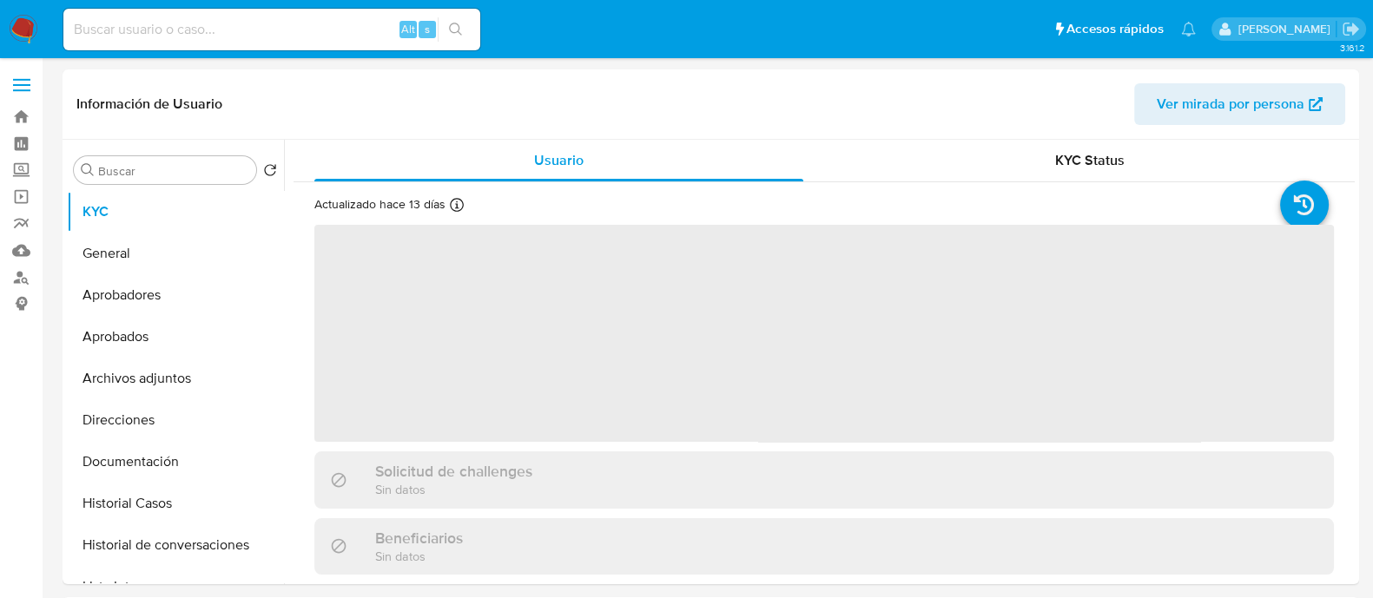
select select "10"
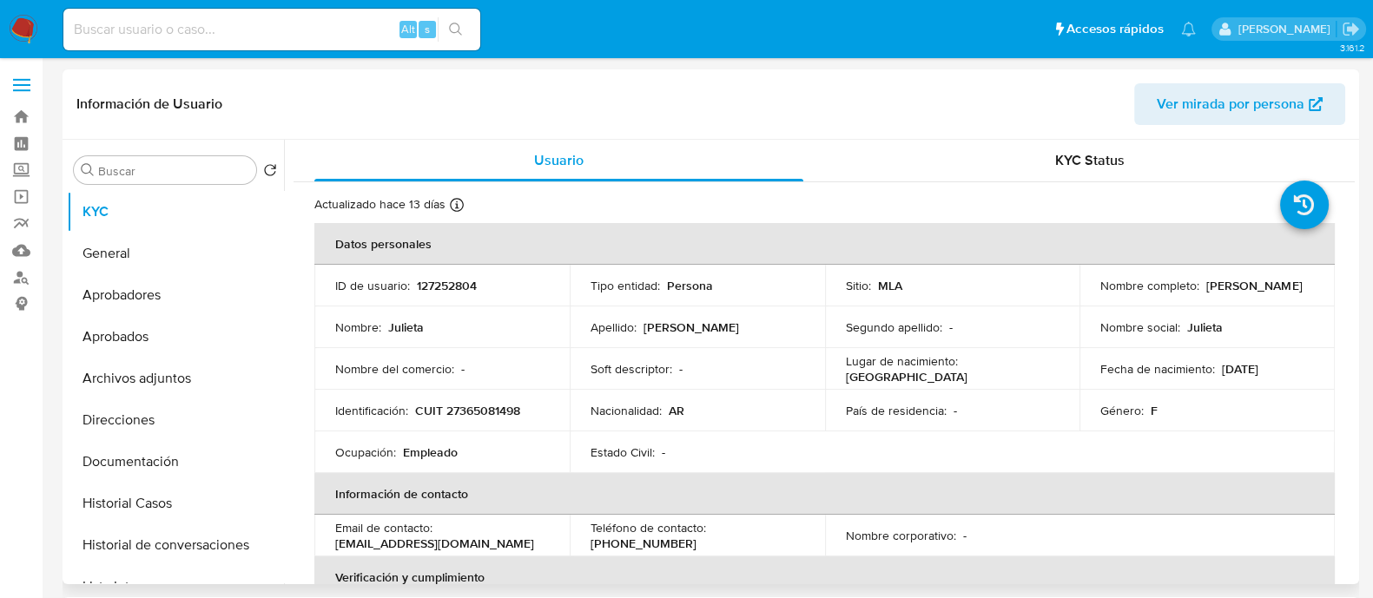
click at [473, 417] on p "CUIT 27365081498" at bounding box center [467, 411] width 105 height 16
click at [473, 416] on p "CUIT 27365081498" at bounding box center [467, 411] width 105 height 16
copy p "27365081498"
click at [142, 504] on button "Historial Casos" at bounding box center [168, 504] width 203 height 42
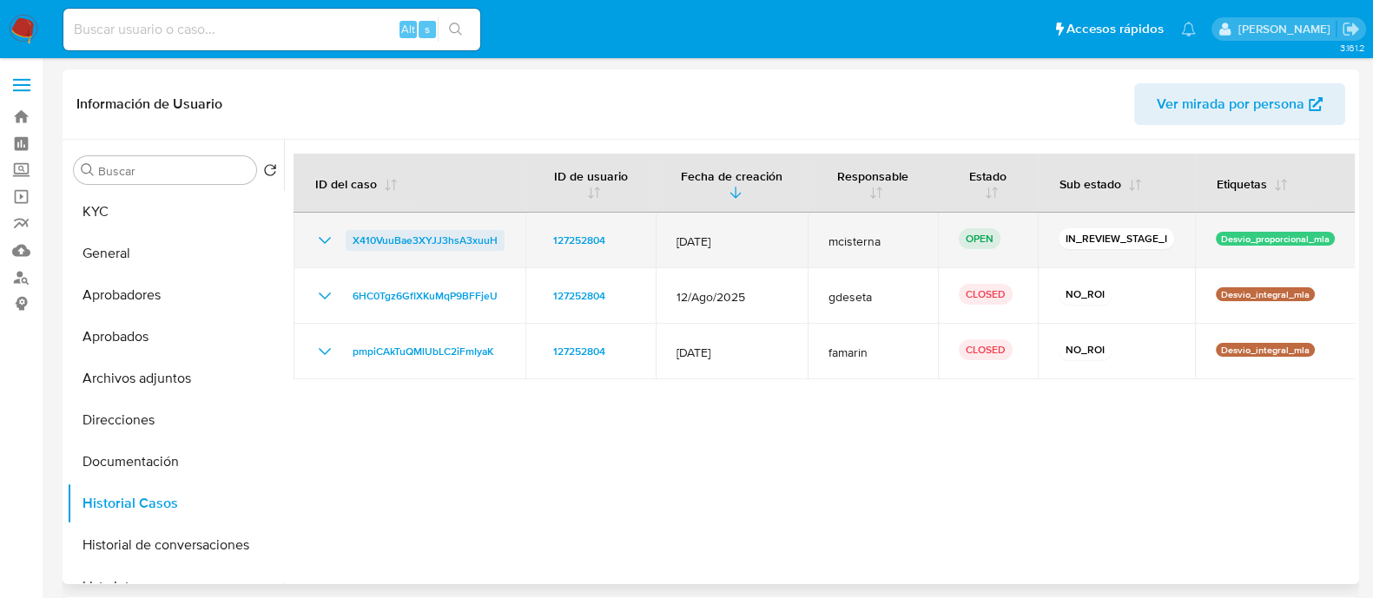
click at [488, 245] on span "X410VuuBae3XYJJ3hsA3xuuH" at bounding box center [425, 240] width 145 height 21
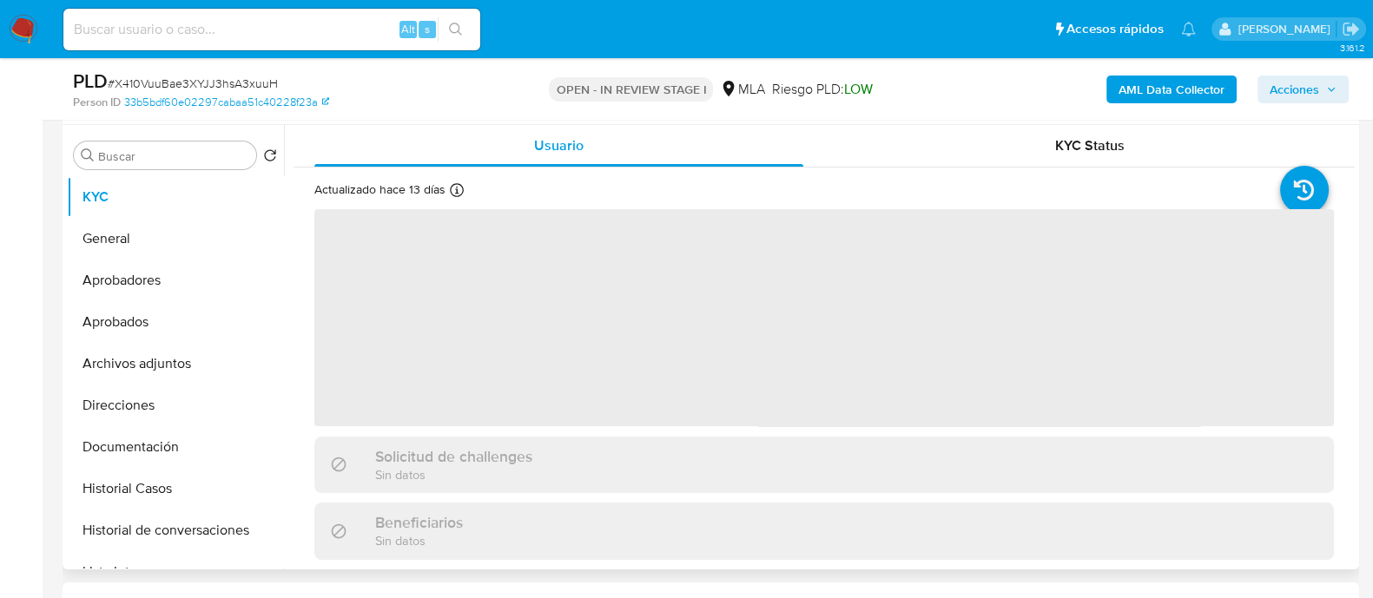
select select "10"
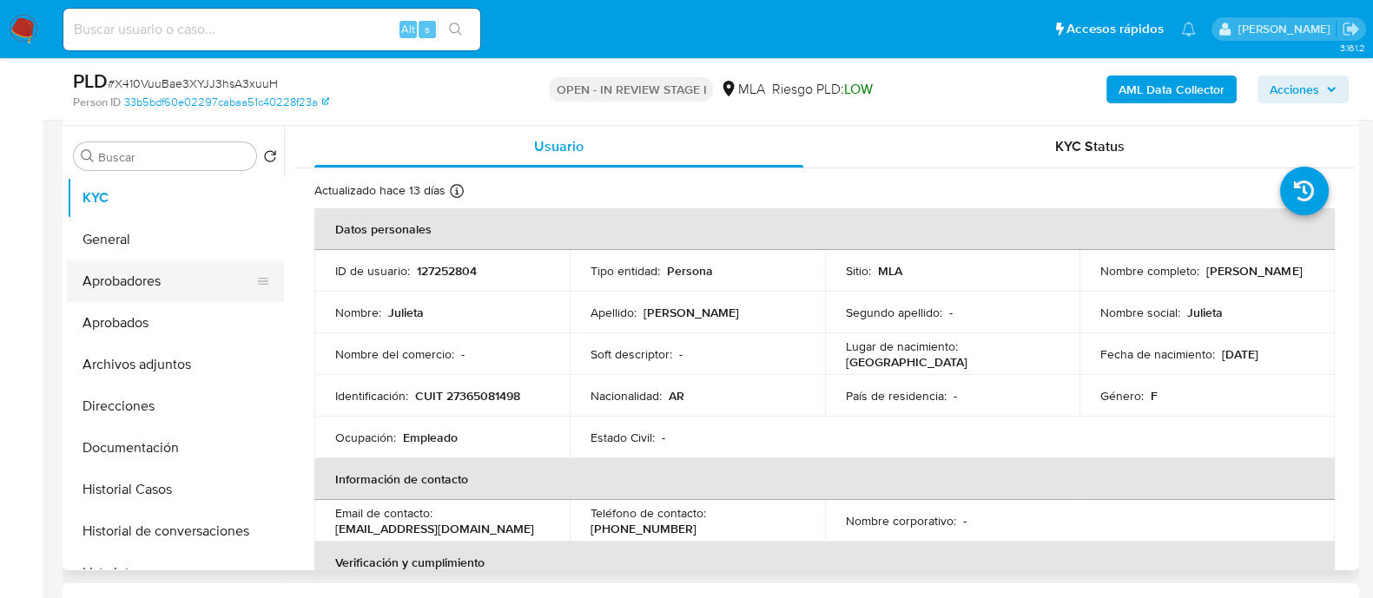
scroll to position [216, 0]
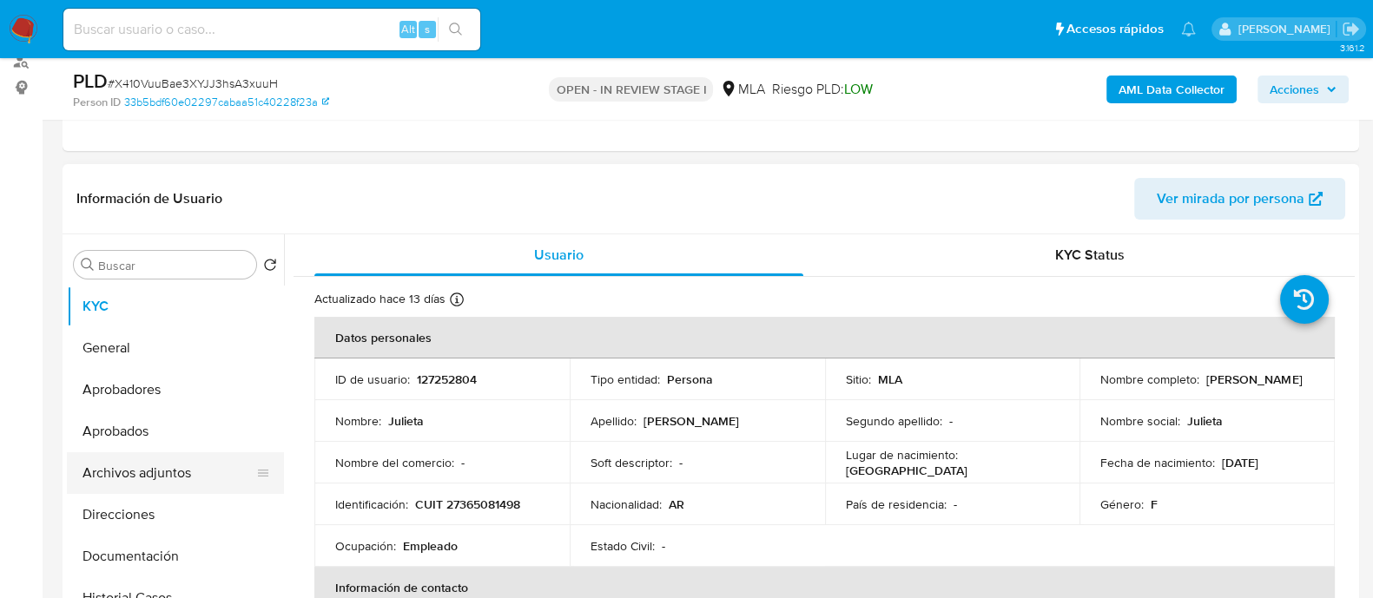
click at [174, 468] on button "Archivos adjuntos" at bounding box center [168, 474] width 203 height 42
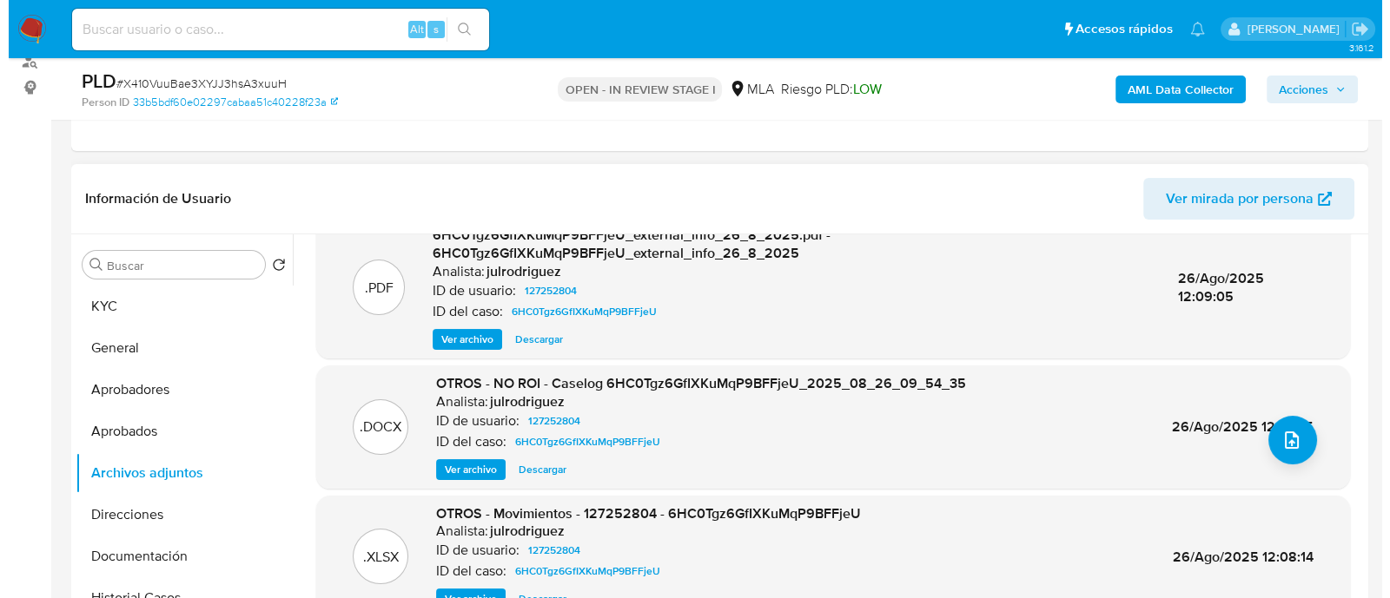
scroll to position [183, 0]
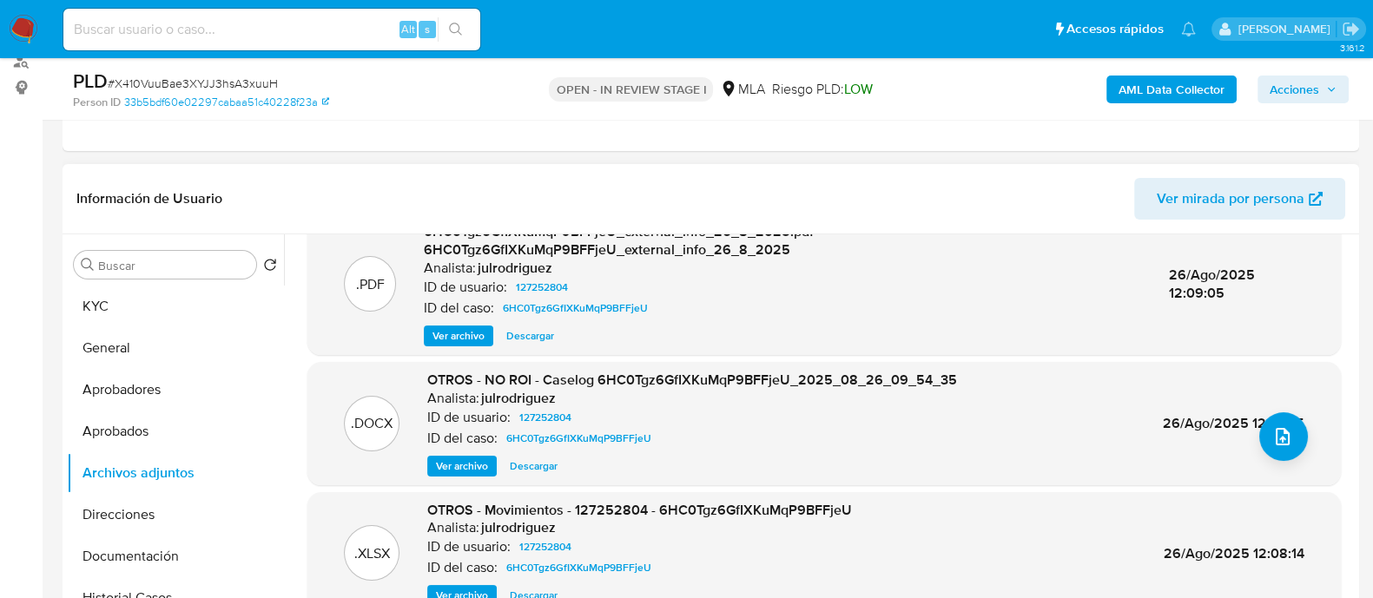
drag, startPoint x: 479, startPoint y: 453, endPoint x: 540, endPoint y: 514, distance: 86.6
click at [479, 458] on span "Ver archivo" at bounding box center [462, 466] width 52 height 17
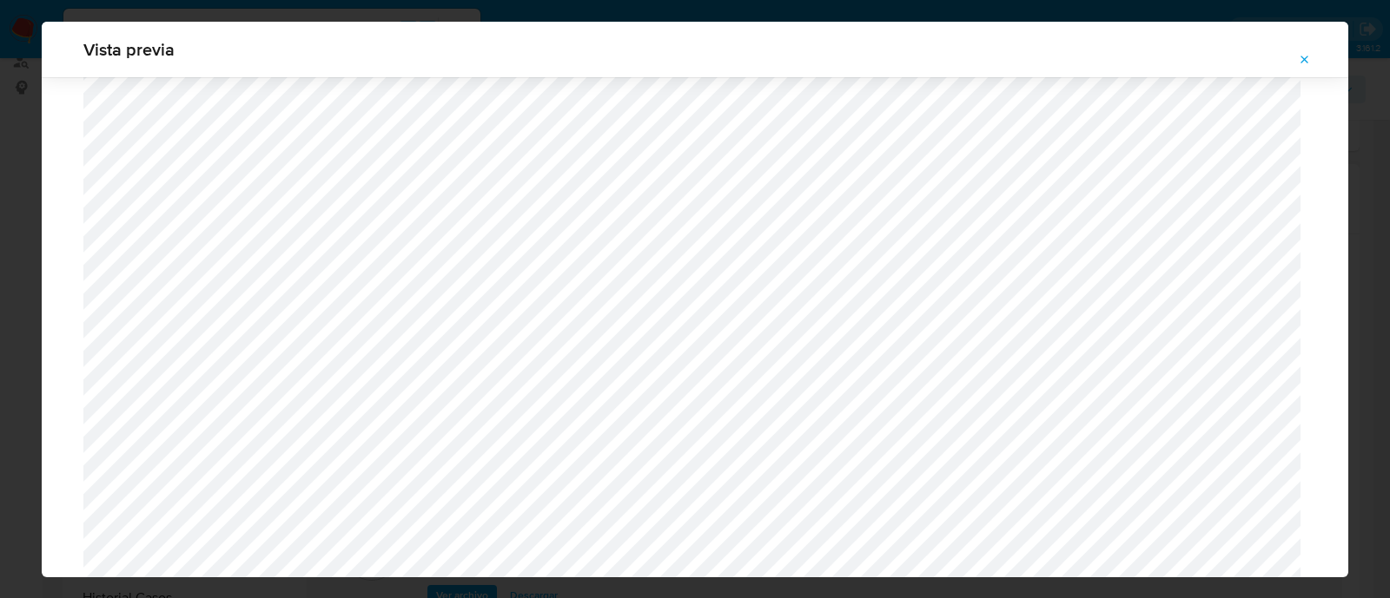
scroll to position [617, 0]
click at [1311, 57] on icon "Attachment preview" at bounding box center [1305, 60] width 14 height 14
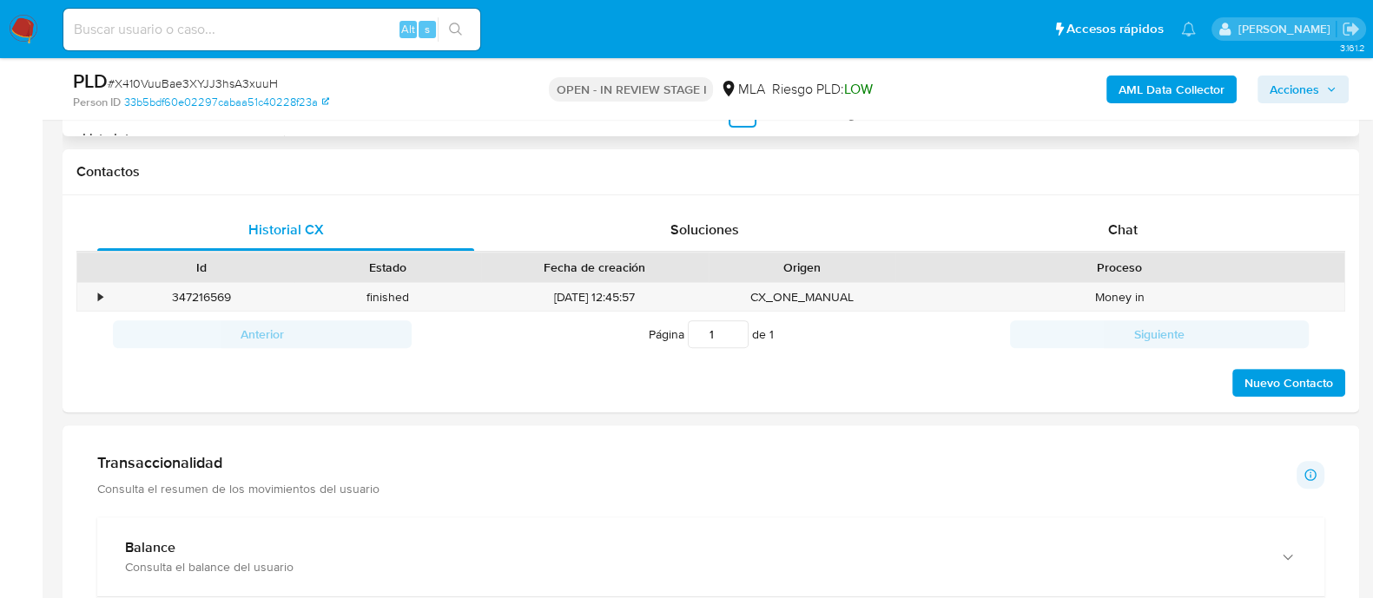
scroll to position [1086, 0]
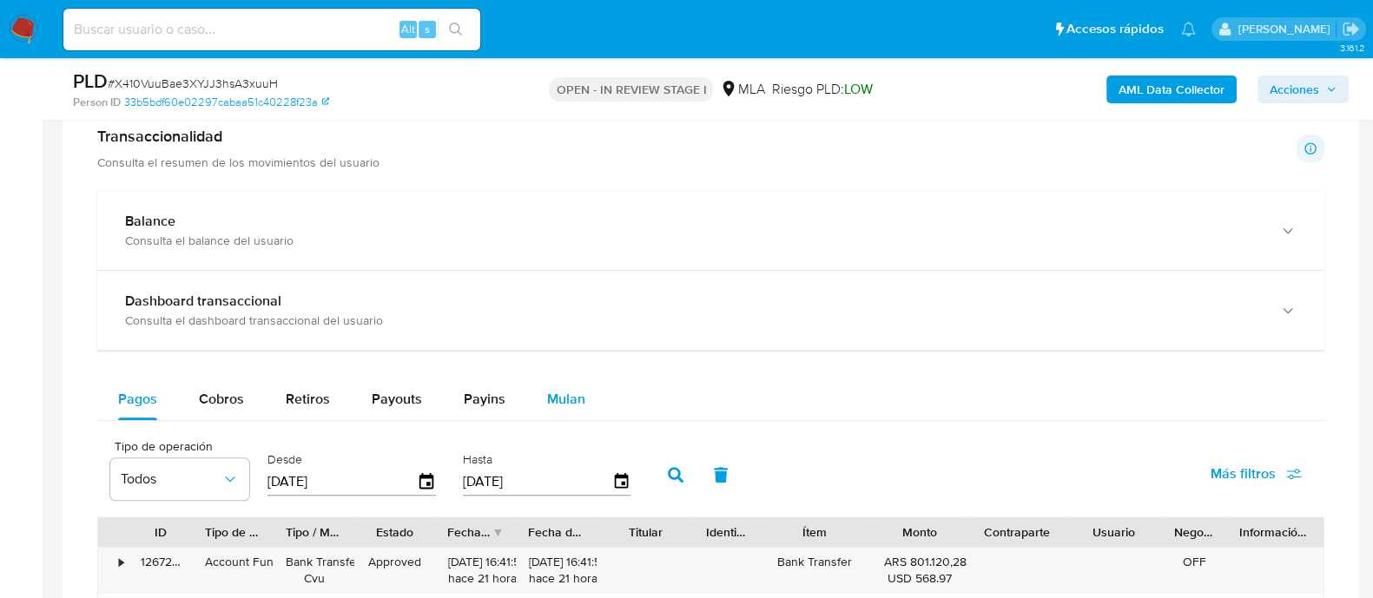
click at [571, 400] on span "Mulan" at bounding box center [566, 399] width 38 height 20
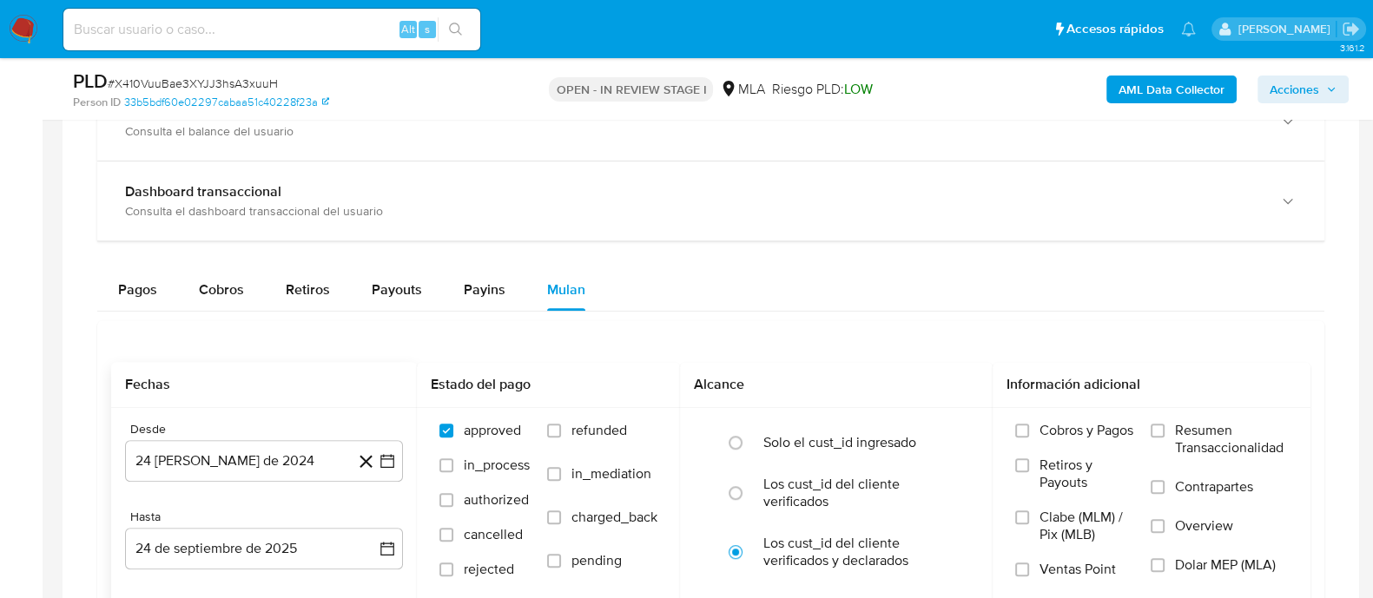
scroll to position [1303, 0]
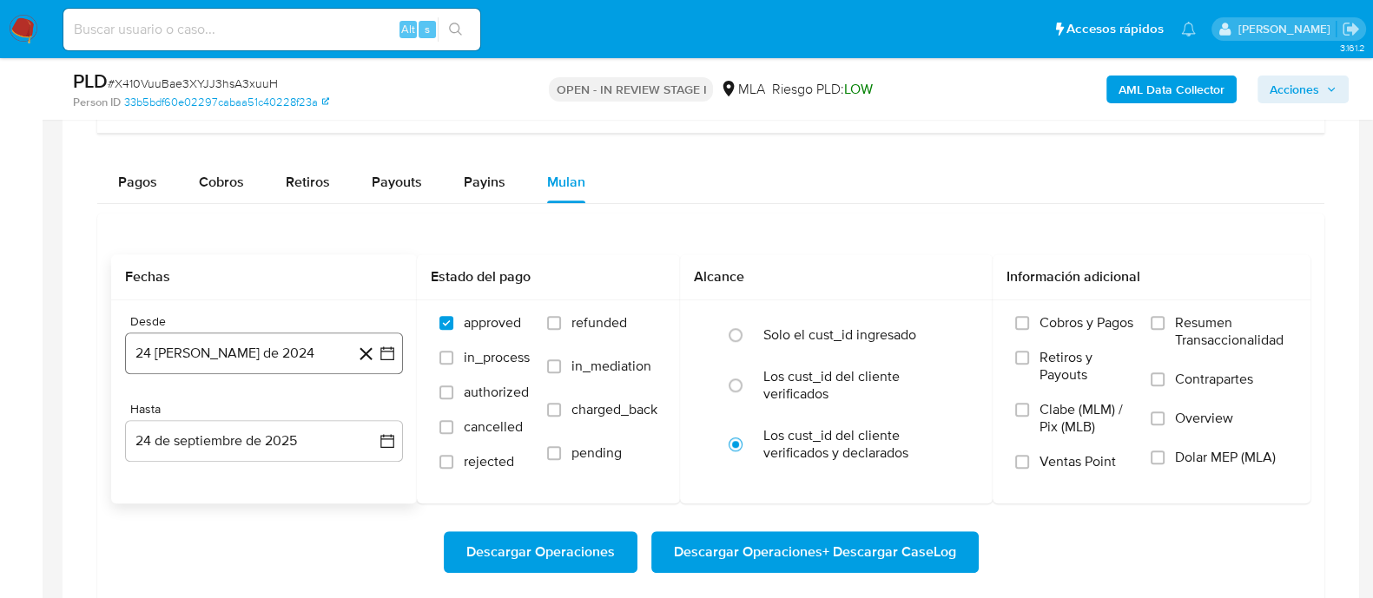
click at [192, 362] on button "24 de agosto de 2024" at bounding box center [264, 354] width 278 height 42
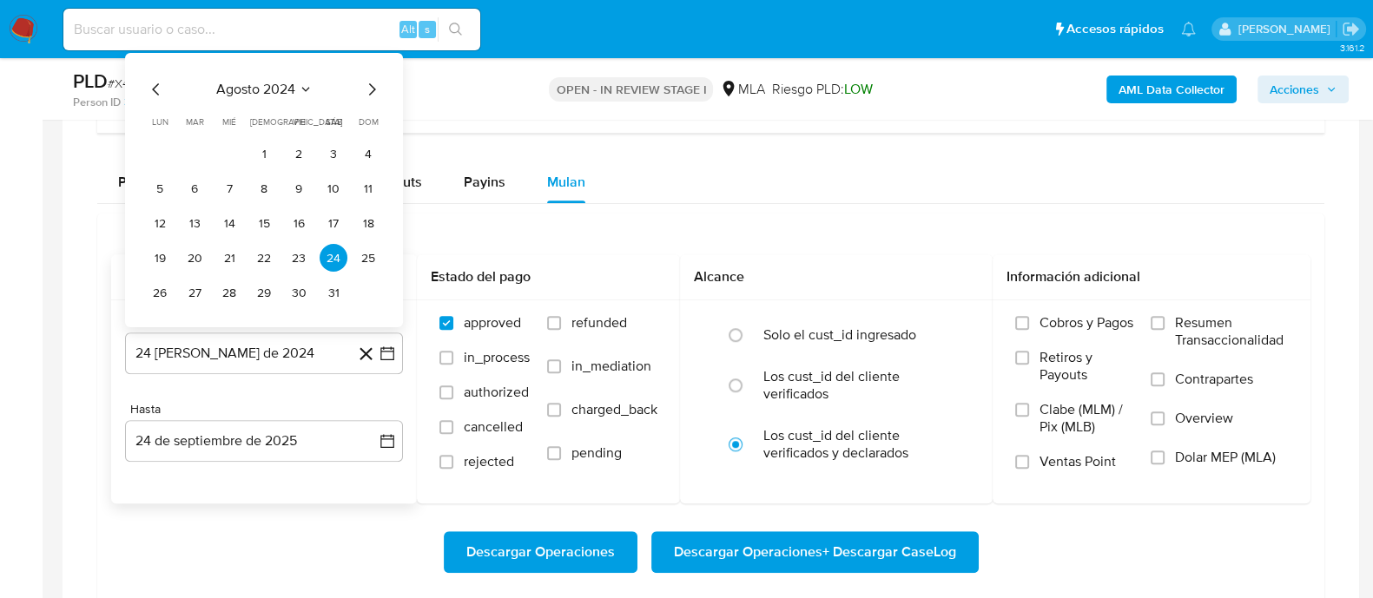
click at [274, 89] on span "agosto 2024" at bounding box center [255, 89] width 79 height 17
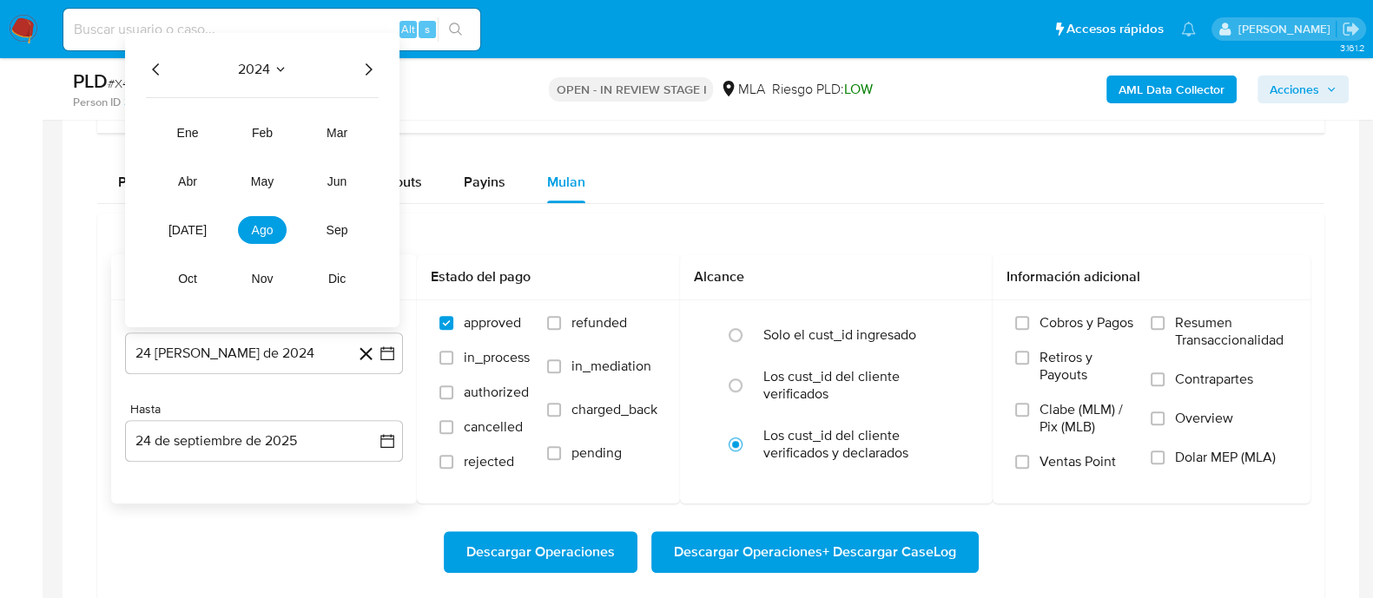
click at [370, 60] on icon "Año siguiente" at bounding box center [368, 69] width 21 height 21
click at [266, 233] on span "ago" at bounding box center [263, 230] width 22 height 14
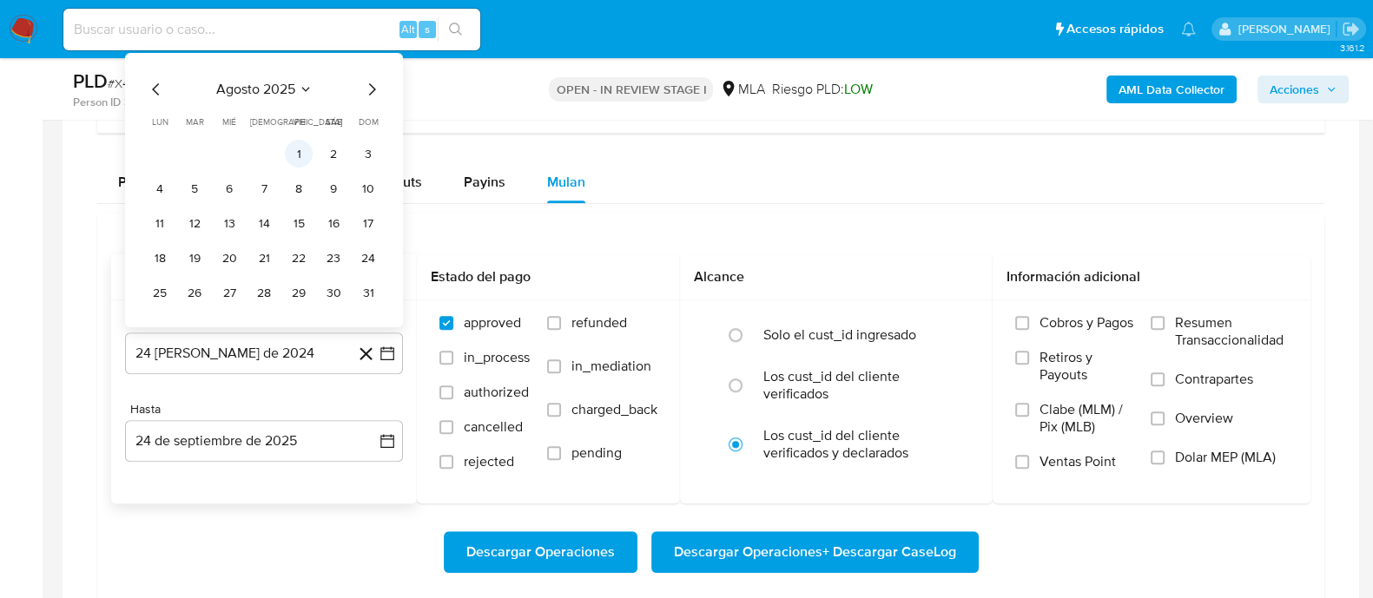
click at [300, 154] on button "1" at bounding box center [299, 154] width 28 height 28
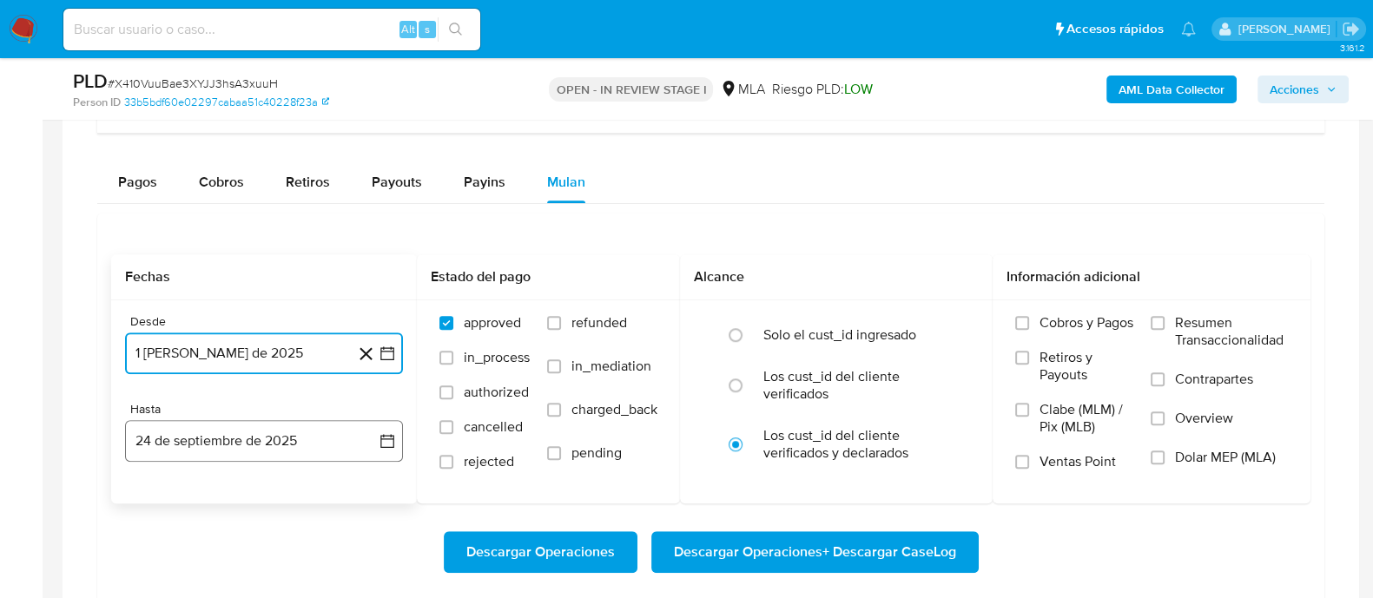
click at [241, 440] on button "24 de septiembre de 2025" at bounding box center [264, 441] width 278 height 42
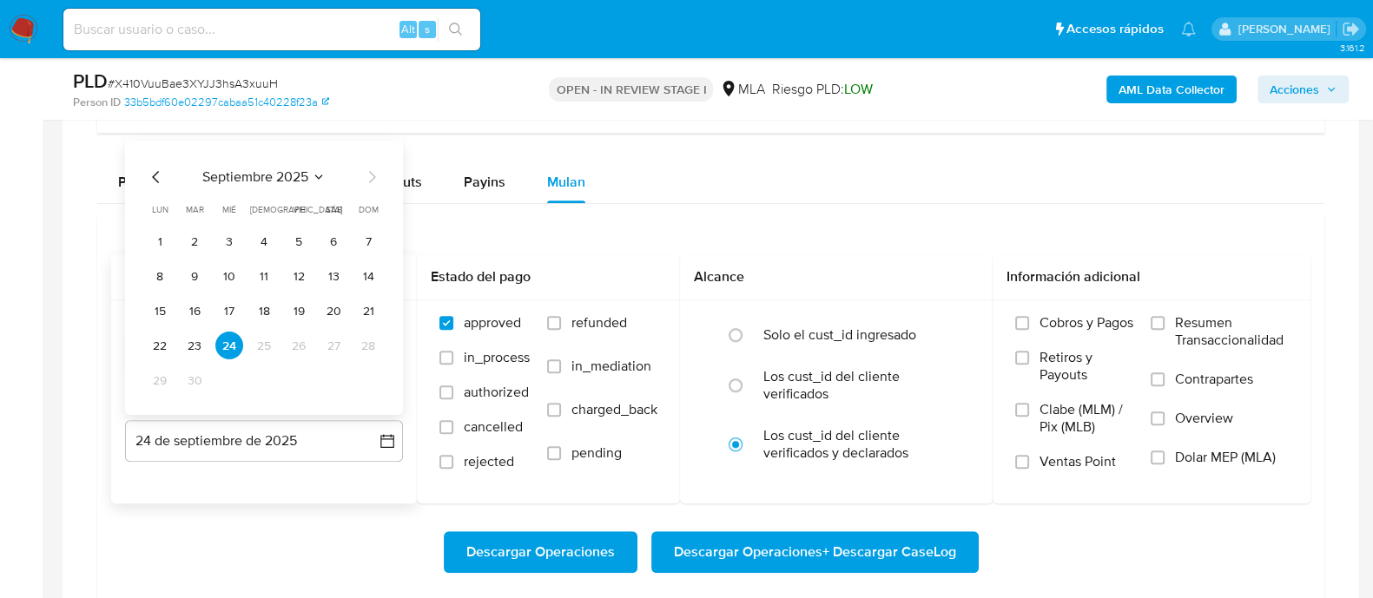
click at [156, 172] on icon "Mes anterior" at bounding box center [155, 177] width 7 height 12
click at [366, 384] on button "31" at bounding box center [368, 381] width 28 height 28
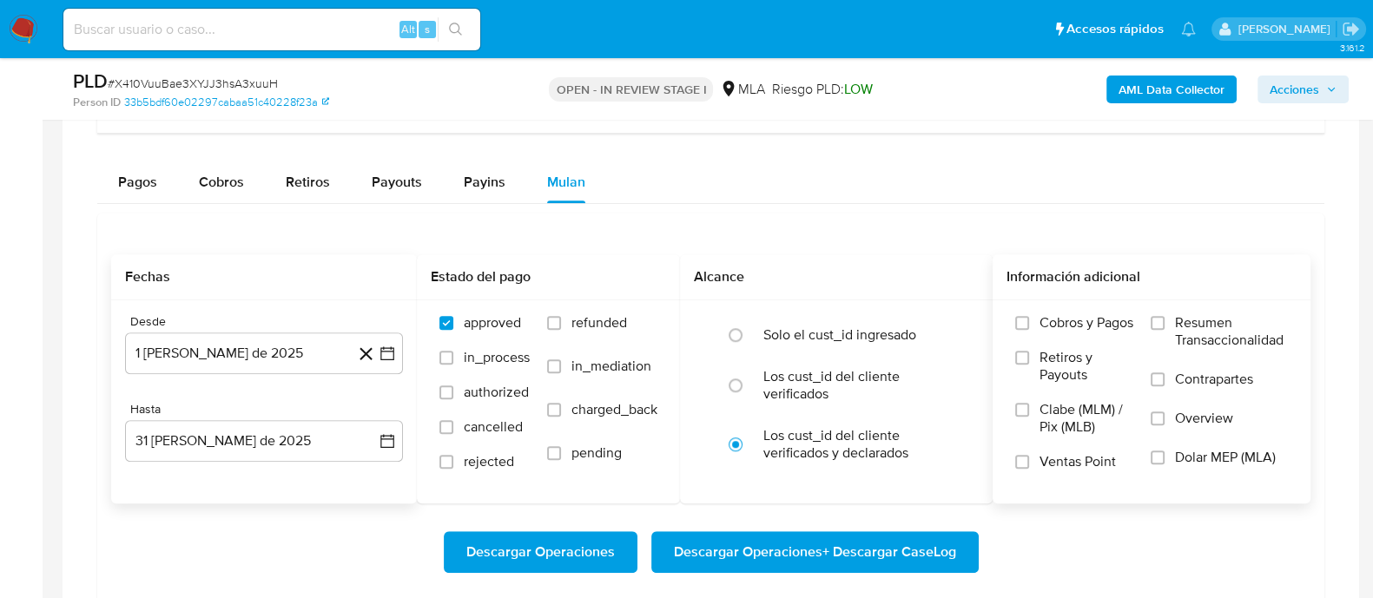
click at [1264, 458] on span "Dolar MEP (MLA)" at bounding box center [1225, 457] width 101 height 17
click at [1165, 458] on input "Dolar MEP (MLA)" at bounding box center [1158, 458] width 14 height 14
click at [942, 548] on span "Descargar Operaciones + Descargar CaseLog" at bounding box center [815, 552] width 282 height 38
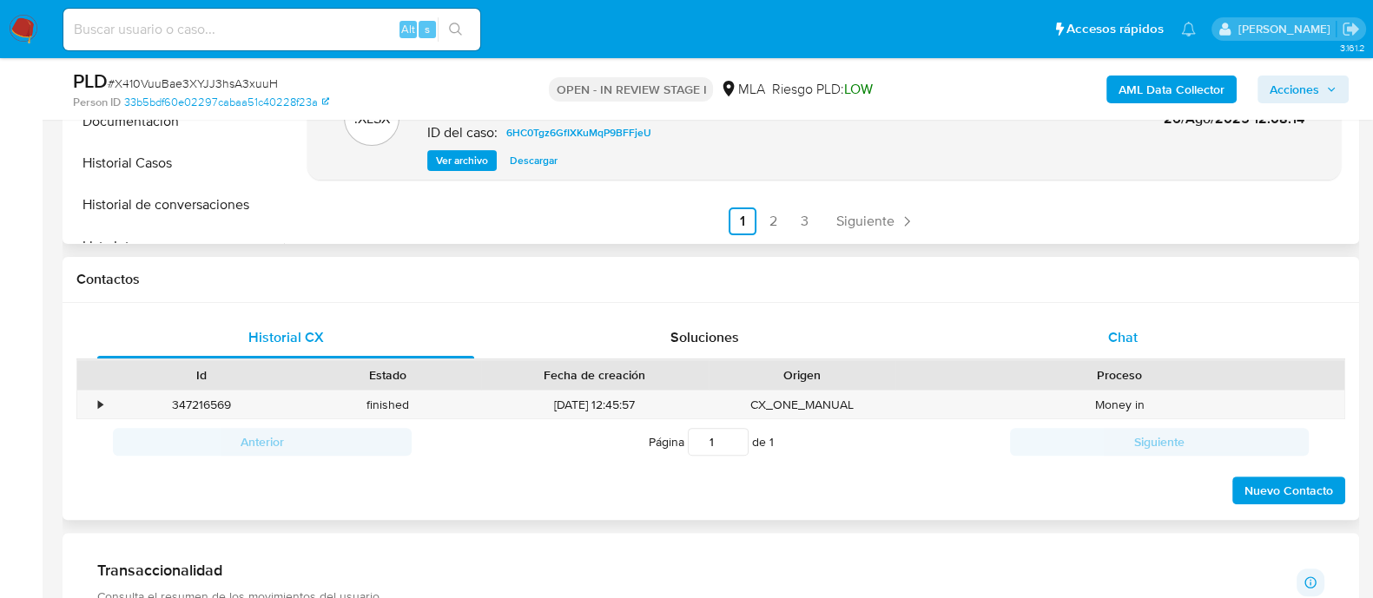
click at [1113, 345] on span "Chat" at bounding box center [1123, 337] width 30 height 20
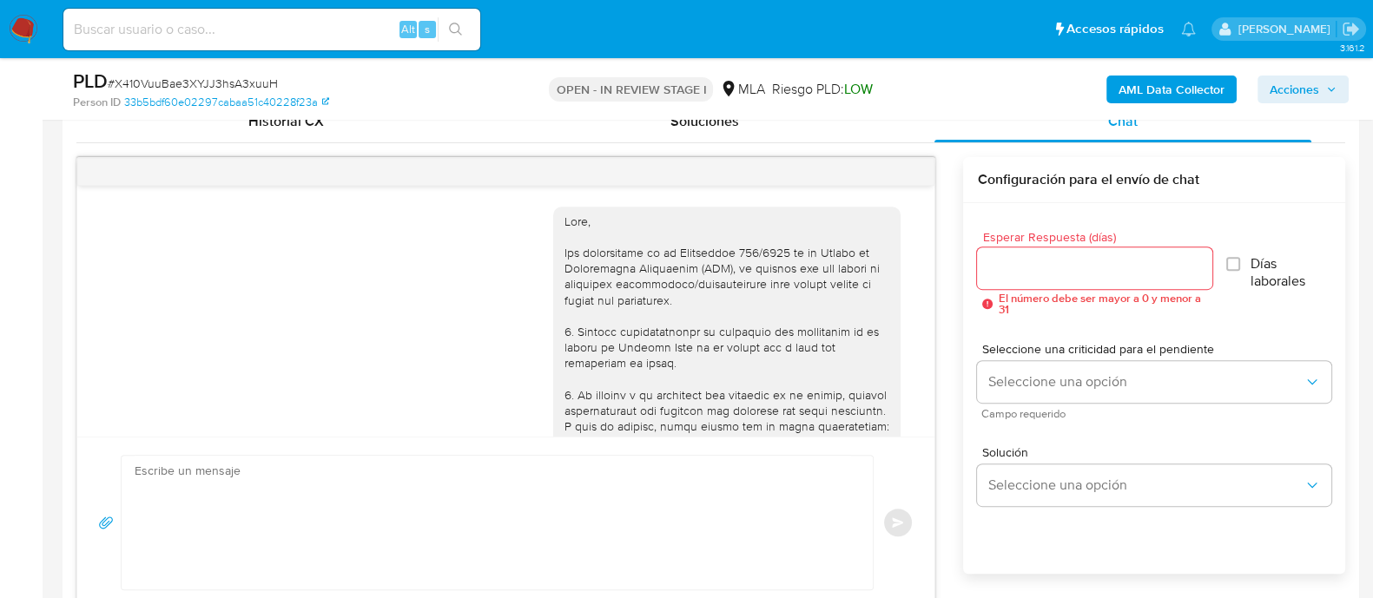
scroll to position [844, 0]
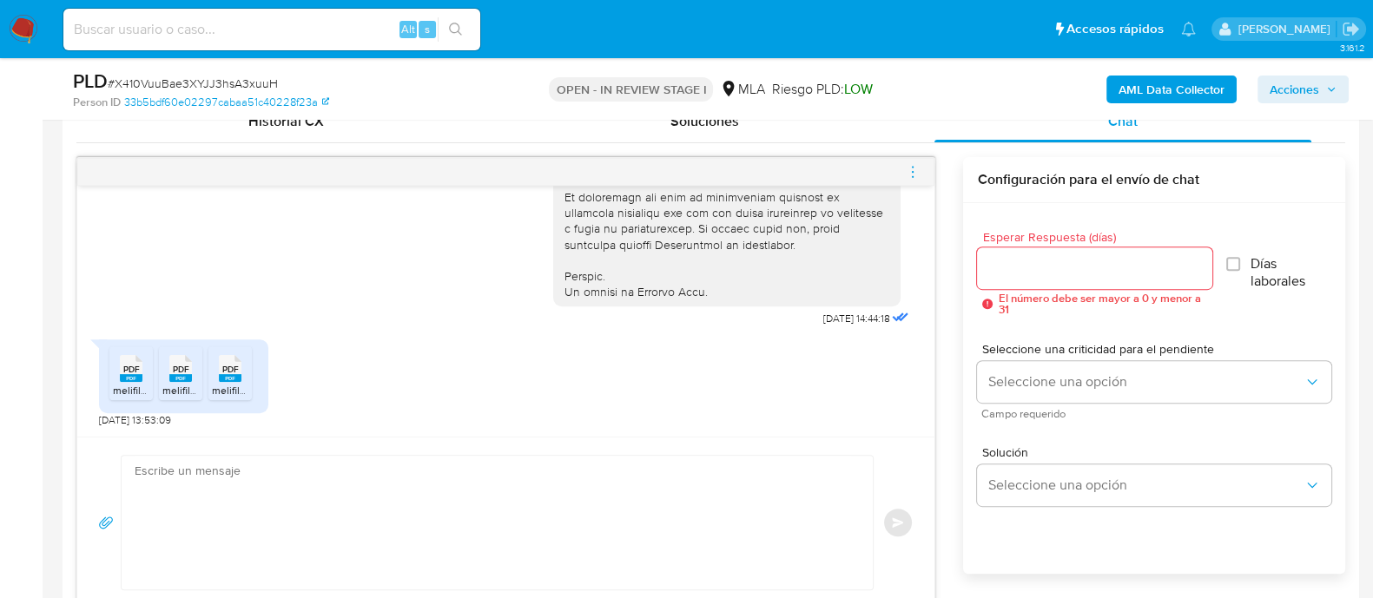
click at [133, 367] on span "PDF" at bounding box center [131, 369] width 17 height 11
click at [183, 374] on rect at bounding box center [180, 378] width 23 height 8
click at [232, 375] on rect at bounding box center [230, 378] width 23 height 8
click at [348, 23] on input at bounding box center [271, 29] width 417 height 23
paste input "153115267"
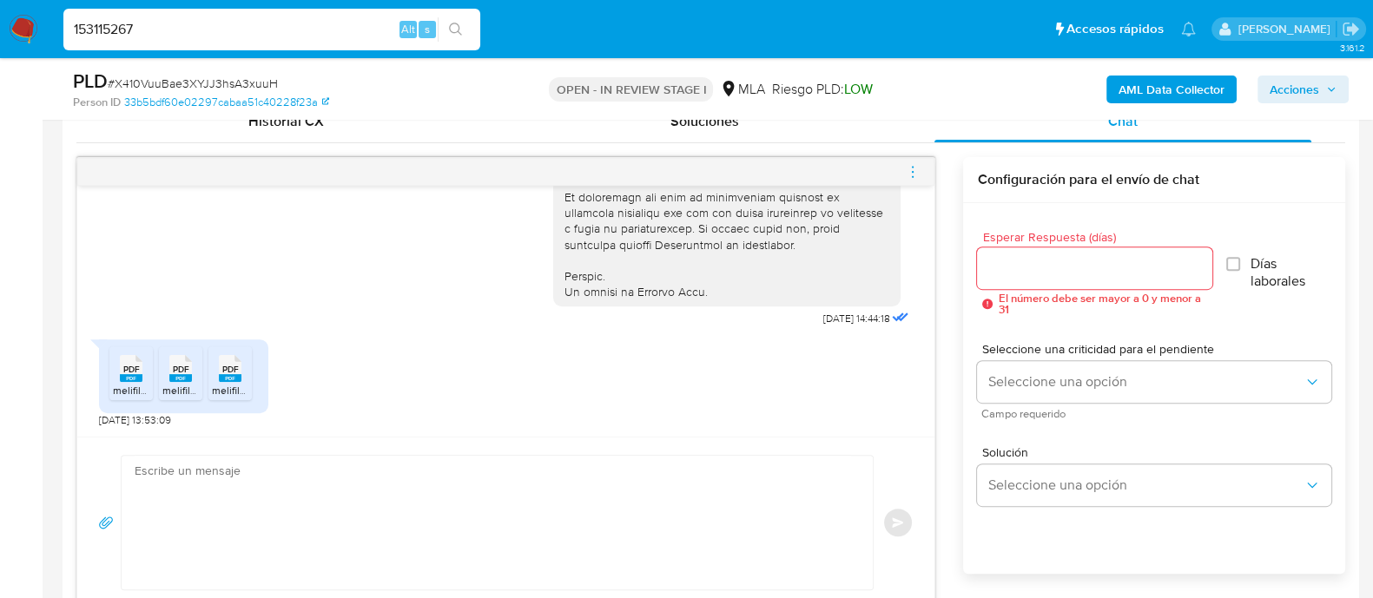
type input "153115267"
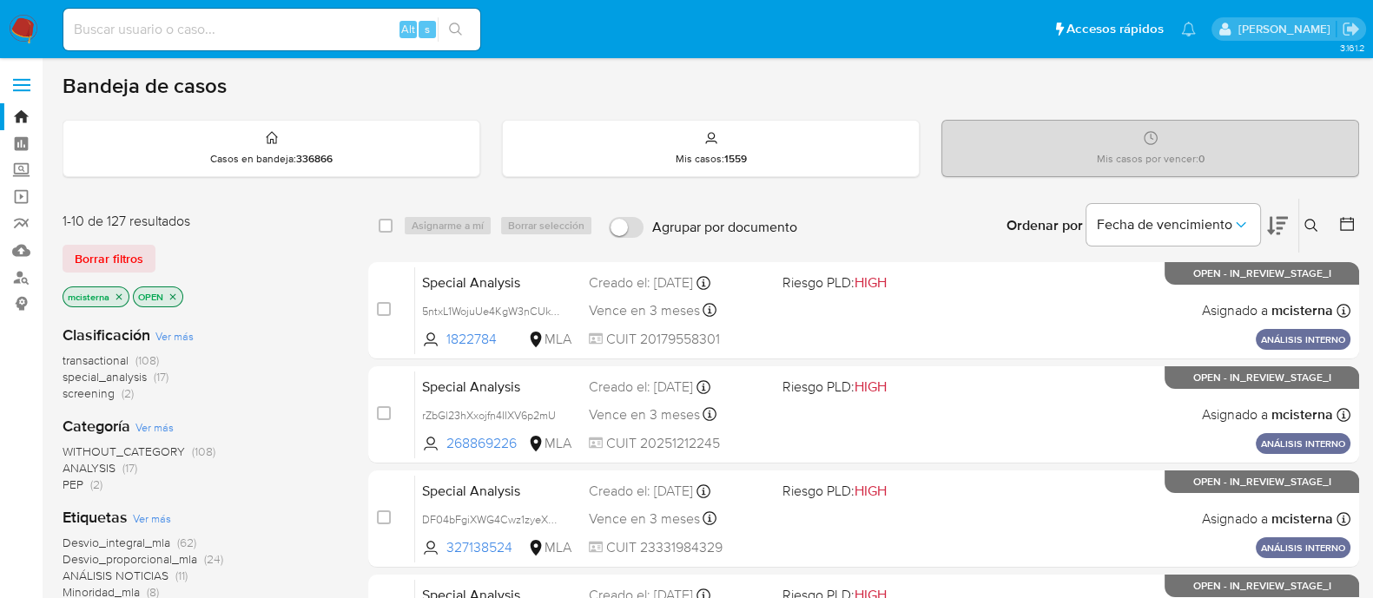
click at [316, 26] on input at bounding box center [271, 29] width 417 height 23
paste input "153115267"
type input "153115267"
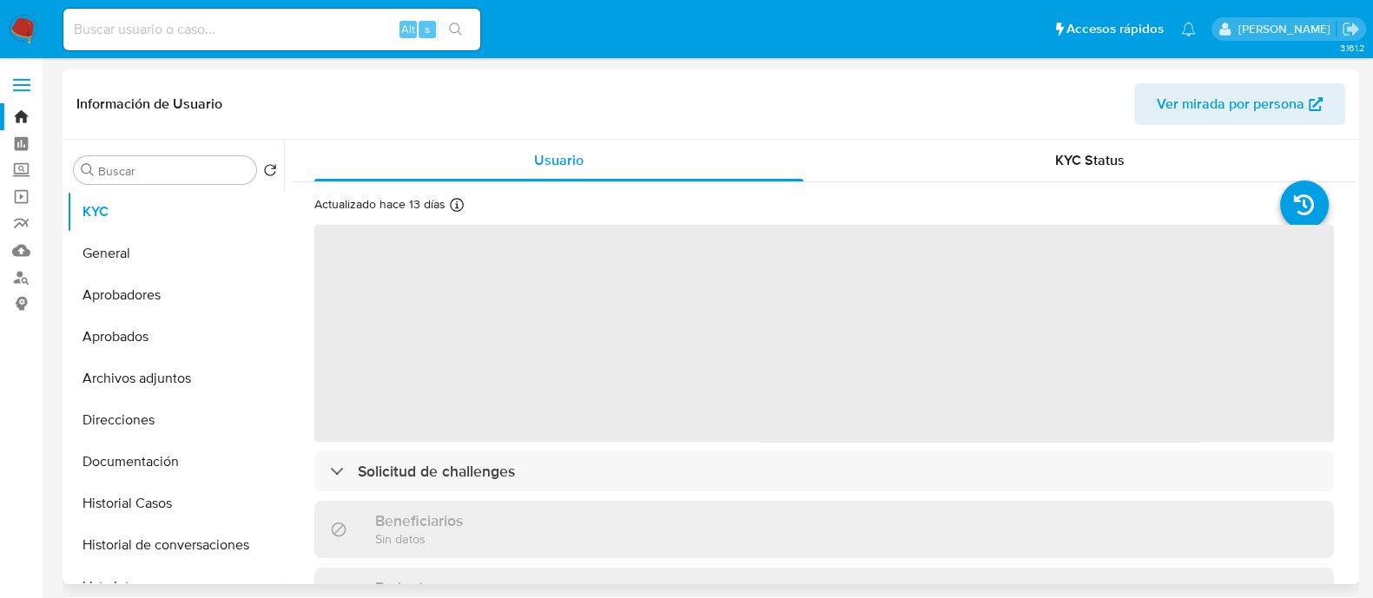
select select "10"
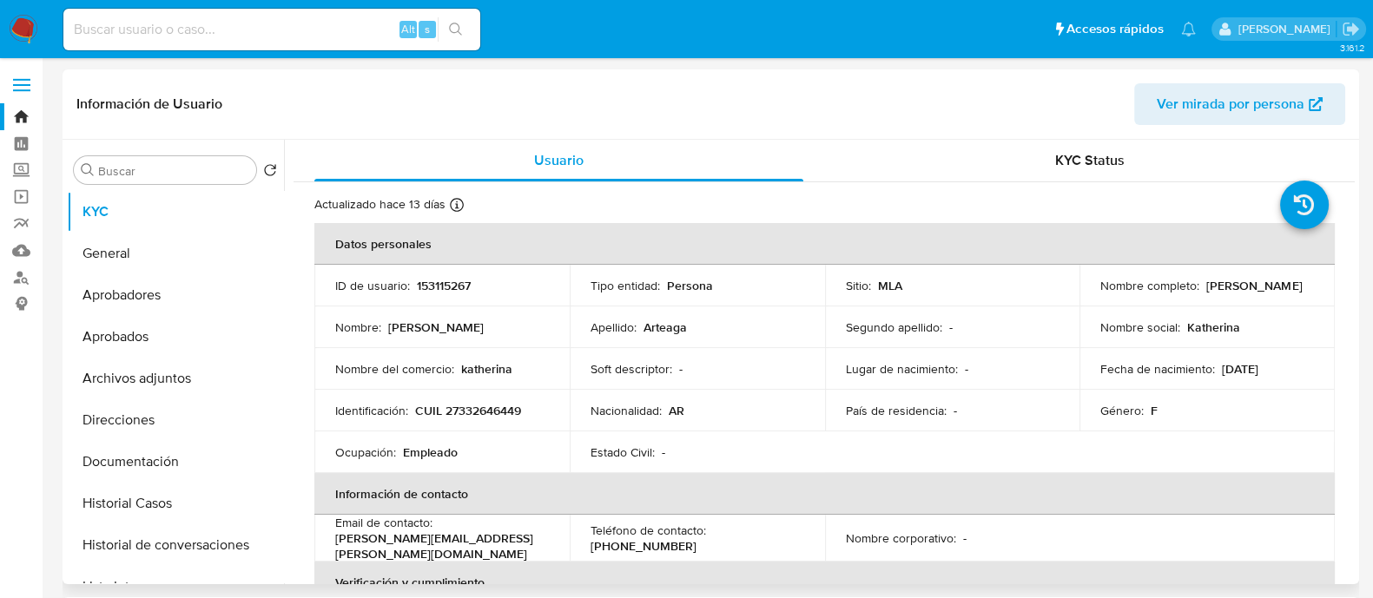
click at [498, 403] on p "CUIL 27332646449" at bounding box center [468, 411] width 106 height 16
copy p "27332646449"
click at [162, 510] on button "Historial Casos" at bounding box center [168, 504] width 203 height 42
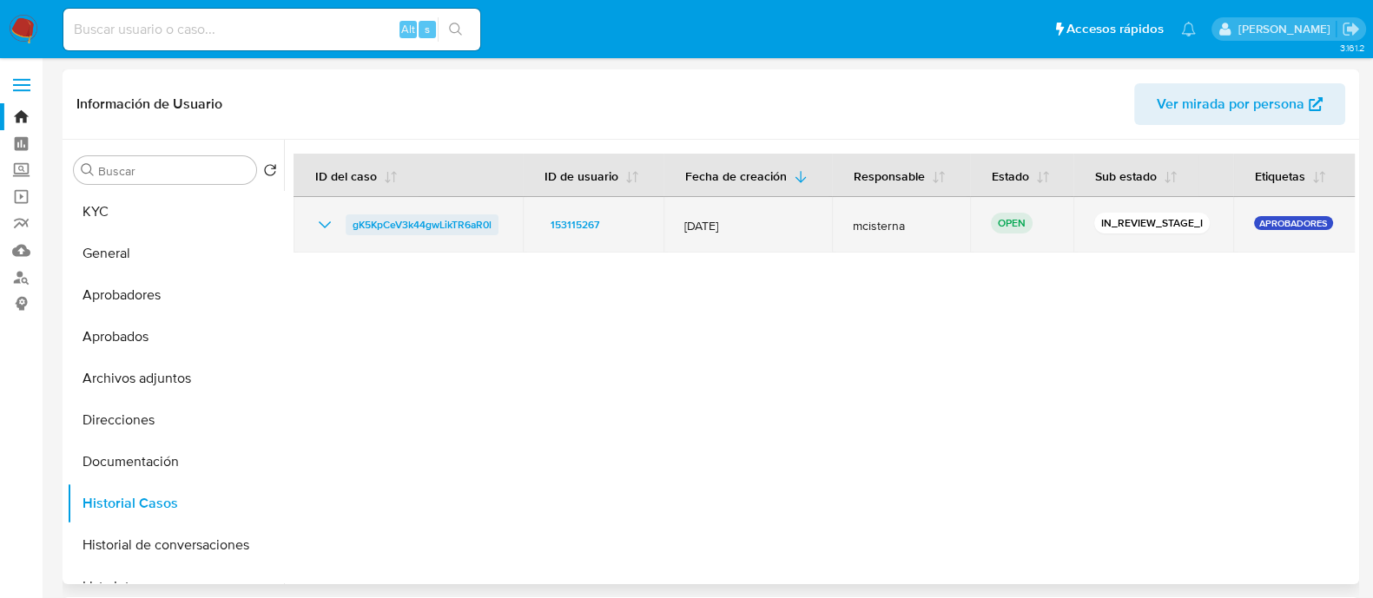
click at [438, 218] on span "gK5KpCeV3k44gwLikTR6aR0l" at bounding box center [422, 225] width 139 height 21
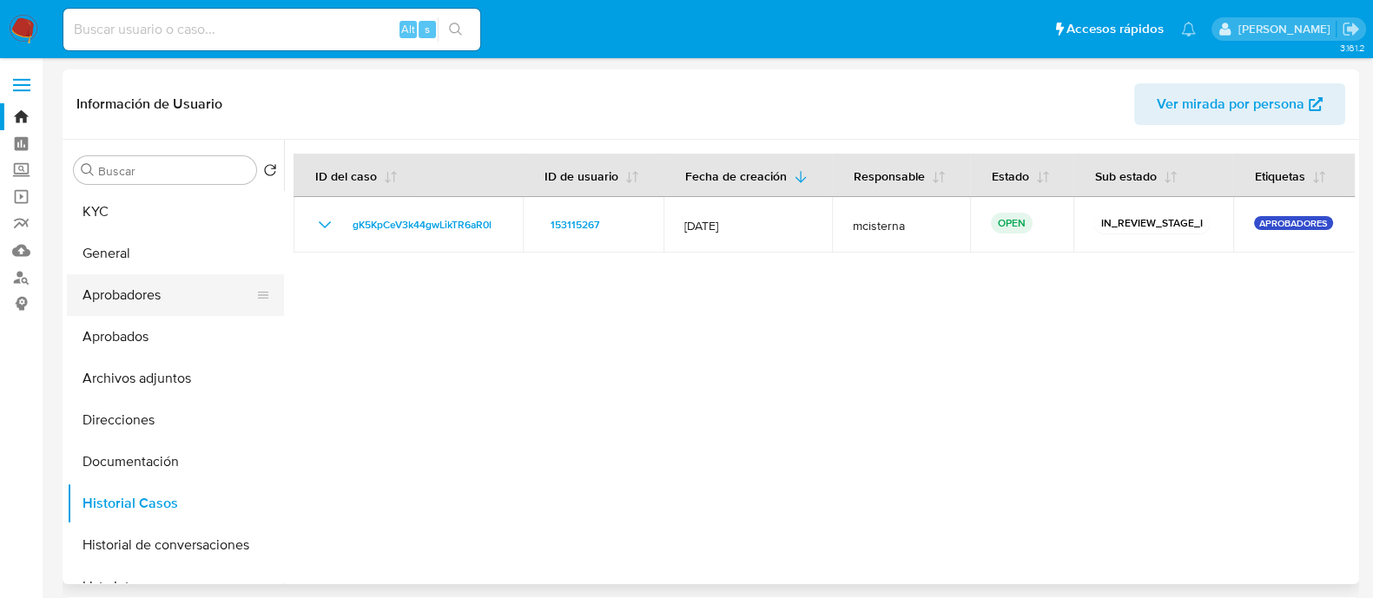
click at [162, 294] on button "Aprobadores" at bounding box center [168, 295] width 203 height 42
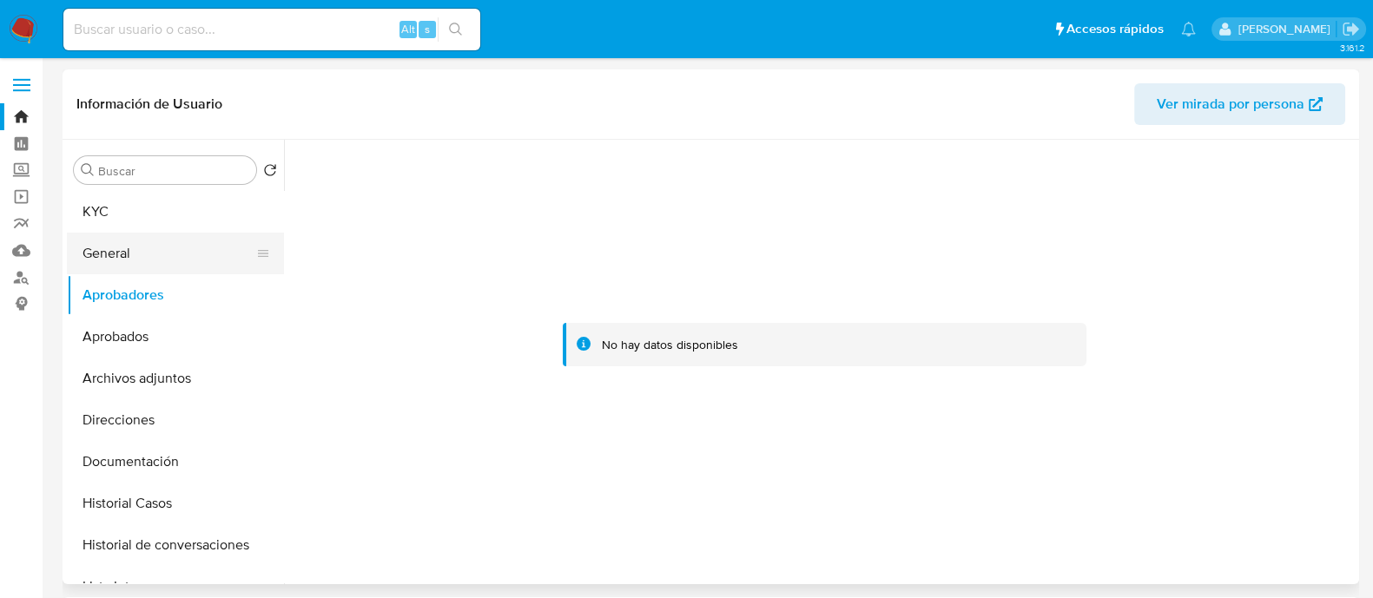
click at [206, 253] on button "General" at bounding box center [168, 254] width 203 height 42
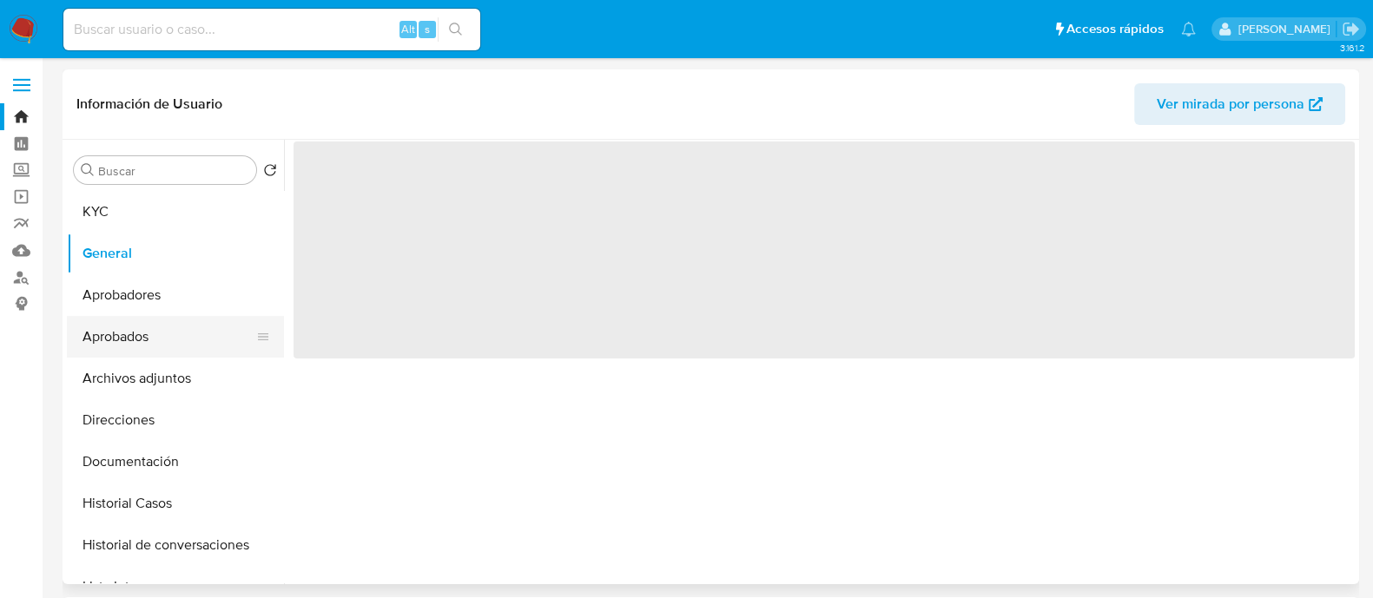
click at [208, 326] on button "Aprobados" at bounding box center [168, 337] width 203 height 42
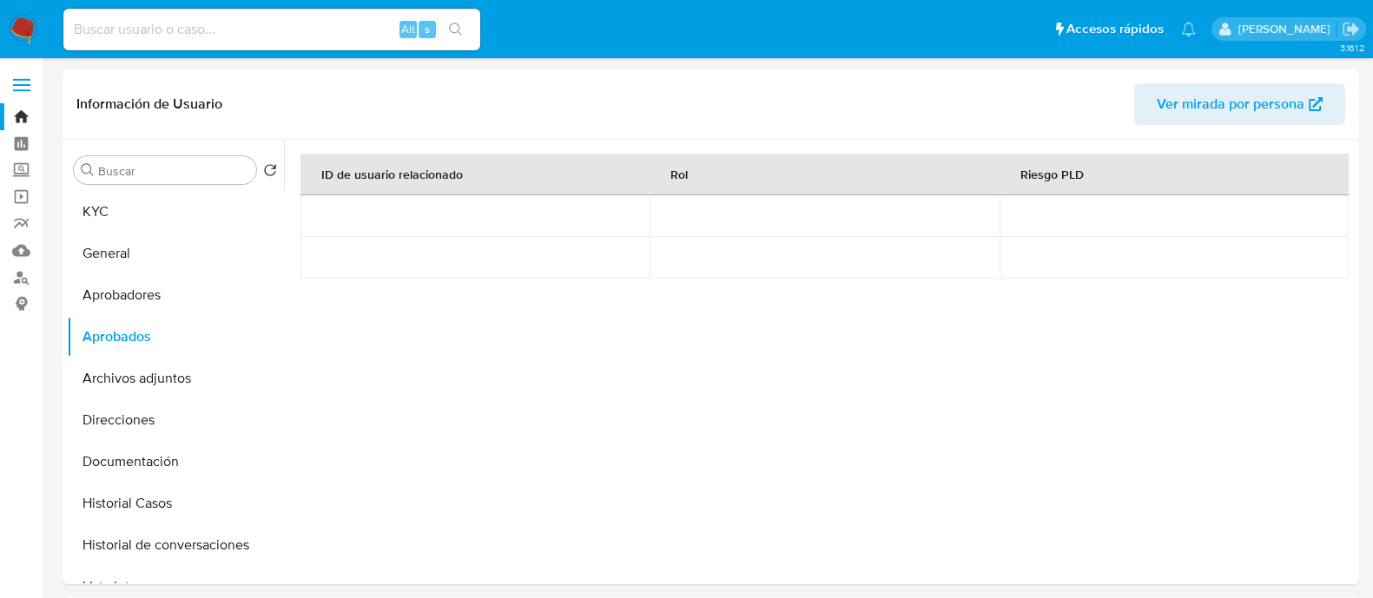
click at [370, 28] on input at bounding box center [271, 29] width 417 height 23
paste input "776021422"
type input "776021422"
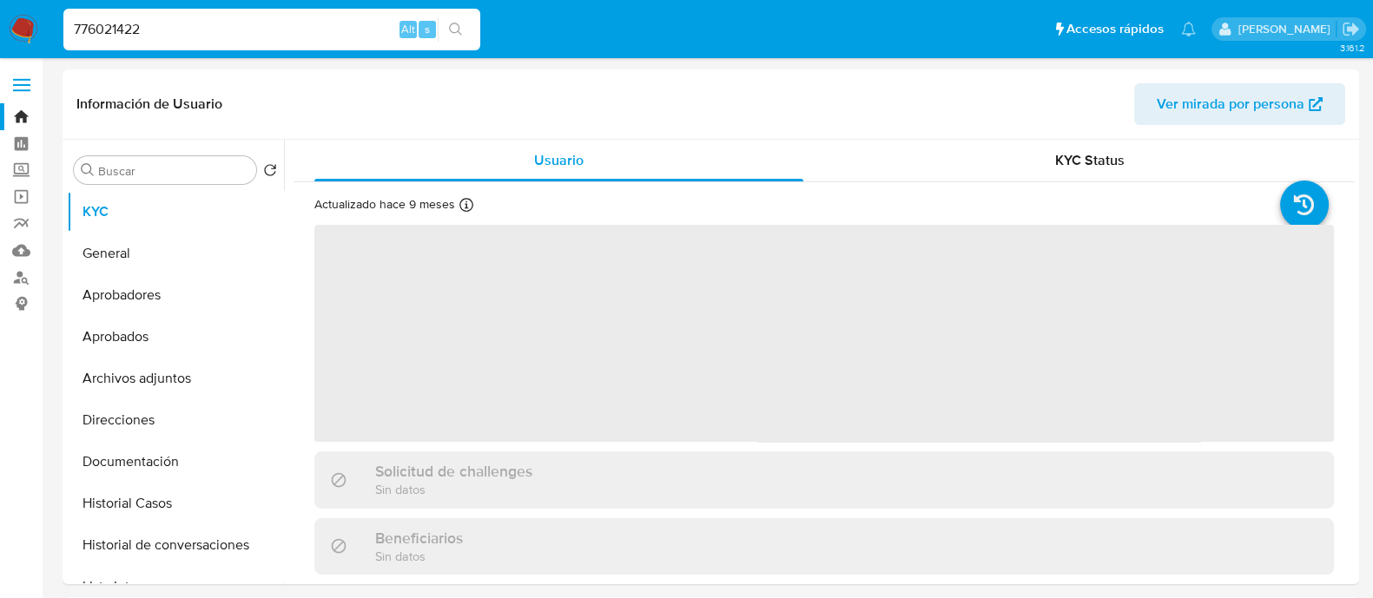
select select "10"
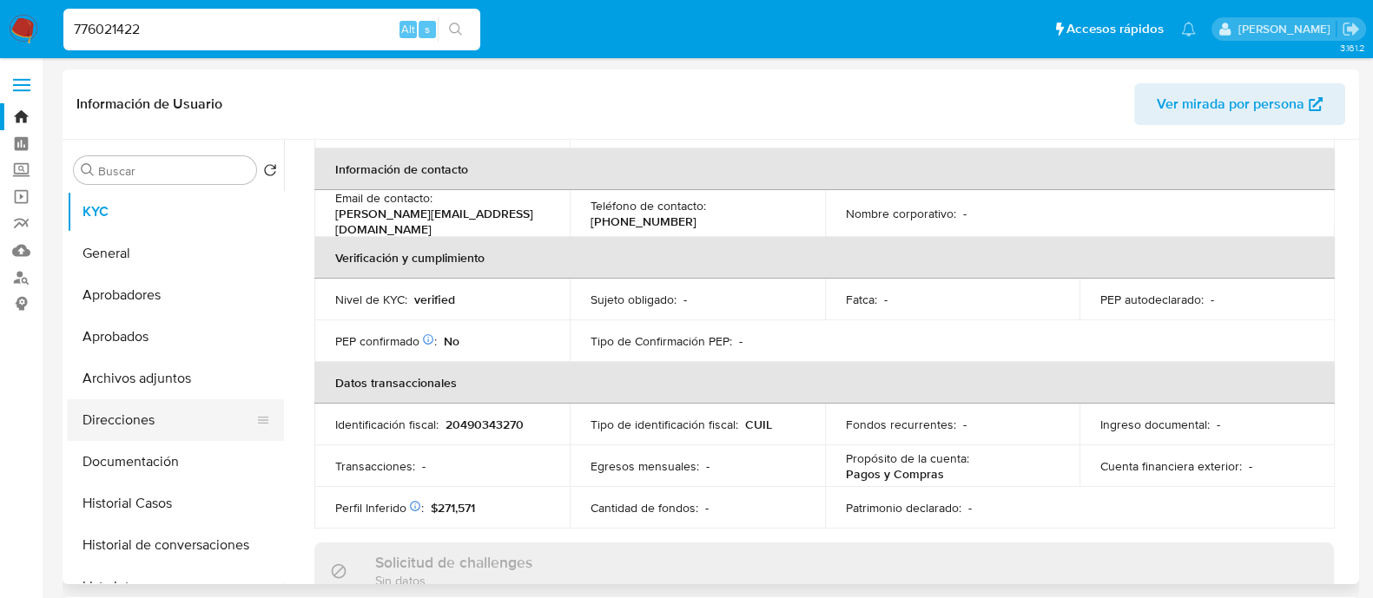
scroll to position [326, 0]
click at [169, 498] on button "Historial Casos" at bounding box center [168, 504] width 203 height 42
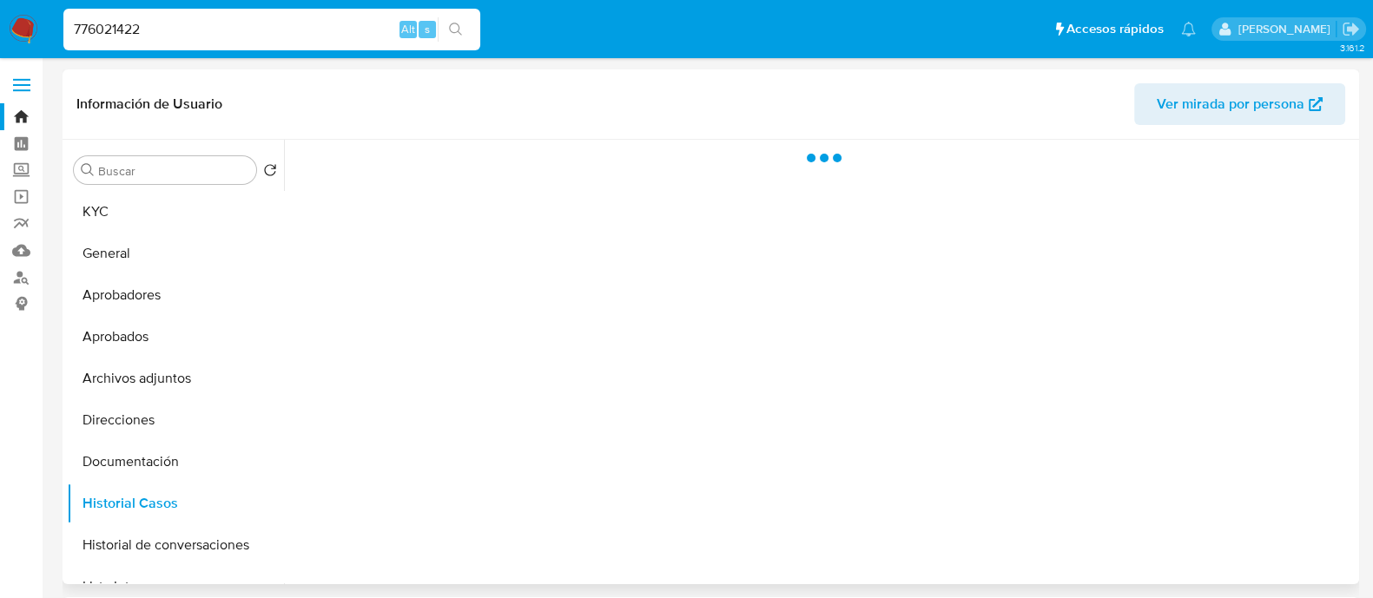
scroll to position [0, 0]
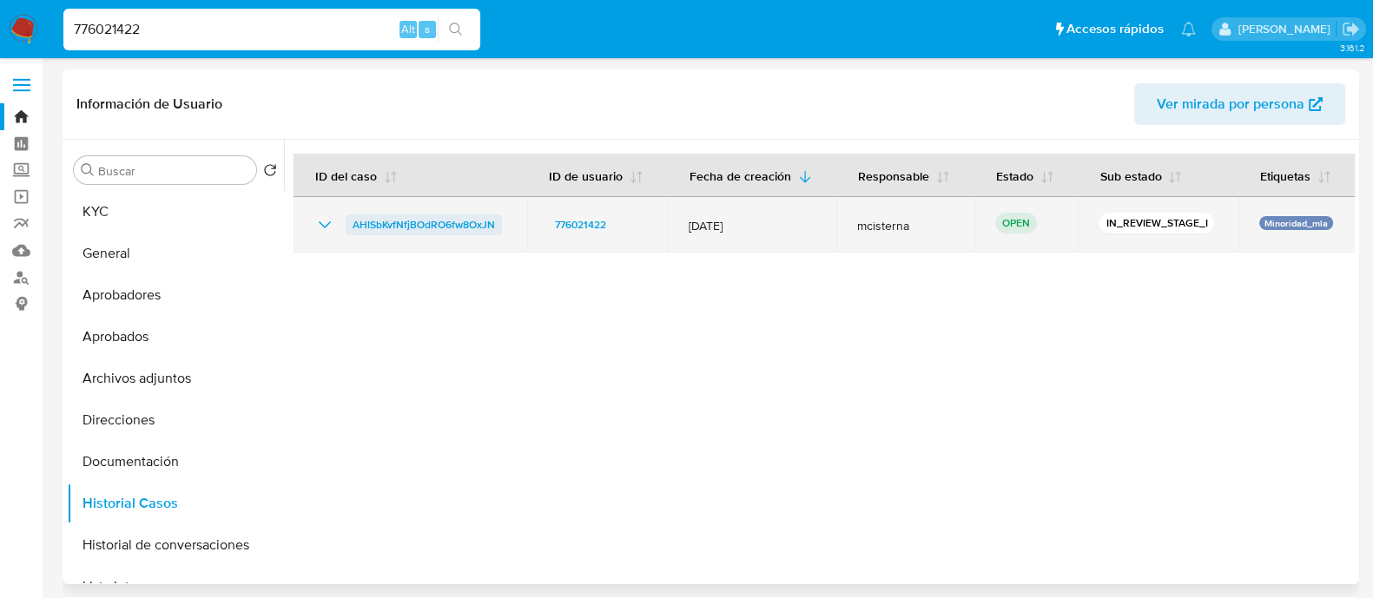
click at [441, 225] on span "AHISbKvfNfjBOdRO6fw8OxJN" at bounding box center [424, 225] width 142 height 21
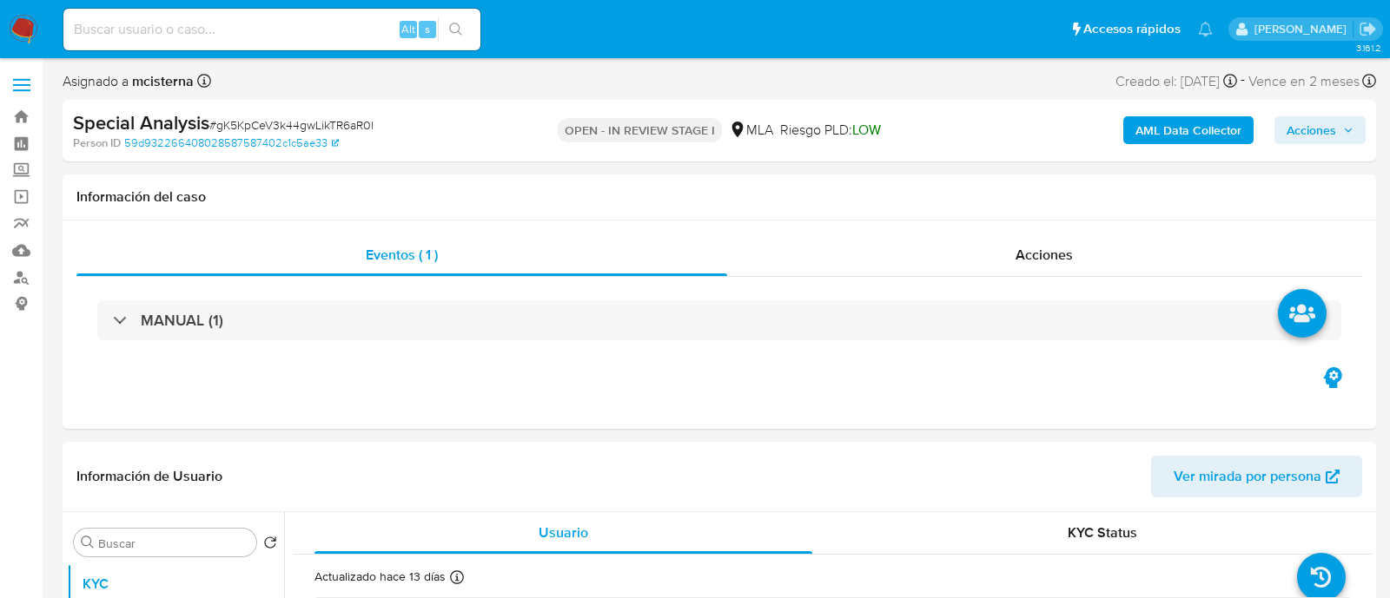
select select "10"
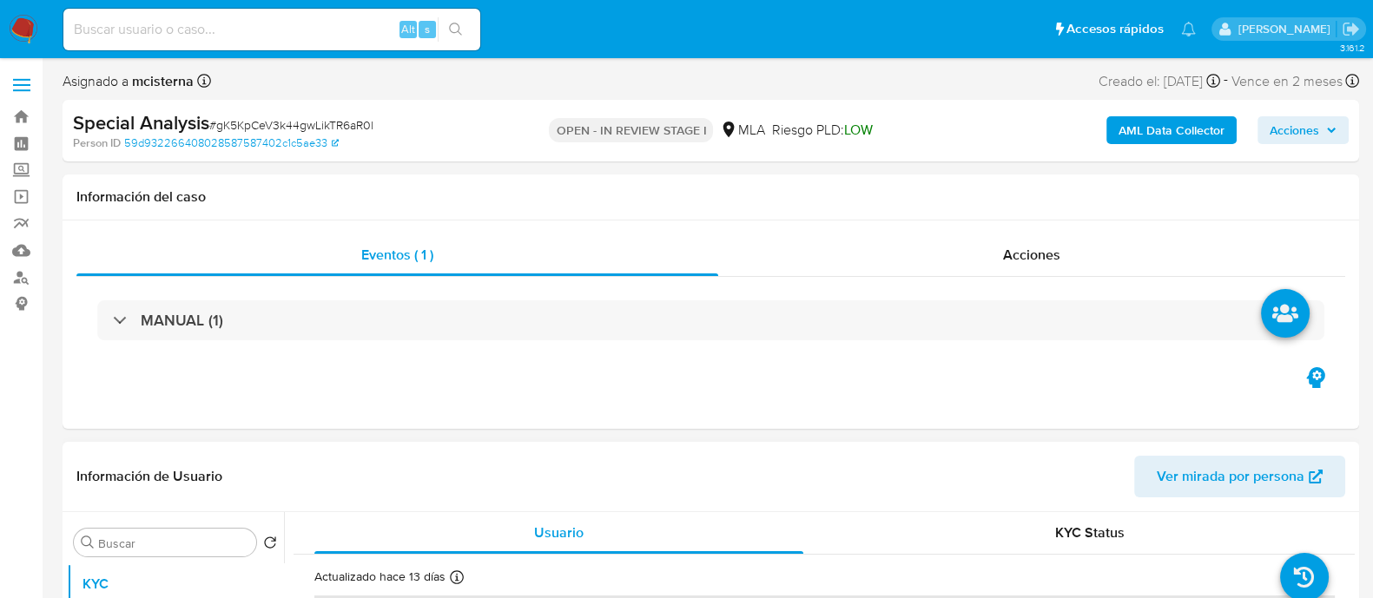
scroll to position [326, 0]
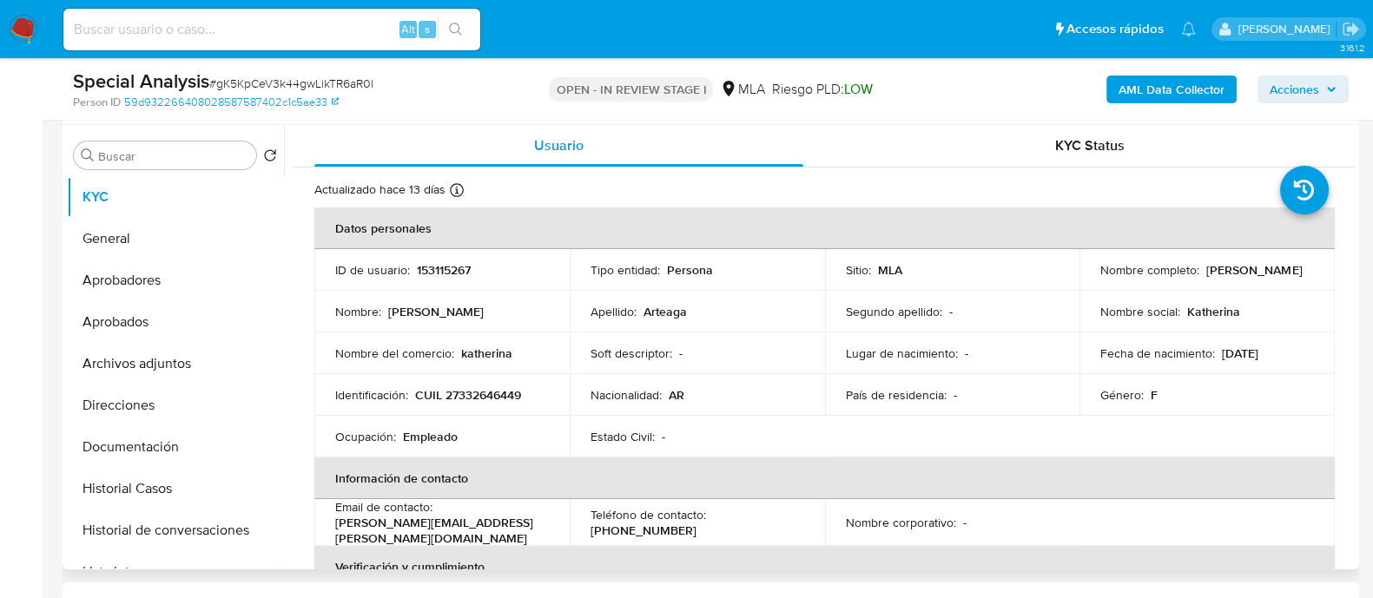
click at [426, 265] on p "153115267" at bounding box center [444, 270] width 54 height 16
copy p "153115267"
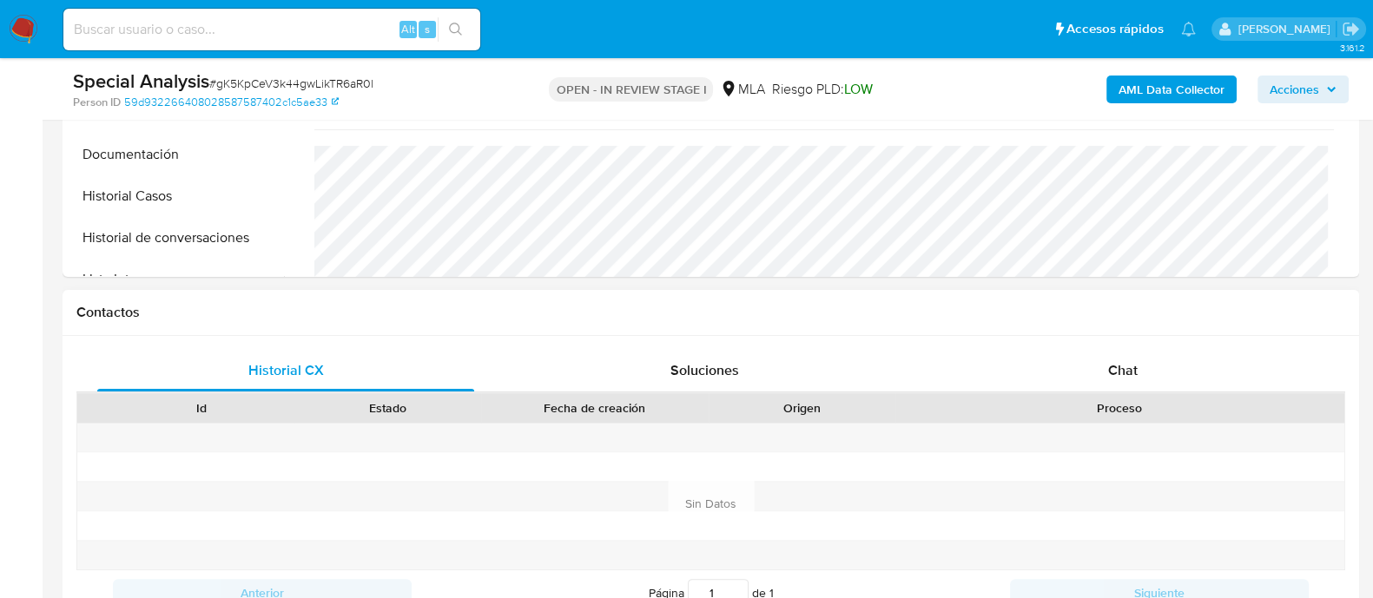
scroll to position [651, 0]
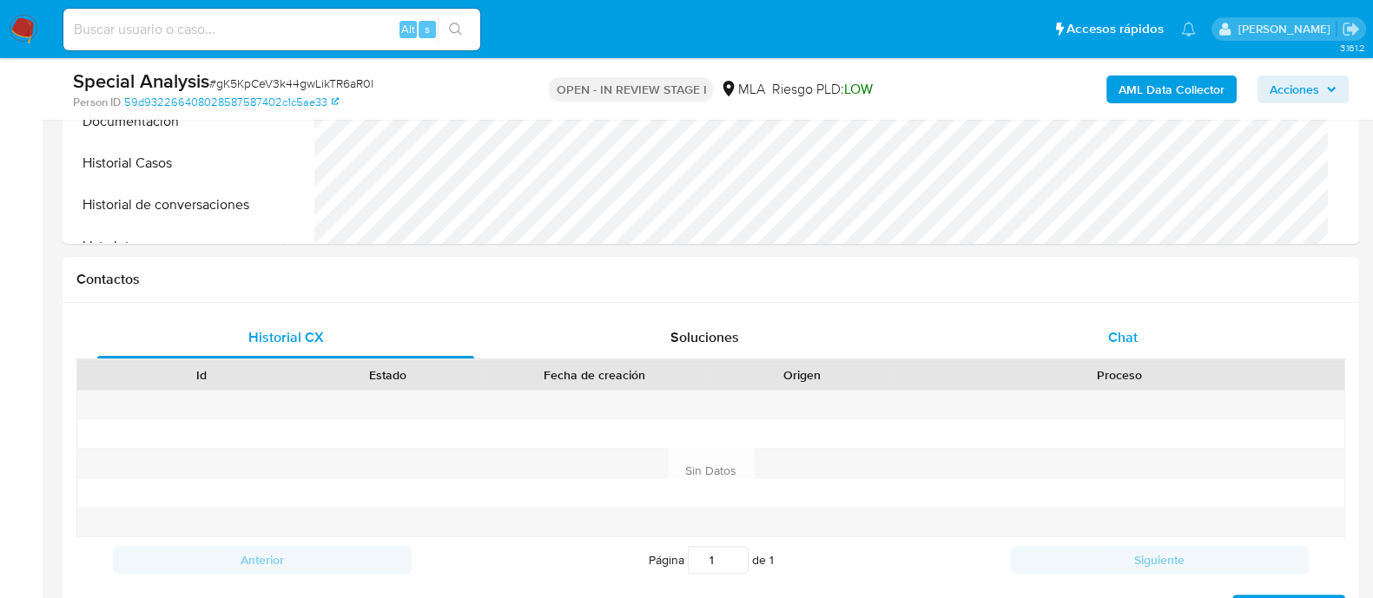
click at [1086, 335] on div "Chat" at bounding box center [1123, 338] width 377 height 42
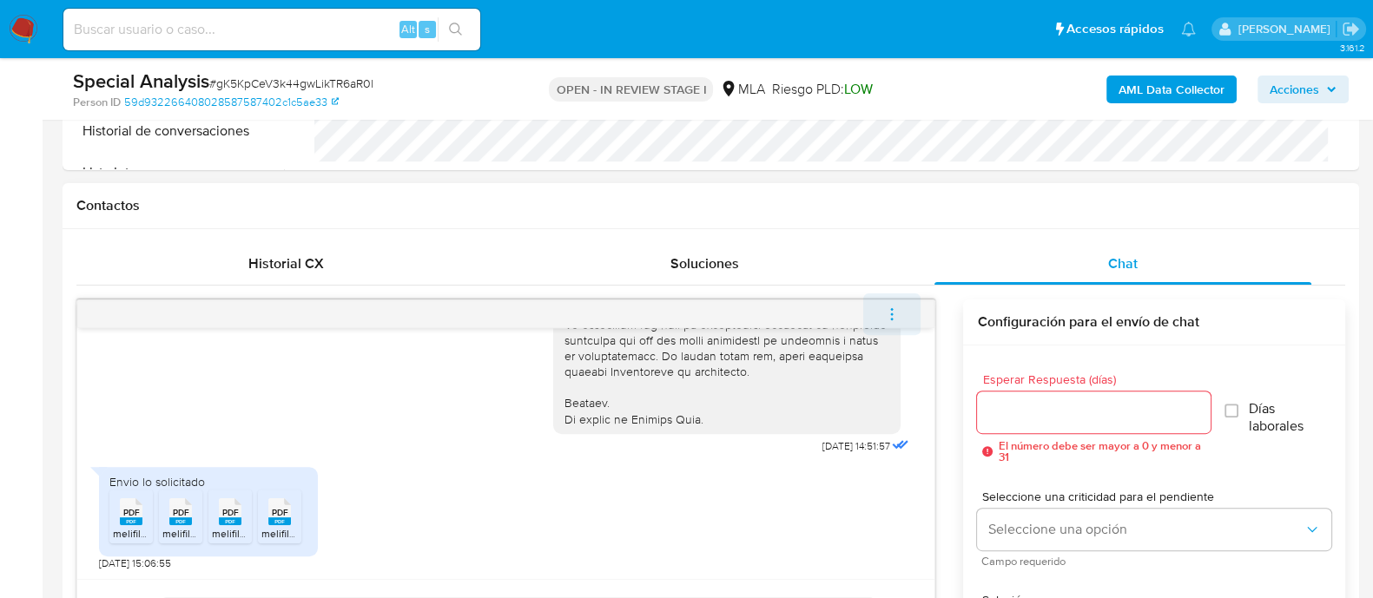
scroll to position [759, 0]
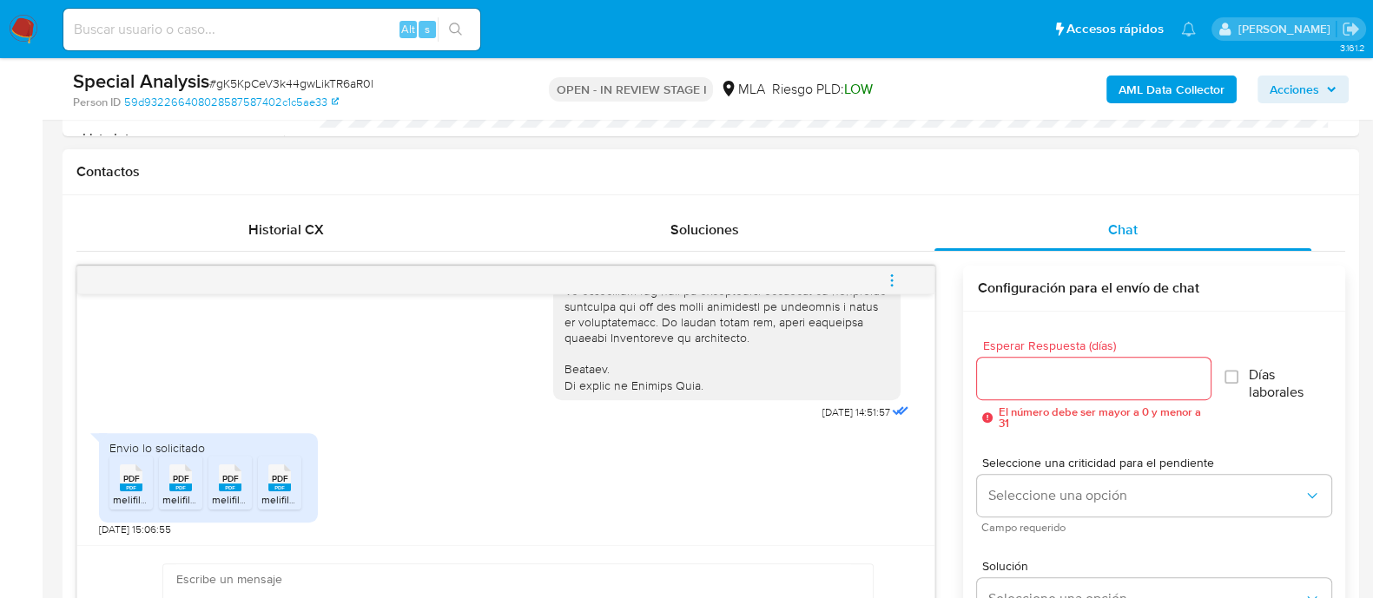
click at [132, 497] on span "melifile5201061327029214654.pdf" at bounding box center [192, 500] width 158 height 15
click at [186, 491] on icon "PDF" at bounding box center [180, 478] width 23 height 30
click at [235, 490] on icon "PDF" at bounding box center [230, 478] width 23 height 30
click at [285, 490] on icon "PDF" at bounding box center [279, 478] width 23 height 30
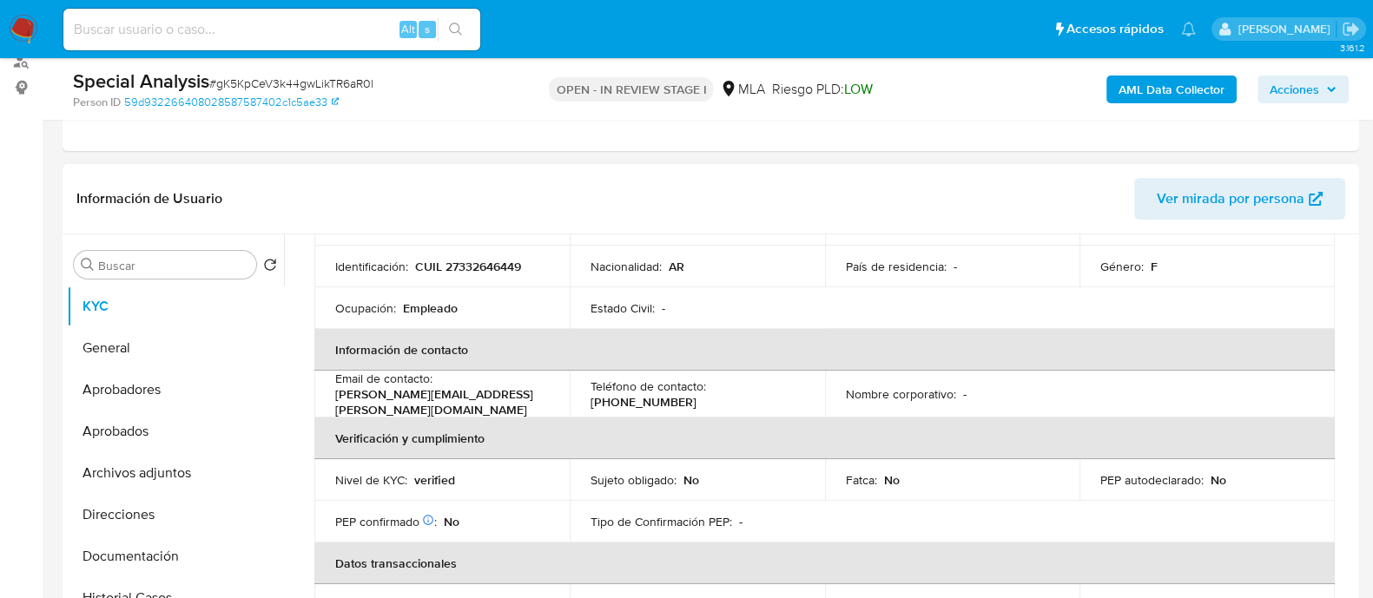
scroll to position [44, 0]
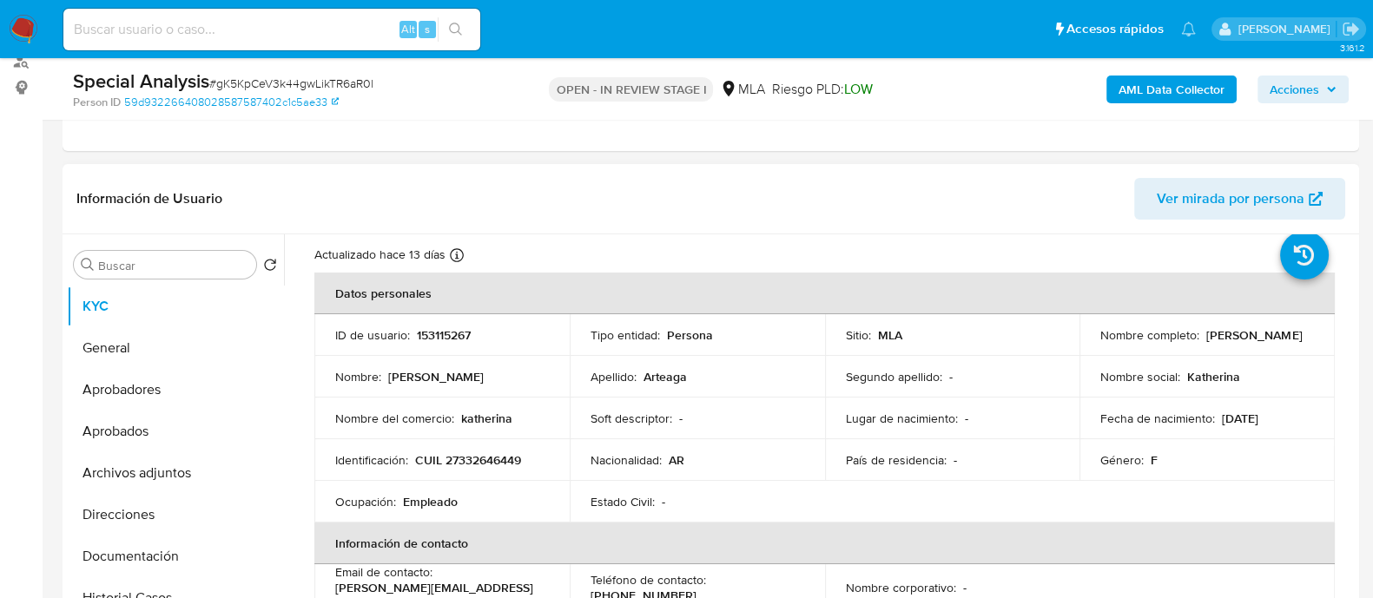
drag, startPoint x: 1098, startPoint y: 336, endPoint x: 1248, endPoint y: 336, distance: 150.3
click at [1248, 336] on div "Nombre completo : [PERSON_NAME]" at bounding box center [1208, 335] width 214 height 16
copy p "[PERSON_NAME]"
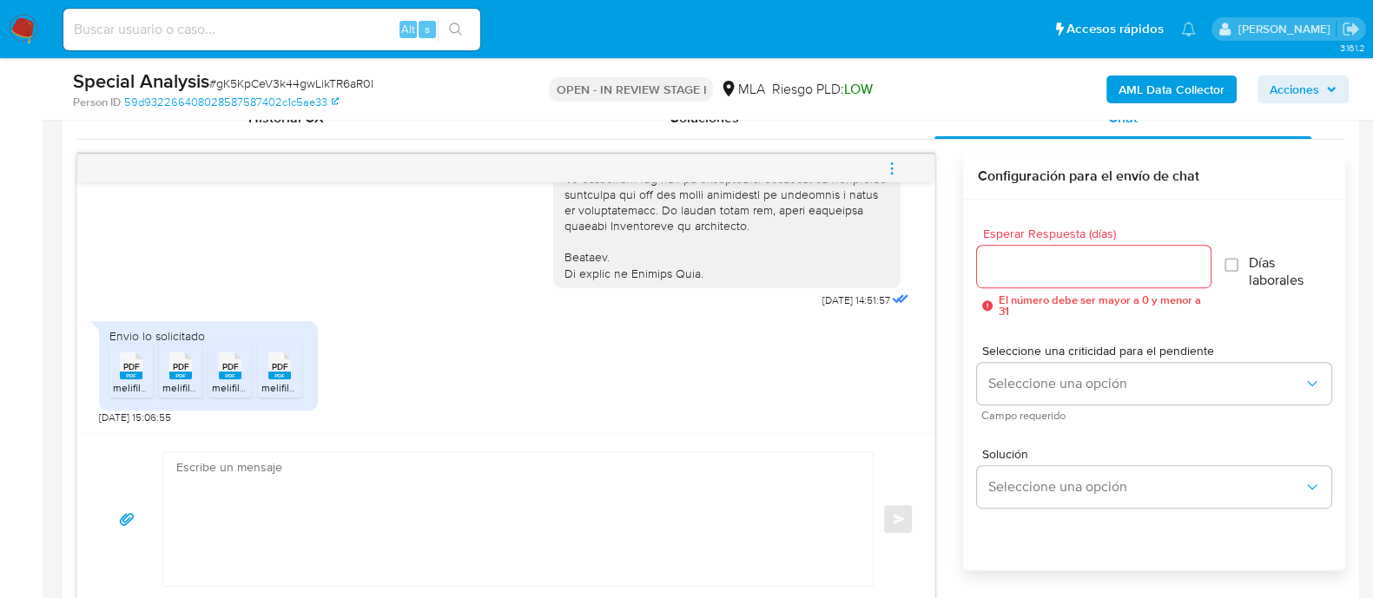
scroll to position [977, 0]
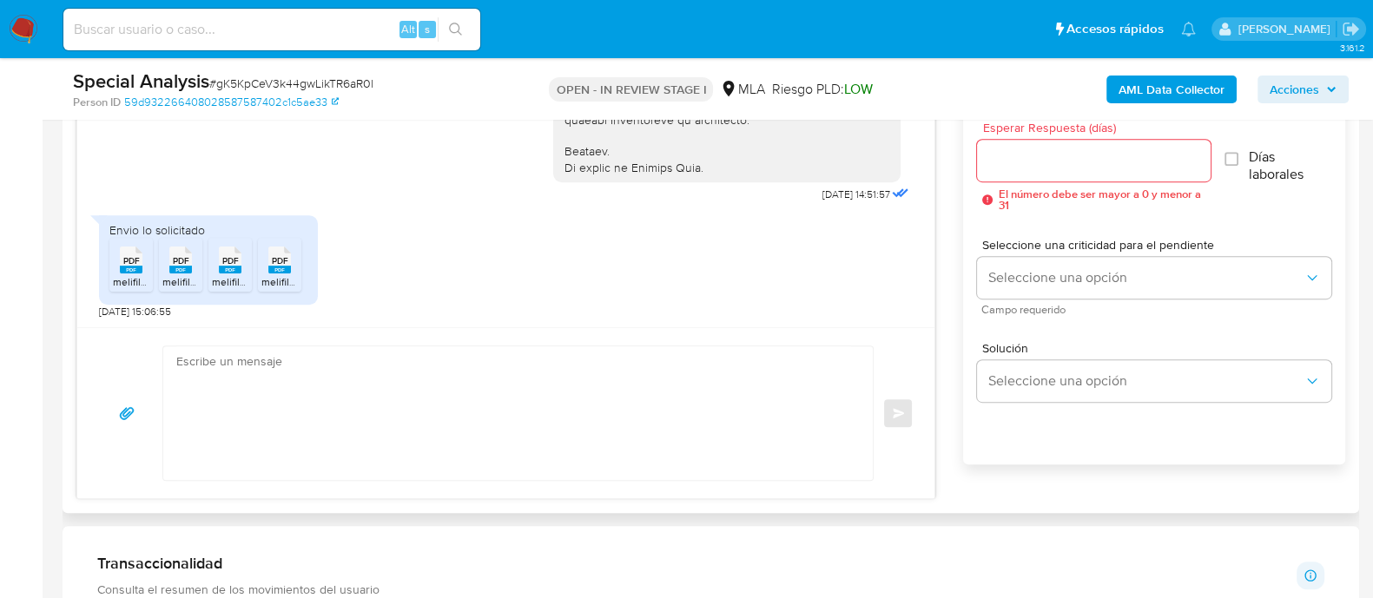
click at [509, 426] on textarea at bounding box center [513, 414] width 675 height 134
paste textarea "[PERSON_NAME]"
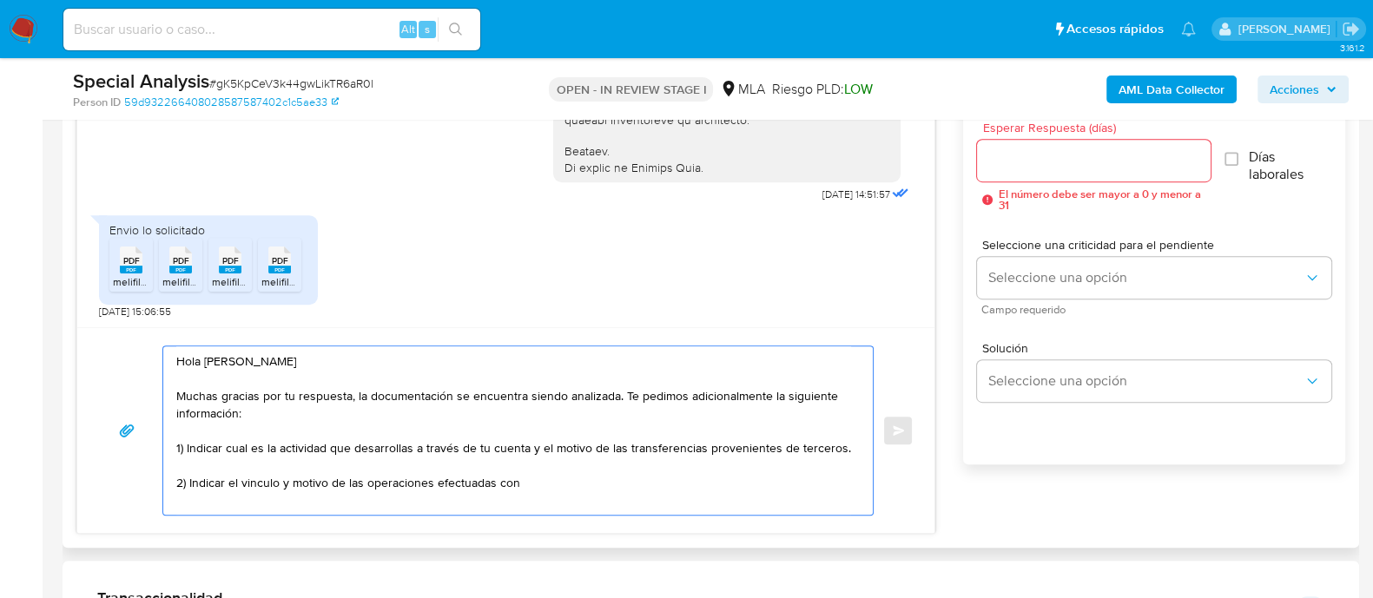
paste textarea "[PERSON_NAME]"
click at [518, 484] on textarea "Hola [PERSON_NAME] Muchas gracias por tu respuesta, la documentación se encuent…" at bounding box center [513, 431] width 675 height 169
click at [735, 485] on textarea "Hola [PERSON_NAME] Muchas gracias por tu respuesta, la documentación se encuent…" at bounding box center [513, 431] width 675 height 169
paste textarea "20256678935"
paste textarea "[PERSON_NAME] [PERSON_NAME]"
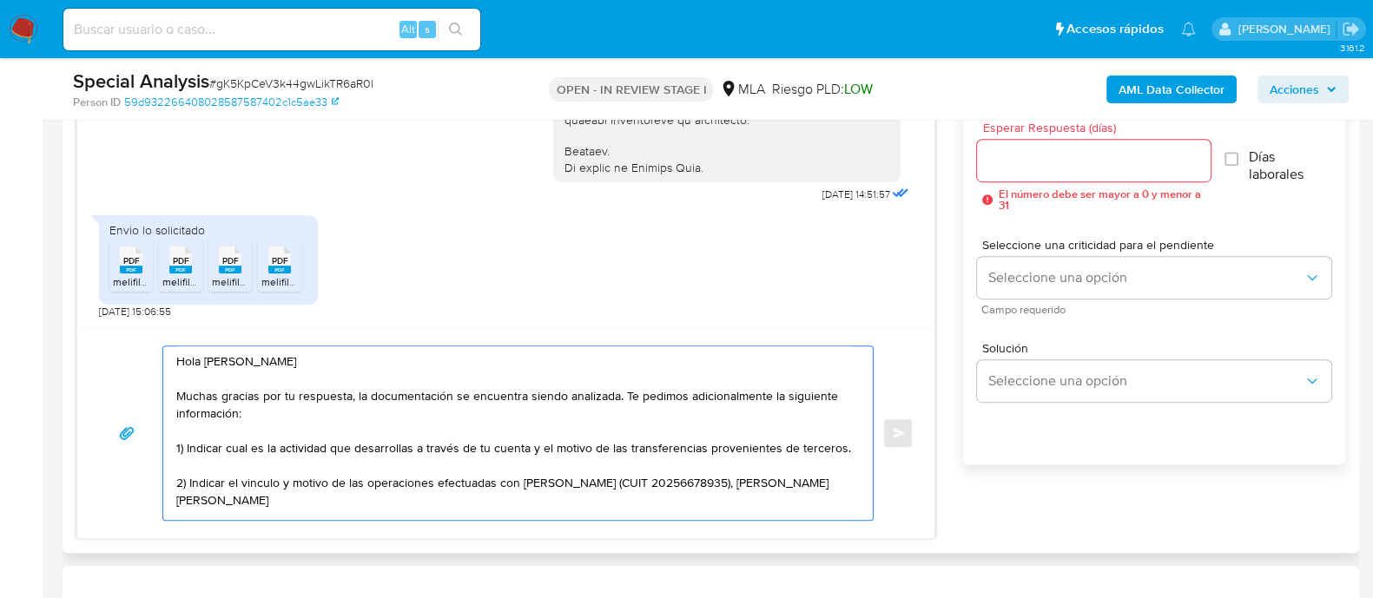
scroll to position [6, 0]
click at [695, 453] on textarea "Hola [PERSON_NAME] Muchas gracias por tu respuesta, la documentación se encuent…" at bounding box center [513, 434] width 675 height 174
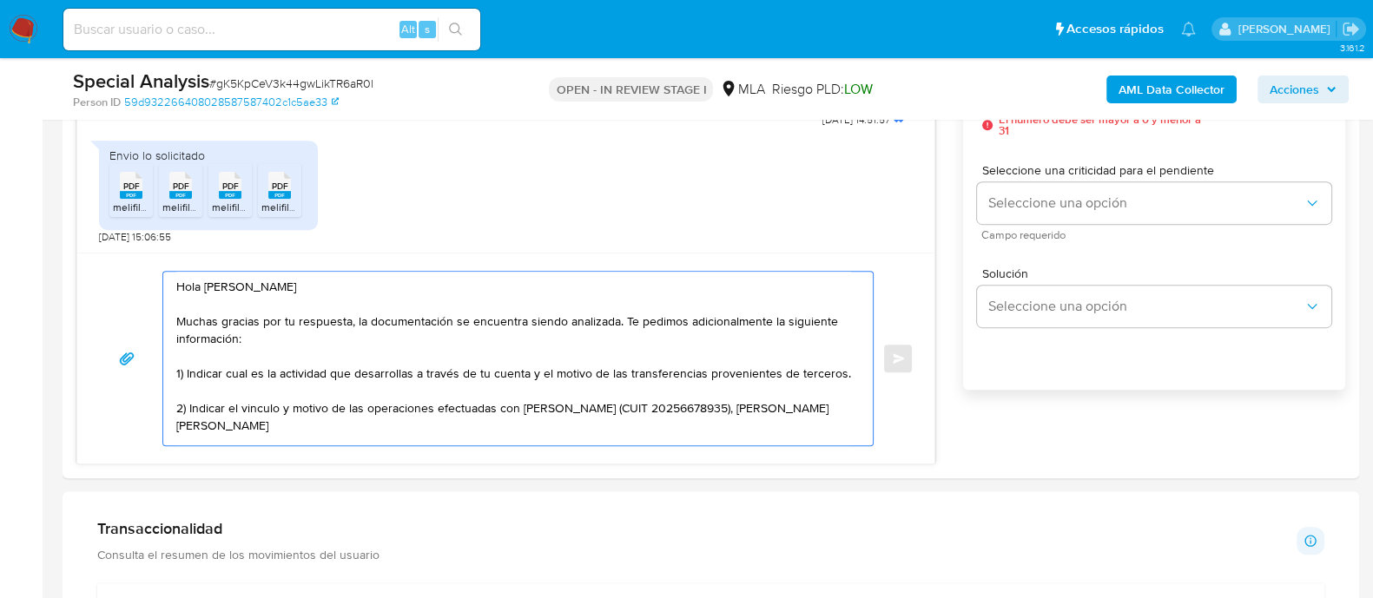
scroll to position [1086, 0]
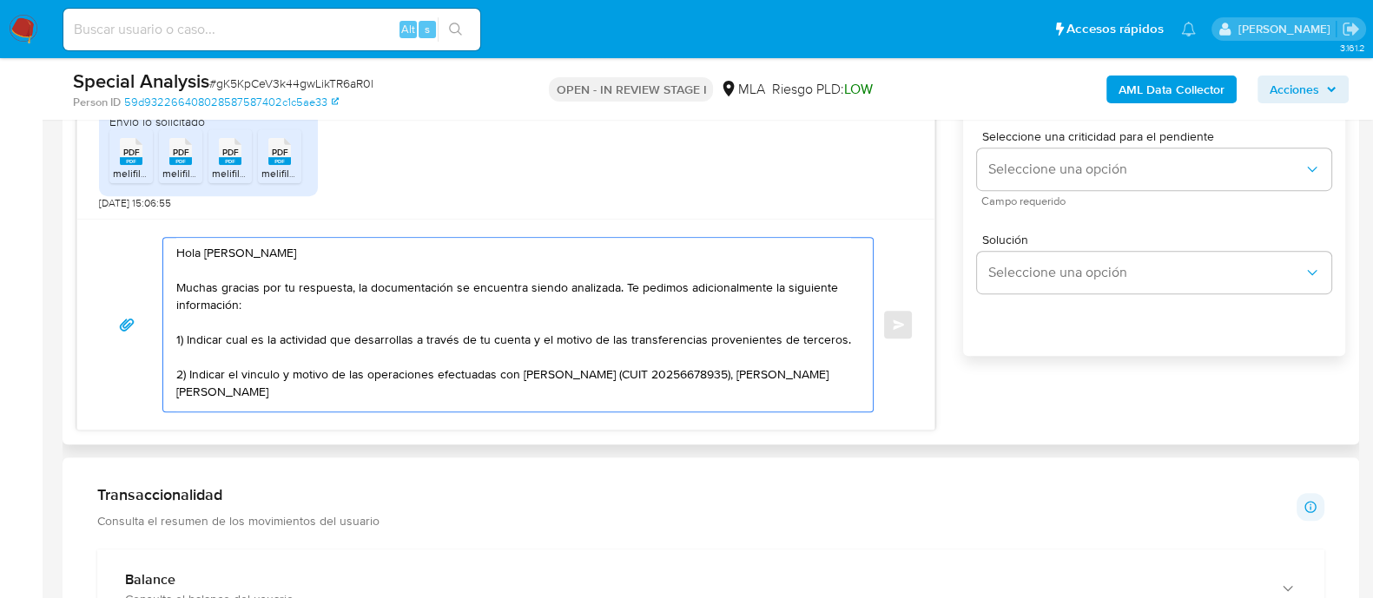
click at [323, 385] on textarea "Hola Deborah Katherina Arteaga Muchas gracias por tu respuesta, la documentació…" at bounding box center [513, 325] width 675 height 174
click at [334, 397] on textarea "Hola Deborah Katherina Arteaga Muchas gracias por tu respuesta, la documentació…" at bounding box center [513, 325] width 675 height 174
paste textarea "27935991108"
click at [785, 377] on textarea "Hola Deborah Katherina Arteaga Muchas gracias por tu respuesta, la documentació…" at bounding box center [513, 325] width 675 height 174
click at [483, 393] on textarea "Hola Deborah Katherina Arteaga Muchas gracias por tu respuesta, la documentació…" at bounding box center [513, 325] width 675 height 174
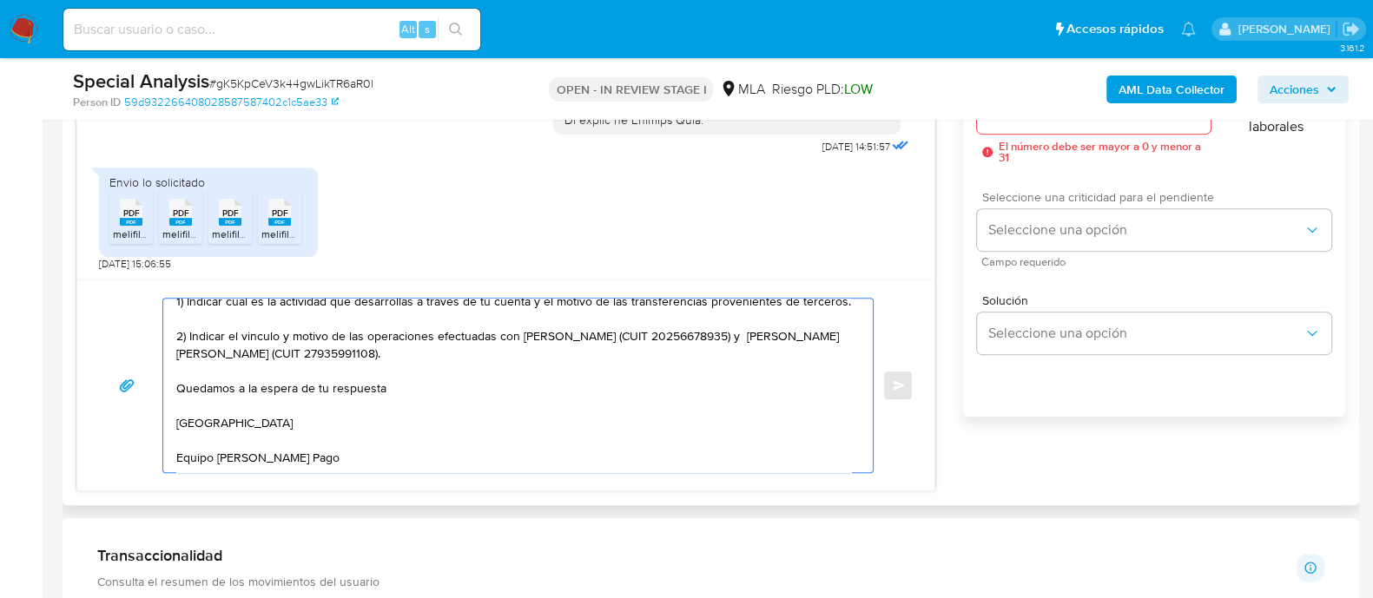
scroll to position [977, 0]
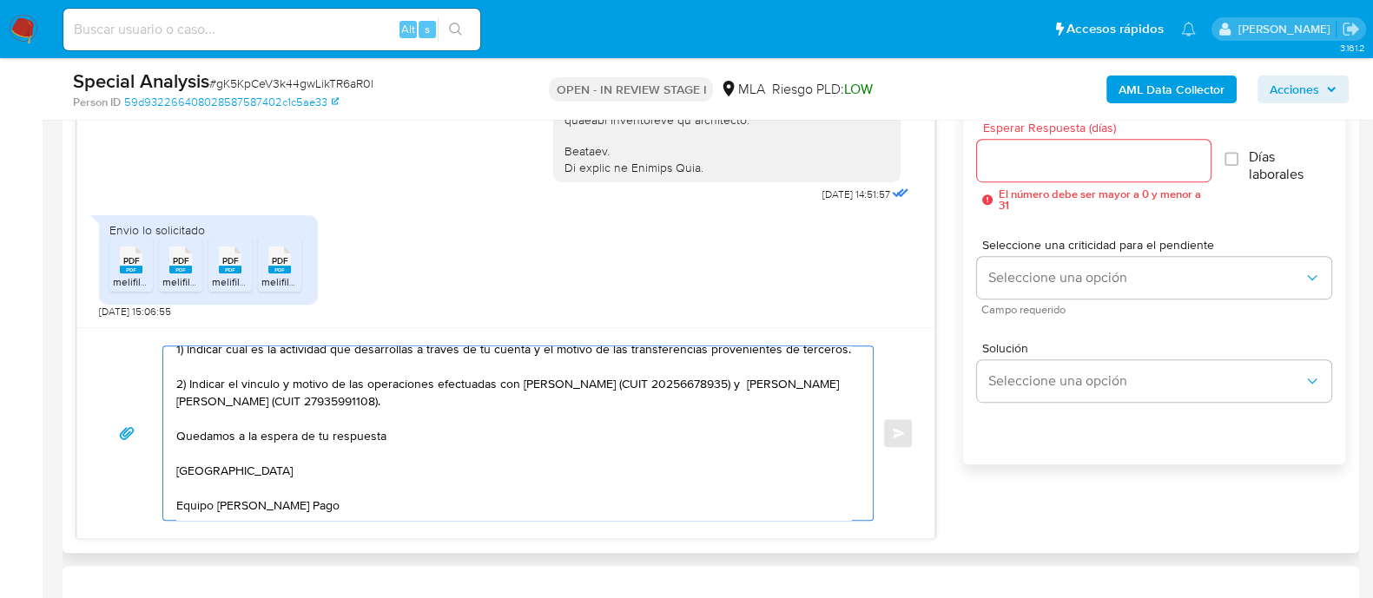
type textarea "Hola Deborah Katherina Arteaga Muchas gracias por tu respuesta, la documentació…"
click at [1047, 160] on input "Esperar Respuesta (días)" at bounding box center [1093, 160] width 233 height 23
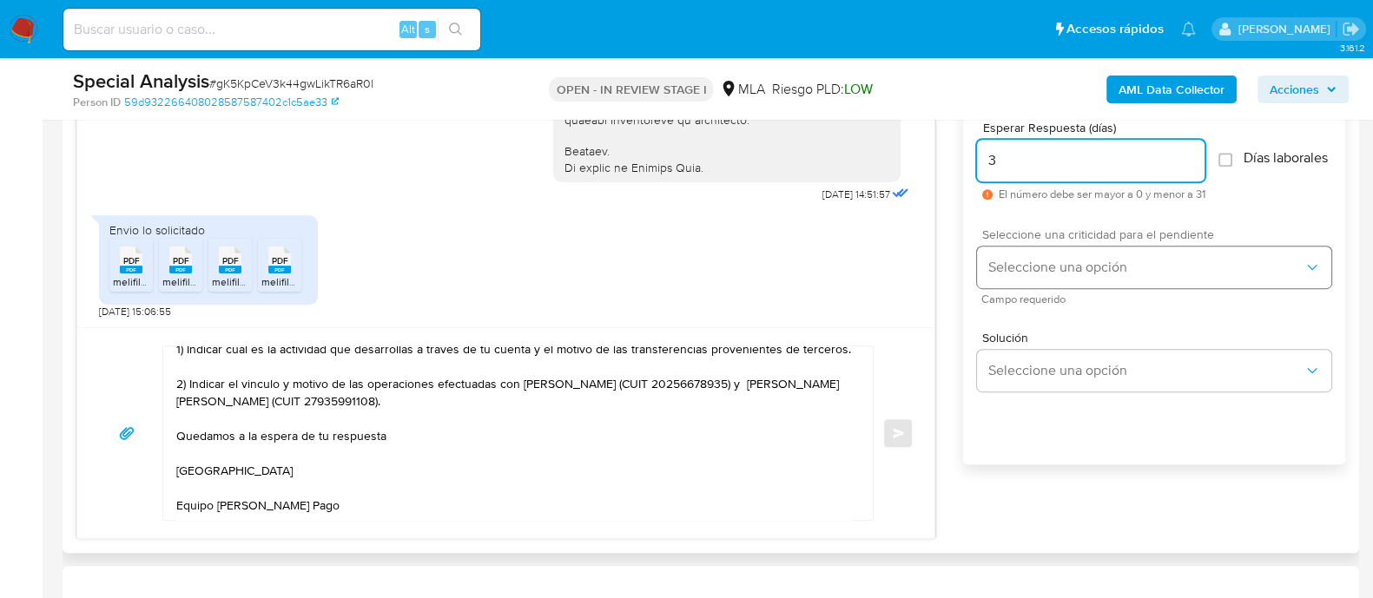
type input "3"
click at [1039, 263] on button "Seleccione una opción" at bounding box center [1154, 268] width 354 height 42
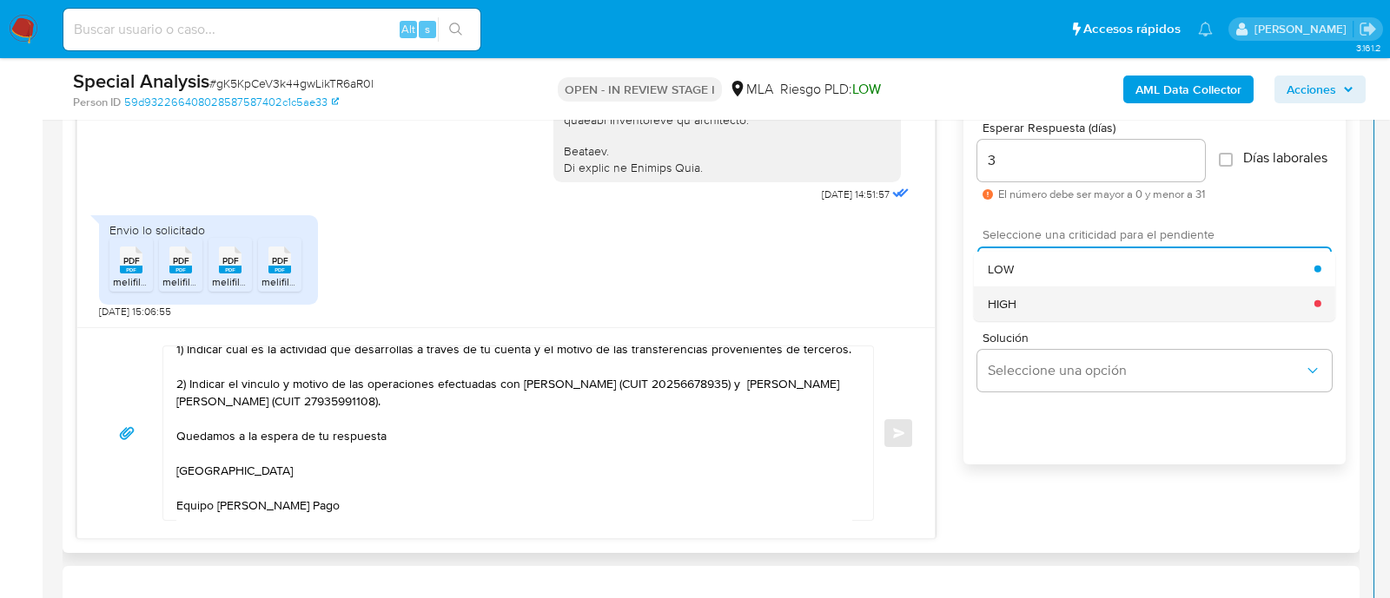
click at [1023, 312] on div "HIGH" at bounding box center [1151, 303] width 327 height 35
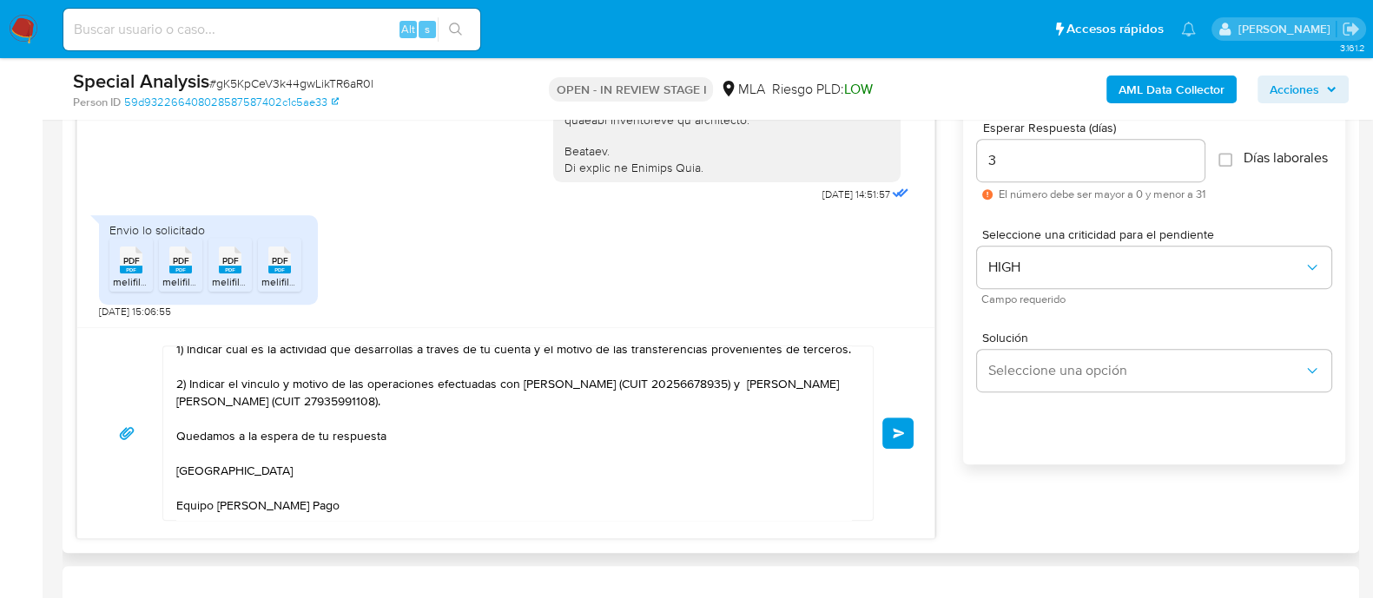
click at [899, 433] on span "Enviar" at bounding box center [899, 433] width 12 height 10
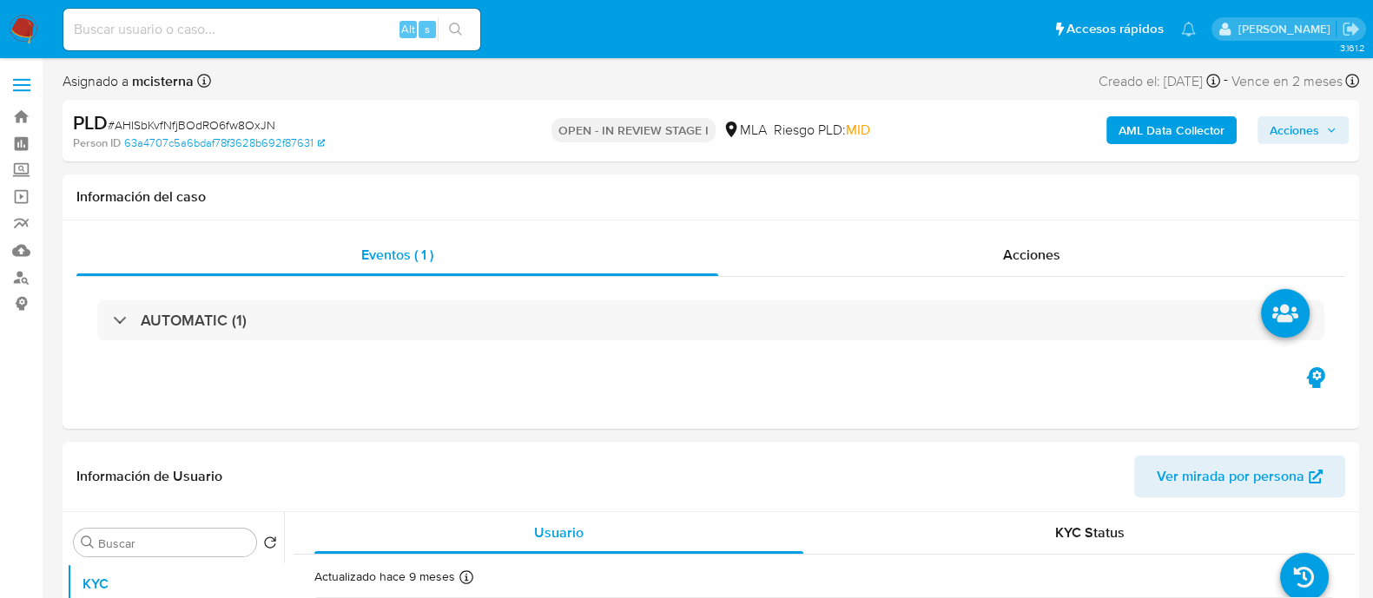
select select "10"
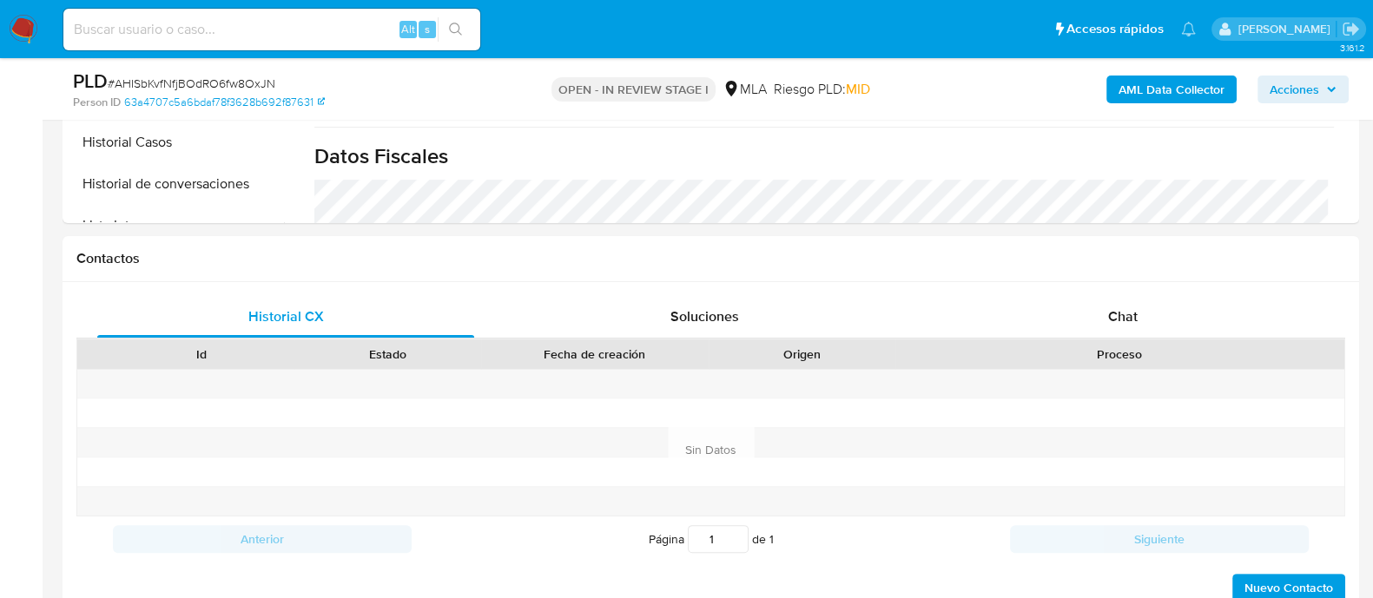
scroll to position [759, 0]
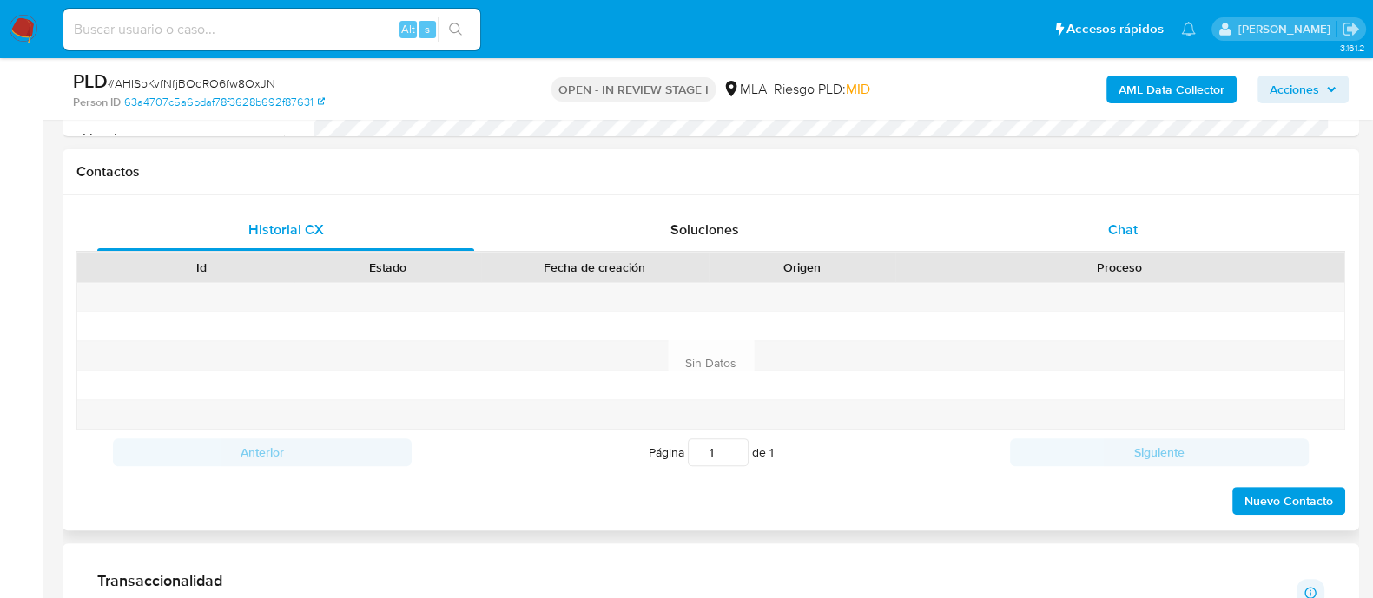
click at [1149, 227] on div "Chat" at bounding box center [1123, 230] width 377 height 42
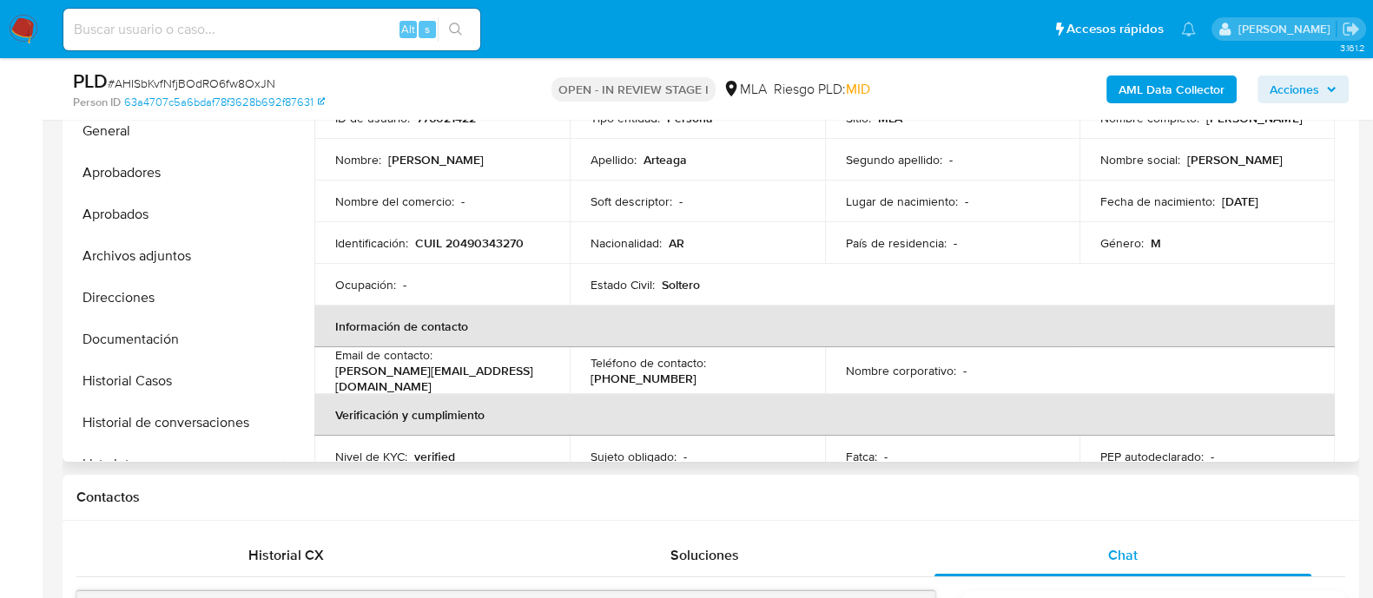
scroll to position [0, 0]
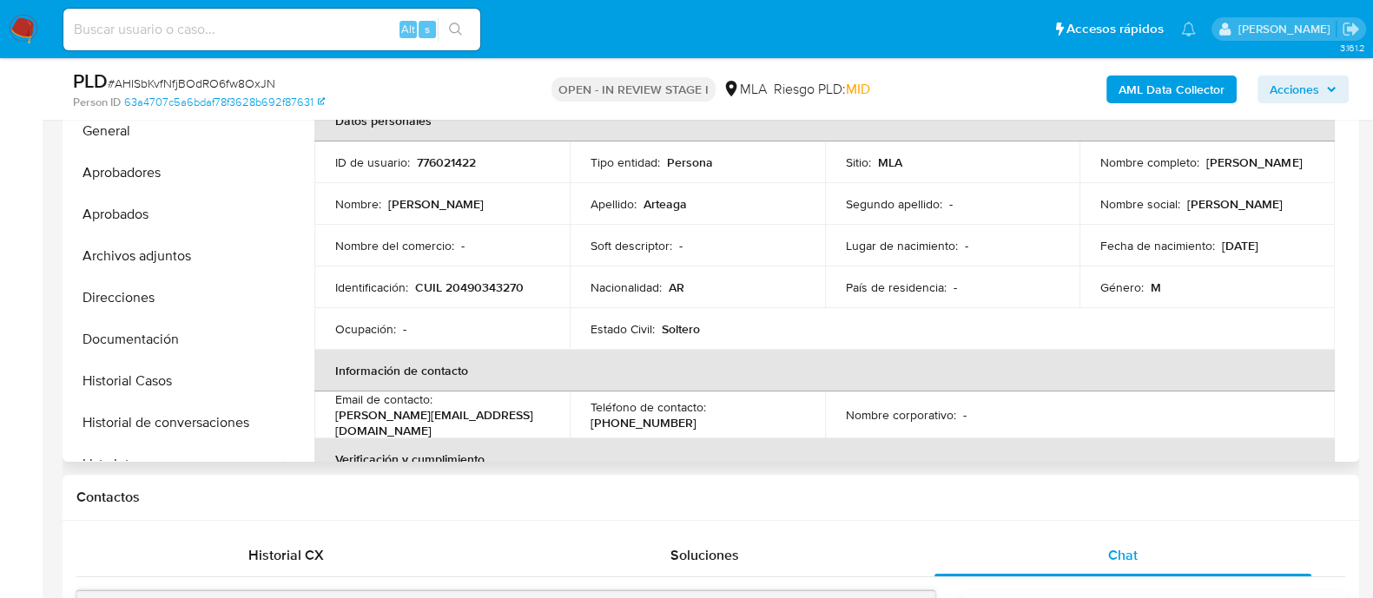
drag, startPoint x: 1093, startPoint y: 169, endPoint x: 1267, endPoint y: 169, distance: 174.6
click at [1267, 169] on td "Nombre completo : Federico Alexander Arteaga" at bounding box center [1207, 163] width 255 height 42
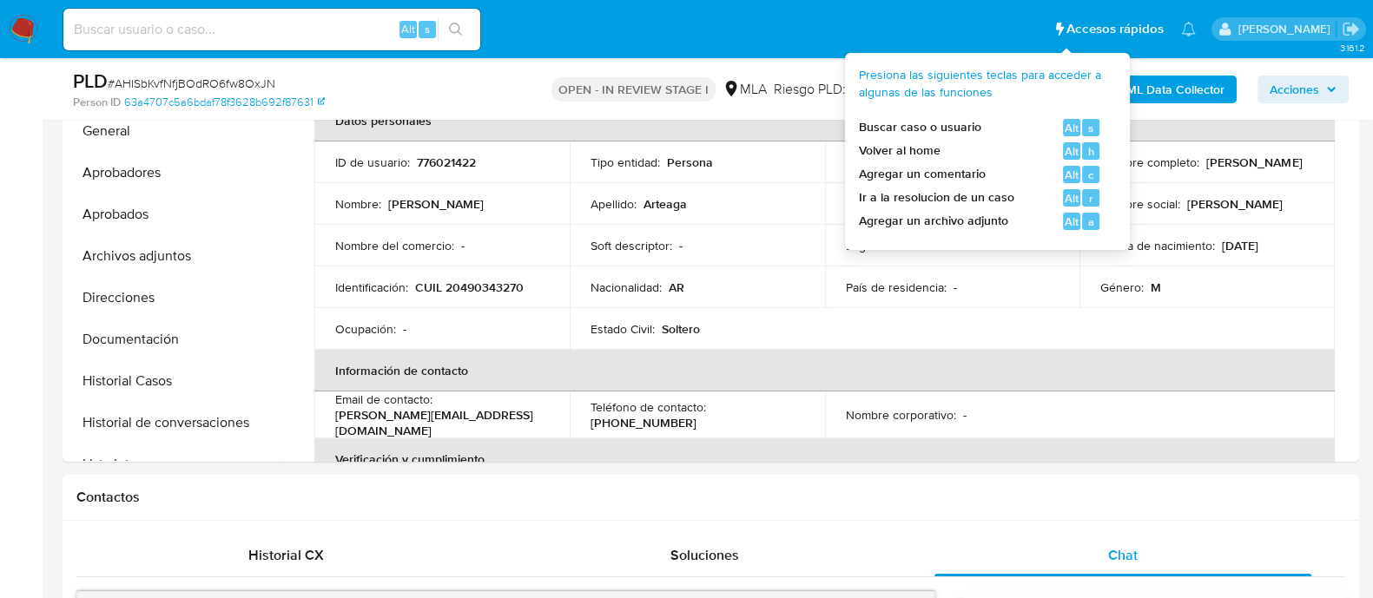
copy p "[PERSON_NAME]"
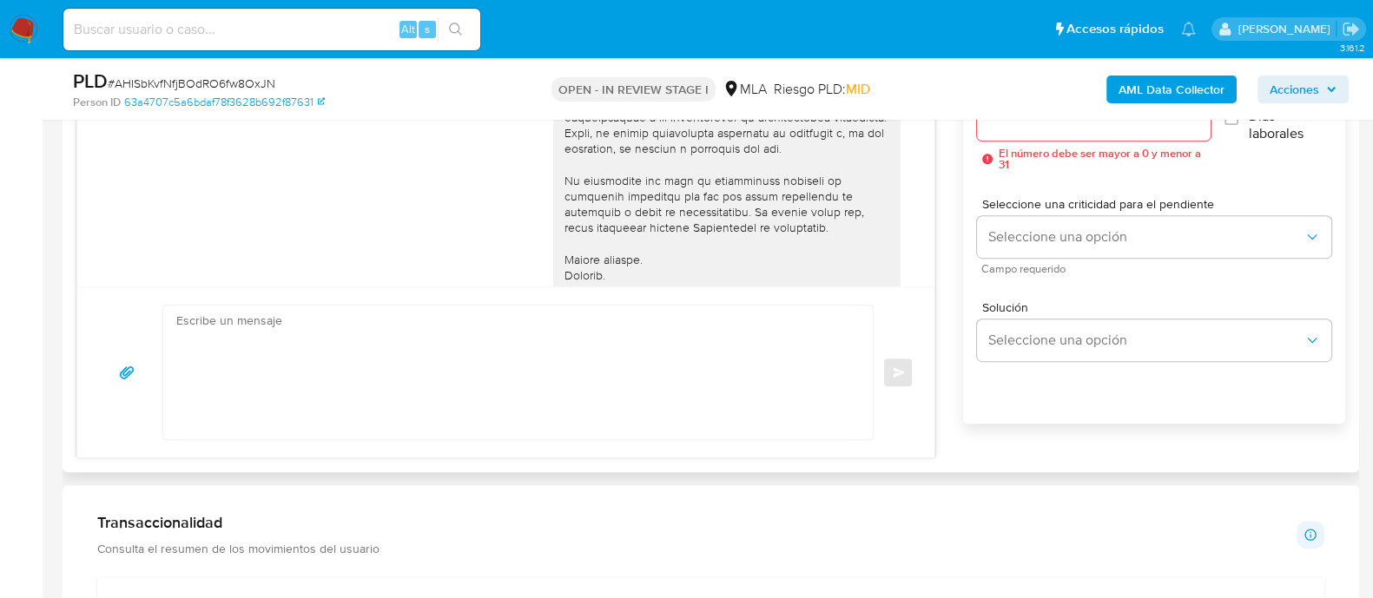
scroll to position [1086, 0]
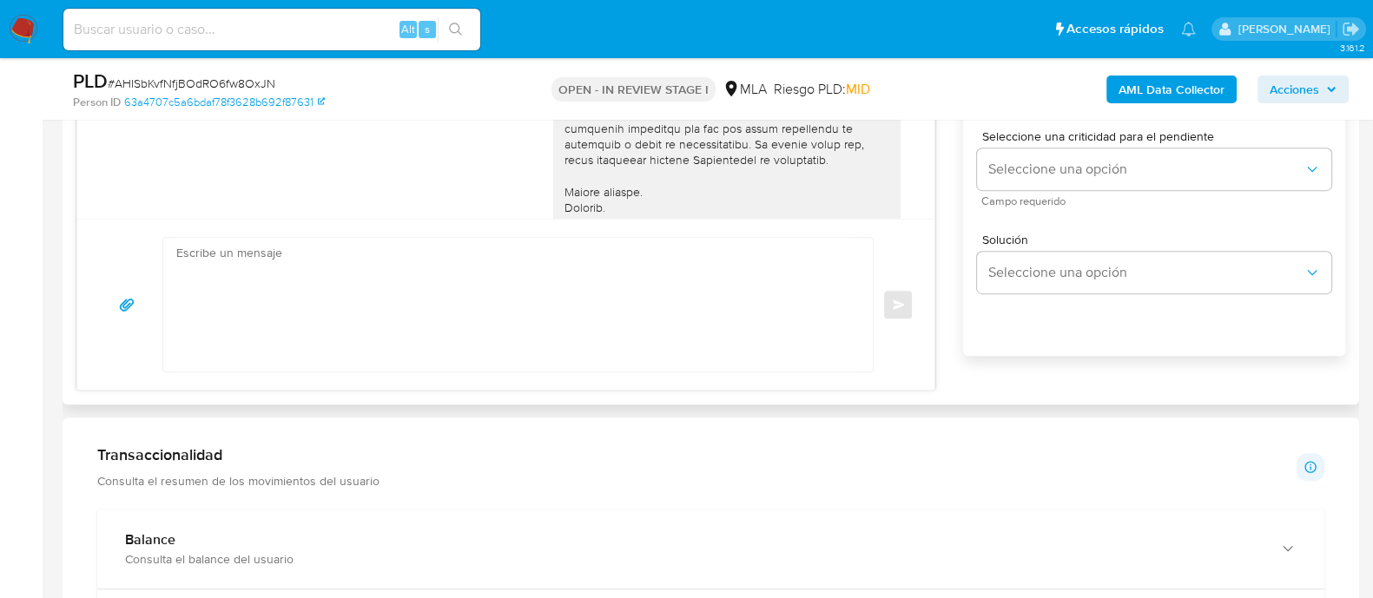
click at [749, 301] on textarea at bounding box center [513, 305] width 675 height 134
paste textarea "Hola Federico Alexander Arteaga Necesitamos que informes el motivo de las trans…"
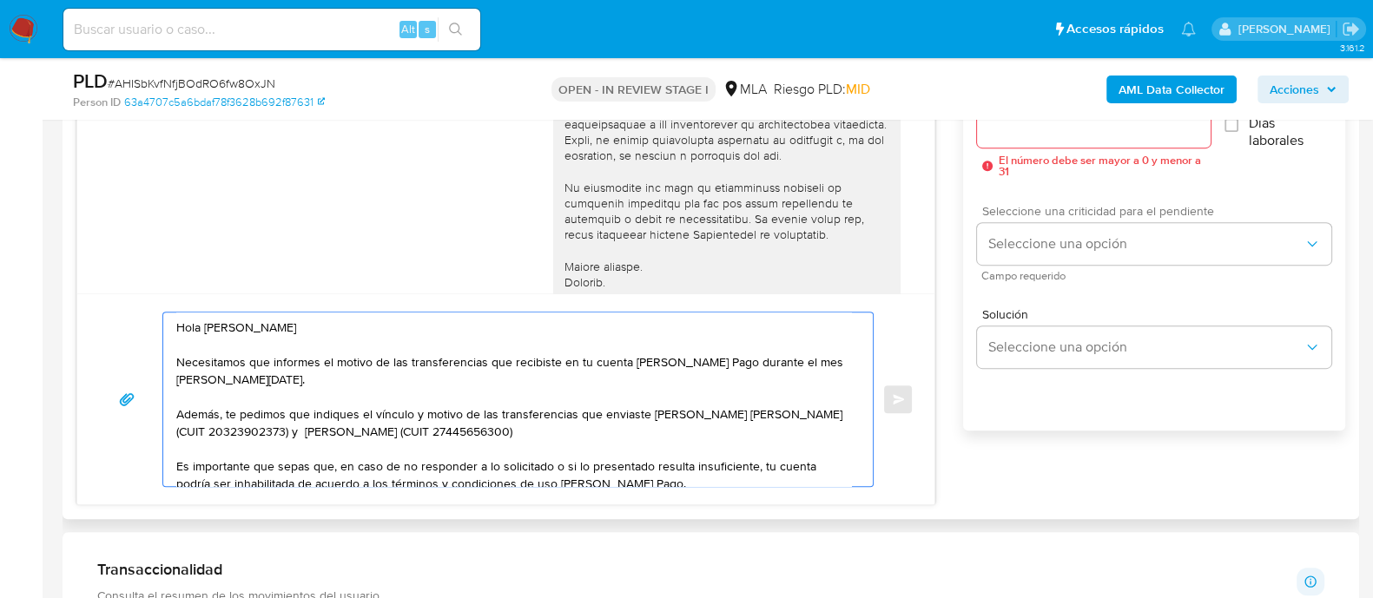
scroll to position [977, 0]
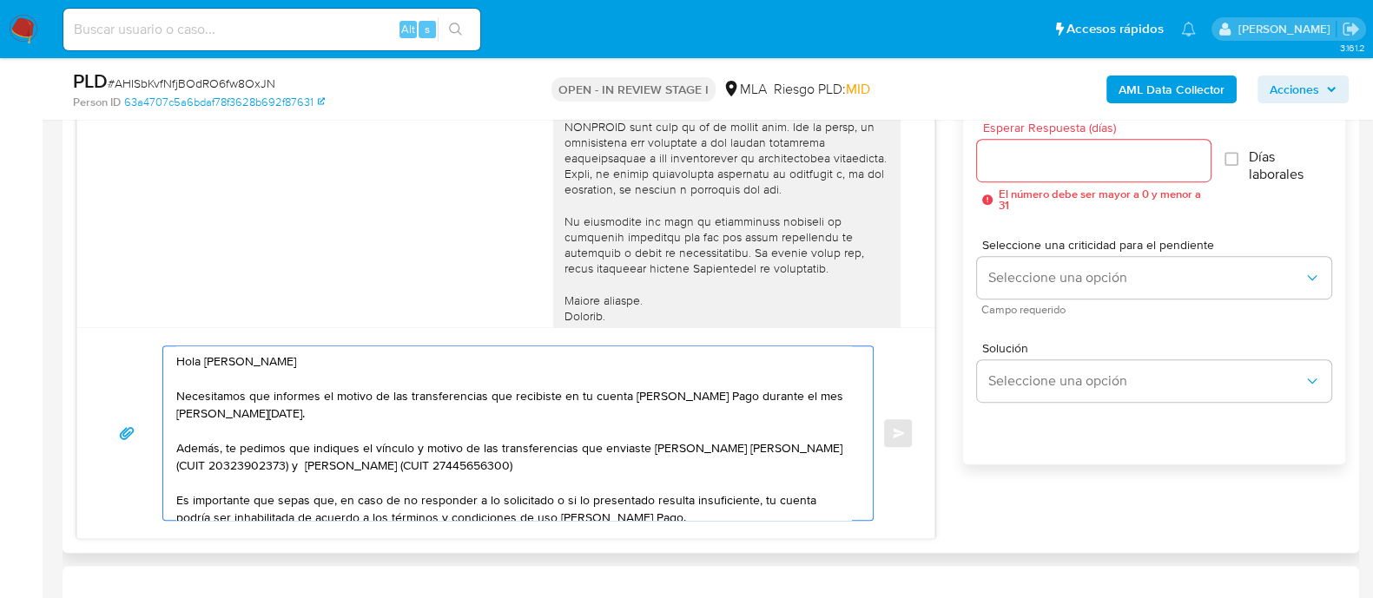
type textarea "Hola Federico Alexander Arteaga Necesitamos que informes el motivo de las trans…"
click at [1048, 163] on input "Esperar Respuesta (días)" at bounding box center [1093, 160] width 233 height 23
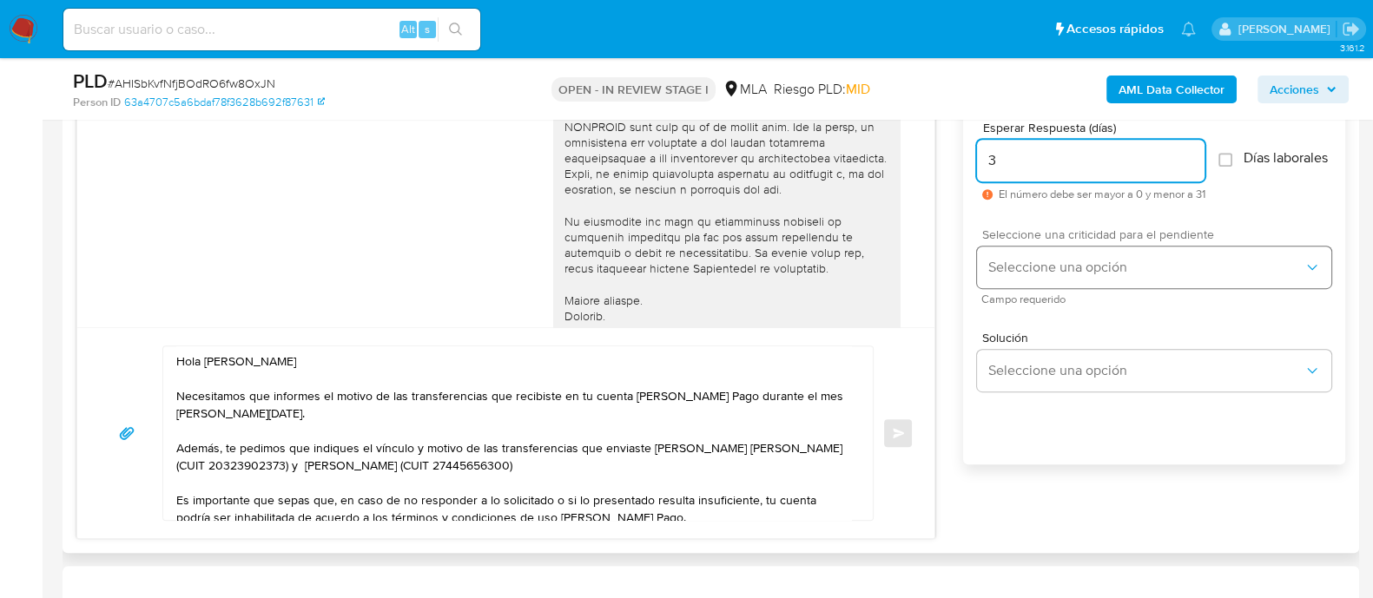
type input "3"
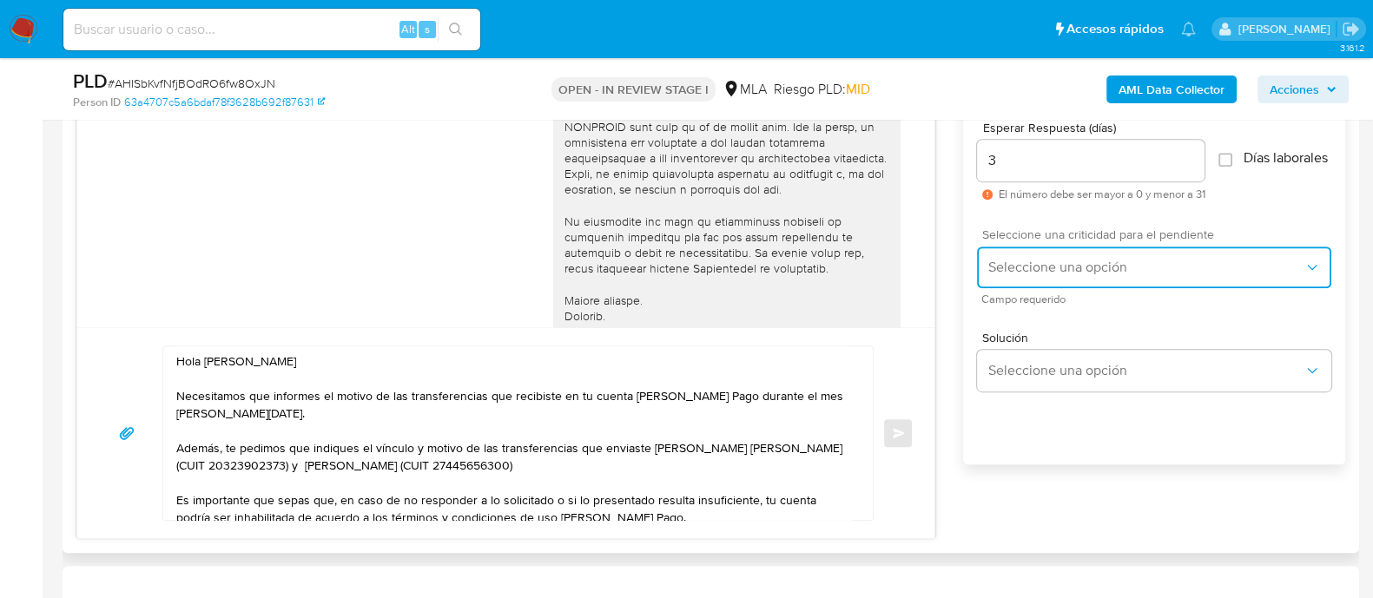
click at [1022, 276] on span "Seleccione una opción" at bounding box center [1146, 267] width 316 height 17
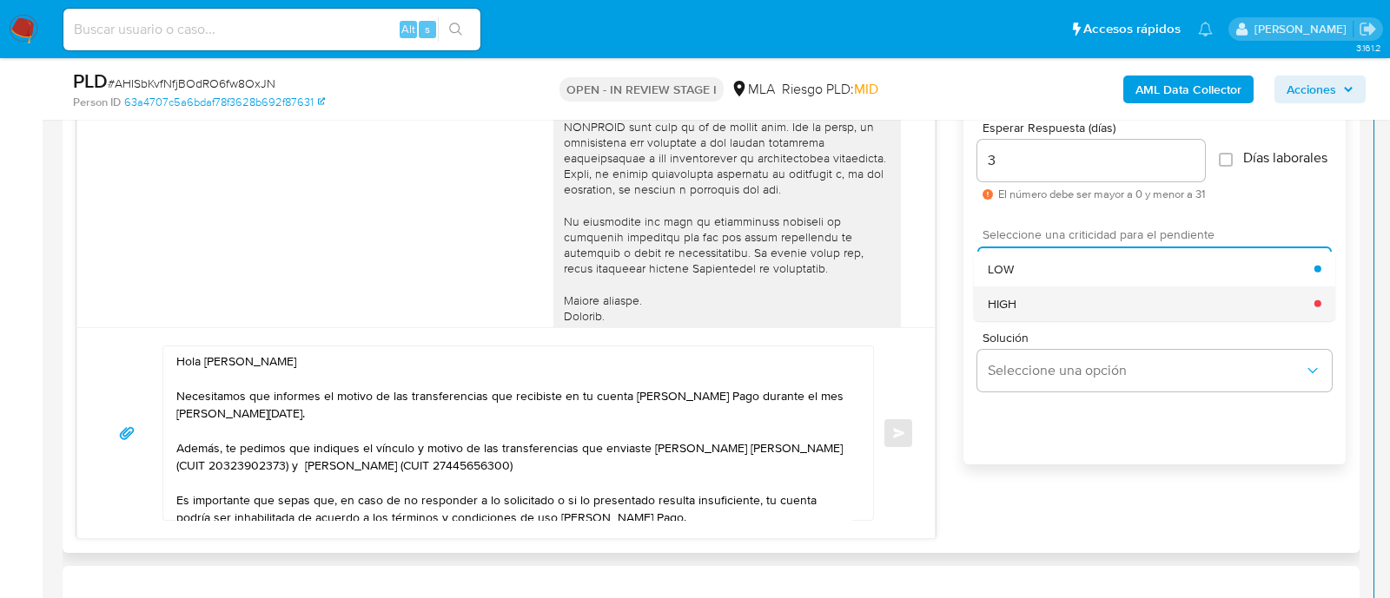
click at [1029, 318] on div "HIGH" at bounding box center [1151, 303] width 327 height 35
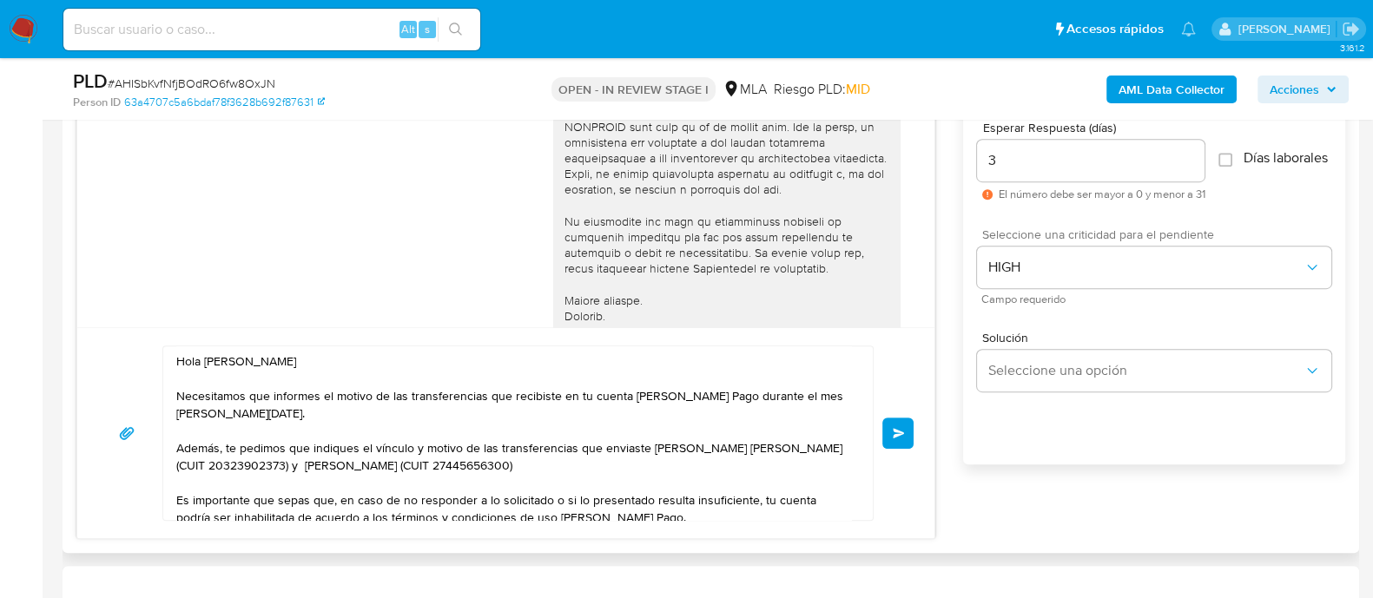
click at [904, 414] on div "Hola Federico Alexander Arteaga Necesitamos que informes el motivo de las trans…" at bounding box center [506, 433] width 816 height 175
click at [903, 428] on span "Enviar" at bounding box center [899, 433] width 12 height 10
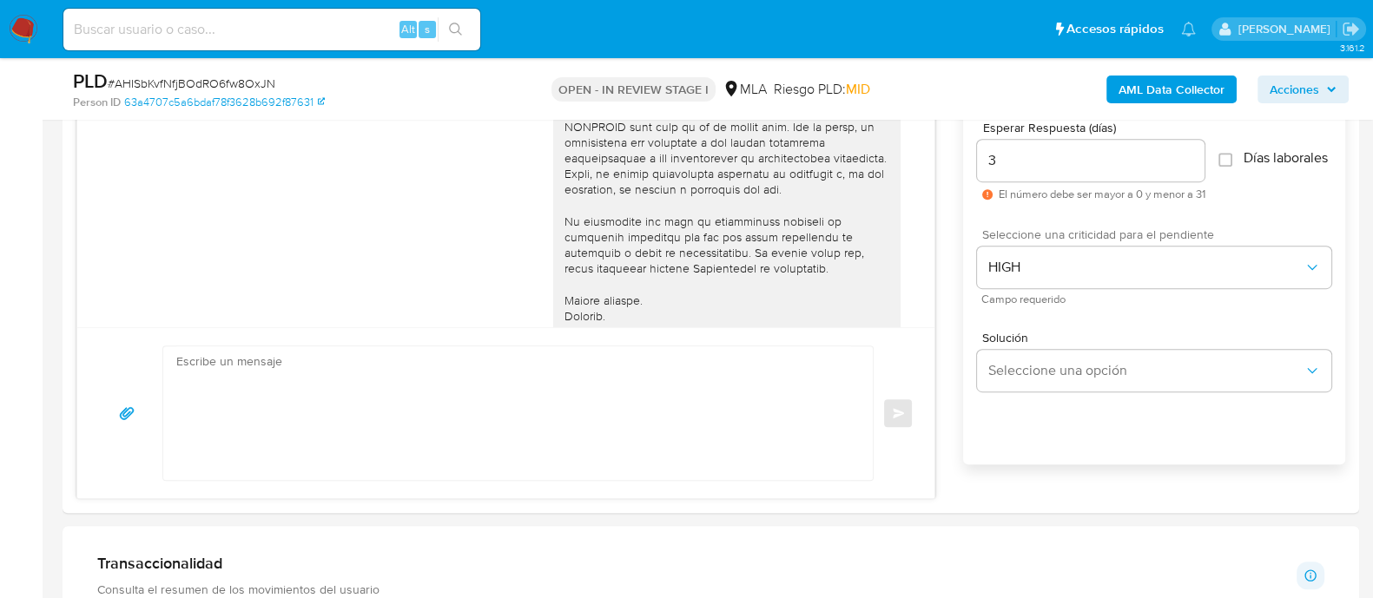
scroll to position [1307, 0]
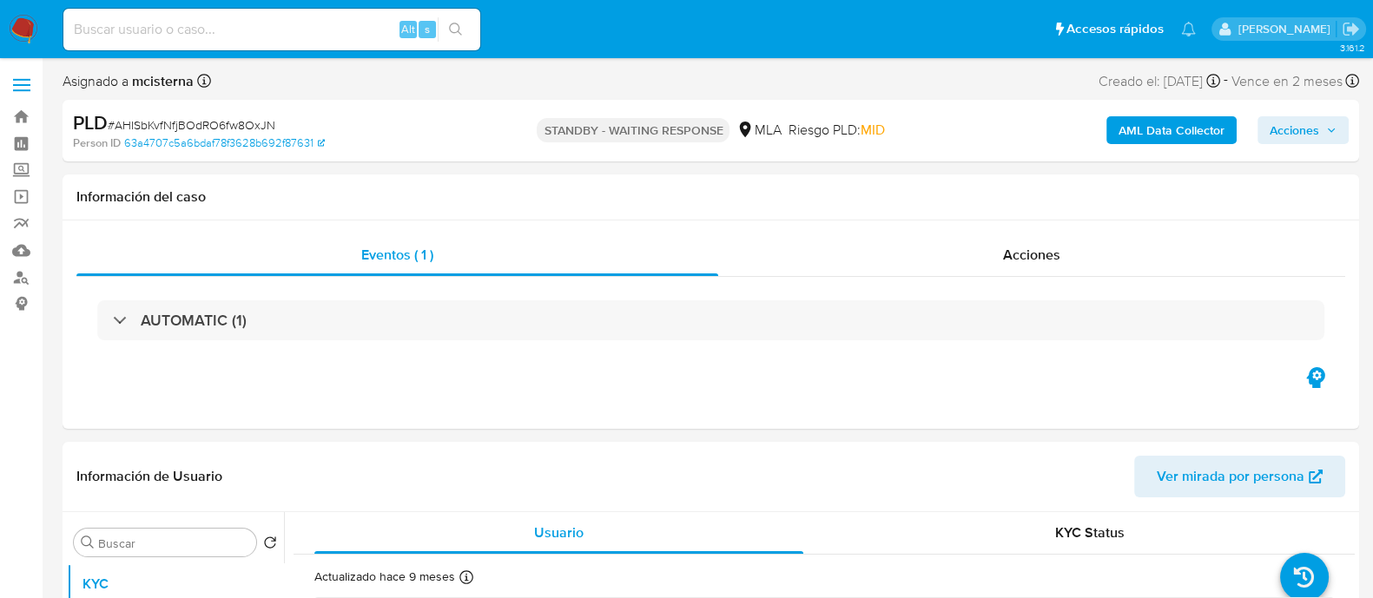
select select "10"
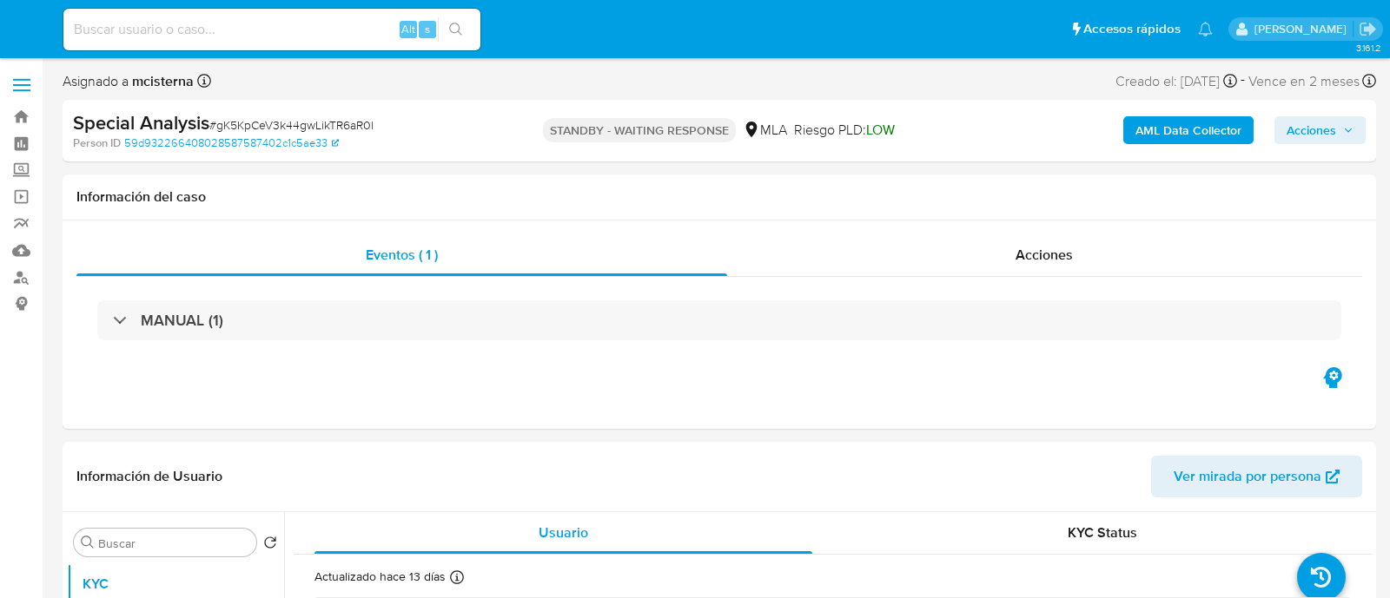
select select "10"
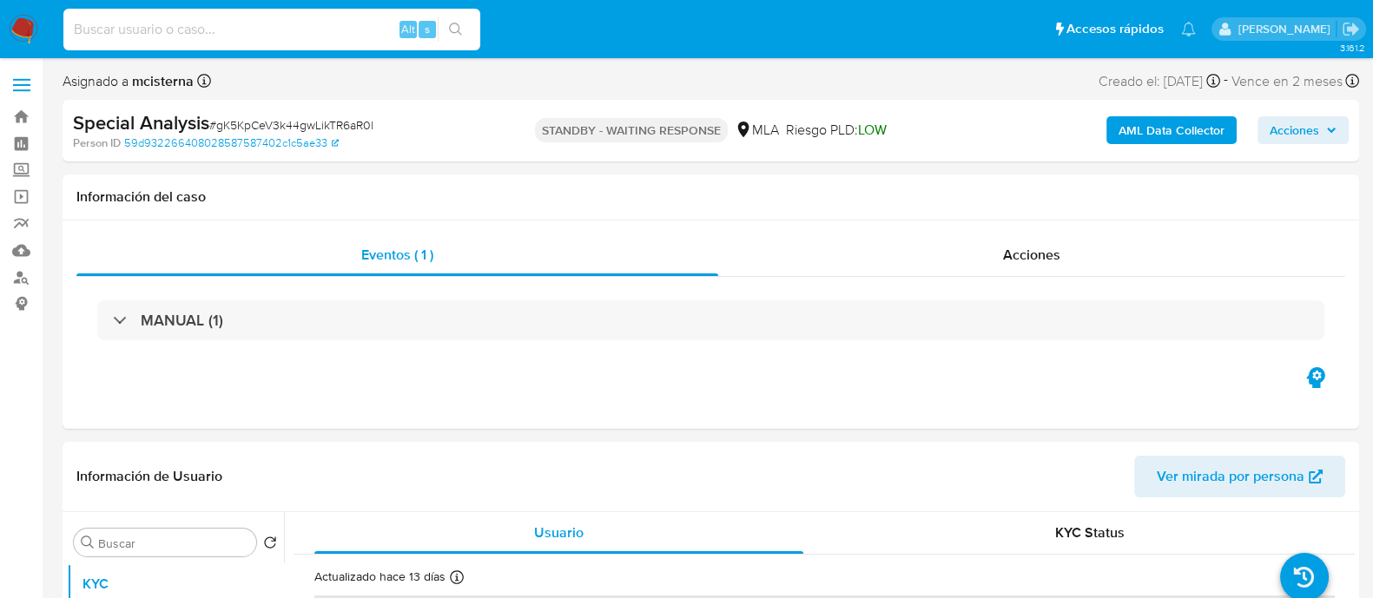
click at [313, 28] on input at bounding box center [271, 29] width 417 height 23
paste input "327138524"
type input "327138524"
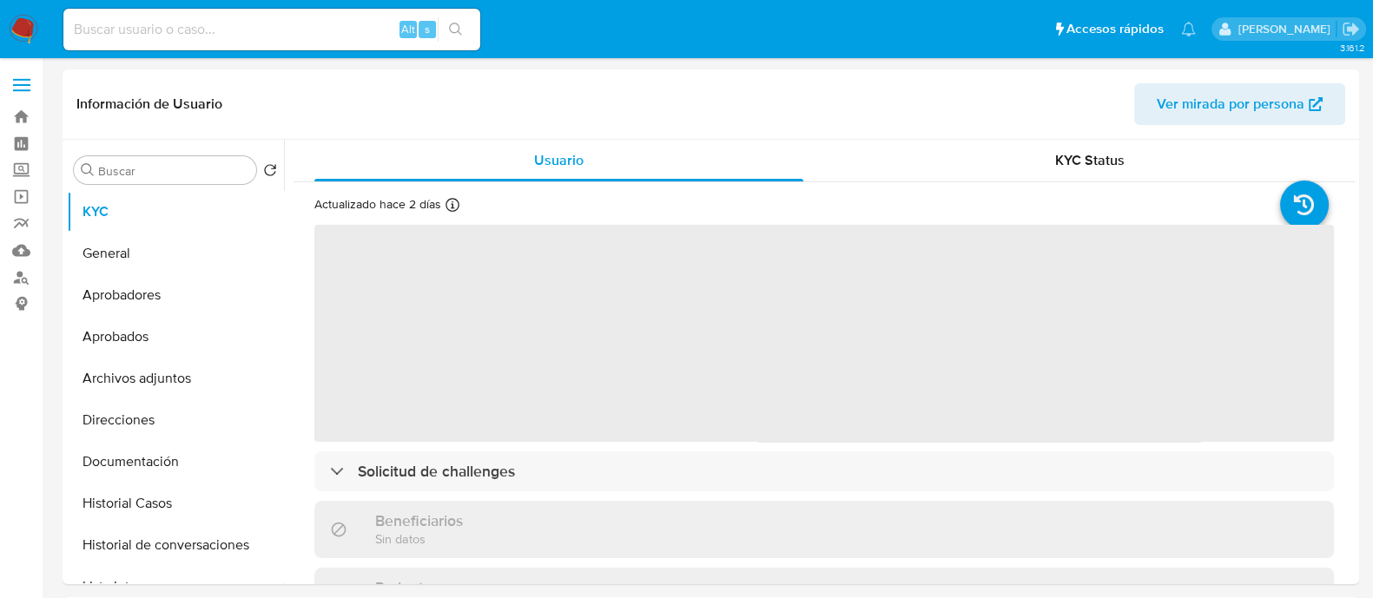
select select "10"
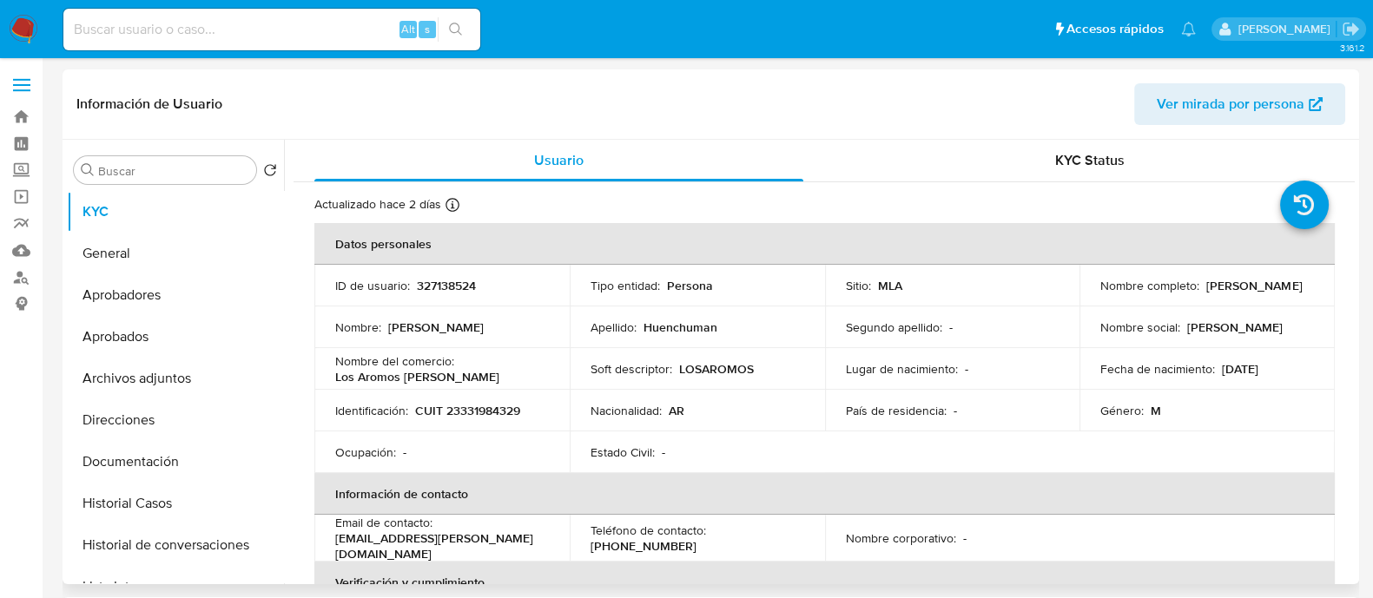
click at [484, 408] on p "CUIT 23331984329" at bounding box center [467, 411] width 105 height 16
copy p "23331984329"
click at [195, 515] on button "Historial Casos" at bounding box center [168, 504] width 203 height 42
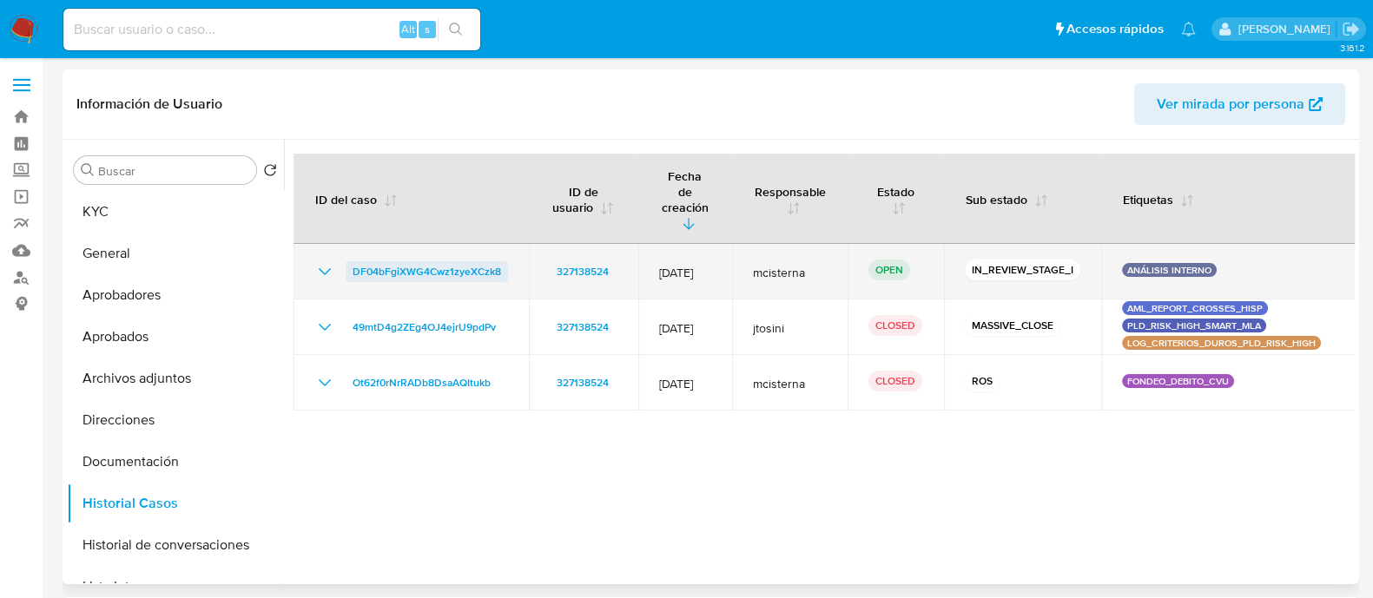
click at [426, 261] on span "DF04bFgiXWG4Cwz1zyeXCzk8" at bounding box center [427, 271] width 149 height 21
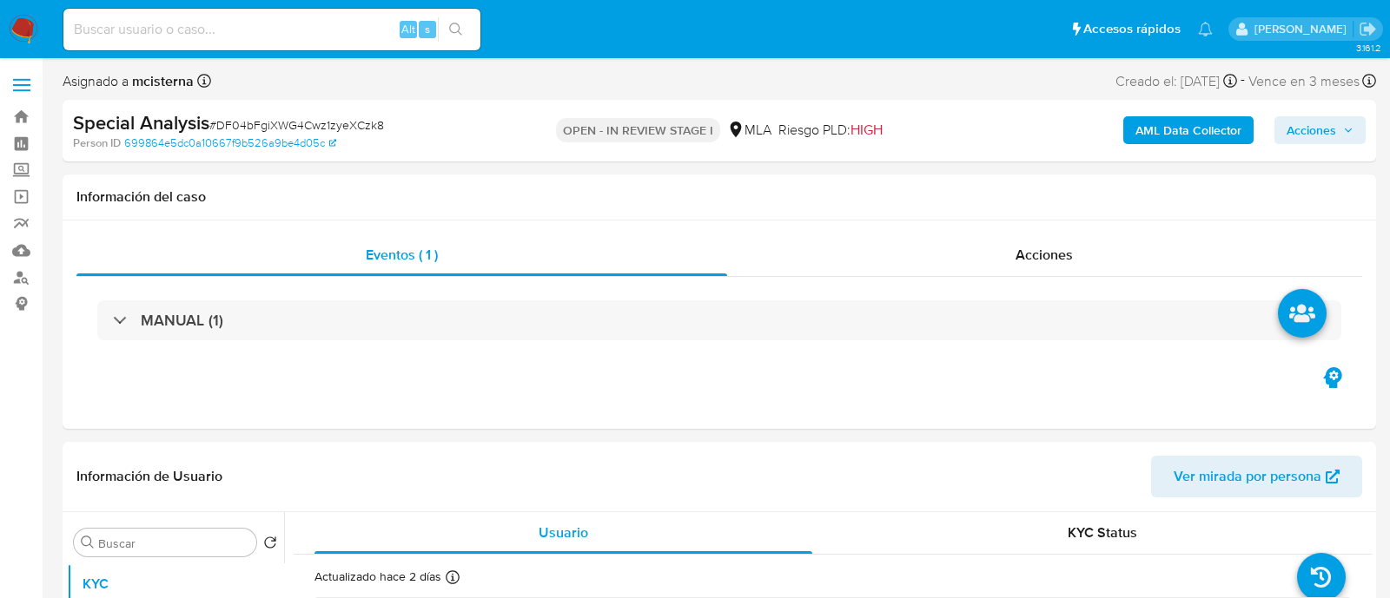
select select "10"
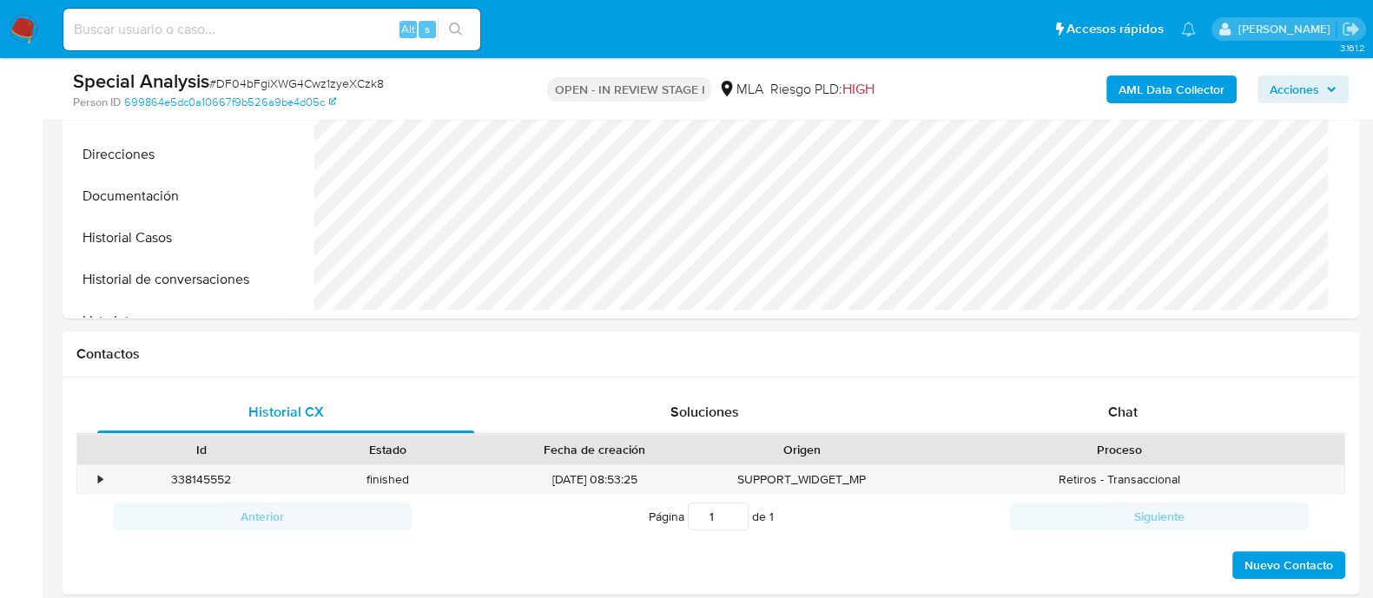
scroll to position [651, 0]
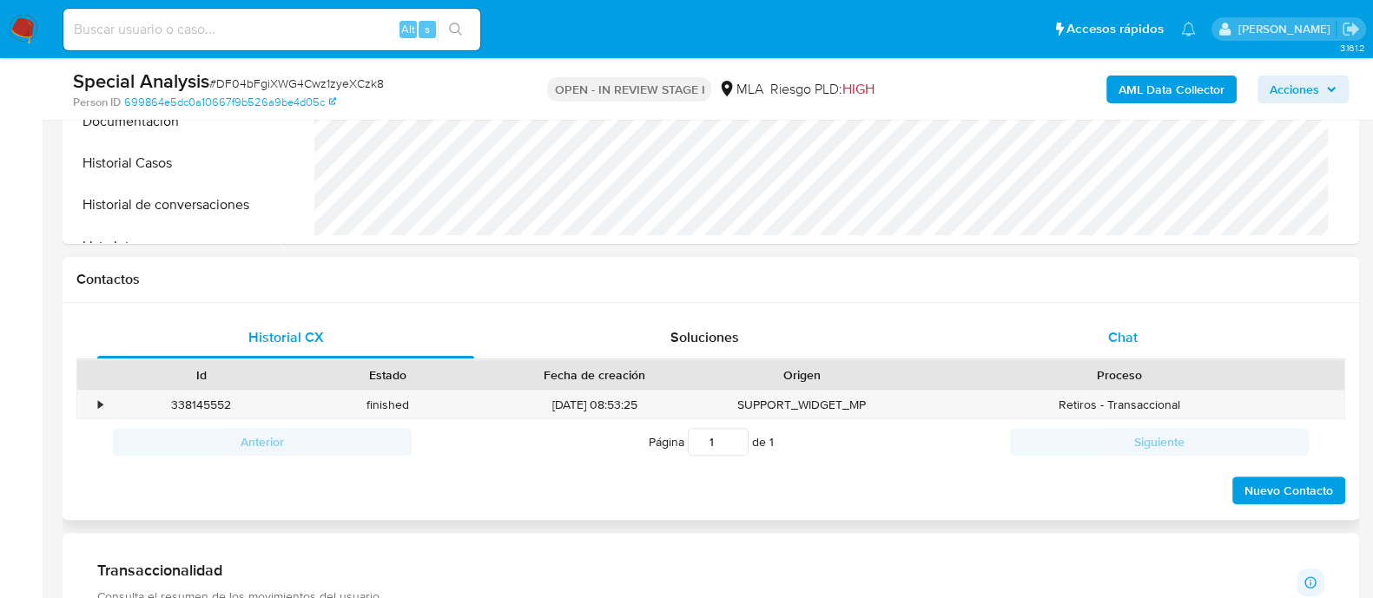
click at [1155, 333] on div "Chat" at bounding box center [1123, 338] width 377 height 42
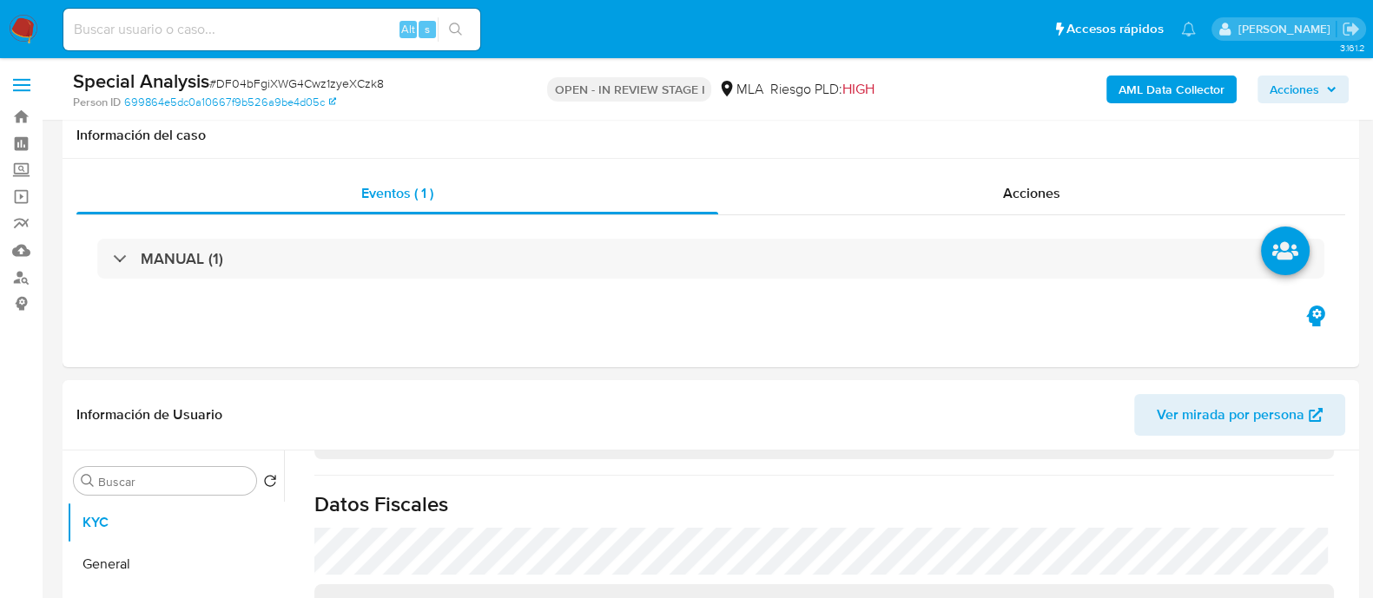
scroll to position [216, 0]
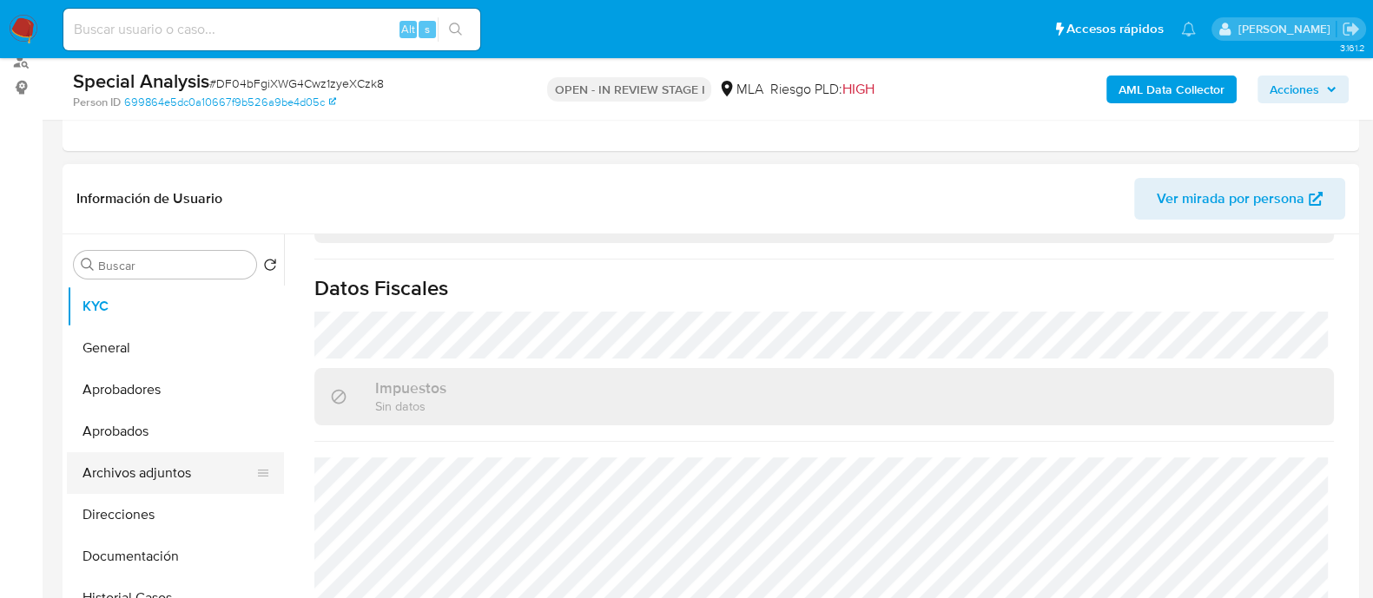
click at [182, 462] on button "Archivos adjuntos" at bounding box center [168, 474] width 203 height 42
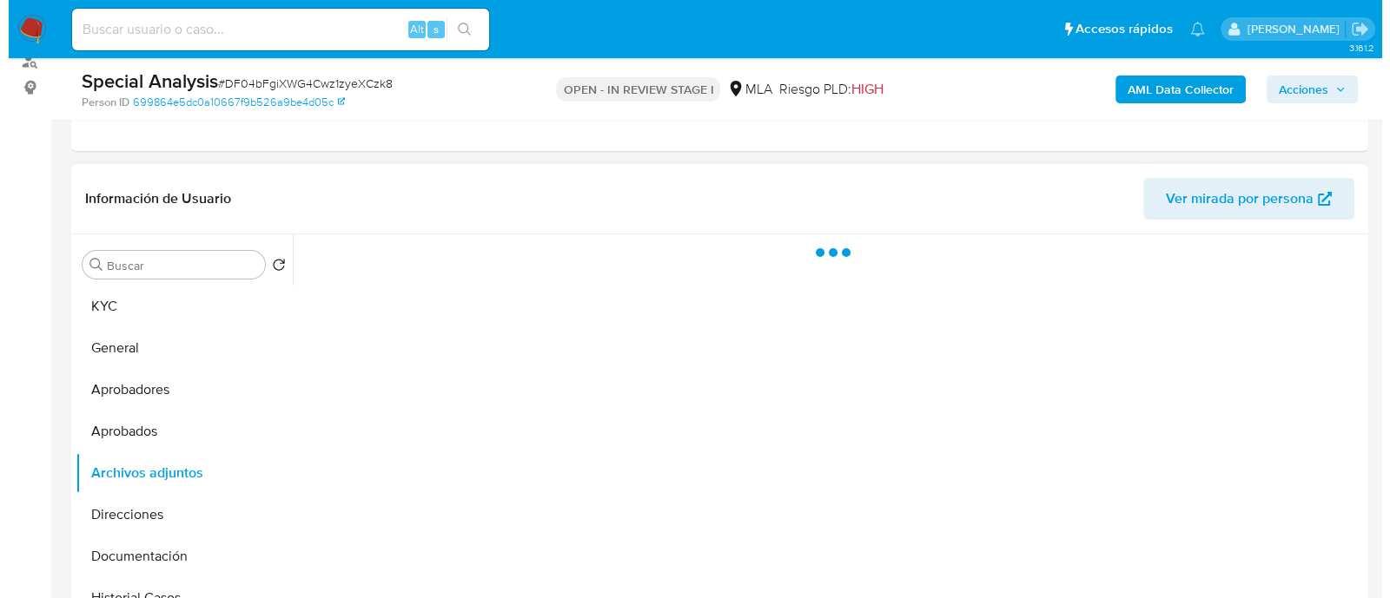
scroll to position [0, 0]
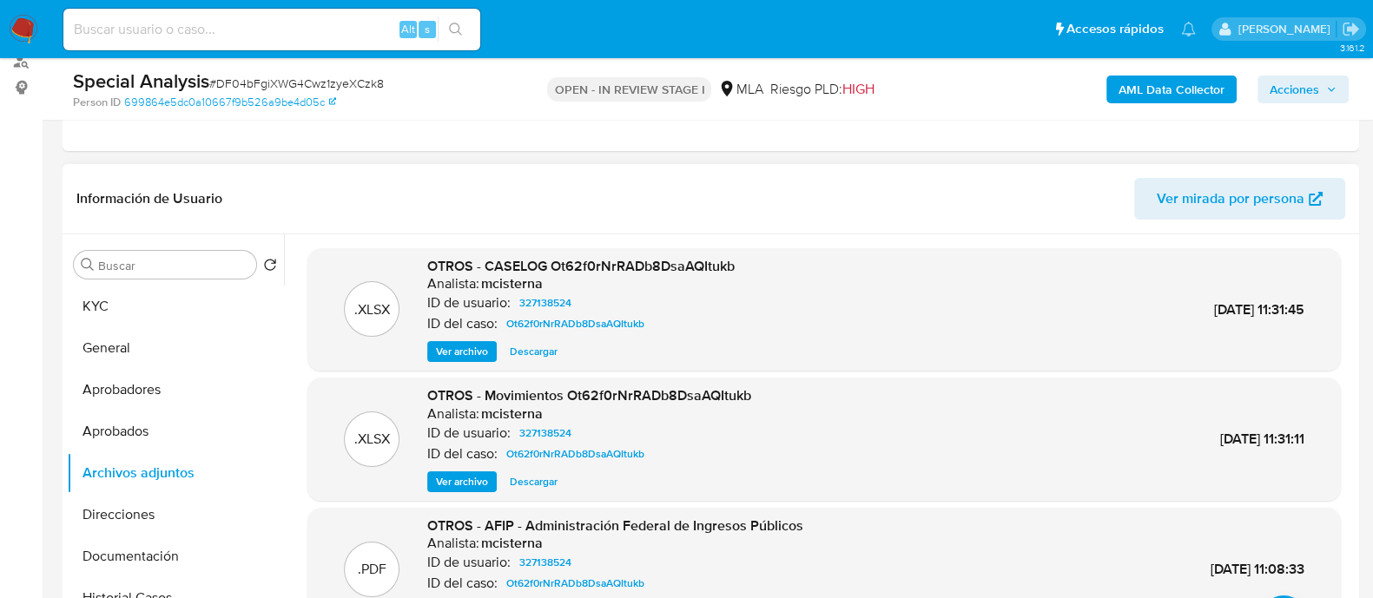
click at [469, 354] on span "Ver archivo" at bounding box center [462, 351] width 52 height 17
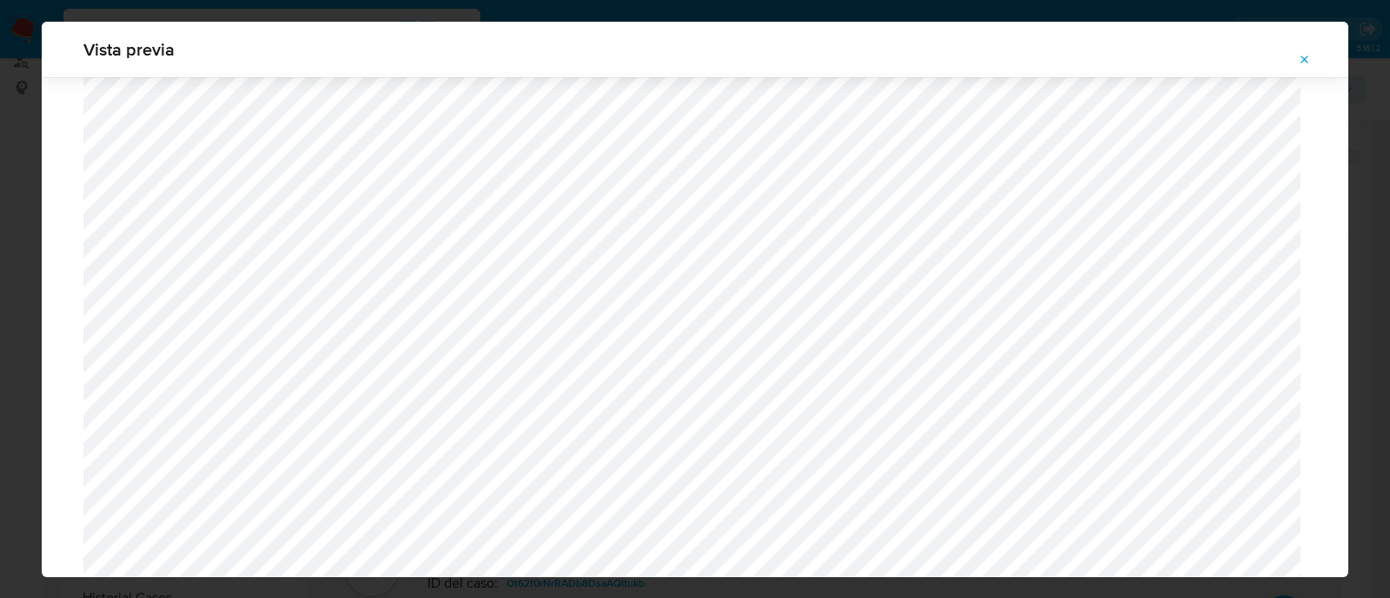
scroll to position [1471, 0]
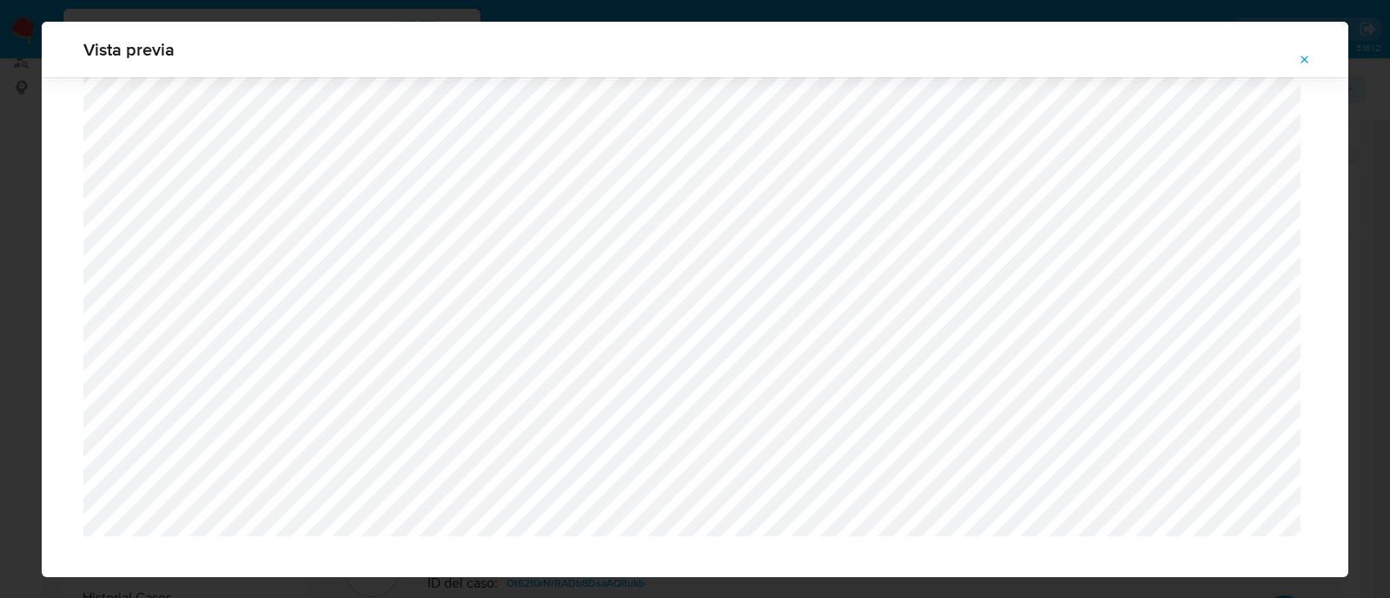
click at [1303, 58] on icon "Attachment preview" at bounding box center [1305, 60] width 8 height 8
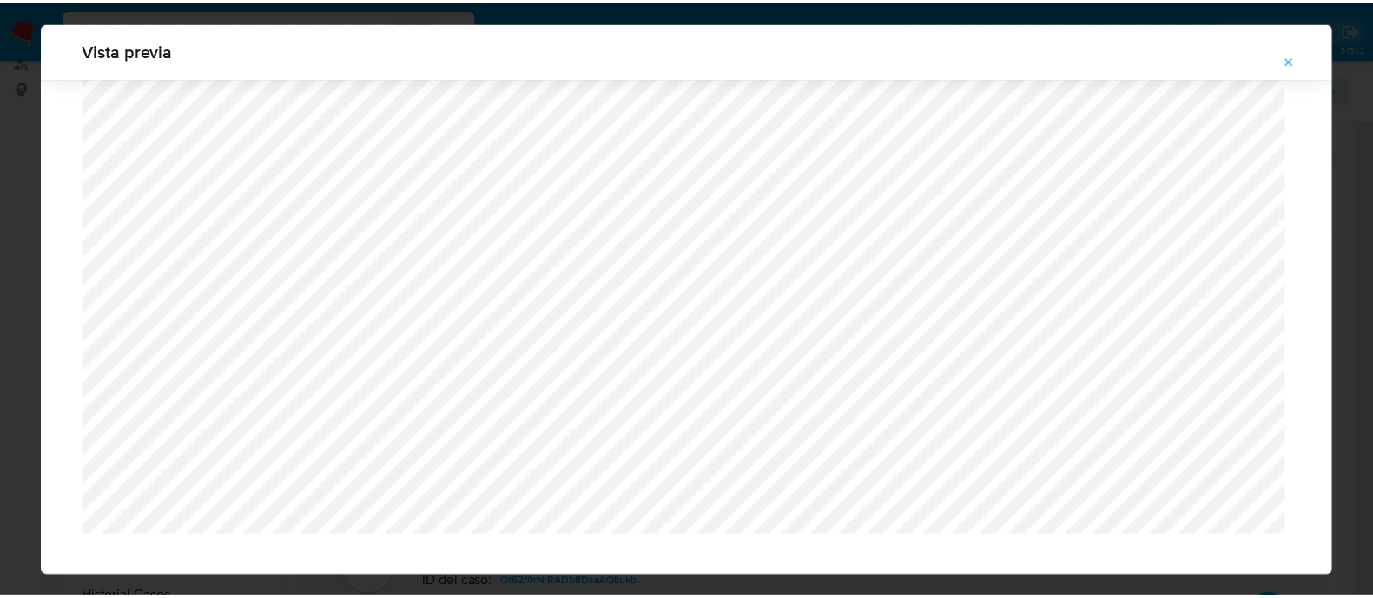
scroll to position [56, 0]
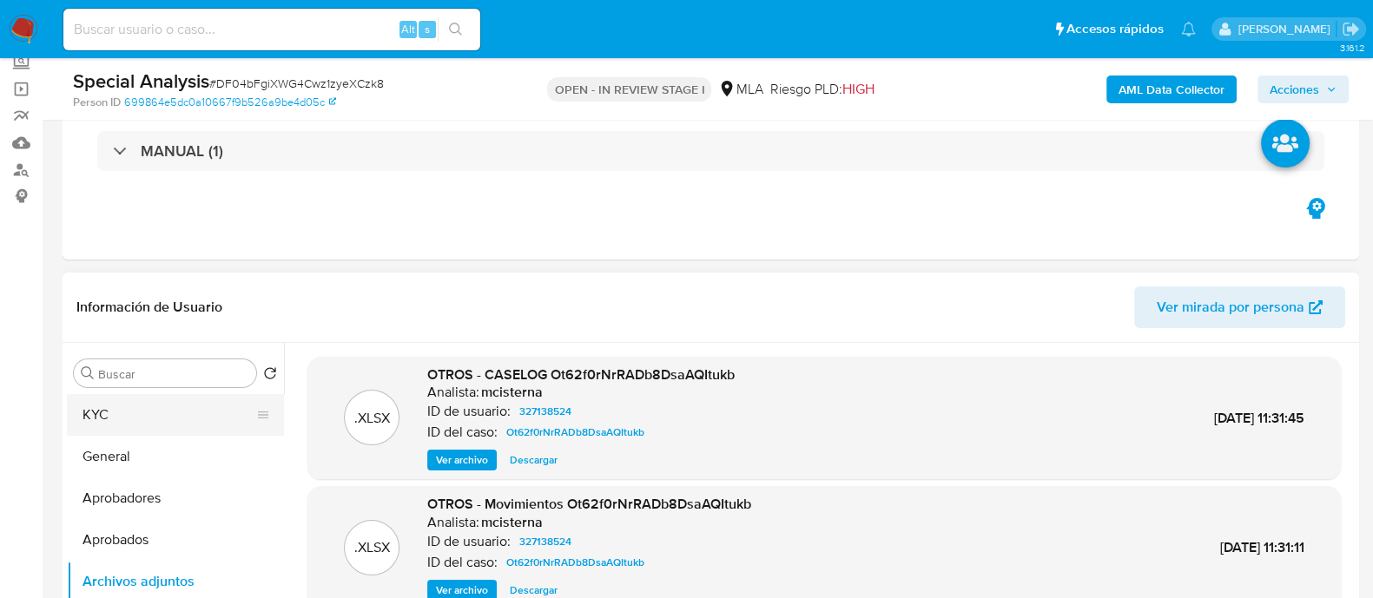
click at [182, 407] on button "KYC" at bounding box center [168, 415] width 203 height 42
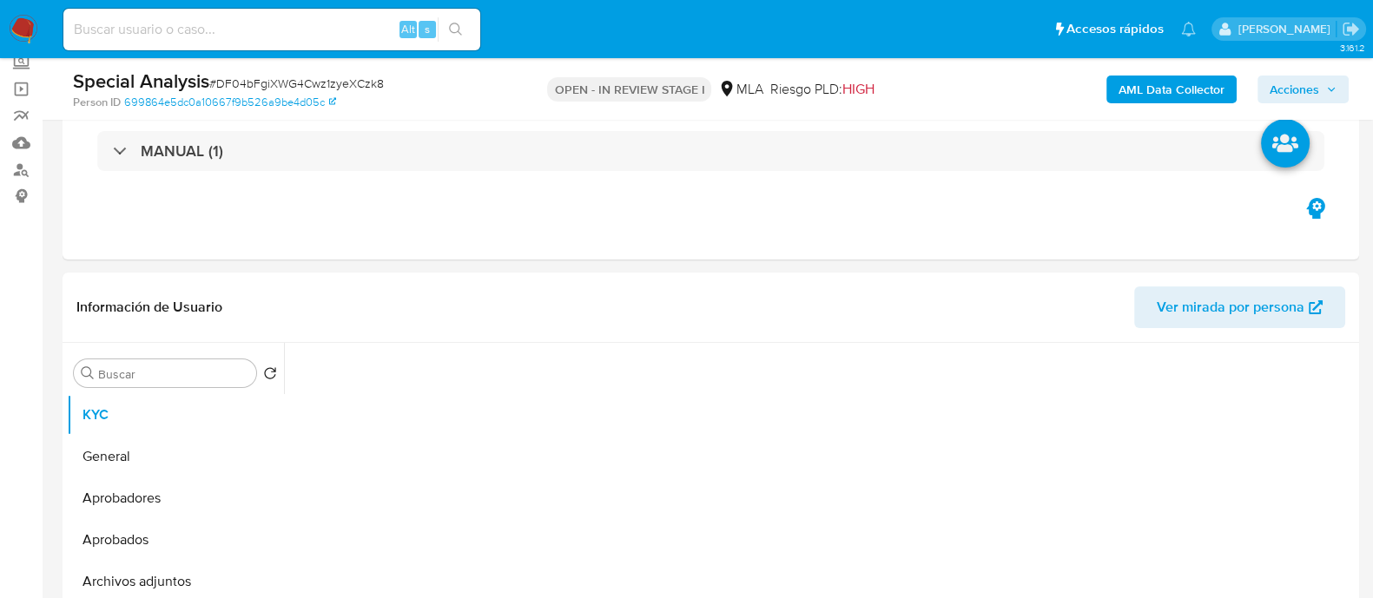
scroll to position [216, 0]
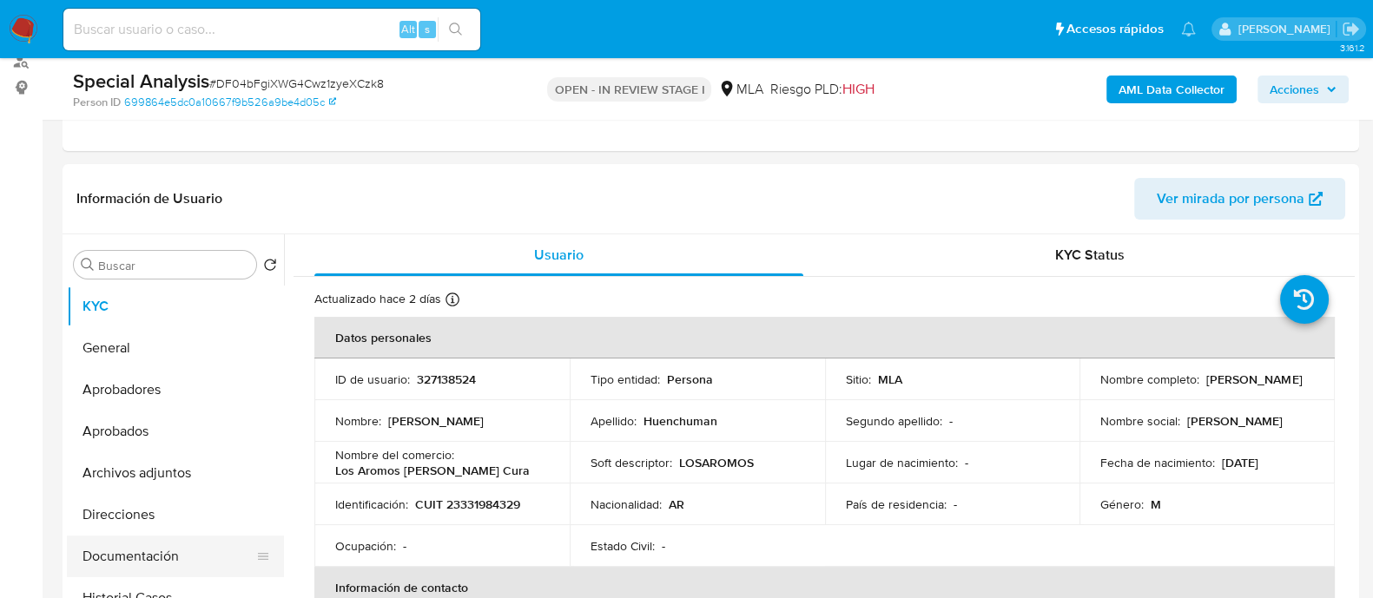
click at [169, 539] on button "Documentación" at bounding box center [168, 557] width 203 height 42
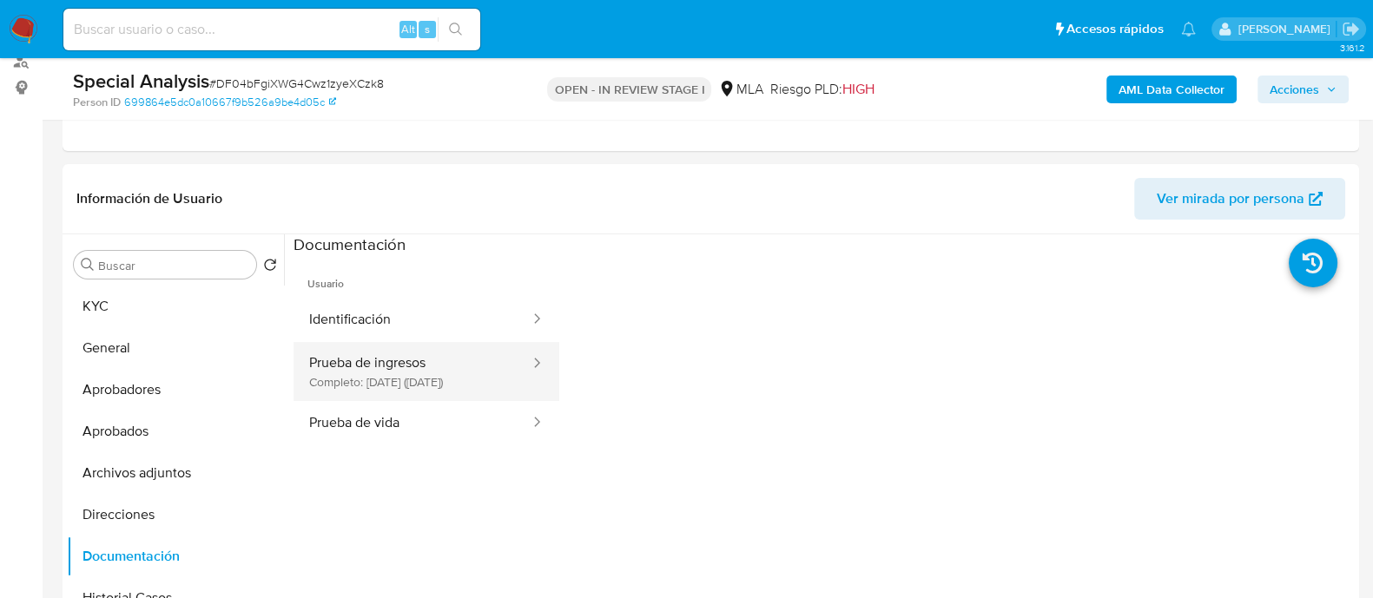
click at [372, 360] on button "Prueba de ingresos Completo: 23/11/2022 (hace 3 años)" at bounding box center [413, 371] width 238 height 59
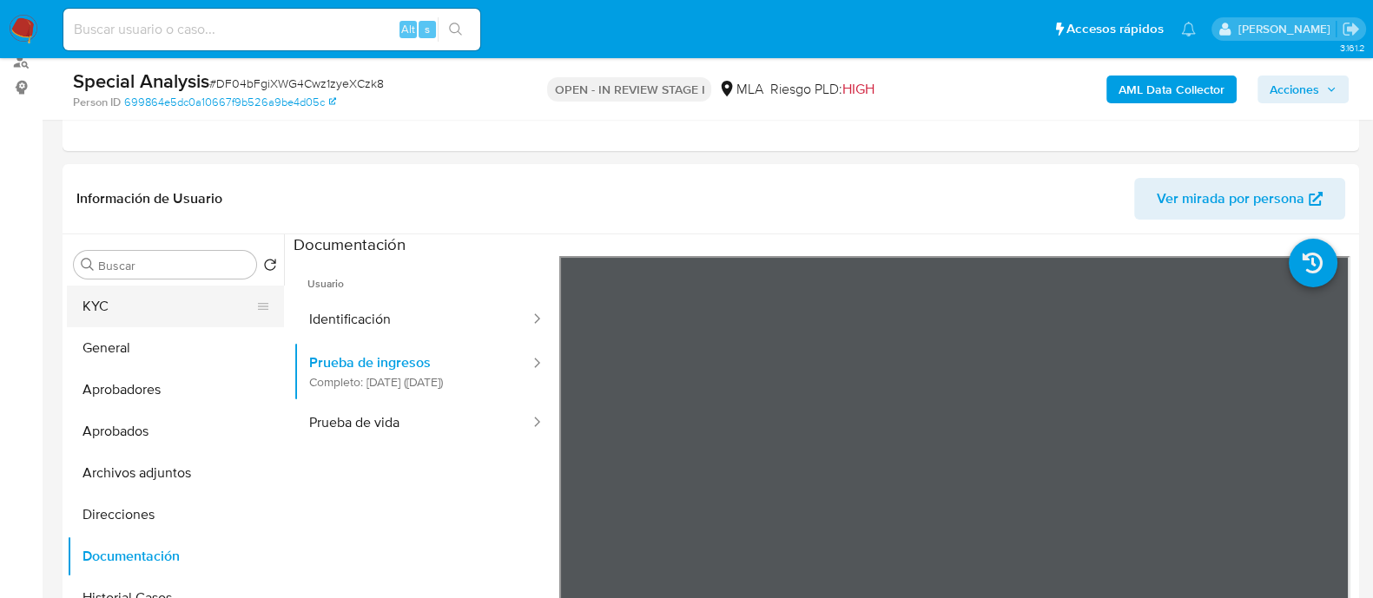
click at [158, 289] on button "KYC" at bounding box center [168, 307] width 203 height 42
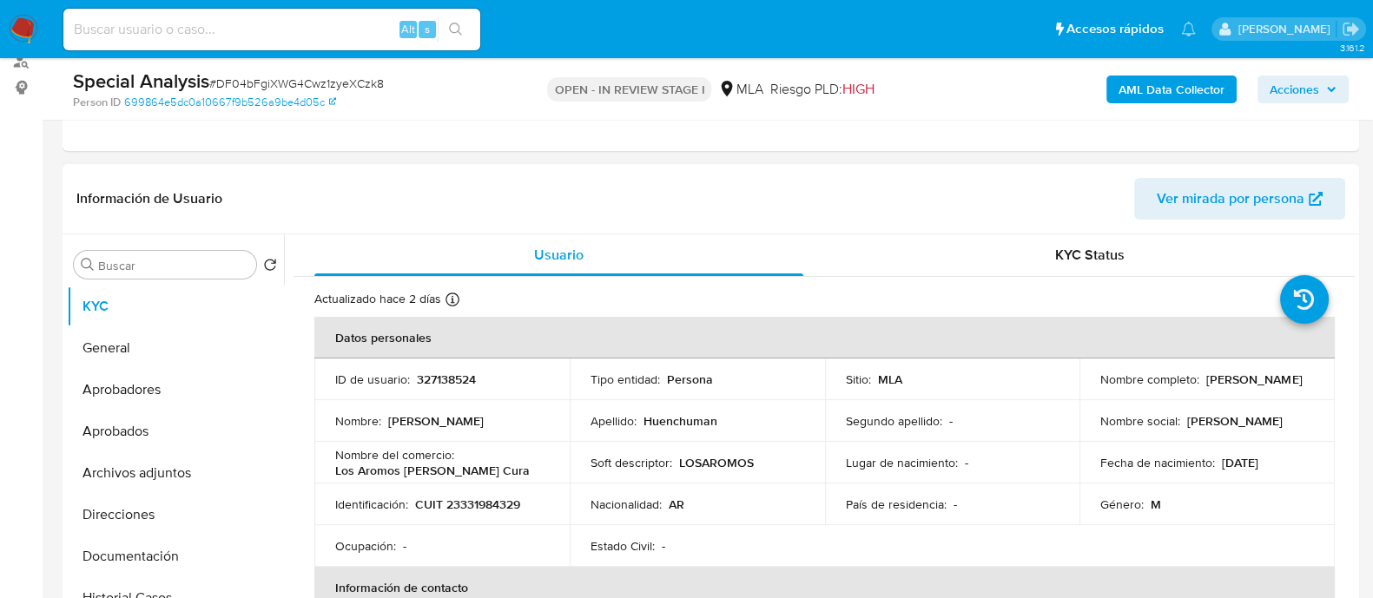
drag, startPoint x: 1099, startPoint y: 388, endPoint x: 1299, endPoint y: 388, distance: 199.8
click at [1299, 387] on div "Nombre completo : Roberto Leopoldo Huenchuman" at bounding box center [1208, 380] width 214 height 16
copy p "oberto Leopoldo Huenchuman"
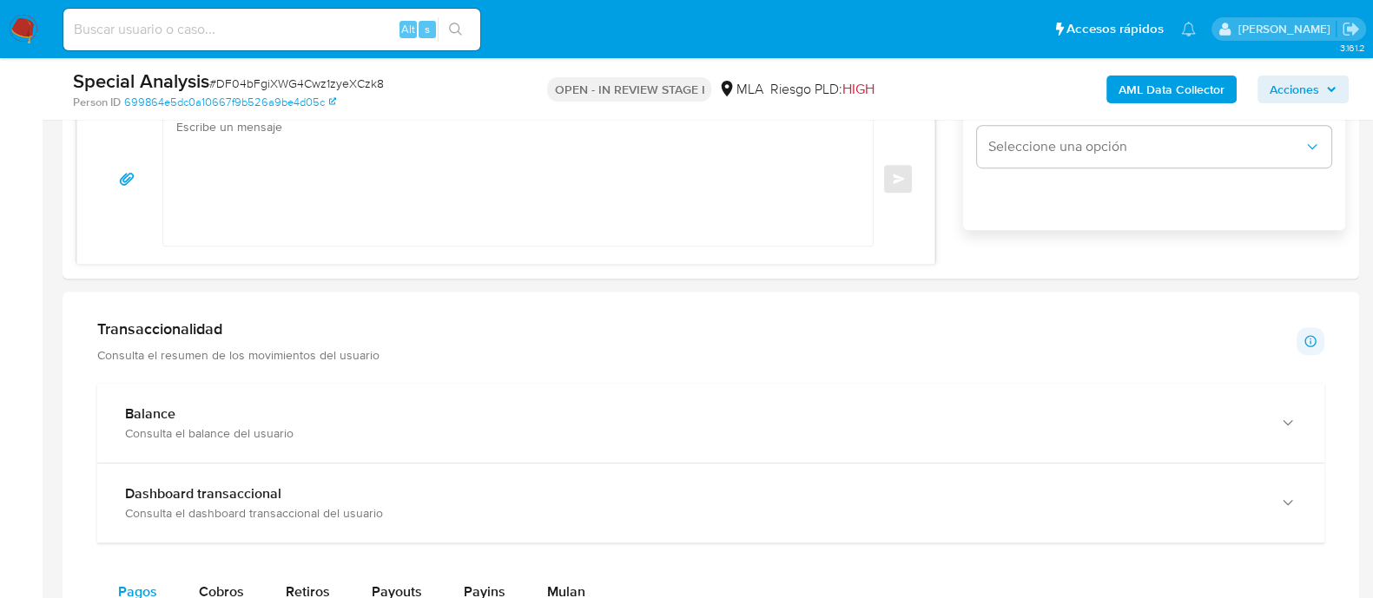
scroll to position [1086, 0]
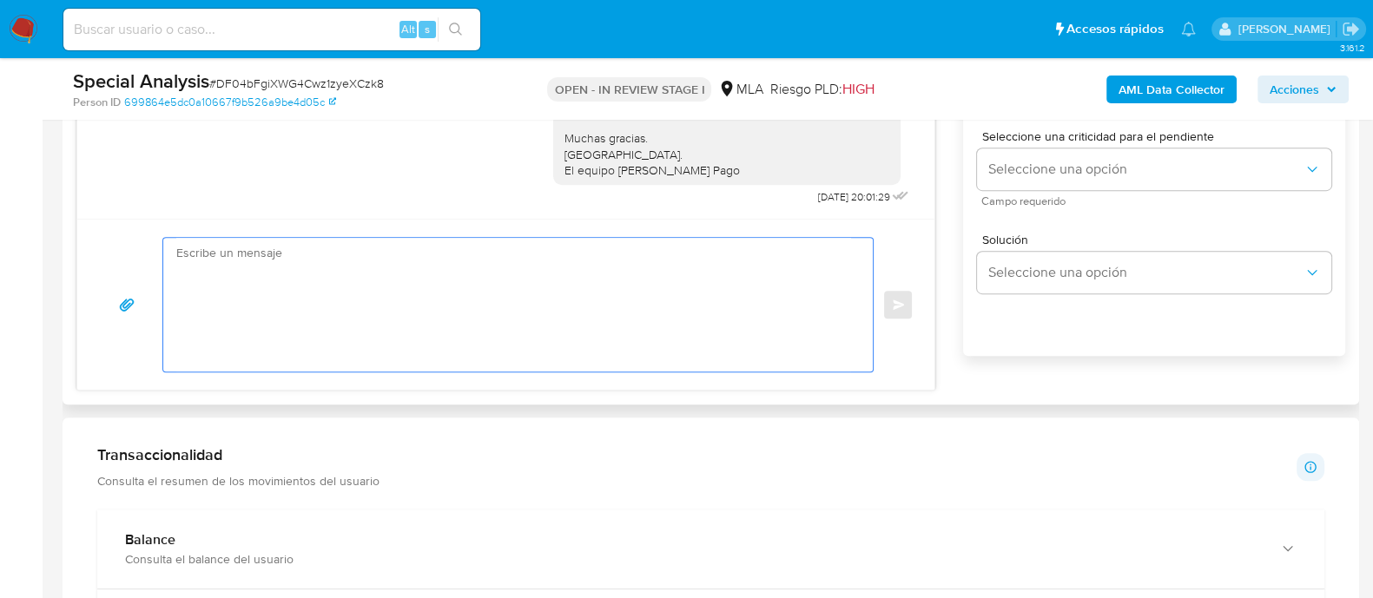
click at [623, 271] on textarea at bounding box center [513, 305] width 675 height 134
paste textarea "Hola Roberto Leopoldo Huenchuman En función de las operaciones registradas en t…"
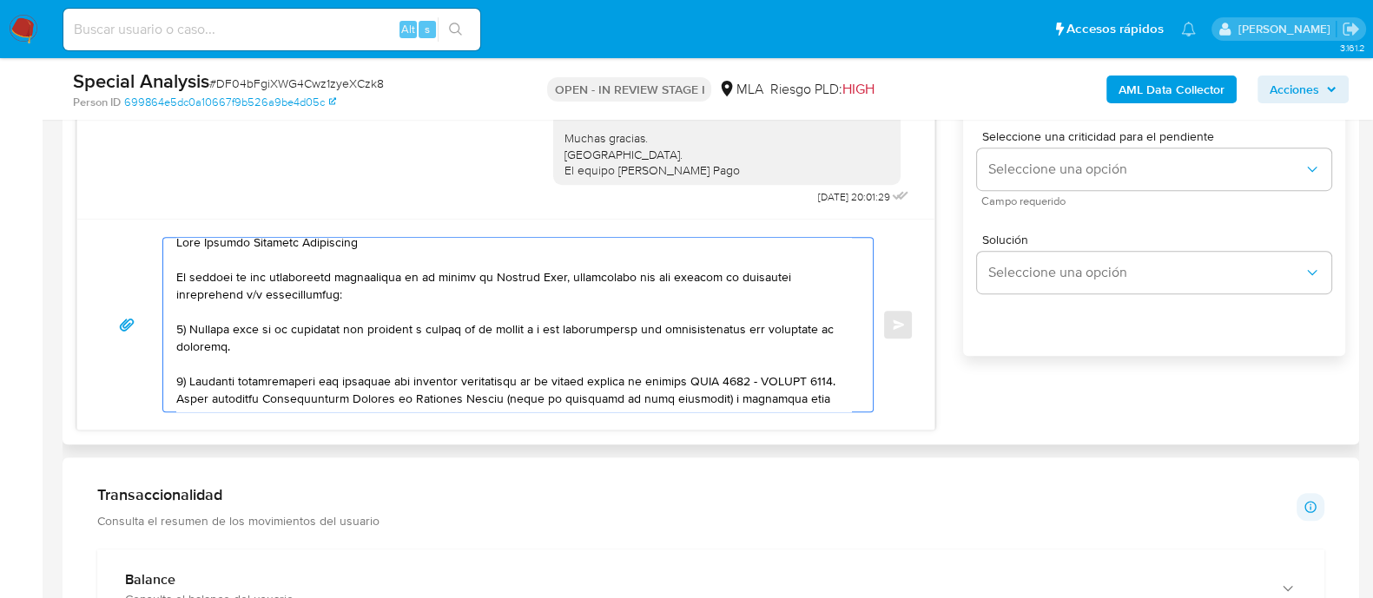
scroll to position [0, 0]
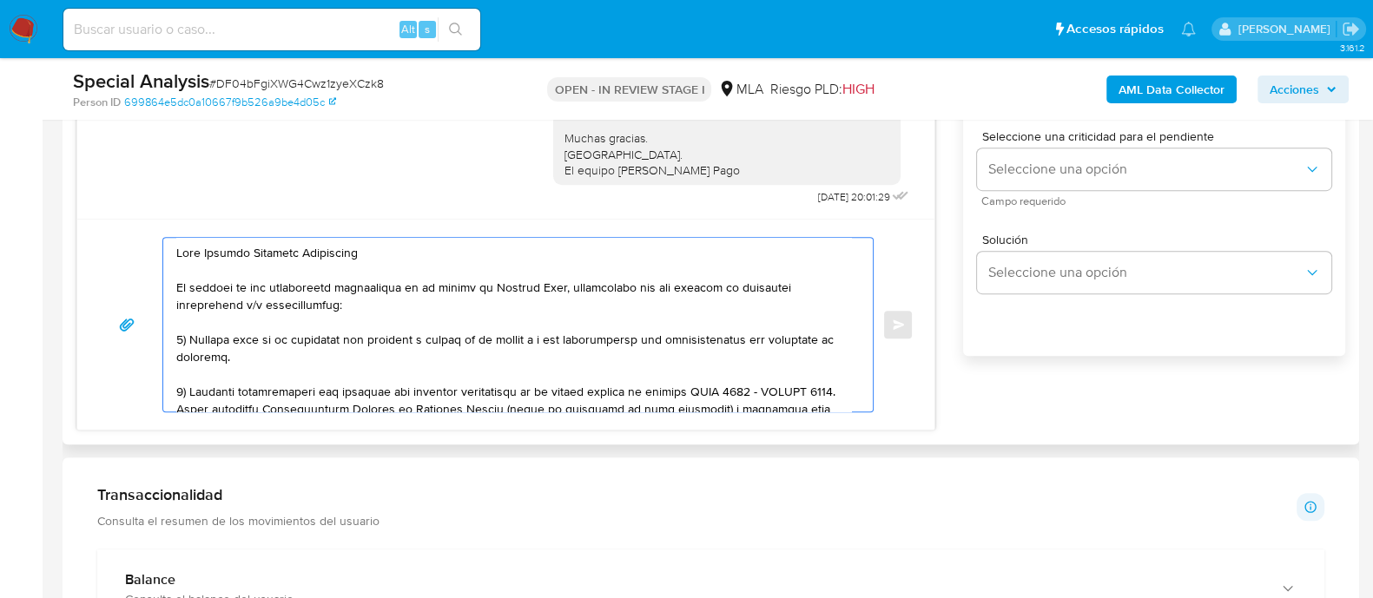
drag, startPoint x: 587, startPoint y: 306, endPoint x: 578, endPoint y: 295, distance: 14.1
click at [578, 295] on textarea at bounding box center [513, 325] width 675 height 174
drag, startPoint x: 236, startPoint y: 388, endPoint x: 644, endPoint y: 288, distance: 419.5
click at [644, 288] on textarea at bounding box center [513, 325] width 675 height 174
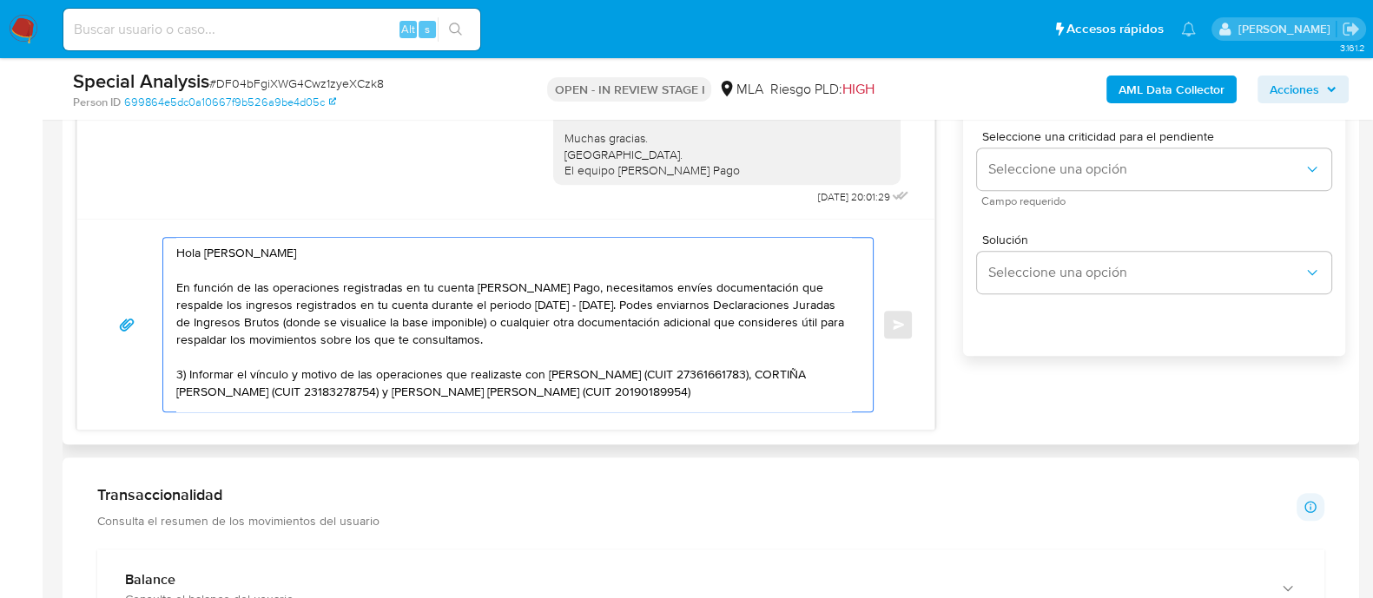
click at [639, 288] on textarea "Hola Roberto Leopoldo Huenchuman En función de las operaciones registradas en t…" at bounding box center [513, 325] width 675 height 174
drag, startPoint x: 356, startPoint y: 302, endPoint x: 425, endPoint y: 305, distance: 68.7
click at [425, 305] on textarea "Hola Roberto Leopoldo Huenchuman En función de las operaciones registradas en t…" at bounding box center [513, 325] width 675 height 174
click at [619, 300] on textarea "Hola Roberto Leopoldo Huenchuman En función de las operaciones registradas en t…" at bounding box center [513, 325] width 675 height 174
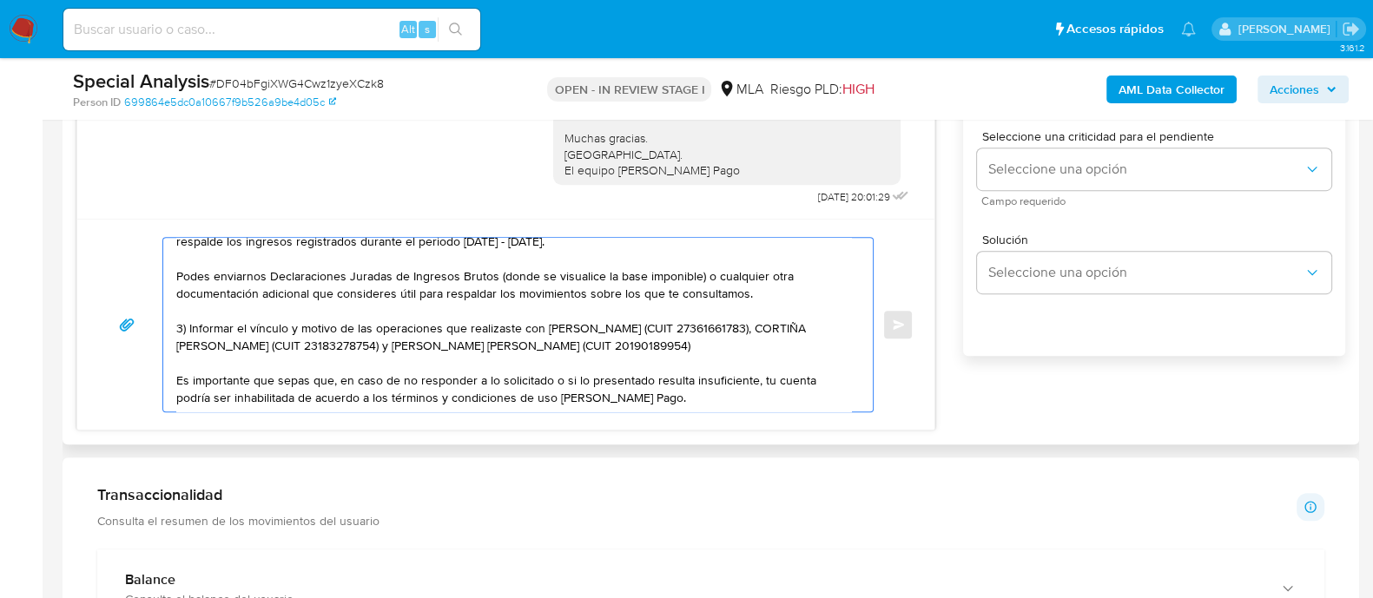
scroll to position [108, 0]
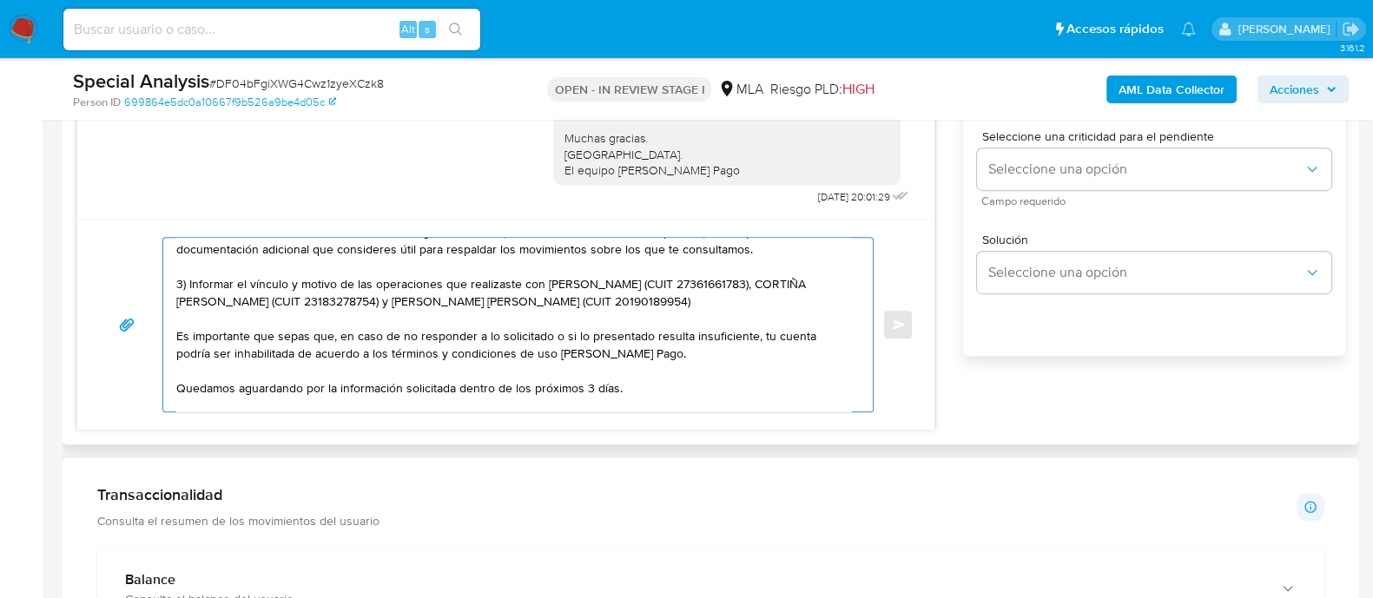
click at [539, 308] on textarea "Hola Roberto Leopoldo Huenchuman En función de las operaciones registradas en t…" at bounding box center [513, 325] width 675 height 174
click at [534, 289] on textarea "Hola Roberto Leopoldo Huenchuman En función de las operaciones registradas en t…" at bounding box center [513, 325] width 675 height 174
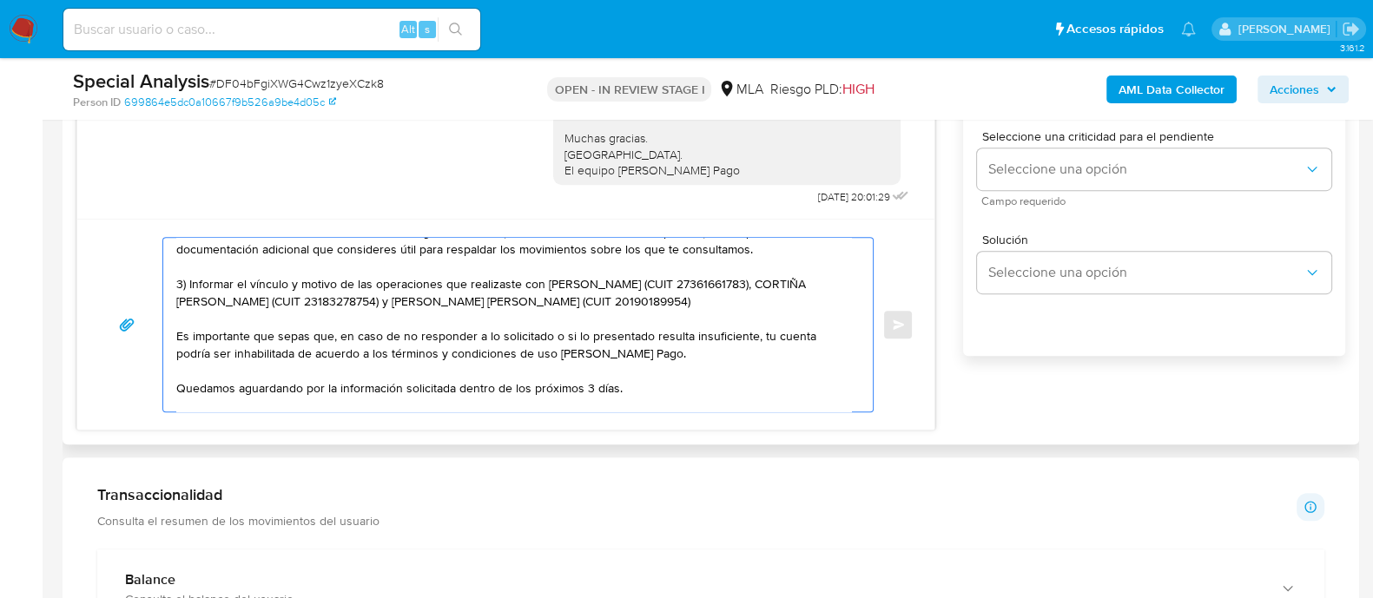
click at [534, 289] on textarea "Hola Roberto Leopoldo Huenchuman En función de las operaciones registradas en t…" at bounding box center [513, 325] width 675 height 174
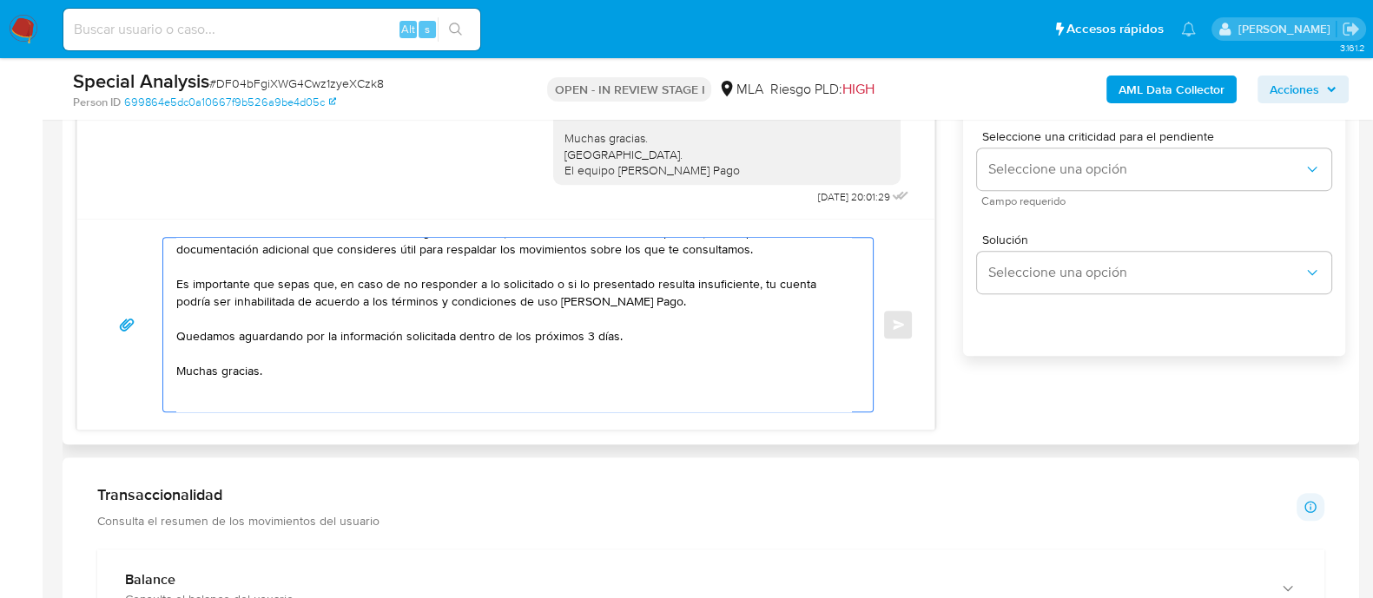
click at [583, 336] on textarea "Hola Roberto Leopoldo Huenchuman En función de las operaciones registradas en t…" at bounding box center [513, 325] width 675 height 174
click at [582, 334] on textarea "Hola Roberto Leopoldo Huenchuman En función de las operaciones registradas en t…" at bounding box center [513, 325] width 675 height 174
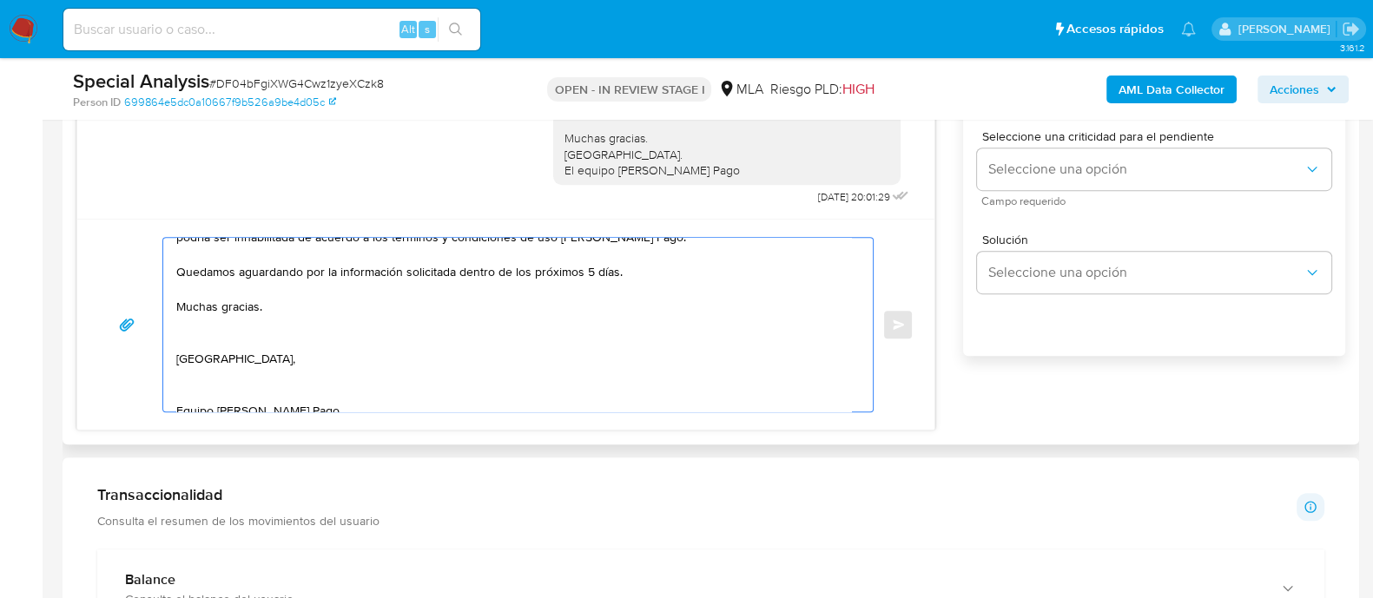
scroll to position [203, 0]
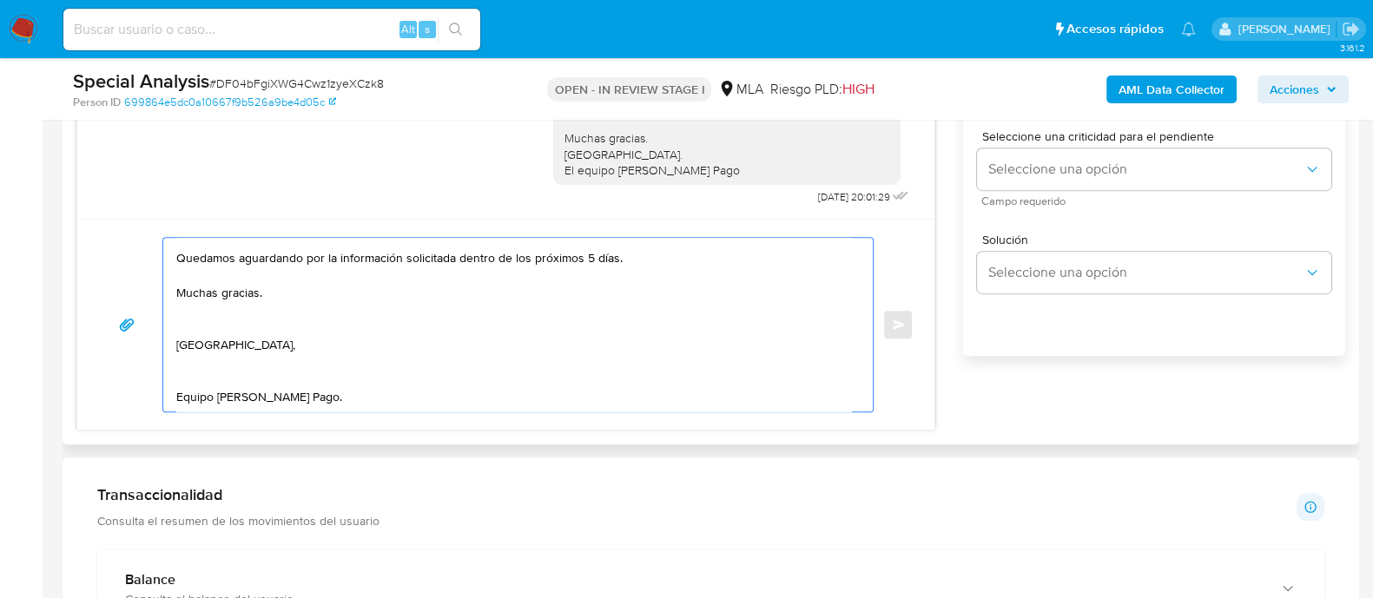
click at [312, 291] on textarea "Hola Roberto Leopoldo Huenchuman En función de las operaciones registradas en t…" at bounding box center [513, 325] width 675 height 174
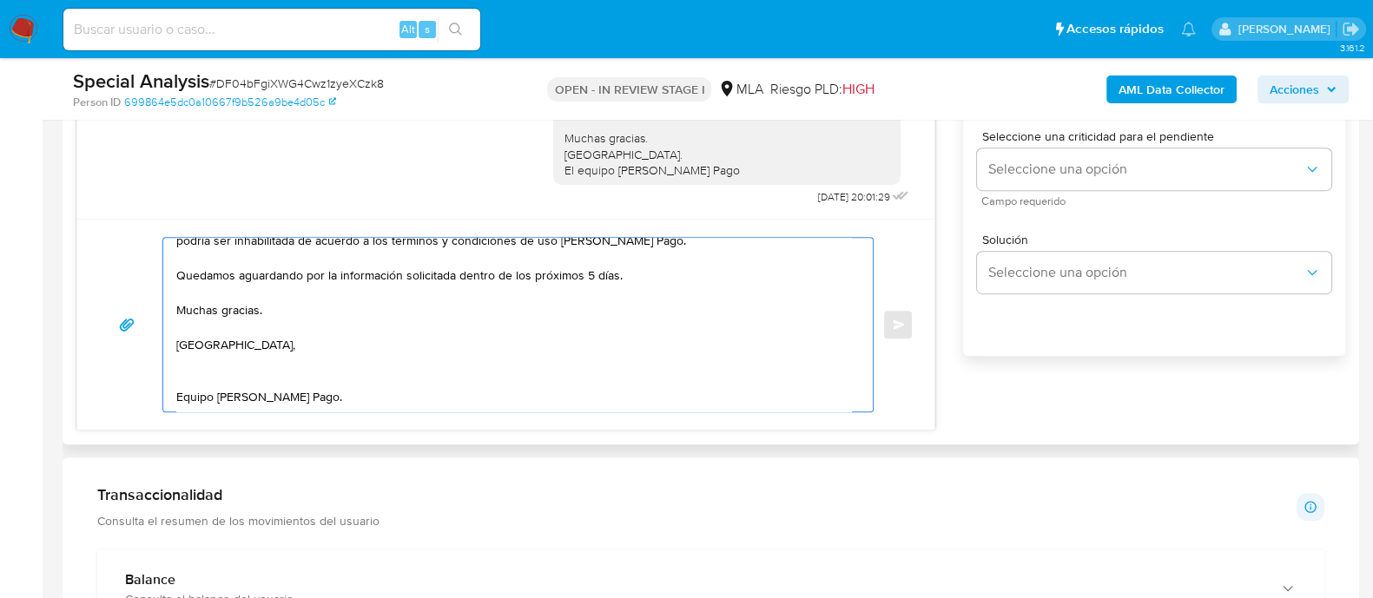
click at [241, 354] on textarea "Hola Roberto Leopoldo Huenchuman En función de las operaciones registradas en t…" at bounding box center [513, 325] width 675 height 174
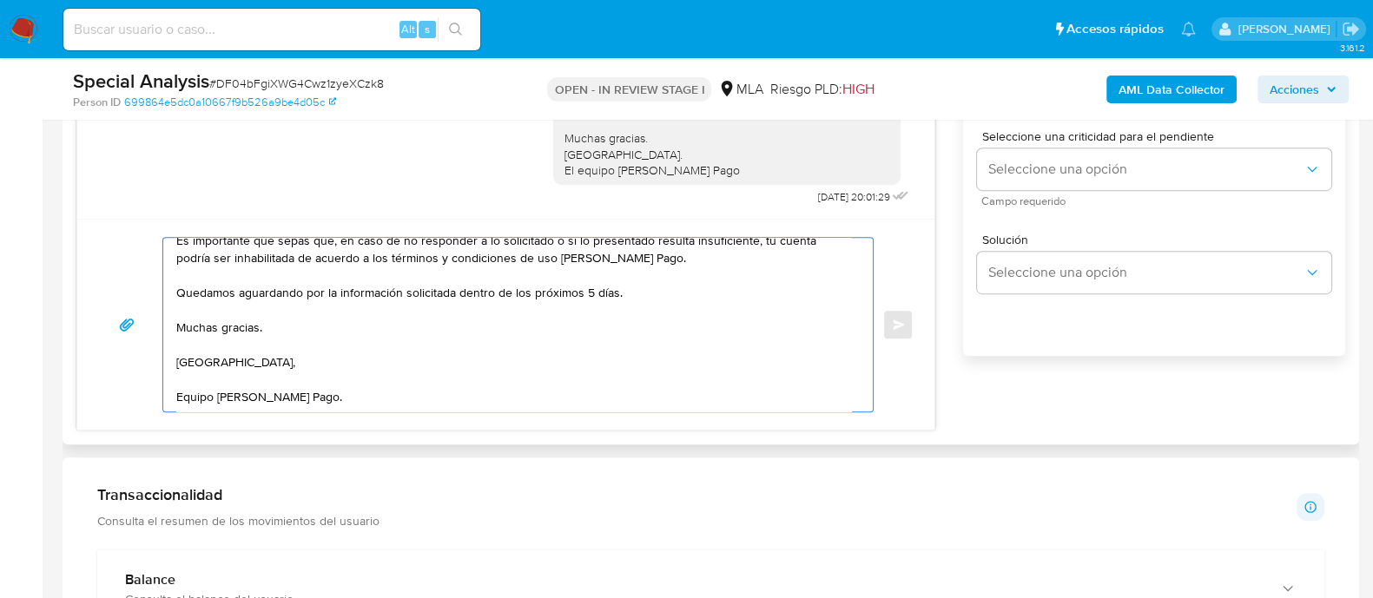
click at [358, 377] on textarea "Hola Roberto Leopoldo Huenchuman En función de las operaciones registradas en t…" at bounding box center [513, 325] width 675 height 174
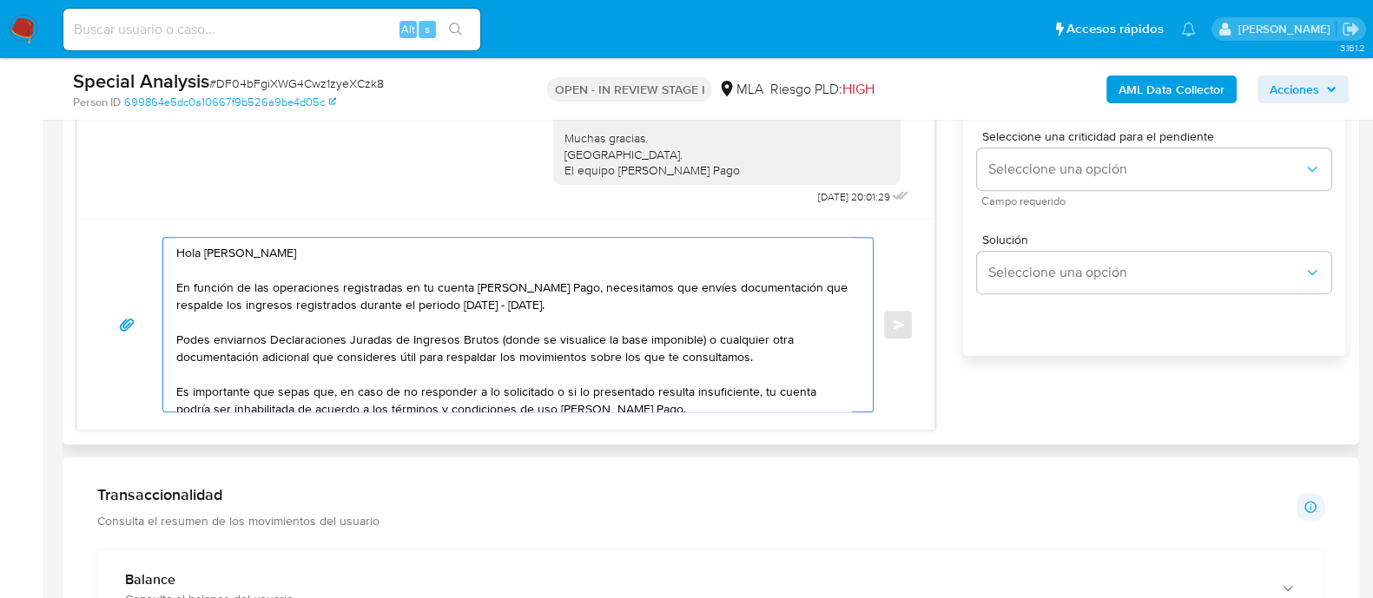
scroll to position [0, 0]
click at [321, 304] on textarea "Hola Roberto Leopoldo Huenchuman En función de las operaciones registradas en t…" at bounding box center [513, 325] width 675 height 174
click at [394, 336] on textarea "Hola Roberto Leopoldo Huenchuman En función de las operaciones registradas en t…" at bounding box center [513, 325] width 675 height 174
click at [299, 307] on textarea "Hola Roberto Leopoldo Huenchuman En función de las operaciones registradas en t…" at bounding box center [513, 325] width 675 height 174
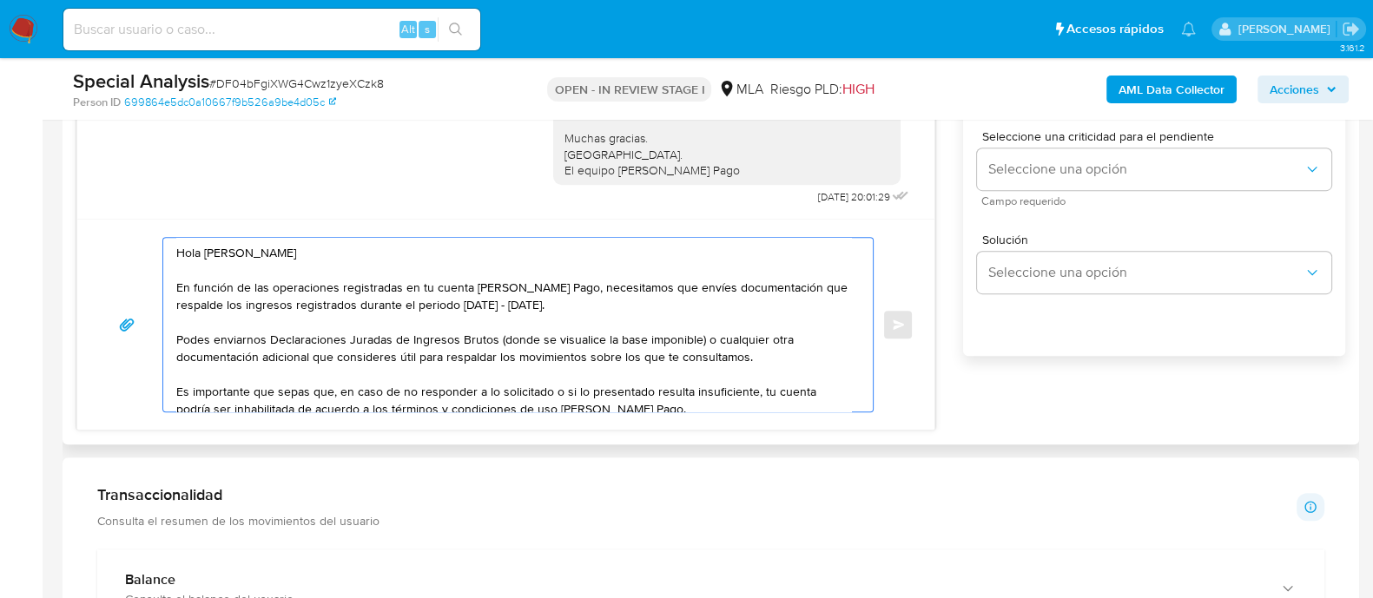
click at [299, 307] on textarea "Hola Roberto Leopoldo Huenchuman En función de las operaciones registradas en t…" at bounding box center [513, 325] width 675 height 174
drag, startPoint x: 248, startPoint y: 306, endPoint x: 356, endPoint y: 302, distance: 108.6
click at [356, 302] on textarea "Hola Roberto Leopoldo Huenchuman En función de las operaciones registradas en t…" at bounding box center [513, 325] width 675 height 174
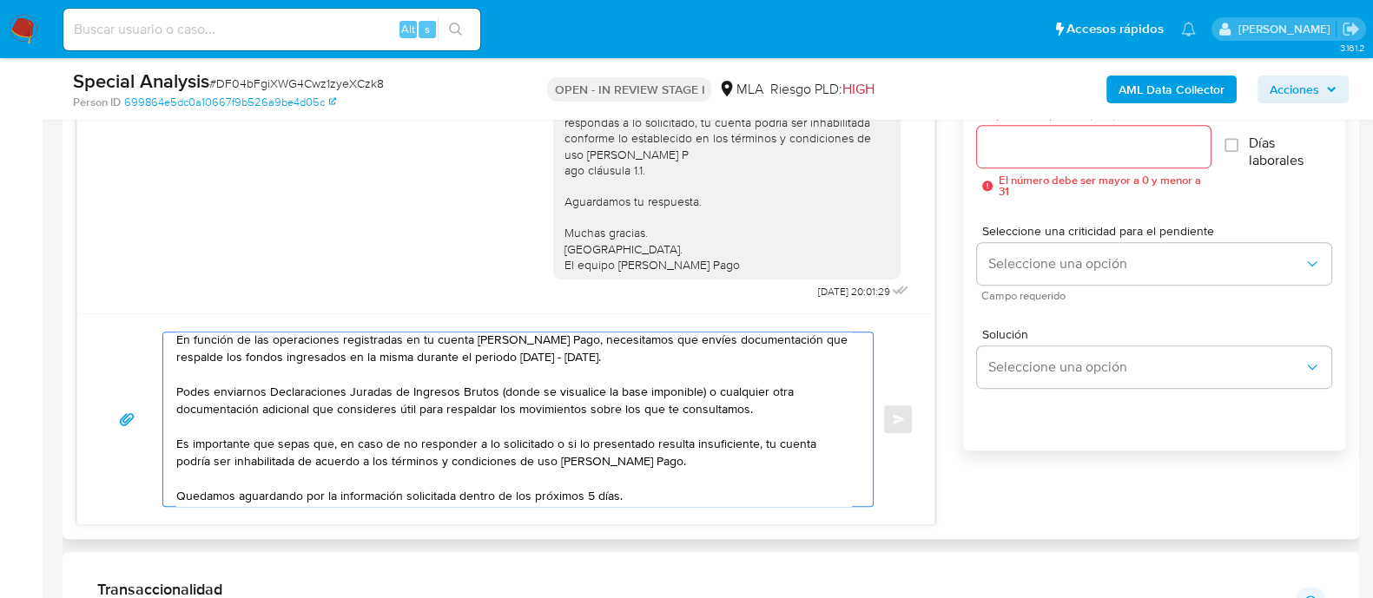
scroll to position [868, 0]
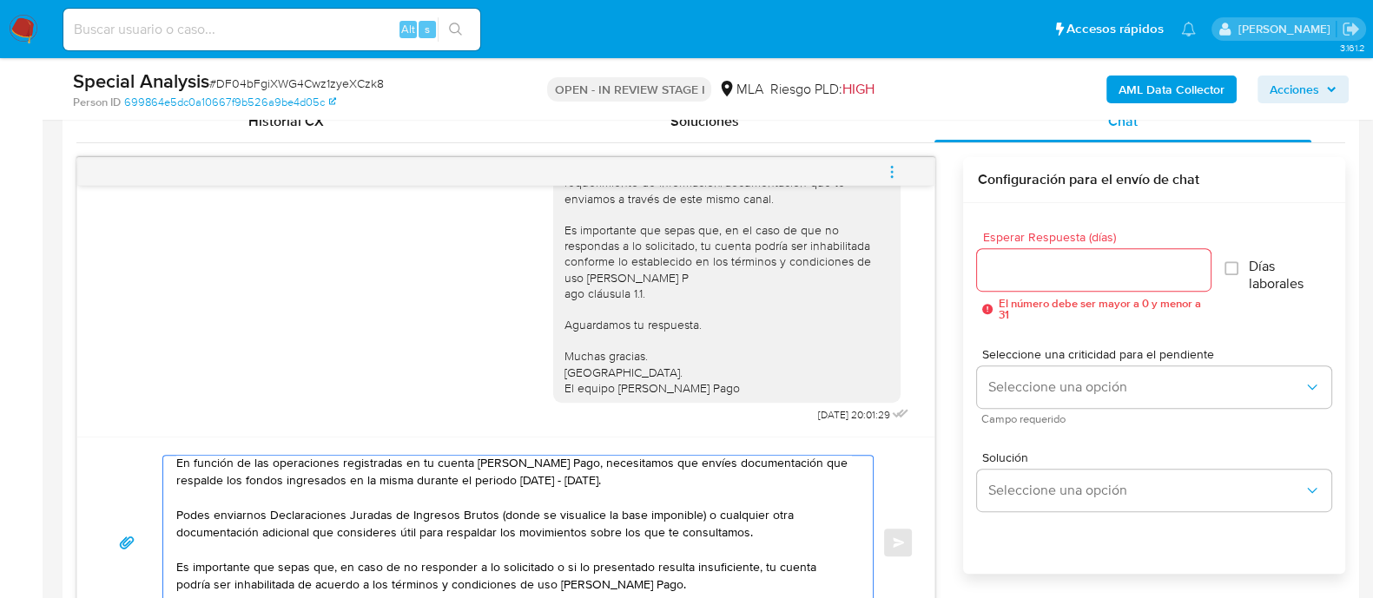
type textarea "Hola Roberto Leopoldo Huenchuman En función de las operaciones registradas en t…"
click at [1016, 268] on input "Esperar Respuesta (días)" at bounding box center [1093, 270] width 233 height 23
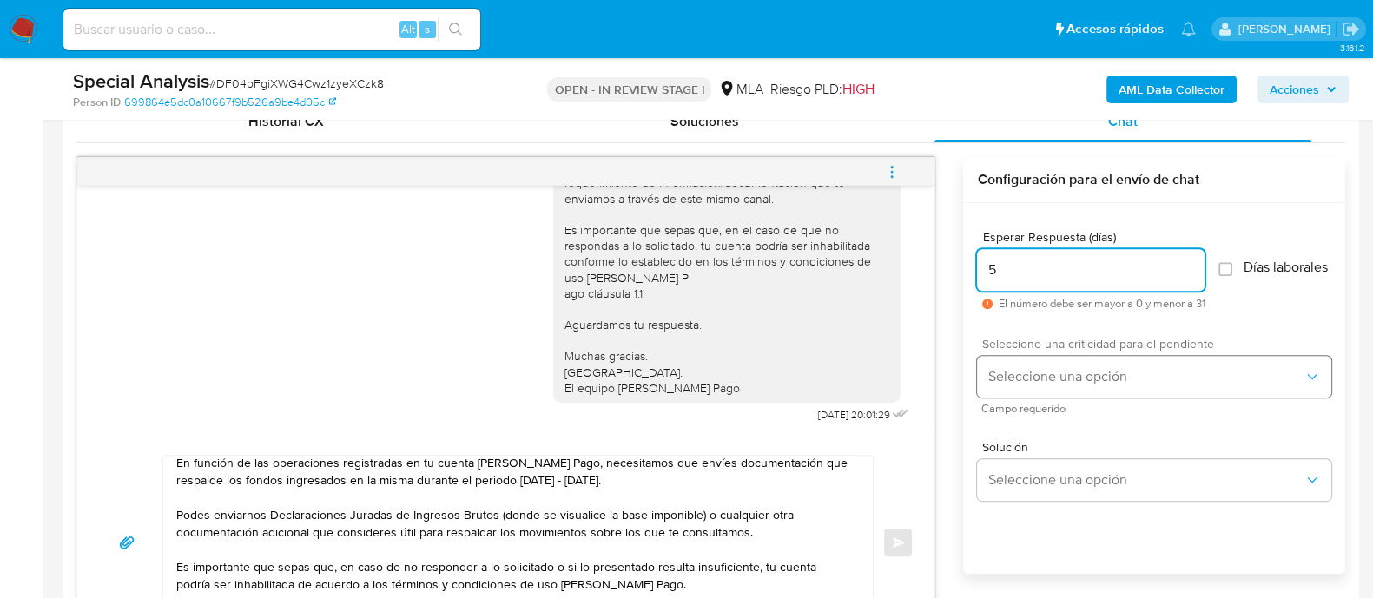
type input "5"
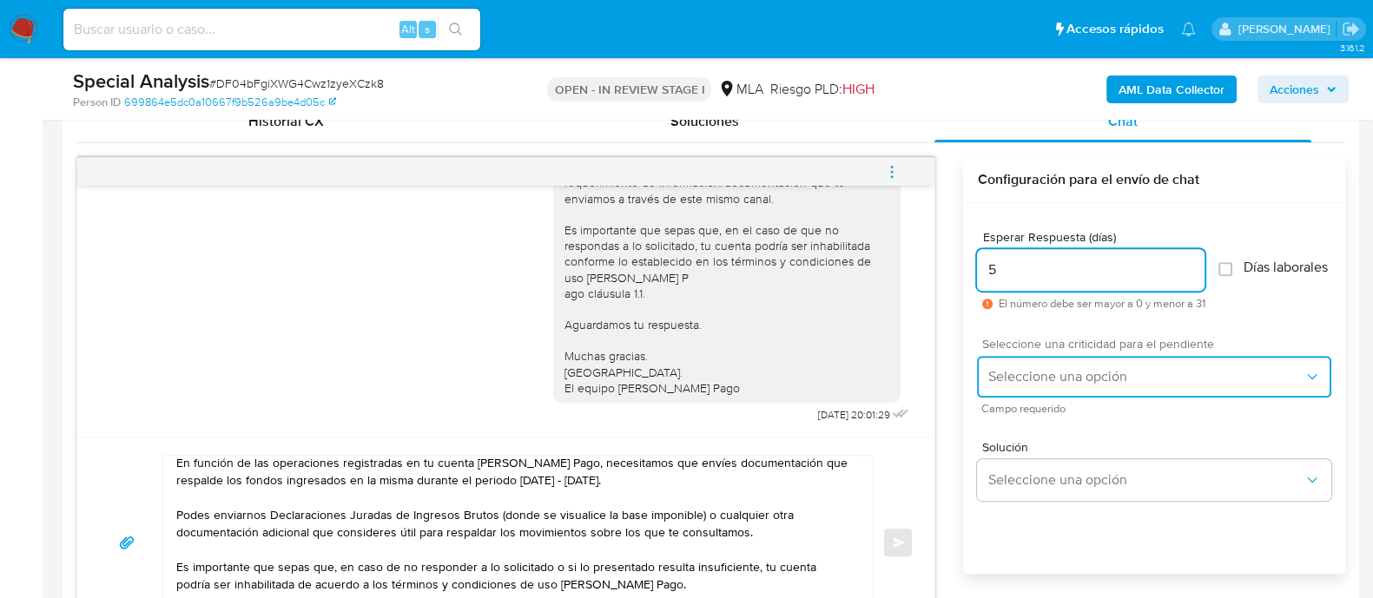
click at [1042, 378] on span "Seleccione una opción" at bounding box center [1146, 376] width 316 height 17
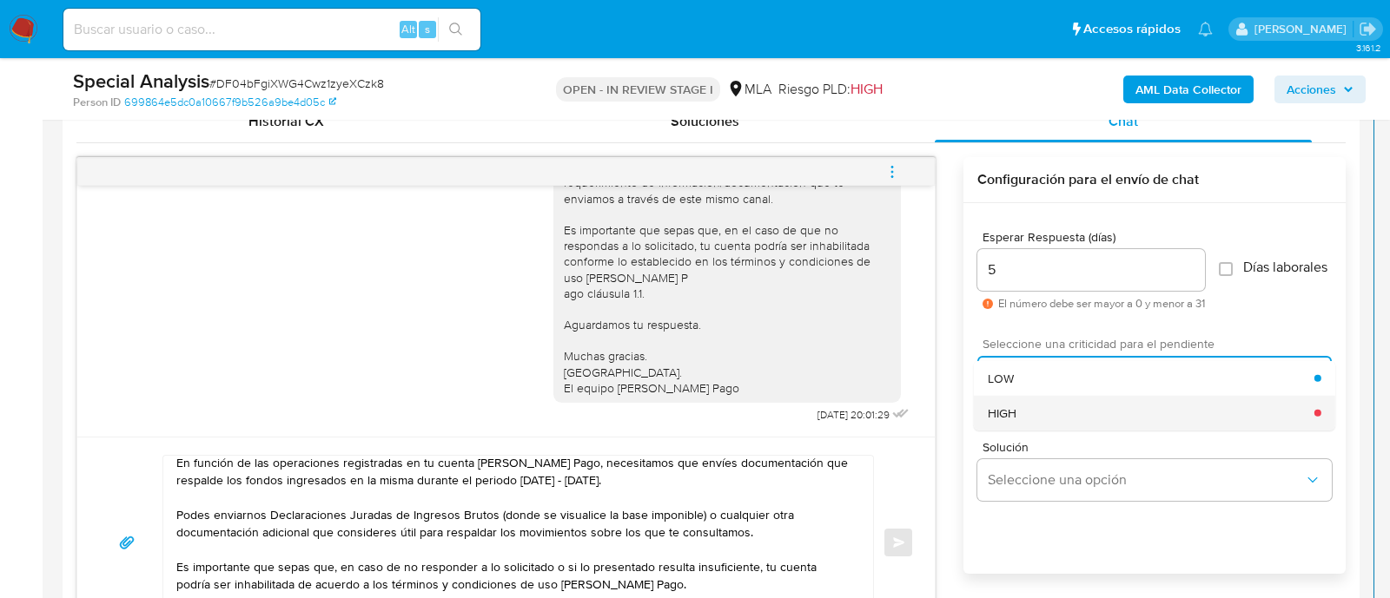
click at [1047, 412] on div "HIGH" at bounding box center [1151, 412] width 327 height 35
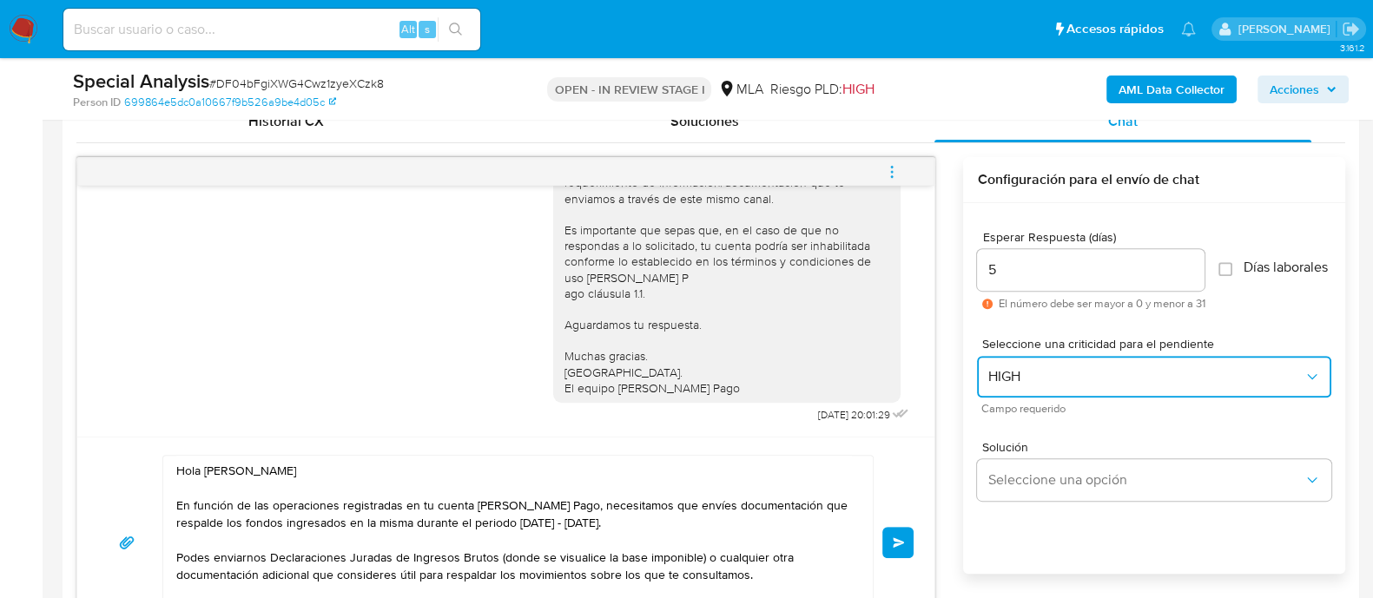
scroll to position [0, 0]
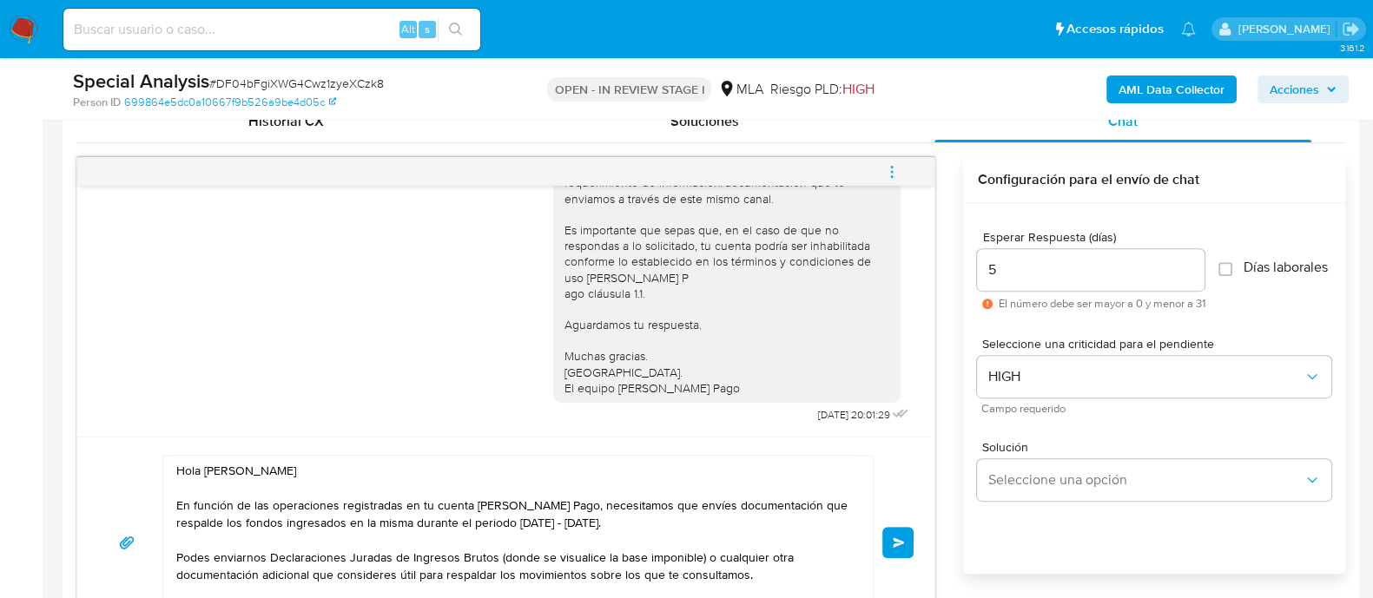
drag, startPoint x: 174, startPoint y: 472, endPoint x: 268, endPoint y: 483, distance: 94.5
click at [268, 483] on div "Hola Roberto Leopoldo Huenchuman En función de las operaciones registradas en t…" at bounding box center [513, 543] width 701 height 174
drag, startPoint x: 174, startPoint y: 473, endPoint x: 198, endPoint y: 476, distance: 24.6
click at [198, 476] on div "Hola Roberto Leopoldo Huenchuman En función de las operaciones registradas en t…" at bounding box center [513, 543] width 701 height 174
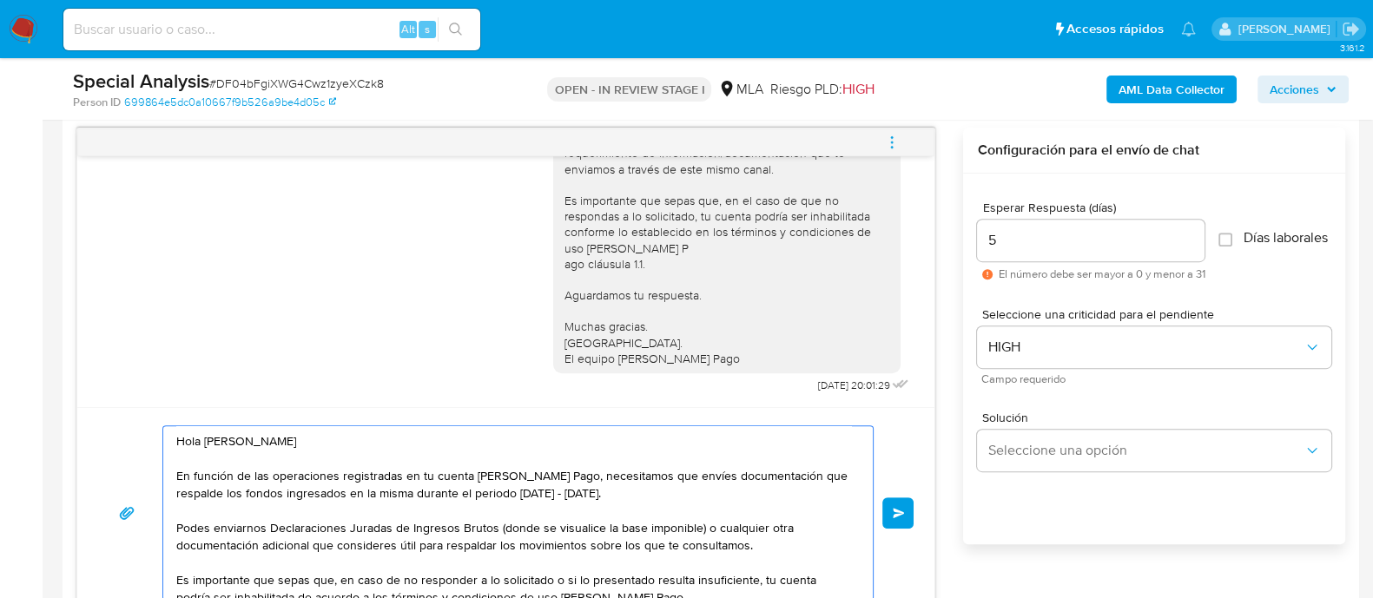
scroll to position [151, 0]
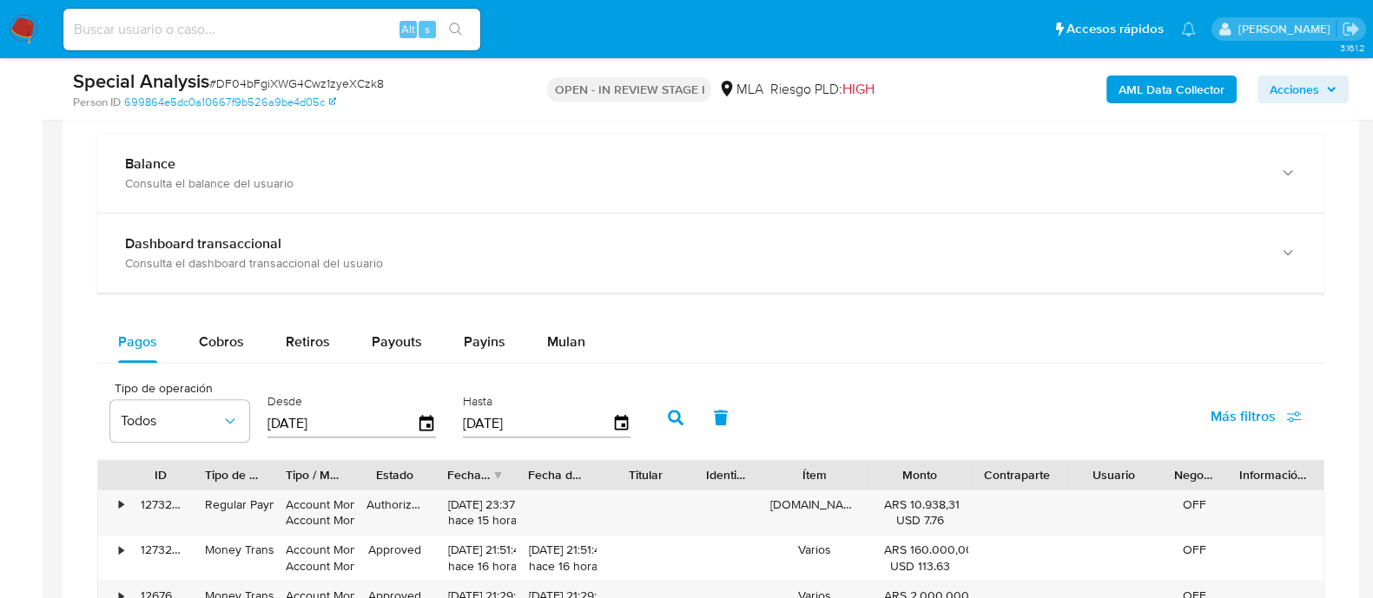
drag, startPoint x: 175, startPoint y: 471, endPoint x: 447, endPoint y: 626, distance: 313.2
click at [447, 598] on html "Pausado Ver notificaciones Alt s Accesos rápidos Presiona las siguientes teclas…" at bounding box center [686, 231] width 1373 height 3467
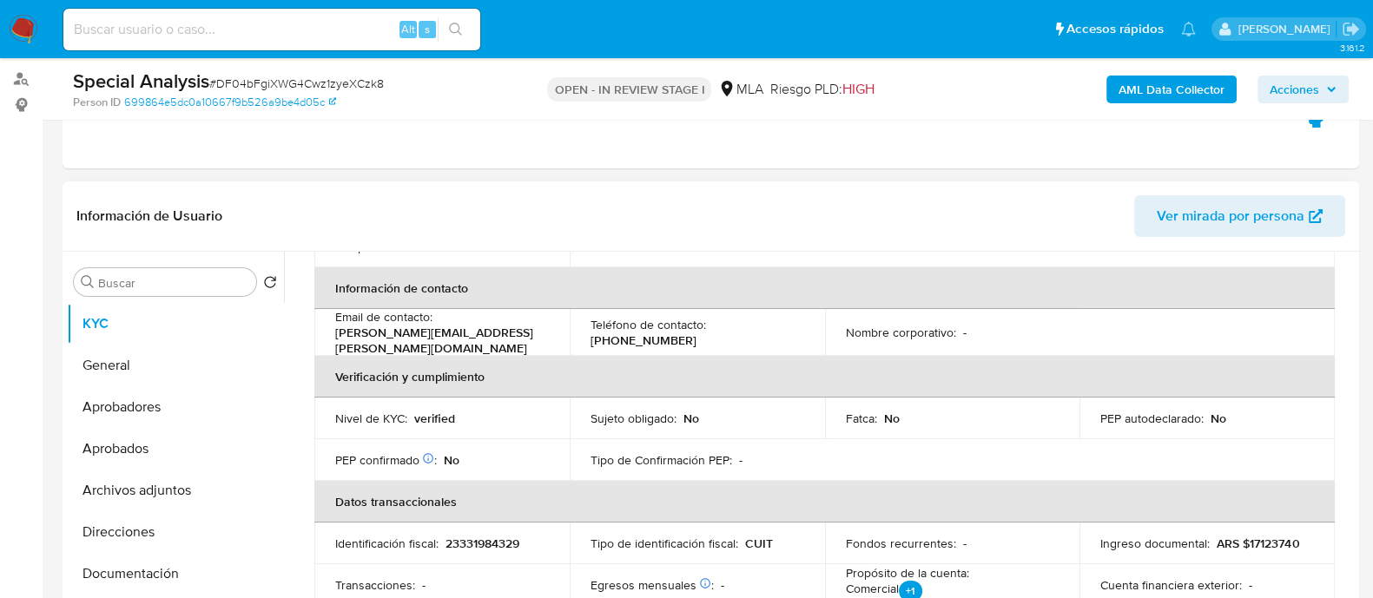
scroll to position [89, 0]
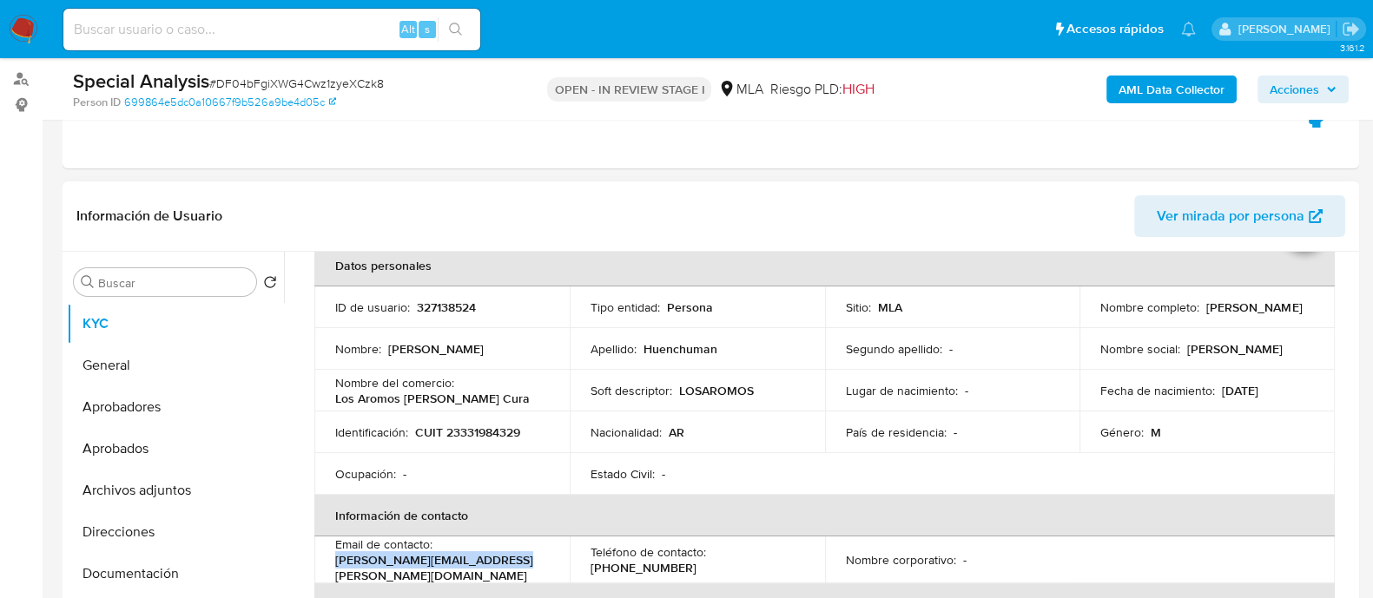
drag, startPoint x: 334, startPoint y: 570, endPoint x: 522, endPoint y: 570, distance: 188.5
click at [522, 570] on td "Email de contacto : huenchuman.roberto@gmail.com" at bounding box center [441, 560] width 255 height 47
copy p "huenchuman.roberto@gmail.com"
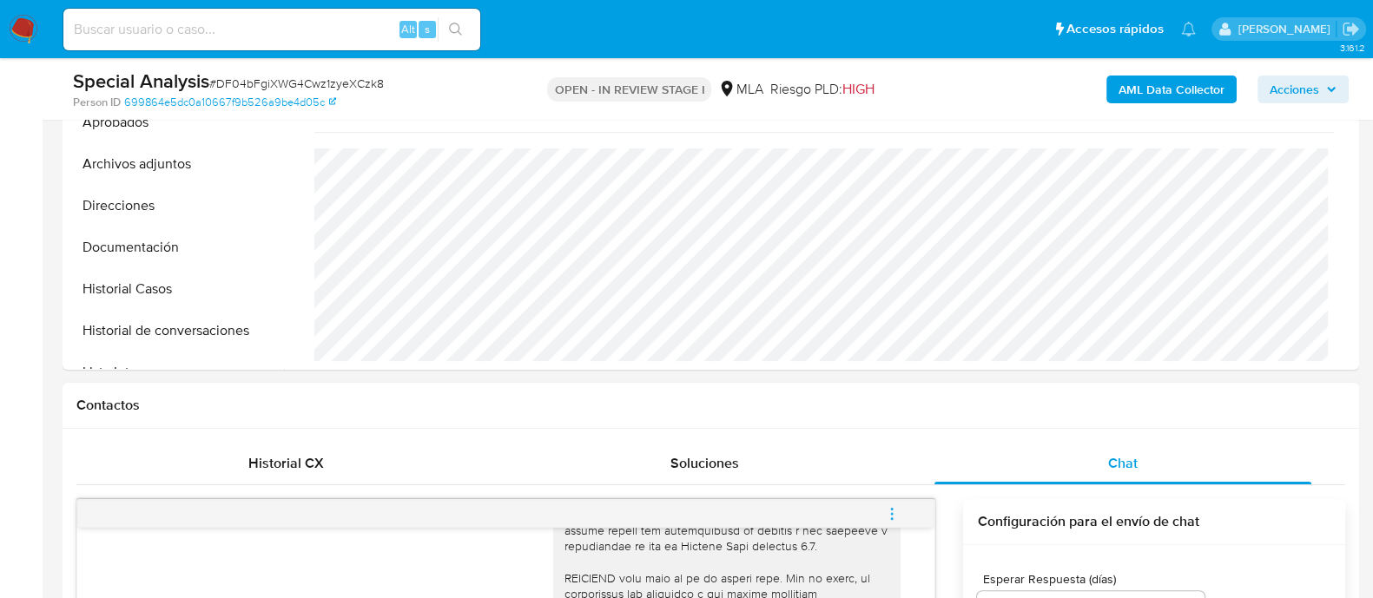
scroll to position [850, 0]
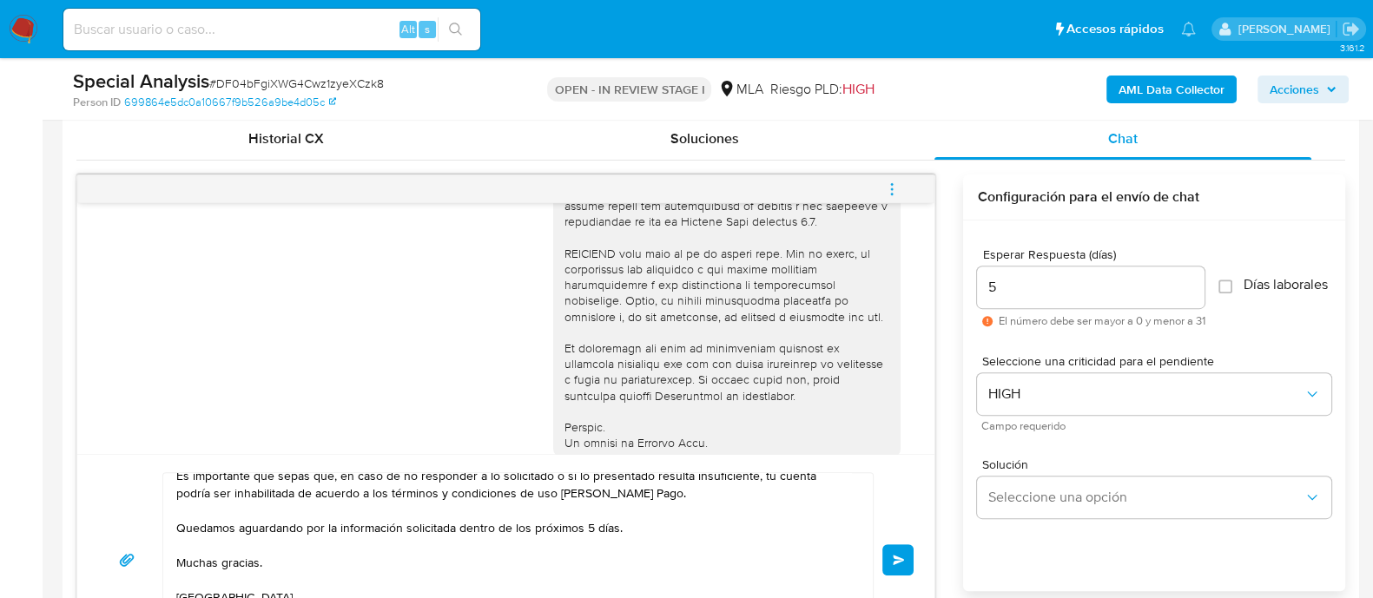
click at [904, 562] on span "Enviar" at bounding box center [899, 560] width 12 height 10
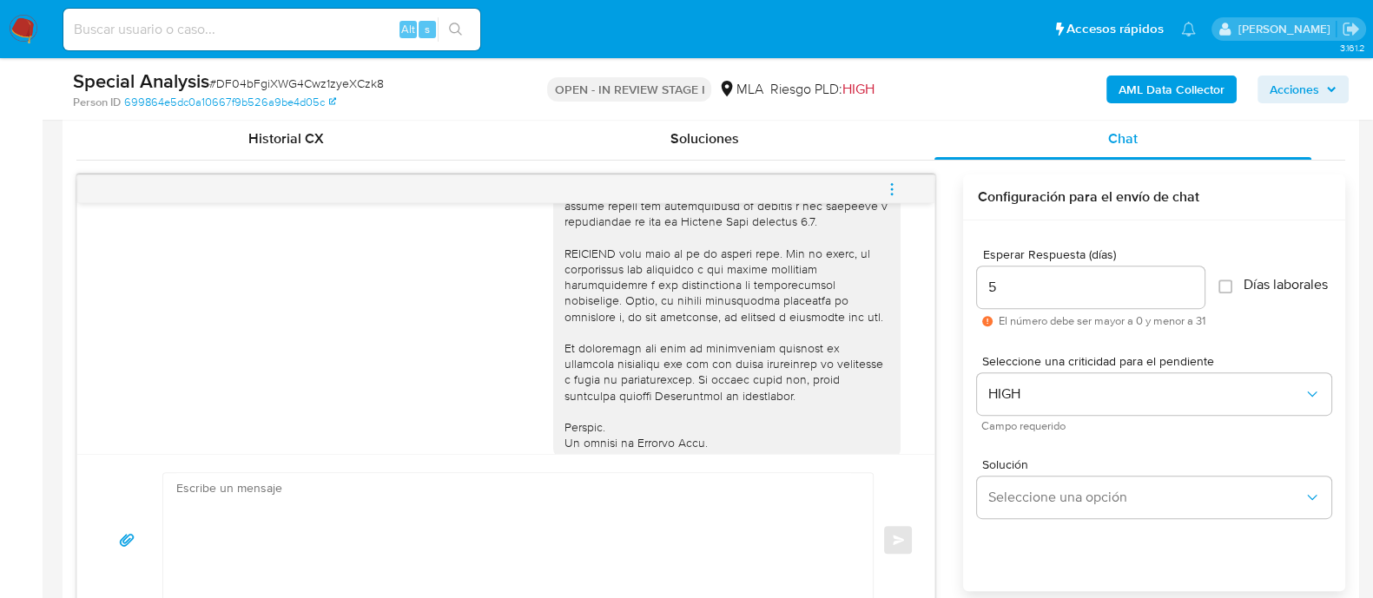
scroll to position [1559, 0]
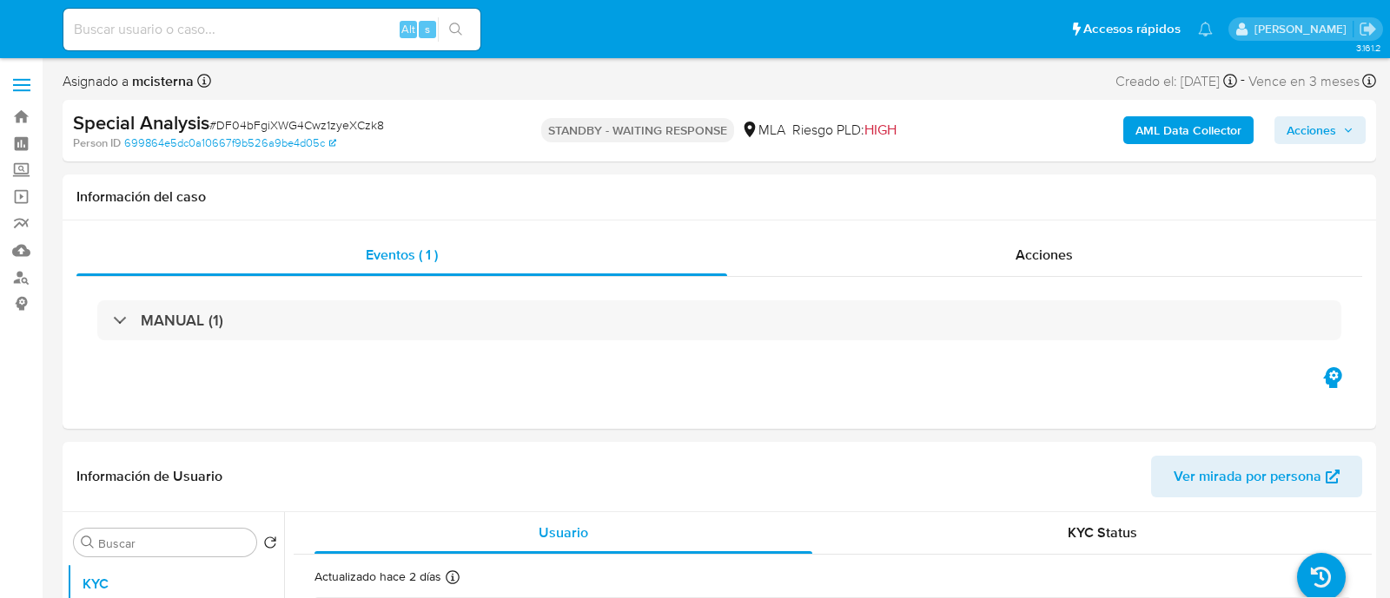
select select "10"
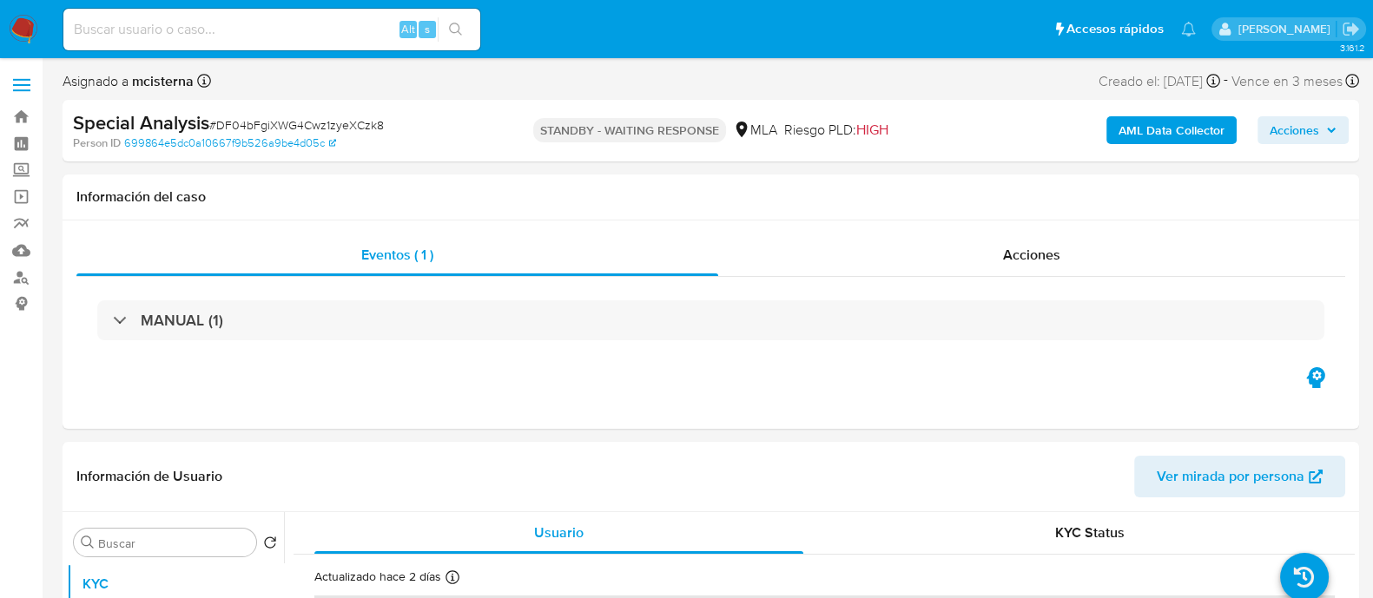
click at [322, 43] on div "Alt s" at bounding box center [271, 30] width 417 height 42
click at [328, 23] on input at bounding box center [271, 29] width 417 height 23
paste input "346383767"
type input "346383767"
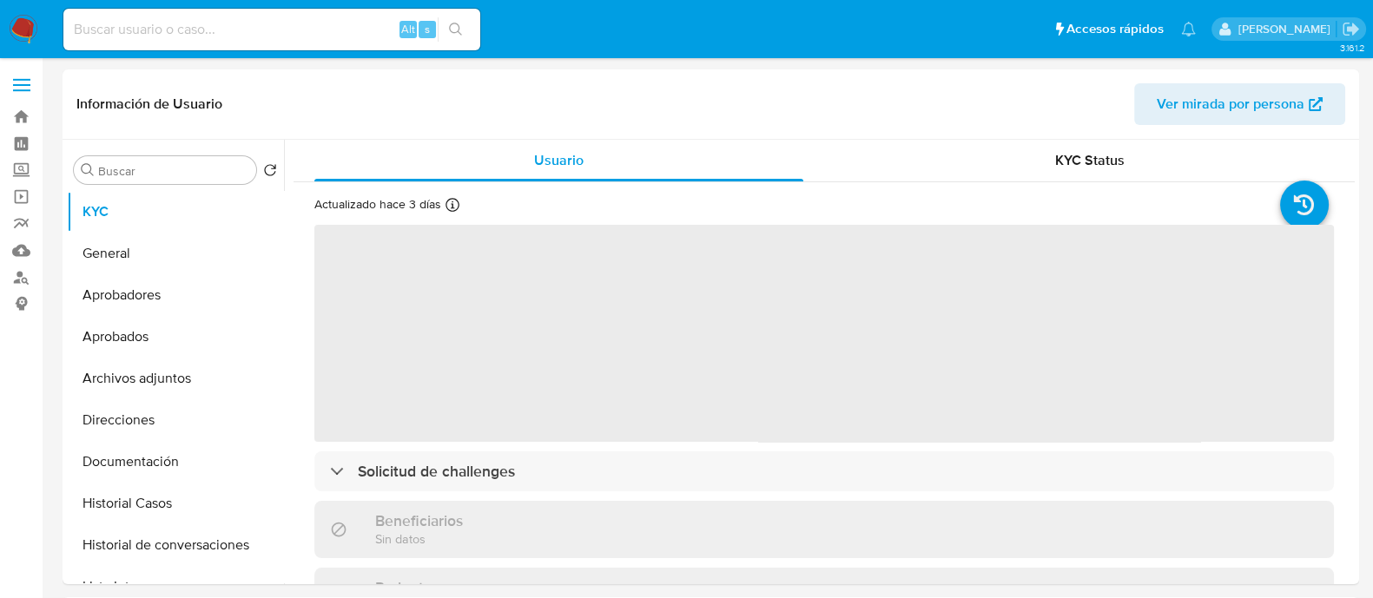
select select "10"
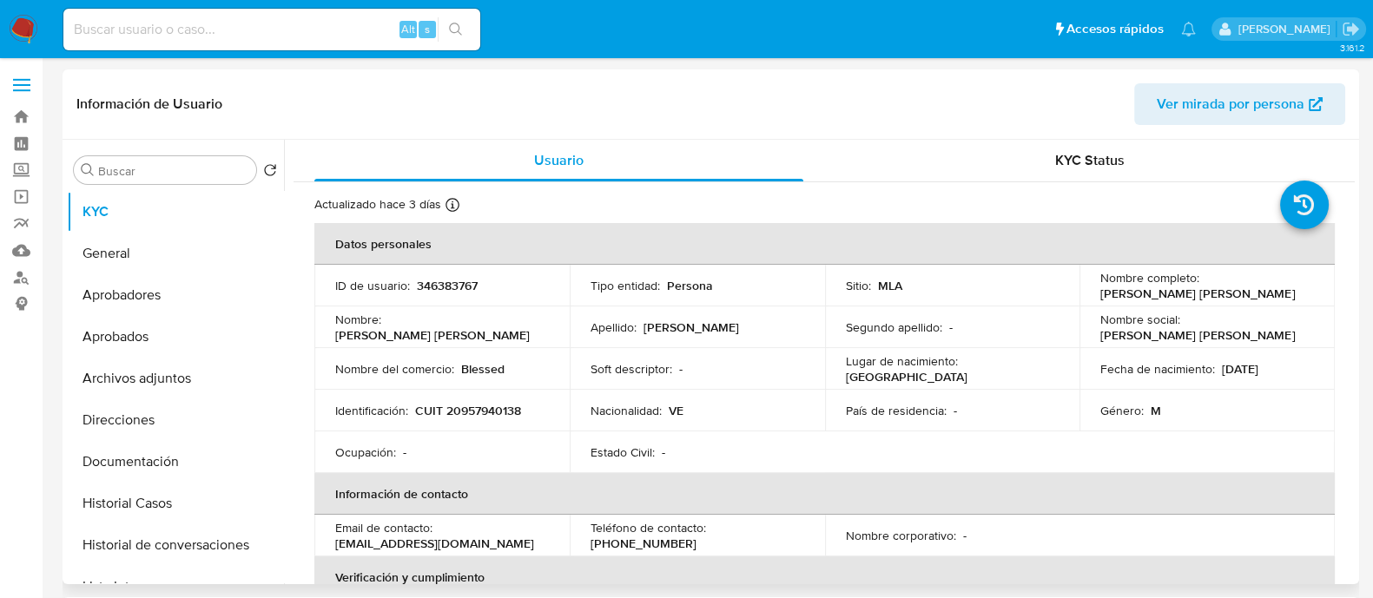
click at [479, 403] on p "CUIT 20957940138" at bounding box center [468, 411] width 106 height 16
copy p "20957940138"
click at [215, 506] on button "Historial Casos" at bounding box center [168, 504] width 203 height 42
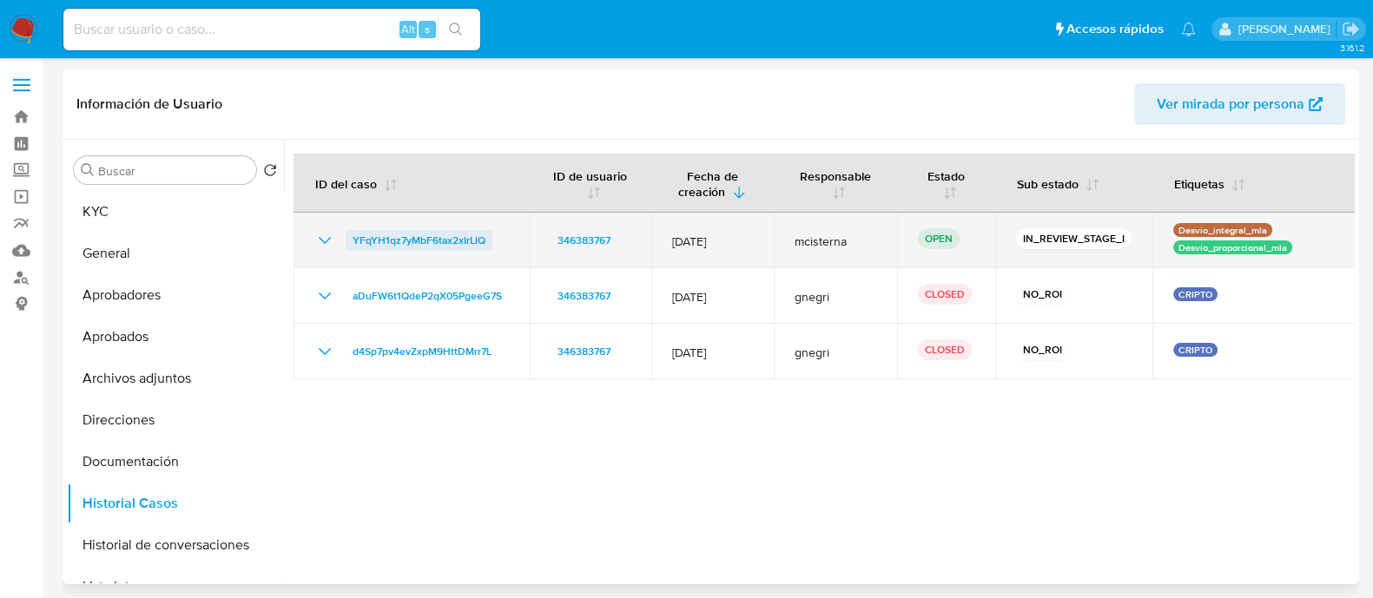
click at [426, 236] on span "YFqYH1qz7yMbF6tax2xIrLlQ" at bounding box center [419, 240] width 133 height 21
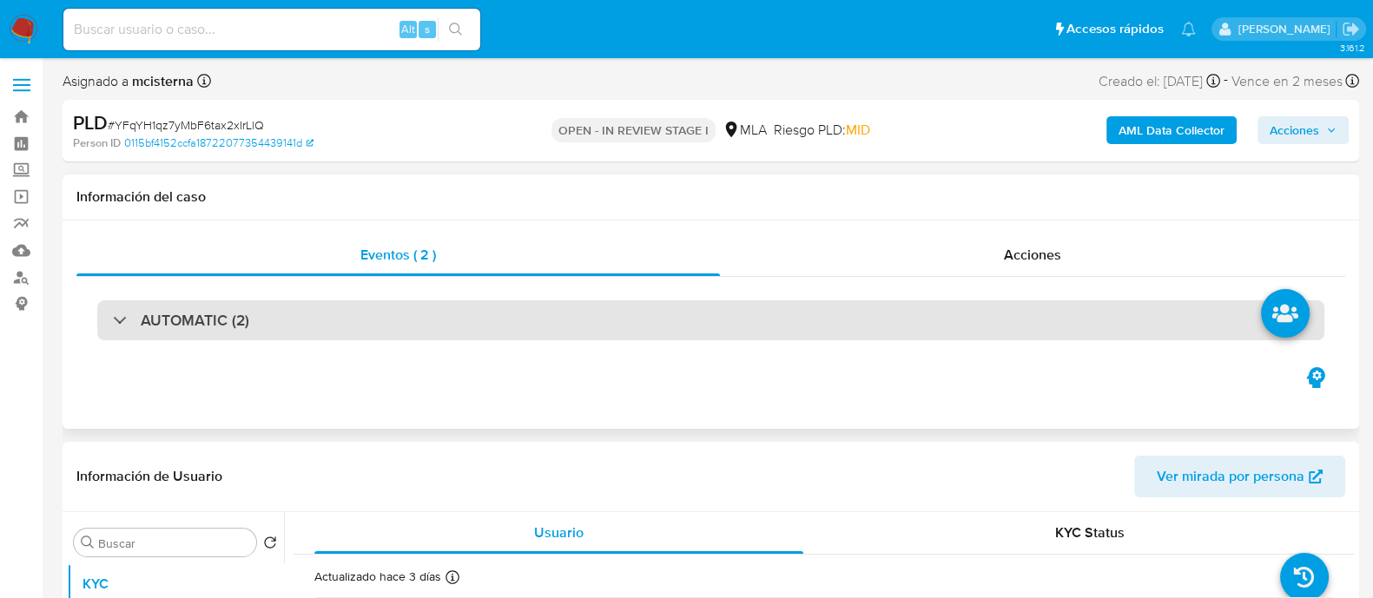
select select "10"
click at [366, 332] on div "AUTOMATIC (2)" at bounding box center [710, 321] width 1227 height 40
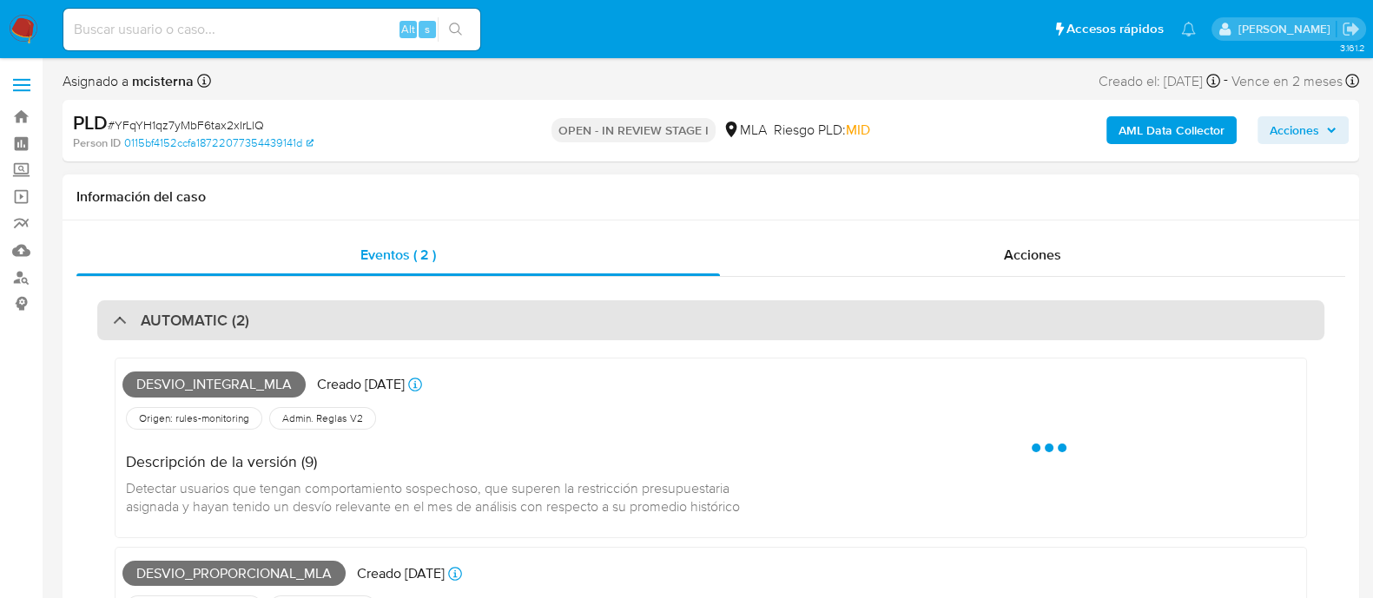
click at [366, 332] on div "AUTOMATIC (2)" at bounding box center [710, 321] width 1227 height 40
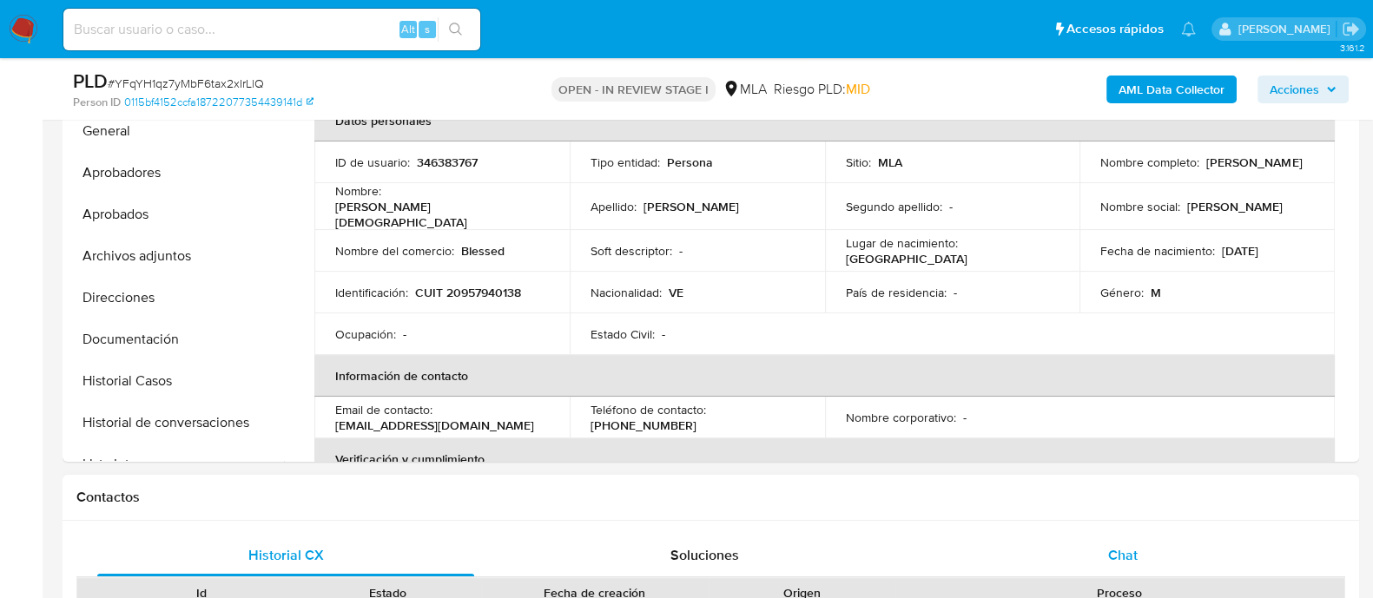
click at [1086, 537] on div "Chat" at bounding box center [1123, 556] width 377 height 42
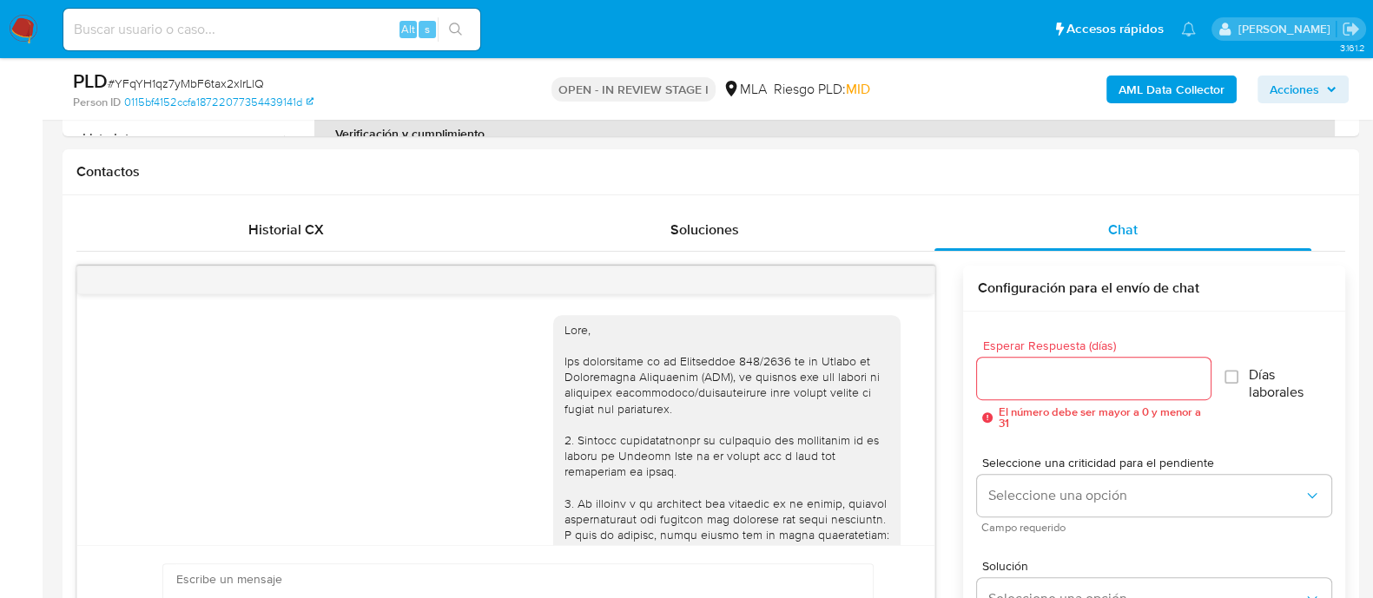
scroll to position [973, 0]
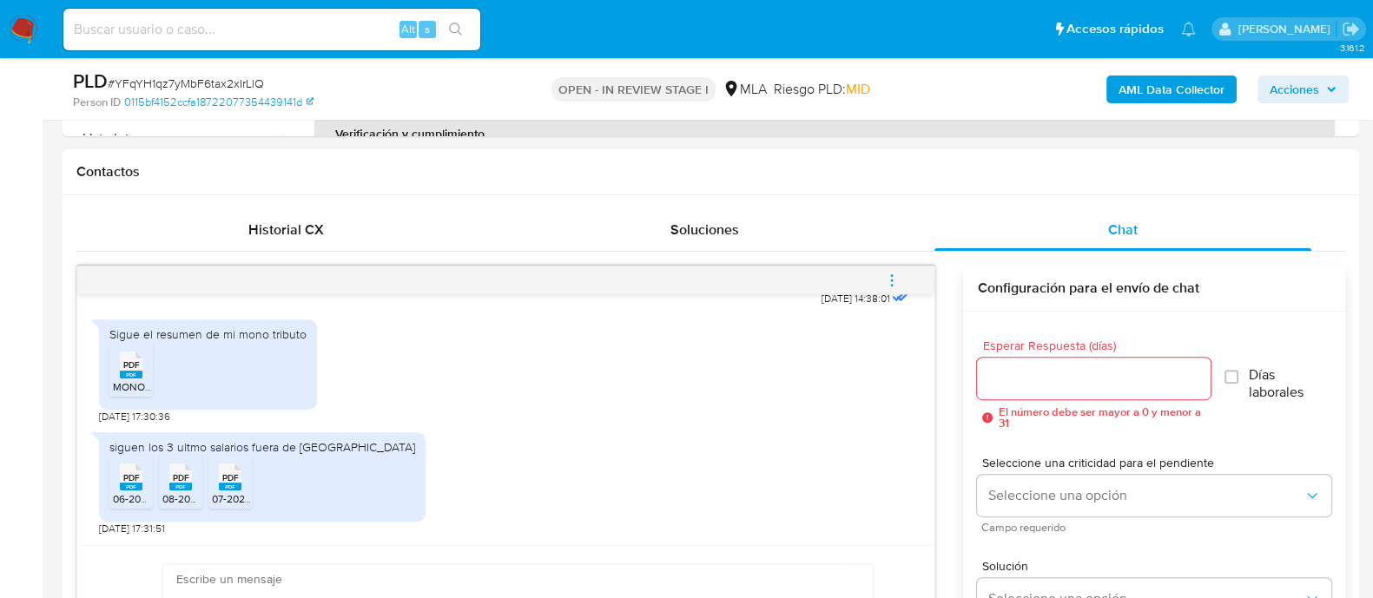
click at [128, 378] on icon "PDF" at bounding box center [131, 365] width 23 height 30
click at [126, 498] on span "06-2025.pdf" at bounding box center [141, 499] width 57 height 15
click at [188, 495] on span "08-2025.pdf" at bounding box center [190, 499] width 57 height 15
click at [262, 494] on ul "PDF PDF 06-2025.pdf PDF PDF 08-2025.pdf PDF PDF 07-2025.pdf" at bounding box center [262, 485] width 306 height 60
drag, startPoint x: 231, startPoint y: 495, endPoint x: 347, endPoint y: 509, distance: 117.2
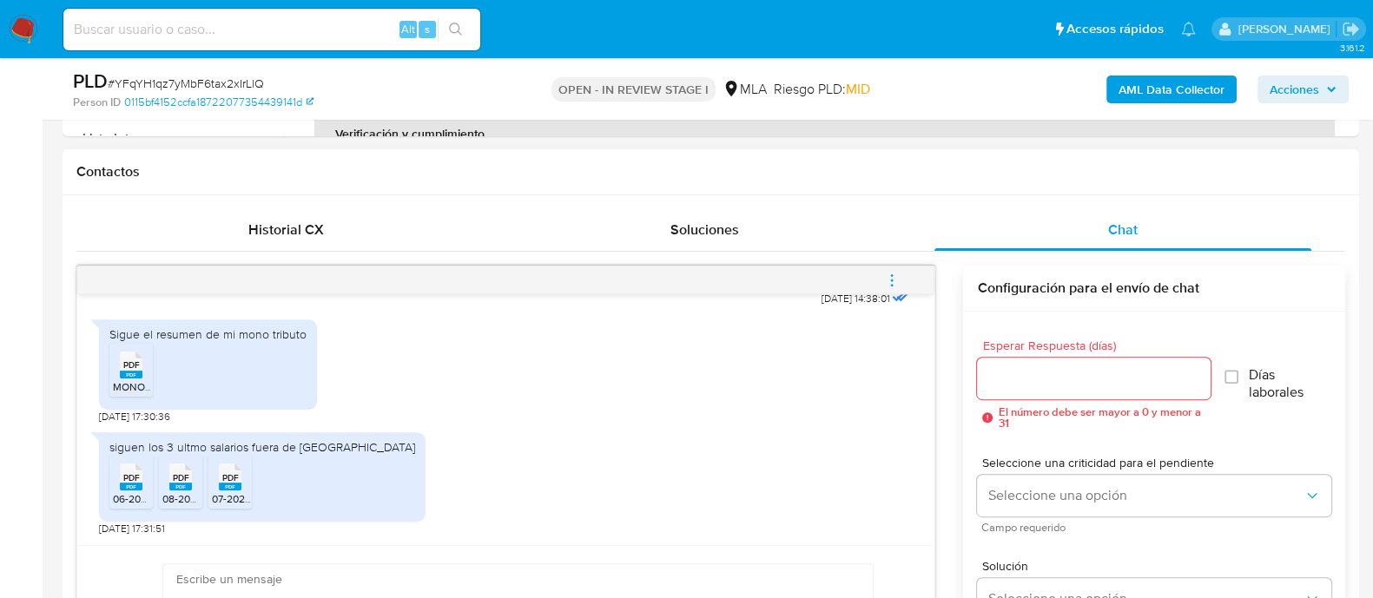
click at [231, 495] on span "07-2025.pdf" at bounding box center [240, 499] width 56 height 15
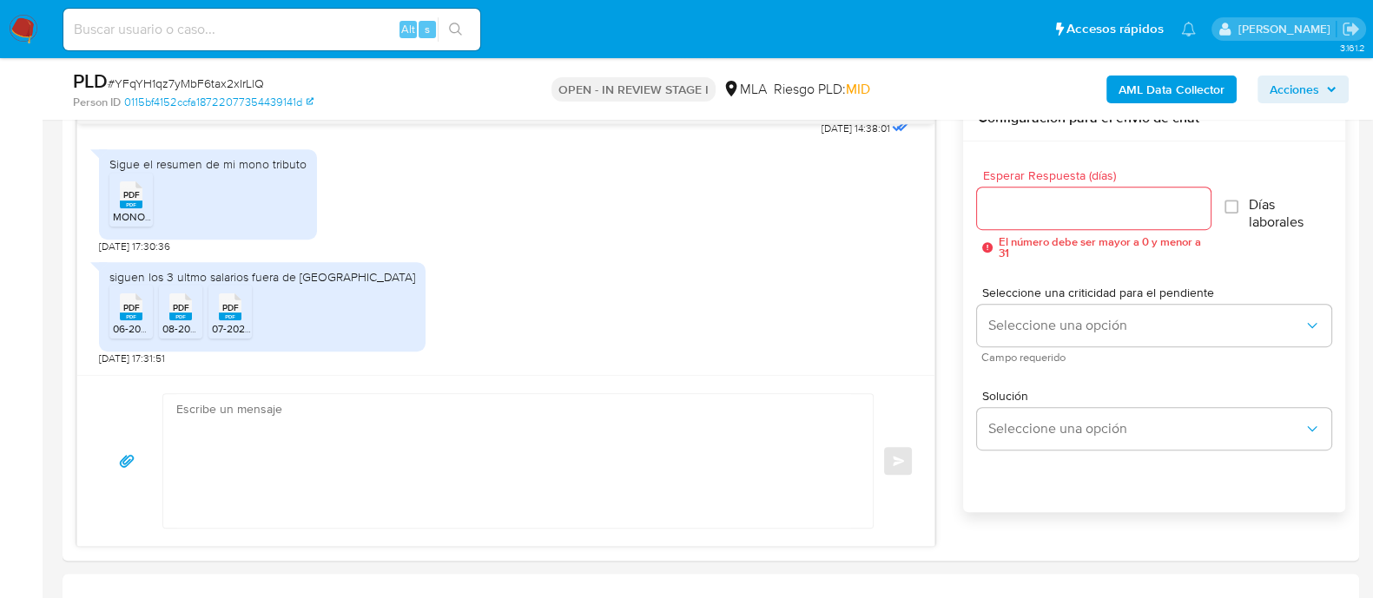
scroll to position [1194, 0]
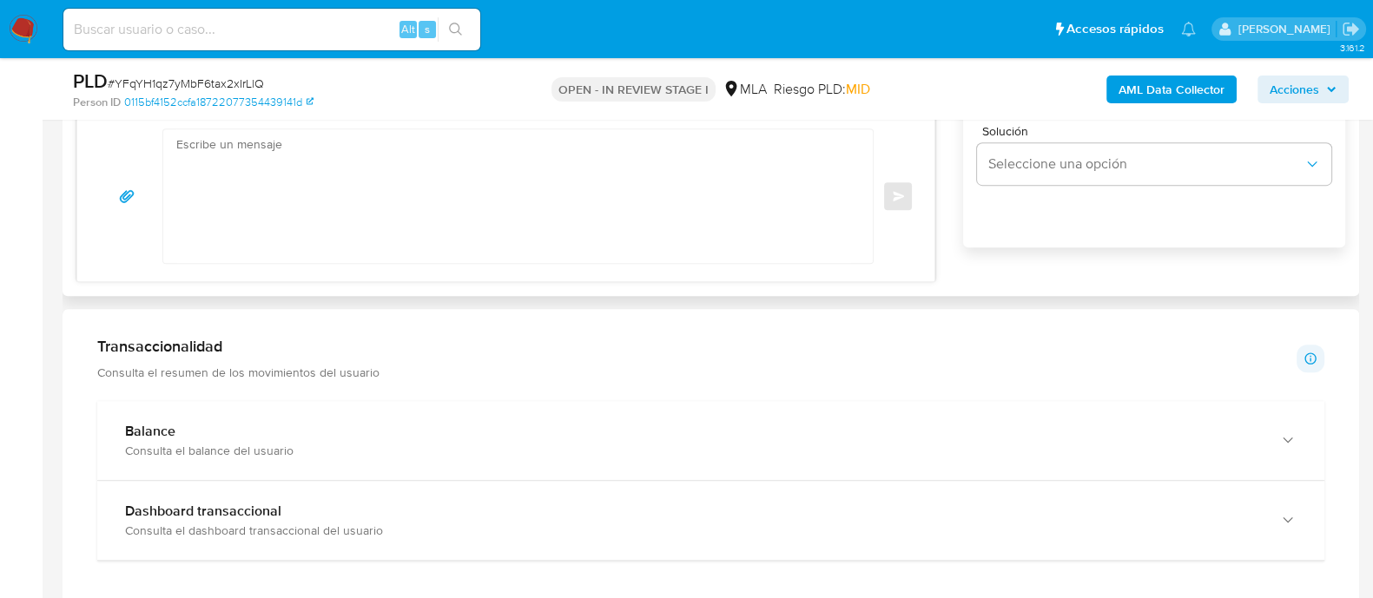
click at [633, 202] on textarea at bounding box center [513, 196] width 675 height 134
paste textarea "Hola Muchas gracias por tu respuesta. Confirmamos recepción de la documentación…"
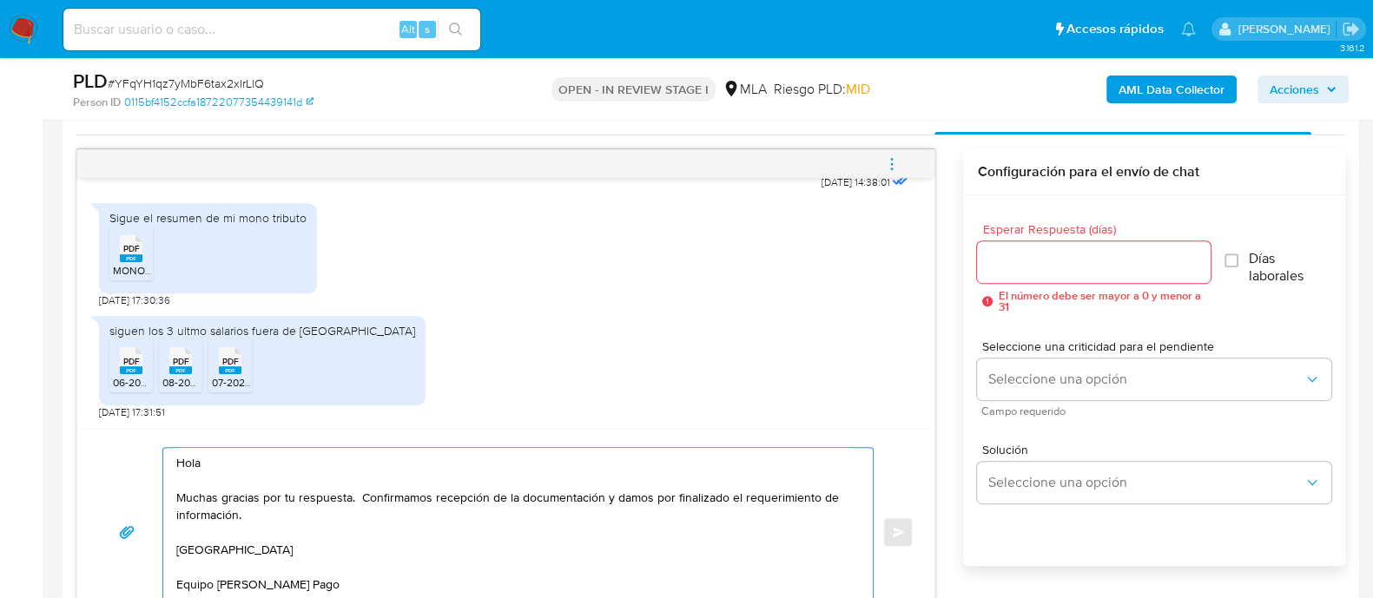
scroll to position [868, 0]
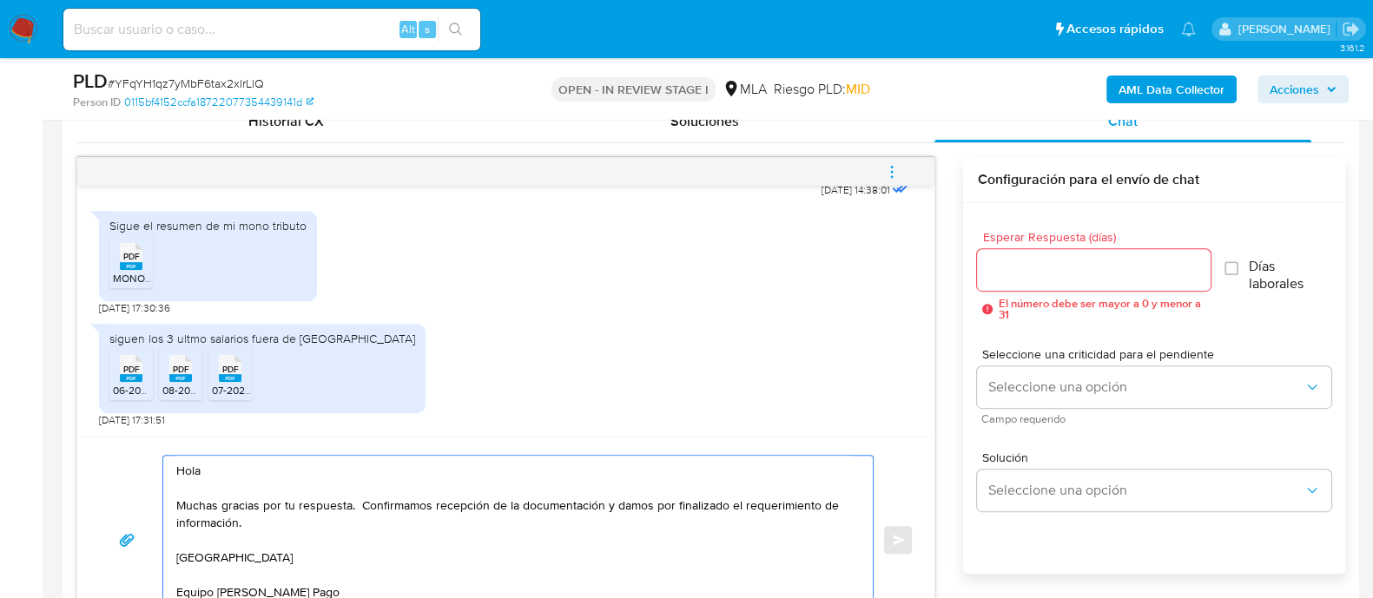
type textarea "Hola Muchas gracias por tu respuesta. Confirmamos recepción de la documentación…"
click at [1081, 261] on input "Esperar Respuesta (días)" at bounding box center [1093, 270] width 233 height 23
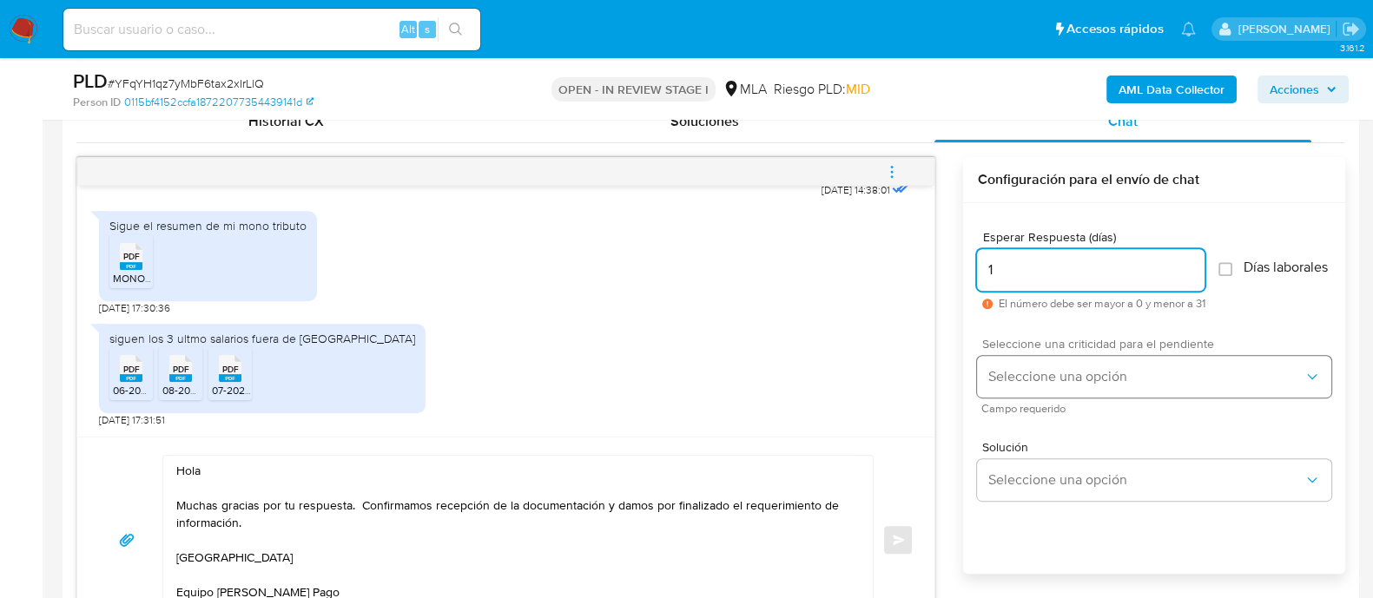
type input "1"
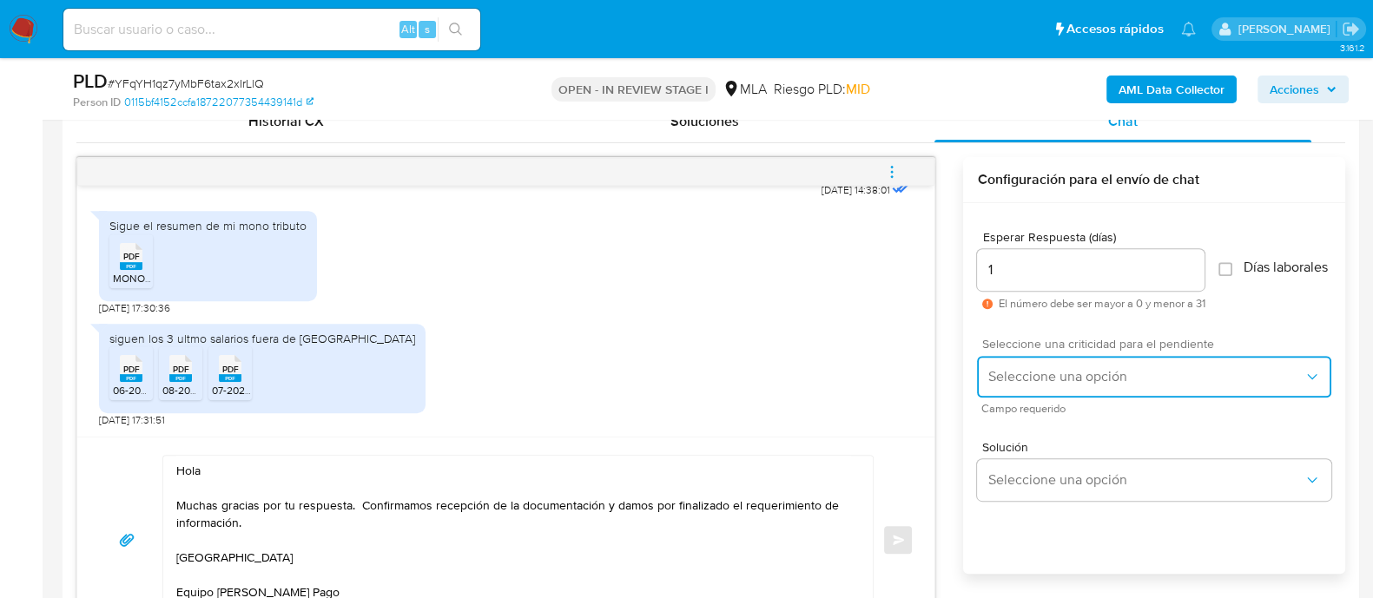
click at [995, 398] on button "Seleccione una opción" at bounding box center [1154, 377] width 354 height 42
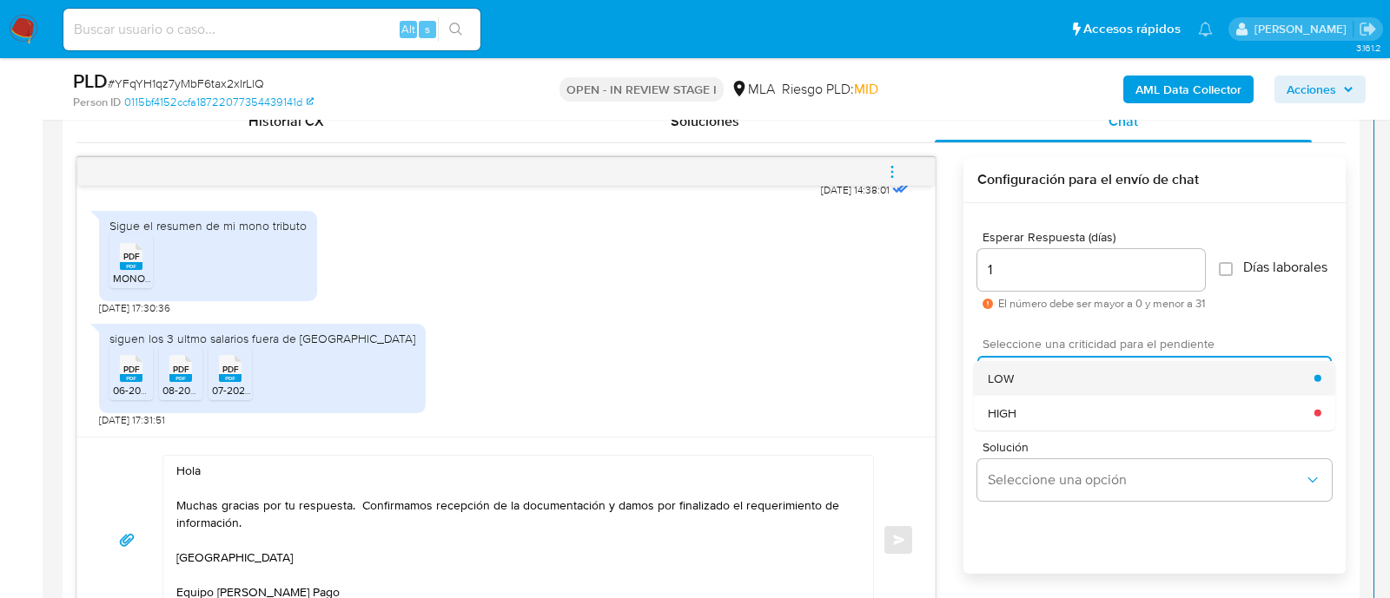
click at [1006, 386] on span "LOW" at bounding box center [1001, 378] width 26 height 16
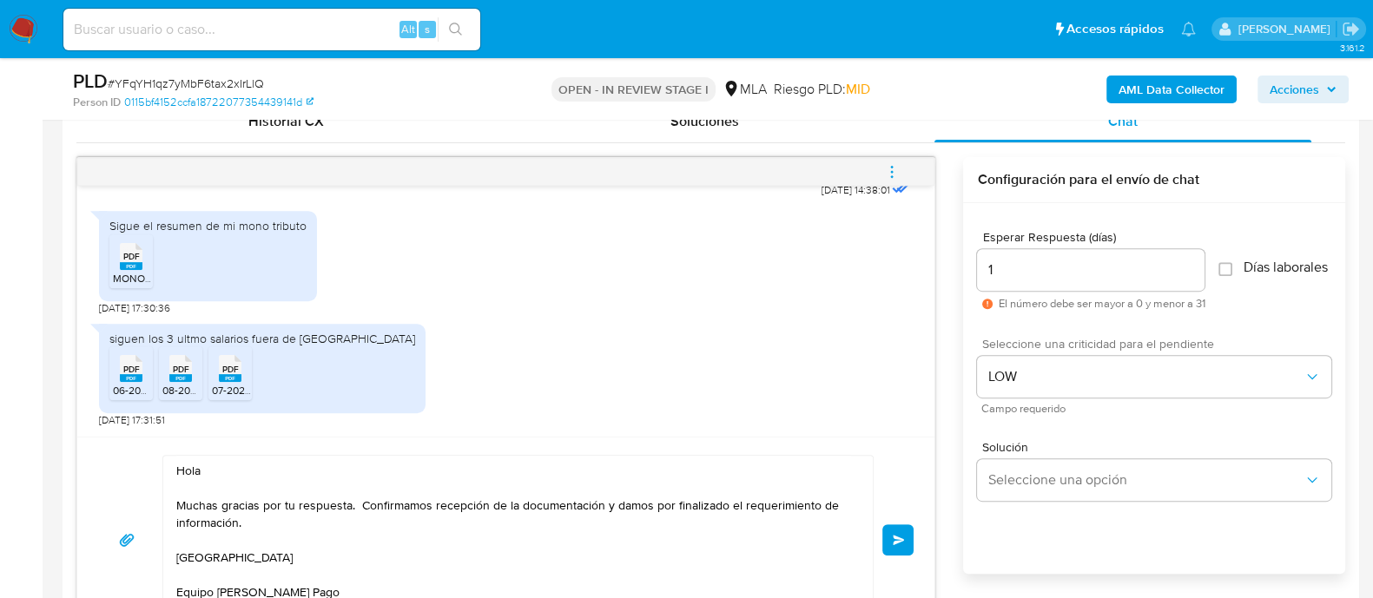
click at [896, 537] on span "Enviar" at bounding box center [899, 540] width 12 height 10
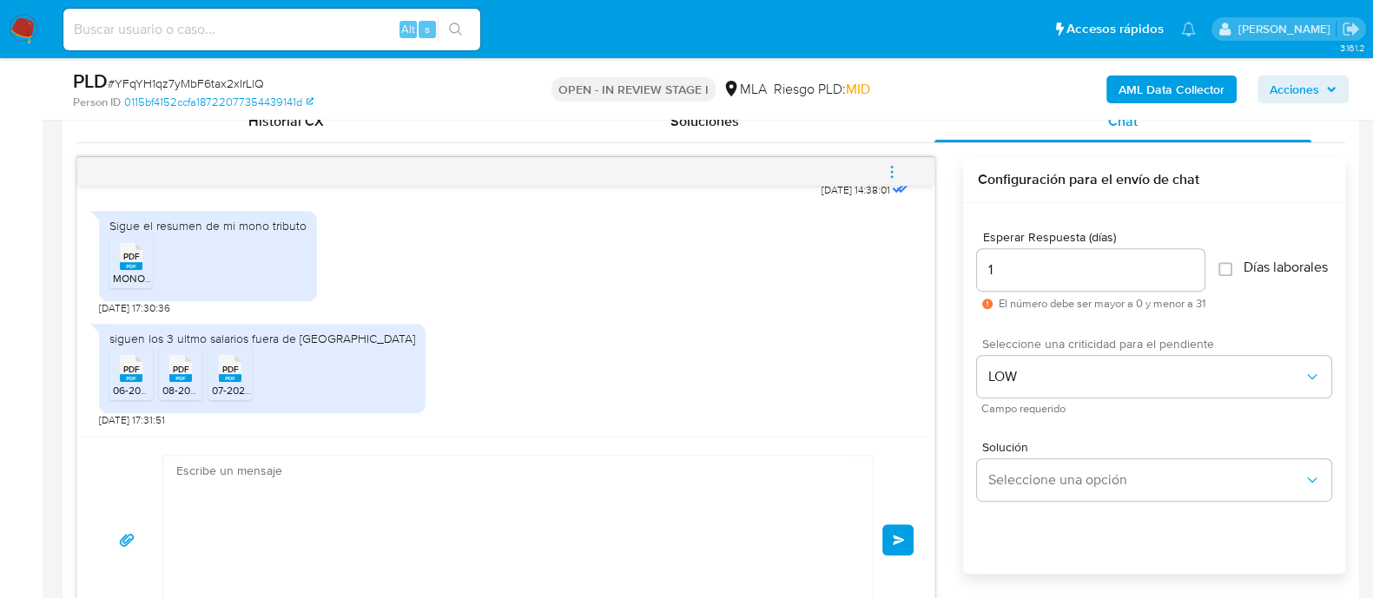
scroll to position [1165, 0]
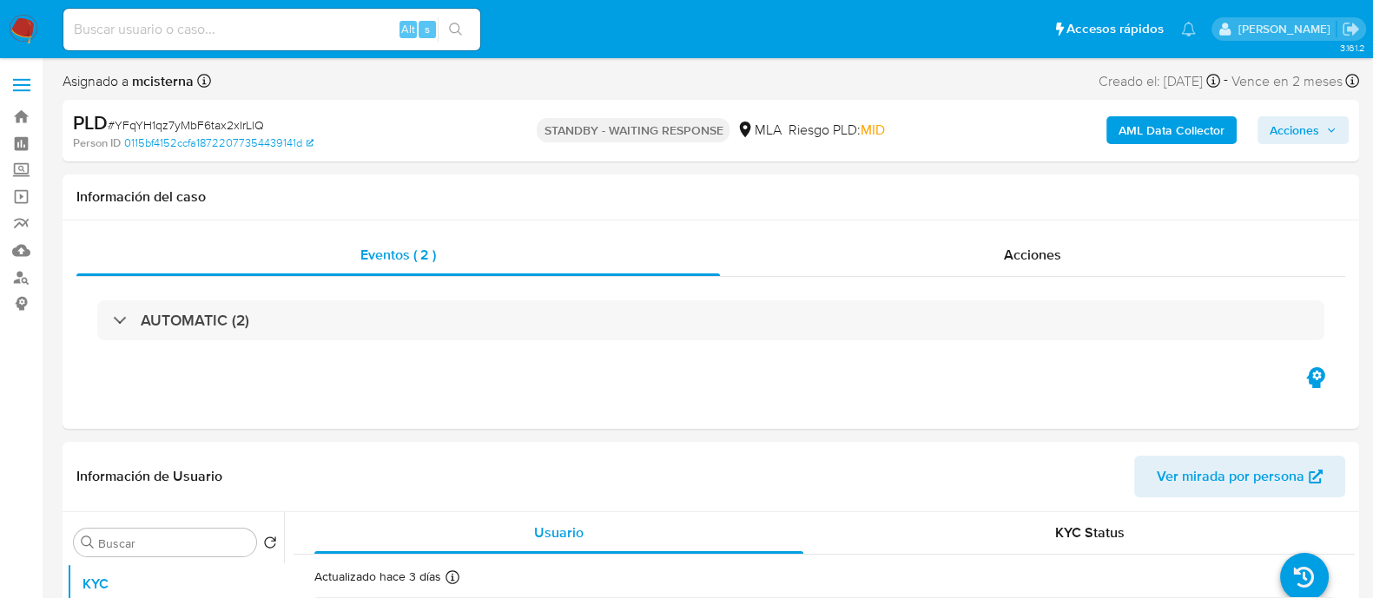
select select "10"
click at [337, 23] on input at bounding box center [271, 29] width 417 height 23
paste input "368525134"
type input "368525134"
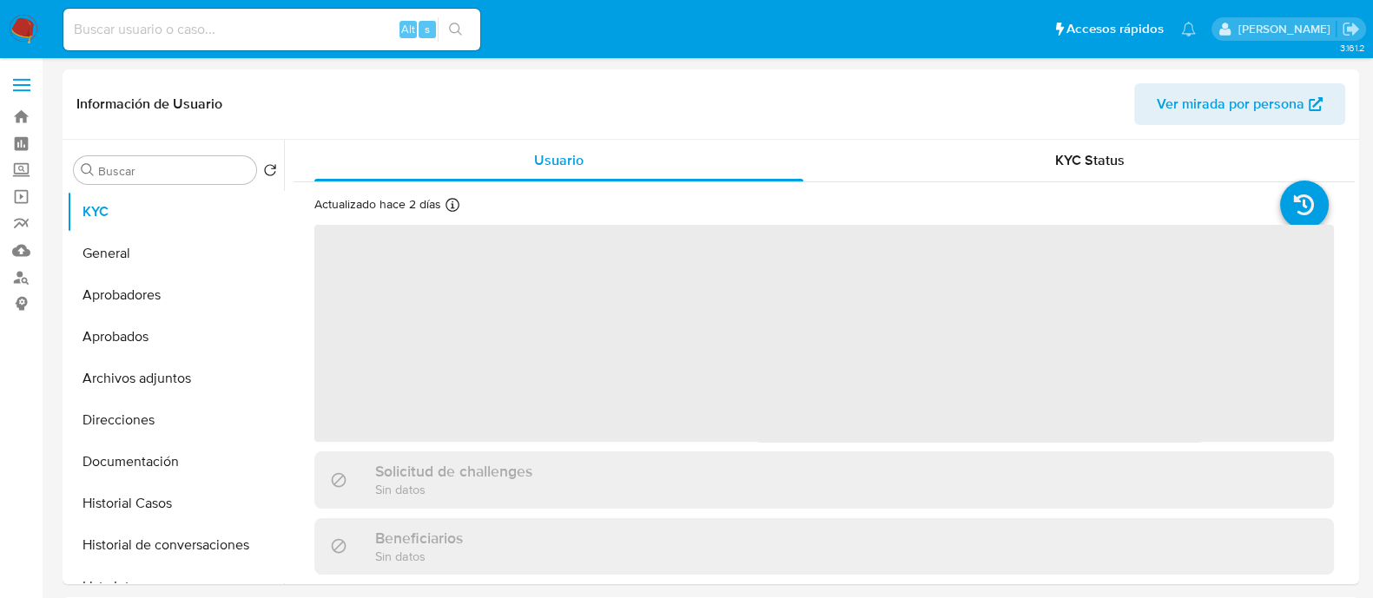
select select "10"
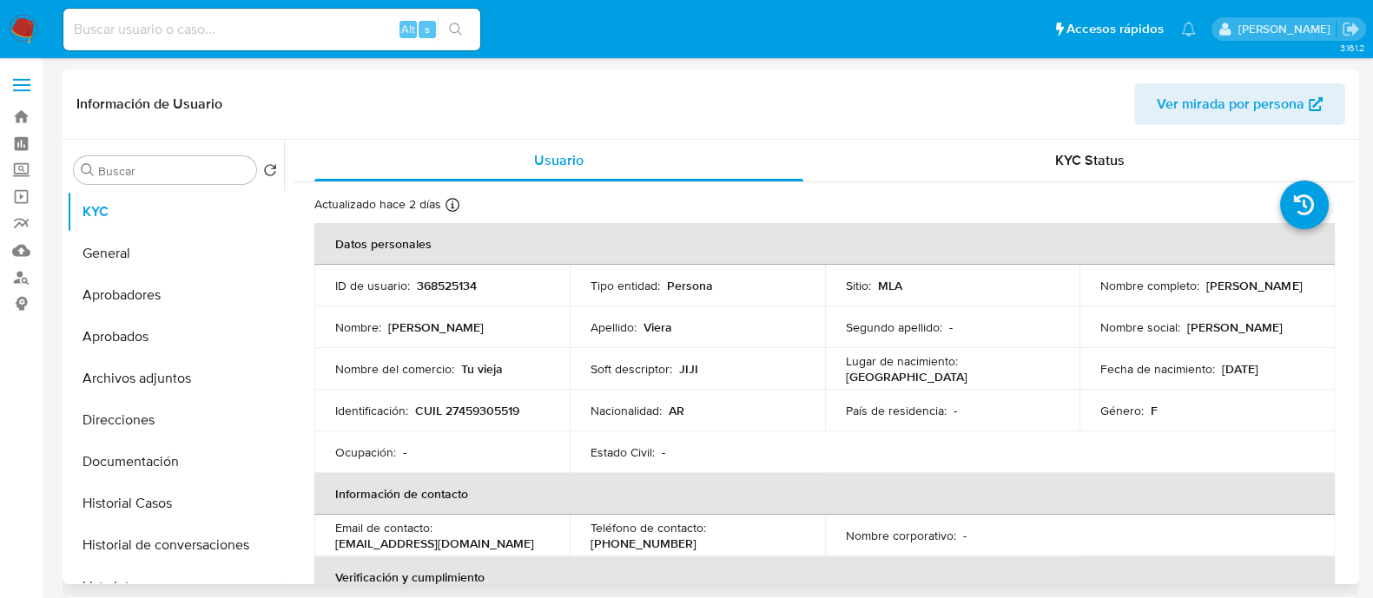
click at [482, 398] on td "Identificación : CUIL 27459305519" at bounding box center [441, 411] width 255 height 42
click at [482, 413] on p "CUIL 27459305519" at bounding box center [467, 411] width 104 height 16
copy p "27459305519"
click at [181, 501] on button "Historial Casos" at bounding box center [168, 504] width 203 height 42
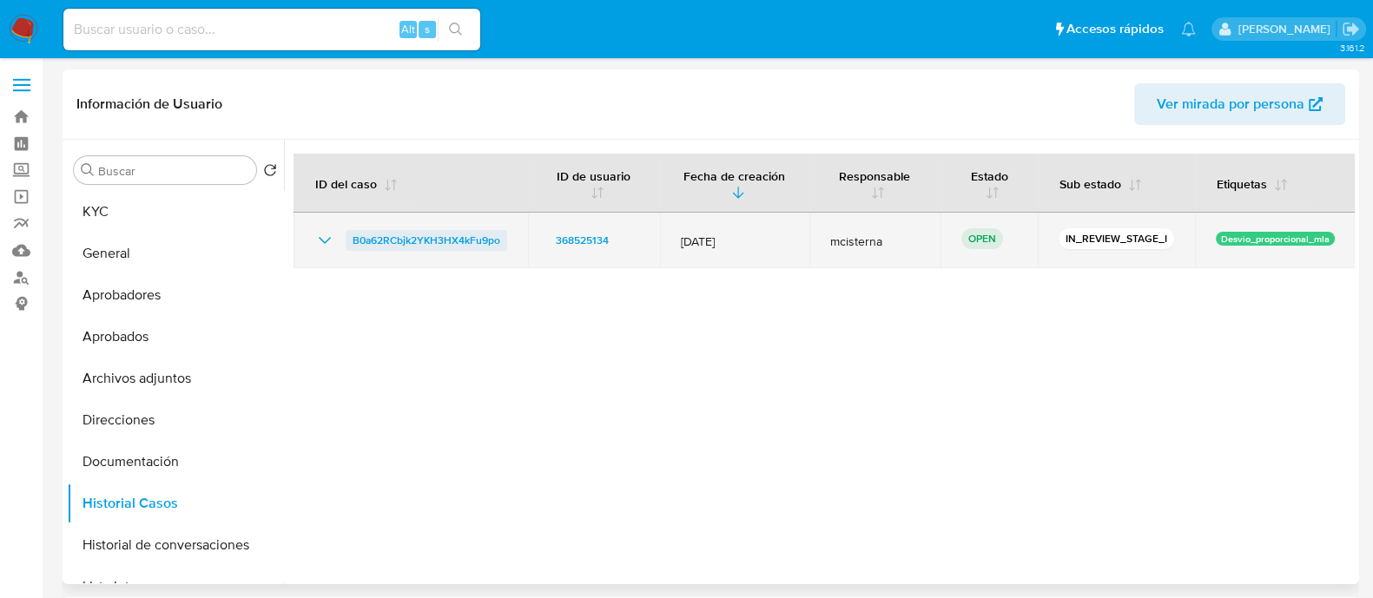
click at [428, 241] on span "B0a62RCbjk2YKH3HX4kFu9po" at bounding box center [427, 240] width 148 height 21
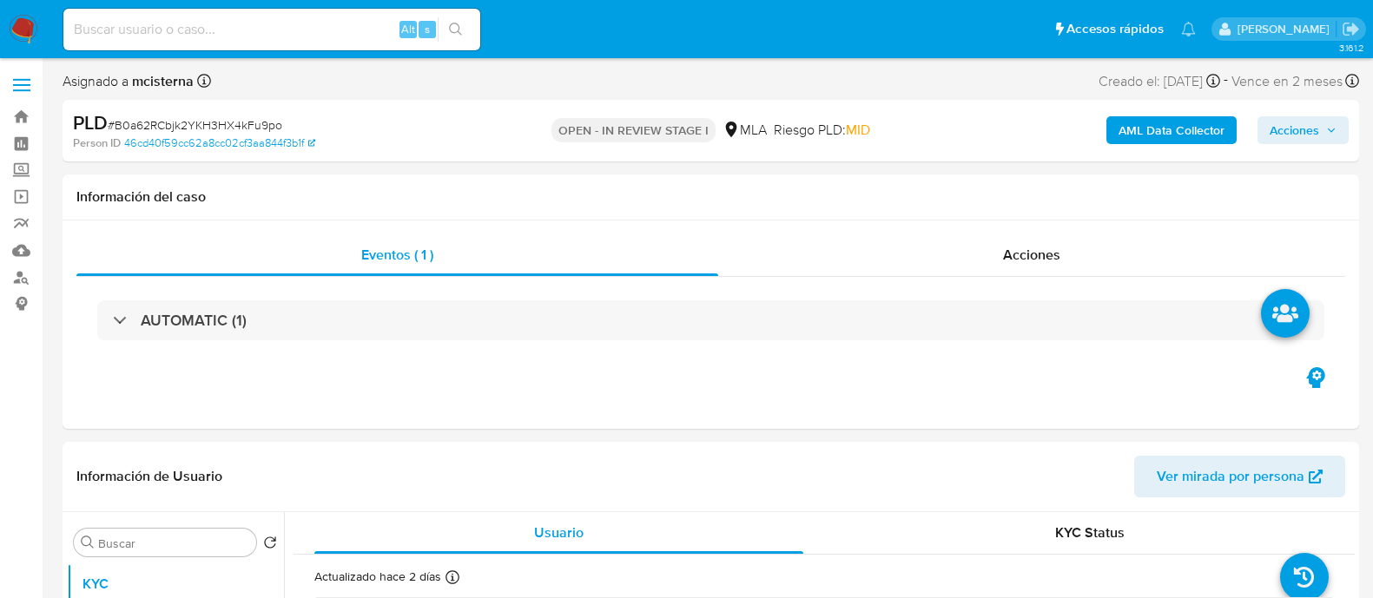
select select "10"
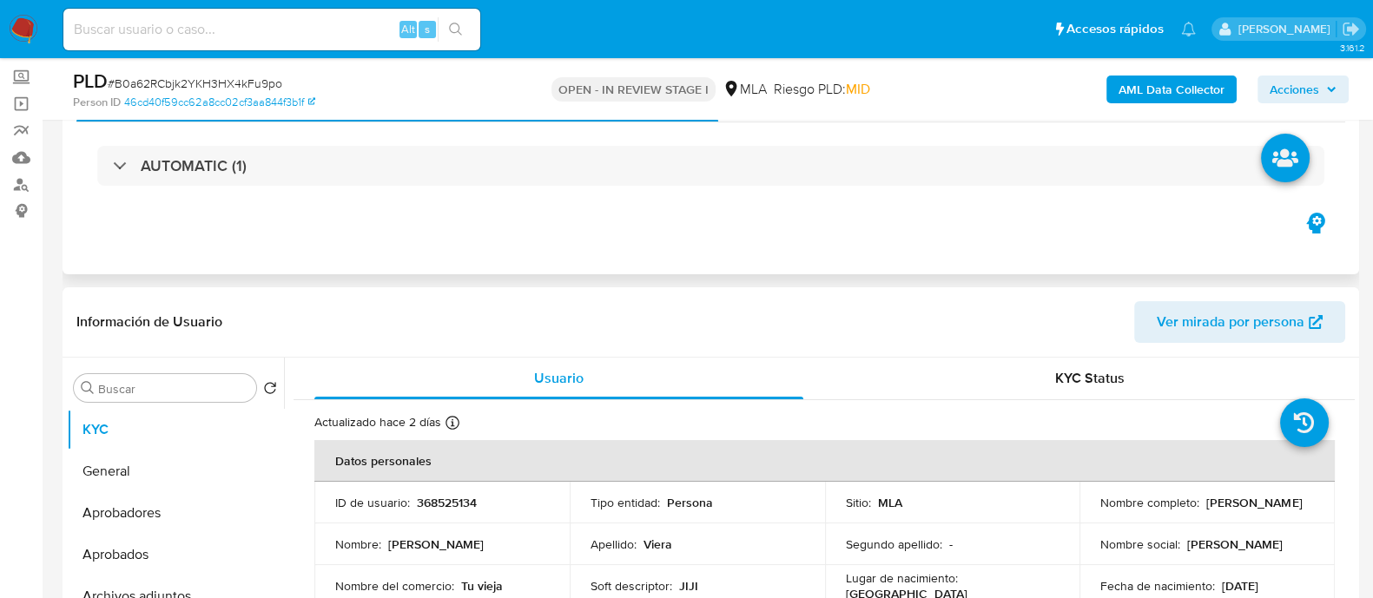
scroll to position [326, 0]
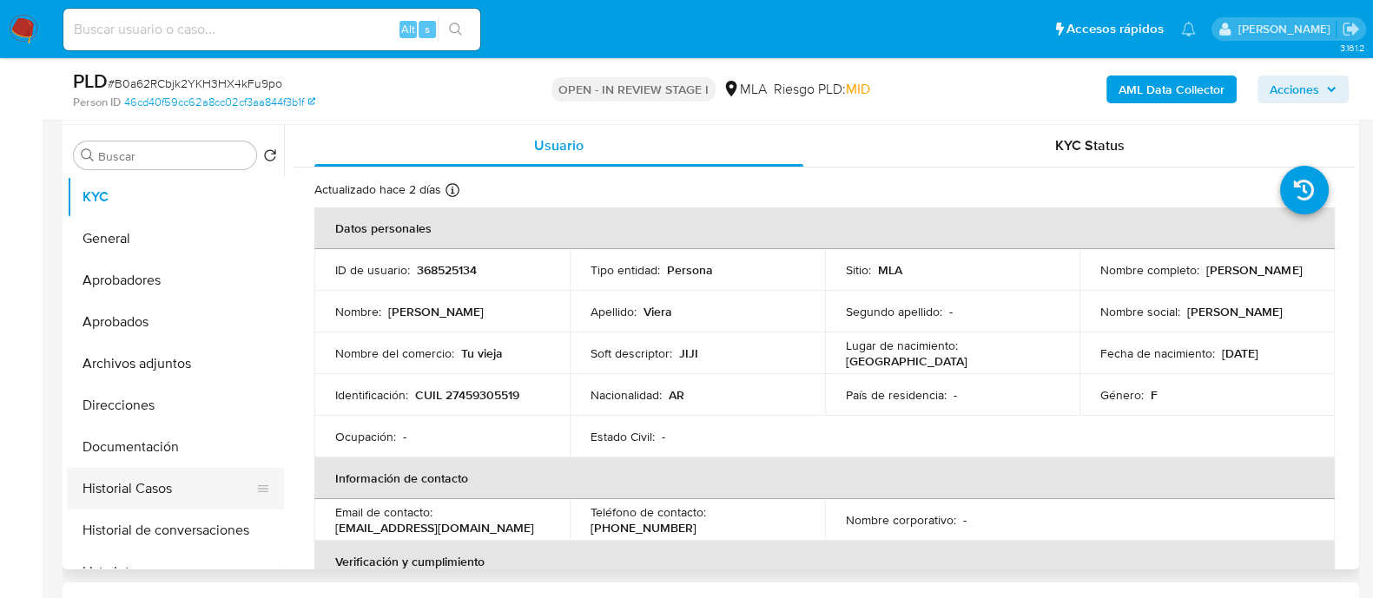
click at [194, 493] on button "Historial Casos" at bounding box center [168, 489] width 203 height 42
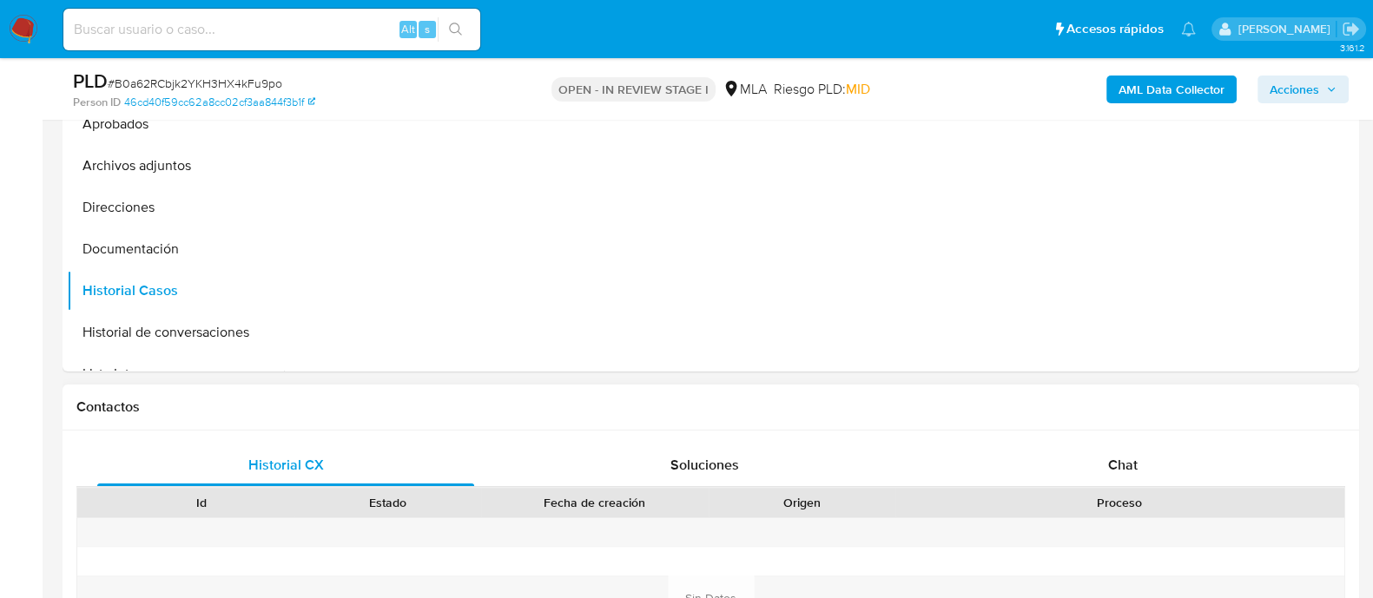
scroll to position [651, 0]
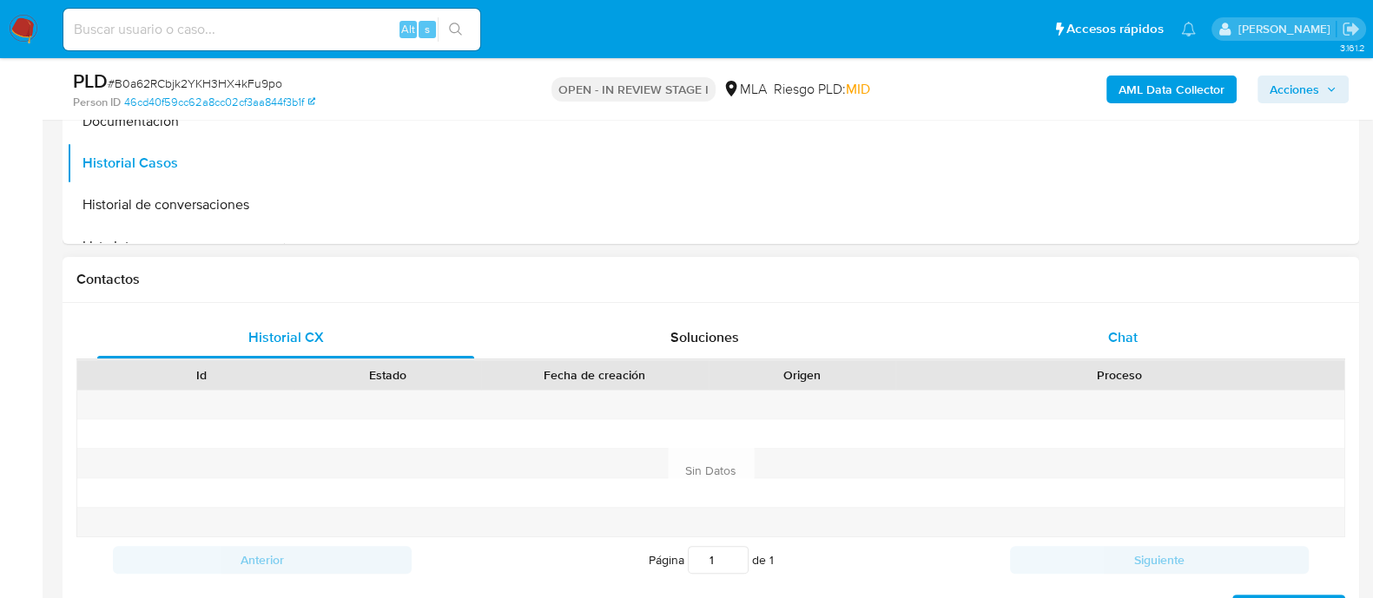
click at [1126, 327] on span "Chat" at bounding box center [1123, 337] width 30 height 20
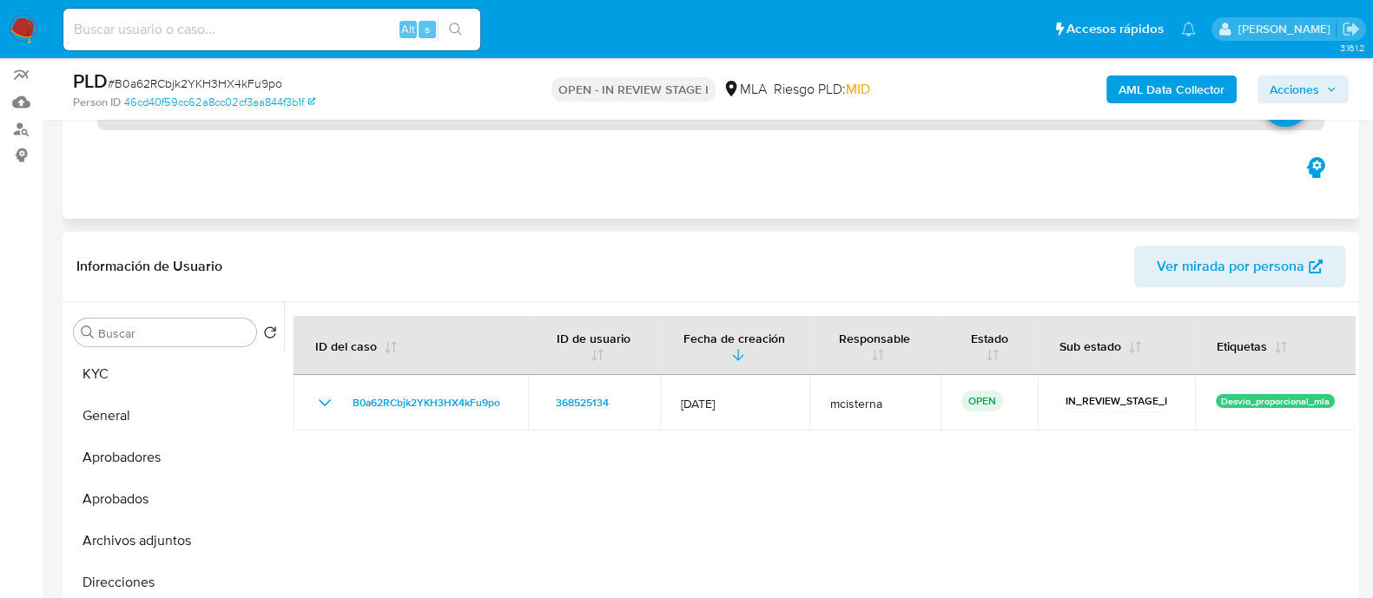
scroll to position [0, 0]
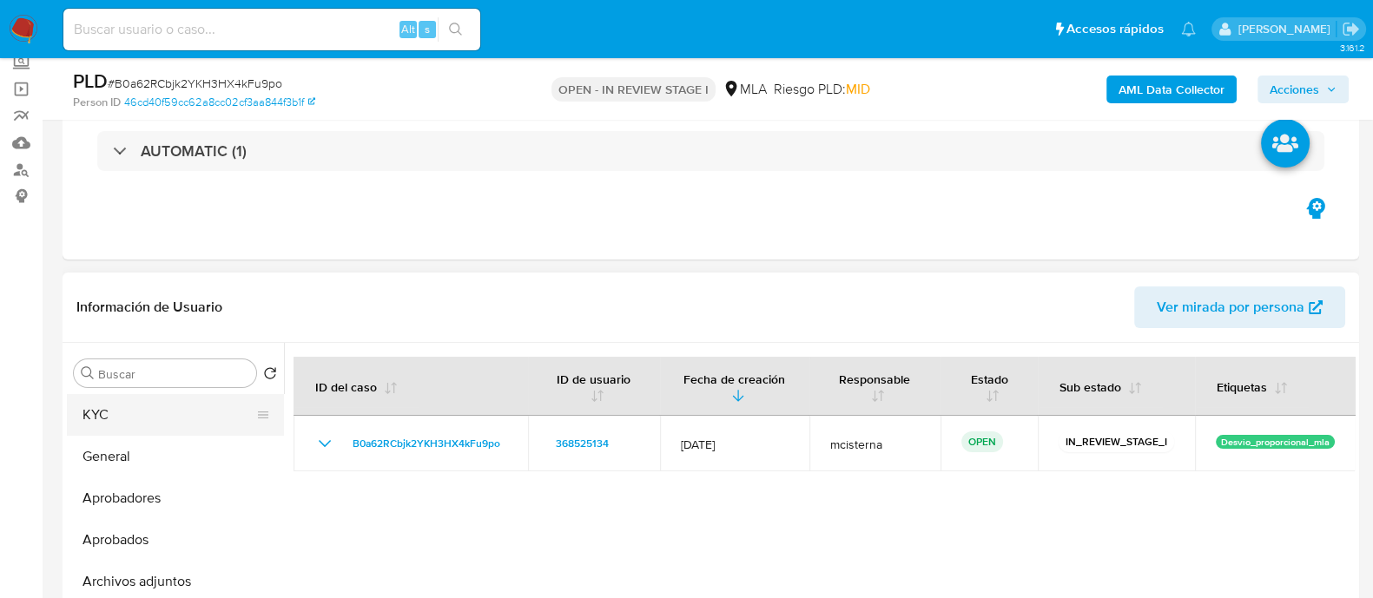
click at [175, 413] on button "KYC" at bounding box center [168, 415] width 203 height 42
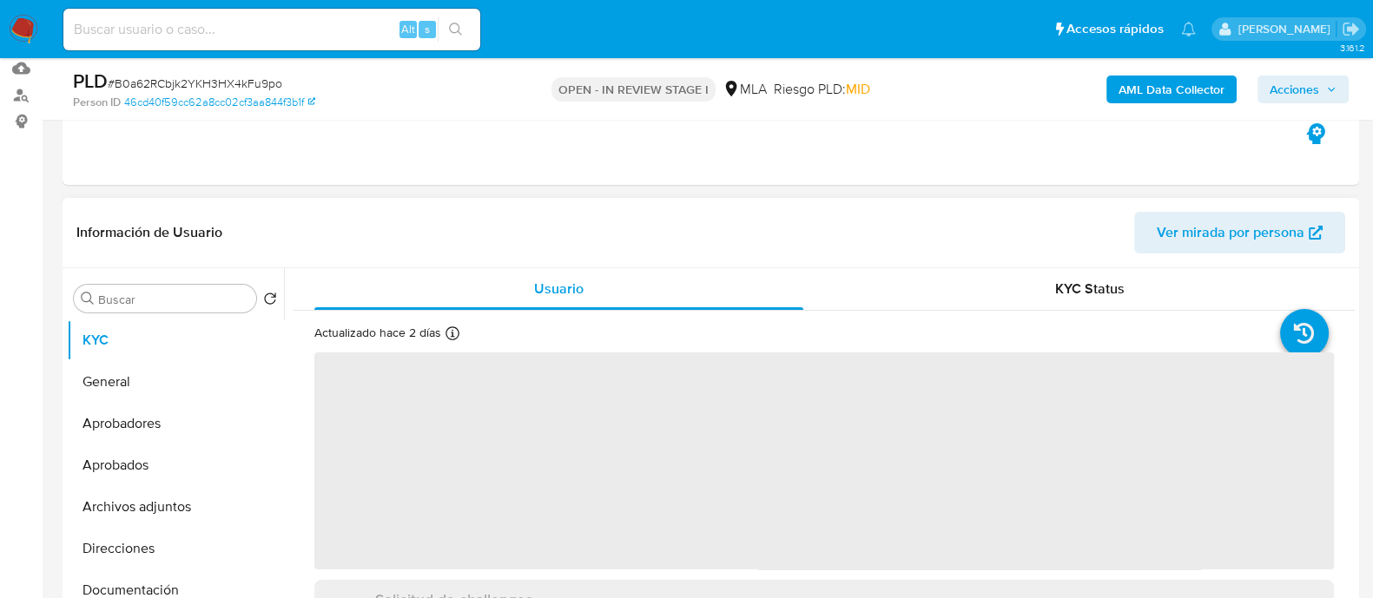
scroll to position [216, 0]
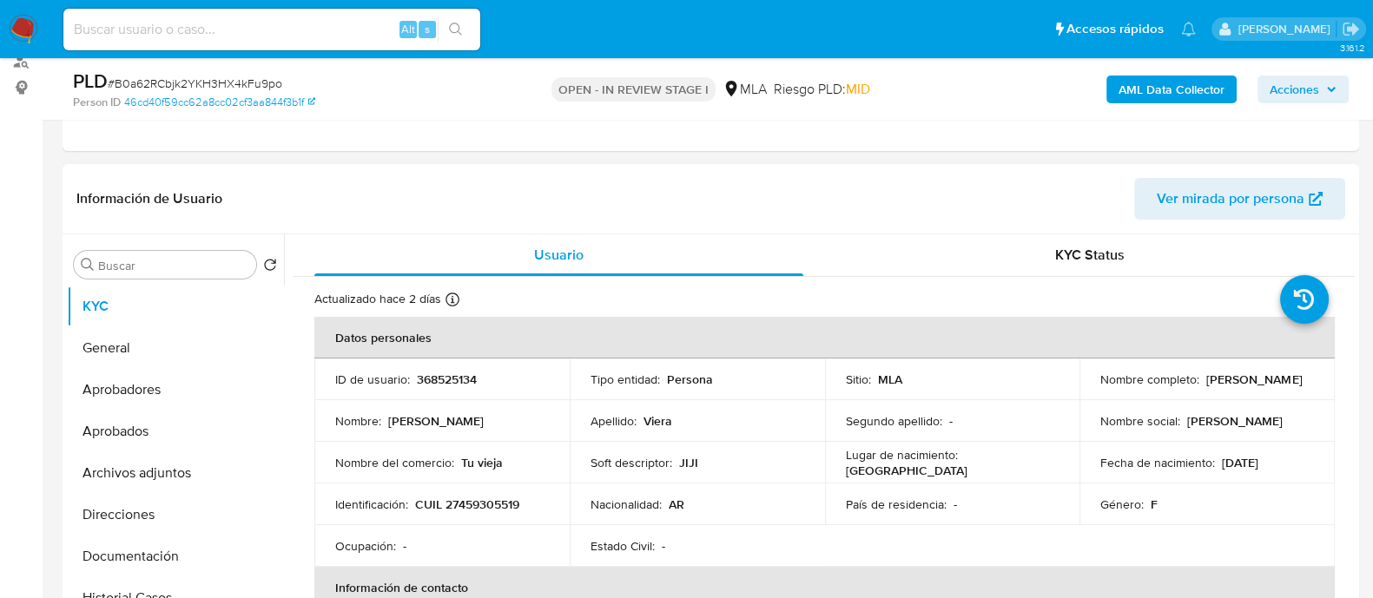
drag, startPoint x: 1097, startPoint y: 386, endPoint x: 1157, endPoint y: 371, distance: 61.7
click at [1247, 386] on div "Nombre completo : [PERSON_NAME]" at bounding box center [1208, 380] width 214 height 16
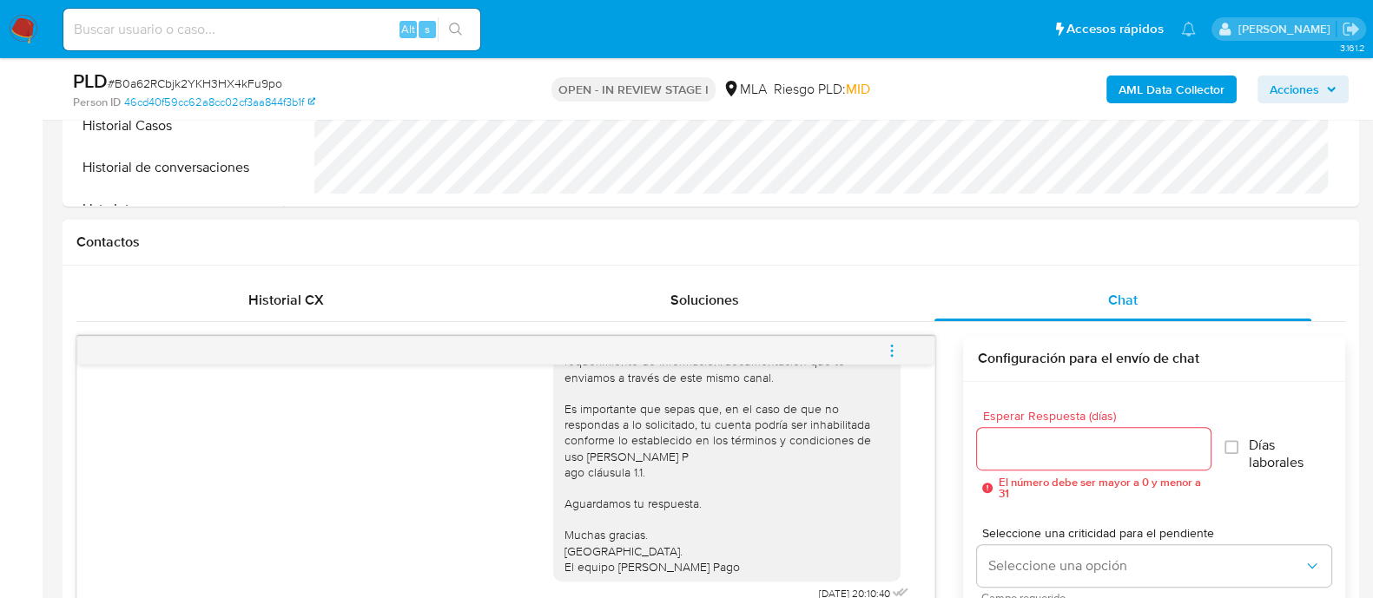
scroll to position [868, 0]
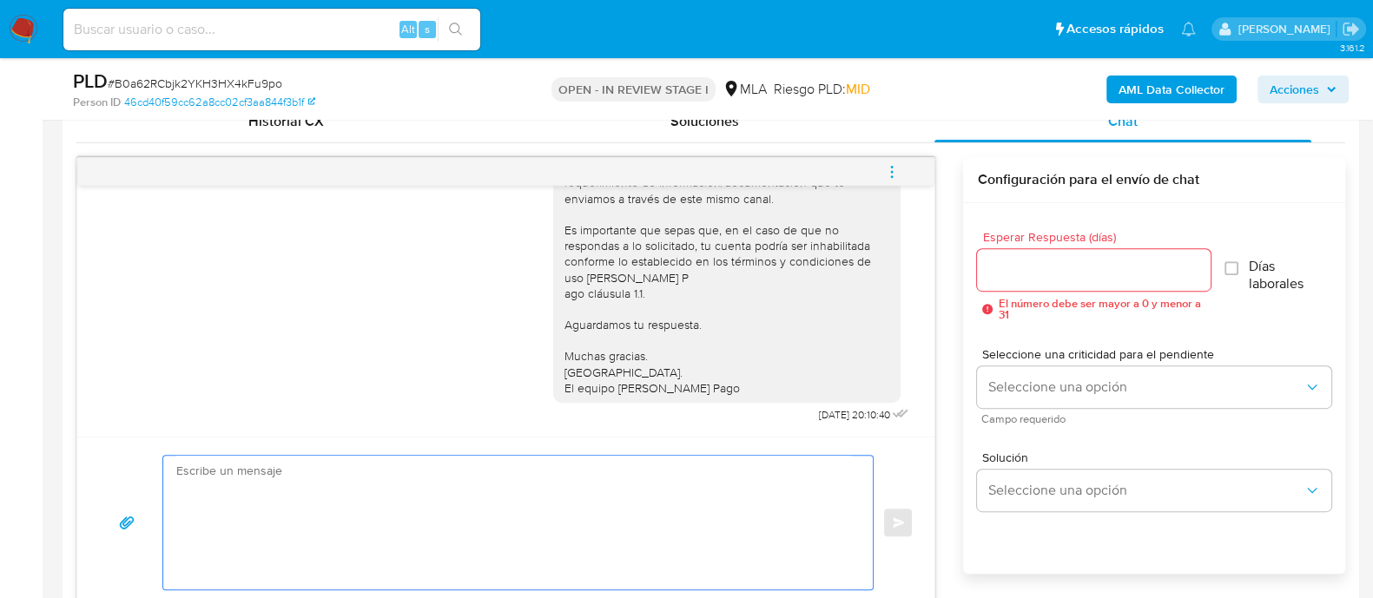
click at [590, 533] on textarea at bounding box center [513, 523] width 675 height 134
paste textarea "[PERSON_NAME]"
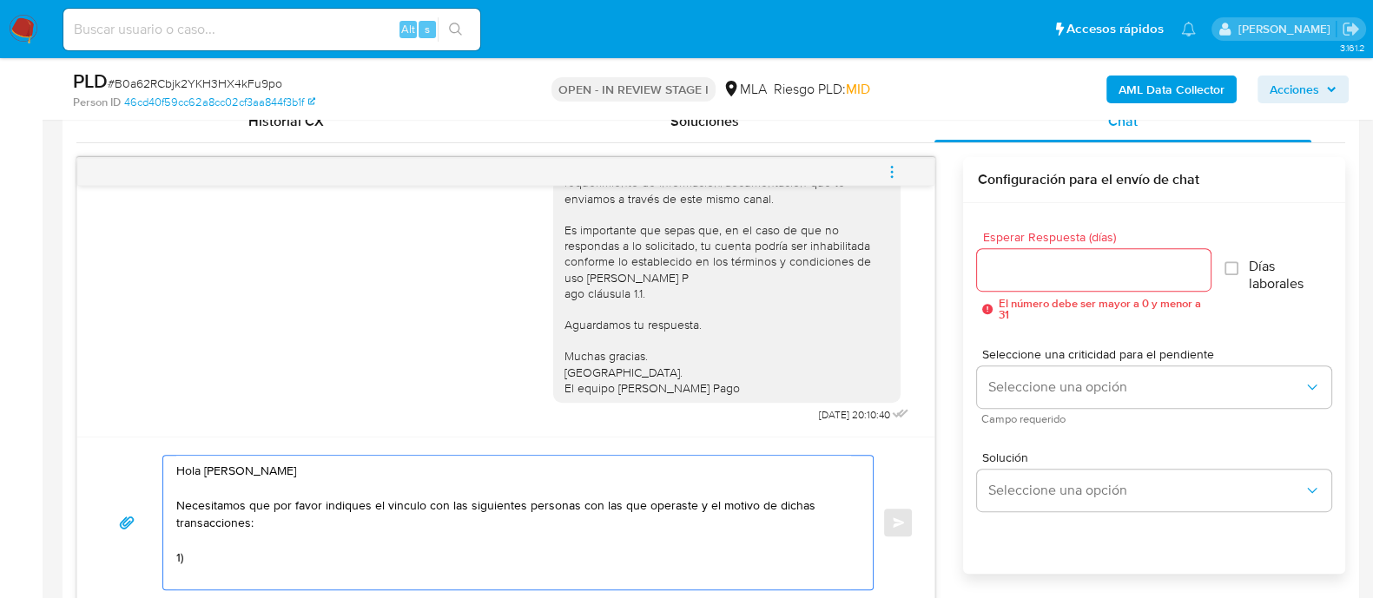
paste textarea "Carlos Alberto Viera"
paste textarea "20294488643"
paste textarea "Claudia Mercedes Bruzzone"
paste textarea "27290546848"
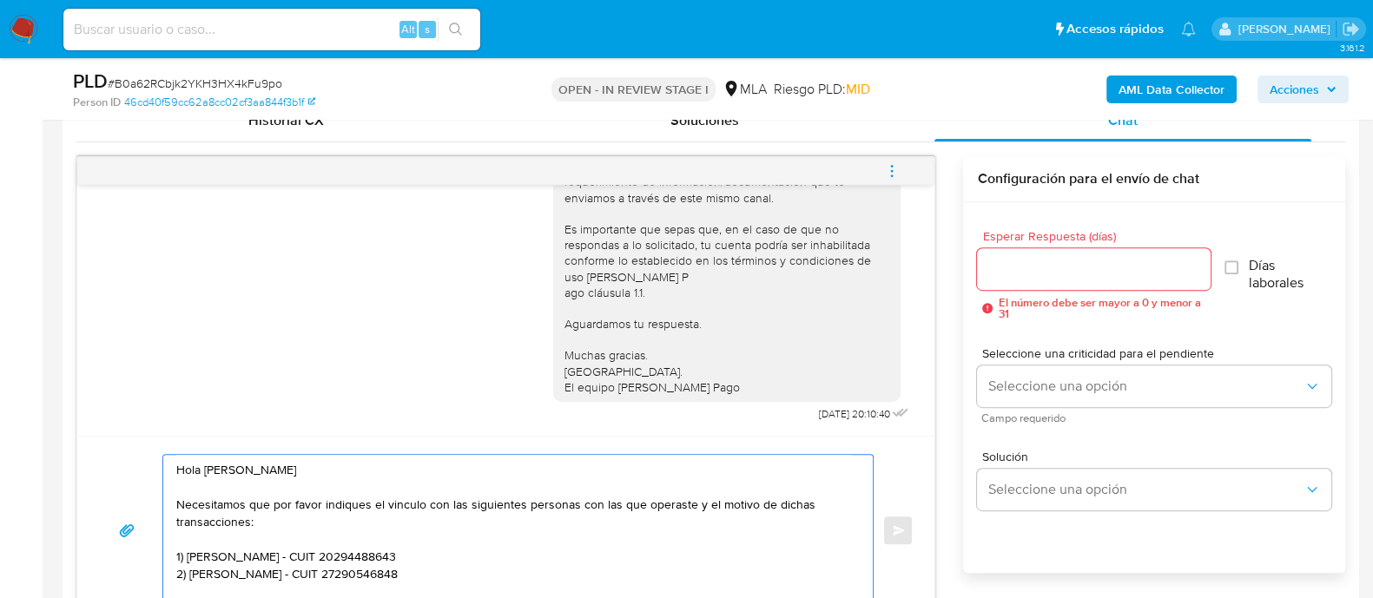
scroll to position [886, 0]
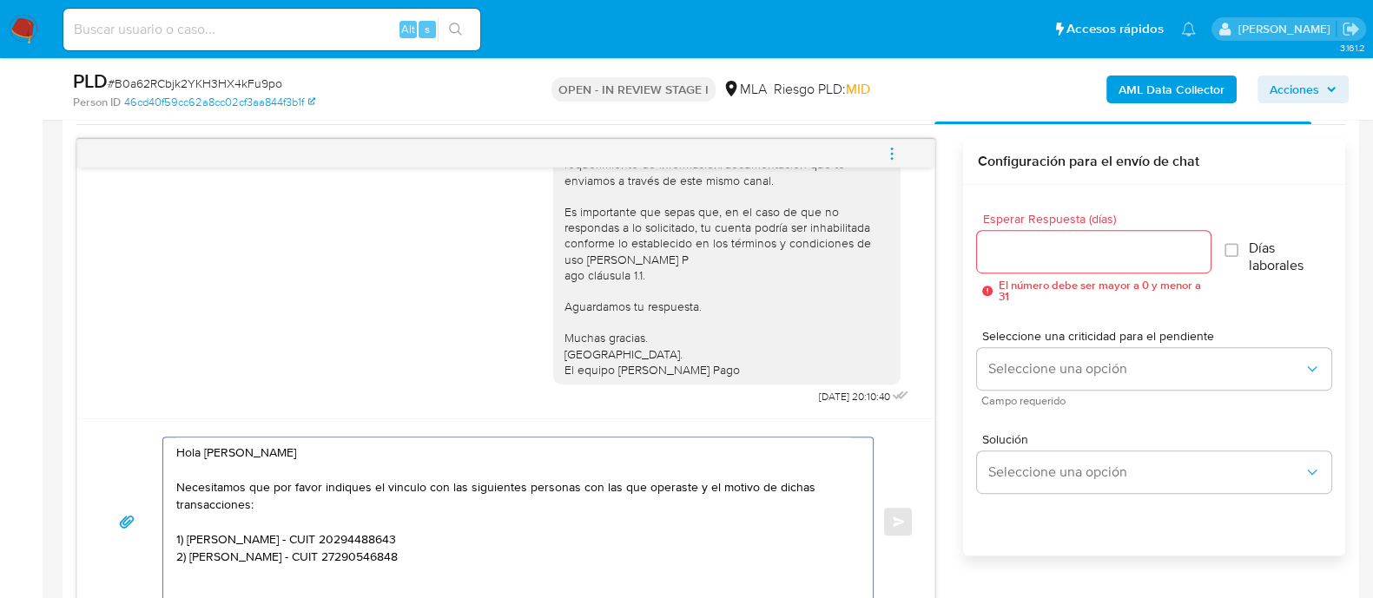
paste textarea "Es importante que sepas que, en caso de no responder a lo solicitado o si lo pr…"
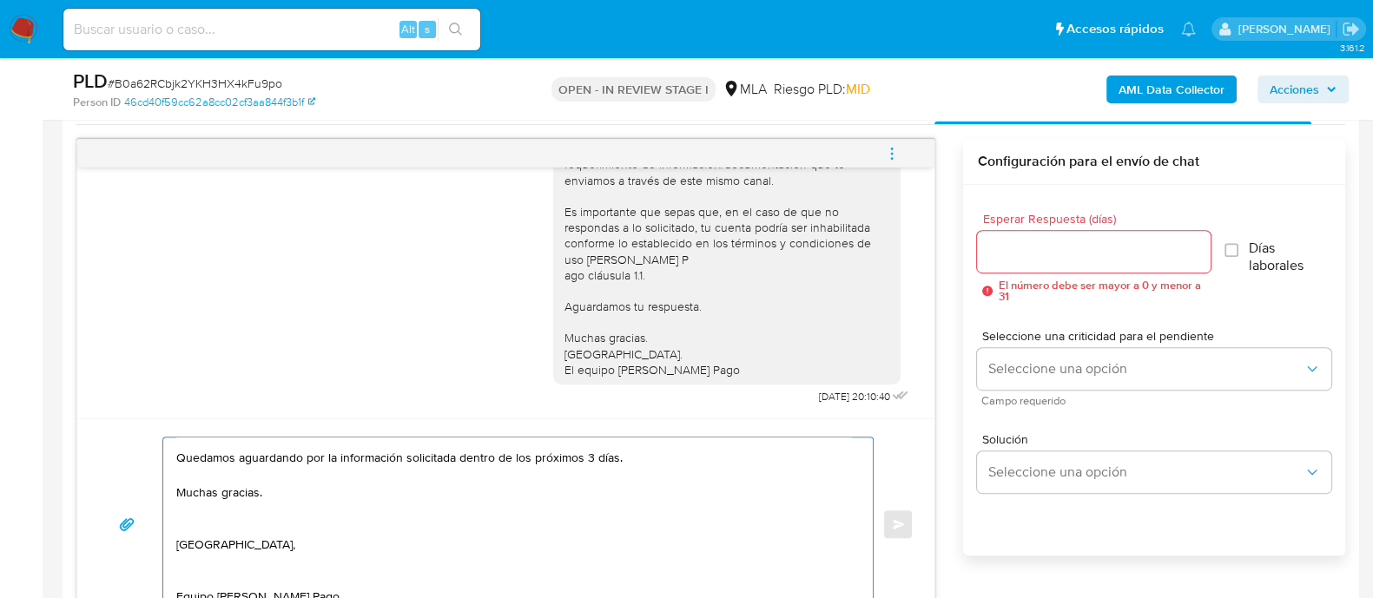
scroll to position [108, 0]
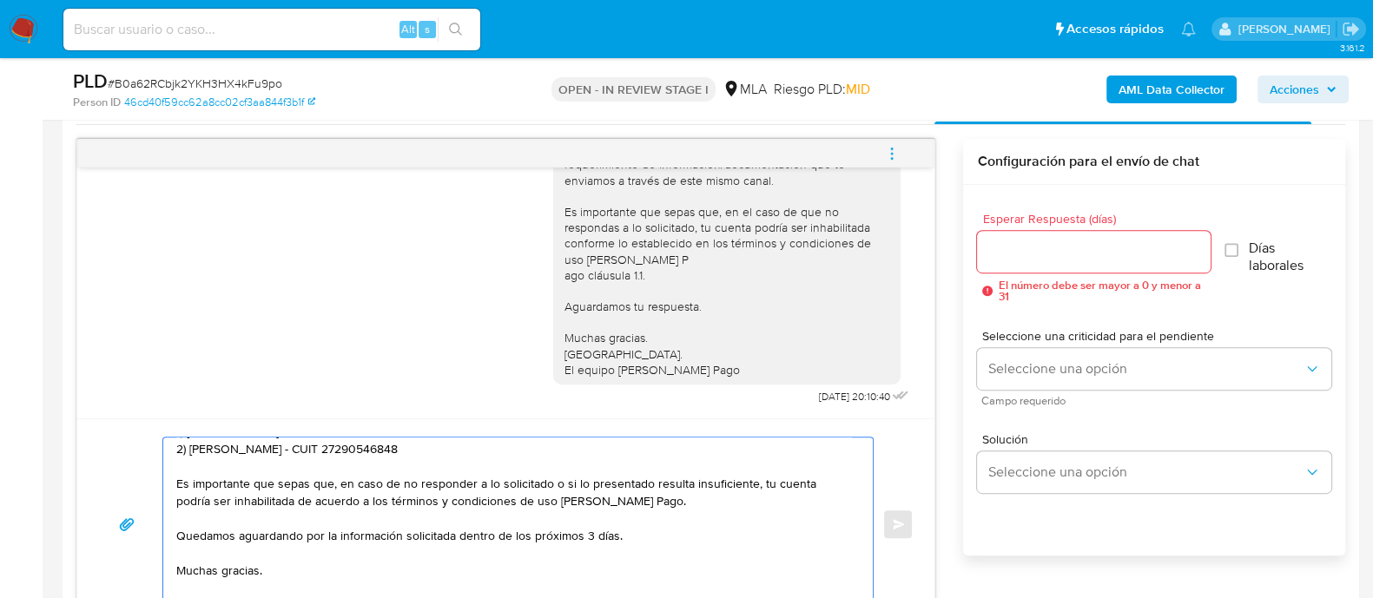
click at [336, 562] on textarea "Hola Sabrina Nicole Viera Necesitamos que por favor indiques el vinculo con las…" at bounding box center [513, 525] width 675 height 174
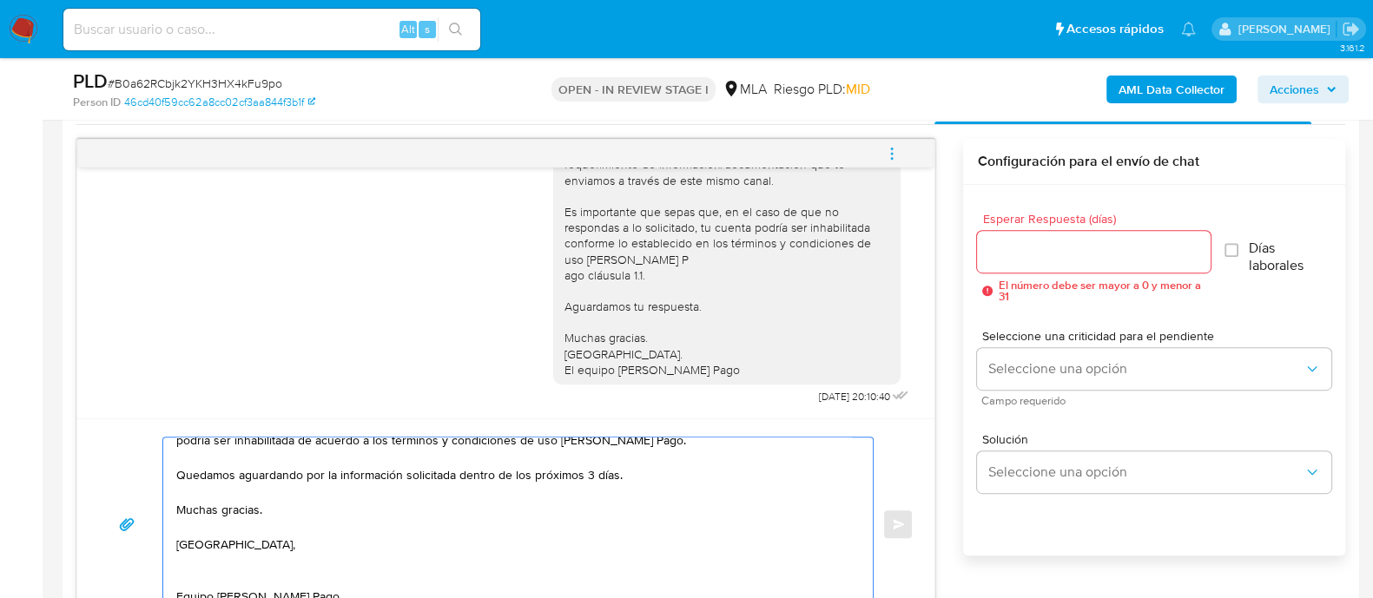
click at [310, 518] on textarea "Hola Sabrina Nicole Viera Necesitamos que por favor indiques el vinculo con las…" at bounding box center [513, 525] width 675 height 174
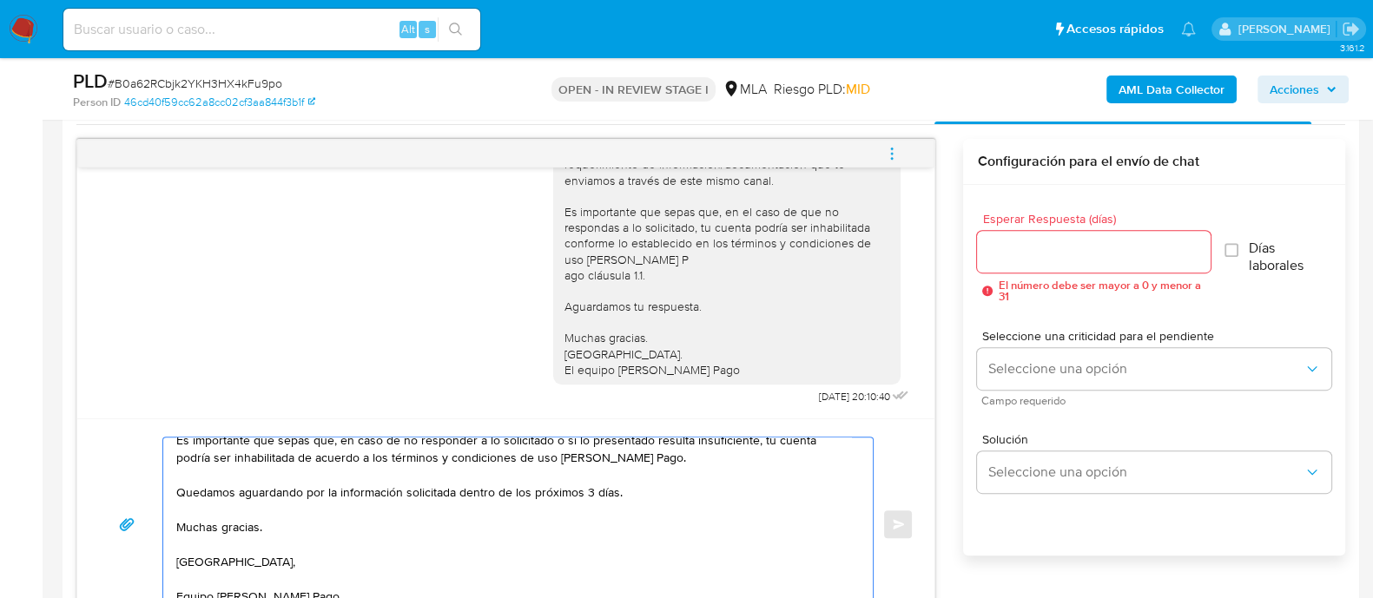
click at [370, 559] on textarea "Hola Sabrina Nicole Viera Necesitamos que por favor indiques el vinculo con las…" at bounding box center [513, 525] width 675 height 174
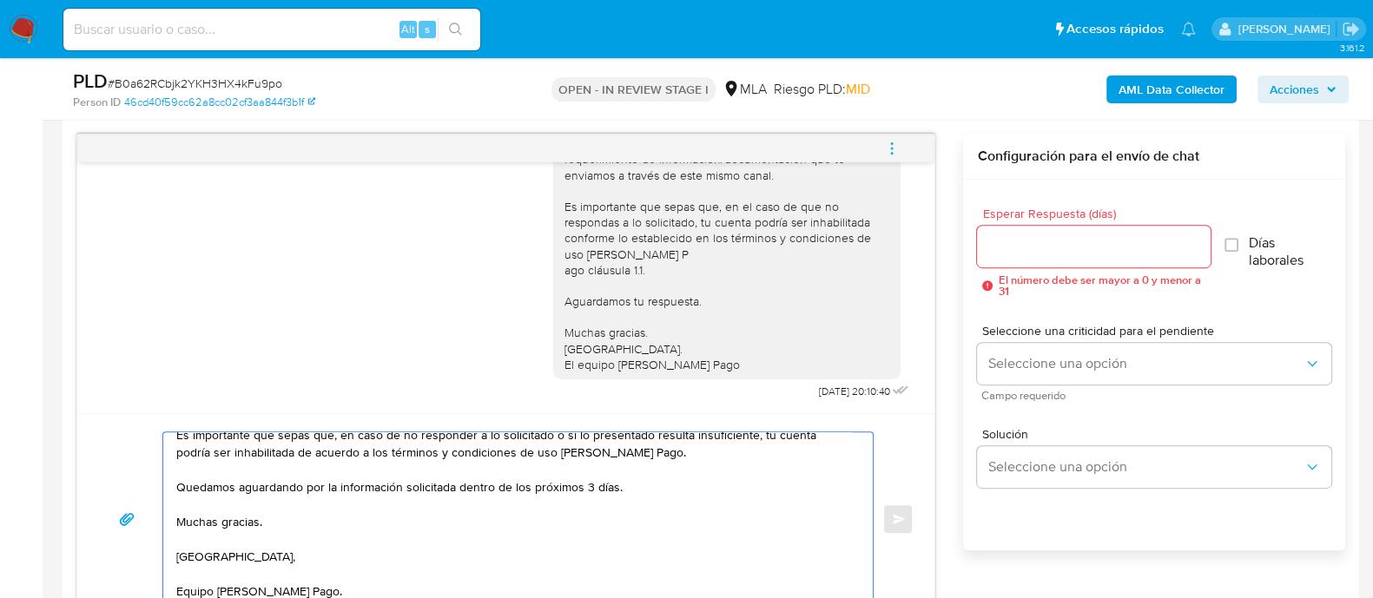
scroll to position [151, 0]
type textarea "Hola Sabrina Nicole Viera Necesitamos que por favor indiques el vinculo con las…"
click at [1048, 249] on input "Esperar Respuesta (días)" at bounding box center [1093, 246] width 233 height 23
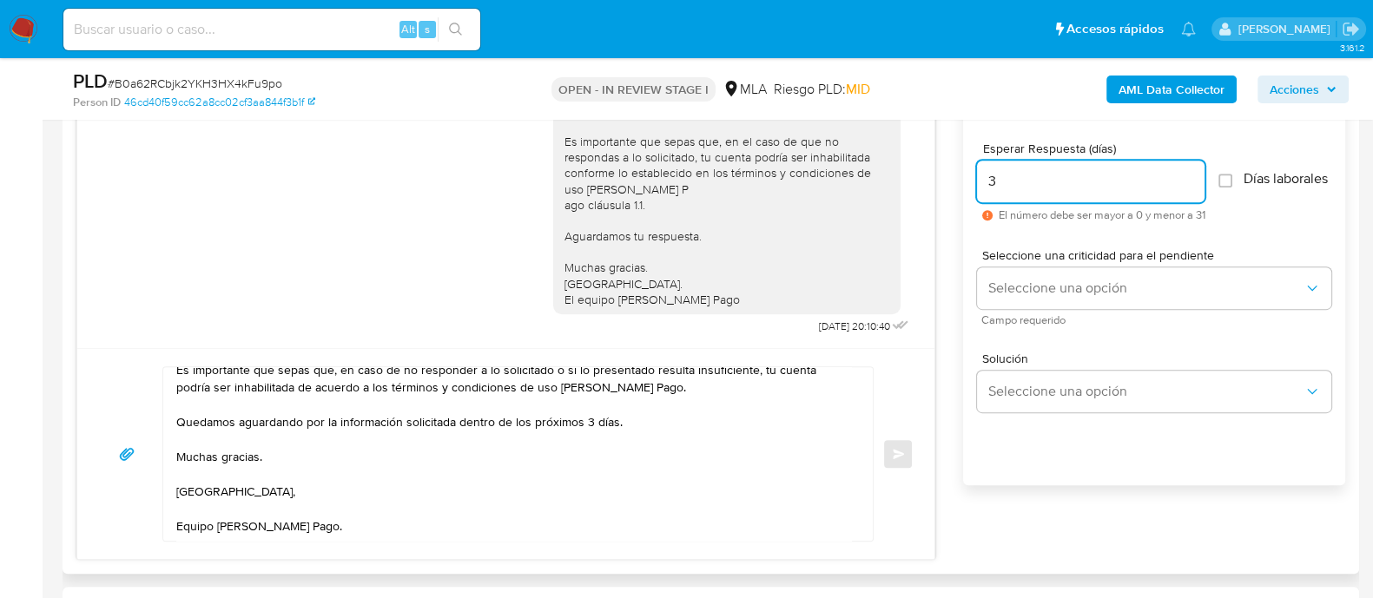
scroll to position [1000, 0]
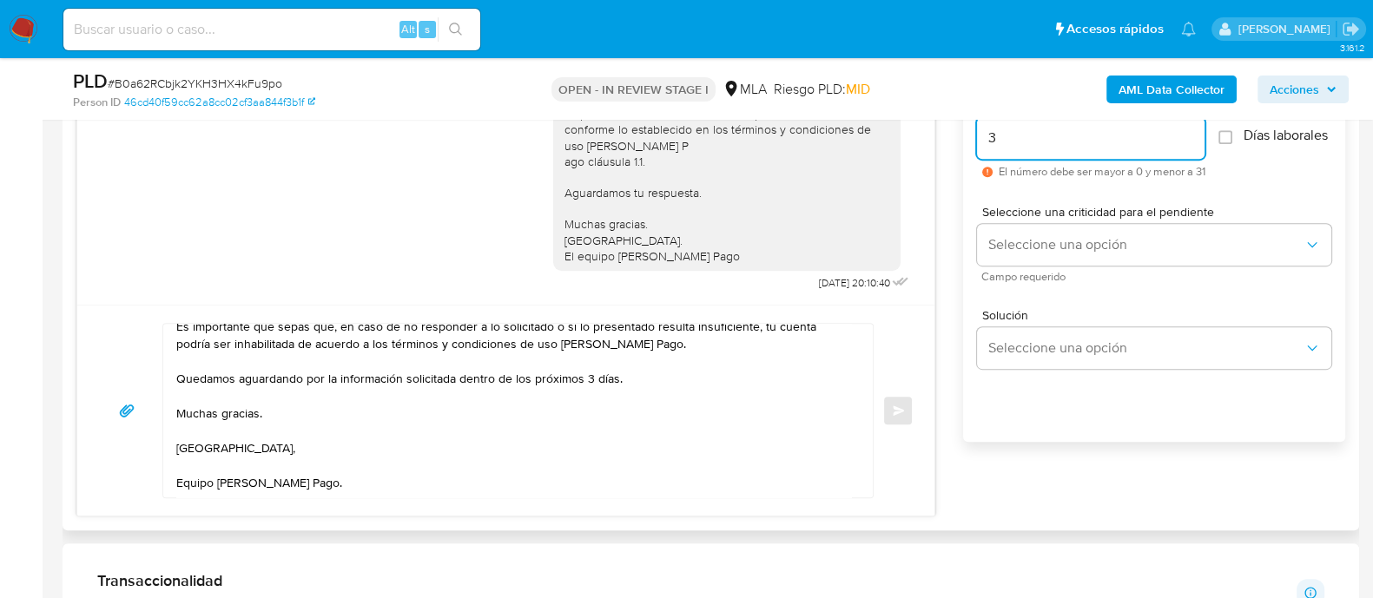
type input "3"
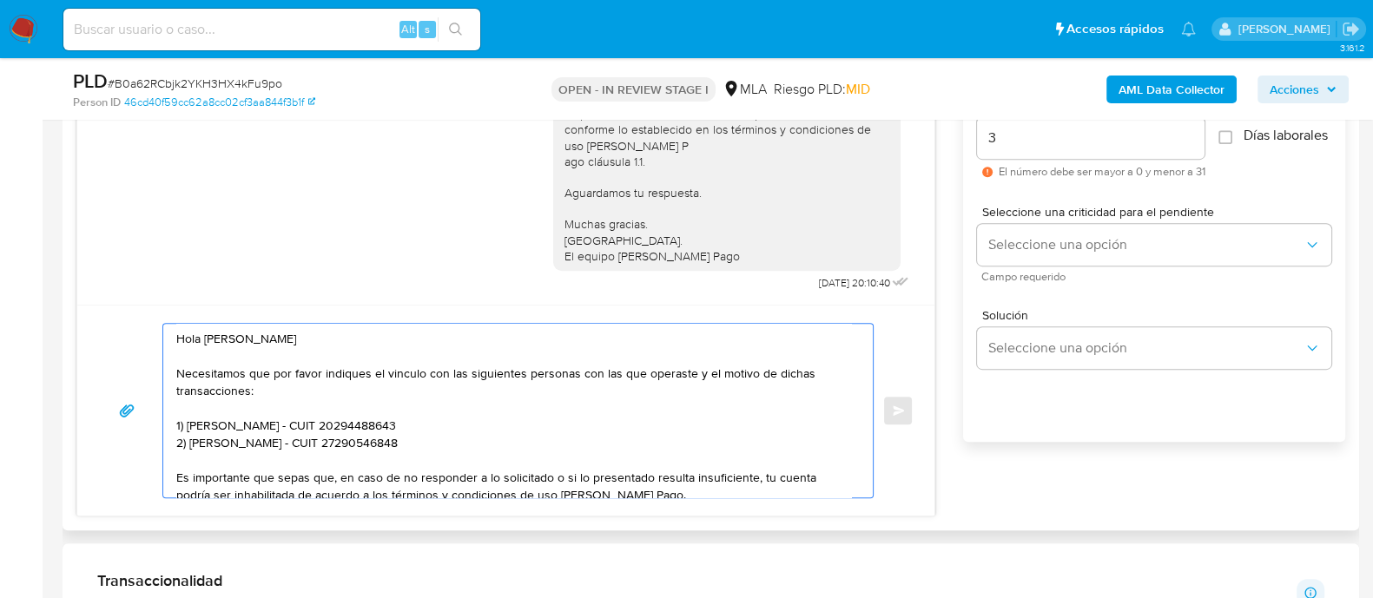
drag, startPoint x: 336, startPoint y: 476, endPoint x: 155, endPoint y: 258, distance: 283.2
click at [155, 258] on div "17/09/2025 14:46:25 Hola, Esperamos que te encuentres muy bien. Te consultamos …" at bounding box center [505, 271] width 859 height 492
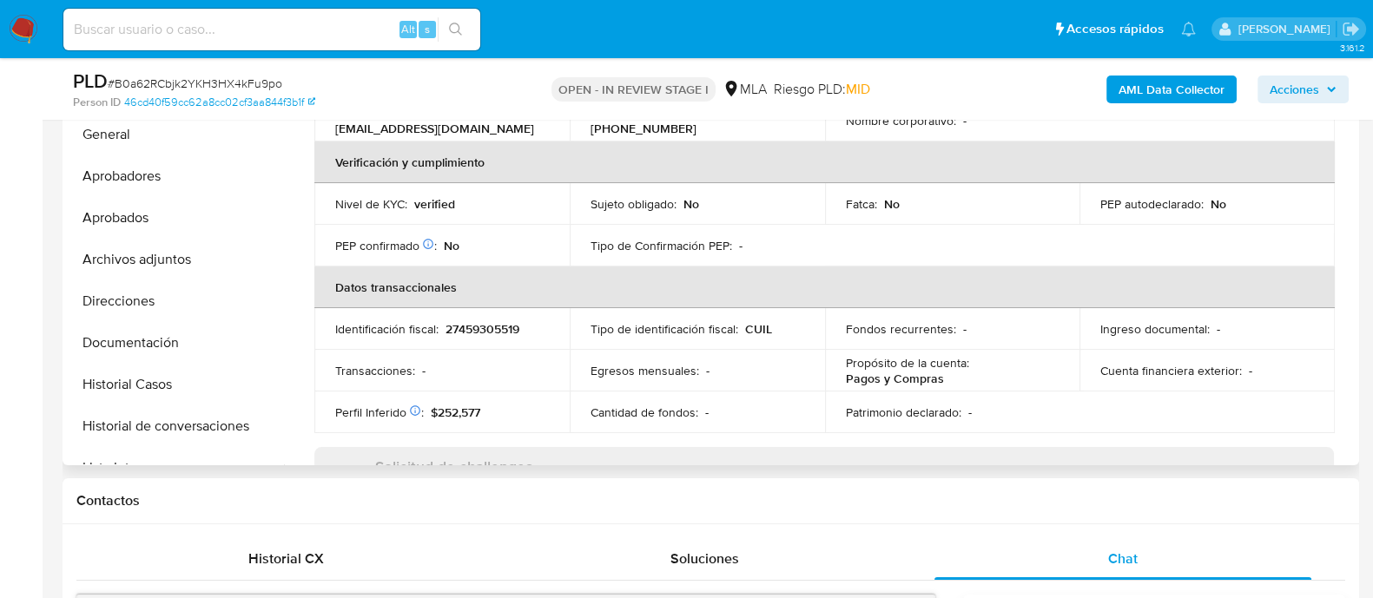
scroll to position [240, 0]
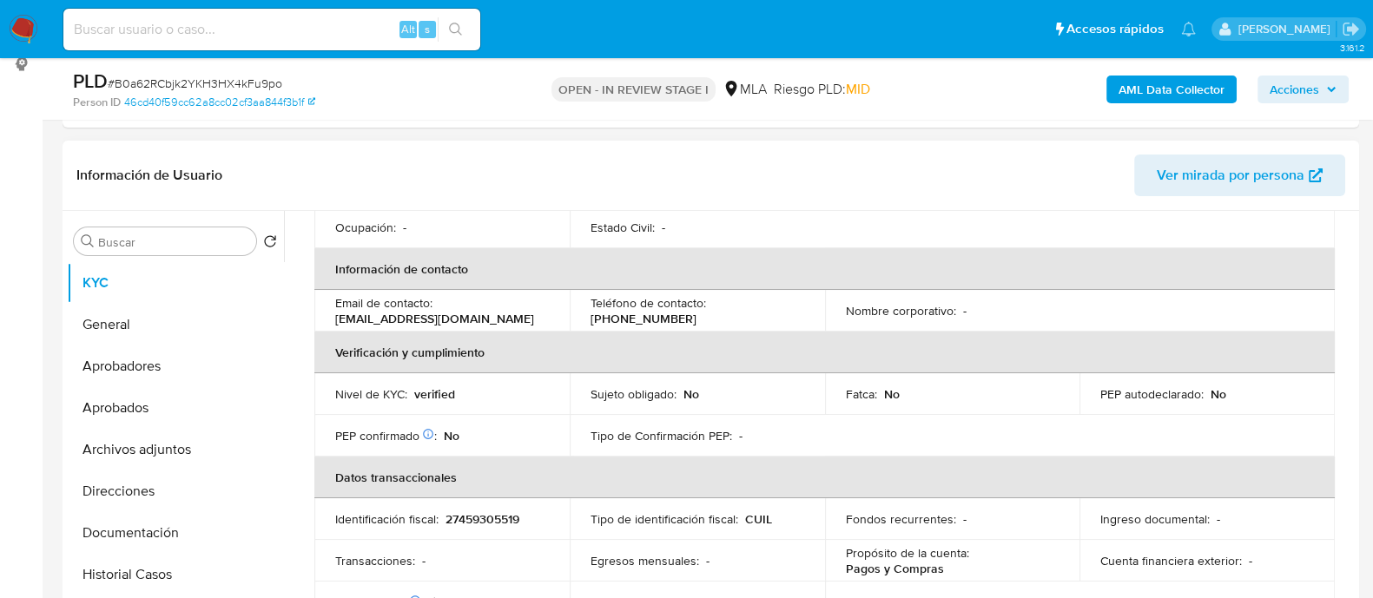
drag, startPoint x: 335, startPoint y: 315, endPoint x: 555, endPoint y: 314, distance: 219.8
click at [555, 314] on td "Email de contacto : nicoleviera21092004sabrina@gmail.com" at bounding box center [441, 311] width 255 height 42
copy p "[EMAIL_ADDRESS][DOMAIN_NAME]"
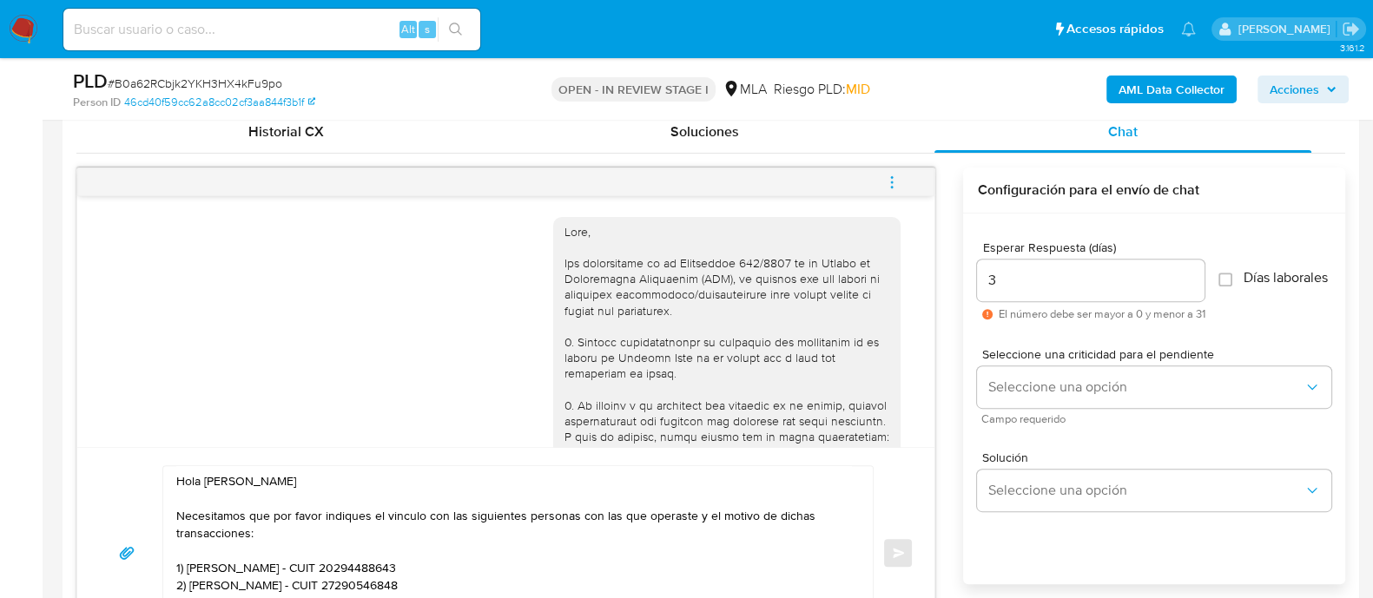
scroll to position [891, 0]
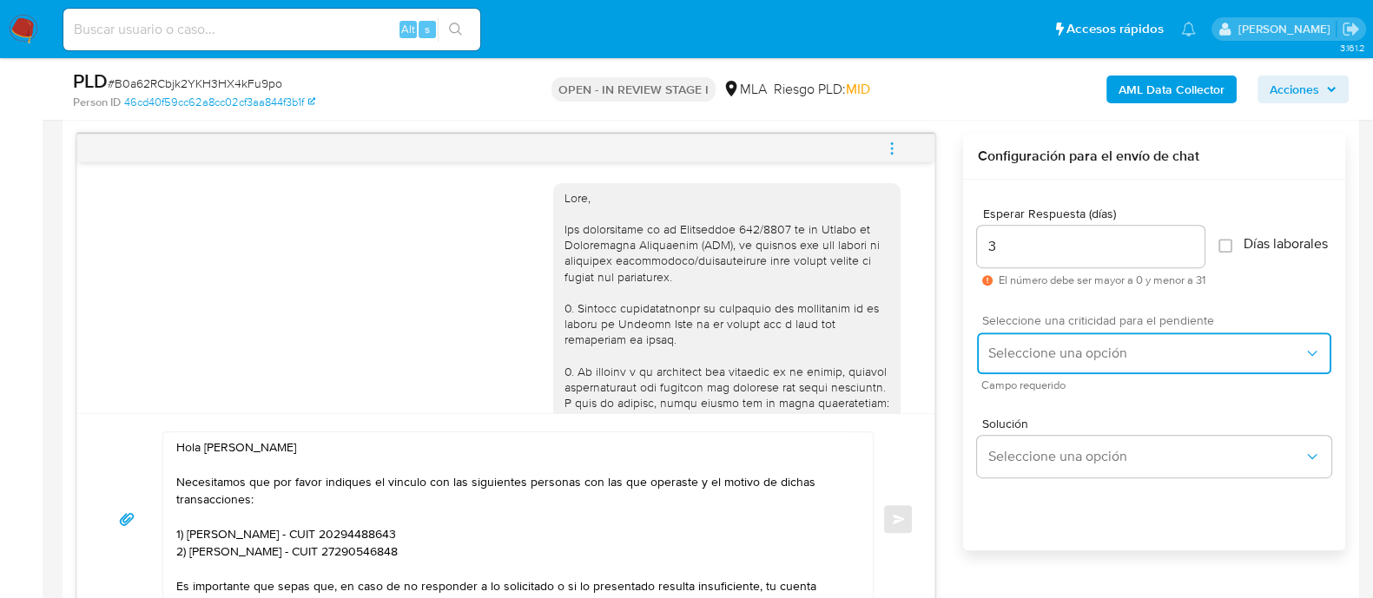
click at [1003, 374] on button "Seleccione una opción" at bounding box center [1154, 354] width 354 height 42
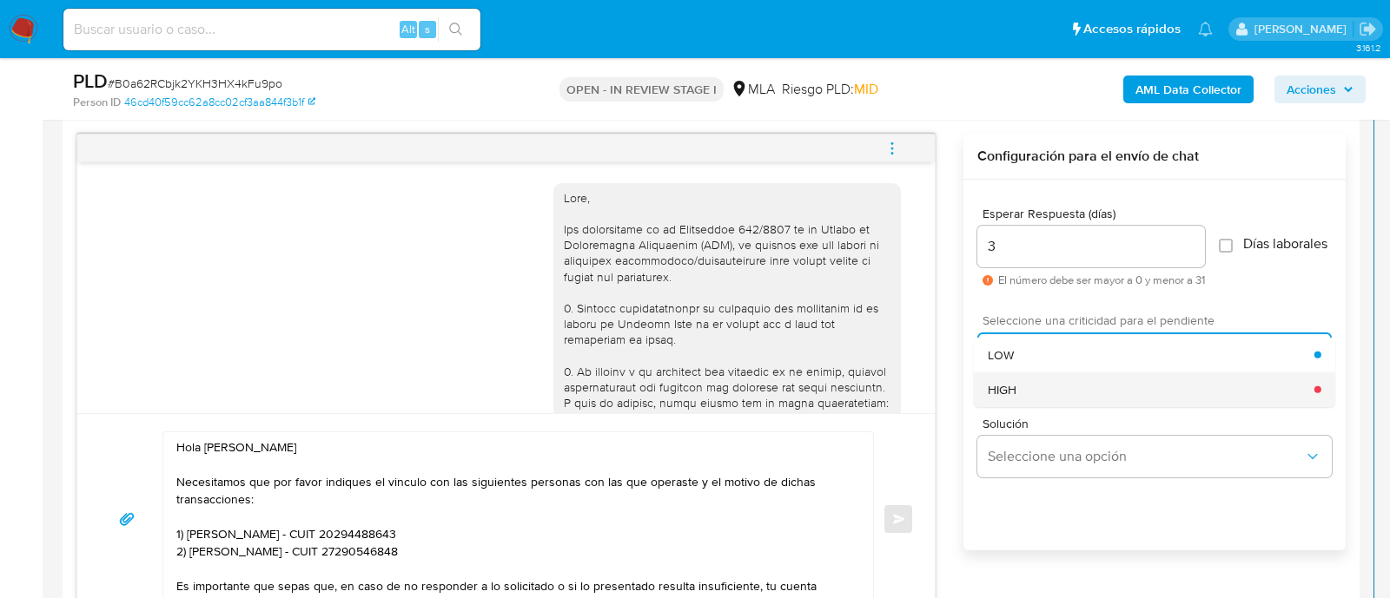
click at [1005, 397] on span "HIGH" at bounding box center [1002, 389] width 29 height 16
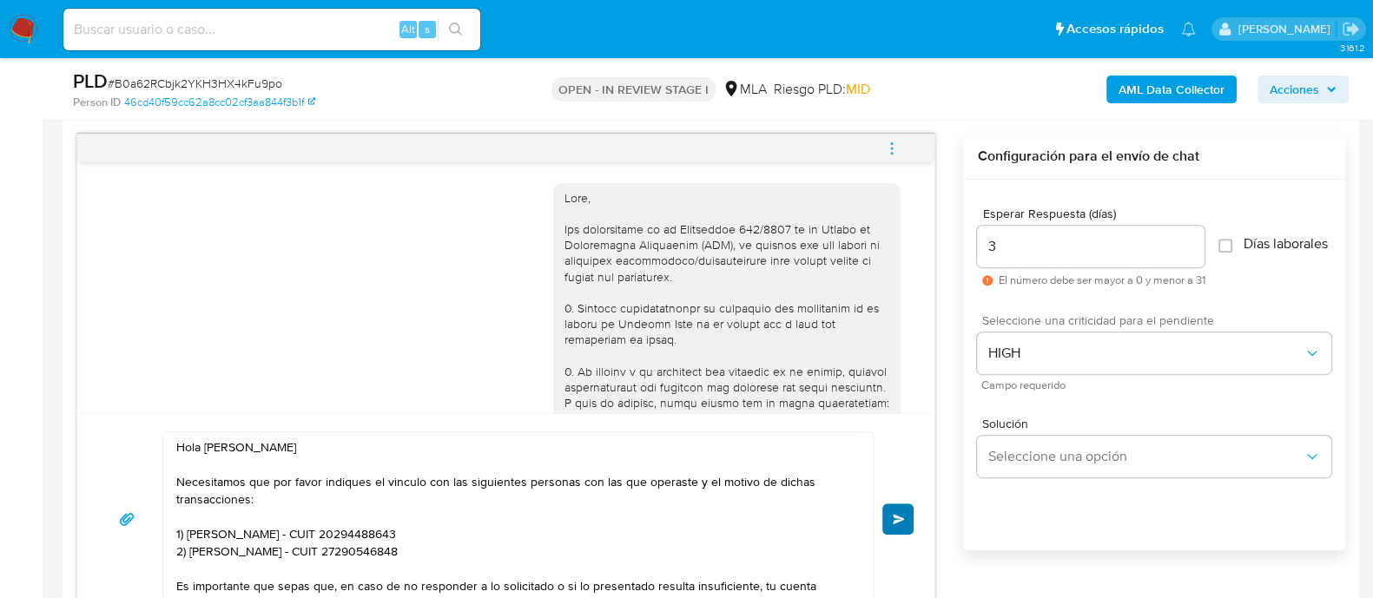
click at [882, 514] on div "Hola Sabrina Nicole Viera Necesitamos que por favor indiques el vinculo con las…" at bounding box center [506, 519] width 816 height 175
click at [903, 518] on span "Enviar" at bounding box center [899, 519] width 12 height 10
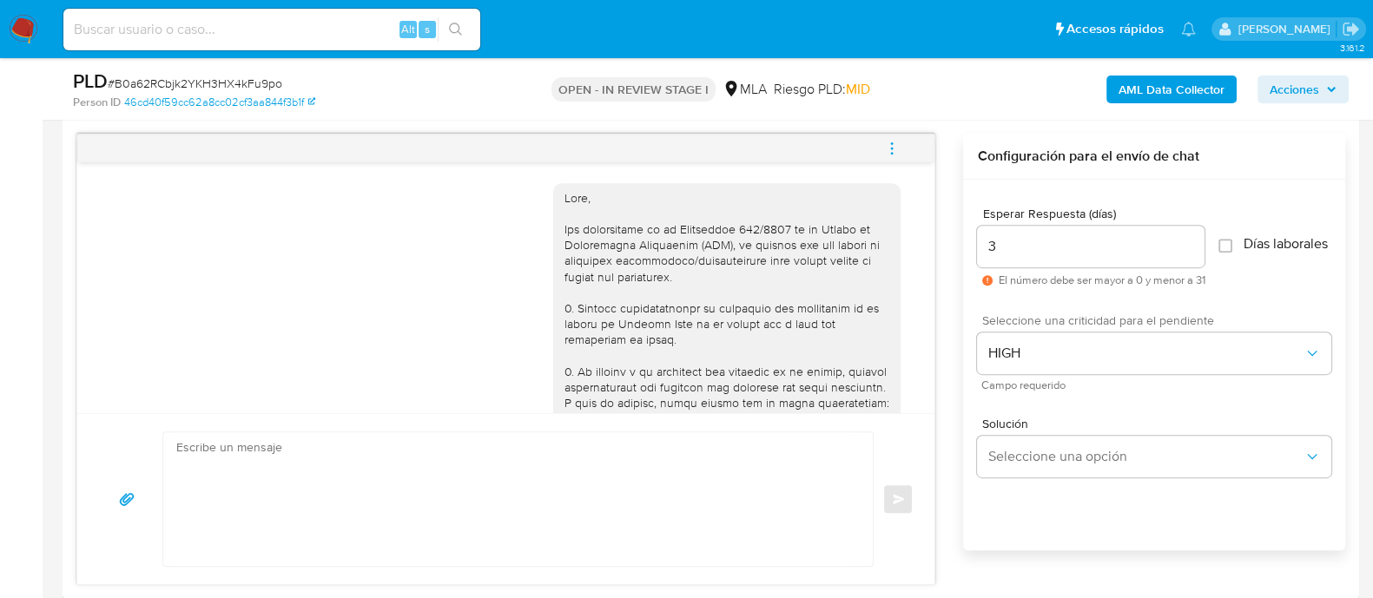
scroll to position [1511, 0]
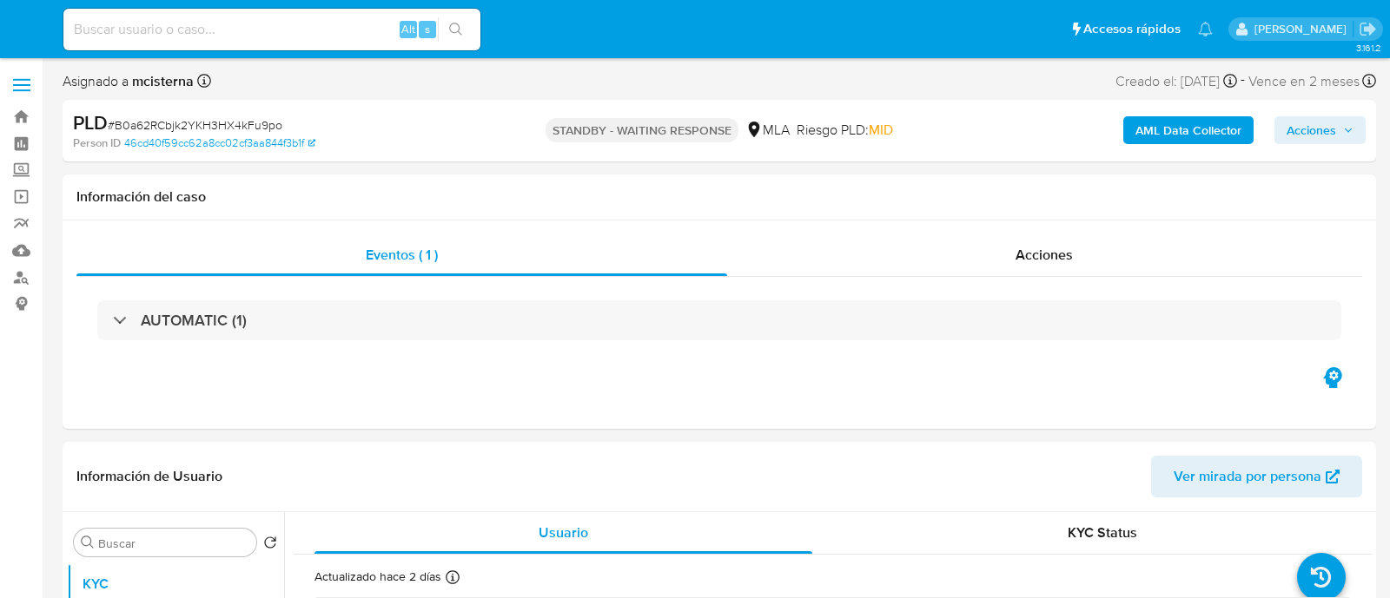
select select "10"
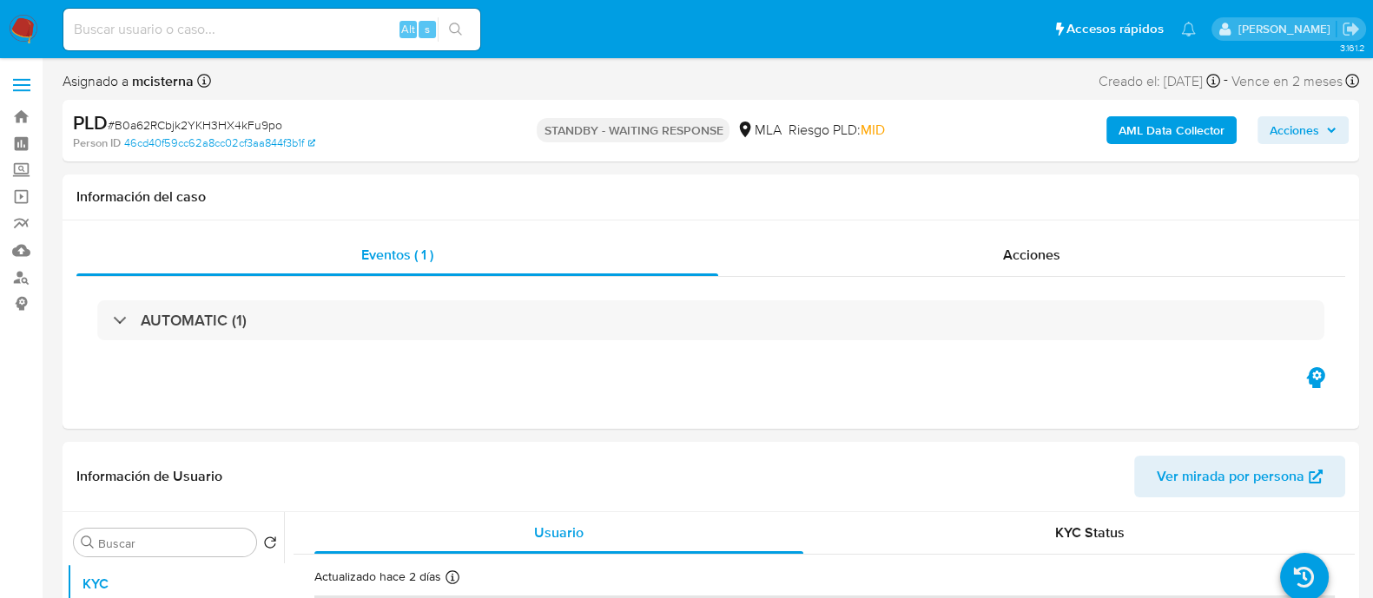
click at [366, 35] on input at bounding box center [271, 29] width 417 height 23
paste input "463944542"
type input "463944542"
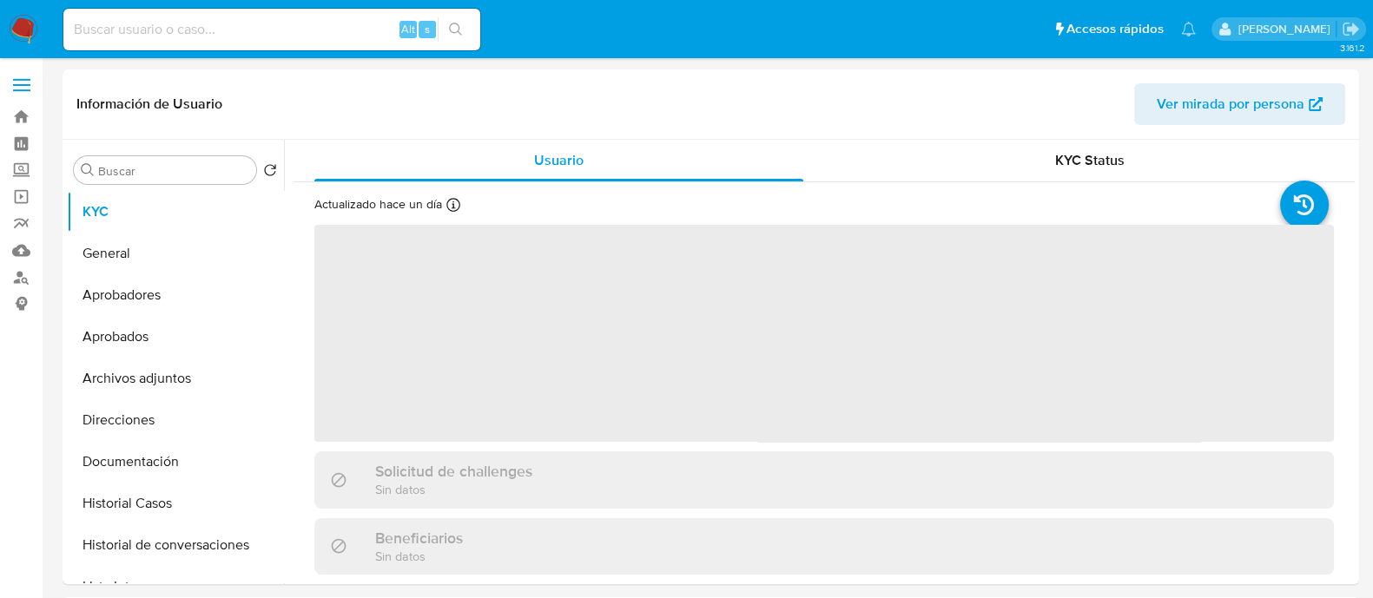
select select "10"
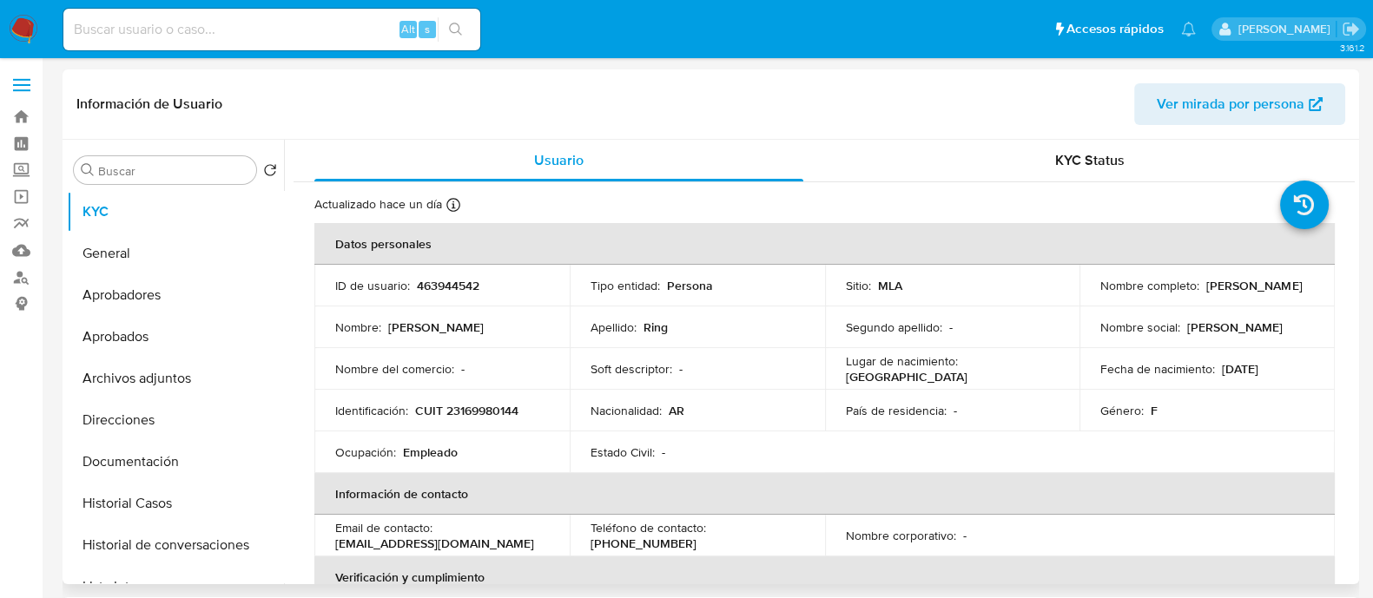
click at [499, 414] on p "CUIT 23169980144" at bounding box center [466, 411] width 103 height 16
click at [500, 414] on p "CUIT 23169980144" at bounding box center [466, 411] width 103 height 16
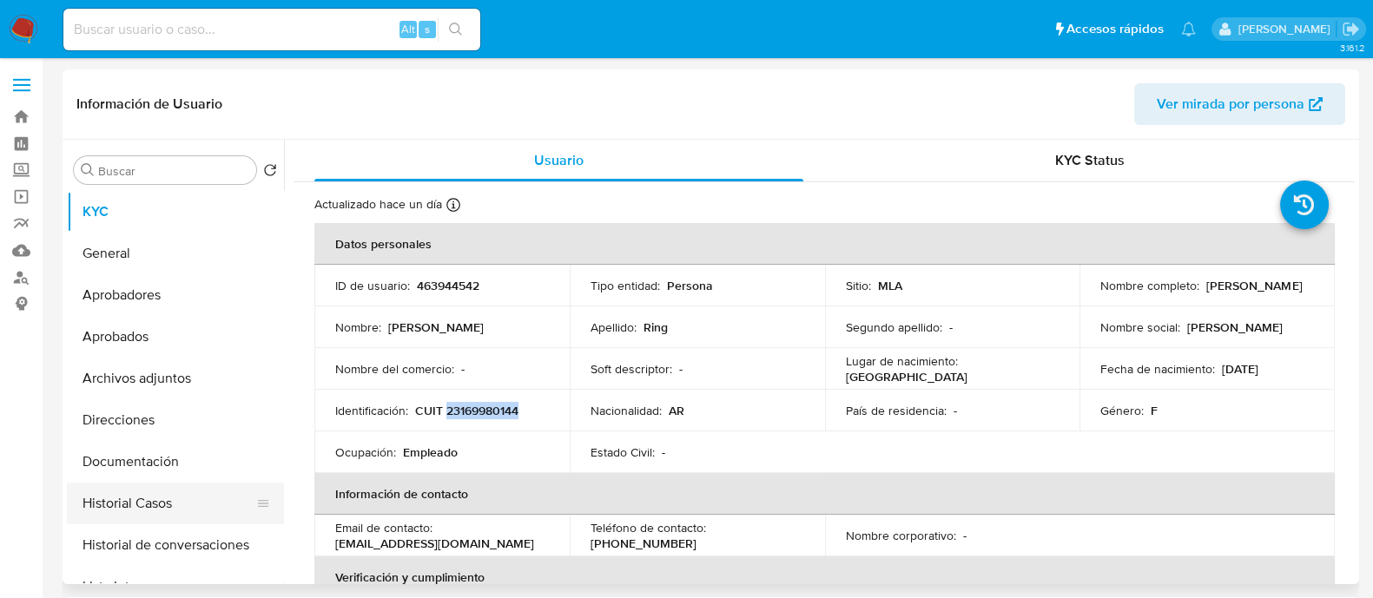
click at [197, 501] on button "Historial Casos" at bounding box center [168, 504] width 203 height 42
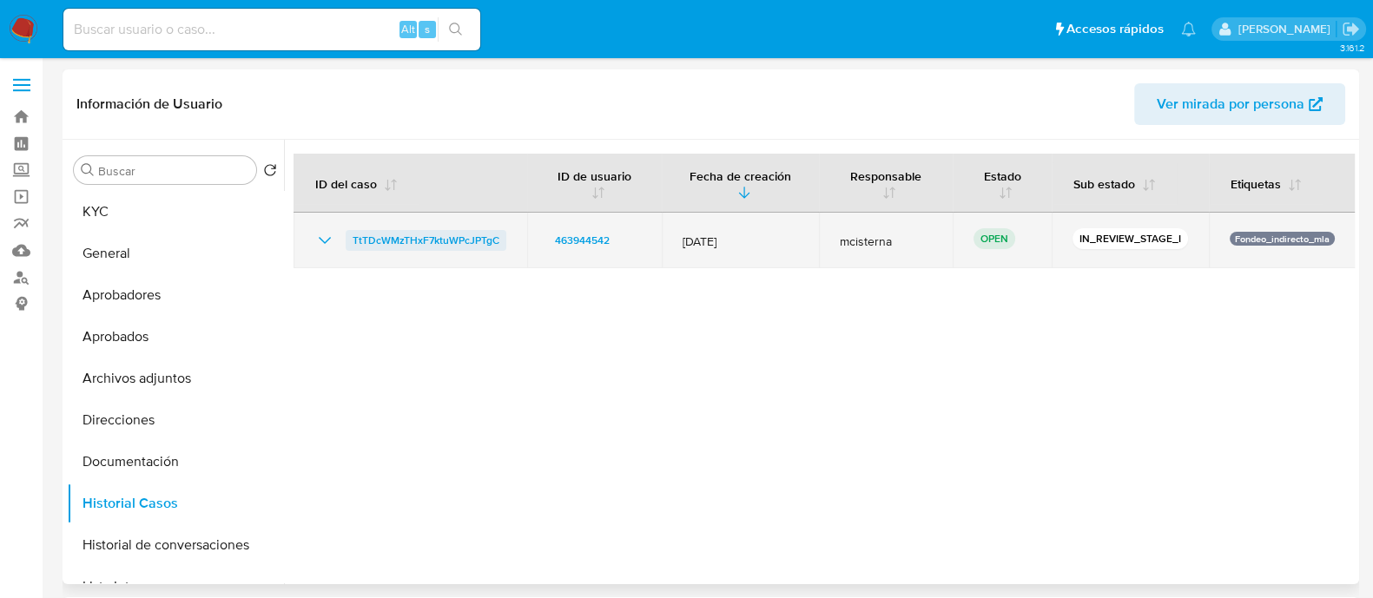
click at [473, 233] on span "TtTDcWMzTHxF7ktuWPcJPTgC" at bounding box center [426, 240] width 147 height 21
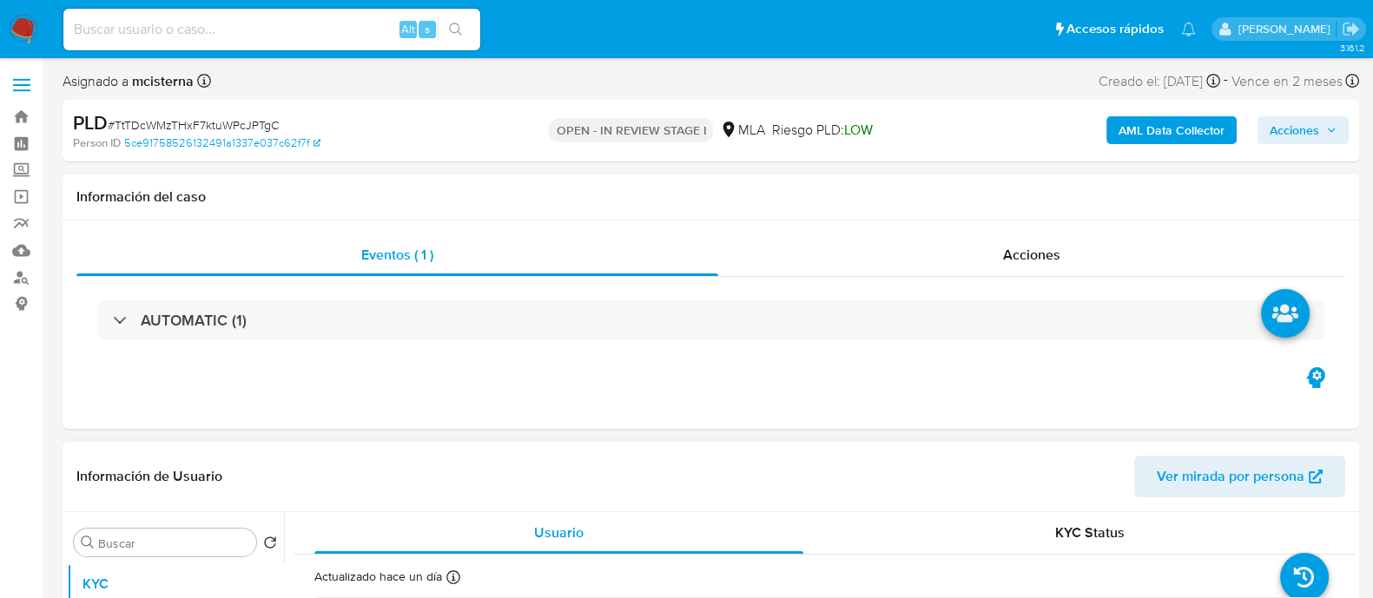
select select "10"
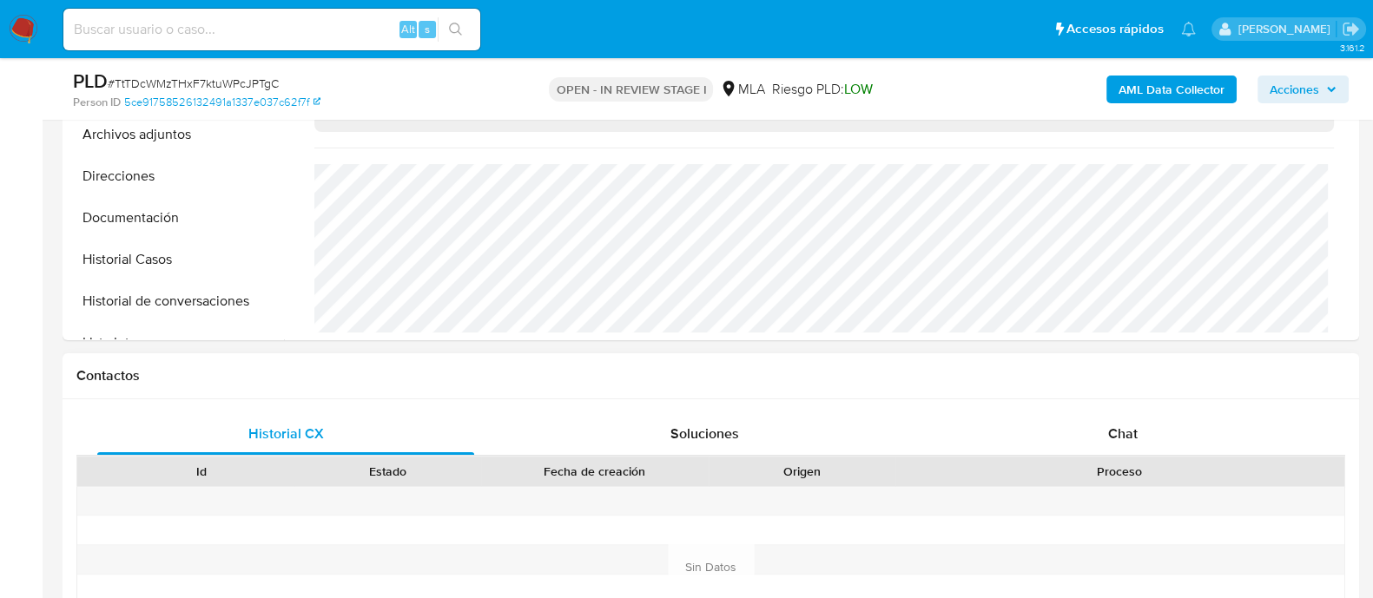
scroll to position [651, 0]
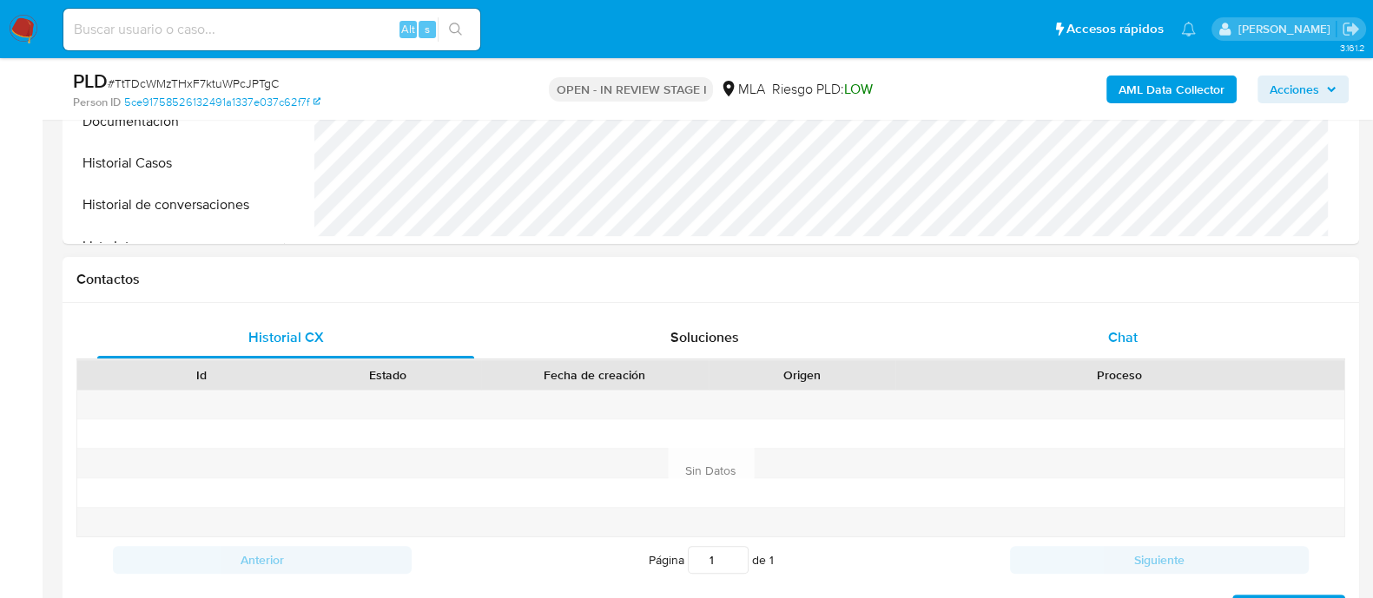
click at [1117, 335] on span "Chat" at bounding box center [1123, 337] width 30 height 20
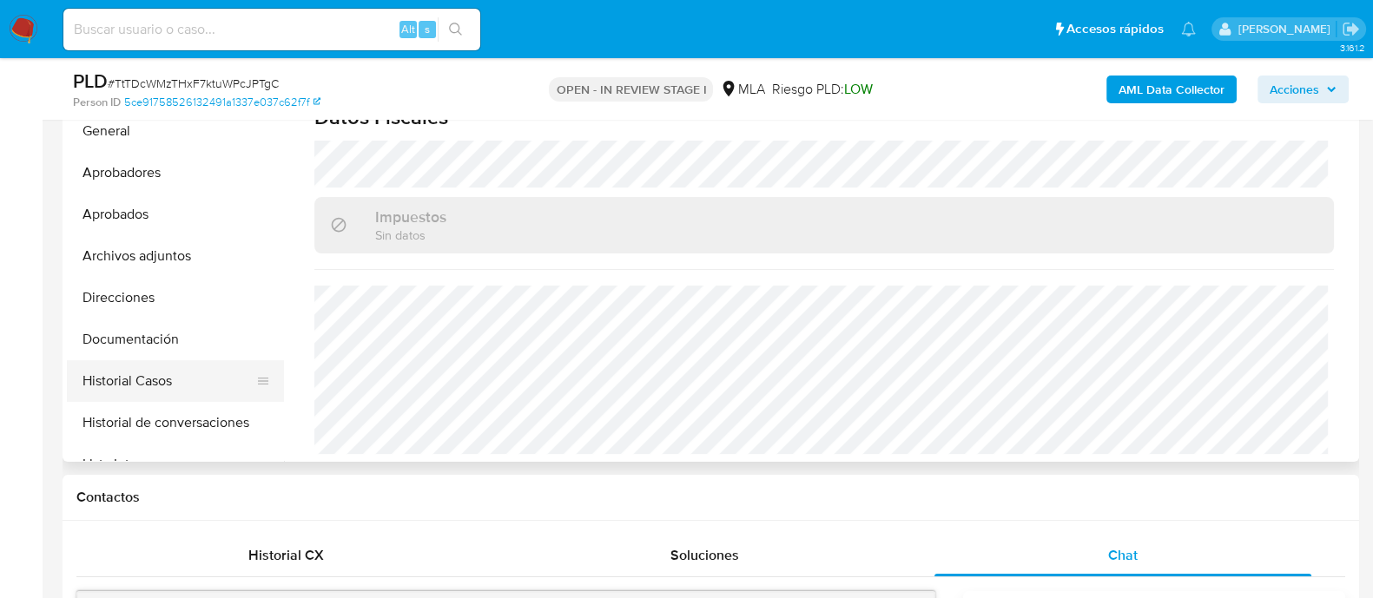
scroll to position [326, 0]
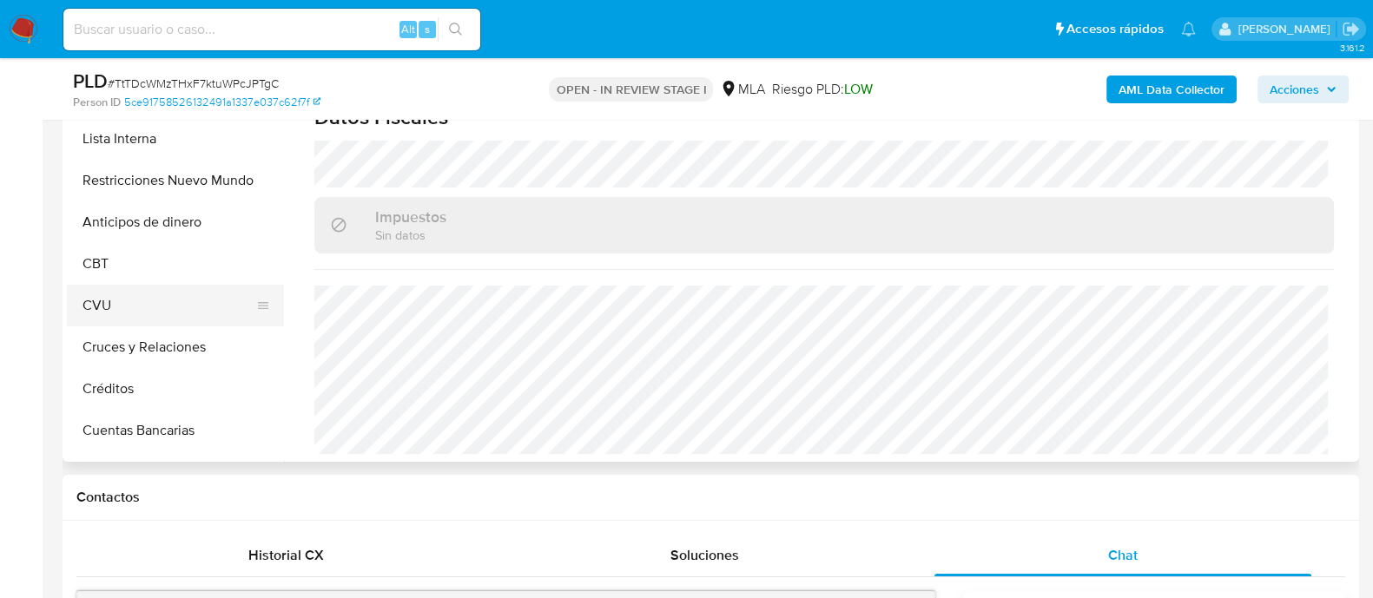
click at [149, 308] on button "CVU" at bounding box center [168, 306] width 203 height 42
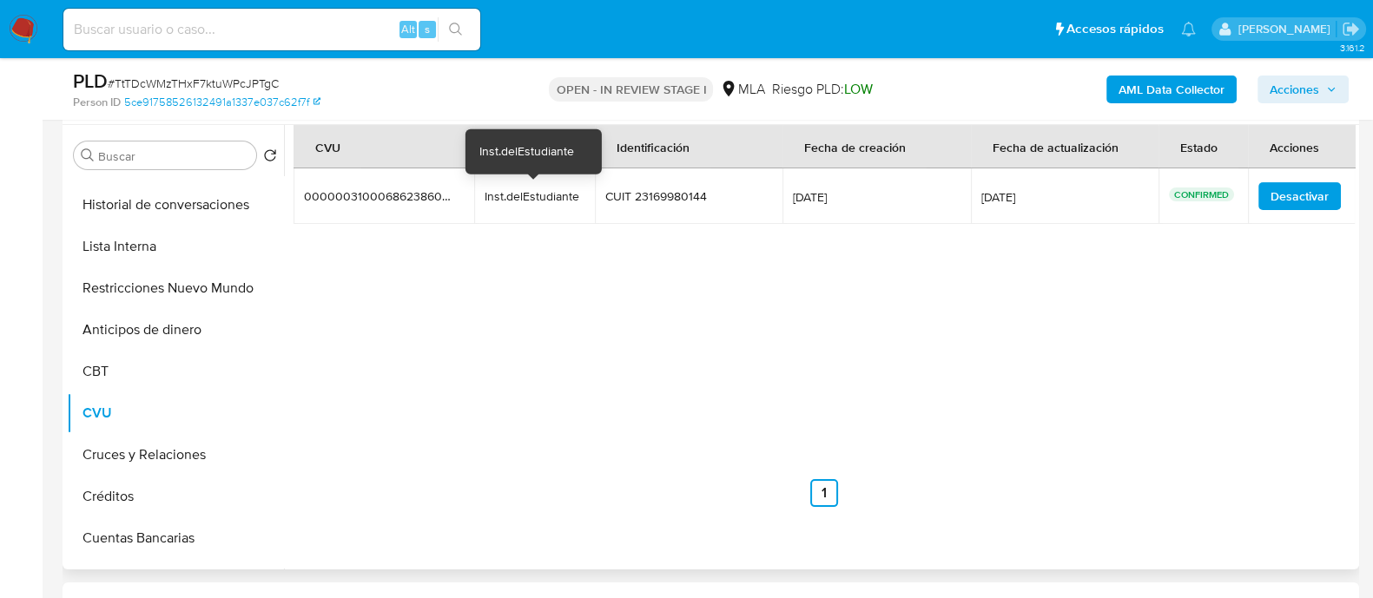
click at [508, 200] on div "Inst.delEstudiante" at bounding box center [534, 196] width 99 height 16
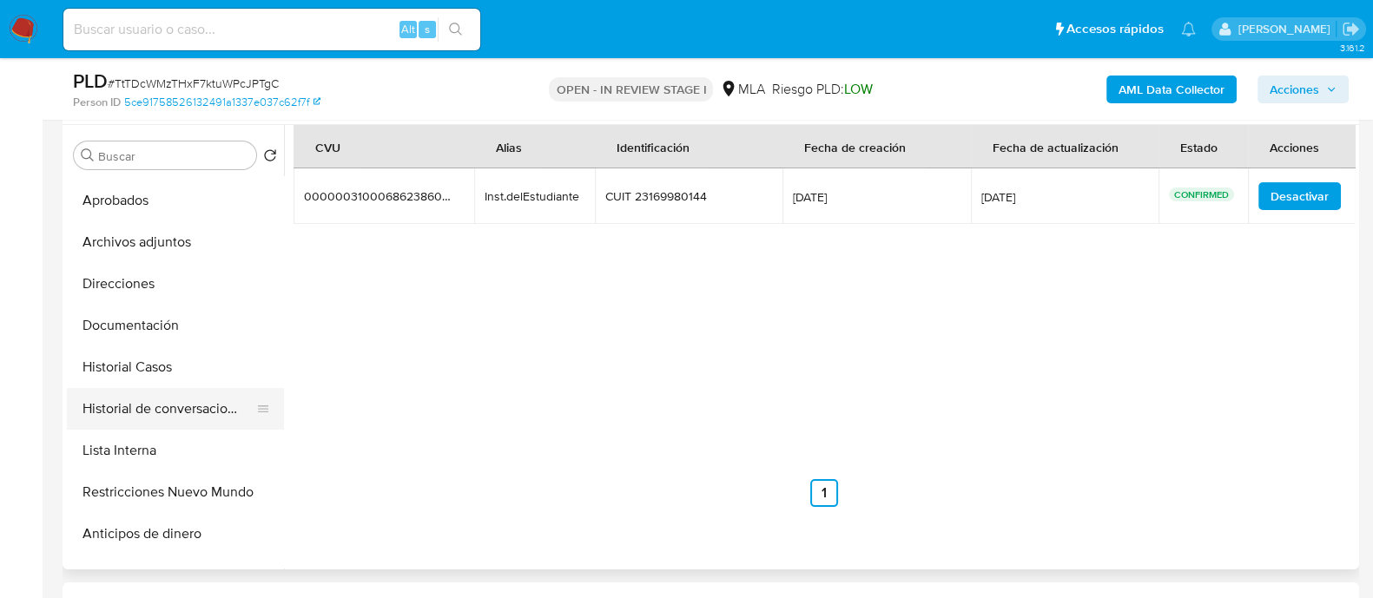
scroll to position [0, 0]
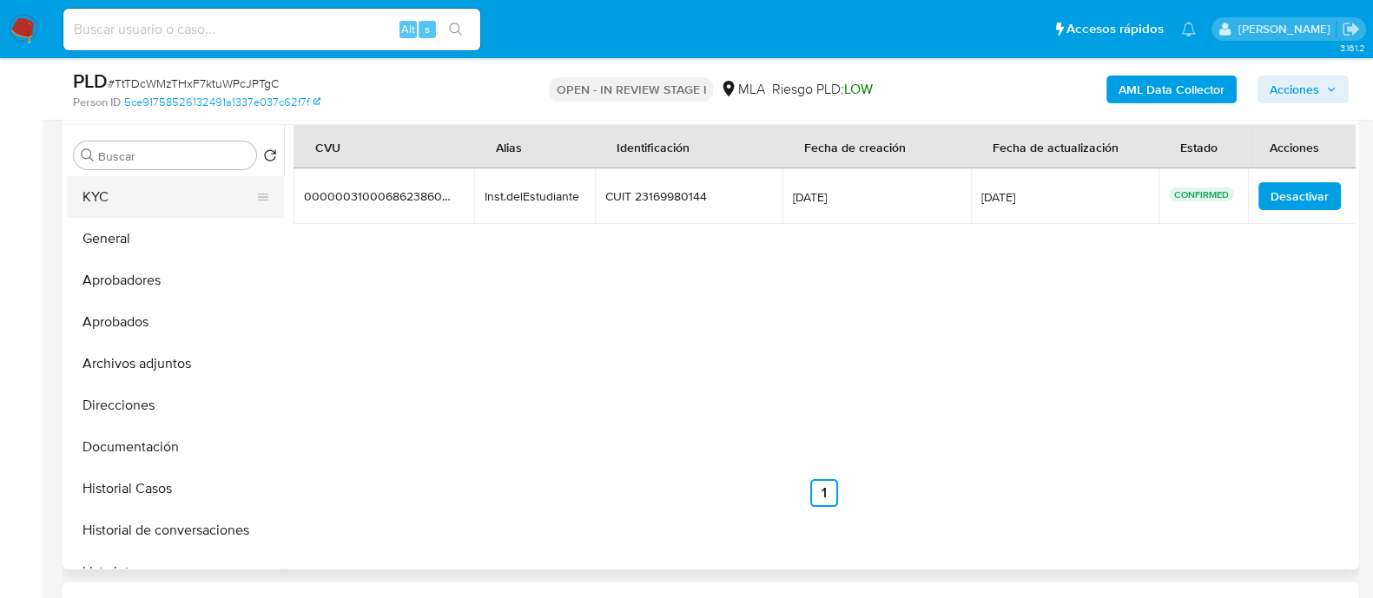
click at [136, 183] on button "KYC" at bounding box center [168, 197] width 203 height 42
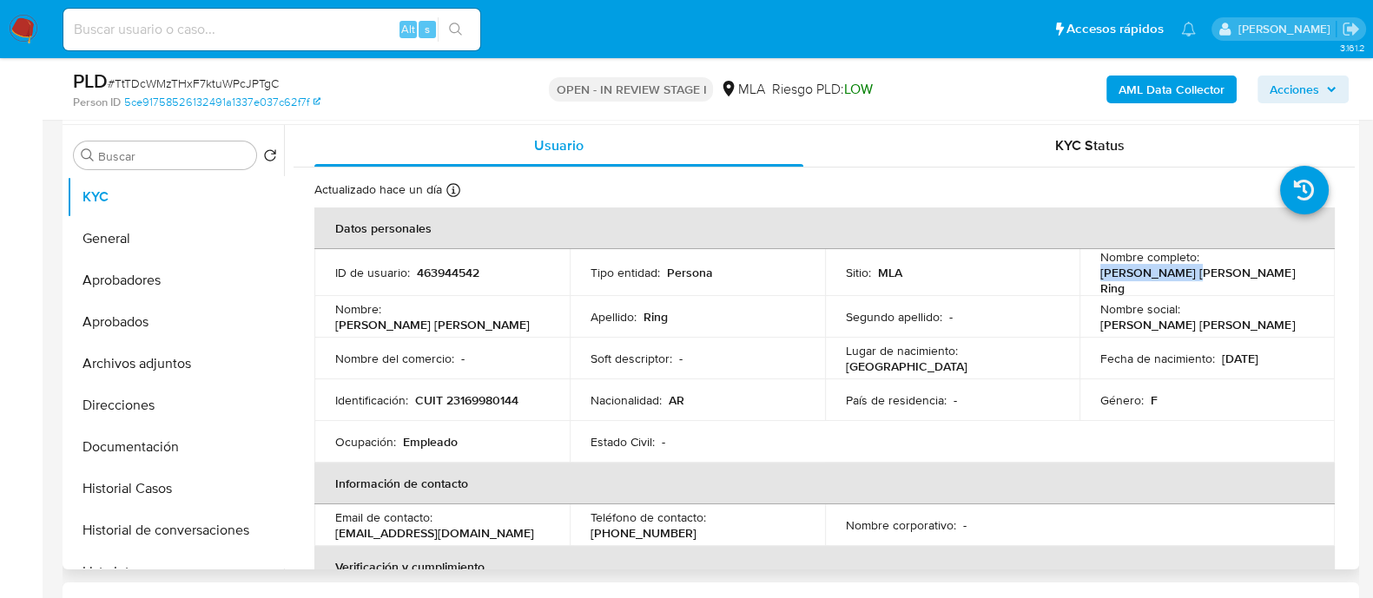
drag, startPoint x: 1203, startPoint y: 271, endPoint x: 1306, endPoint y: 267, distance: 103.5
click at [1306, 267] on div "Nombre completo : Maria Olga Ring" at bounding box center [1208, 272] width 214 height 47
copy p "Maria Olga Ring"
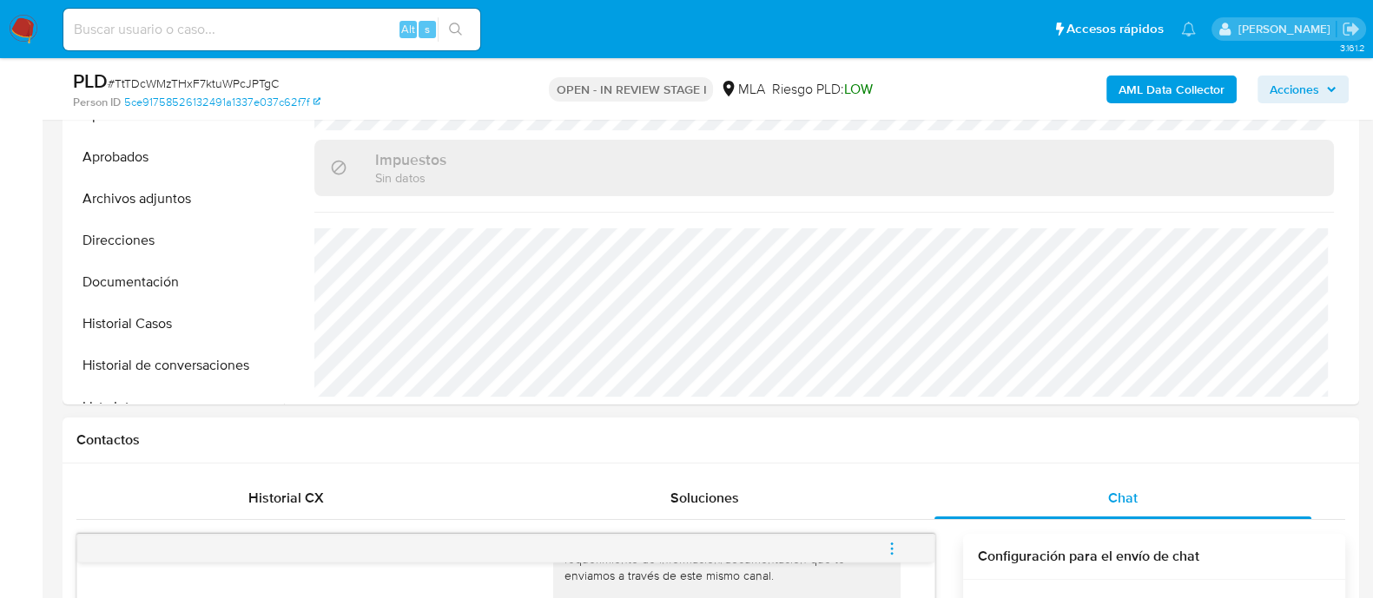
scroll to position [759, 0]
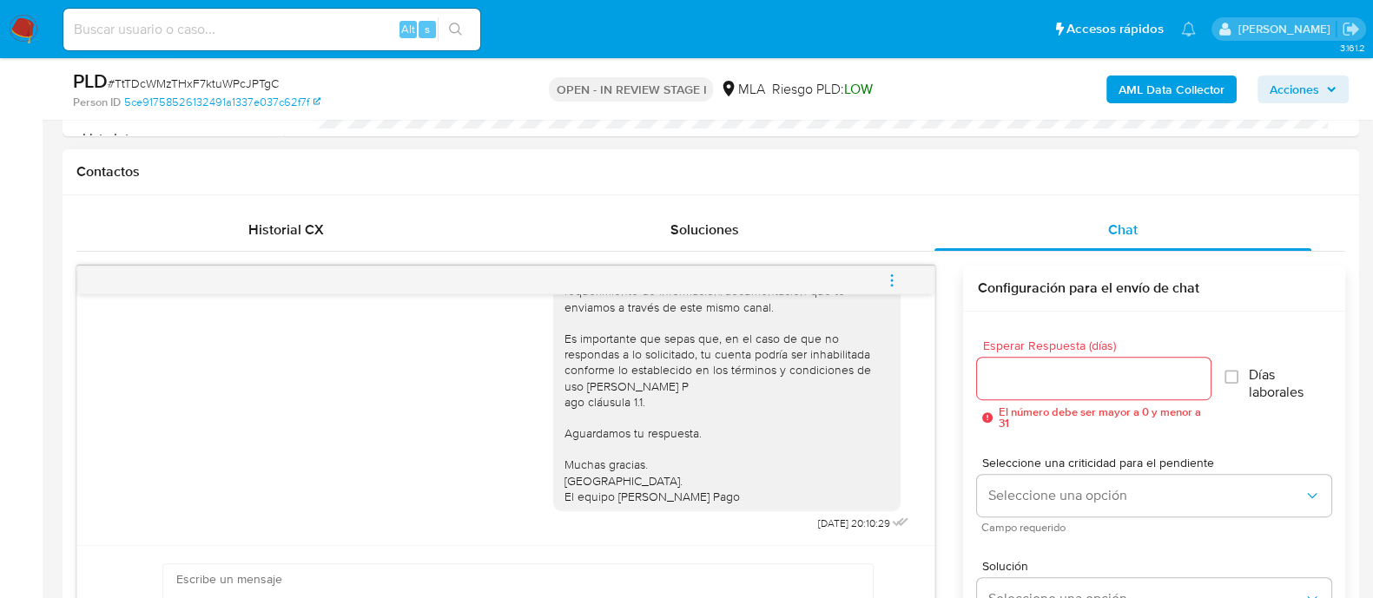
click at [896, 284] on icon "menu-action" at bounding box center [892, 281] width 16 height 16
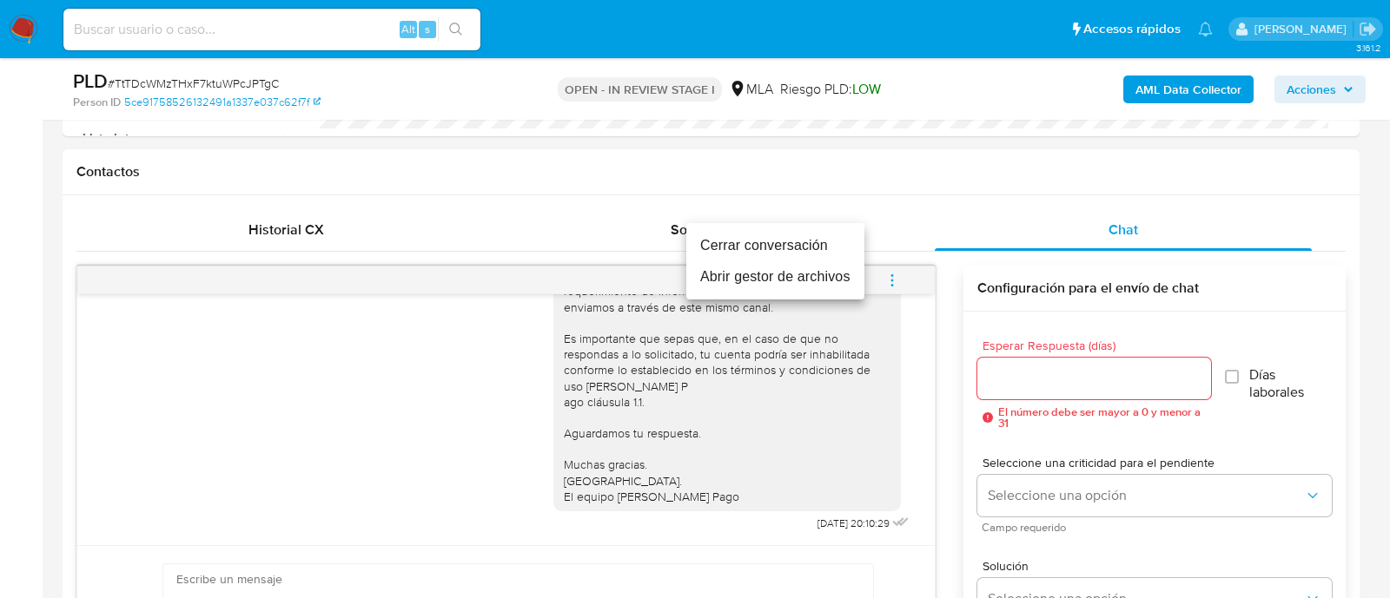
click at [770, 252] on li "Cerrar conversación" at bounding box center [775, 245] width 178 height 31
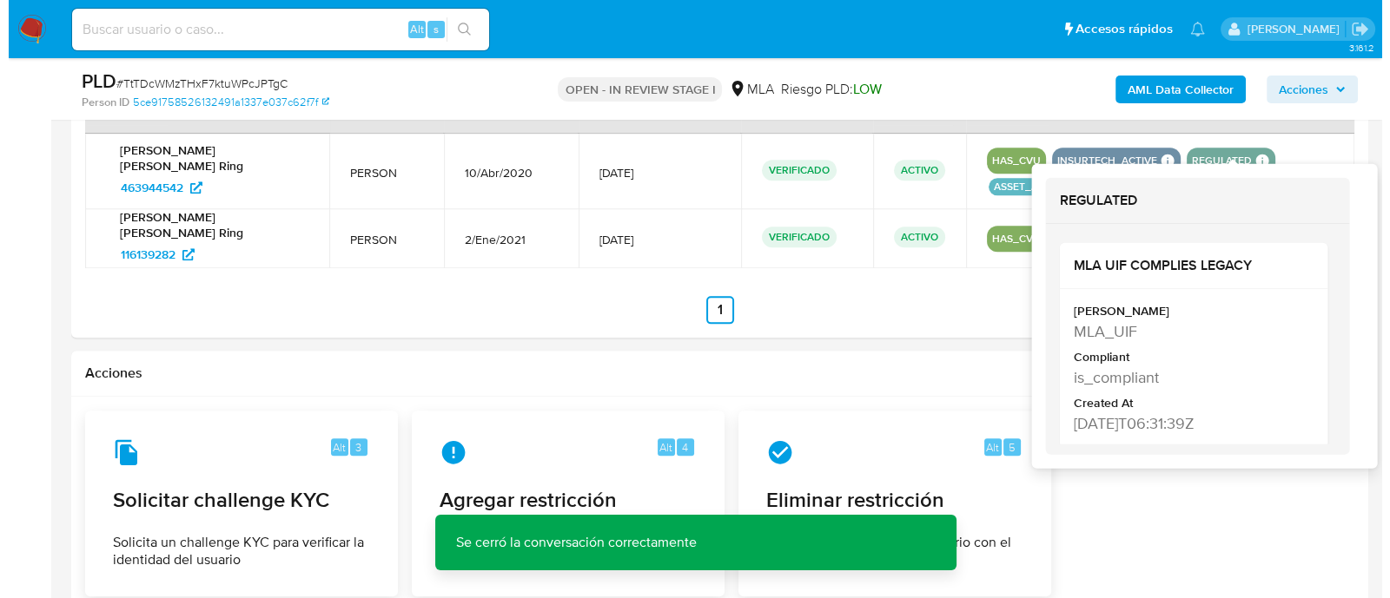
scroll to position [2708, 0]
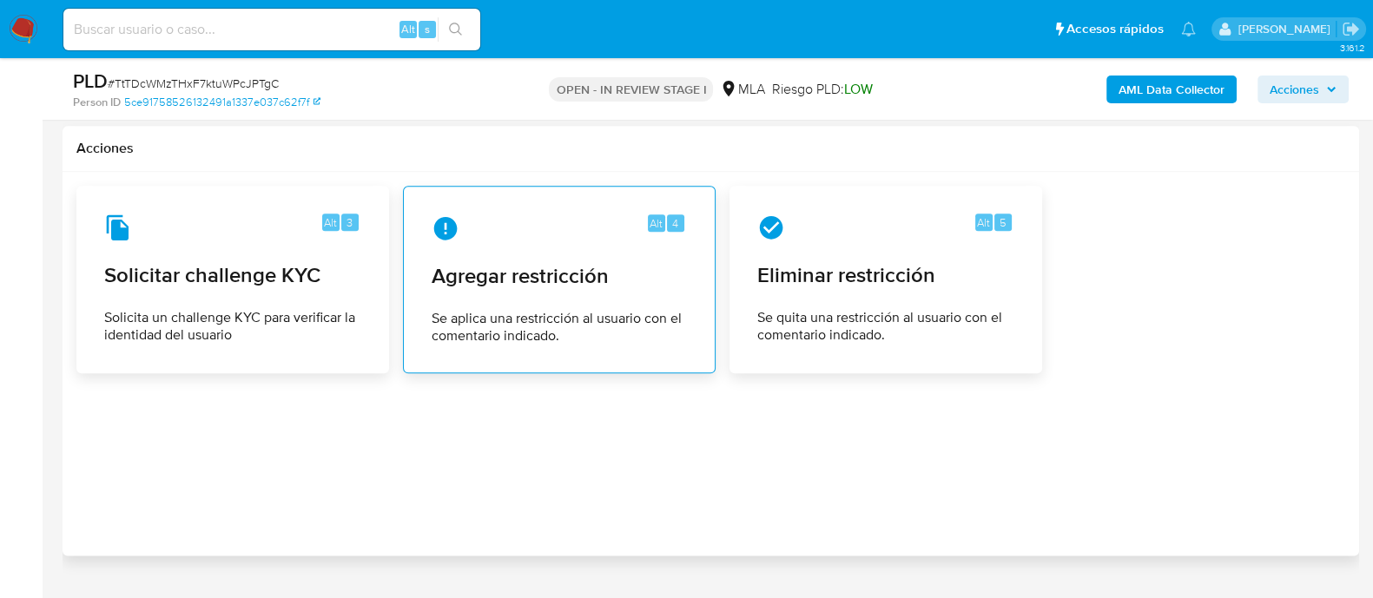
click at [663, 310] on span "Se aplica una restricción al usuario con el comentario indicado." at bounding box center [559, 327] width 255 height 35
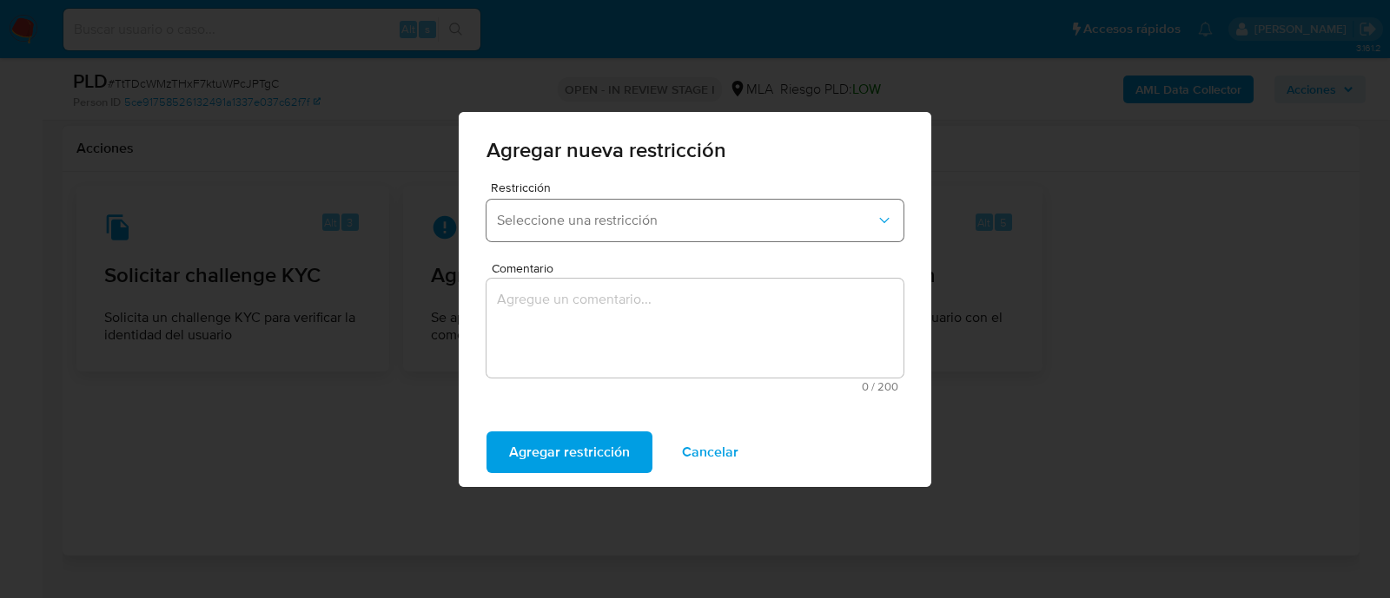
click at [604, 220] on span "Seleccione una restricción" at bounding box center [686, 220] width 379 height 17
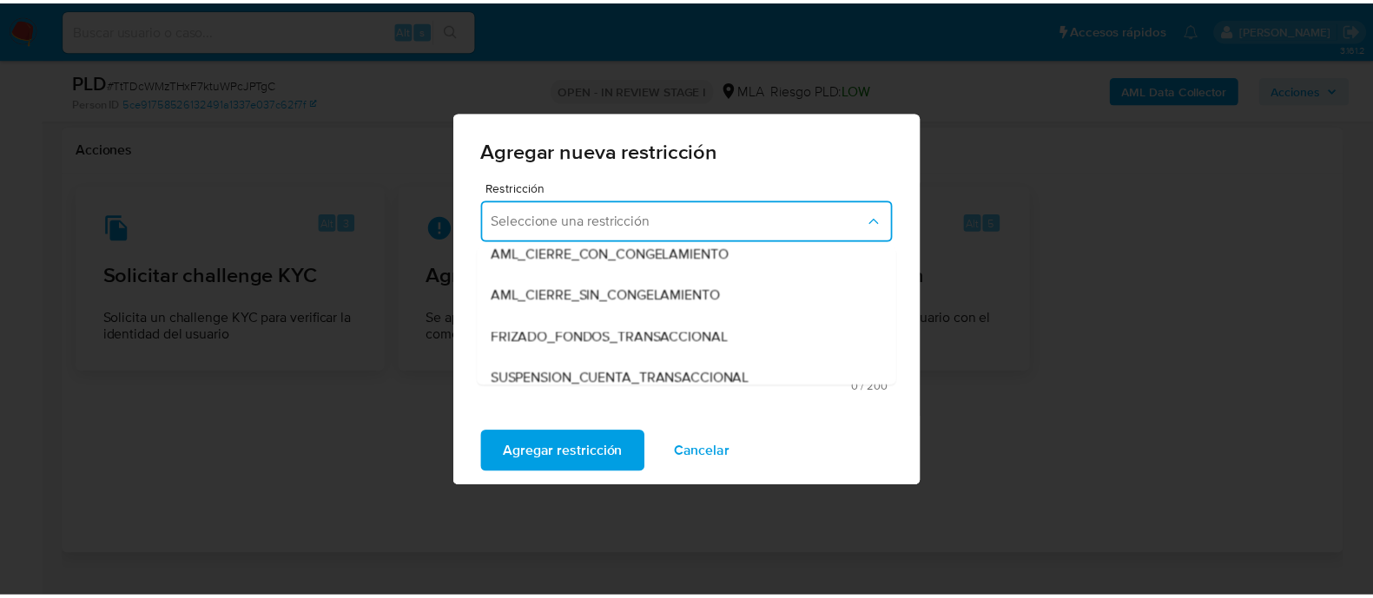
scroll to position [216, 0]
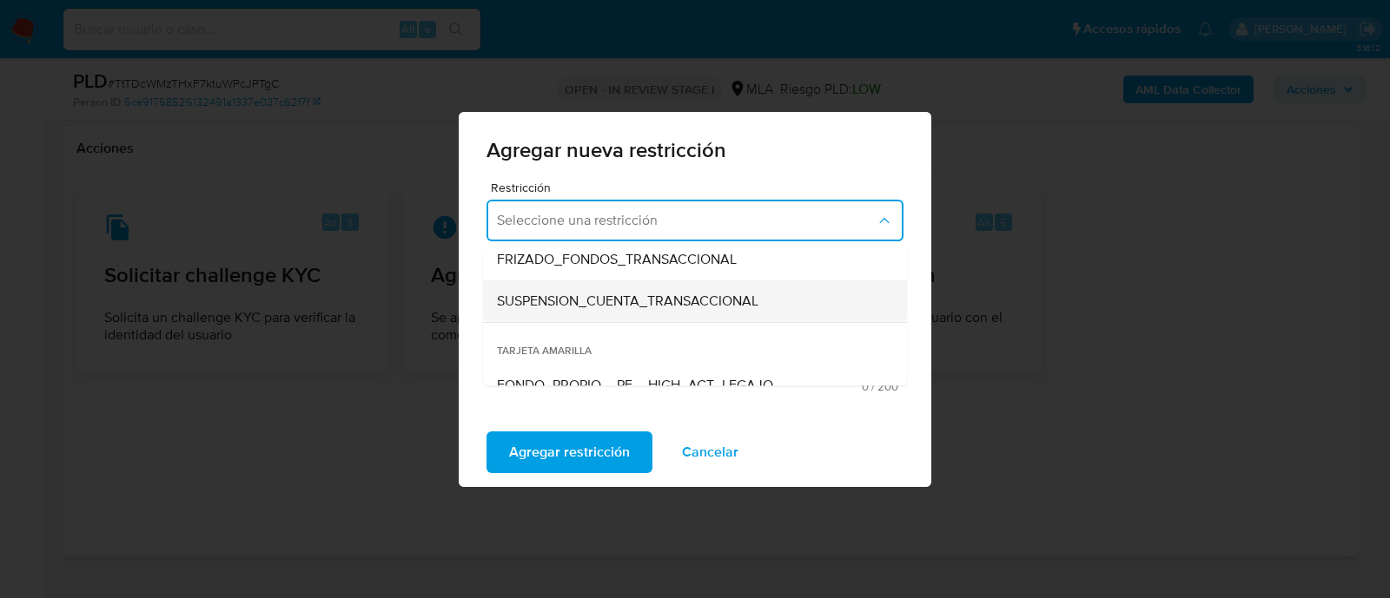
click at [620, 289] on div "SUSPENSION_CUENTA_TRANSACCIONAL" at bounding box center [690, 302] width 386 height 42
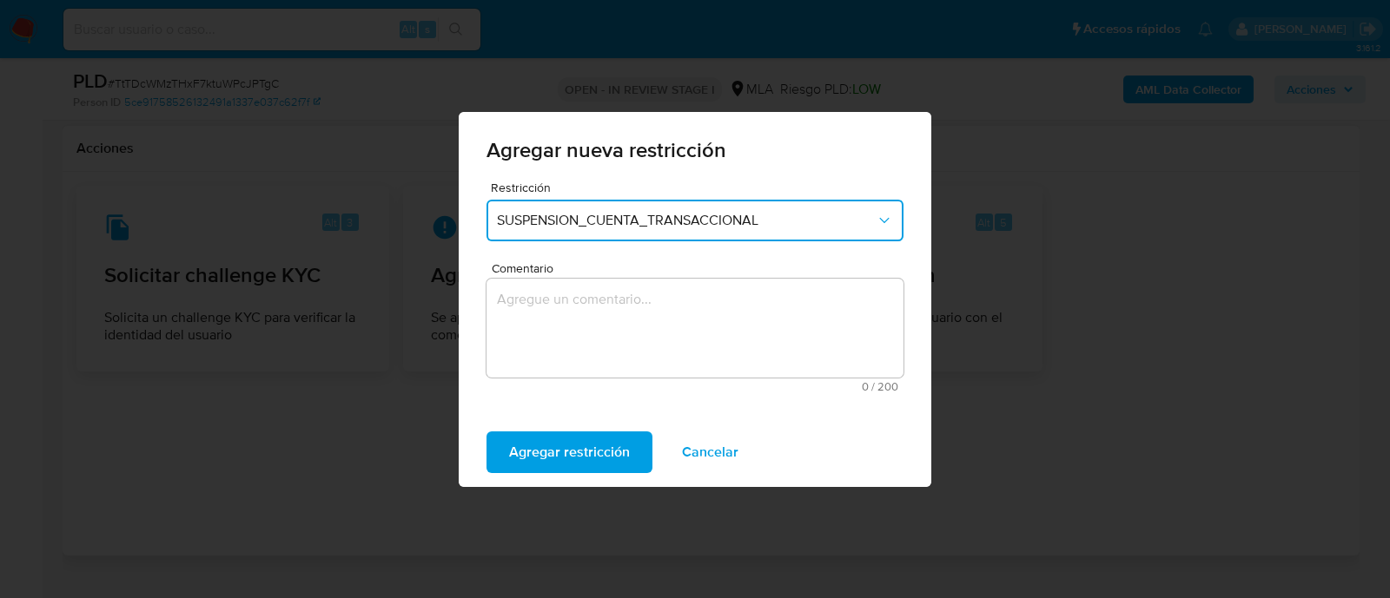
click at [645, 332] on textarea "Comentario" at bounding box center [694, 328] width 417 height 99
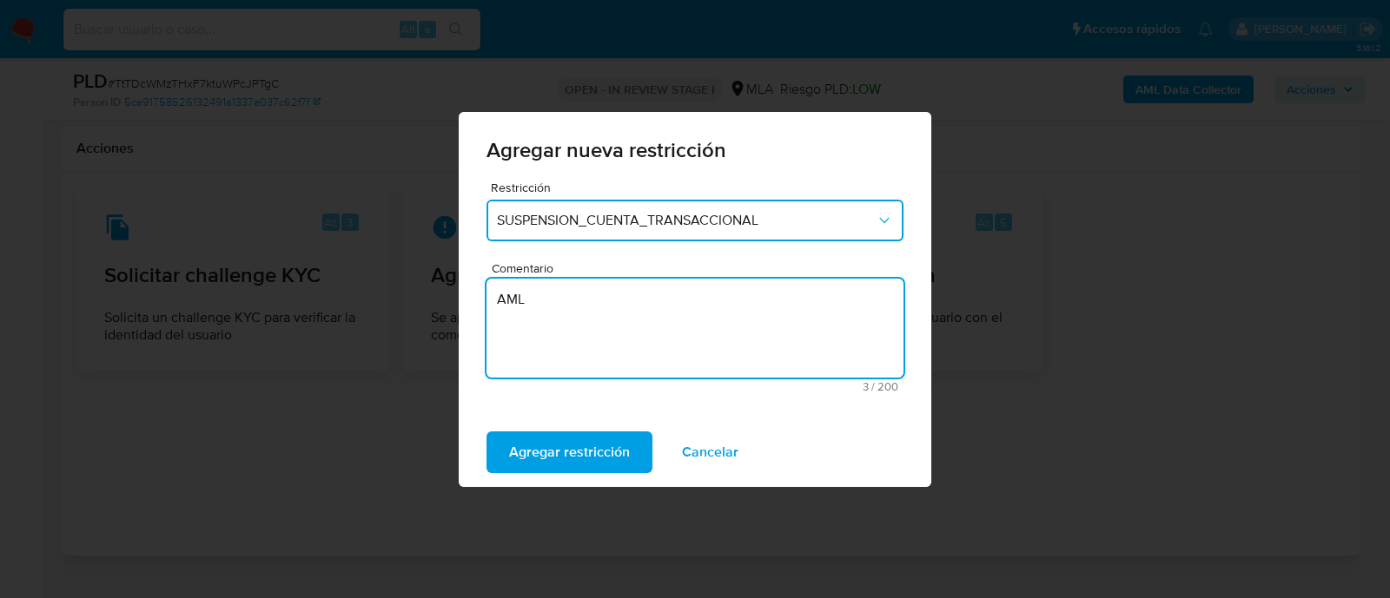
type textarea "AML"
click at [598, 427] on div "Agregar restricción Cancelar" at bounding box center [695, 452] width 473 height 69
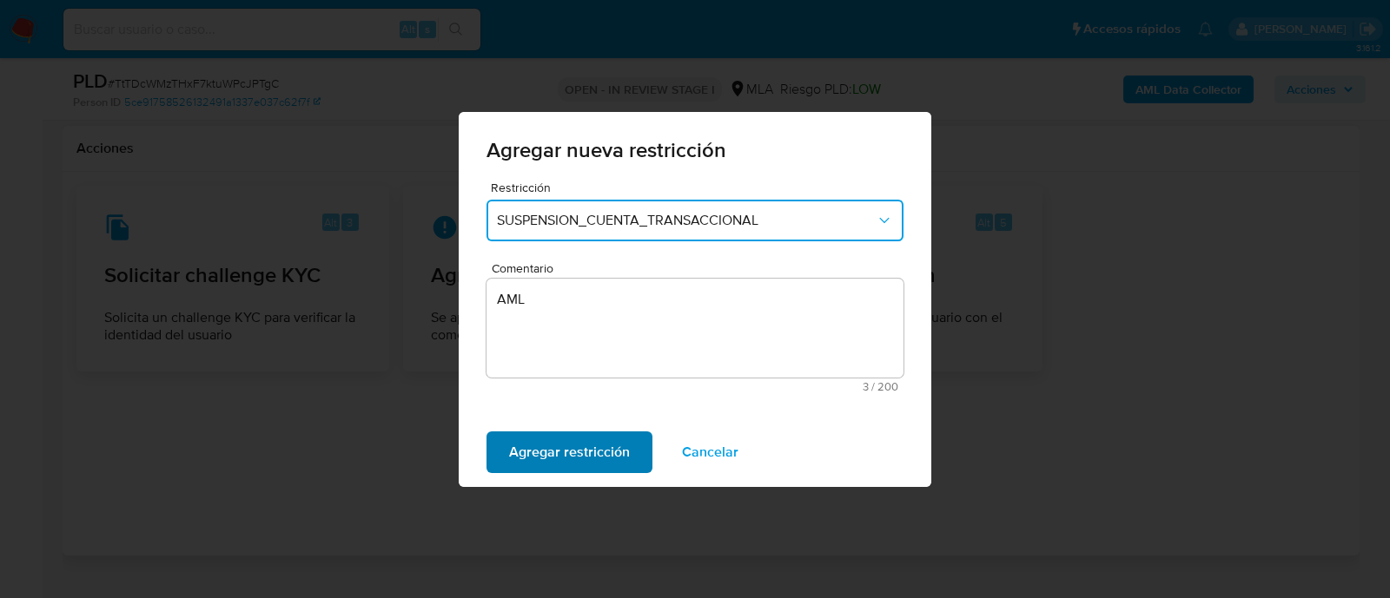
click at [599, 449] on span "Agregar restricción" at bounding box center [569, 452] width 121 height 38
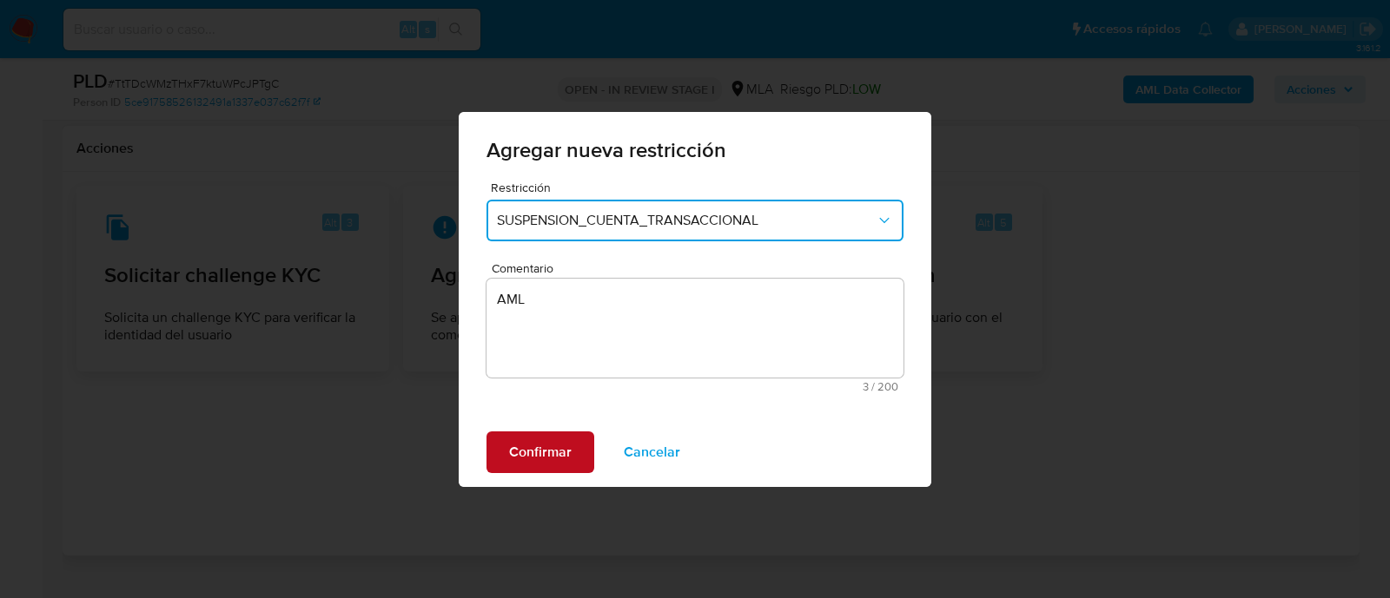
click at [534, 455] on span "Confirmar" at bounding box center [540, 452] width 63 height 38
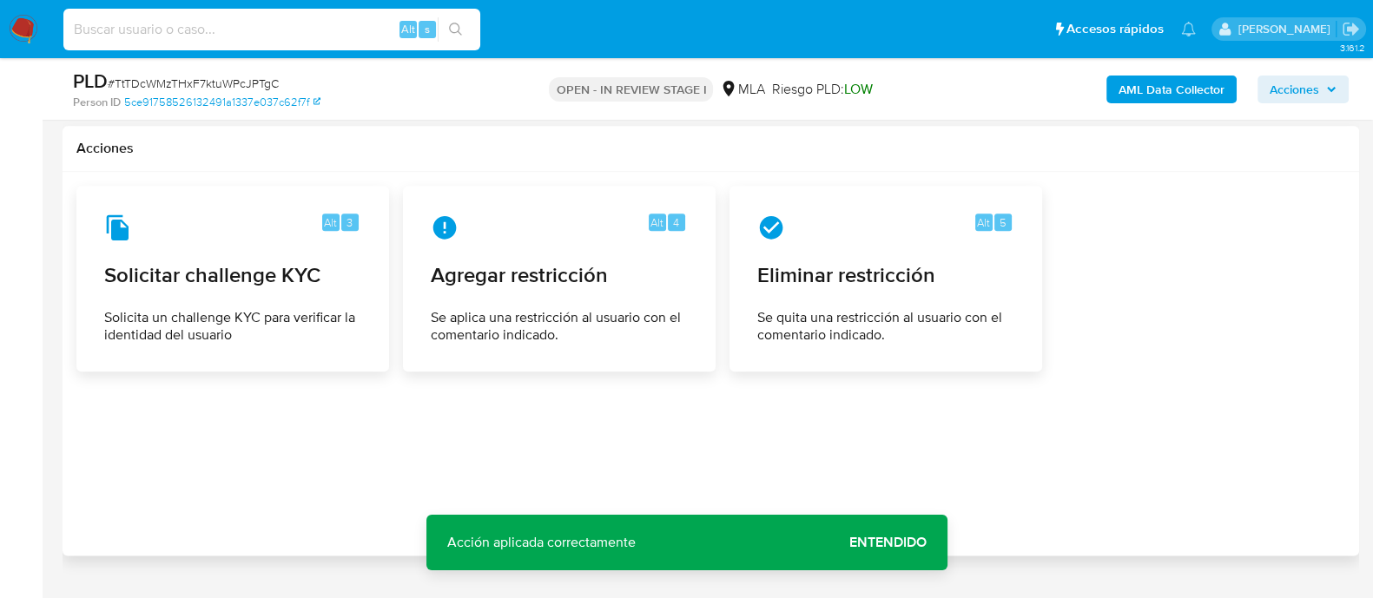
click at [313, 25] on input at bounding box center [271, 29] width 417 height 23
paste input "550135232"
type input "550135232"
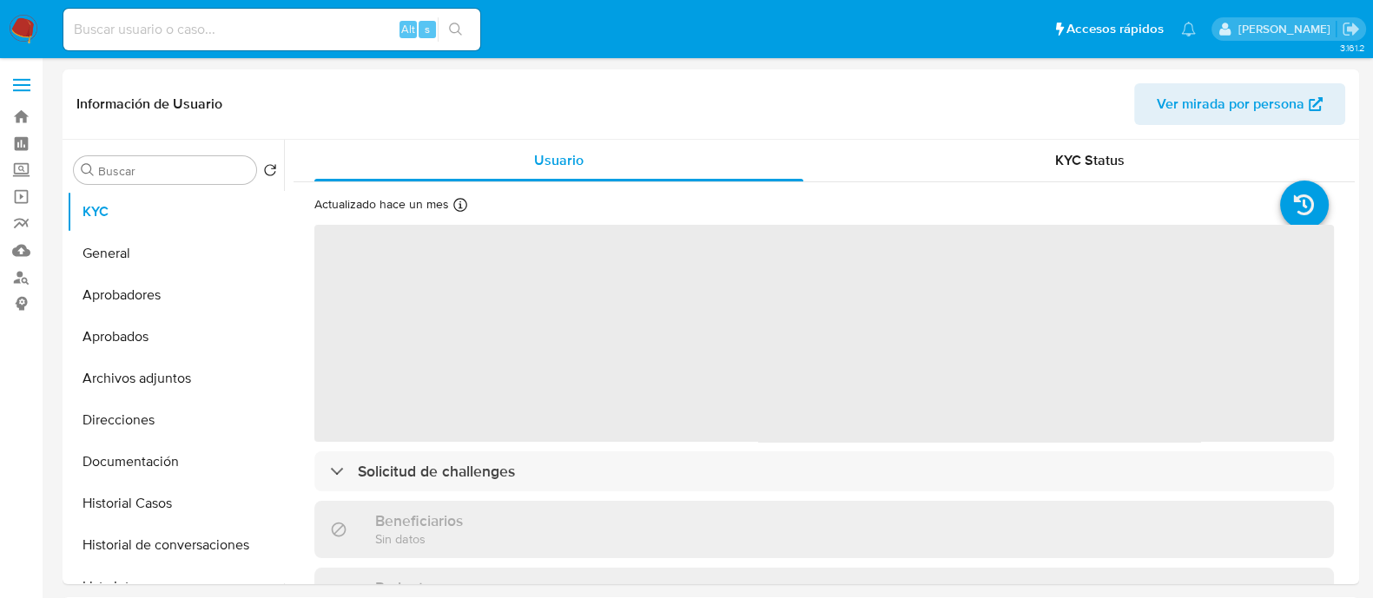
select select "10"
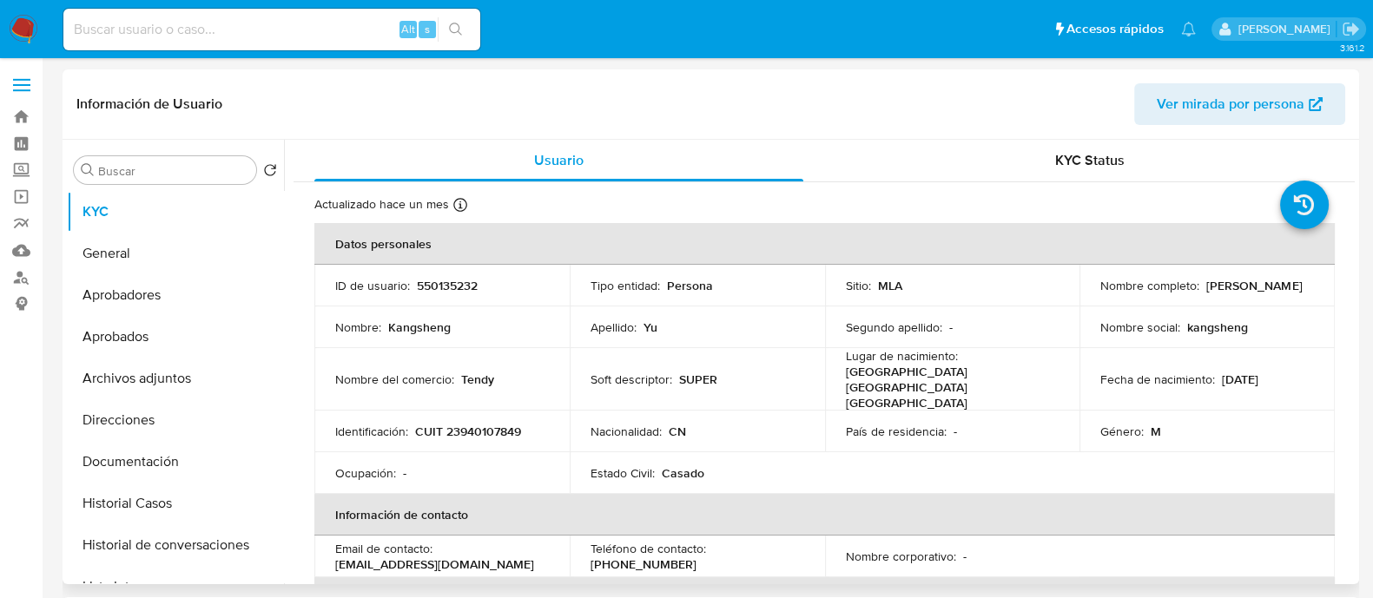
click at [455, 424] on p "CUIT 23940107849" at bounding box center [468, 432] width 106 height 16
copy p "23940107849"
click at [180, 516] on button "Historial Casos" at bounding box center [168, 504] width 203 height 42
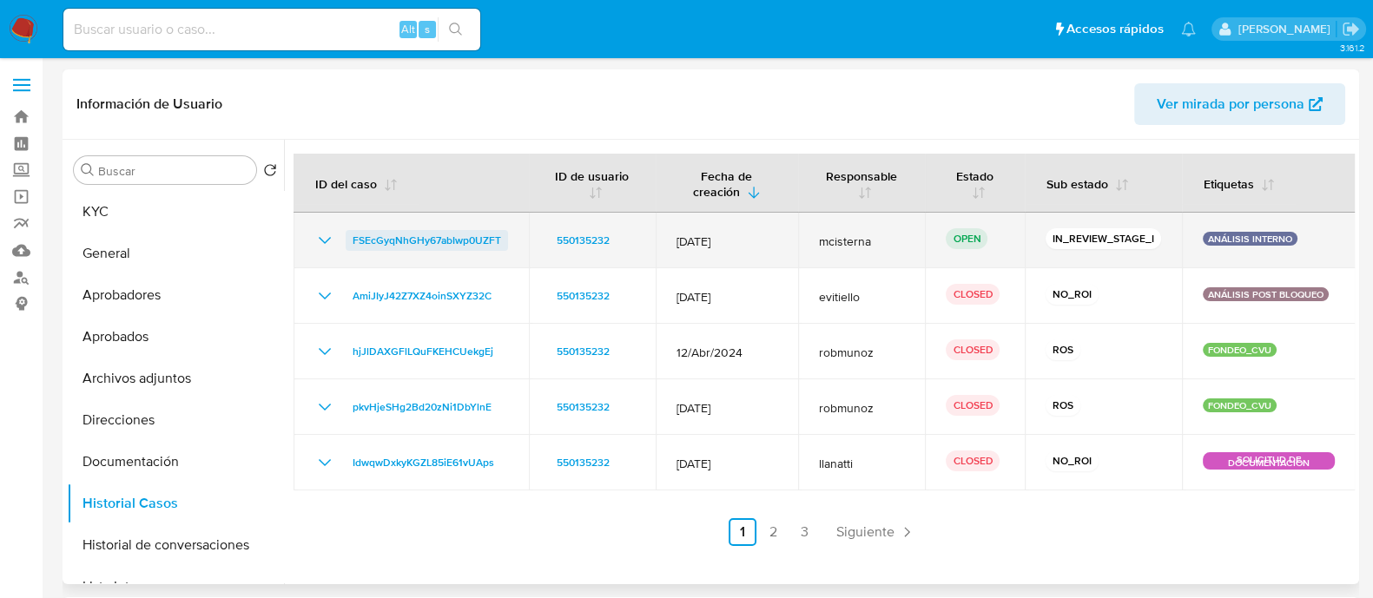
click at [375, 249] on span "FSEcGyqNhGHy67abIwp0UZFT" at bounding box center [427, 240] width 149 height 21
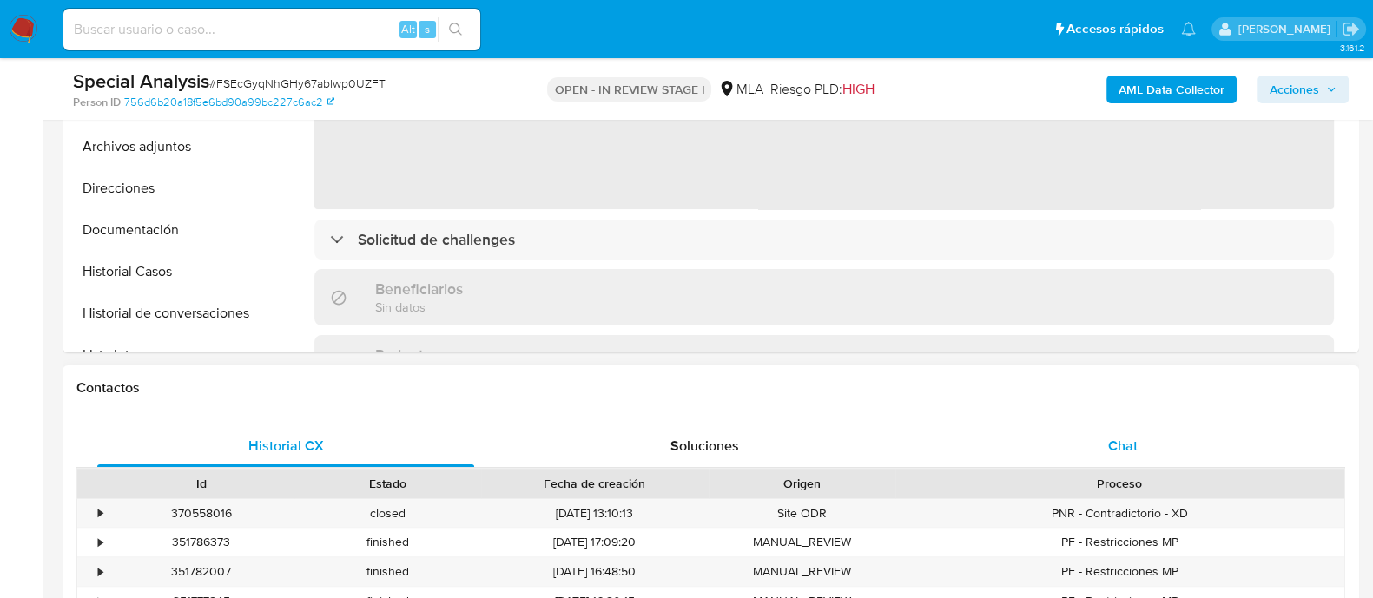
click at [1116, 441] on span "Chat" at bounding box center [1123, 446] width 30 height 20
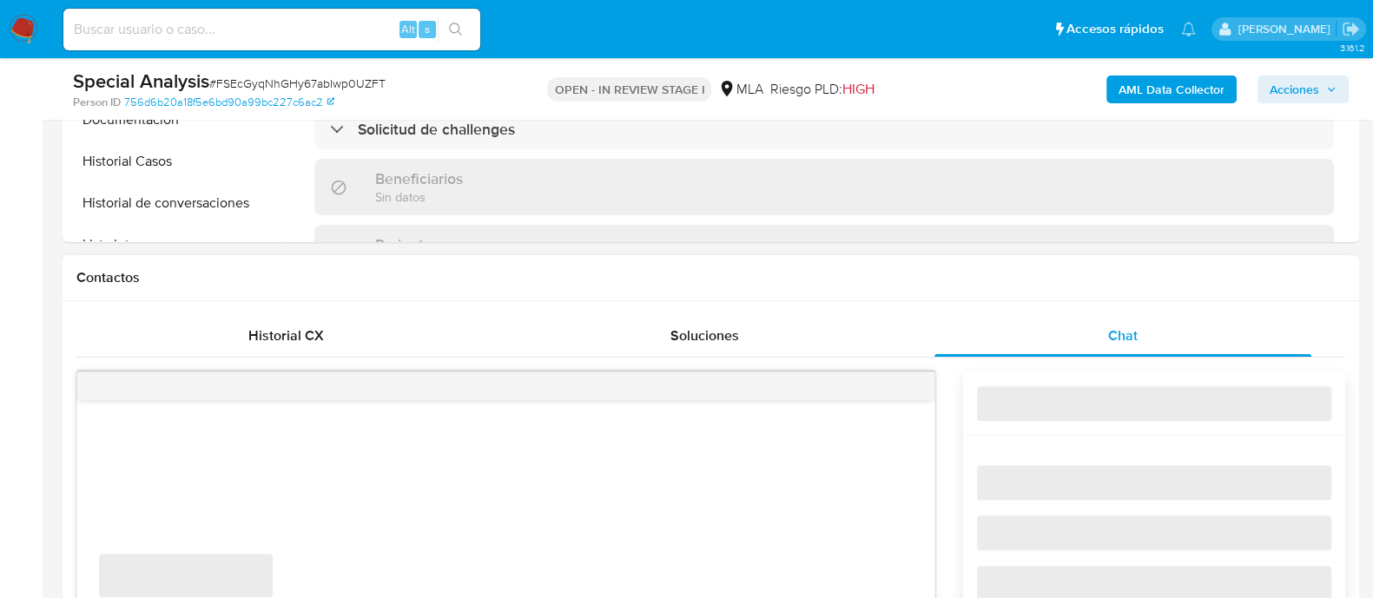
select select "10"
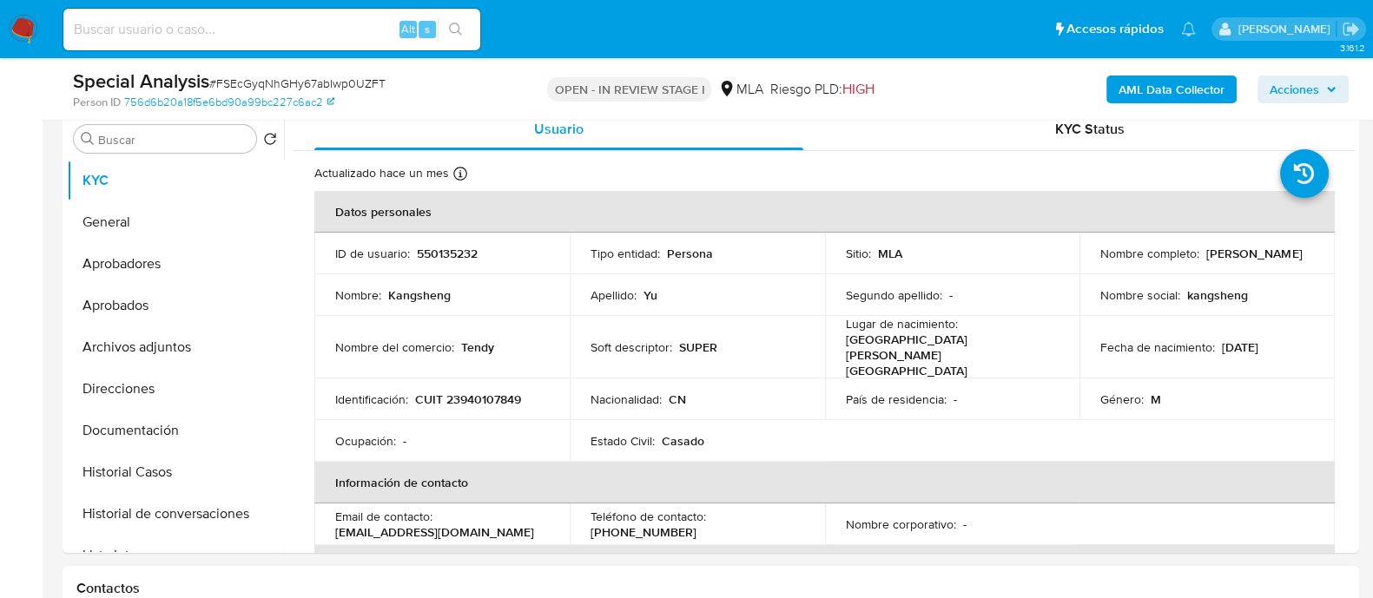
scroll to position [326, 0]
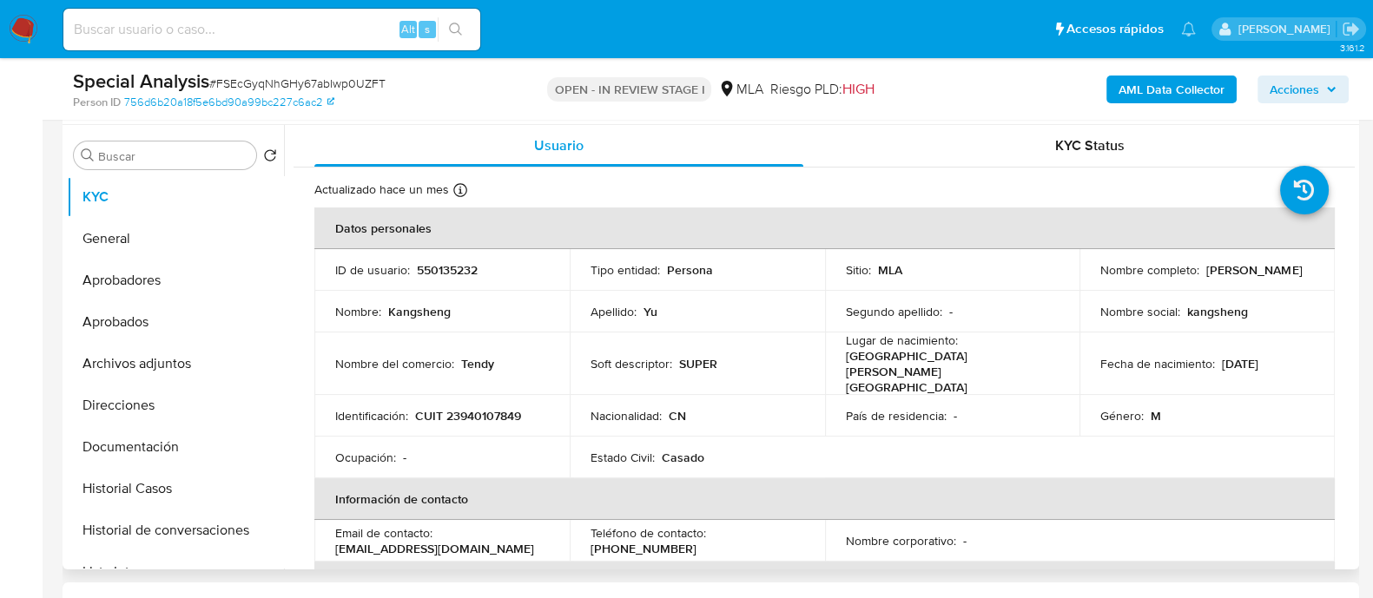
click at [449, 273] on p "550135232" at bounding box center [447, 270] width 61 height 16
copy p "550135232"
click at [479, 395] on td "Identificación : CUIT 23940107849" at bounding box center [441, 416] width 255 height 42
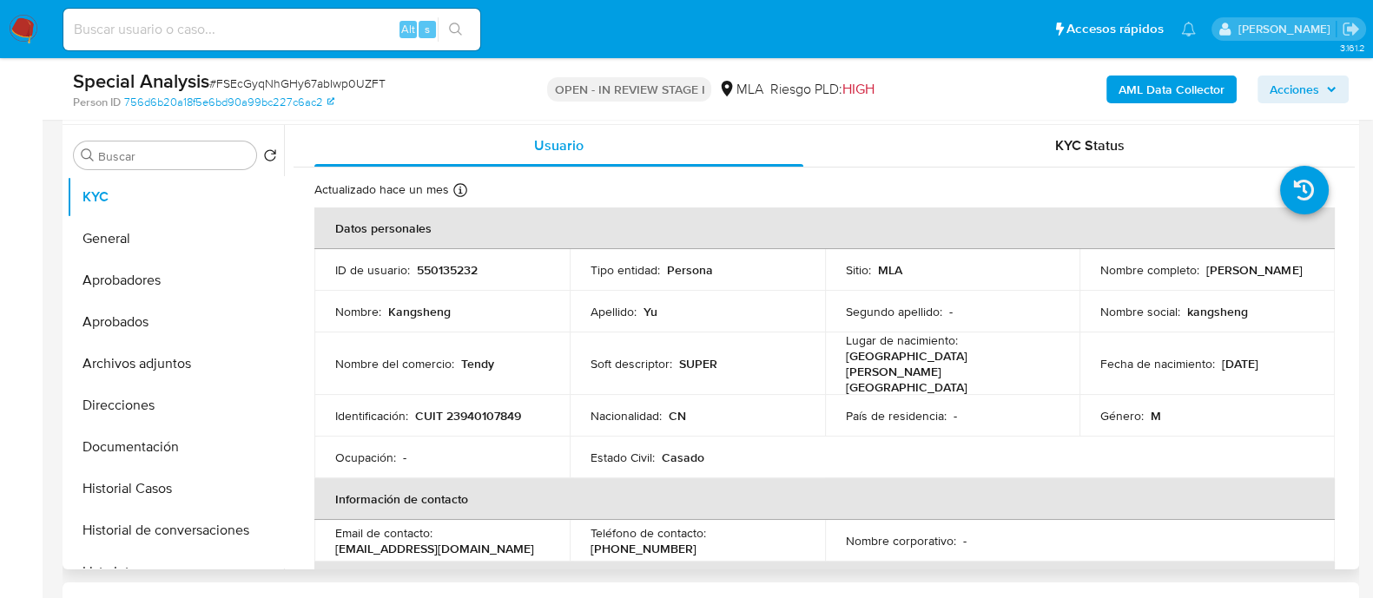
click at [482, 408] on p "CUIT 23940107849" at bounding box center [468, 416] width 106 height 16
copy p "23940107849"
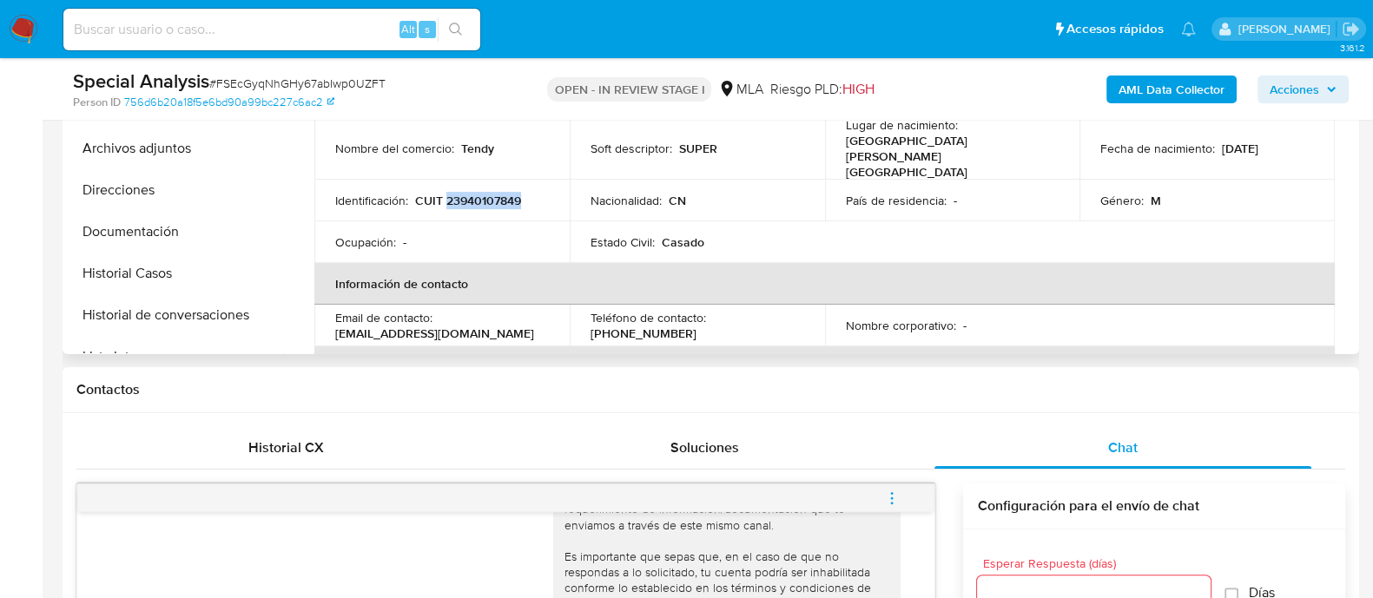
scroll to position [433, 0]
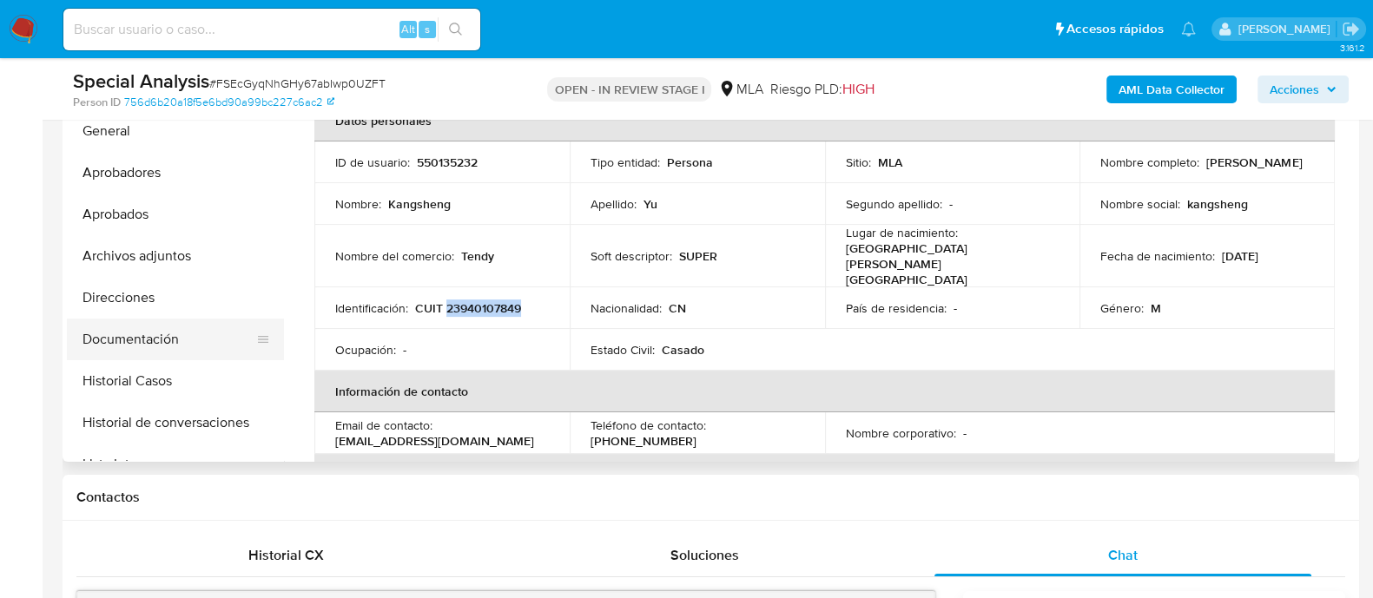
click at [208, 327] on button "Documentación" at bounding box center [168, 340] width 203 height 42
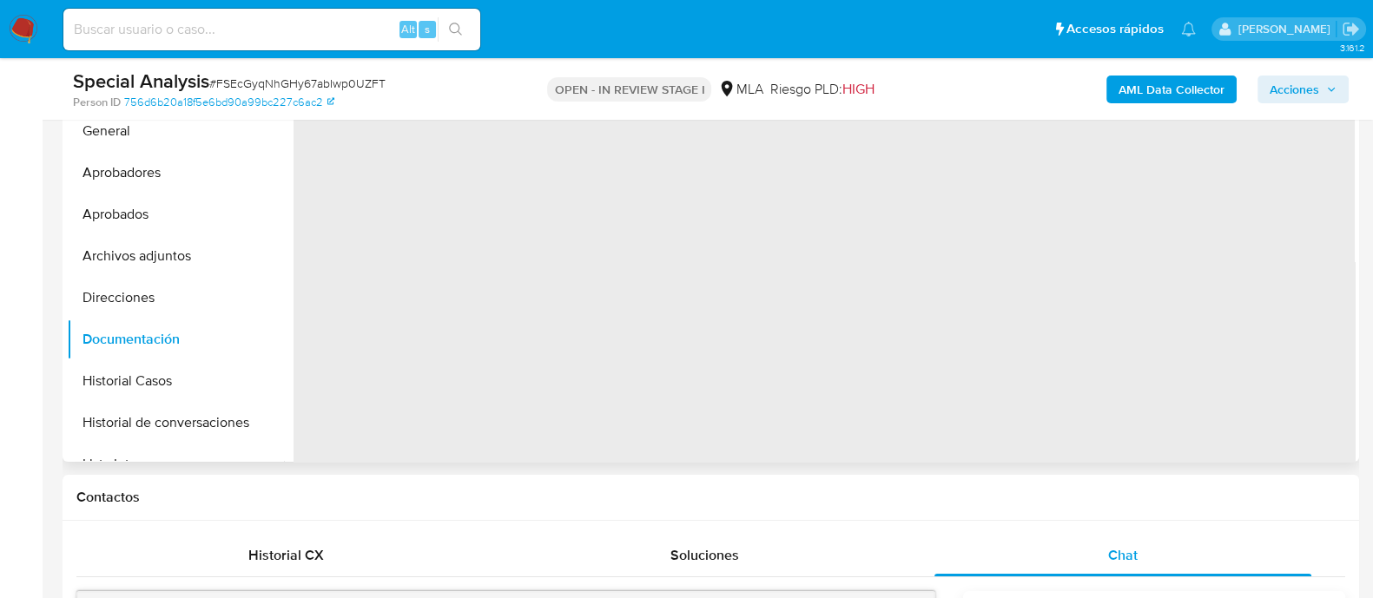
scroll to position [326, 0]
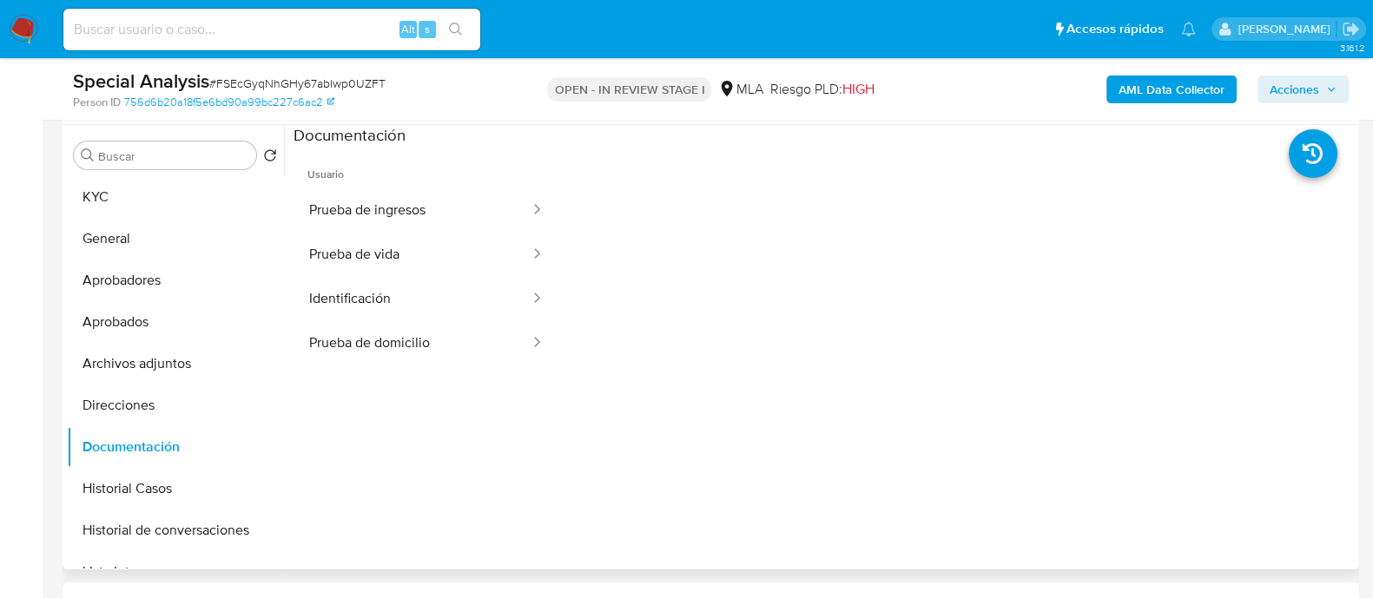
click at [410, 169] on span "Usuario" at bounding box center [427, 168] width 266 height 42
click at [401, 209] on button "Prueba de ingresos" at bounding box center [413, 210] width 238 height 44
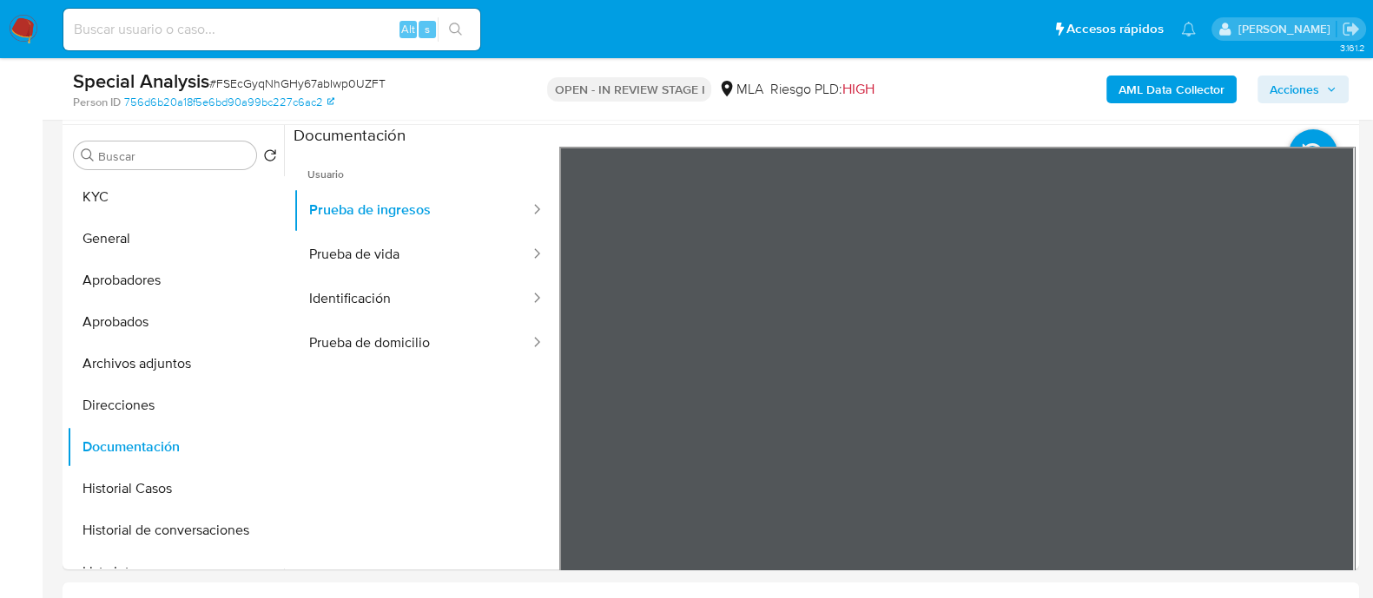
click at [228, 189] on button "KYC" at bounding box center [168, 197] width 203 height 42
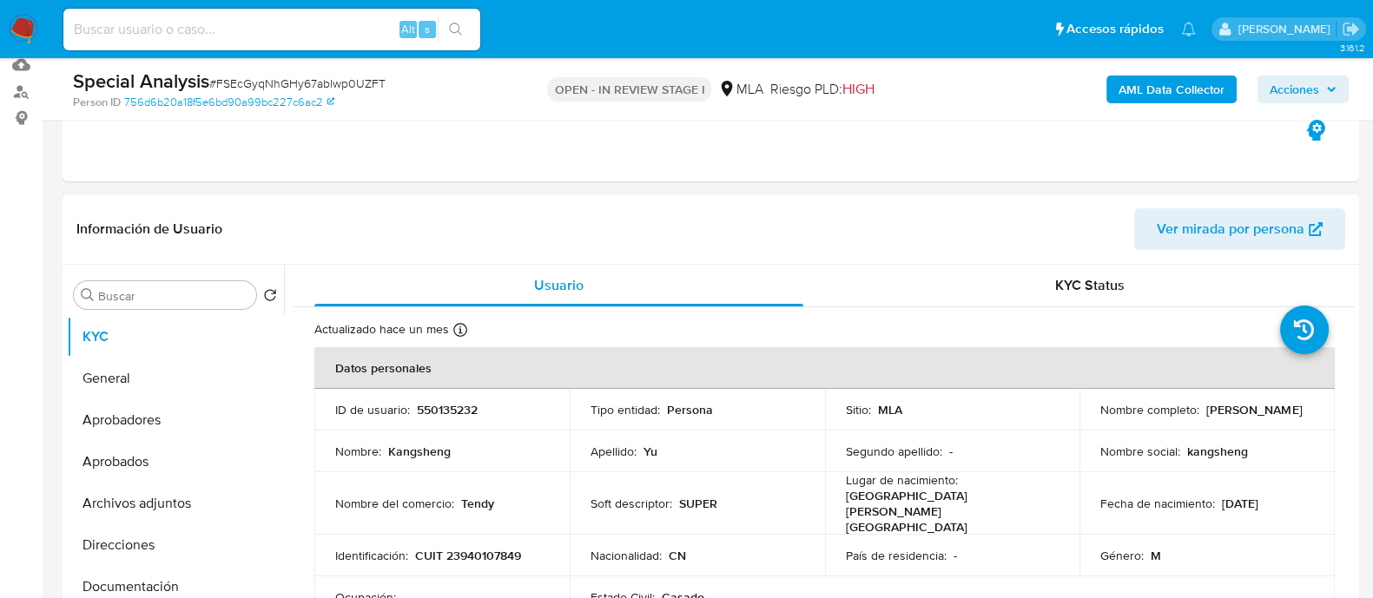
scroll to position [108, 0]
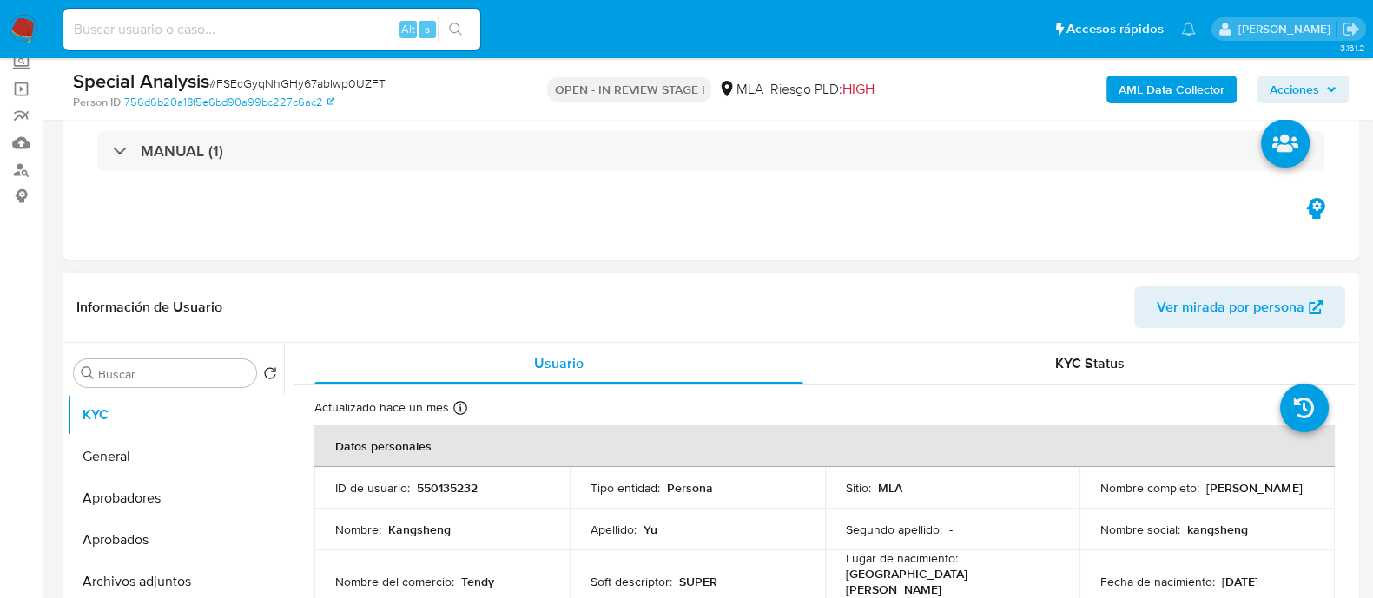
click at [1233, 296] on span "Ver mirada por persona" at bounding box center [1231, 308] width 148 height 42
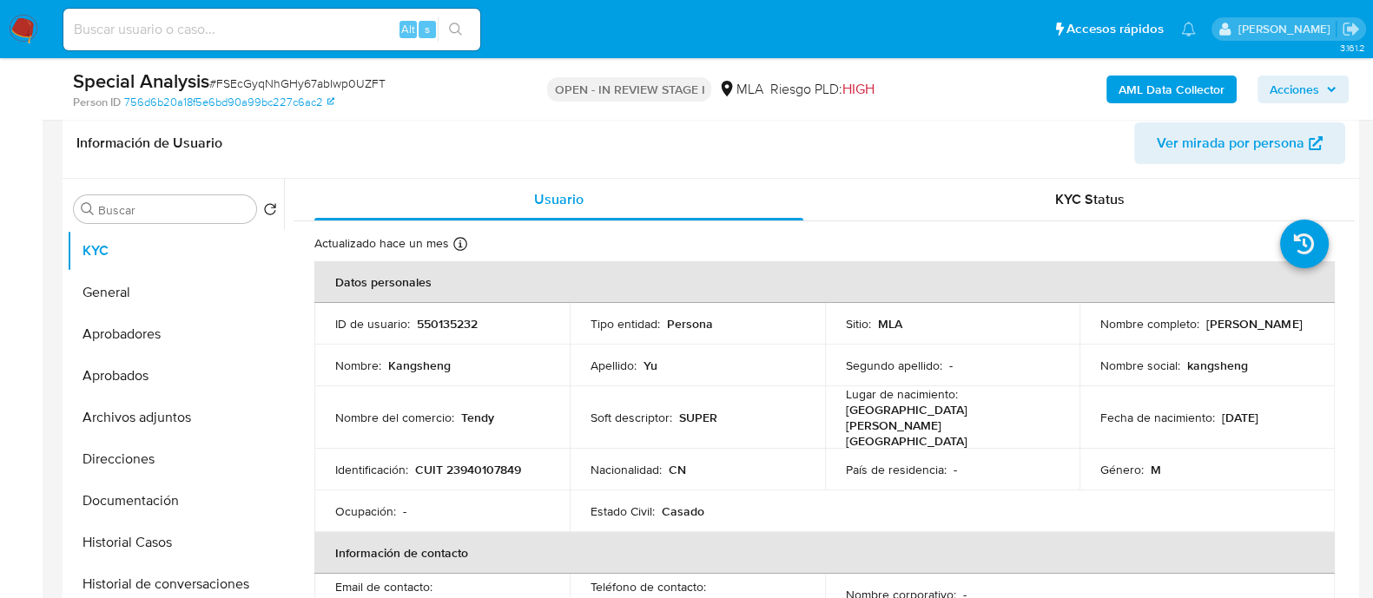
scroll to position [433, 0]
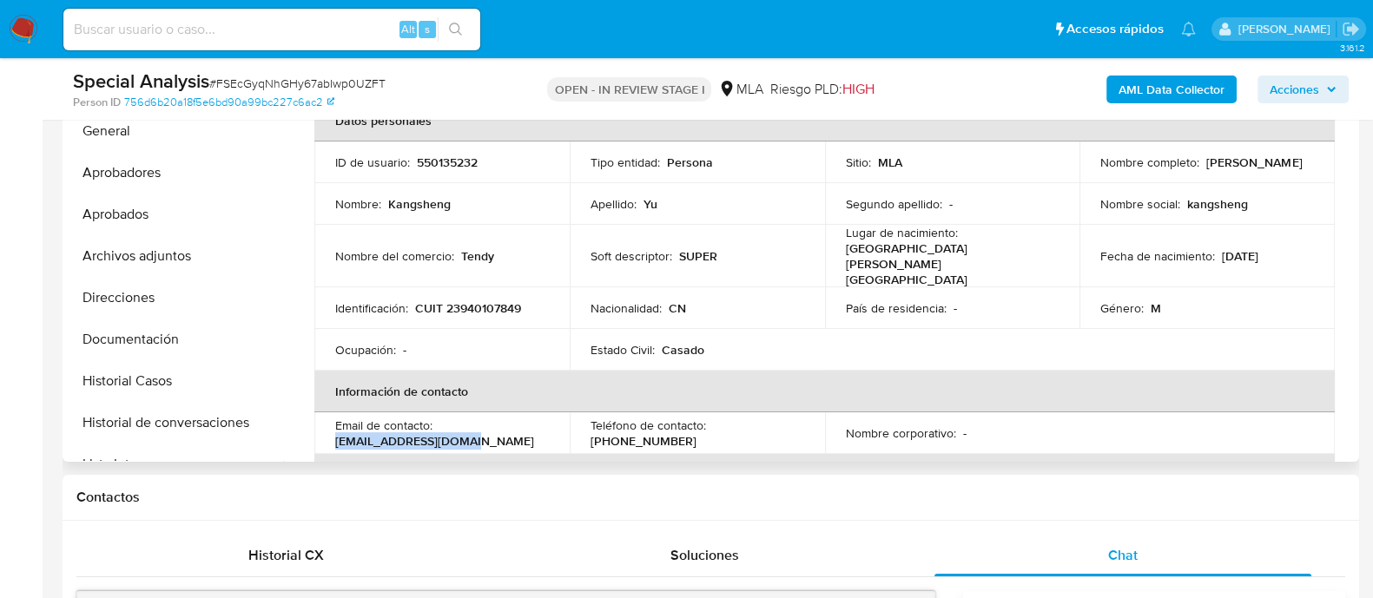
drag, startPoint x: 413, startPoint y: 423, endPoint x: 469, endPoint y: 423, distance: 55.6
click at [469, 423] on td "Email de contacto : [EMAIL_ADDRESS][DOMAIN_NAME]" at bounding box center [441, 434] width 255 height 42
copy p "[EMAIL_ADDRESS][DOMAIN_NAME]"
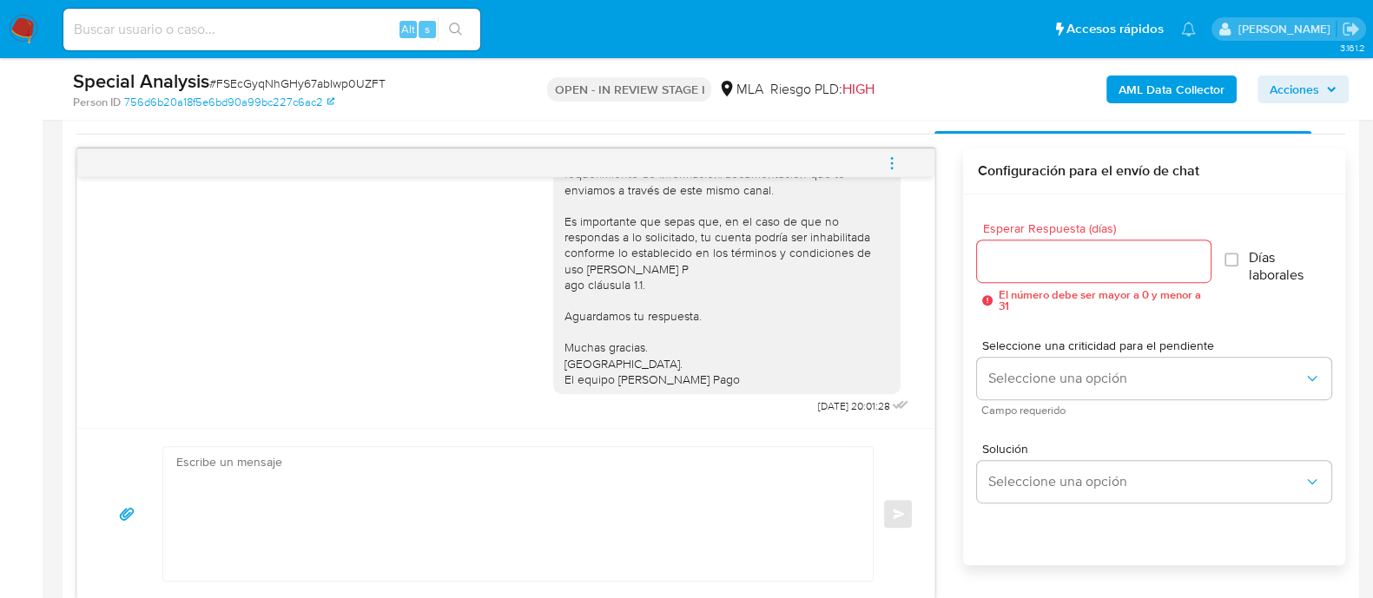
scroll to position [977, 0]
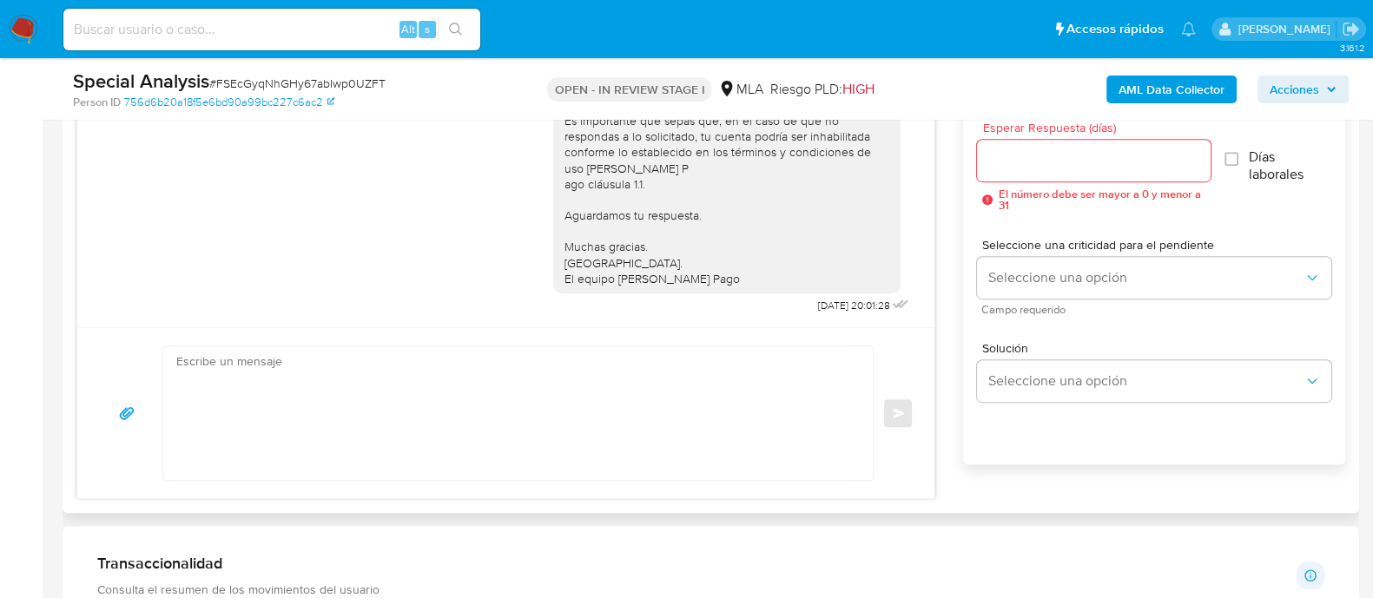
click at [538, 448] on textarea at bounding box center [513, 414] width 675 height 134
paste textarea "Lore Ipsumdo Sitametc Adipiscing El seddoei te inc utlaboreetd magnaaliqua en a…"
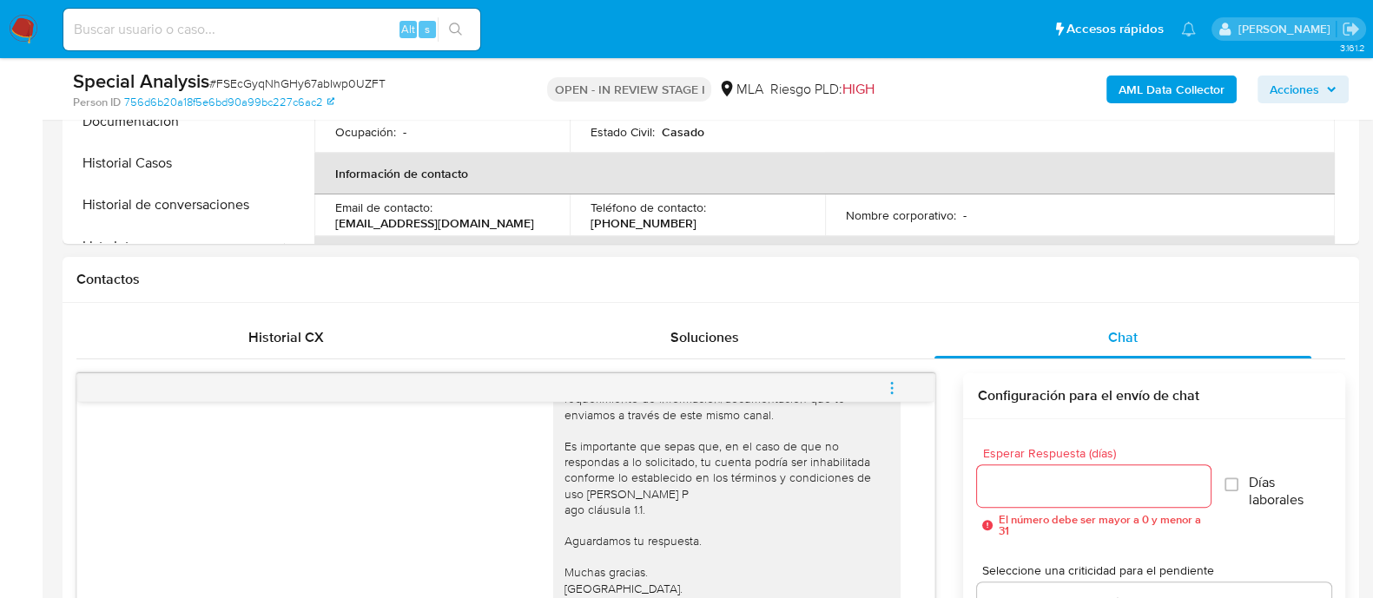
scroll to position [216, 0]
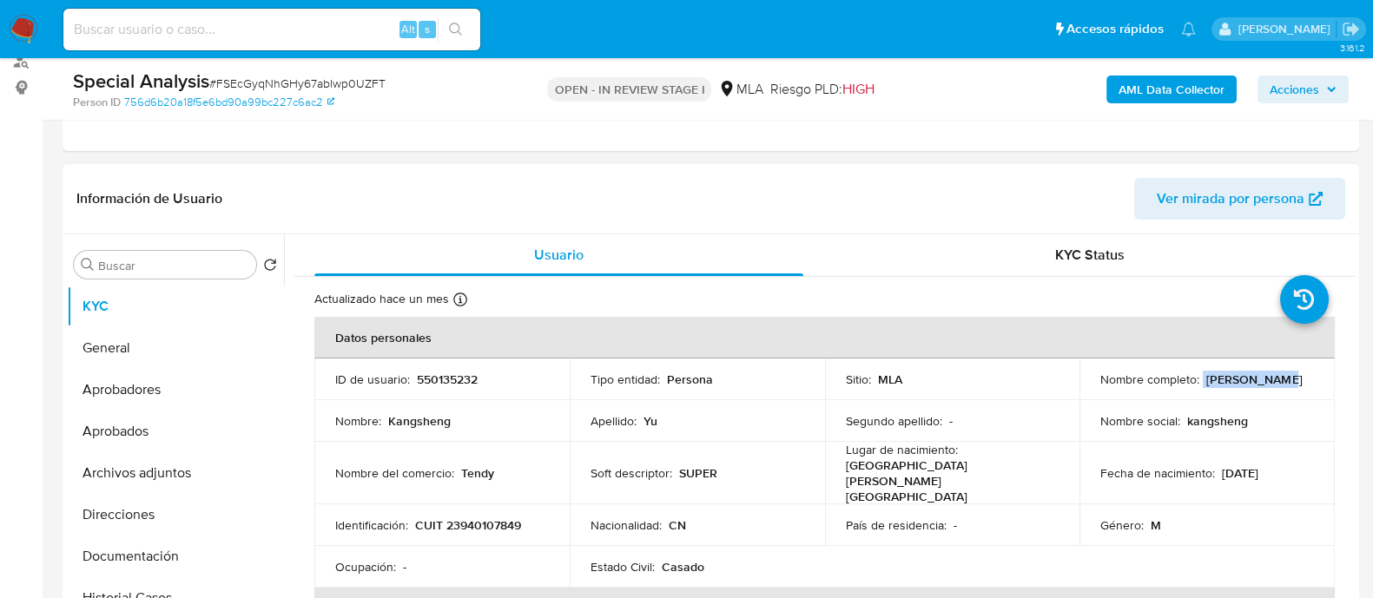
drag, startPoint x: 1199, startPoint y: 382, endPoint x: 1304, endPoint y: 382, distance: 105.1
click at [1304, 382] on div "Nombre completo : [PERSON_NAME]" at bounding box center [1208, 380] width 214 height 16
copy div "[PERSON_NAME]"
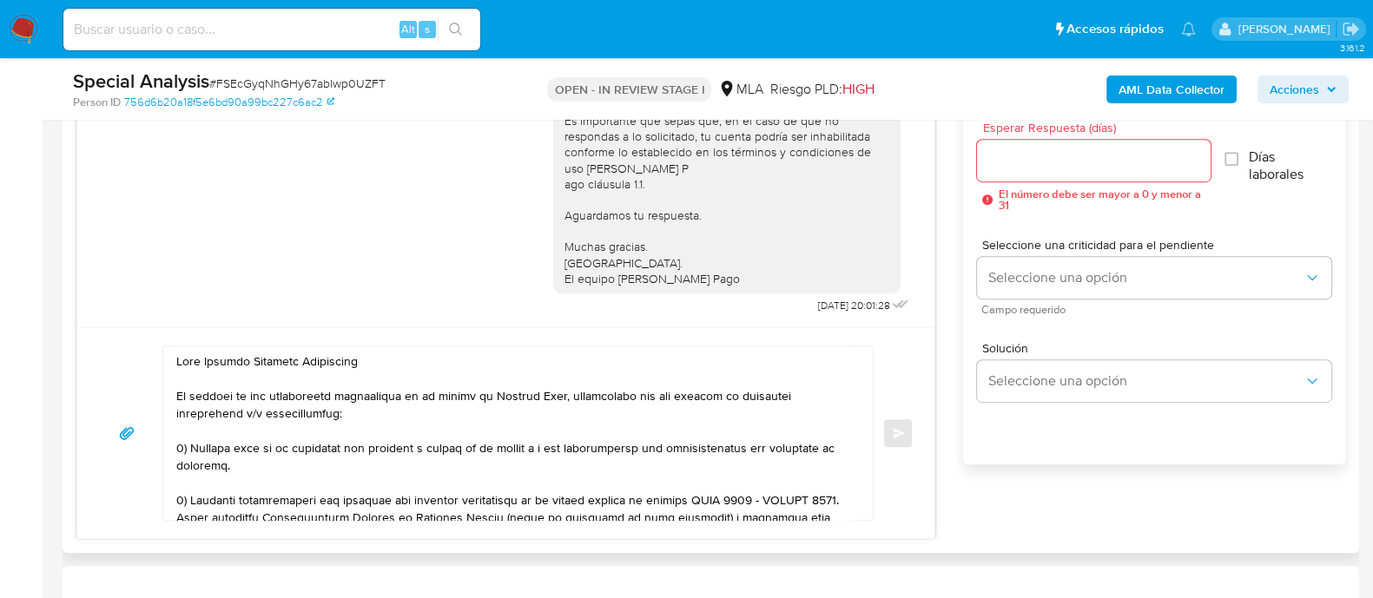
scroll to position [0, 0]
drag, startPoint x: 204, startPoint y: 360, endPoint x: 435, endPoint y: 360, distance: 231.1
click at [435, 360] on textarea at bounding box center [513, 434] width 675 height 174
paste textarea "[PERSON_NAME]"
drag, startPoint x: 739, startPoint y: 407, endPoint x: 731, endPoint y: 395, distance: 13.7
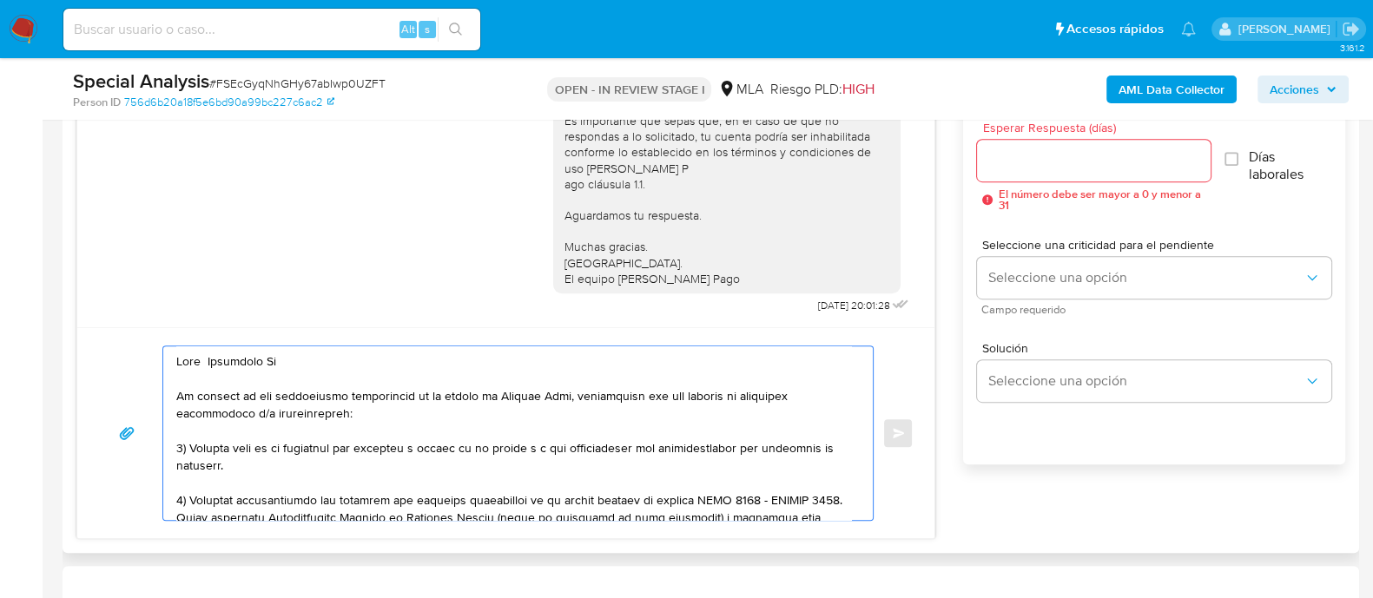
click at [731, 395] on textarea at bounding box center [513, 434] width 675 height 174
drag, startPoint x: 599, startPoint y: 505, endPoint x: 486, endPoint y: 407, distance: 149.1
click at [486, 407] on textarea at bounding box center [513, 434] width 675 height 174
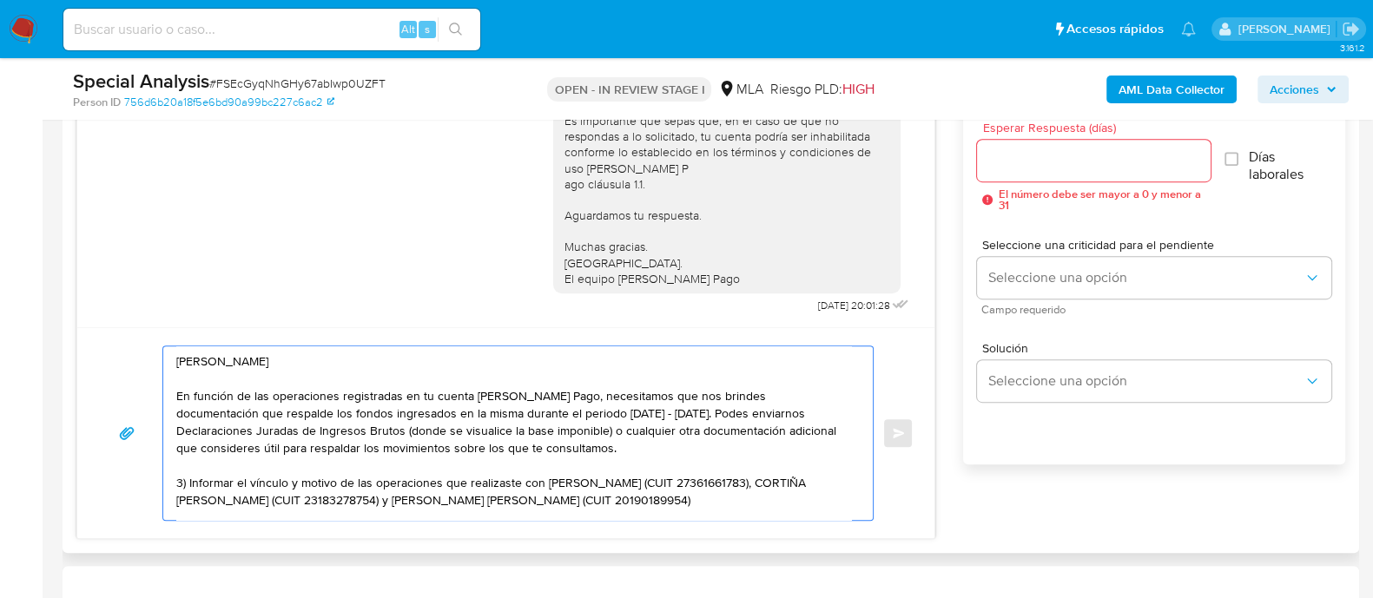
click at [698, 414] on textarea "[PERSON_NAME] En función de las operaciones registradas en tu cuenta [PERSON_NA…" at bounding box center [513, 434] width 675 height 174
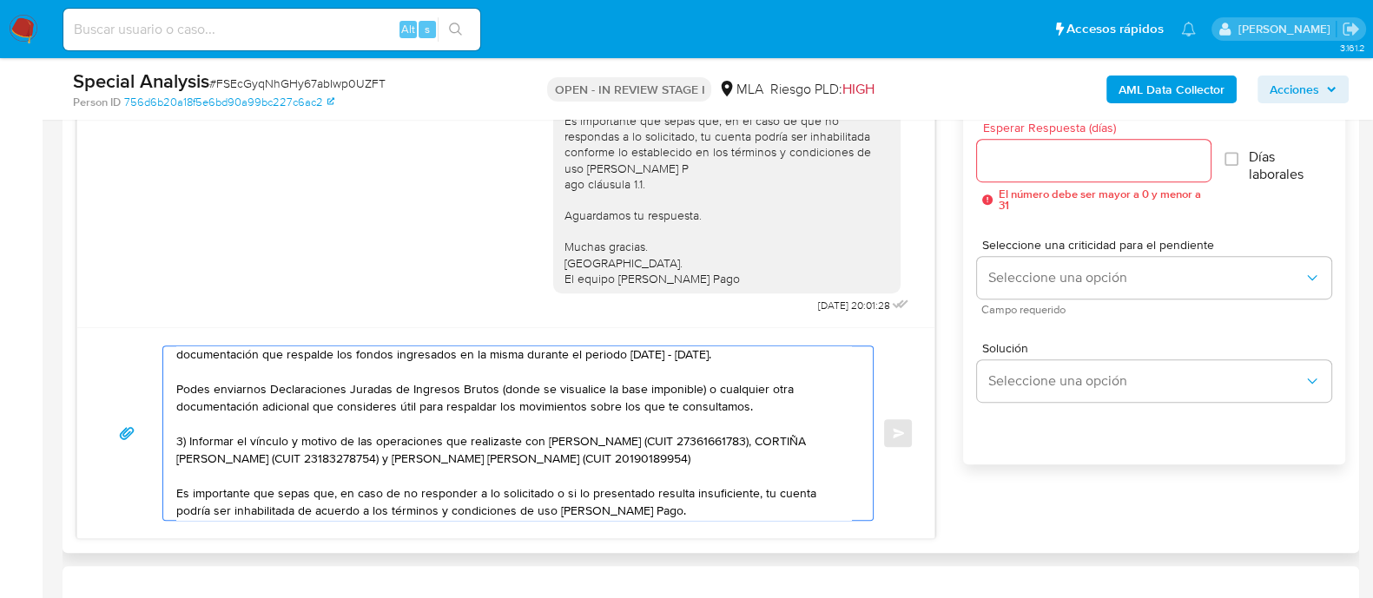
scroll to position [108, 0]
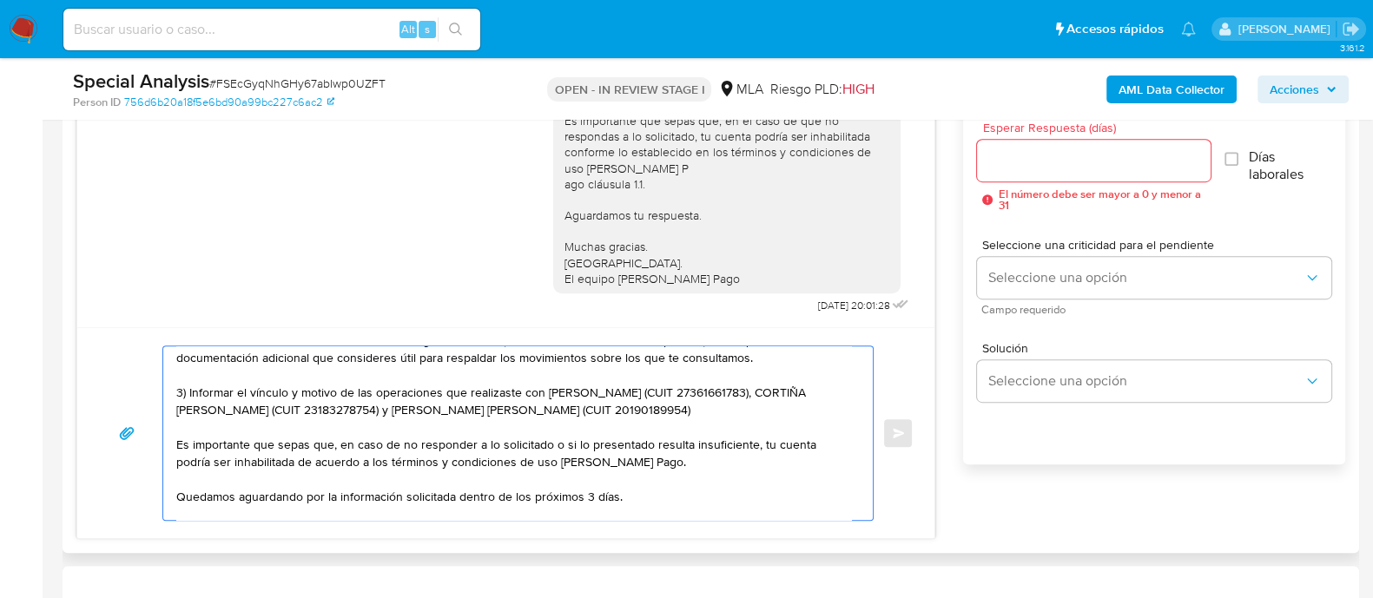
click at [431, 407] on textarea "[PERSON_NAME] En función de las operaciones registradas en tu cuenta [PERSON_NA…" at bounding box center [513, 434] width 675 height 174
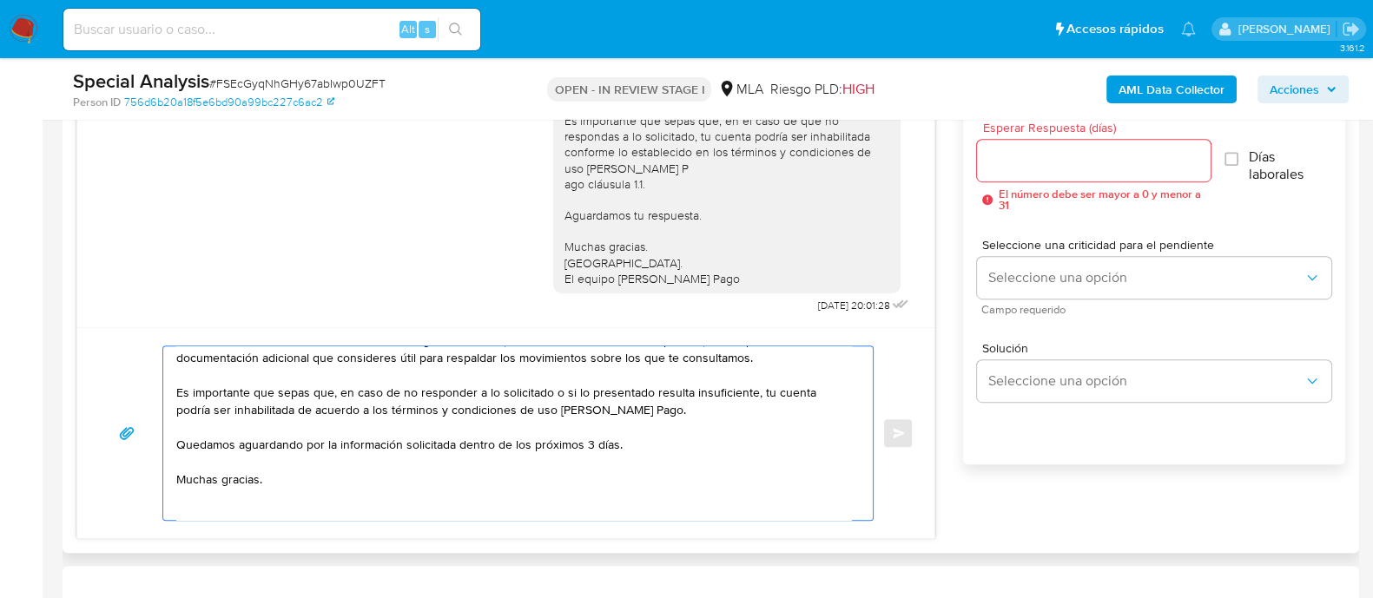
click at [330, 496] on textarea "Hola Kangsheng Yu En función de las operaciones registradas en tu cuenta de Mer…" at bounding box center [513, 434] width 675 height 174
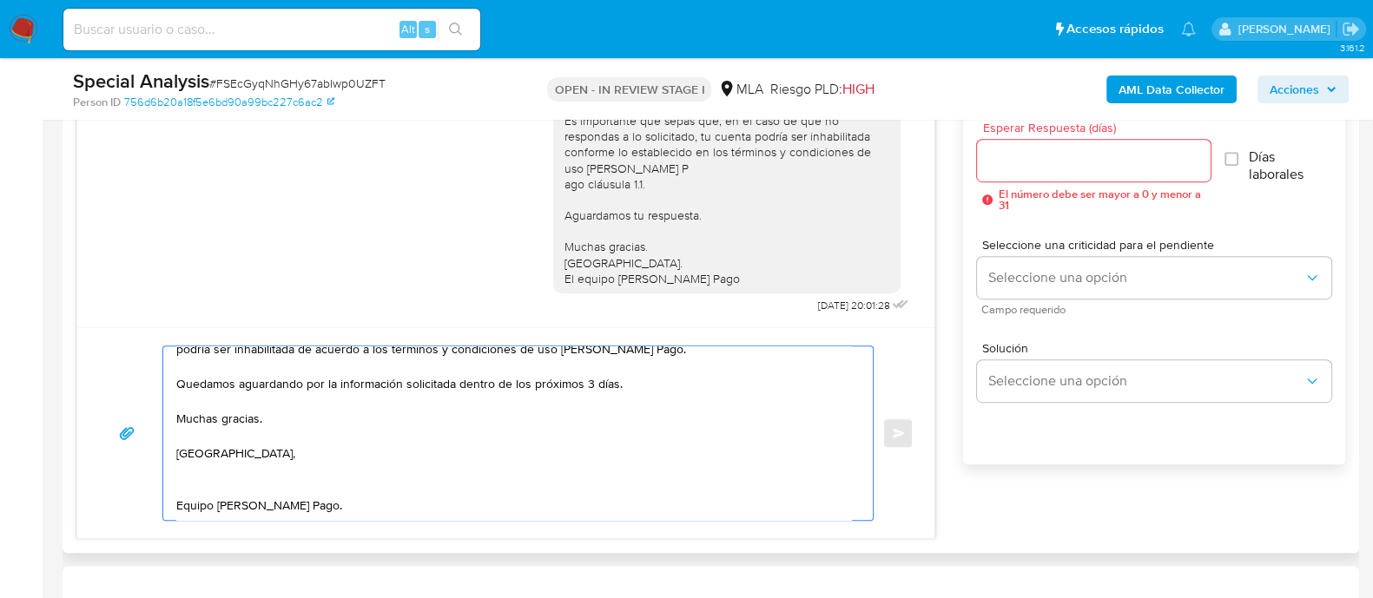
click at [231, 439] on textarea "Hola Kangsheng Yu En función de las operaciones registradas en tu cuenta de Mer…" at bounding box center [513, 434] width 675 height 174
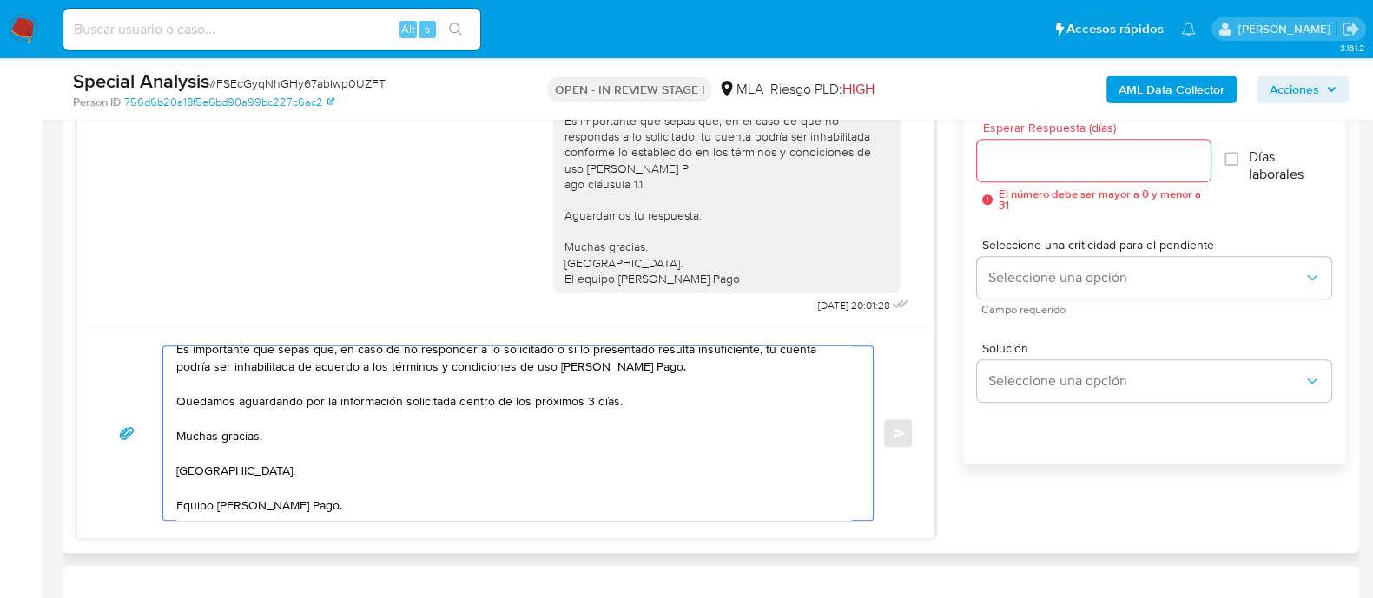
click at [398, 473] on textarea "Hola Kangsheng Yu En función de las operaciones registradas en tu cuenta de Mer…" at bounding box center [513, 434] width 675 height 174
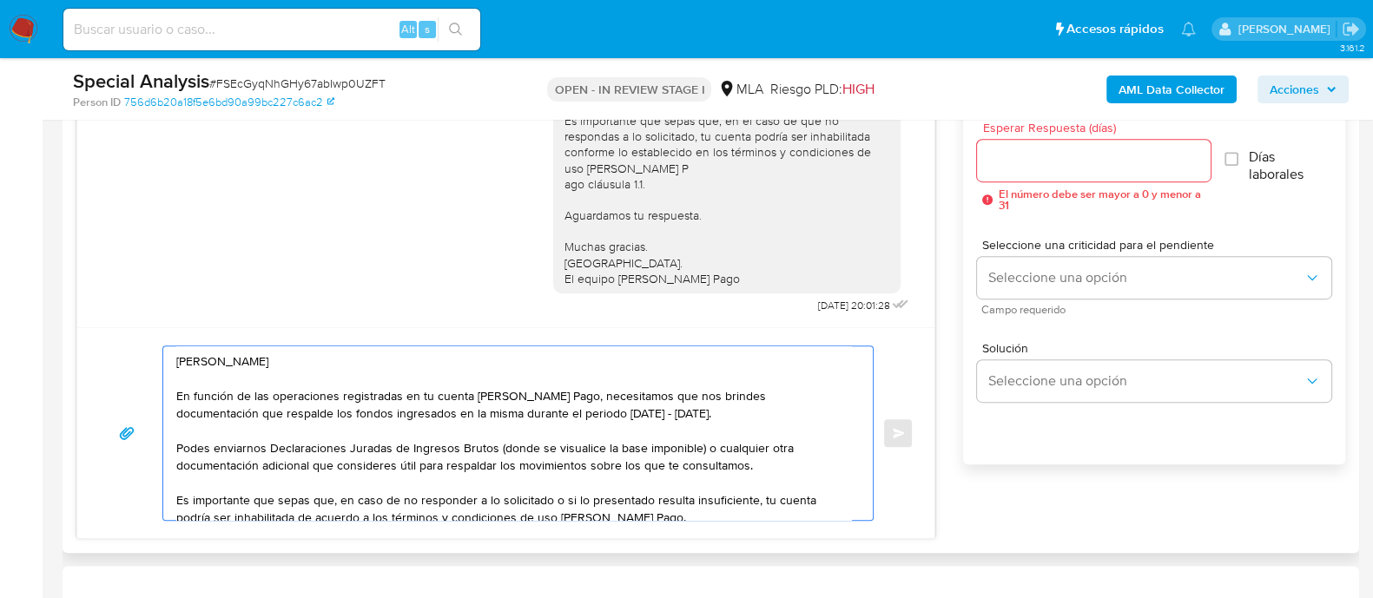
drag, startPoint x: 408, startPoint y: 501, endPoint x: 128, endPoint y: 289, distance: 351.6
click at [128, 289] on div "17/09/2025 14:48:18 Hola, Esperamos que te encuentres muy bien. Te consultamos …" at bounding box center [505, 294] width 859 height 492
click at [321, 364] on textarea "Hola Kangsheng Yu En función de las operaciones registradas en tu cuenta de Mer…" at bounding box center [513, 434] width 675 height 174
click at [206, 358] on textarea "Hola Kangsheng Yu En función de las operaciones registradas en tu cuenta de Mer…" at bounding box center [513, 434] width 675 height 174
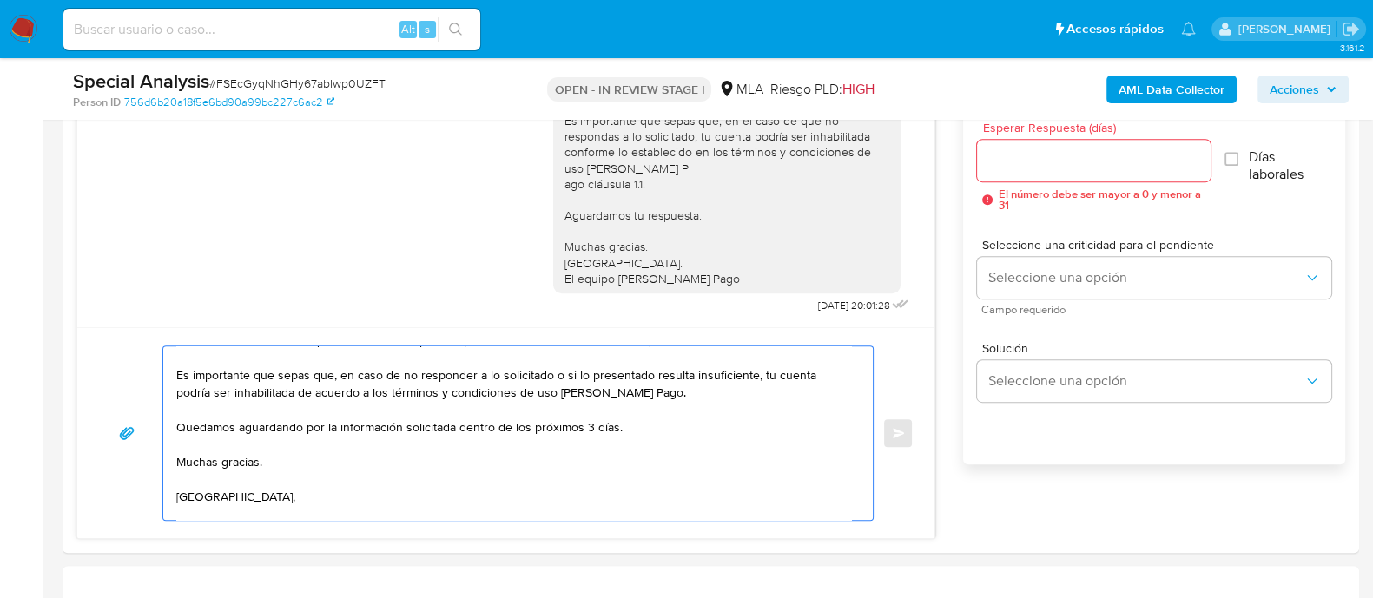
scroll to position [151, 0]
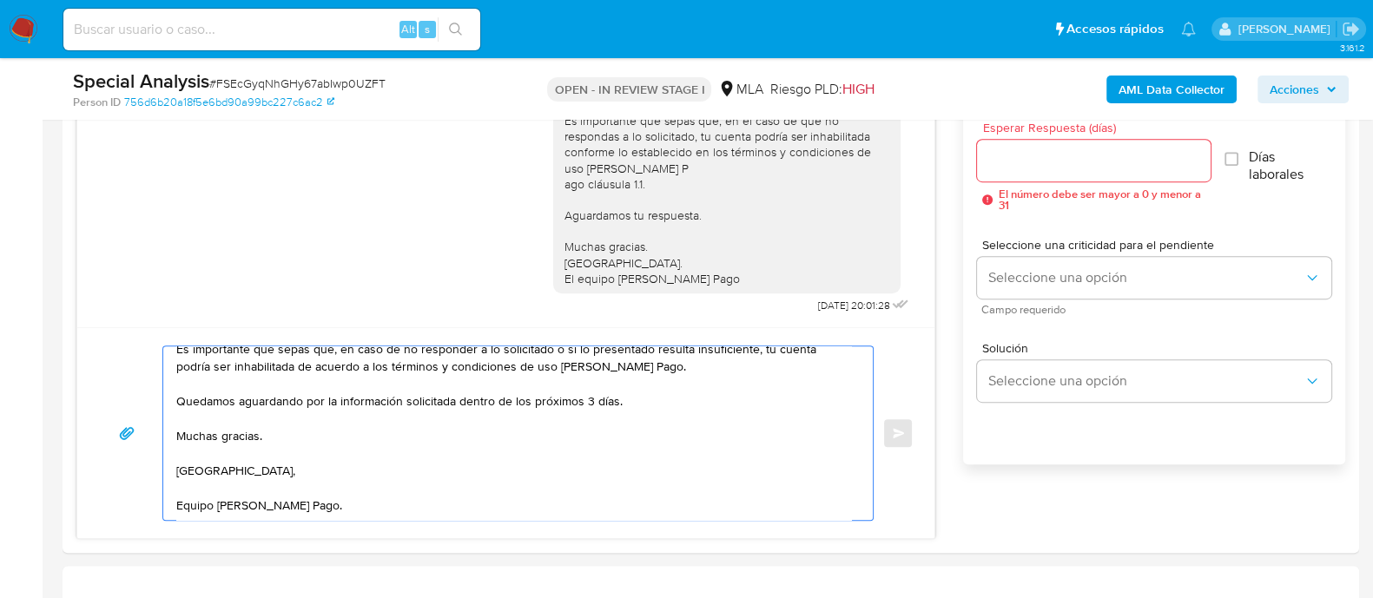
drag, startPoint x: 265, startPoint y: 380, endPoint x: 472, endPoint y: 558, distance: 272.9
type textarea "Hola Kangsheng Yu En función de las operaciones registradas en tu cuenta de Mer…"
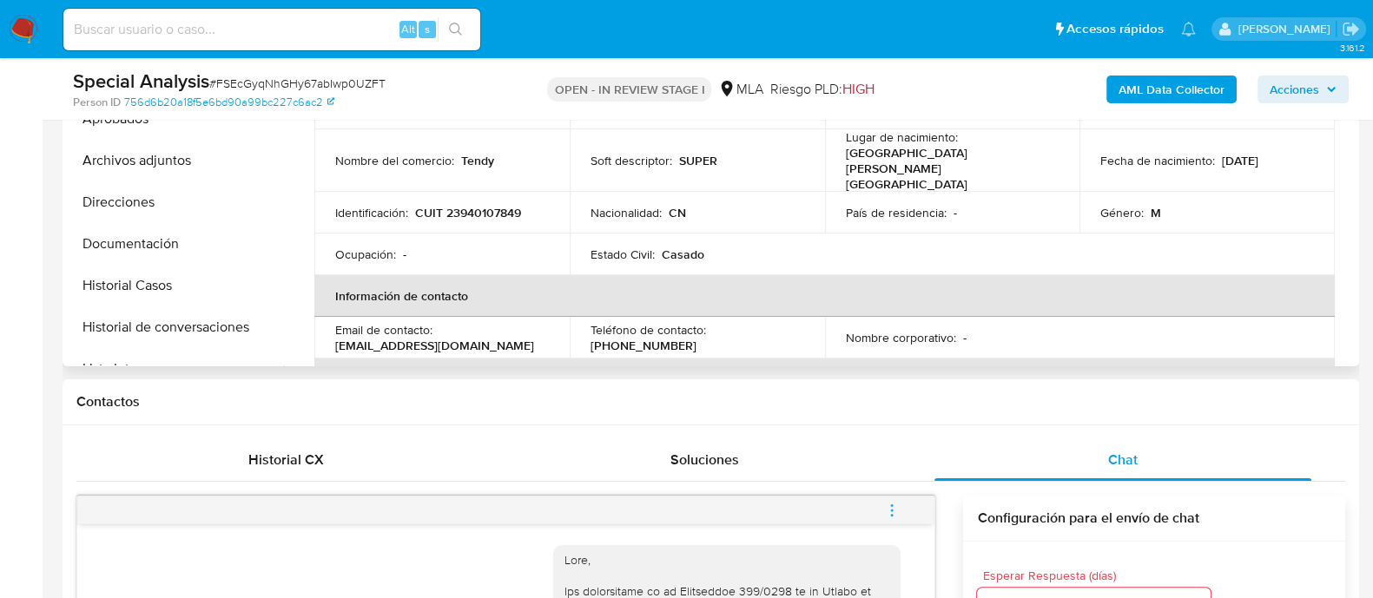
scroll to position [433, 0]
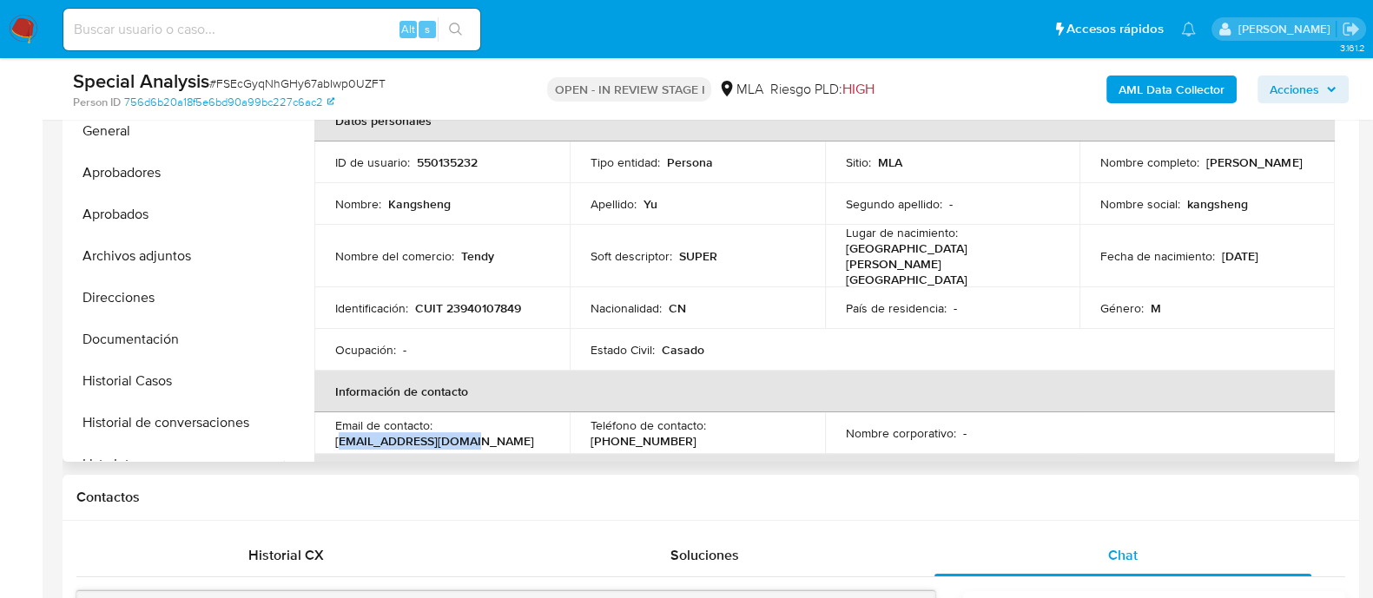
drag, startPoint x: 339, startPoint y: 428, endPoint x: 480, endPoint y: 428, distance: 141.6
click at [480, 428] on div "Email de contacto : yks19811215@gmail.com" at bounding box center [442, 433] width 214 height 31
drag, startPoint x: 335, startPoint y: 425, endPoint x: 518, endPoint y: 425, distance: 182.4
click at [518, 425] on div "Email de contacto : yks19811215@gmail.com" at bounding box center [442, 433] width 214 height 31
copy p "yks19811215@gmail.com"
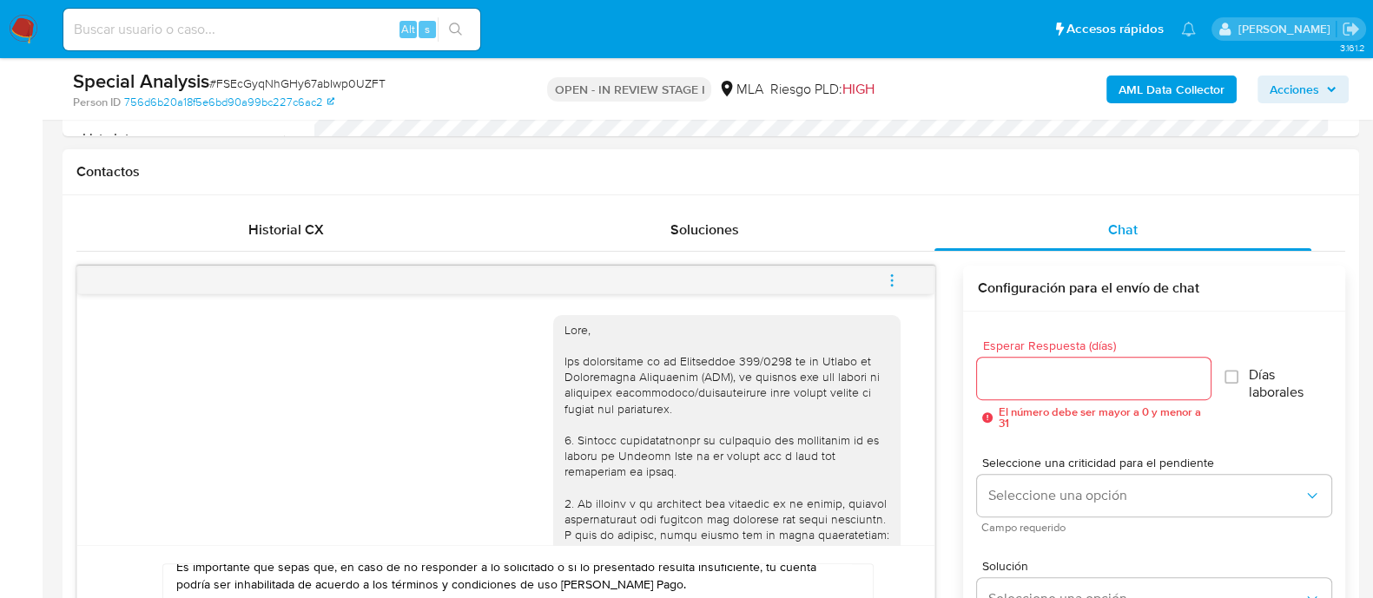
scroll to position [108, 0]
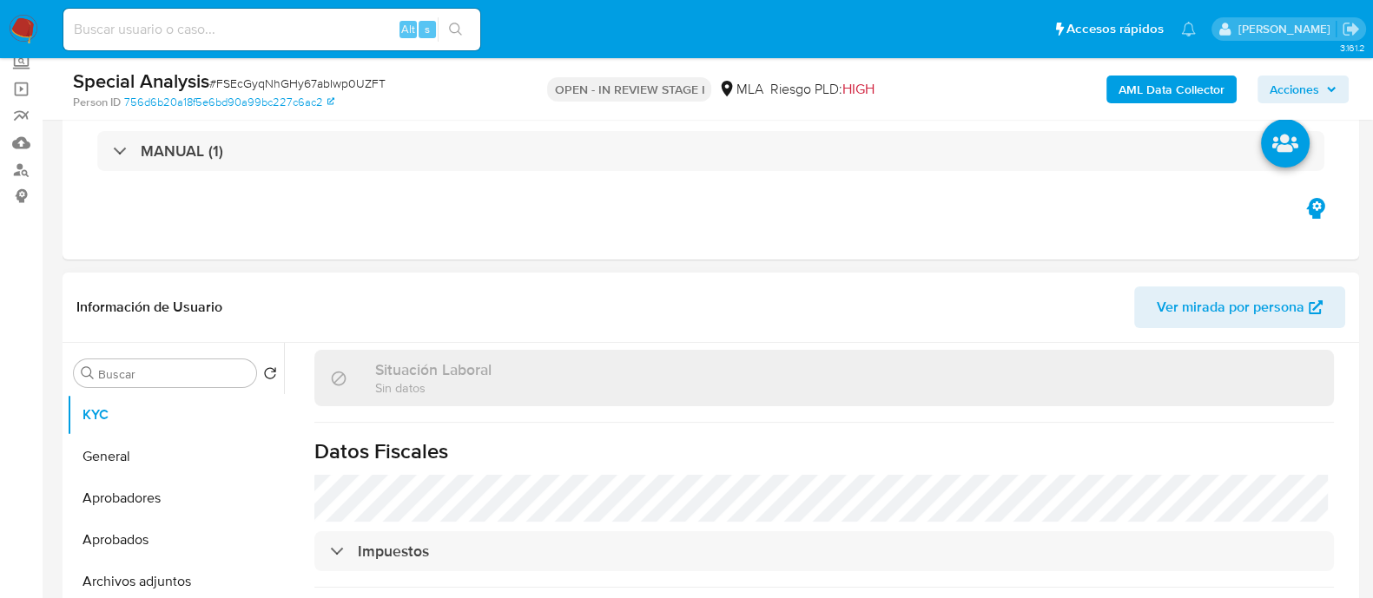
click at [1186, 315] on span "Ver mirada por persona" at bounding box center [1231, 308] width 148 height 42
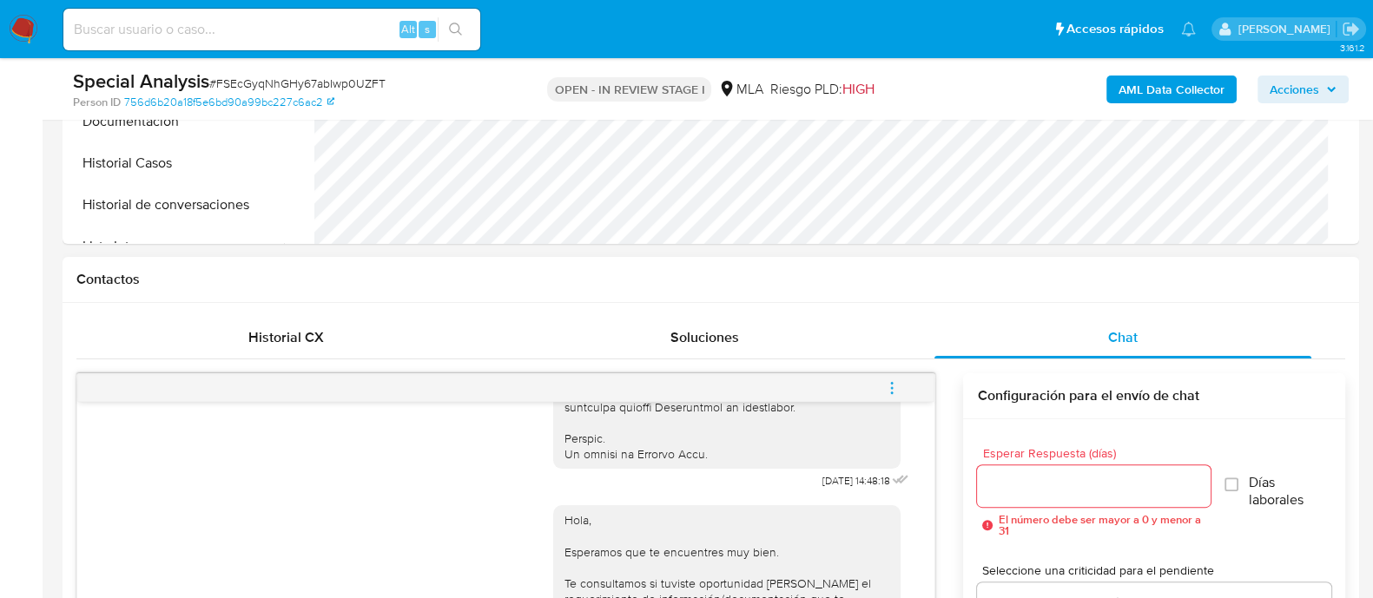
scroll to position [868, 0]
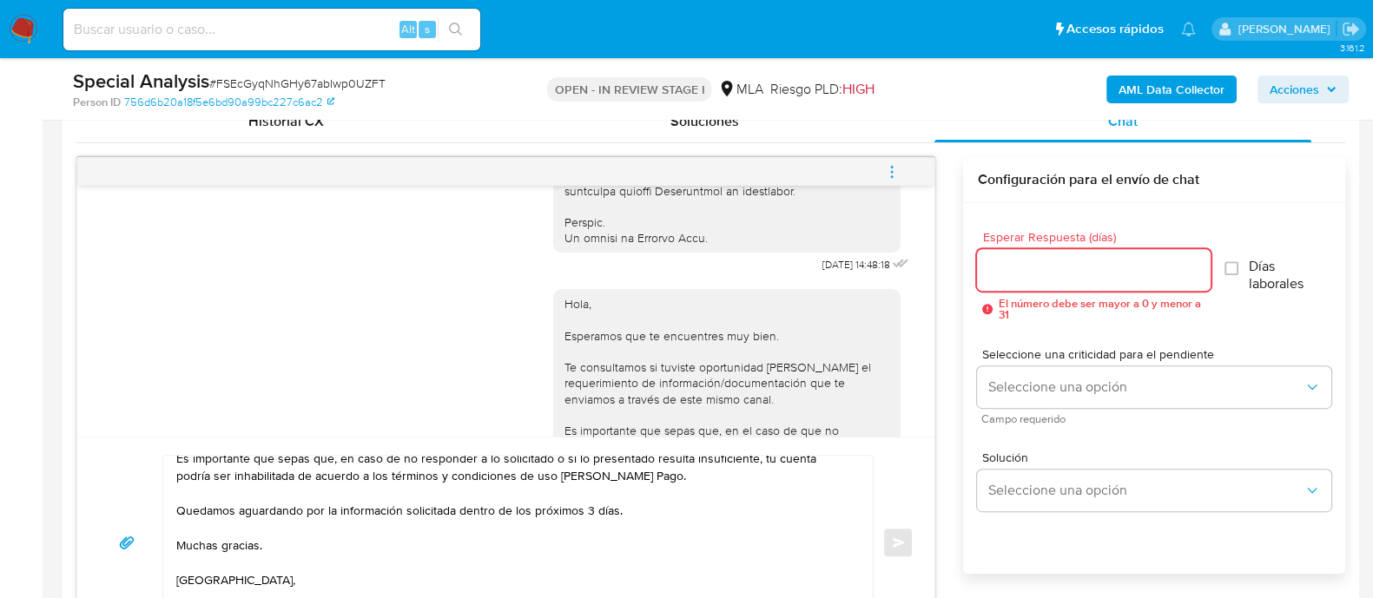
click at [1035, 262] on input "Esperar Respuesta (días)" at bounding box center [1093, 270] width 233 height 23
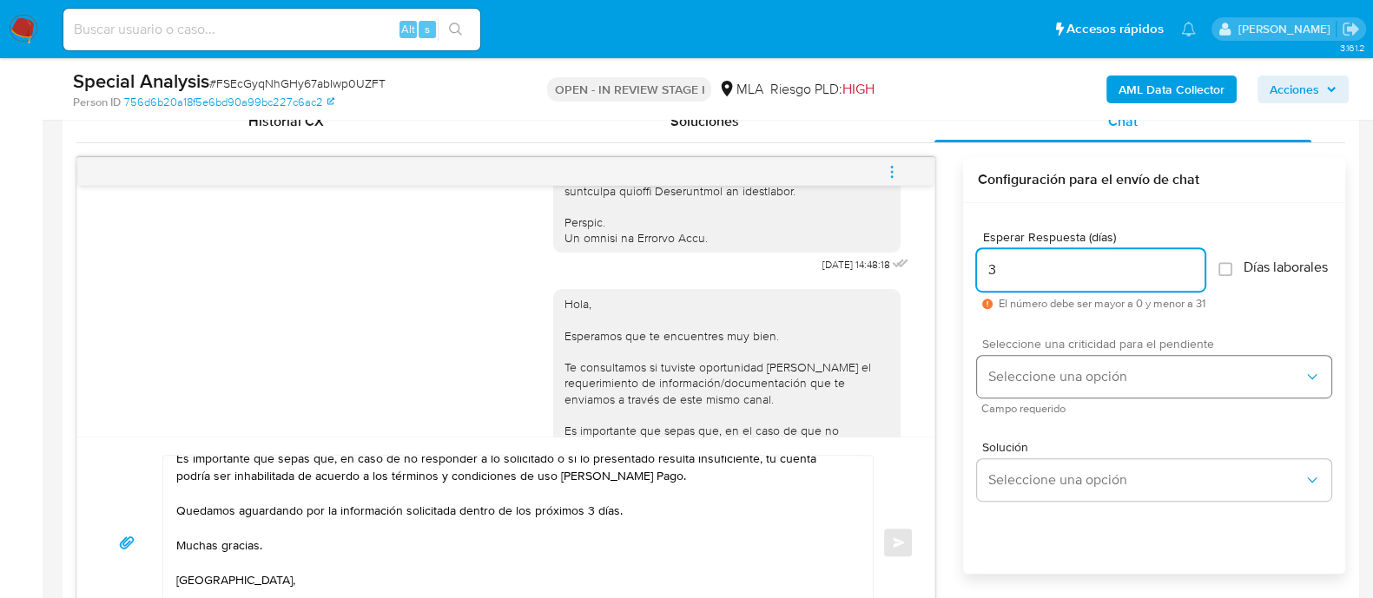
type input "3"
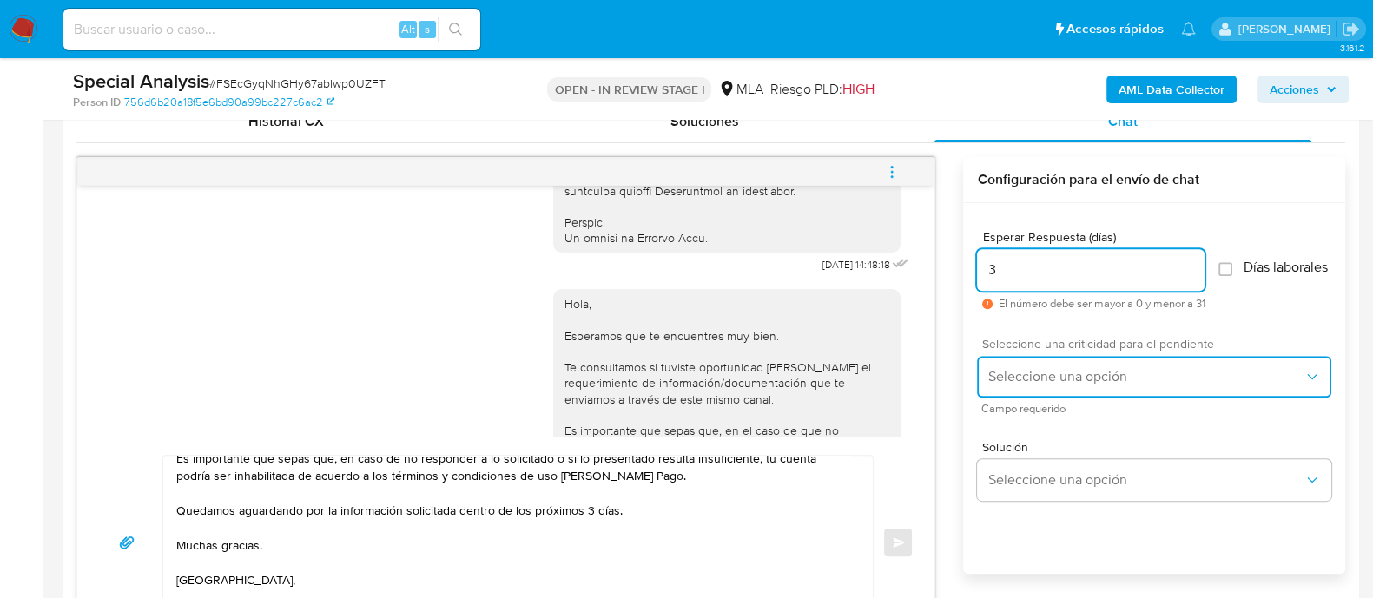
click at [1042, 382] on span "Seleccione una opción" at bounding box center [1146, 376] width 316 height 17
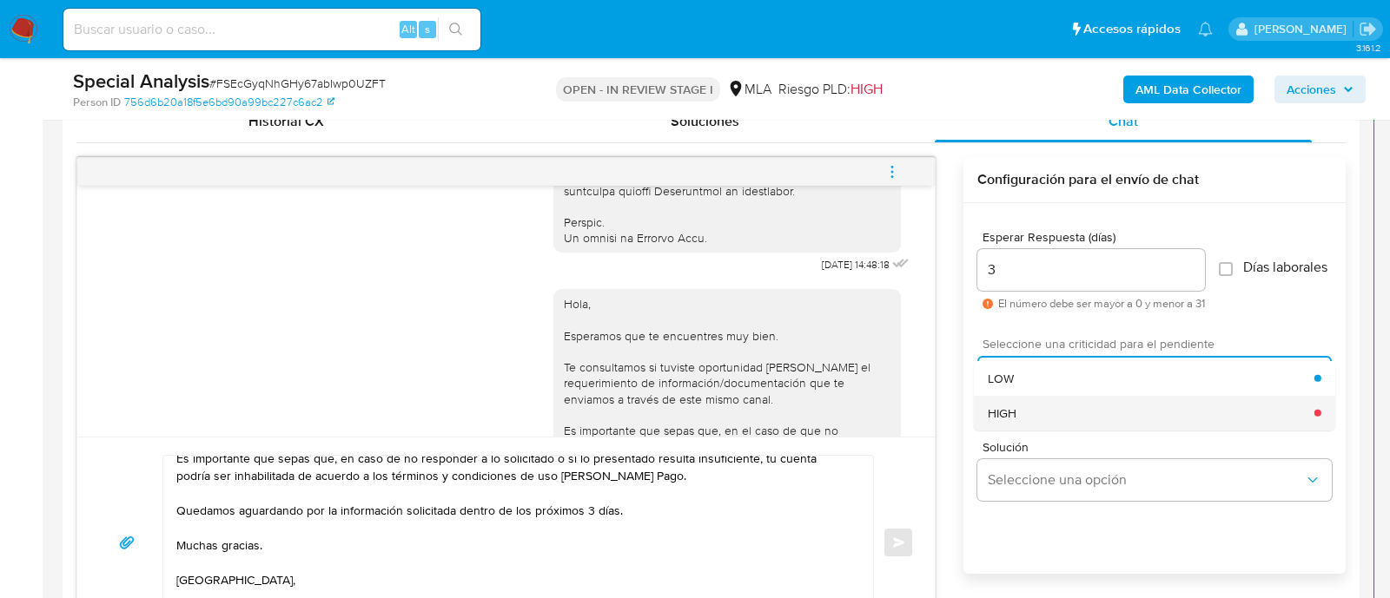
click at [1035, 405] on div "HIGH" at bounding box center [1151, 412] width 327 height 35
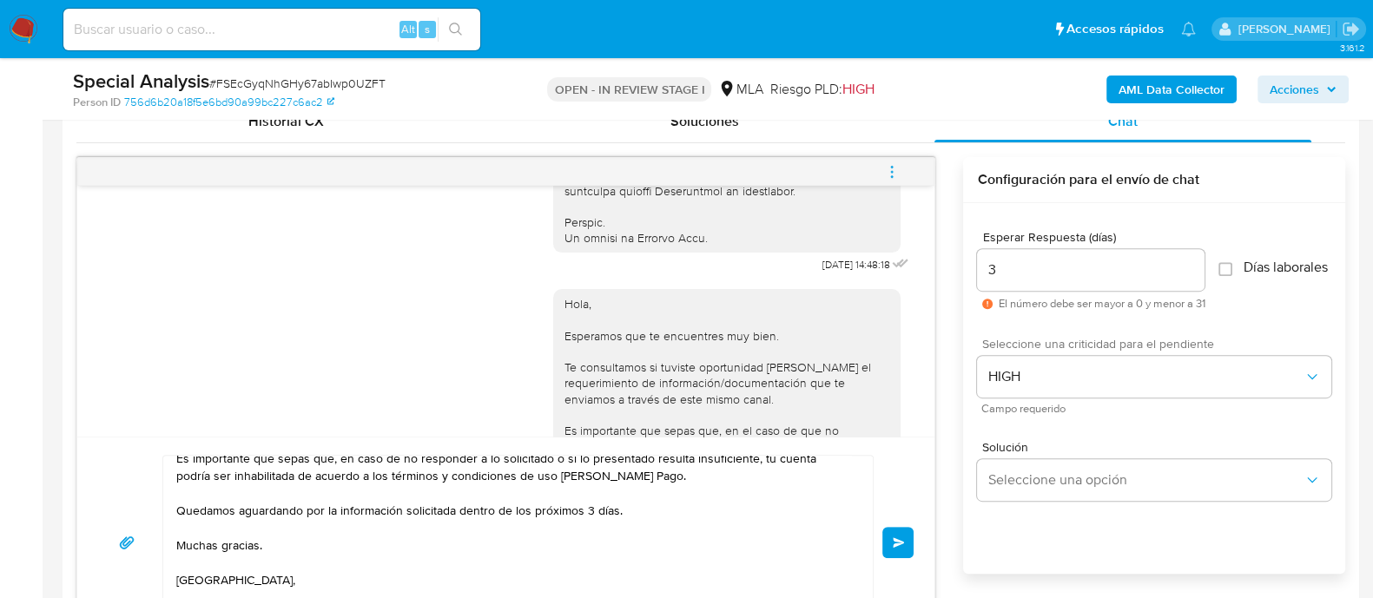
click at [889, 543] on button "Enviar" at bounding box center [898, 542] width 31 height 31
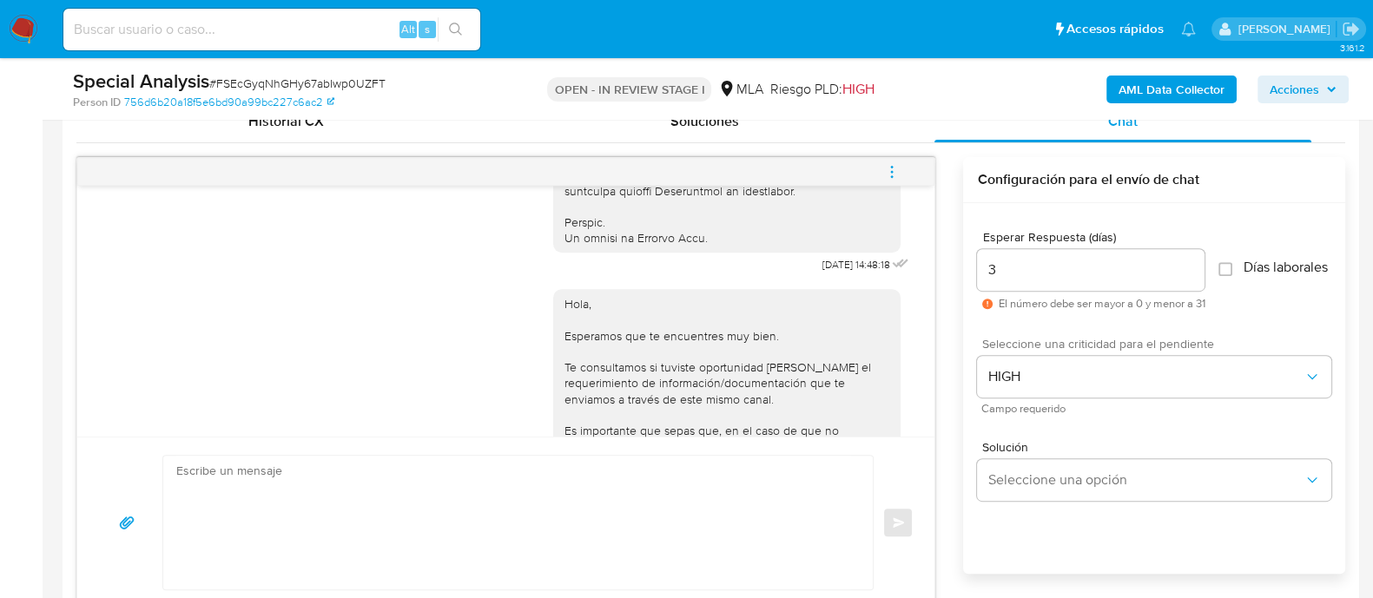
scroll to position [1559, 0]
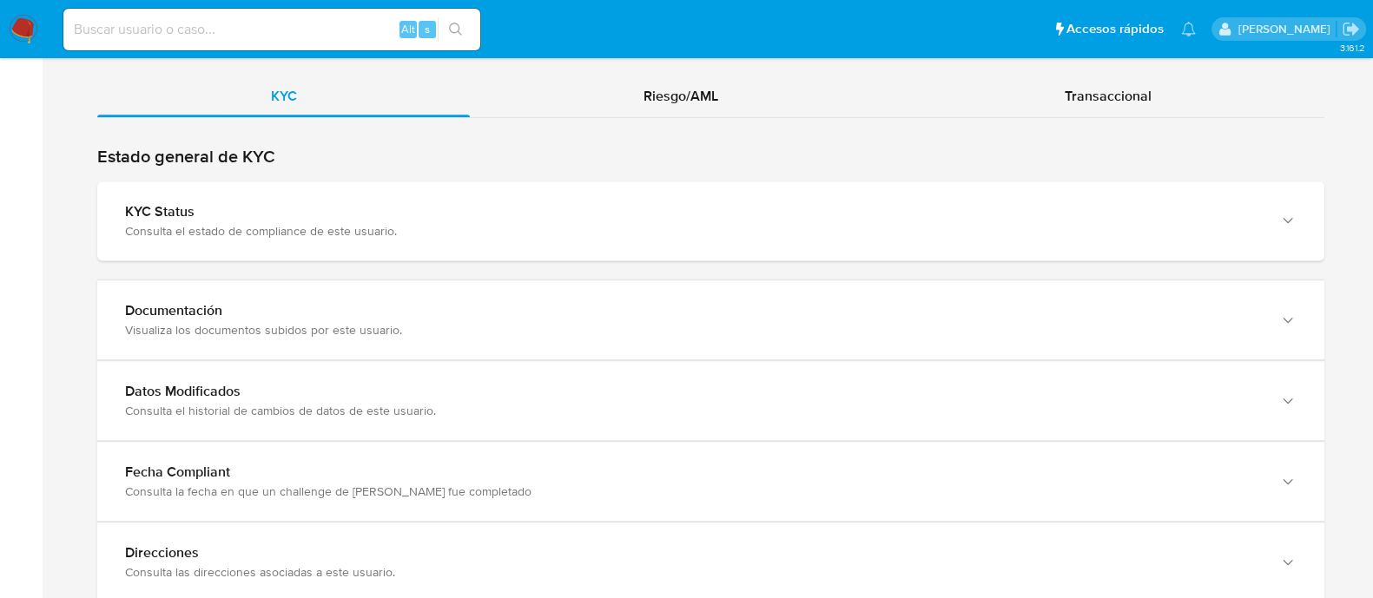
scroll to position [1628, 0]
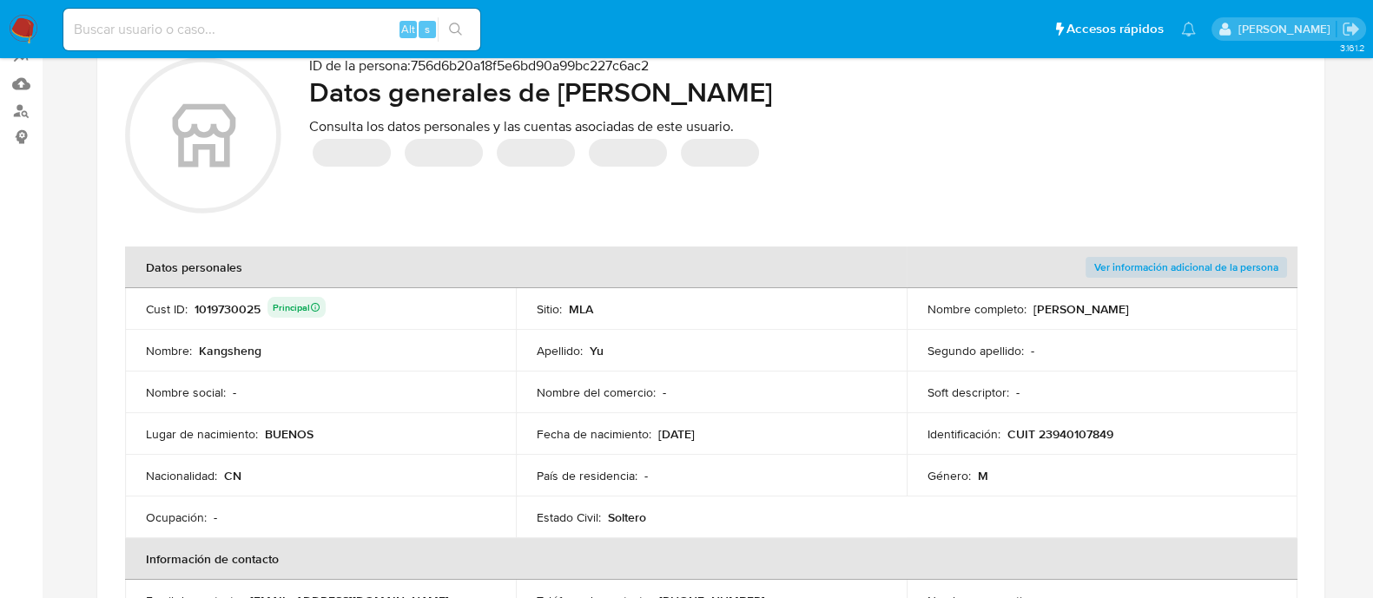
scroll to position [433, 0]
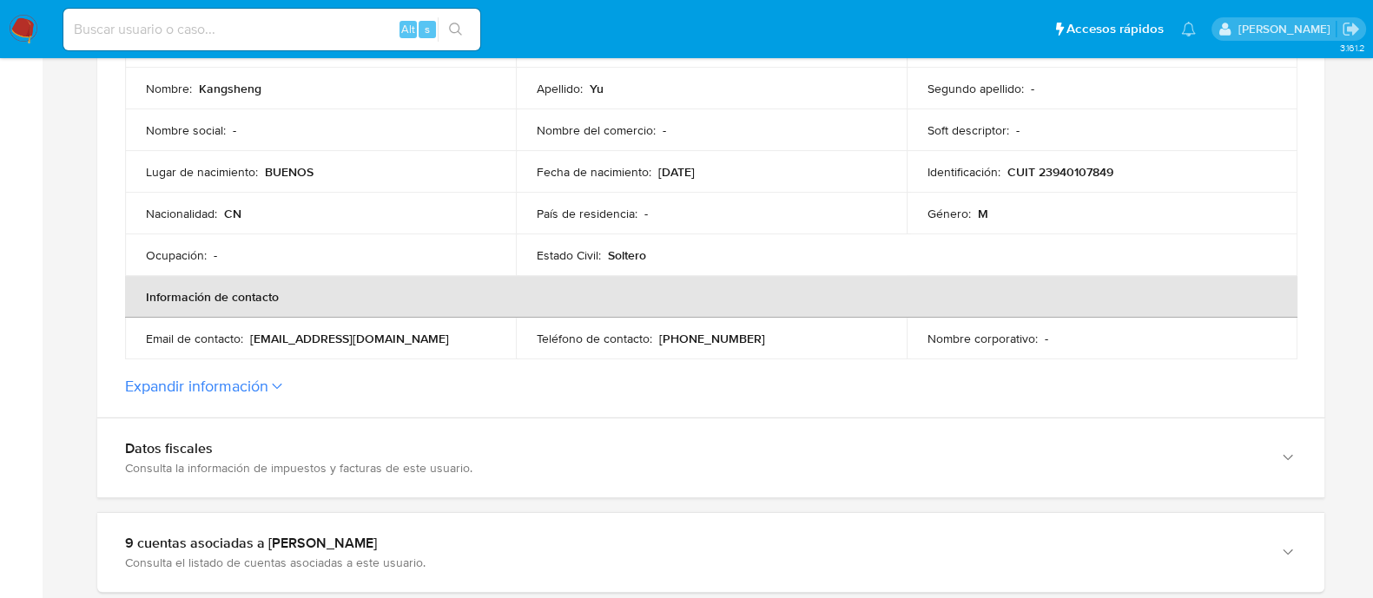
click at [248, 380] on button "Expandir información" at bounding box center [196, 386] width 143 height 19
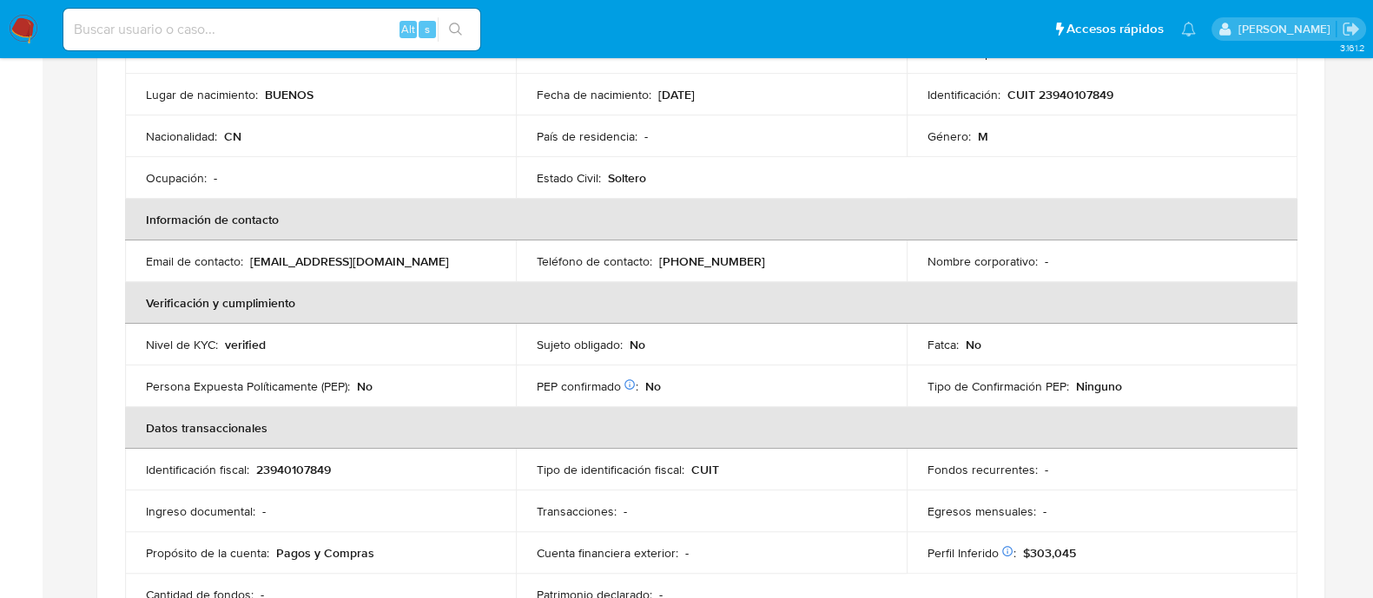
scroll to position [543, 0]
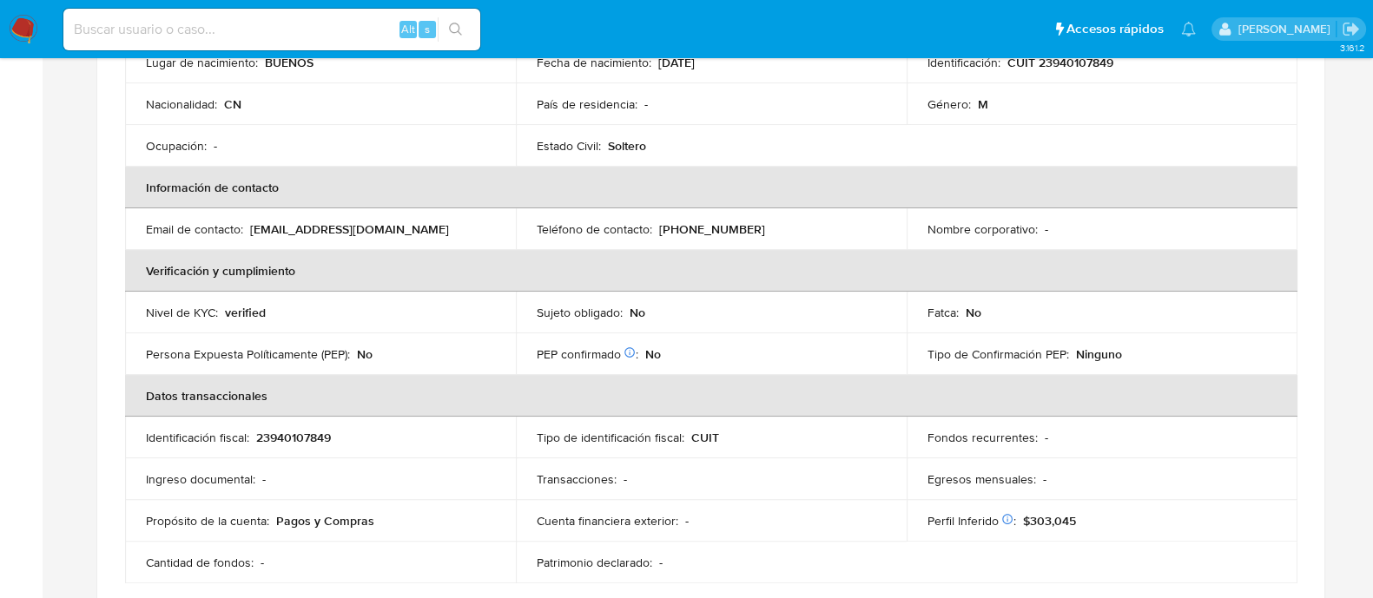
drag, startPoint x: 252, startPoint y: 228, endPoint x: 482, endPoint y: 228, distance: 230.2
click at [482, 228] on div "Email de contacto : [EMAIL_ADDRESS][DOMAIN_NAME]" at bounding box center [320, 230] width 349 height 16
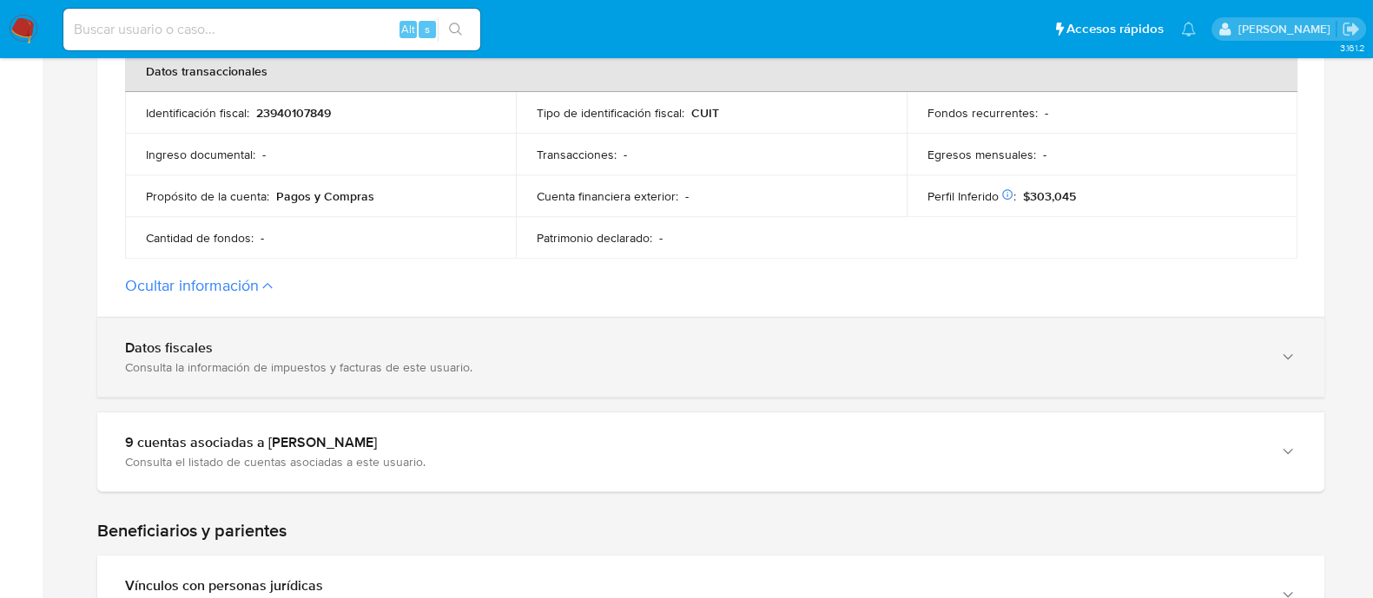
scroll to position [1086, 0]
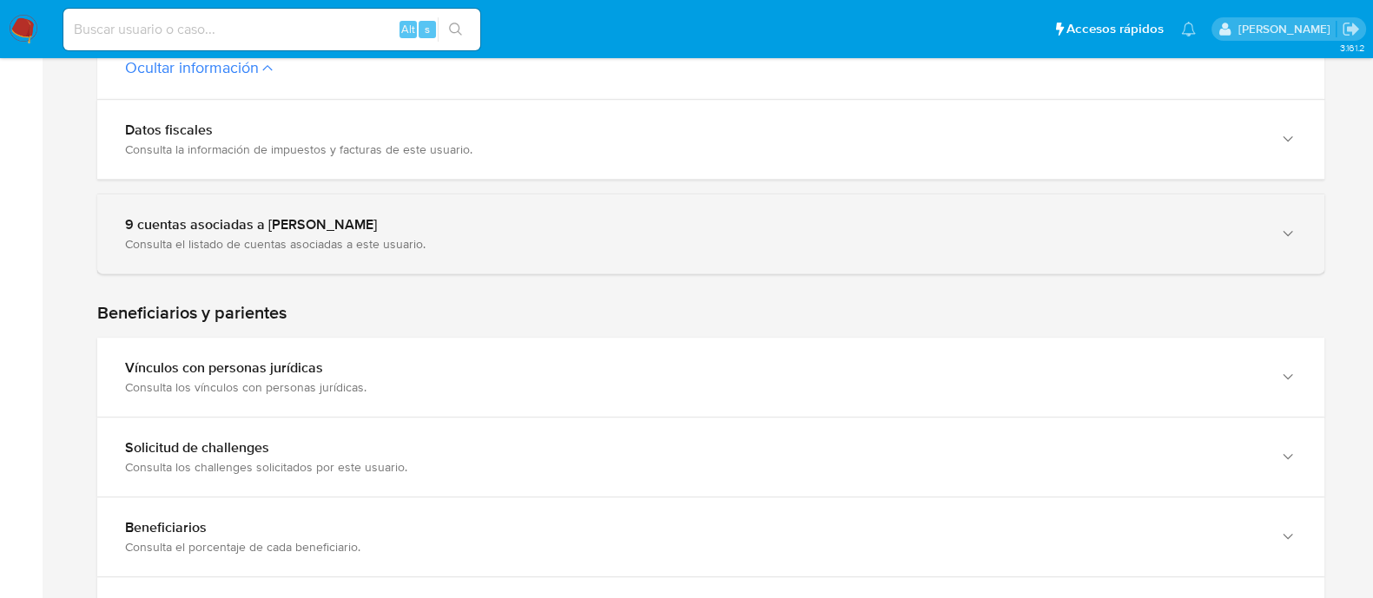
click at [409, 250] on div "9 cuentas asociadas a [PERSON_NAME] Consulta el listado de cuentas asociadas a …" at bounding box center [710, 234] width 1227 height 79
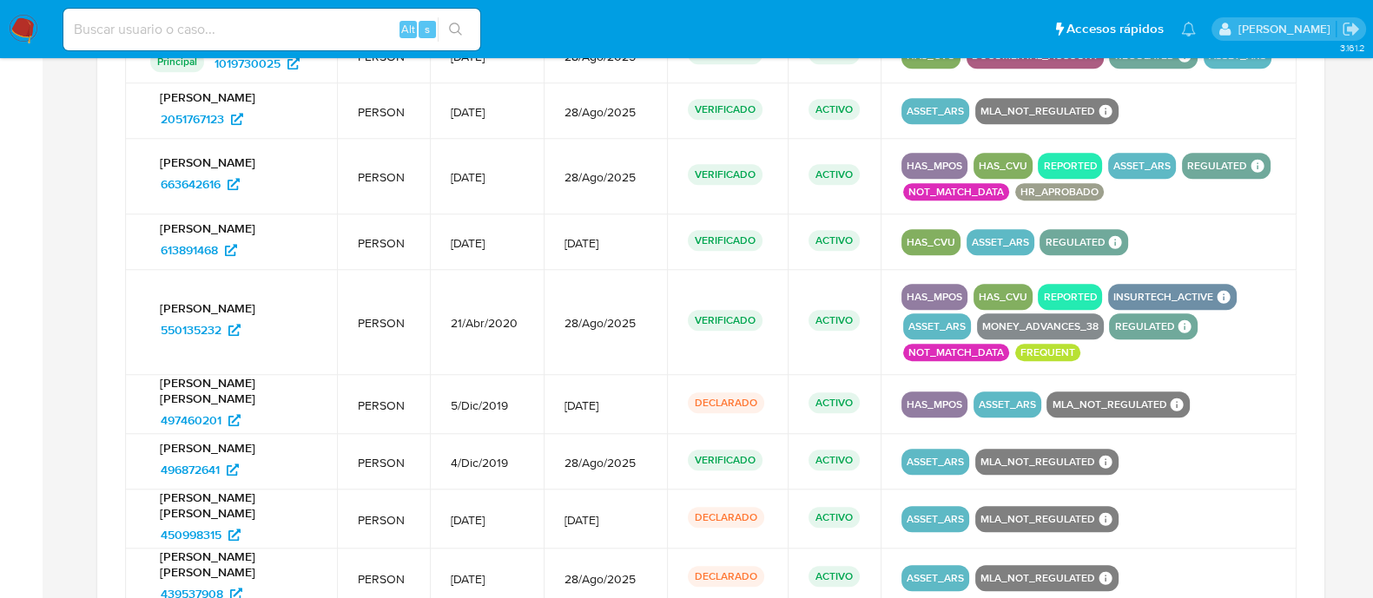
scroll to position [1194, 0]
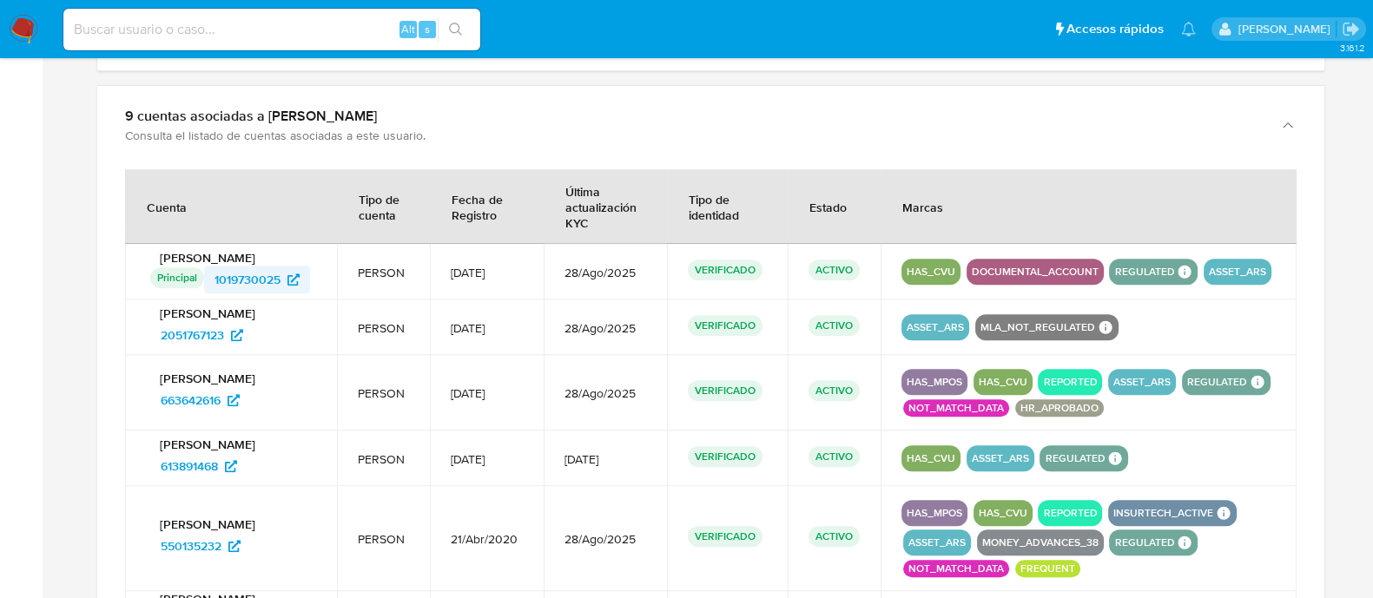
click at [252, 281] on span "1019730025" at bounding box center [248, 280] width 66 height 28
click at [197, 342] on span "2051767123" at bounding box center [192, 335] width 63 height 28
click at [211, 393] on span "663642616" at bounding box center [191, 401] width 60 height 28
click at [228, 467] on icon at bounding box center [231, 466] width 12 height 12
click at [205, 550] on span "550135232" at bounding box center [191, 546] width 61 height 28
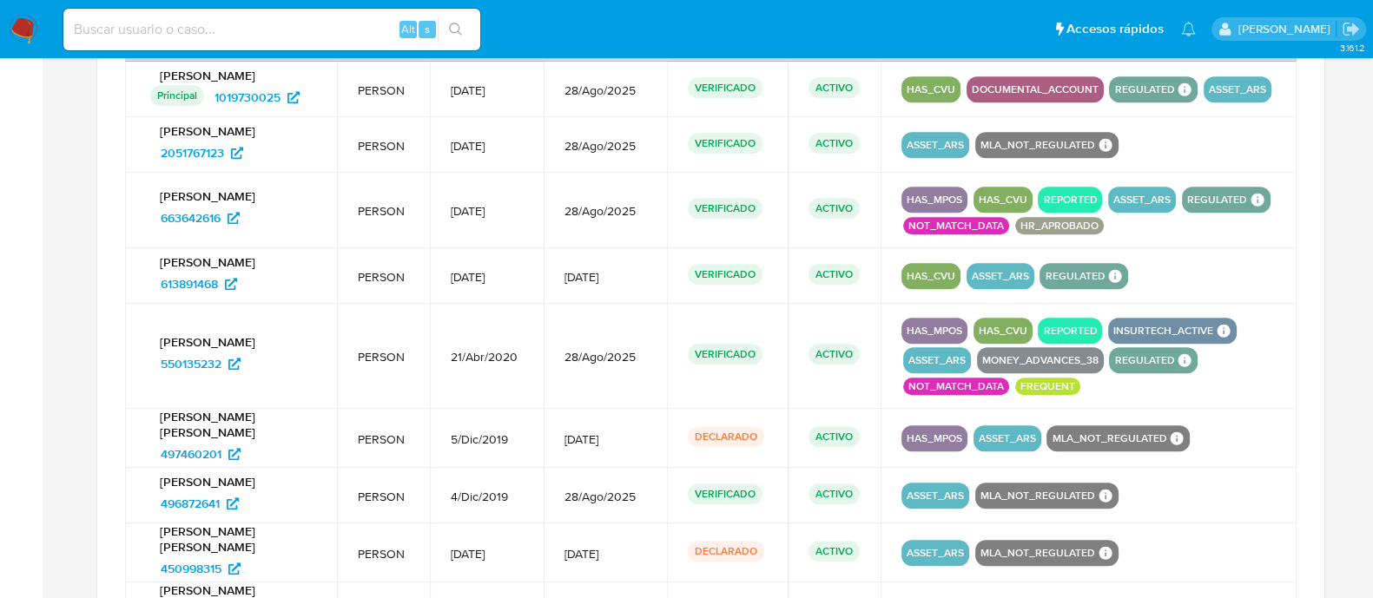
scroll to position [1411, 0]
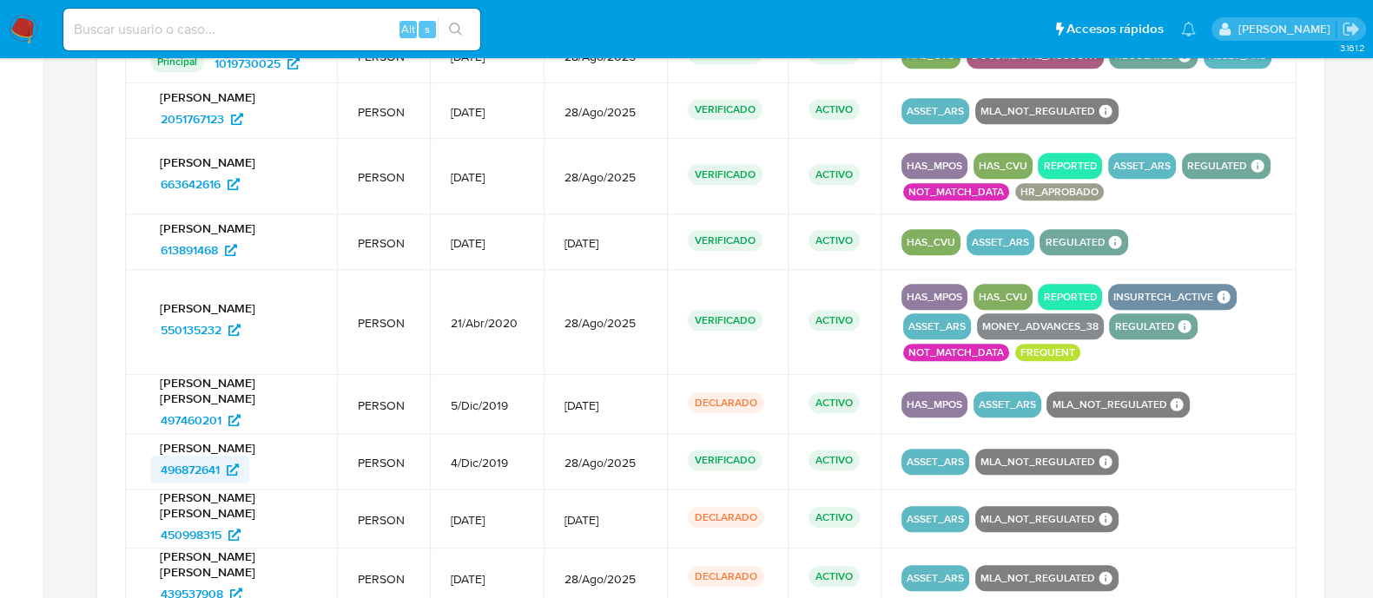
click at [229, 467] on icon at bounding box center [233, 470] width 12 height 12
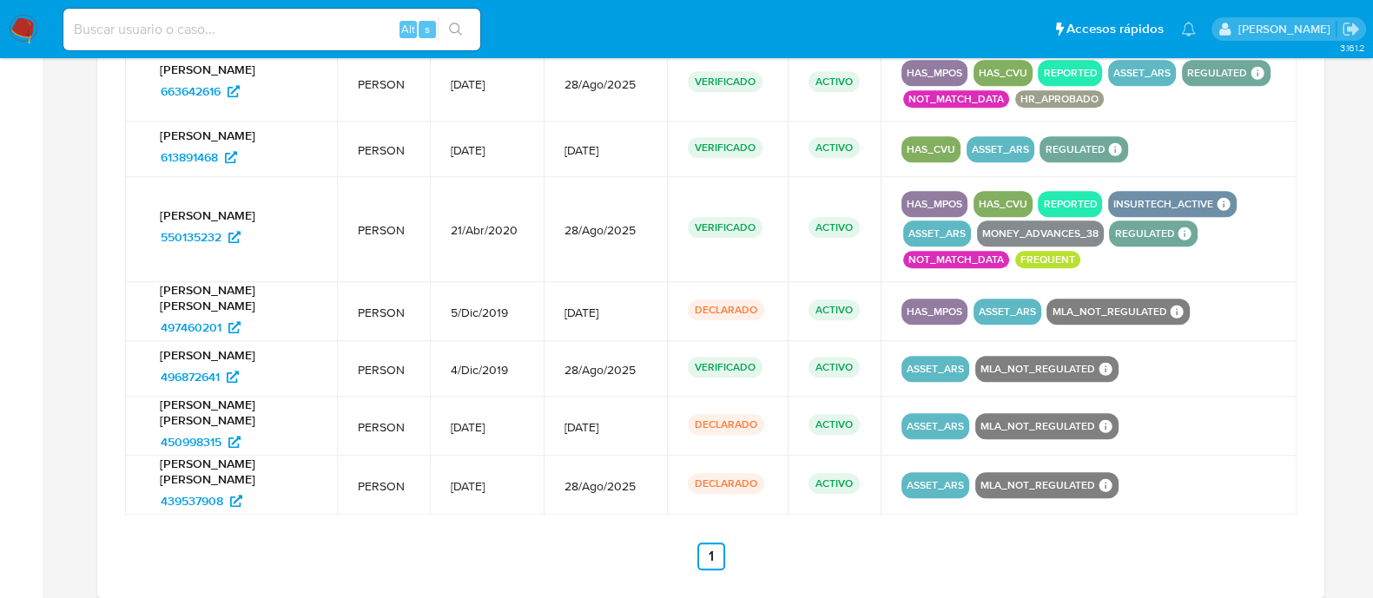
scroll to position [1628, 0]
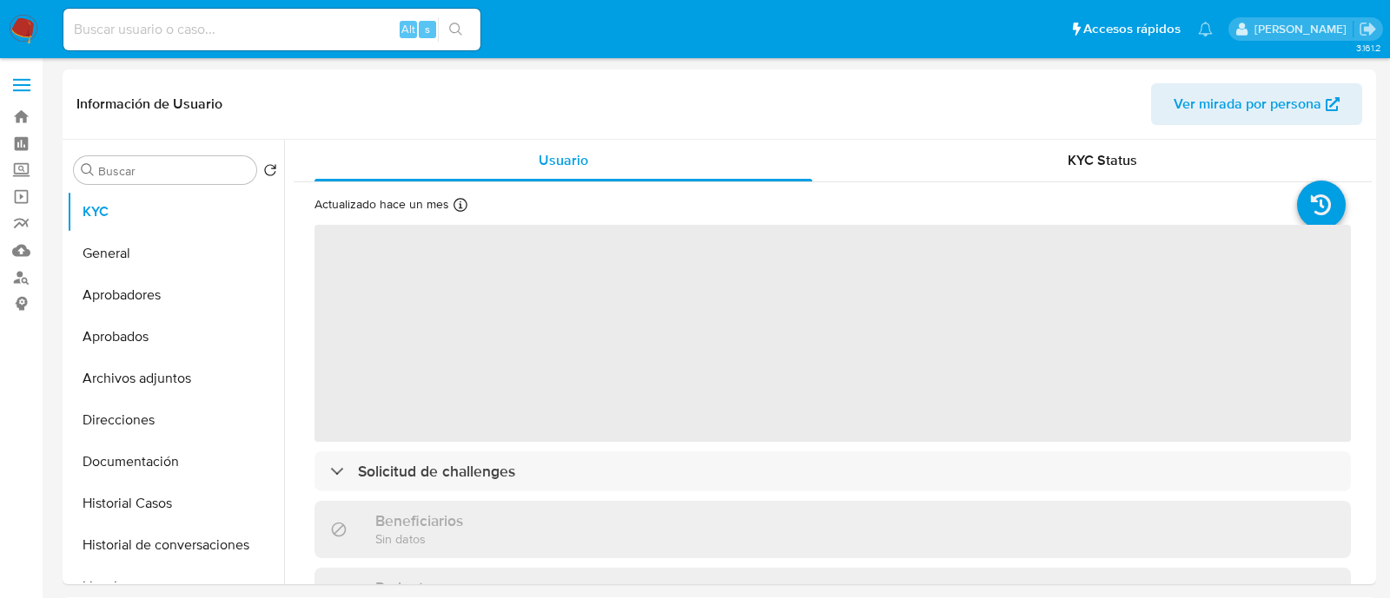
select select "10"
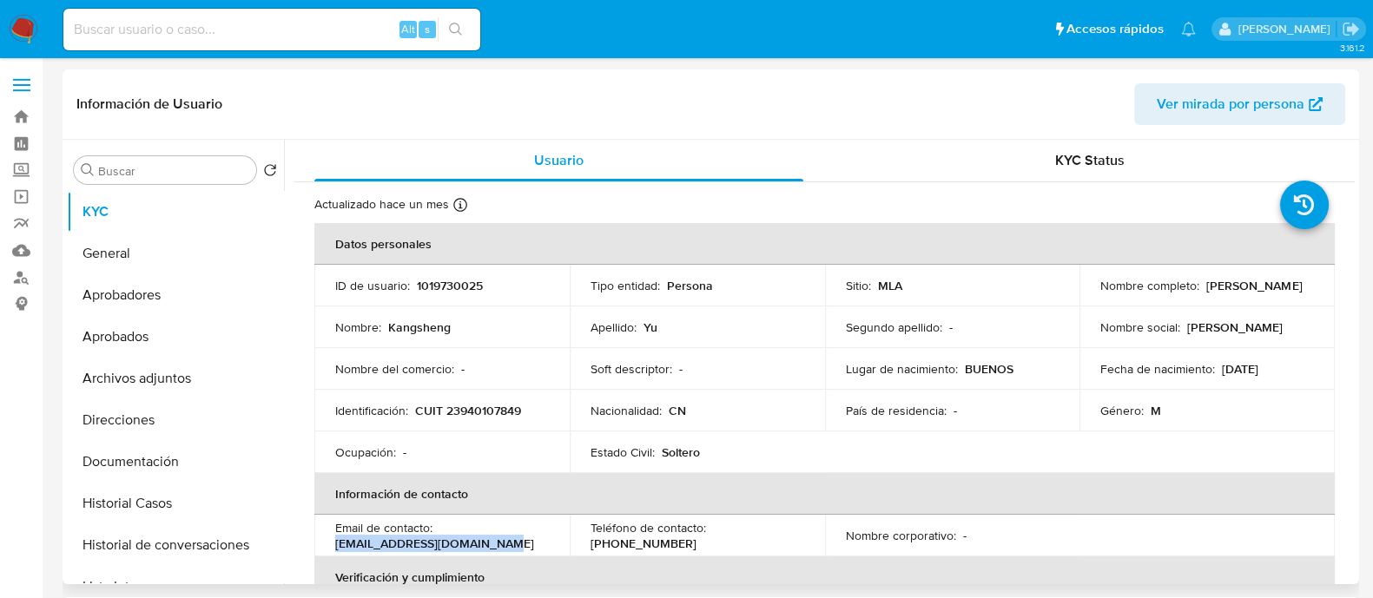
drag, startPoint x: 328, startPoint y: 543, endPoint x: 526, endPoint y: 543, distance: 197.2
click at [526, 543] on td "Email de contacto : rivadaviatendy81@gmail.com" at bounding box center [441, 536] width 255 height 42
copy p "rivadaviatendy81@gmail.com"
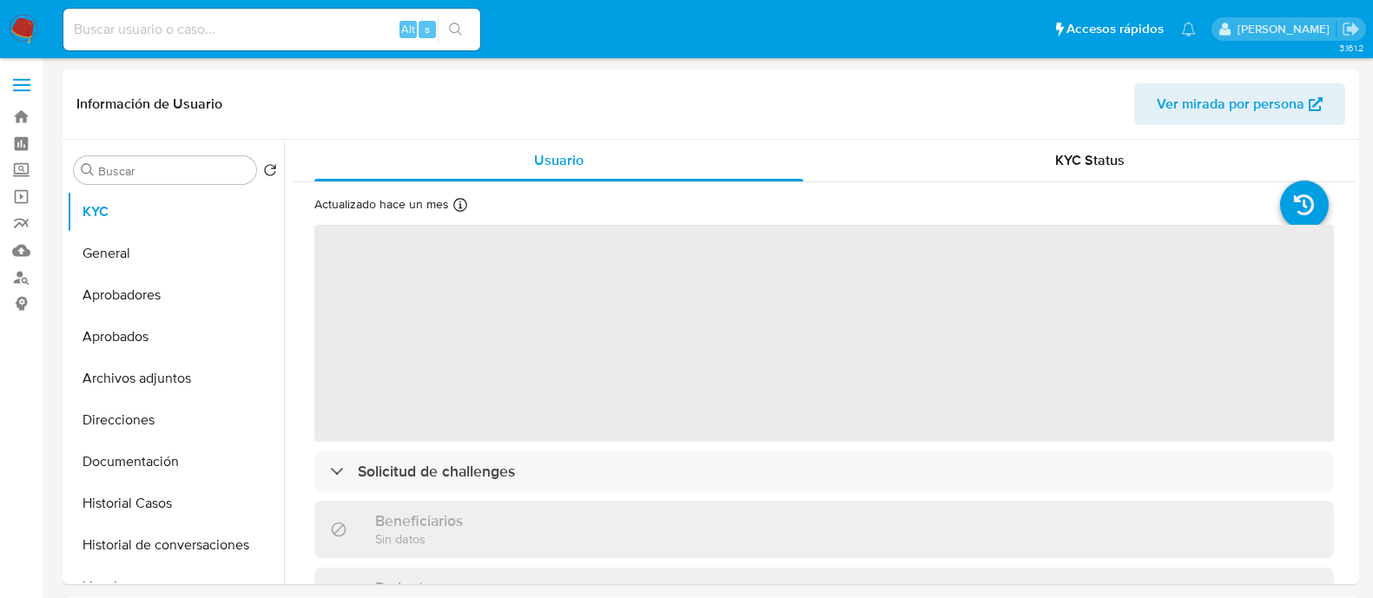
select select "10"
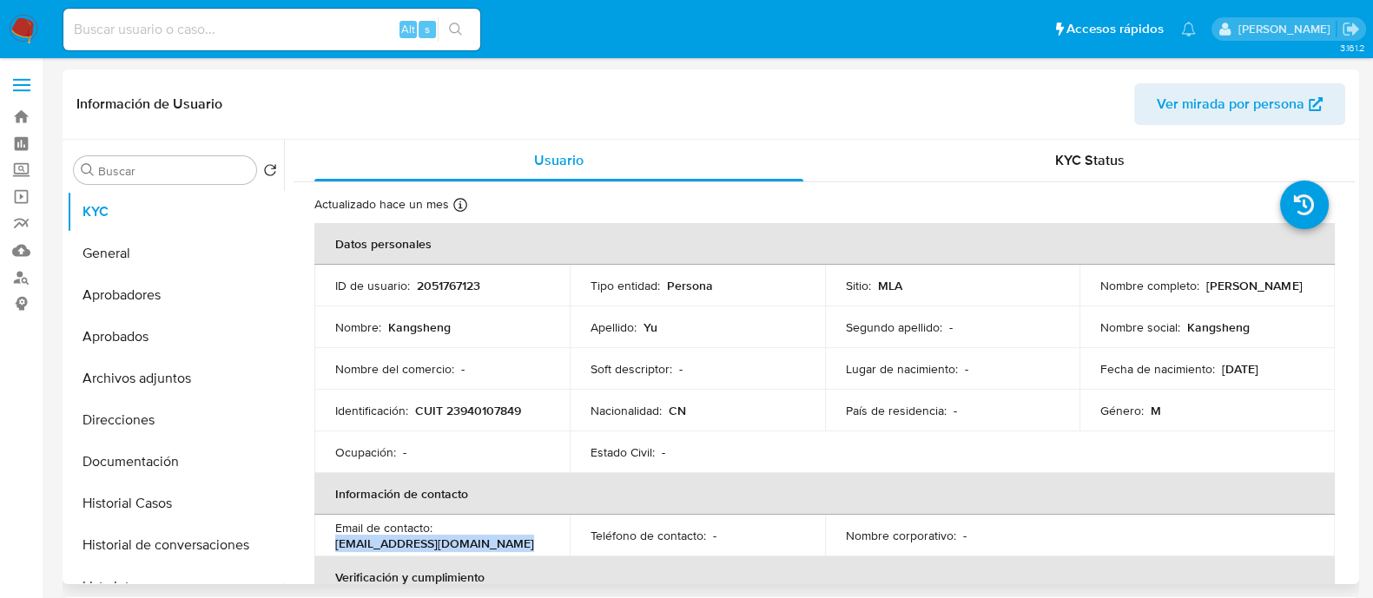
drag, startPoint x: 333, startPoint y: 549, endPoint x: 547, endPoint y: 546, distance: 214.6
click at [547, 546] on td "Email de contacto : tendy2486rivadavia@gmail.com" at bounding box center [441, 536] width 255 height 42
copy p "tendy2486rivadavia@gmail.com"
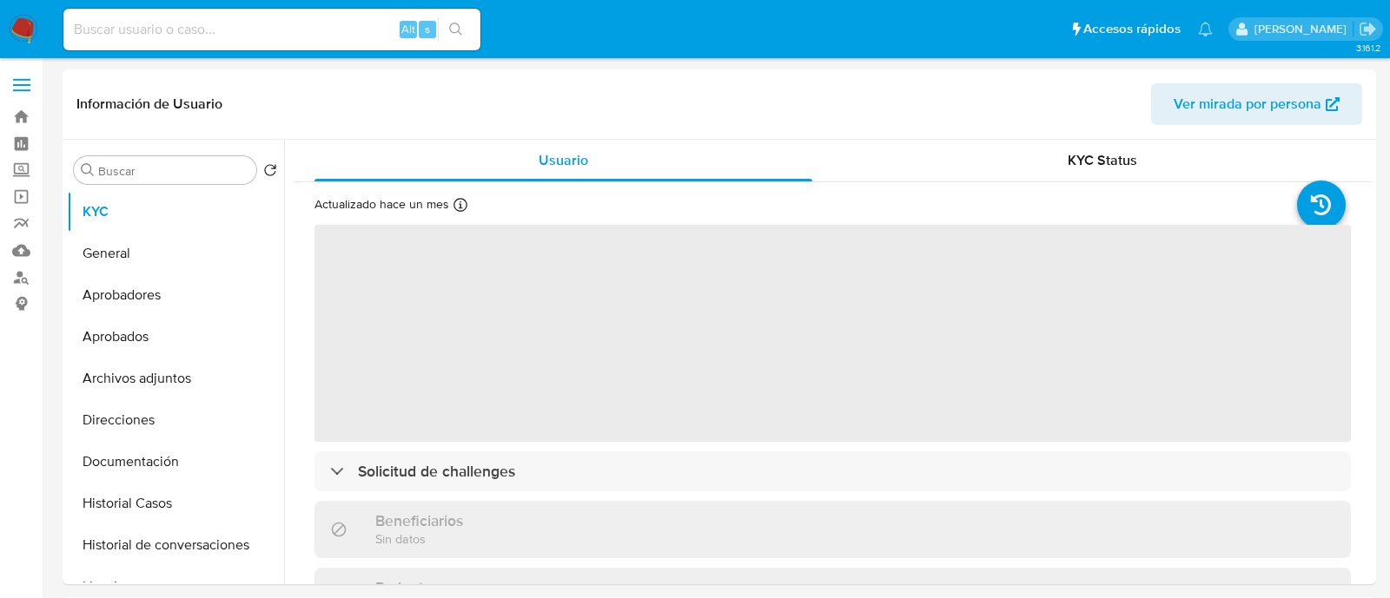
select select "10"
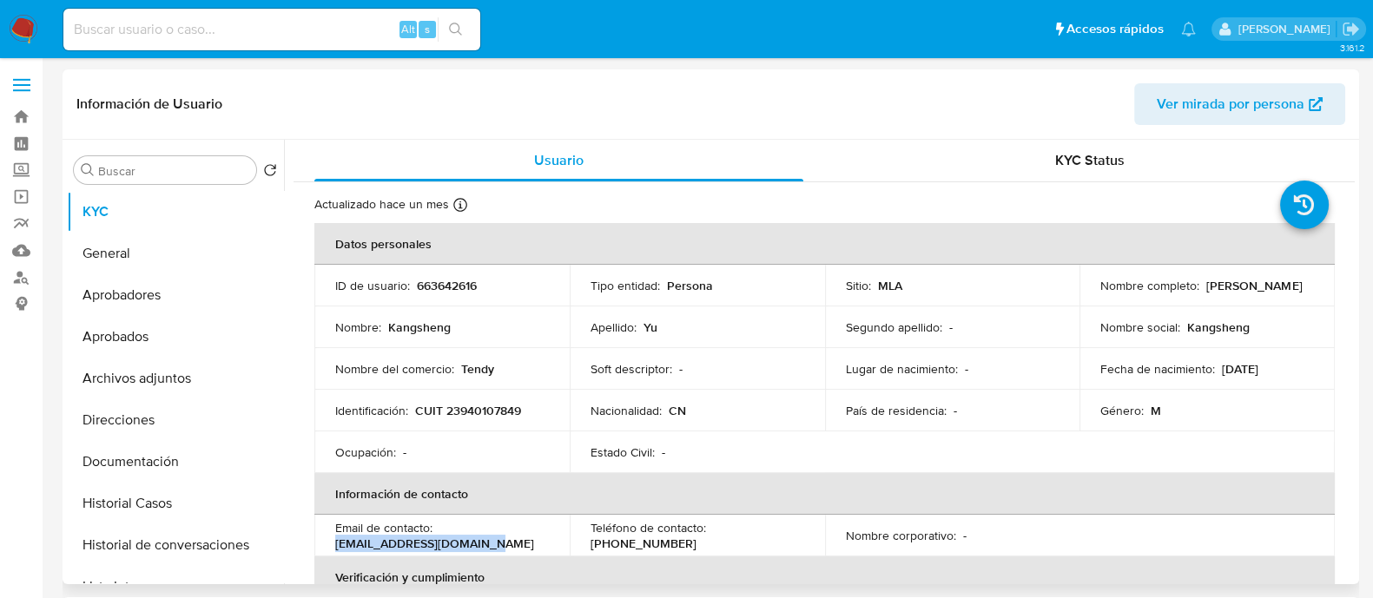
drag, startPoint x: 332, startPoint y: 543, endPoint x: 501, endPoint y: 543, distance: 169.4
click at [501, 543] on td "Email de contacto : tendyjujuy1964@gmail.com" at bounding box center [441, 536] width 255 height 42
copy p "tendyjujuy1964@gmail.com"
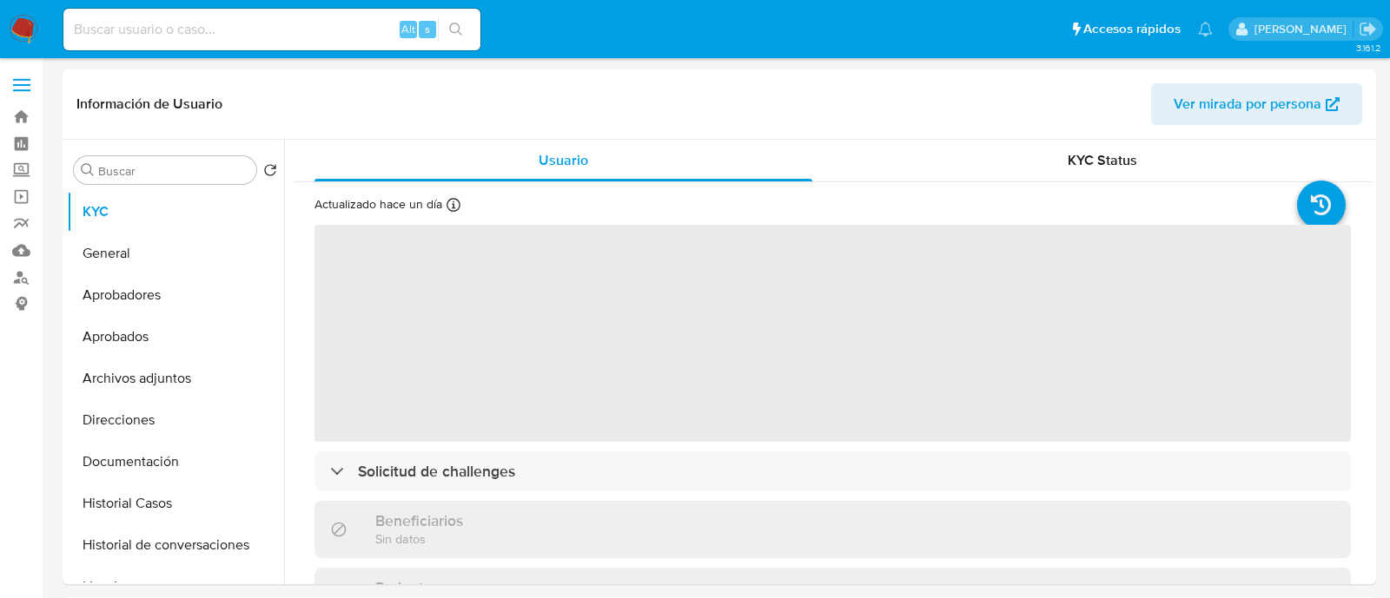
select select "10"
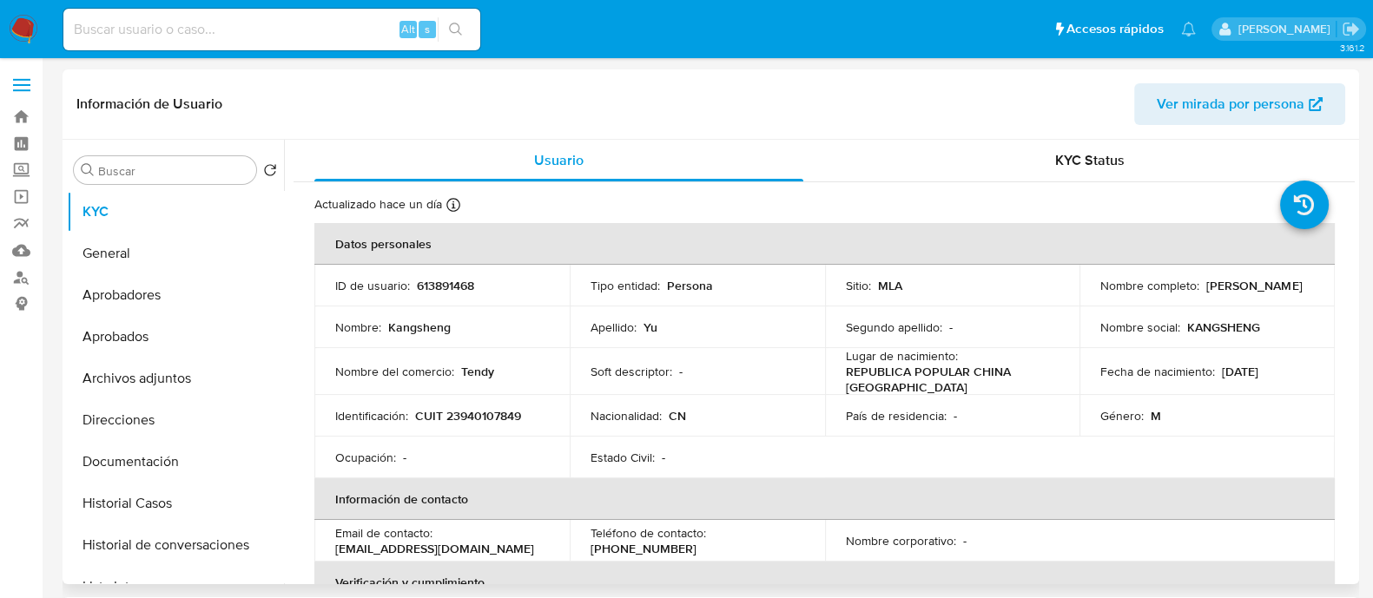
click at [421, 546] on p "[EMAIL_ADDRESS][DOMAIN_NAME]" at bounding box center [434, 549] width 199 height 16
click at [421, 546] on p "yks12151981@gmail.com" at bounding box center [434, 549] width 199 height 16
click at [338, 555] on p "yks12151981@gmail.com" at bounding box center [434, 549] width 199 height 16
click at [327, 552] on td "Email de contacto : yks12151981@gmail.com" at bounding box center [441, 541] width 255 height 42
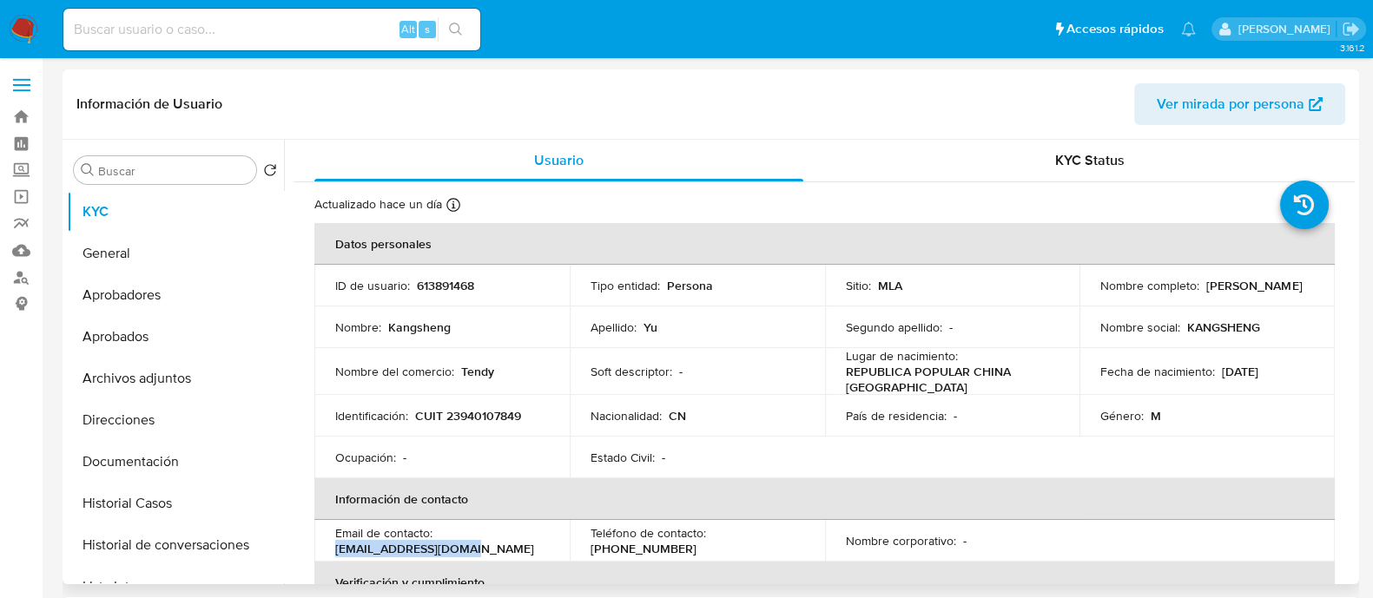
drag, startPoint x: 327, startPoint y: 558, endPoint x: 491, endPoint y: 554, distance: 164.2
click at [491, 554] on td "Email de contacto : yks12151981@gmail.com" at bounding box center [441, 541] width 255 height 42
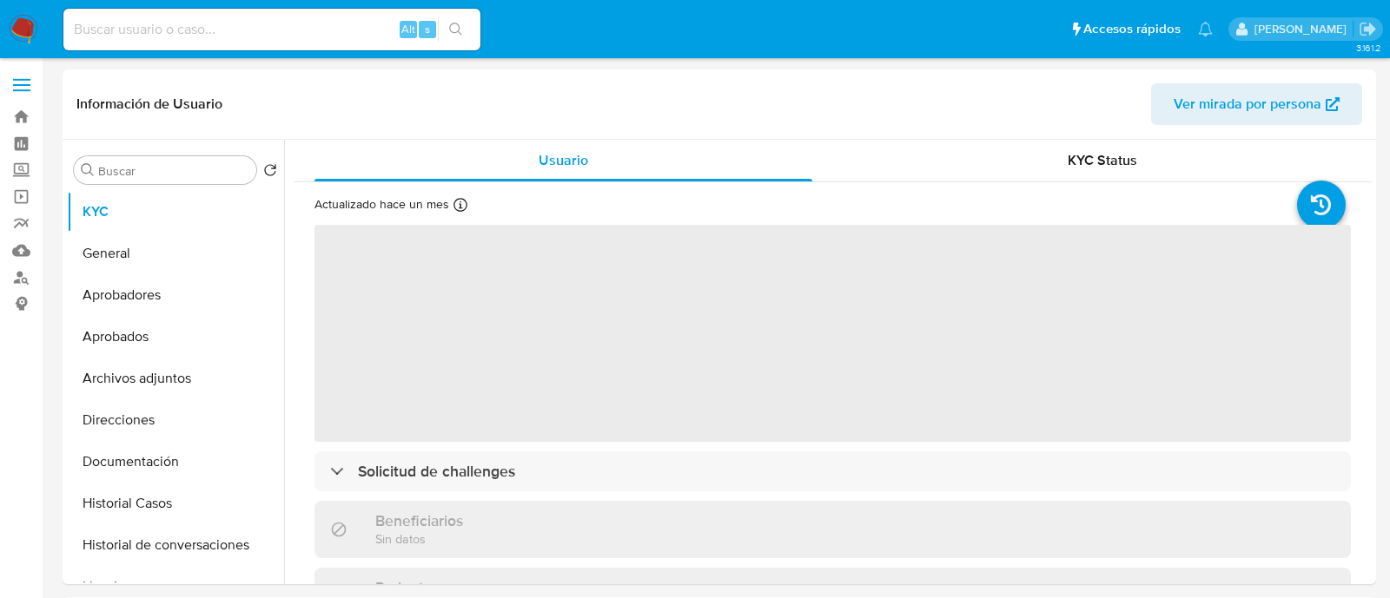
select select "10"
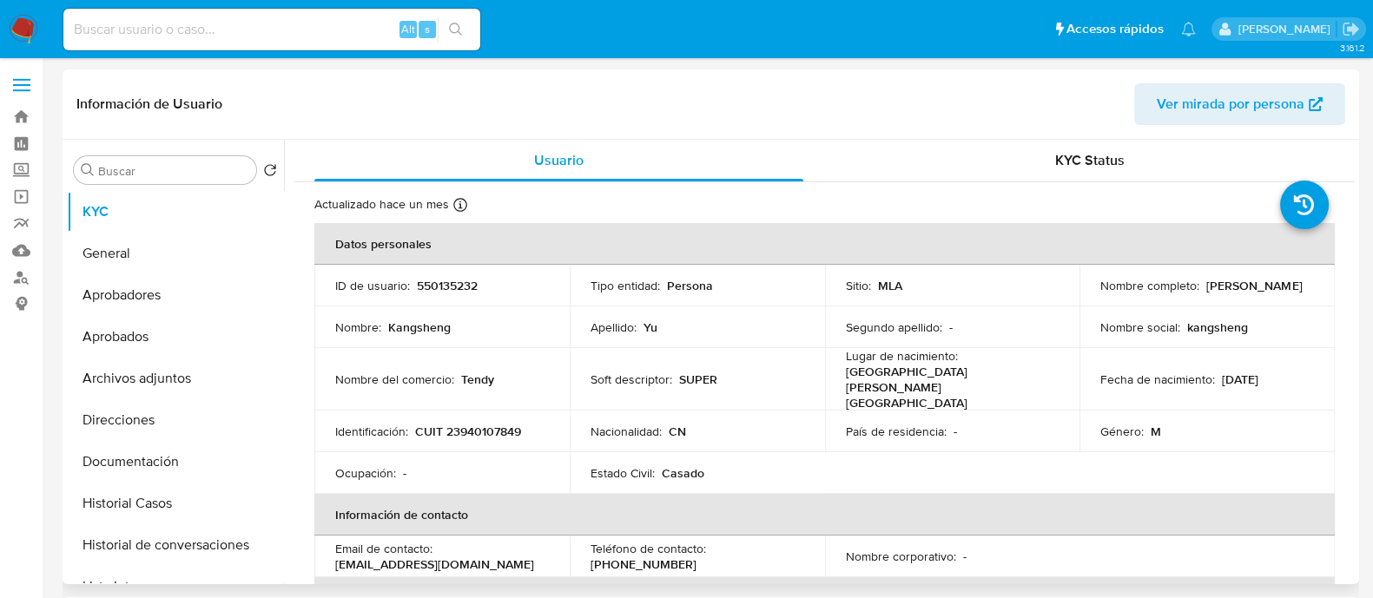
click at [445, 557] on p "yks19811215@gmail.com" at bounding box center [434, 565] width 199 height 16
click at [415, 557] on p "yks19811215@gmail.com" at bounding box center [434, 565] width 199 height 16
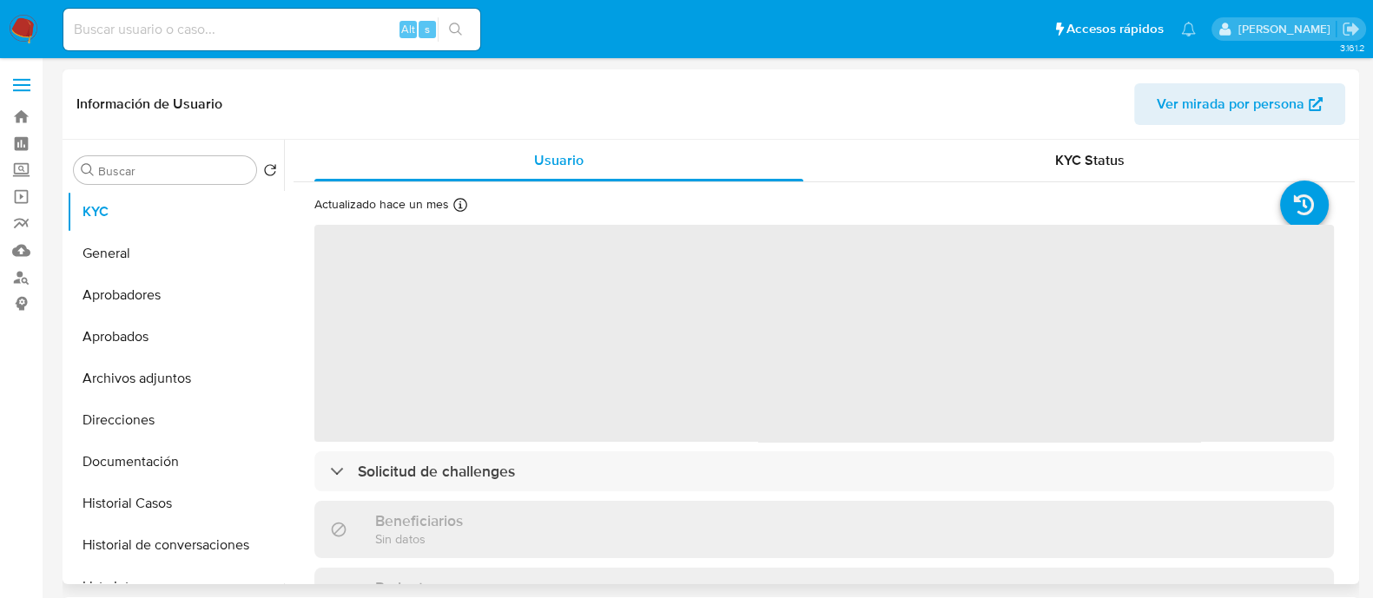
select select "10"
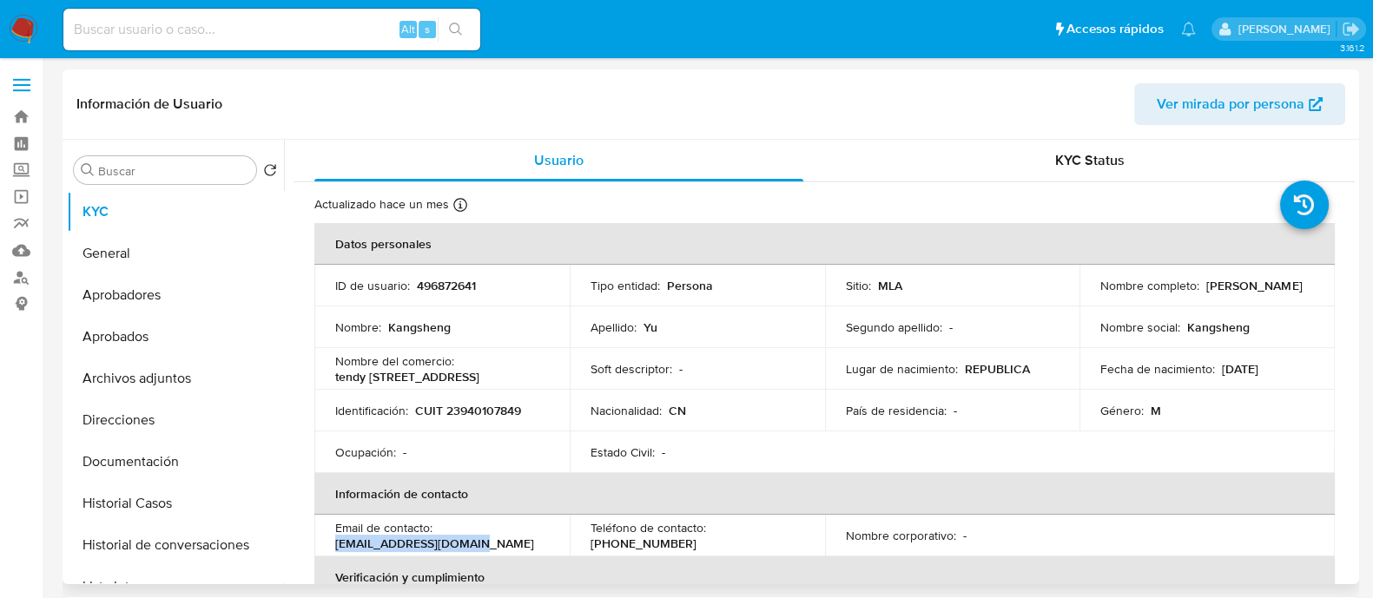
drag, startPoint x: 334, startPoint y: 545, endPoint x: 513, endPoint y: 545, distance: 178.1
click at [513, 545] on div "Email de contacto : yukangsheng7@gmail.com" at bounding box center [442, 535] width 214 height 31
copy p "yukangsheng7@gmail.com"
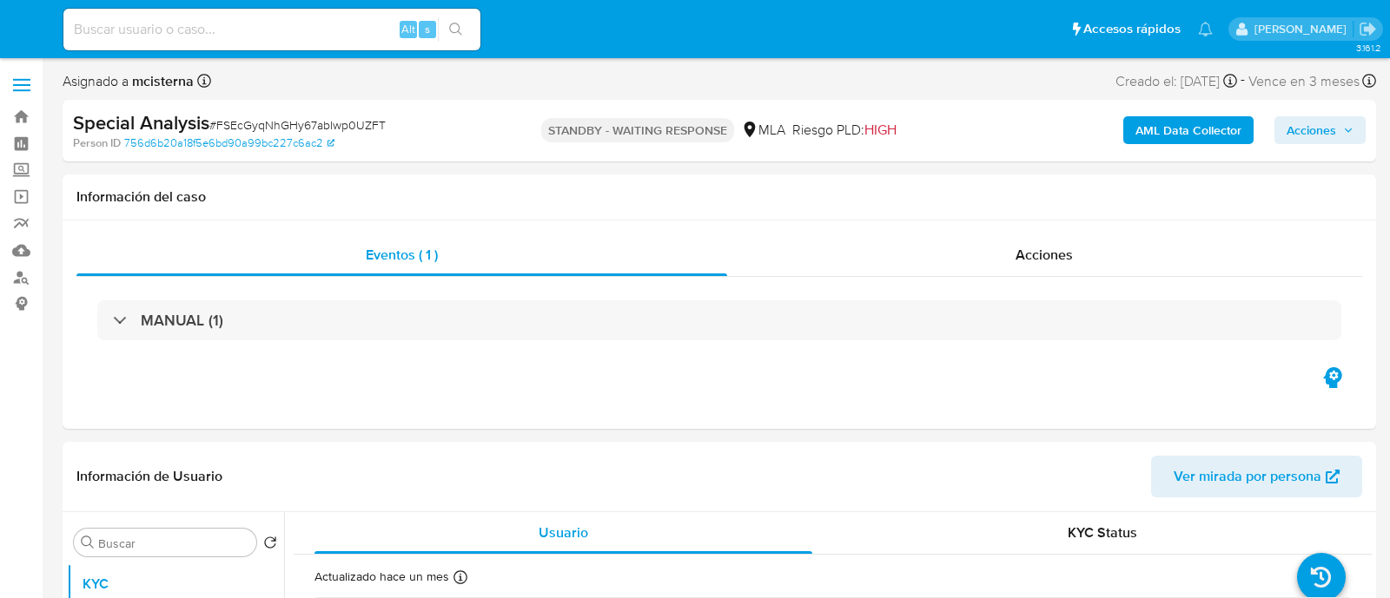
select select "10"
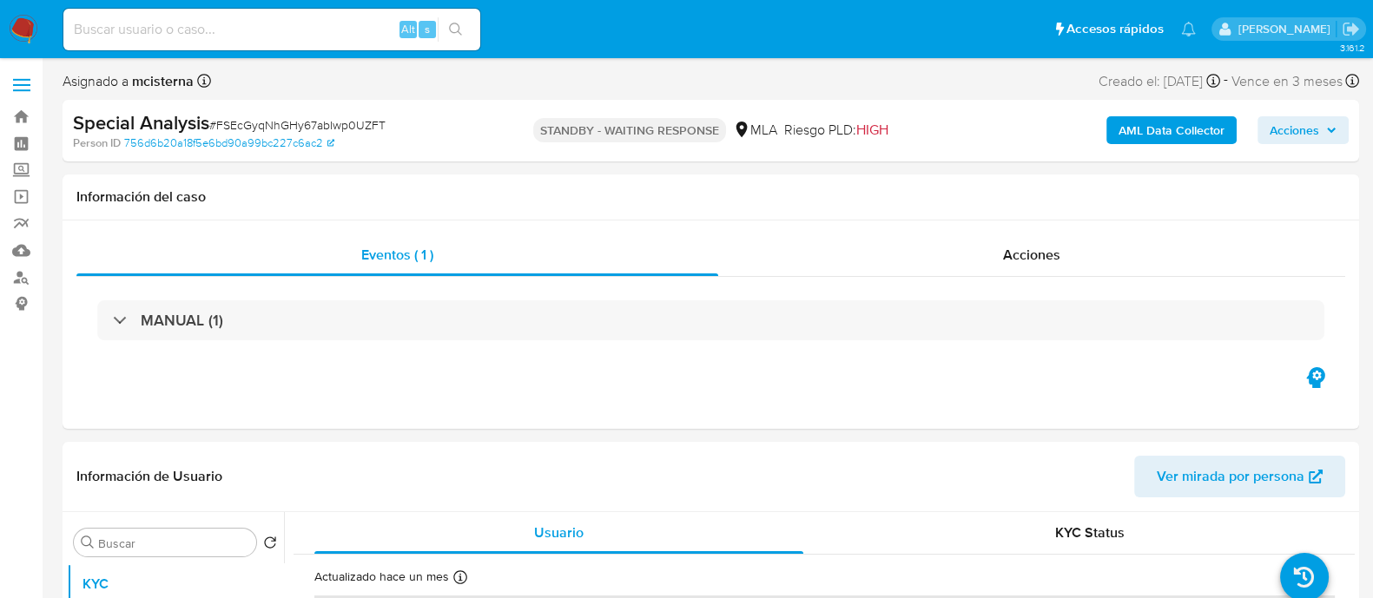
click at [365, 20] on input at bounding box center [271, 29] width 417 height 23
paste input "564904183"
type input "564904183"
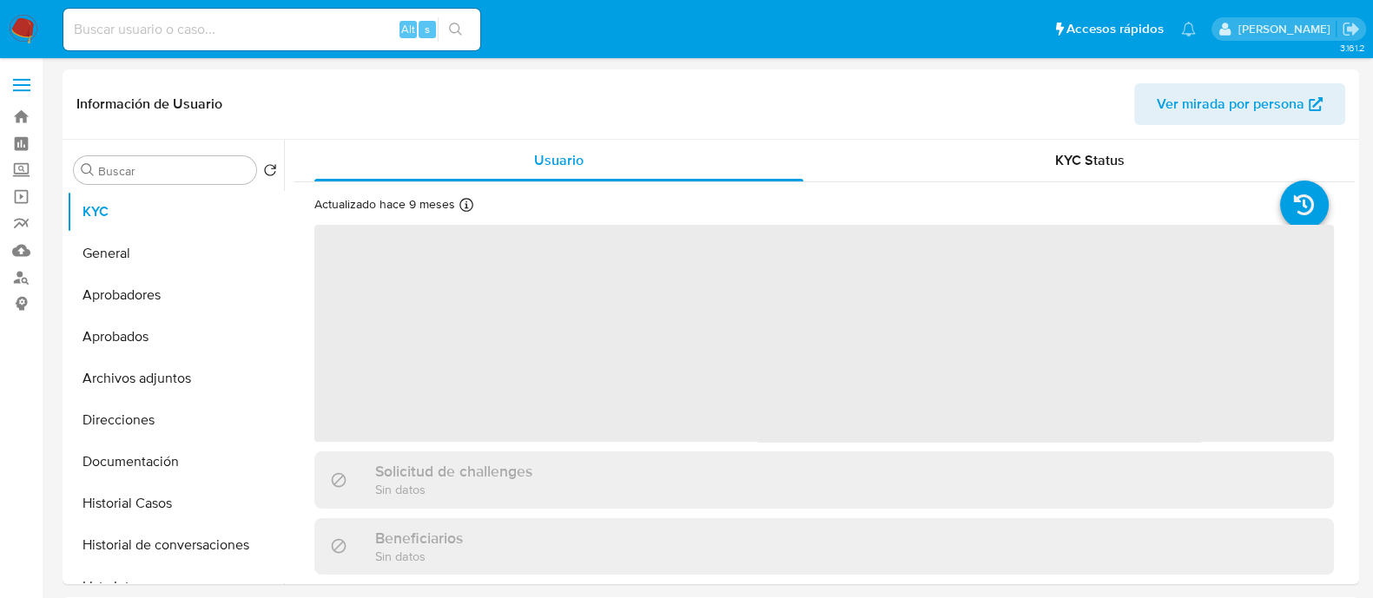
select select "10"
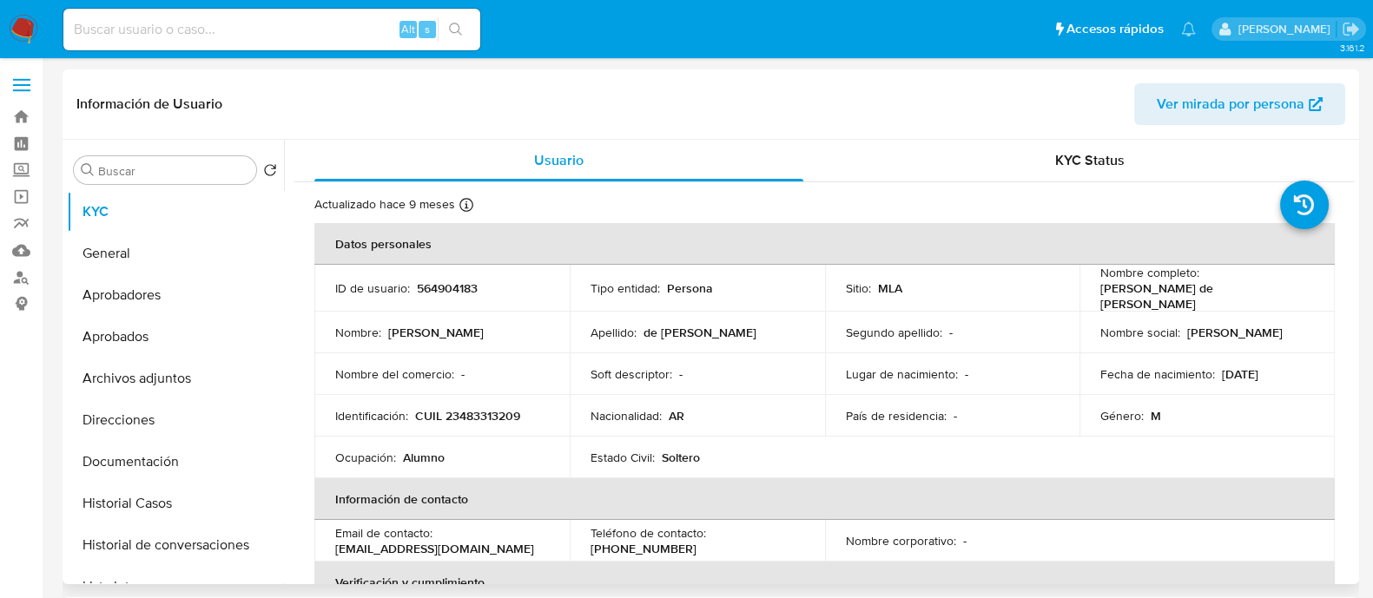
click at [481, 414] on p "CUIL 23483313209" at bounding box center [467, 416] width 105 height 16
copy p "23483313209"
click at [151, 297] on button "Aprobadores" at bounding box center [168, 295] width 203 height 42
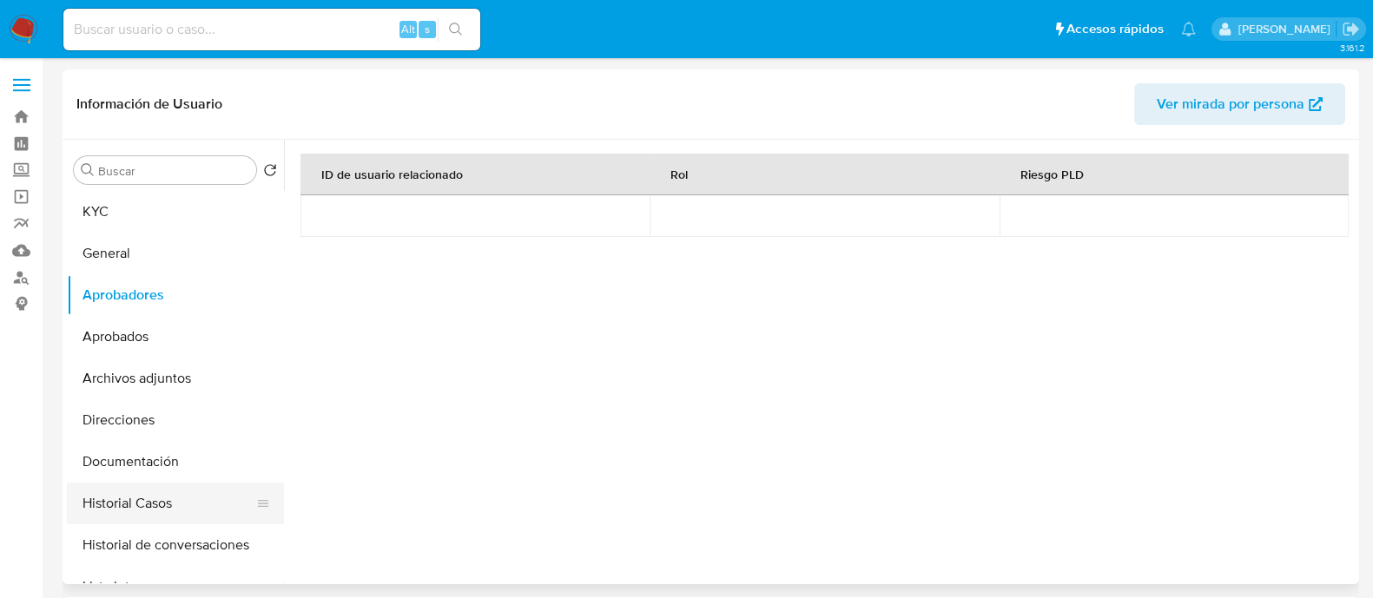
click at [178, 504] on button "Historial Casos" at bounding box center [168, 504] width 203 height 42
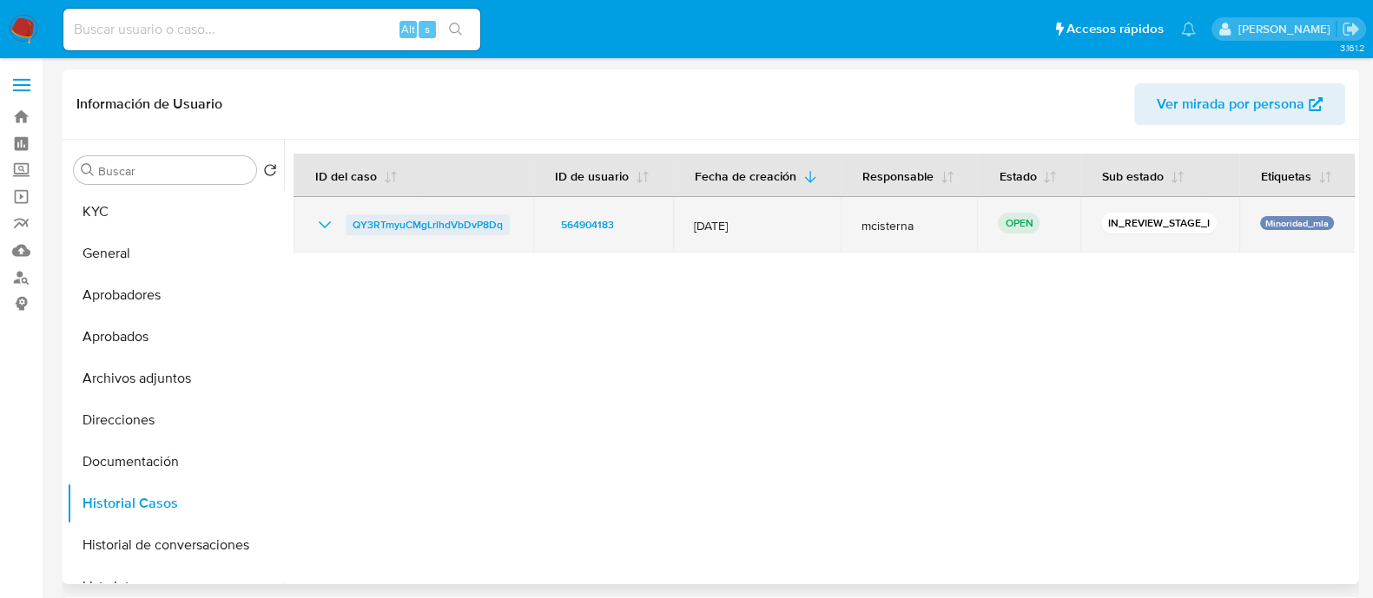
click at [372, 225] on span "QY3RTmyuCMgLrlhdVbDvP8Dq" at bounding box center [428, 225] width 150 height 21
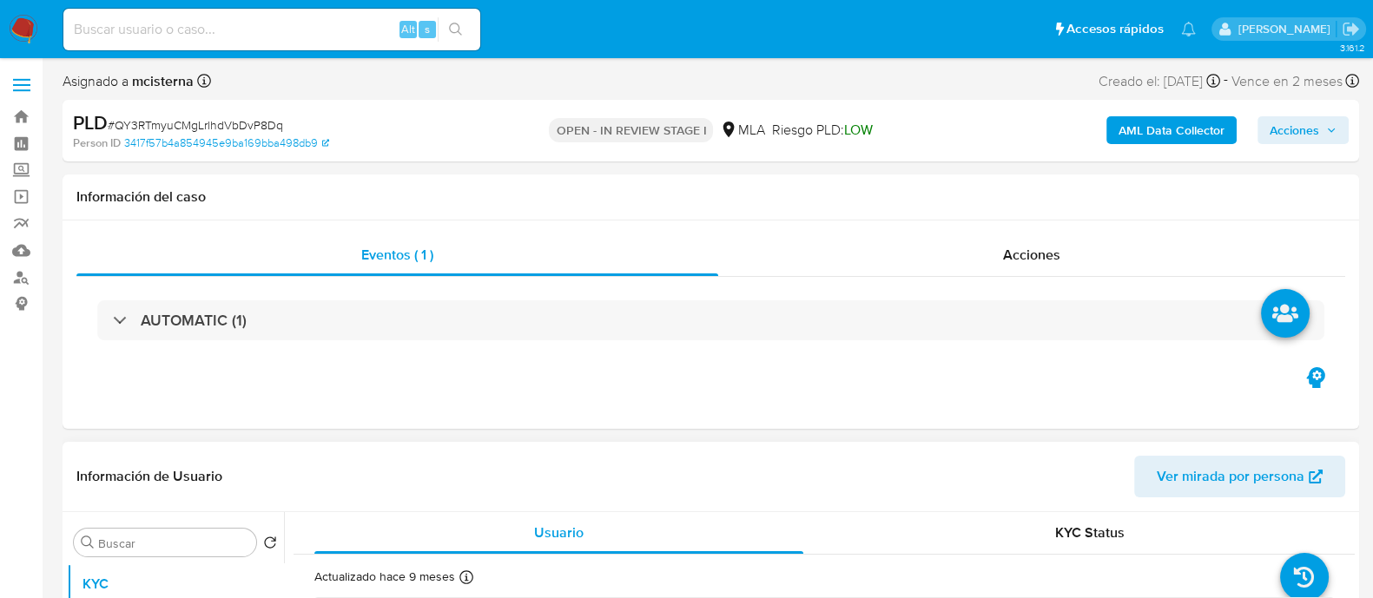
select select "10"
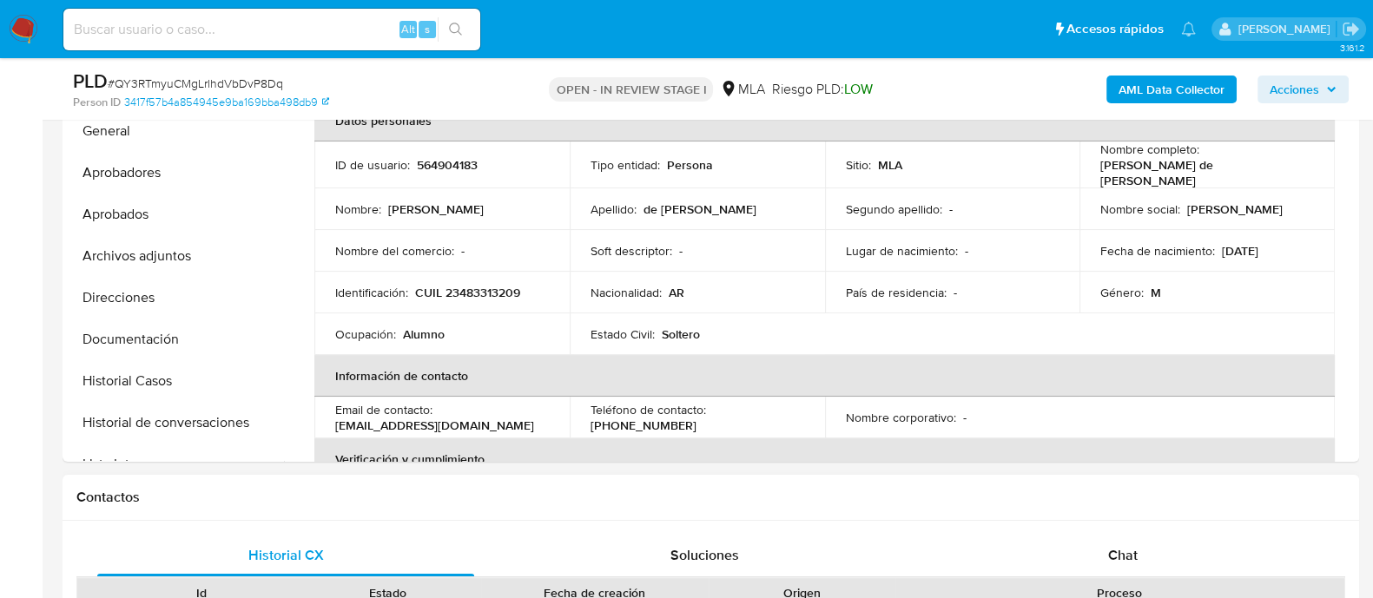
drag, startPoint x: 1060, startPoint y: 557, endPoint x: 916, endPoint y: 518, distance: 149.4
click at [1062, 558] on div "Chat" at bounding box center [1123, 556] width 377 height 42
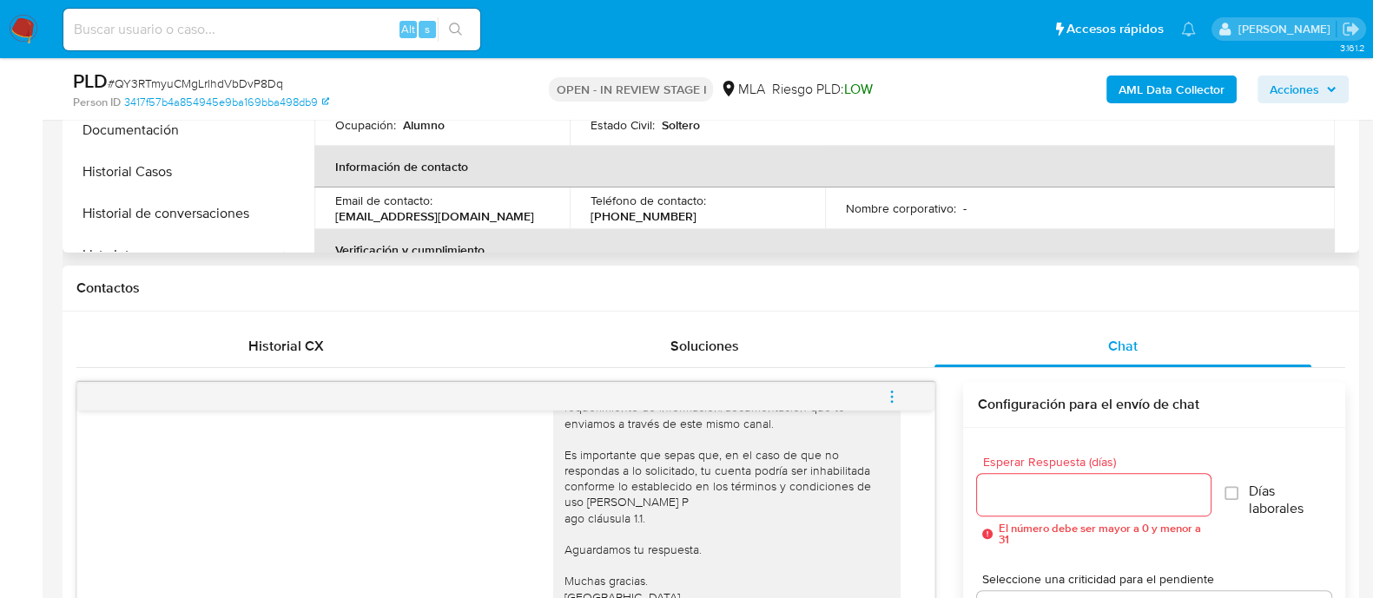
scroll to position [433, 0]
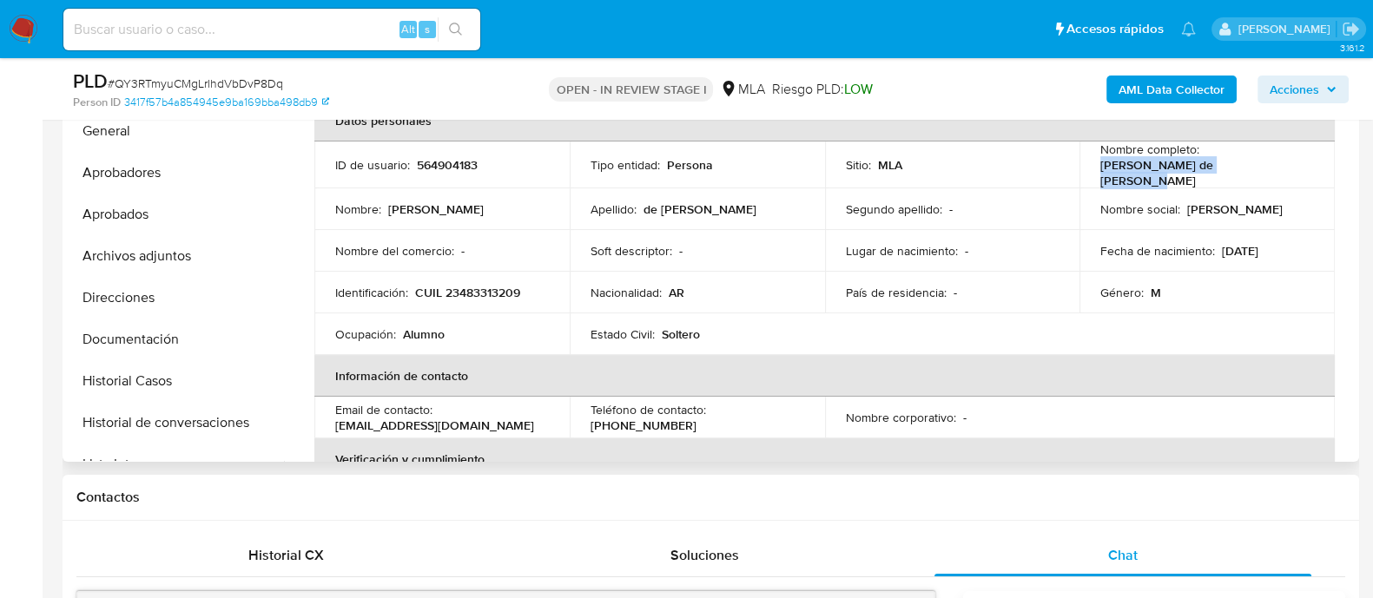
drag, startPoint x: 1093, startPoint y: 164, endPoint x: 1258, endPoint y: 167, distance: 165.1
click at [1258, 167] on td "Nombre completo : [PERSON_NAME] de [PERSON_NAME]" at bounding box center [1207, 165] width 255 height 47
copy p "[PERSON_NAME] de [PERSON_NAME]"
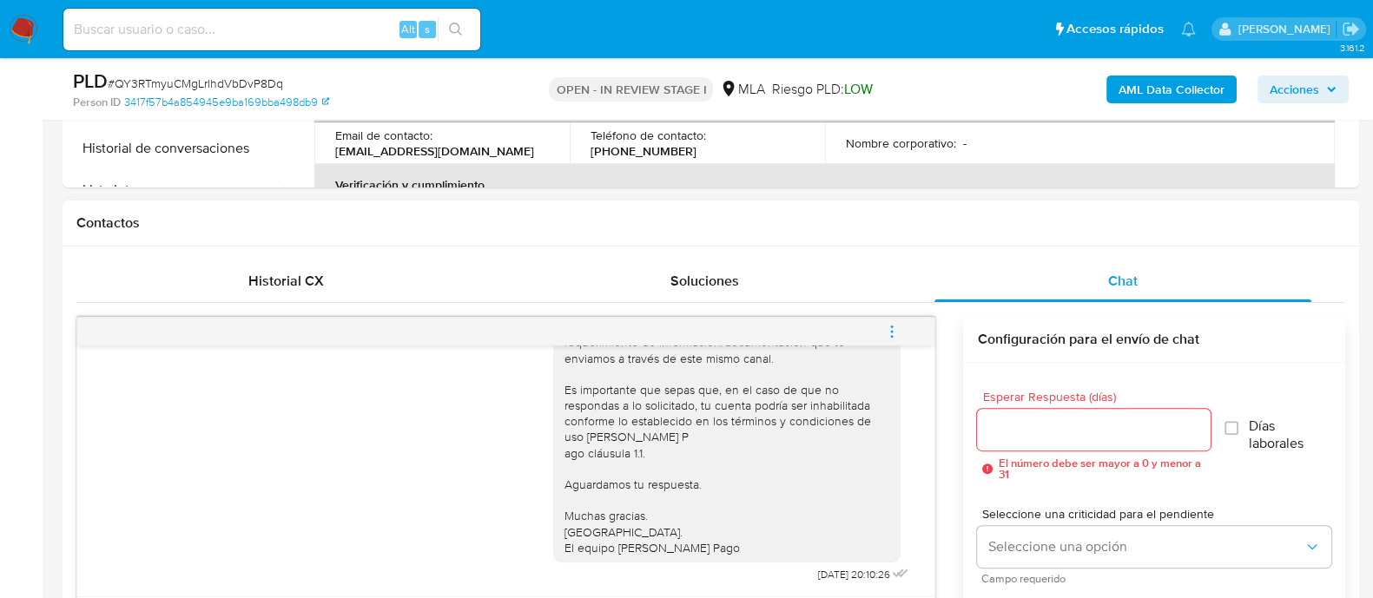
scroll to position [759, 0]
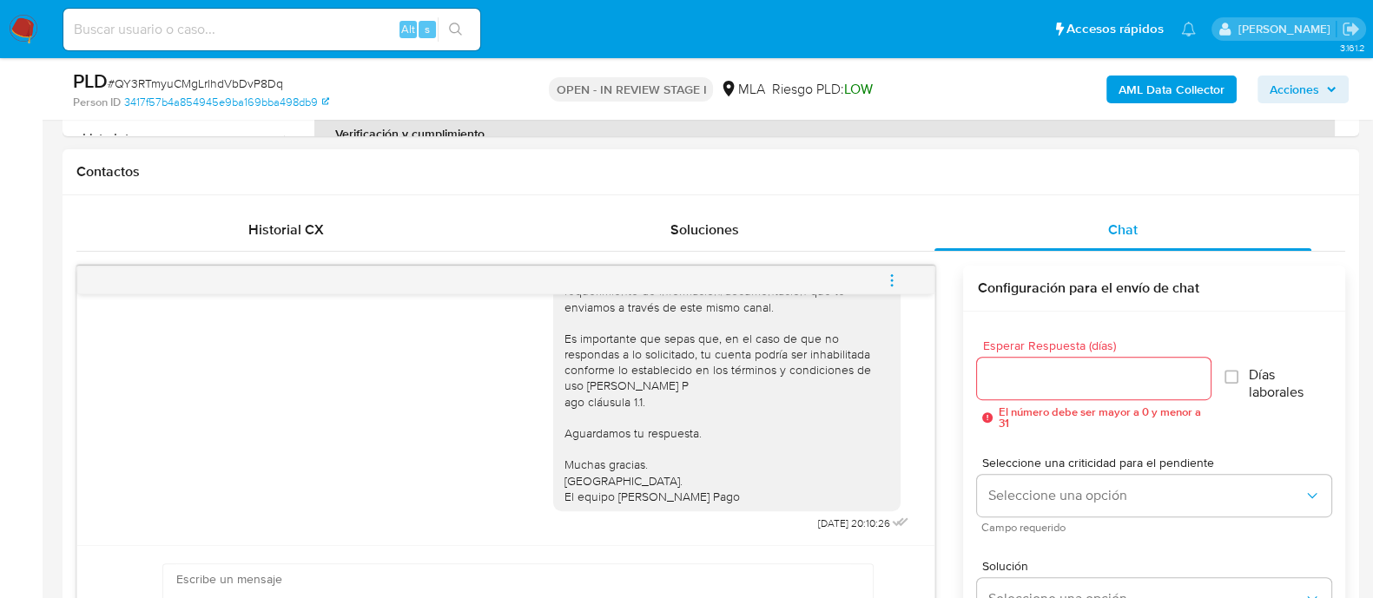
paste textarea "Hola [PERSON_NAME] de [PERSON_NAME] Necesitamos que informes el motivo de las t…"
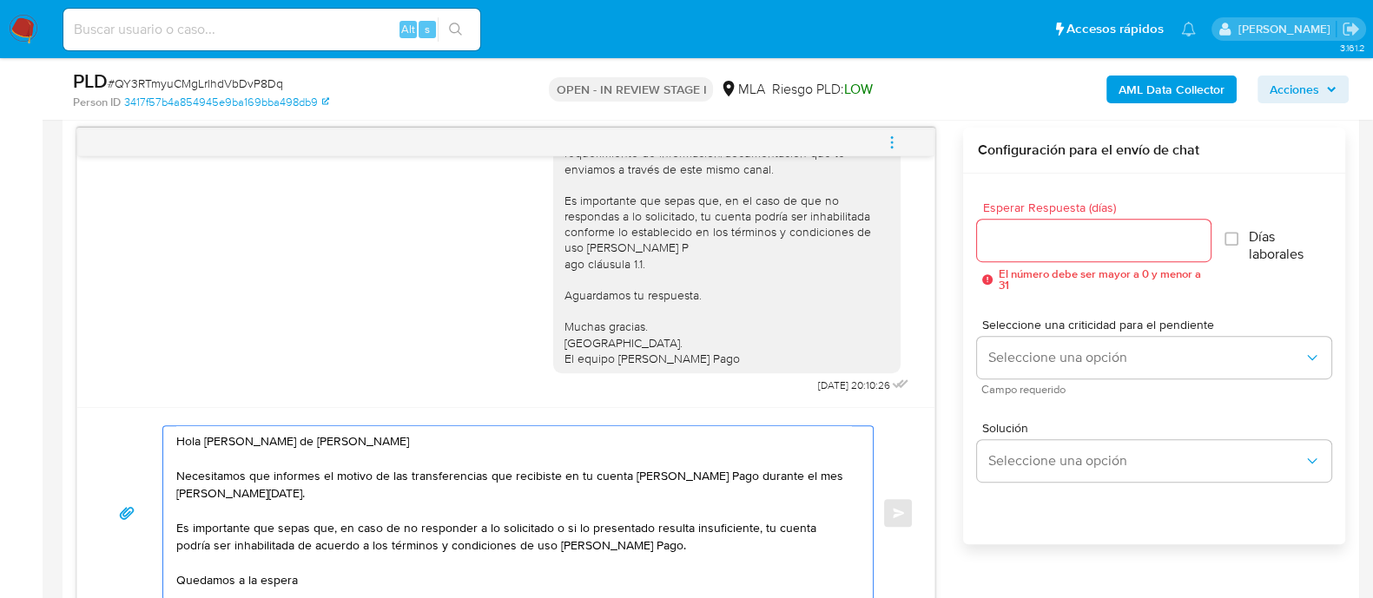
scroll to position [0, 0]
type textarea "Hola [PERSON_NAME] de [PERSON_NAME] Necesitamos que informes el motivo de las t…"
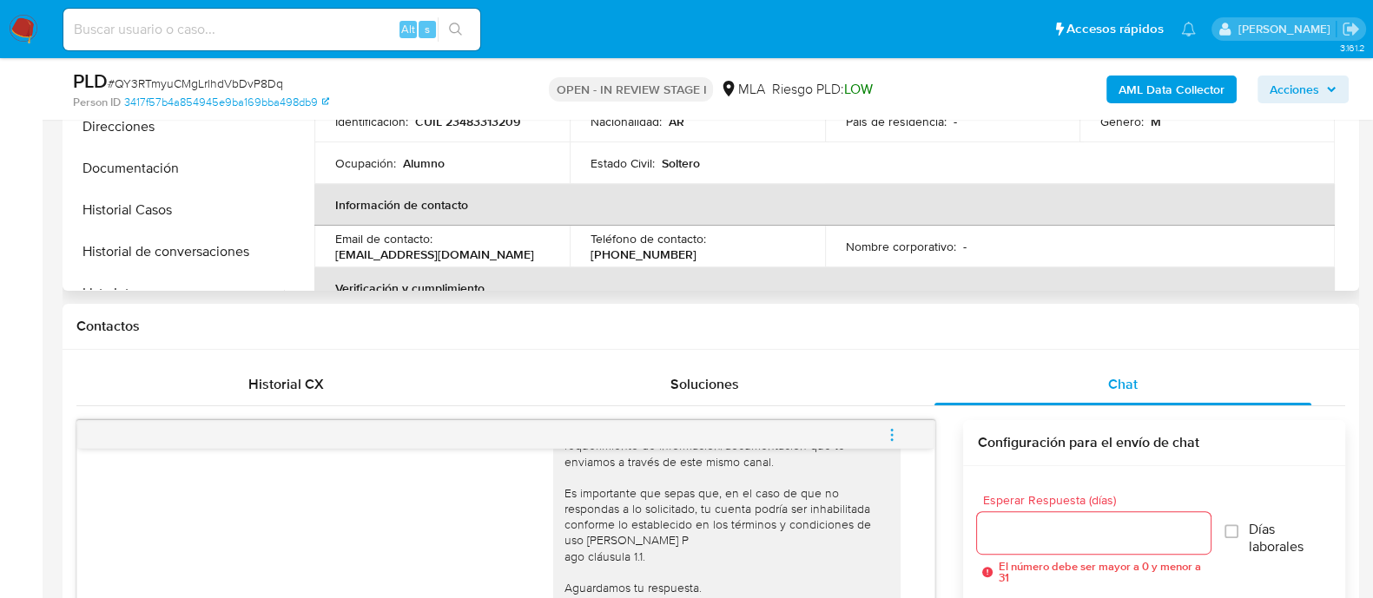
scroll to position [572, 0]
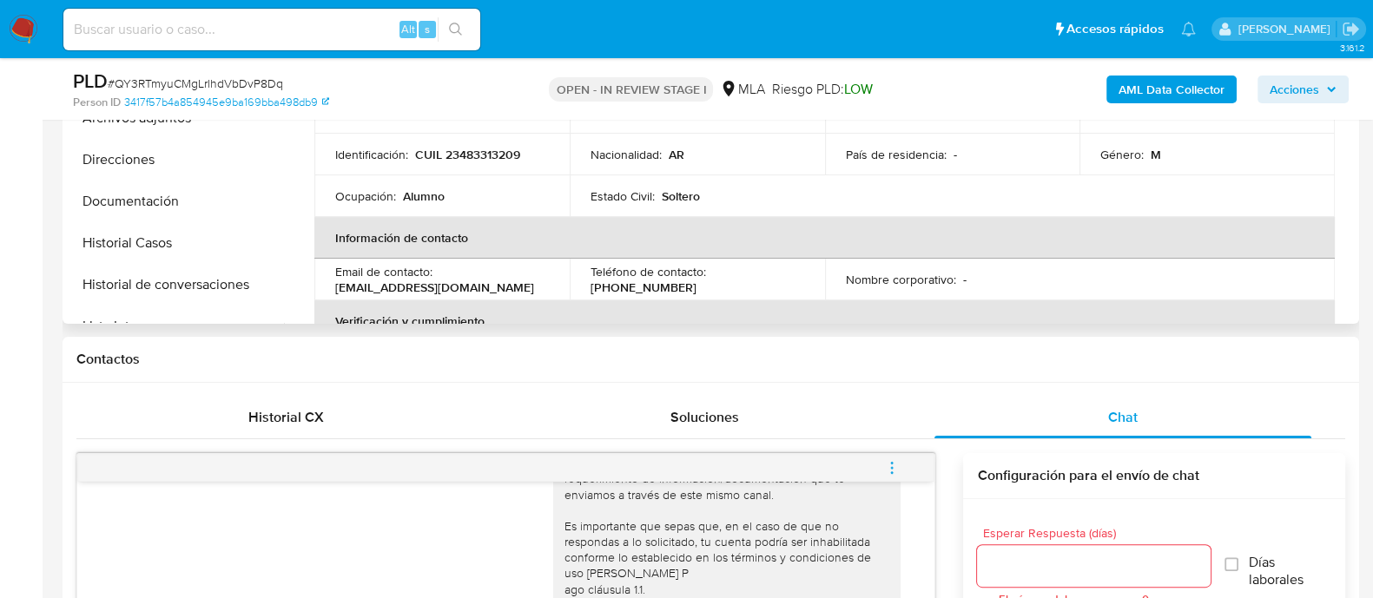
drag, startPoint x: 332, startPoint y: 284, endPoint x: 532, endPoint y: 284, distance: 200.7
click at [532, 284] on td "Email de contacto : [EMAIL_ADDRESS][DOMAIN_NAME]" at bounding box center [441, 280] width 255 height 42
copy p "[EMAIL_ADDRESS][DOMAIN_NAME]"
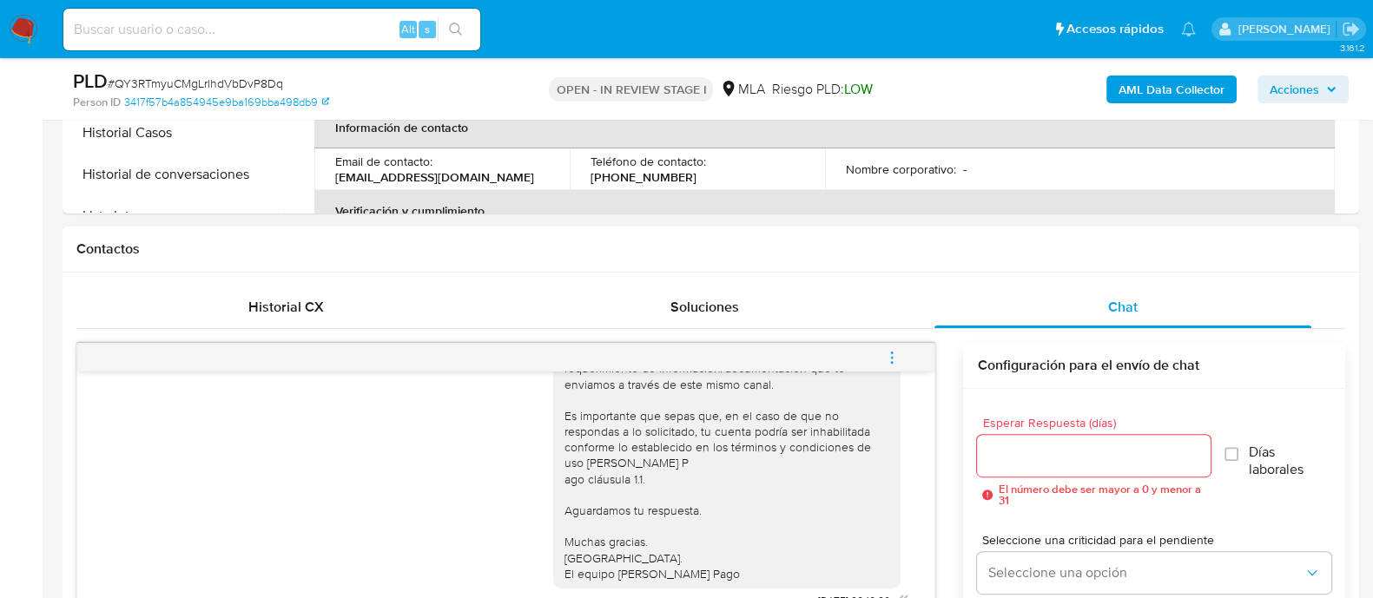
scroll to position [897, 0]
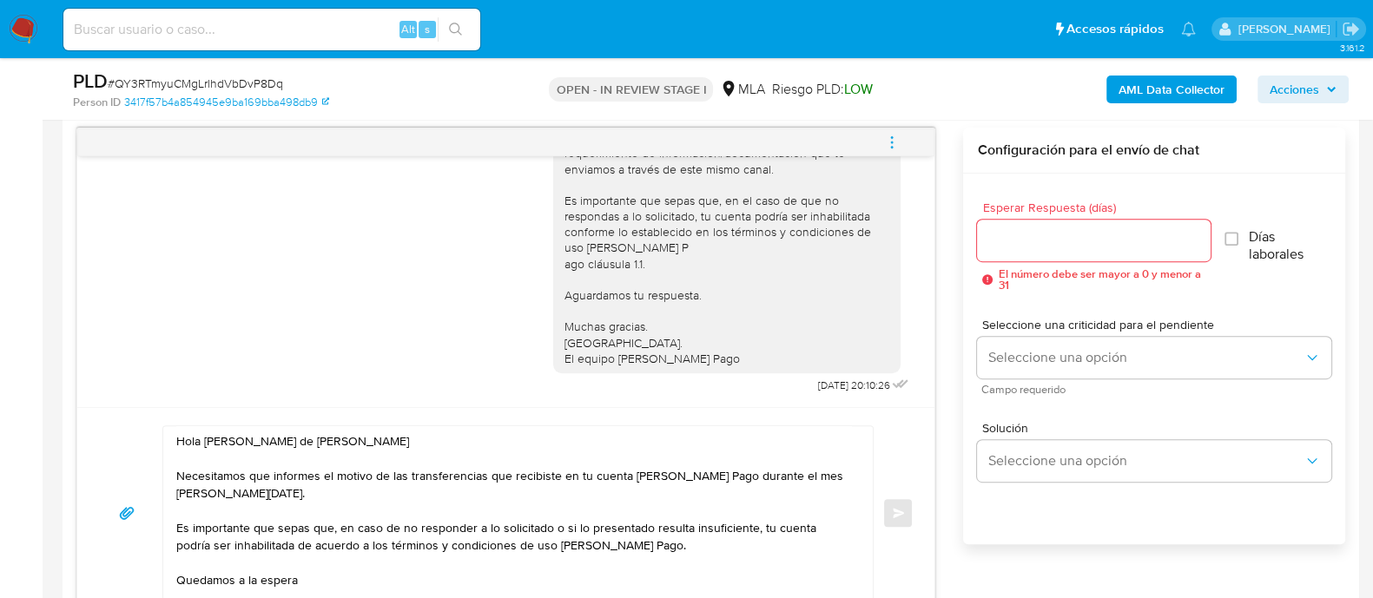
click at [1022, 245] on input "Esperar Respuesta (días)" at bounding box center [1093, 240] width 233 height 23
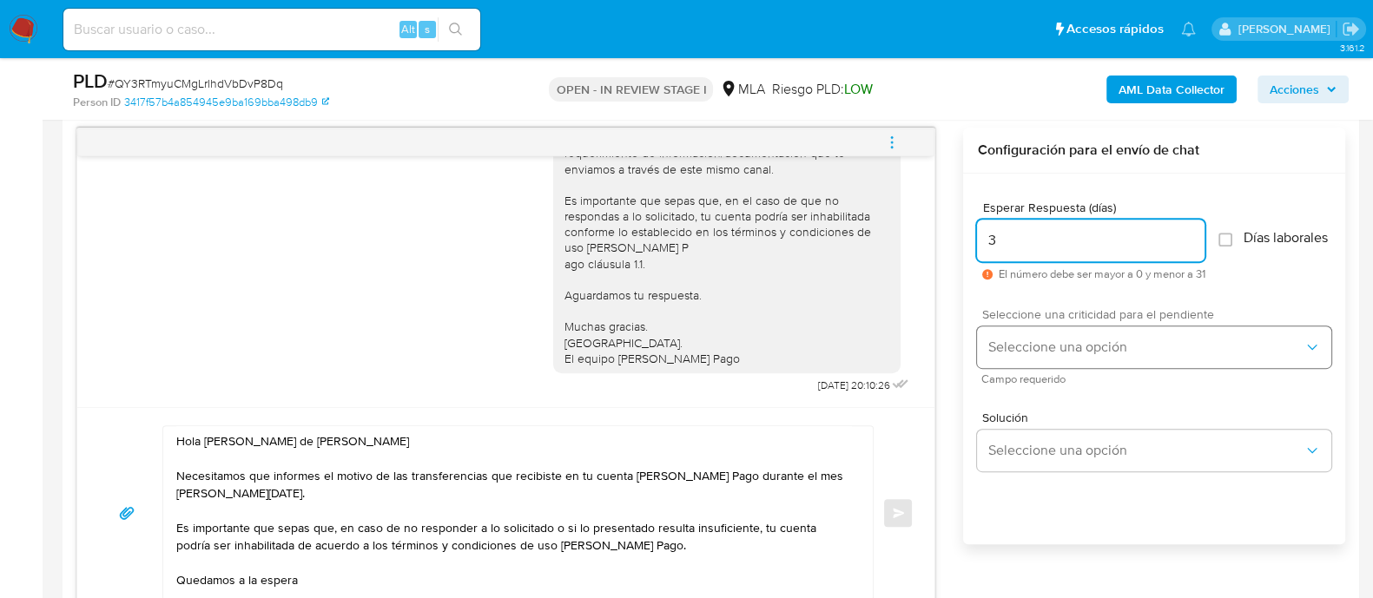
type input "3"
click at [995, 365] on button "Seleccione una opción" at bounding box center [1154, 348] width 354 height 42
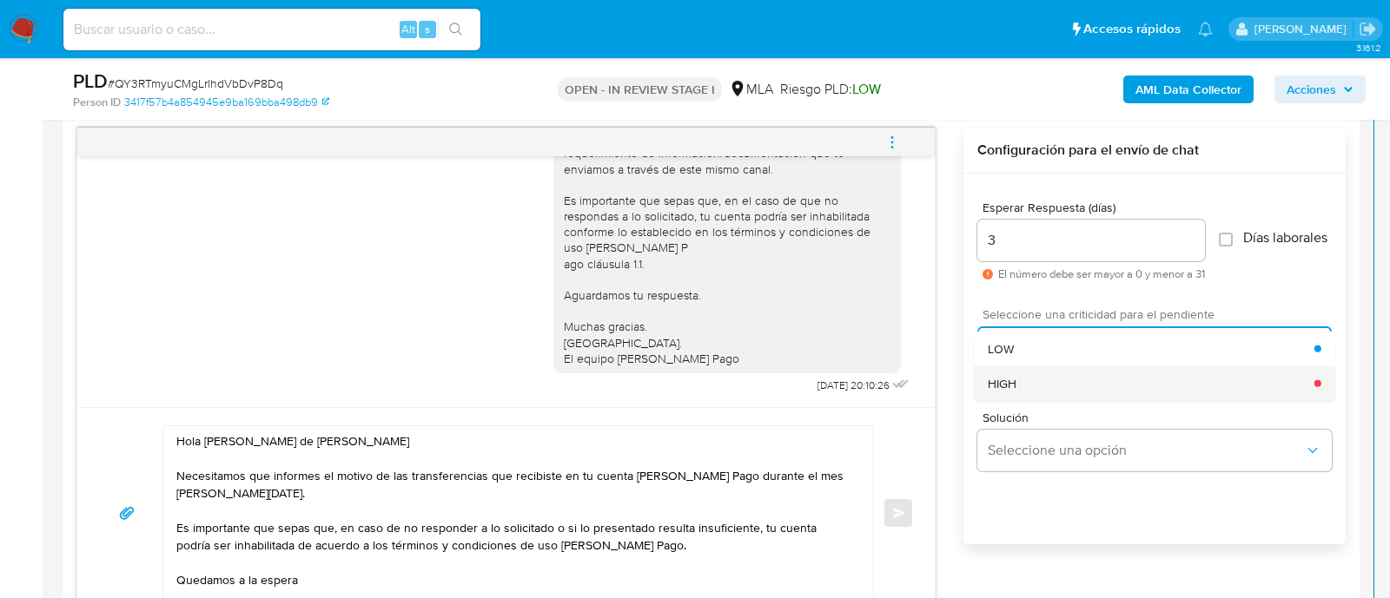
click at [1000, 388] on span "HIGH" at bounding box center [1002, 383] width 29 height 16
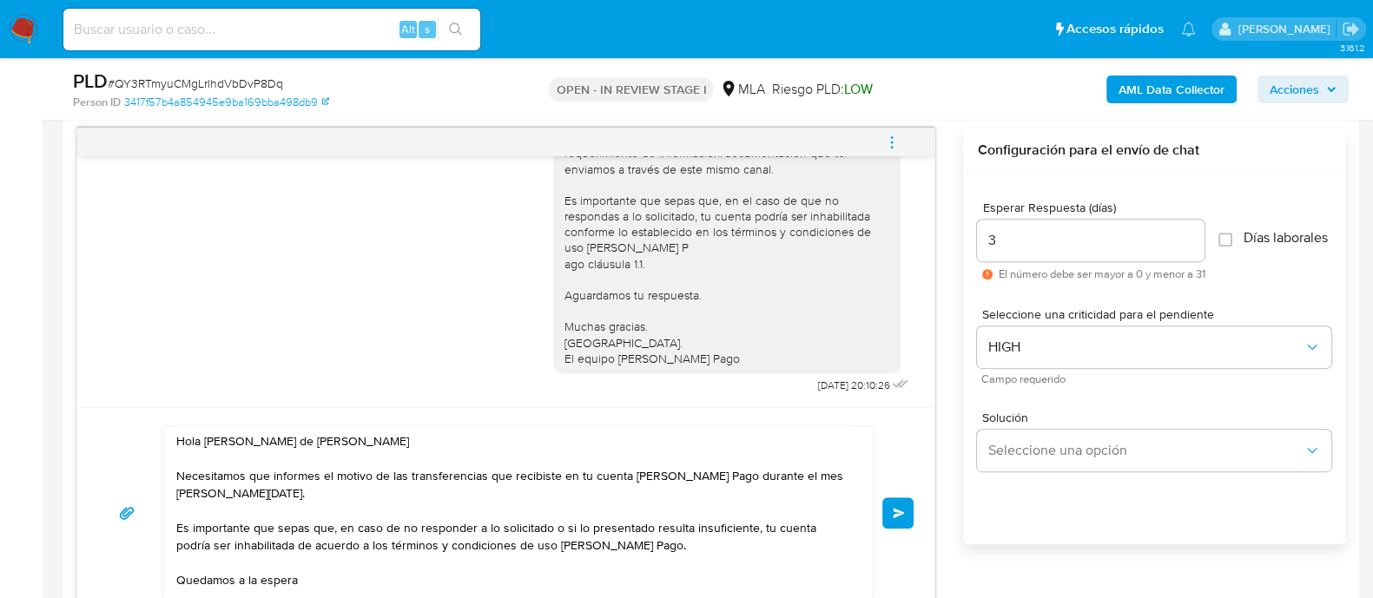
click at [888, 524] on button "Enviar" at bounding box center [898, 513] width 31 height 31
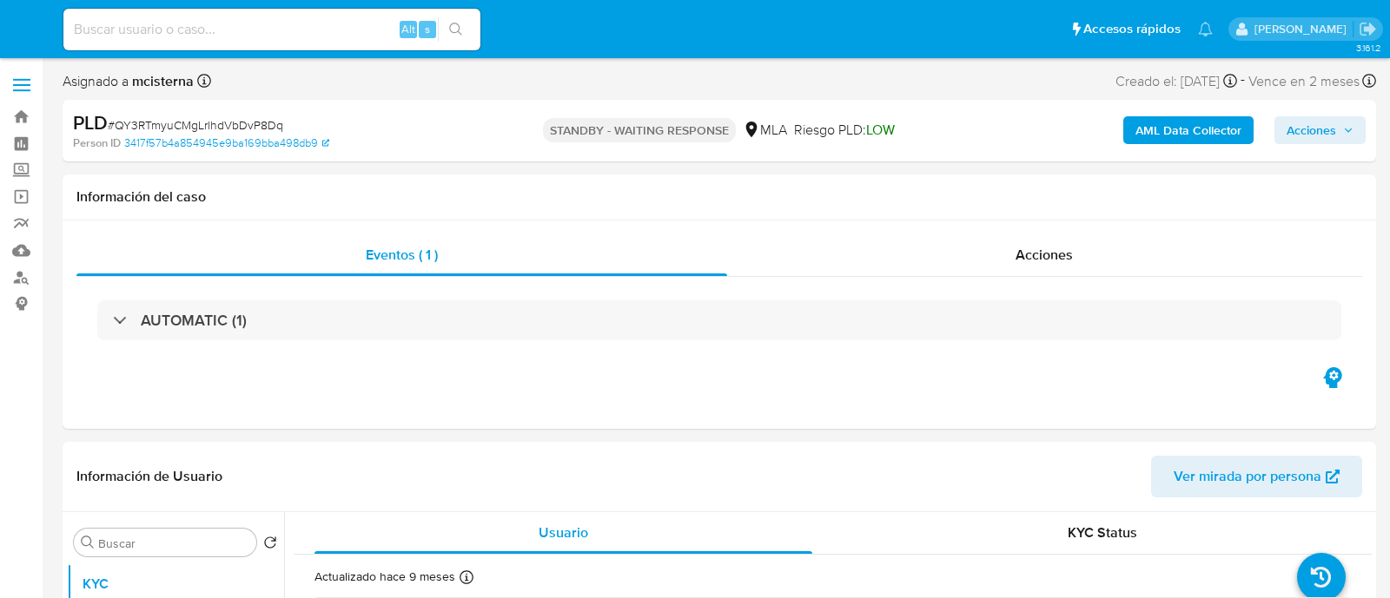
select select "10"
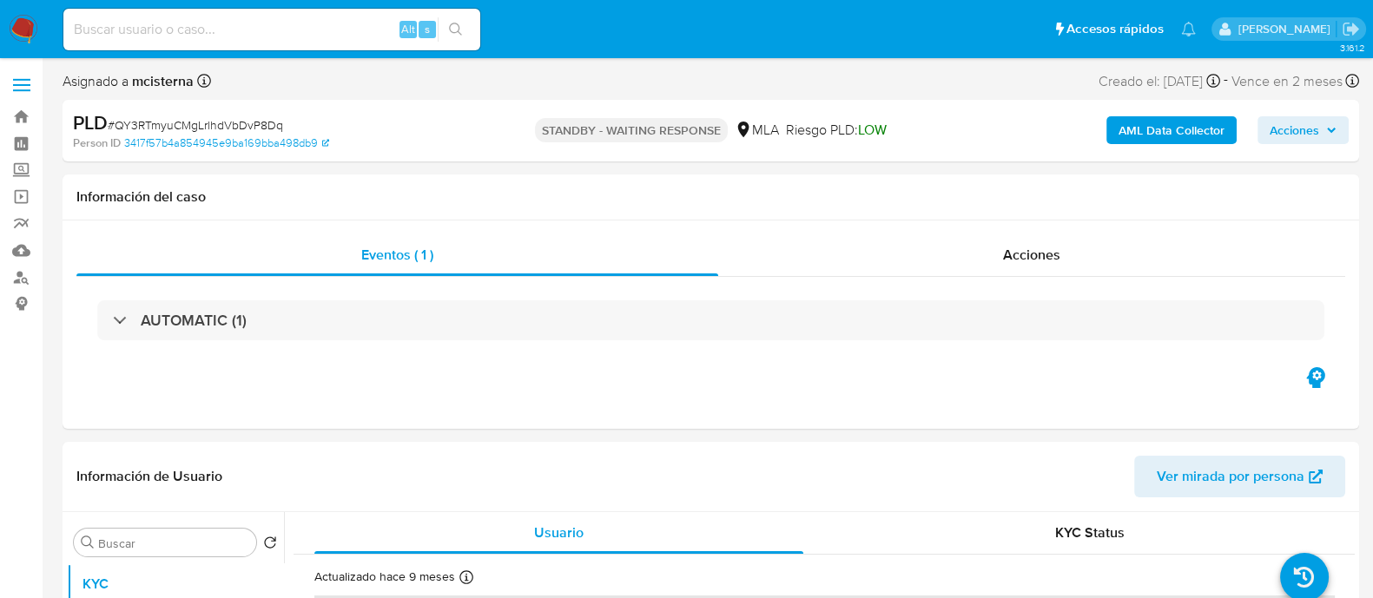
click at [301, 36] on input at bounding box center [271, 29] width 417 height 23
paste input "658161438"
type input "658161438"
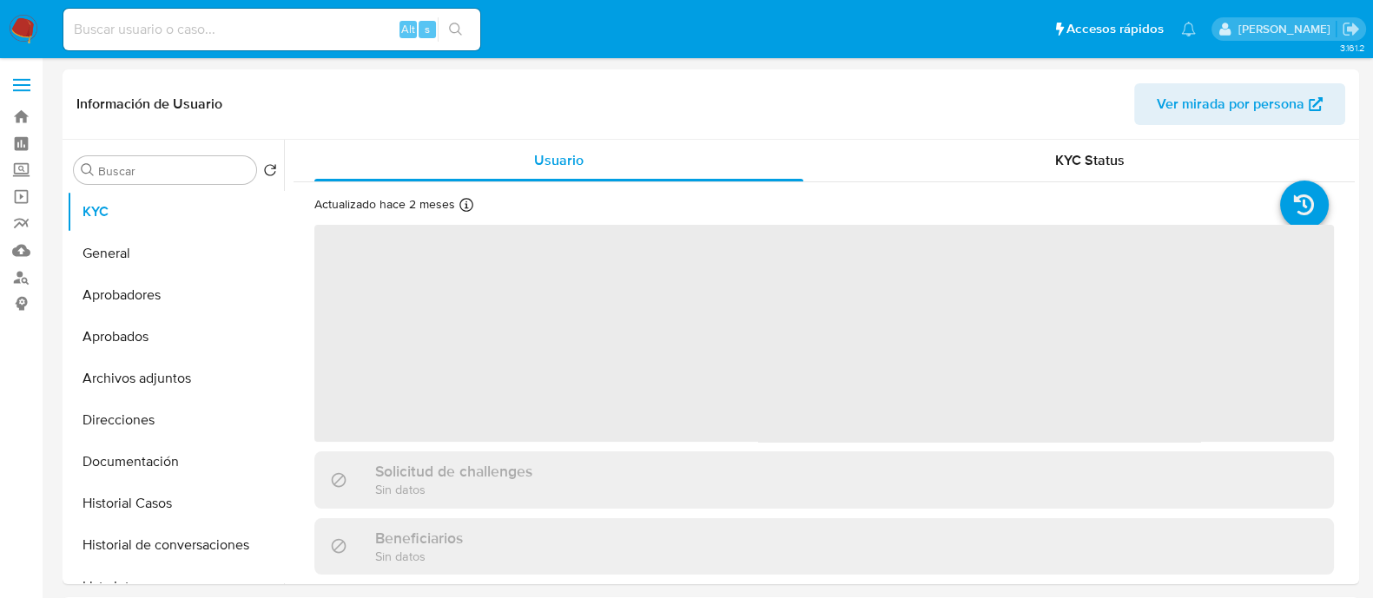
select select "10"
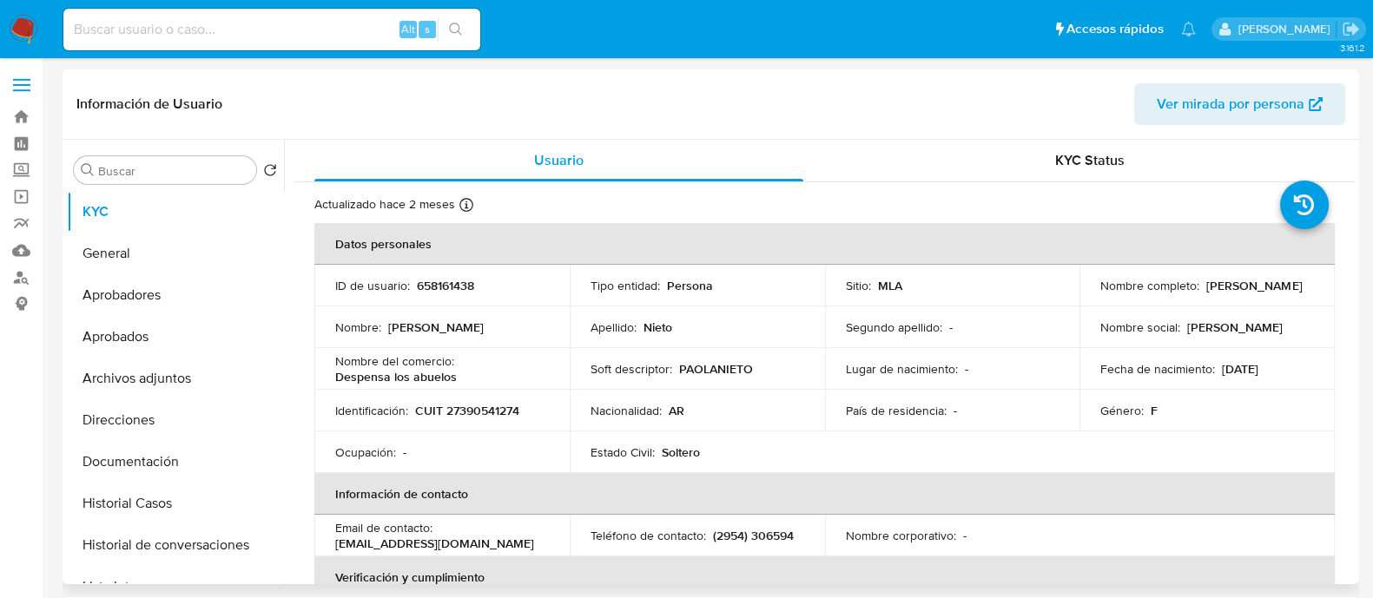
click at [486, 403] on p "CUIT 27390541274" at bounding box center [467, 411] width 104 height 16
copy p "27390541274"
click at [192, 463] on button "Documentación" at bounding box center [168, 462] width 203 height 42
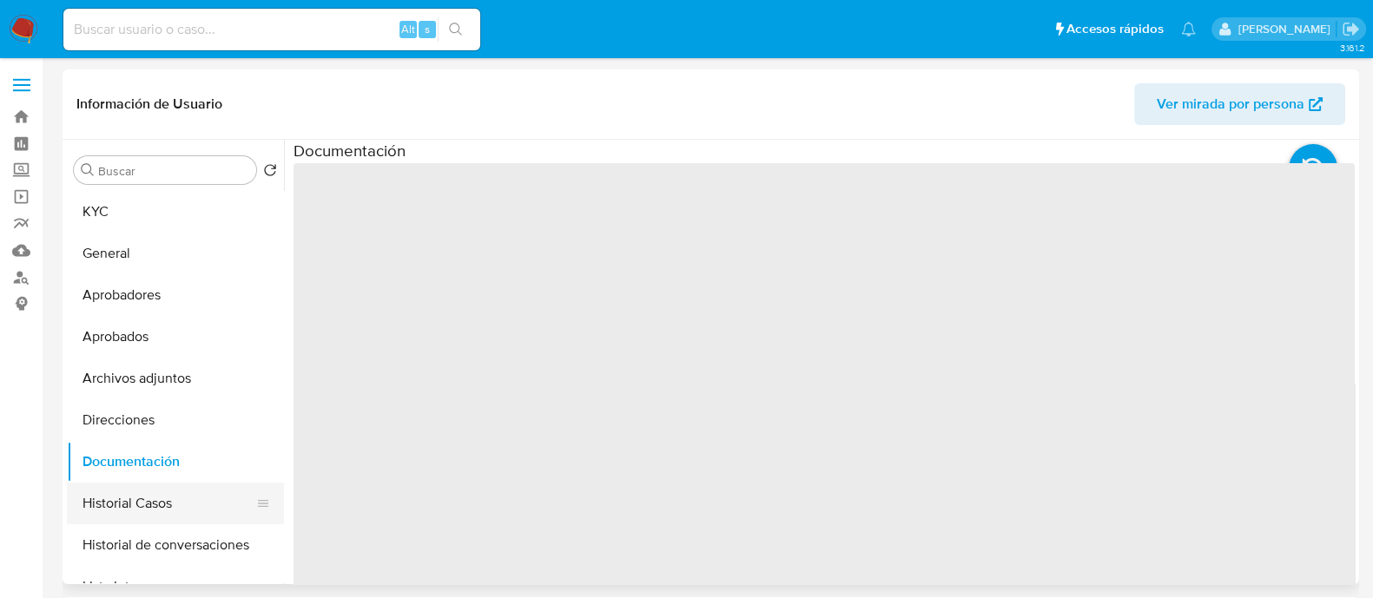
click at [188, 486] on button "Historial Casos" at bounding box center [168, 504] width 203 height 42
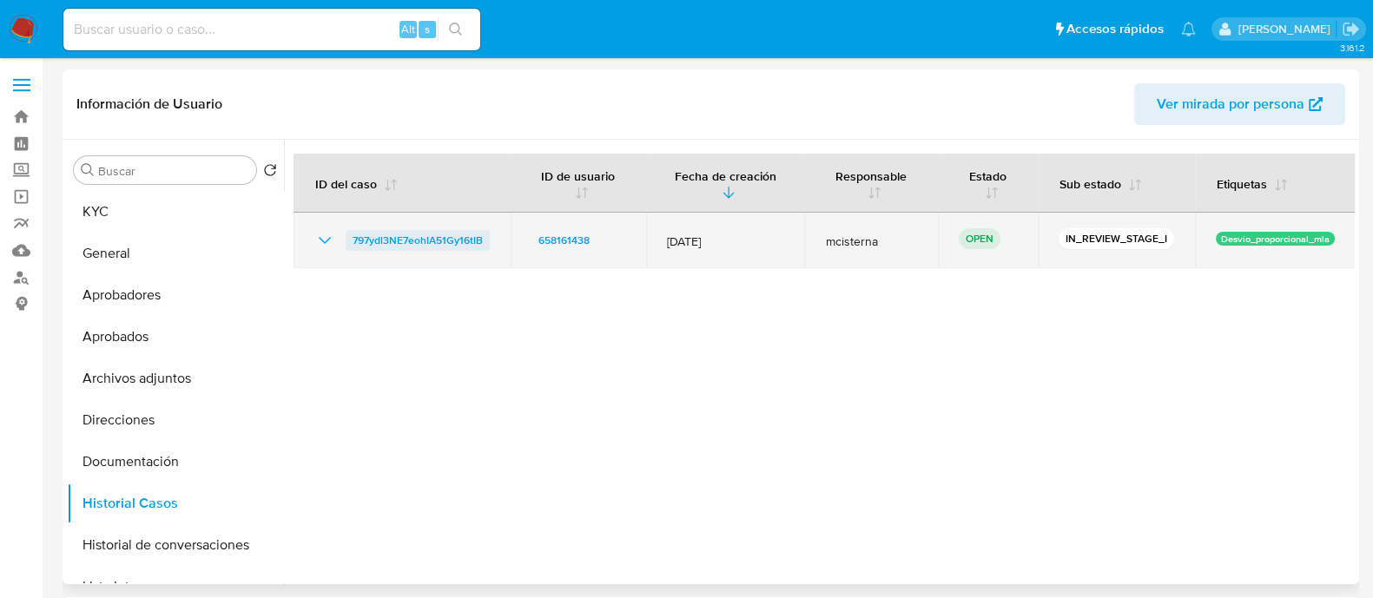
click at [400, 237] on span "797ydl3NE7eohIA51Gy16tIB" at bounding box center [418, 240] width 130 height 21
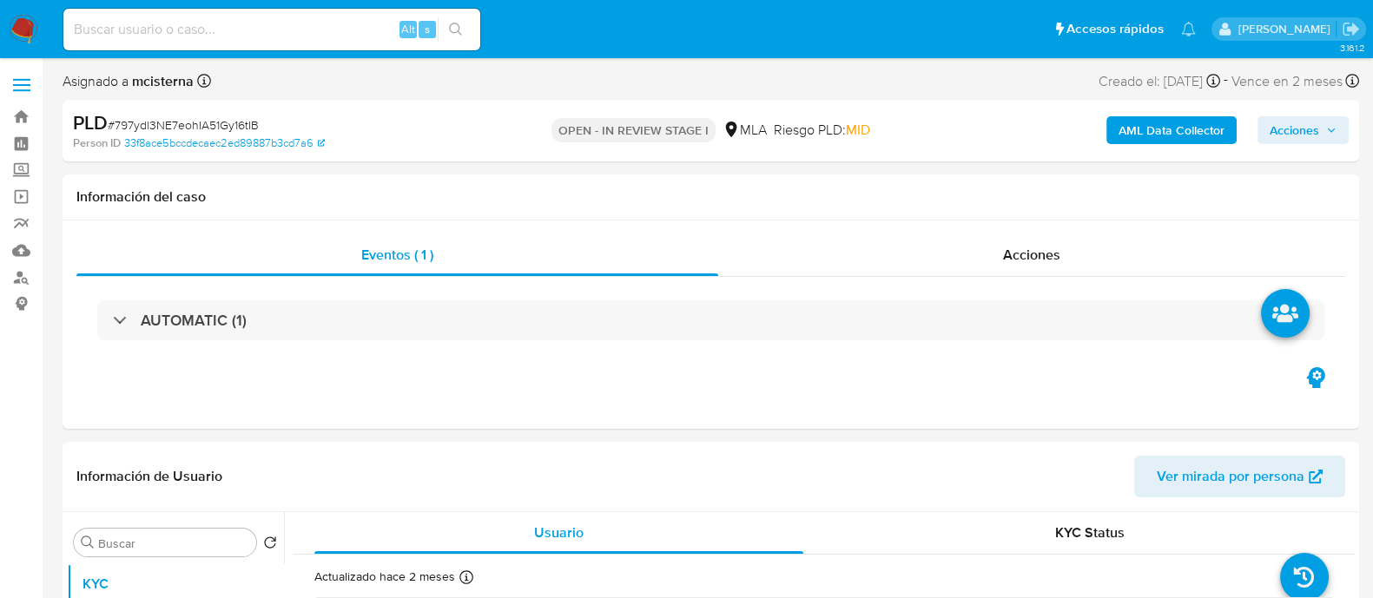
select select "10"
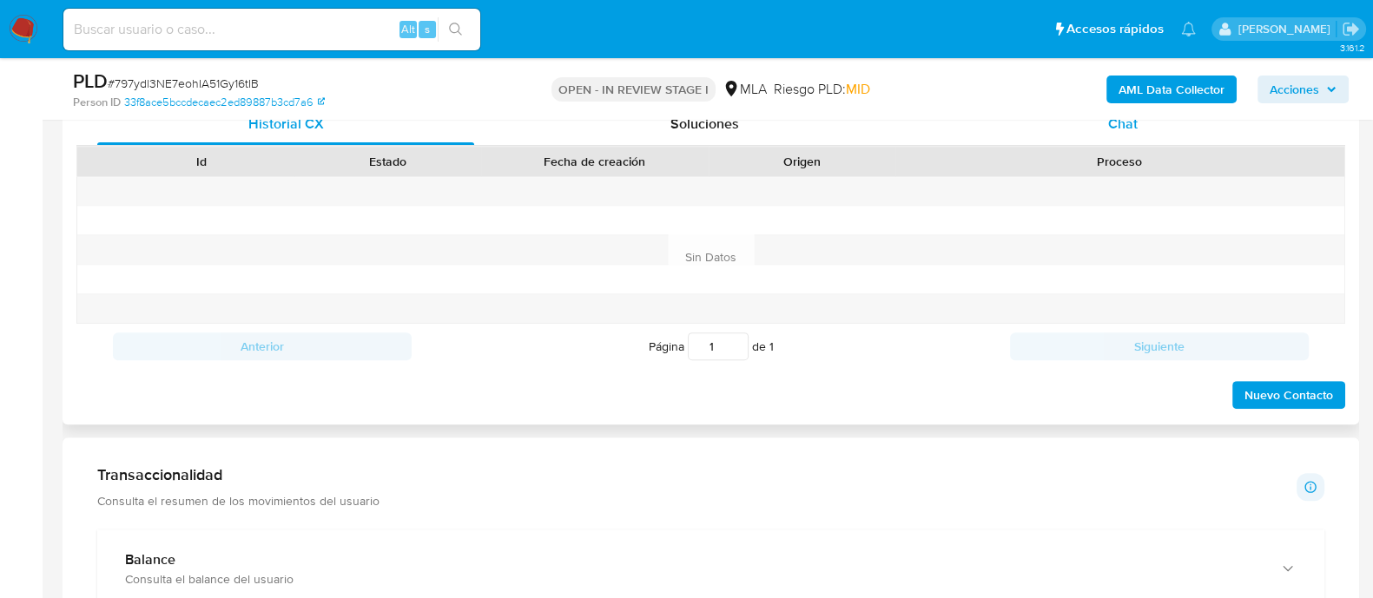
scroll to position [759, 0]
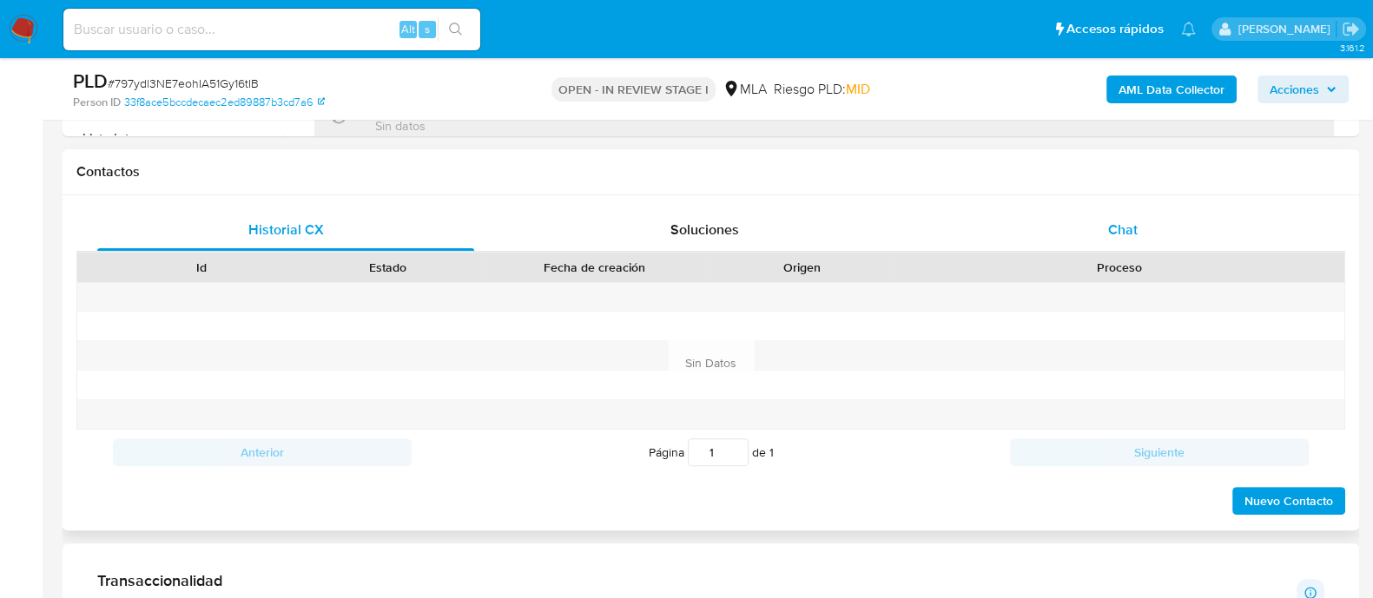
click at [1128, 226] on span "Chat" at bounding box center [1123, 230] width 30 height 20
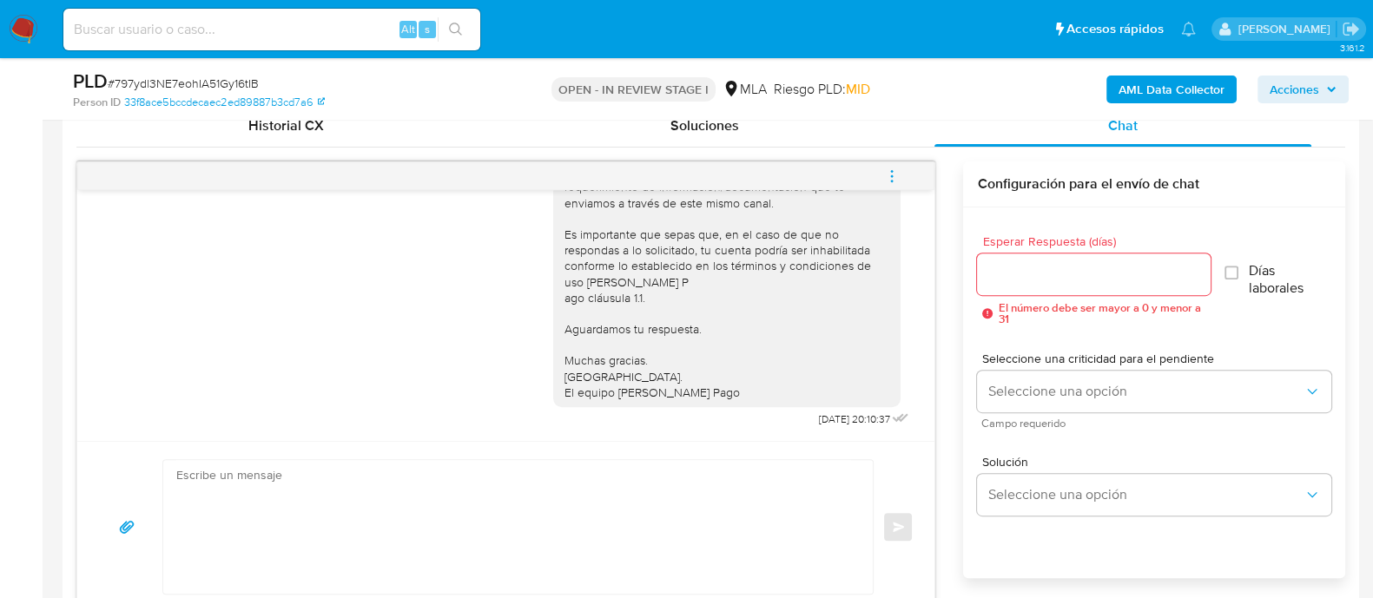
scroll to position [1086, 0]
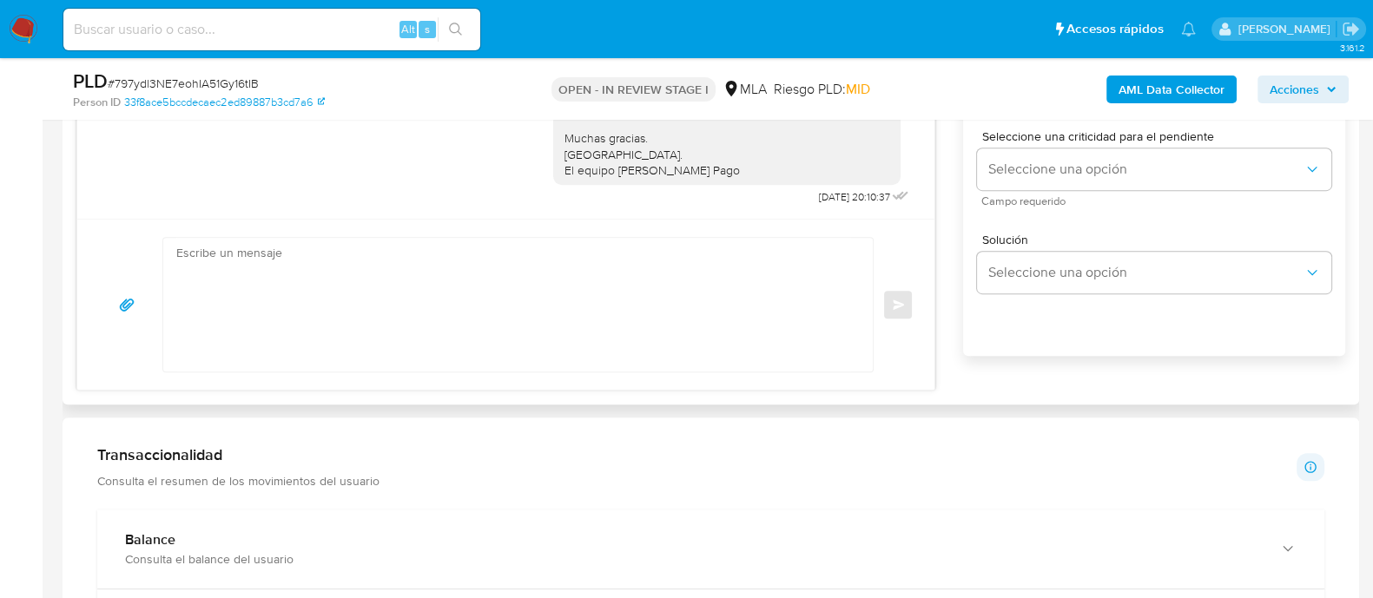
click at [557, 304] on textarea at bounding box center [513, 305] width 675 height 134
paste textarea "Lore Ipsumdo Sitametc Adipiscing El seddoei te inc utlaboreetd magnaaliqua en a…"
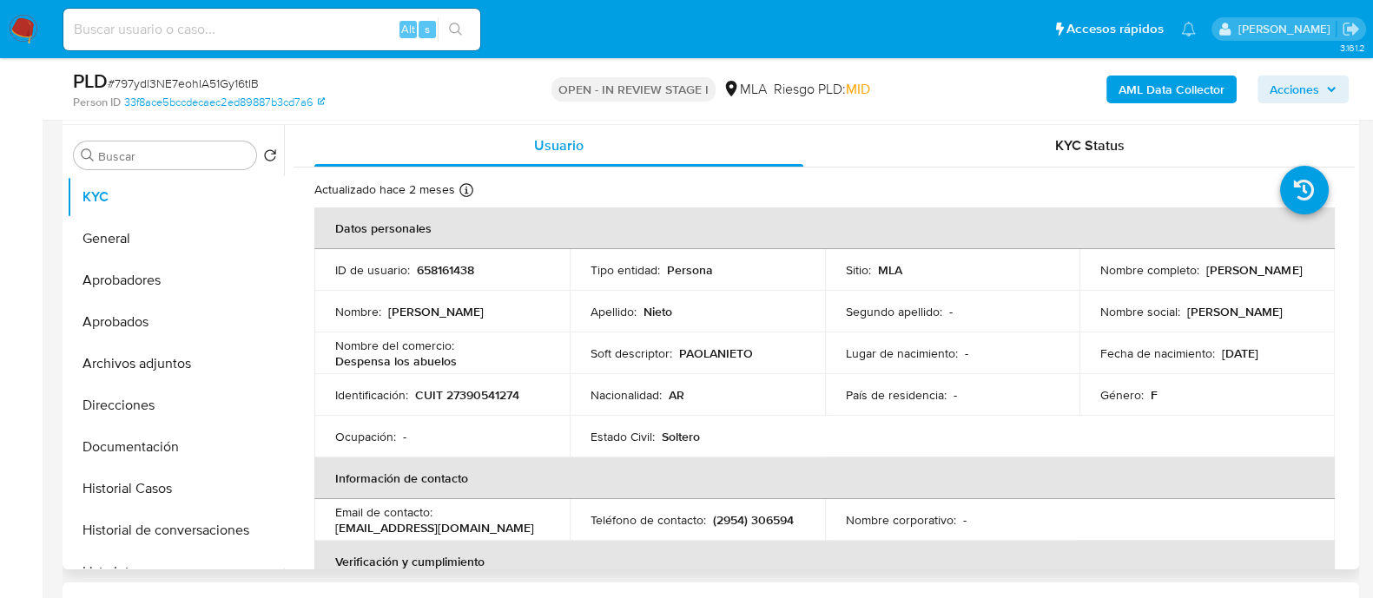
scroll to position [216, 0]
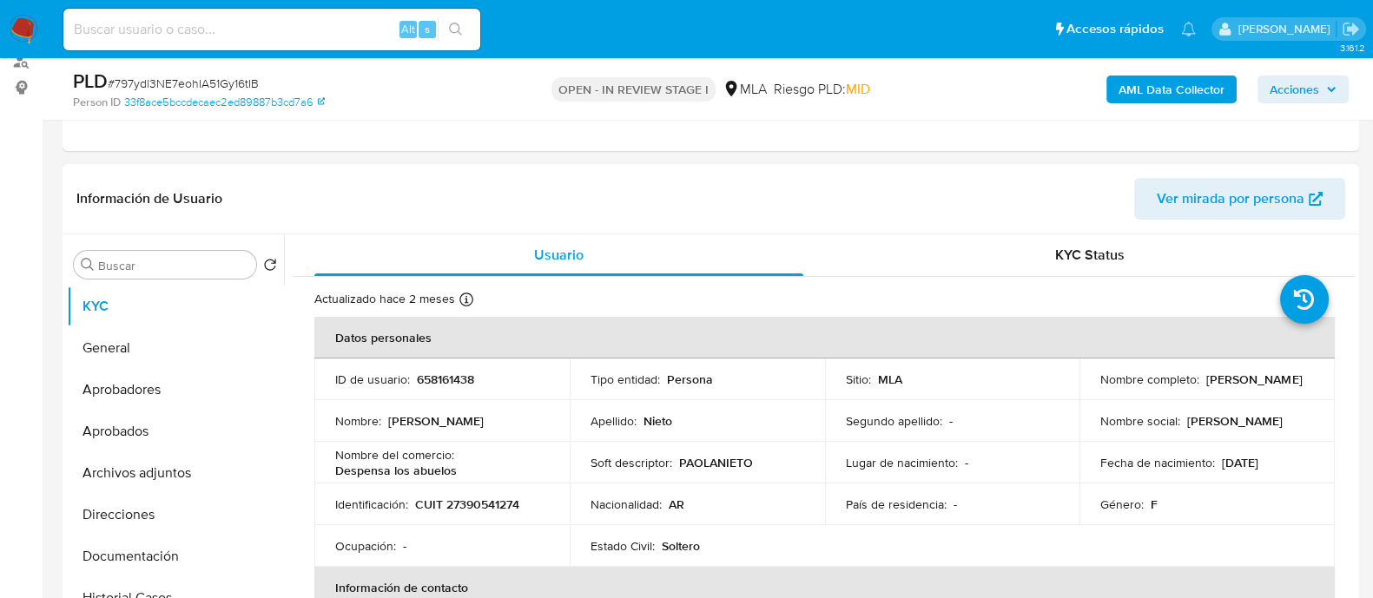
drag, startPoint x: 1099, startPoint y: 389, endPoint x: 1250, endPoint y: 389, distance: 151.1
click at [1250, 387] on div "Nombre completo : [PERSON_NAME]" at bounding box center [1208, 380] width 214 height 16
click at [1091, 388] on td "Nombre completo : [PERSON_NAME]" at bounding box center [1207, 380] width 255 height 42
drag, startPoint x: 1092, startPoint y: 388, endPoint x: 1247, endPoint y: 388, distance: 155.5
click at [1247, 388] on td "Nombre completo : [PERSON_NAME]" at bounding box center [1207, 380] width 255 height 42
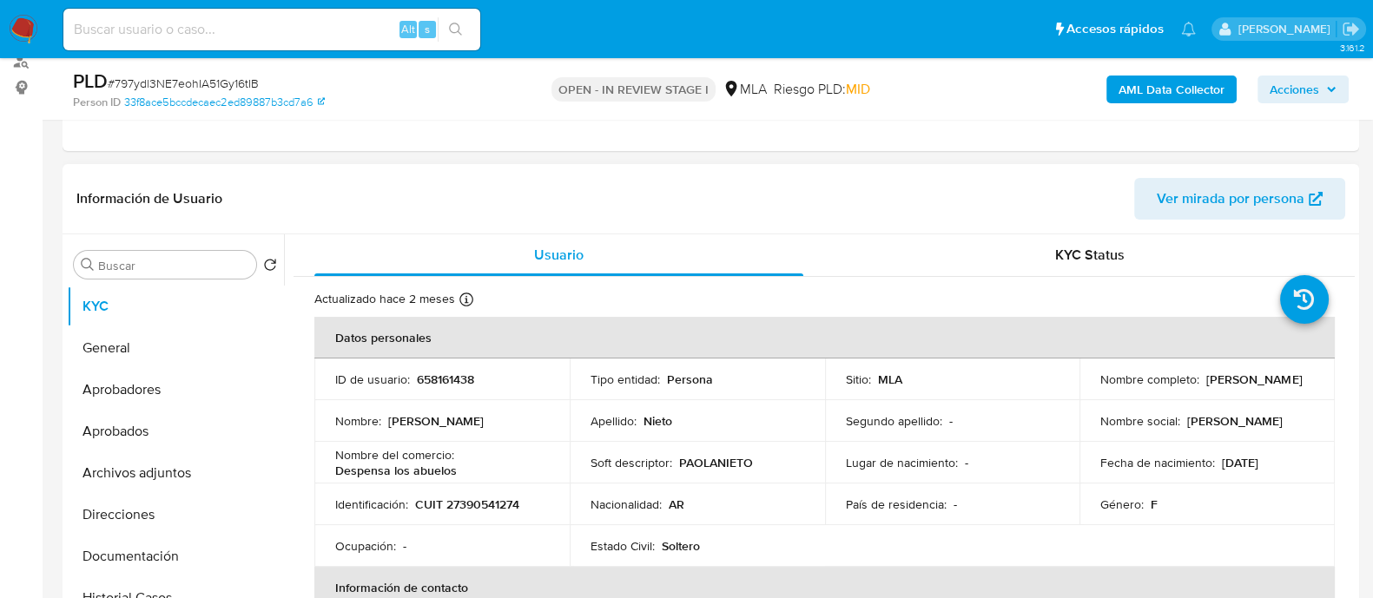
copy p "[PERSON_NAME]"
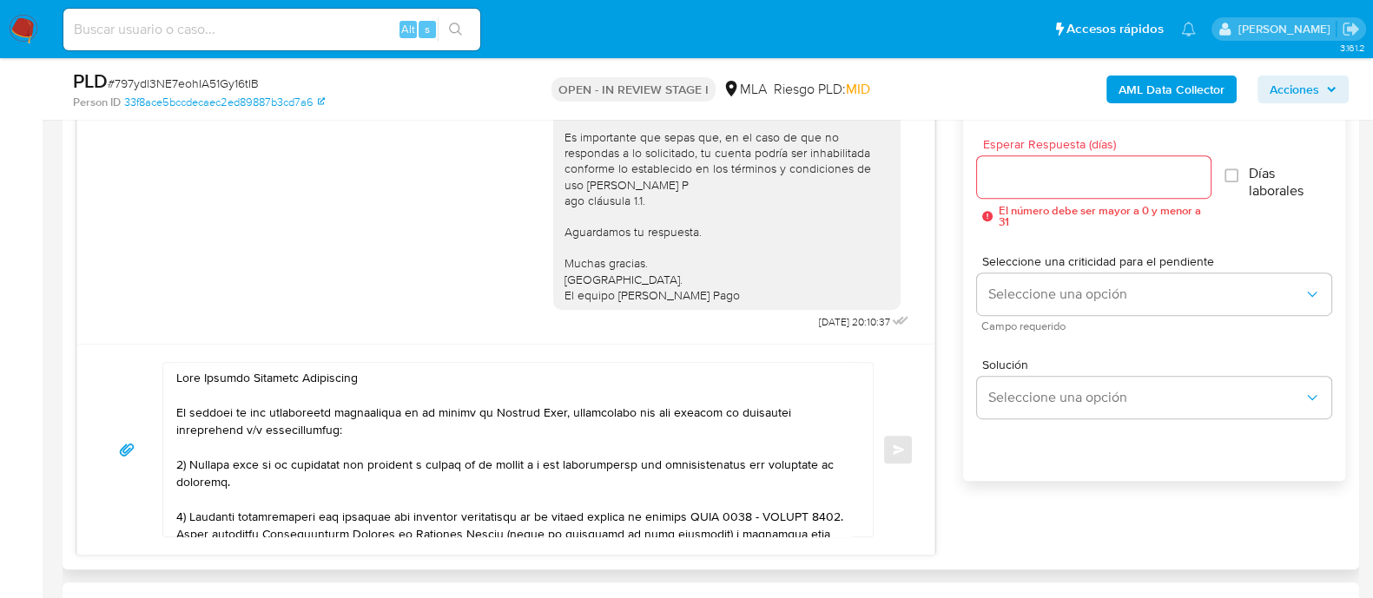
scroll to position [977, 0]
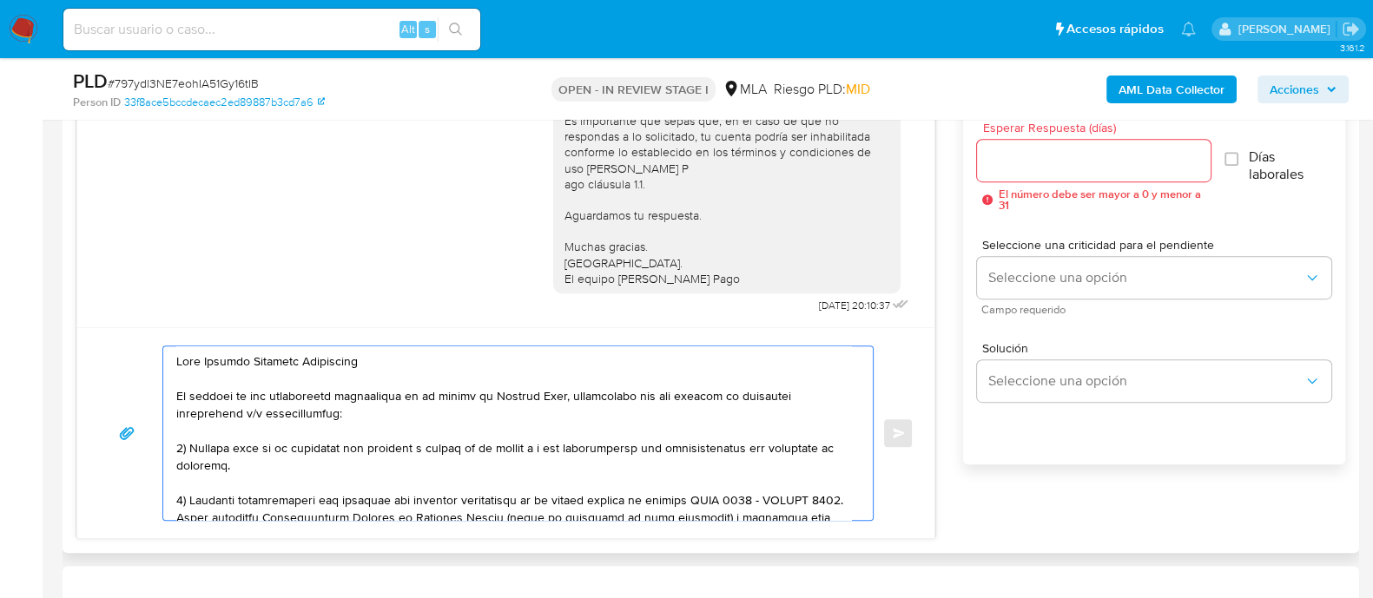
drag, startPoint x: 204, startPoint y: 363, endPoint x: 433, endPoint y: 363, distance: 229.3
click at [433, 363] on textarea at bounding box center [513, 434] width 675 height 174
paste textarea "[PERSON_NAME]"
drag, startPoint x: 625, startPoint y: 414, endPoint x: 739, endPoint y: 394, distance: 115.5
click at [739, 394] on textarea at bounding box center [513, 434] width 675 height 174
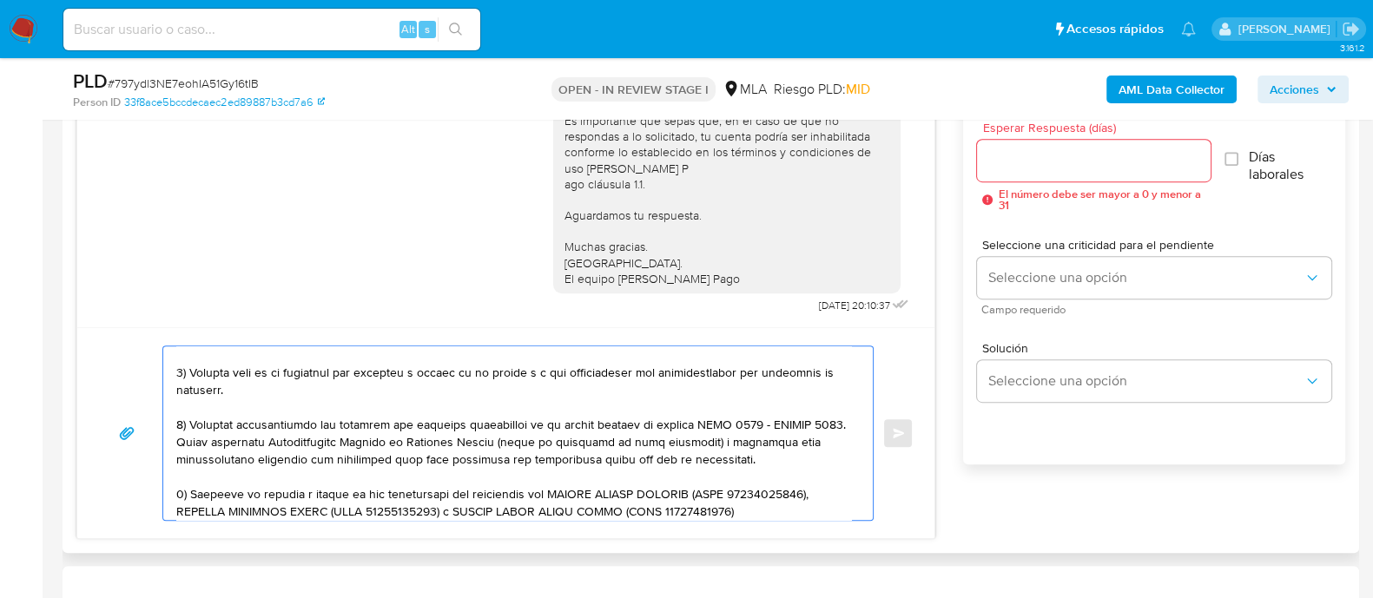
scroll to position [108, 0]
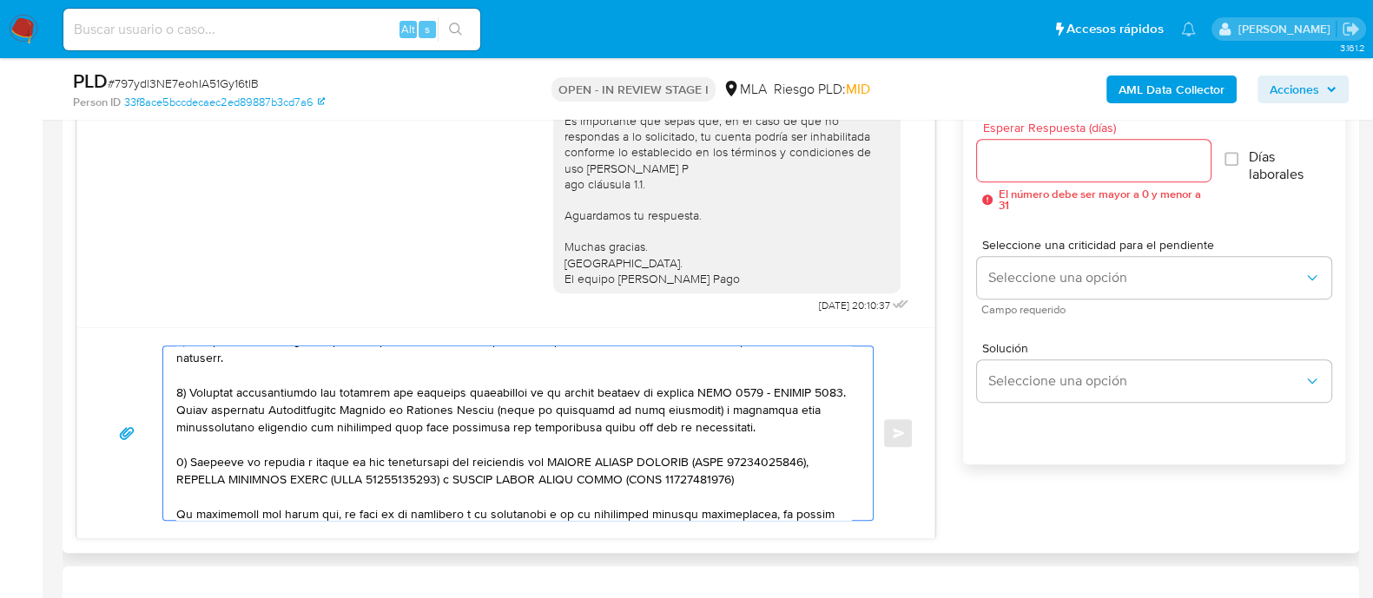
click at [486, 414] on textarea at bounding box center [513, 434] width 675 height 174
click at [321, 479] on textarea at bounding box center [513, 434] width 675 height 174
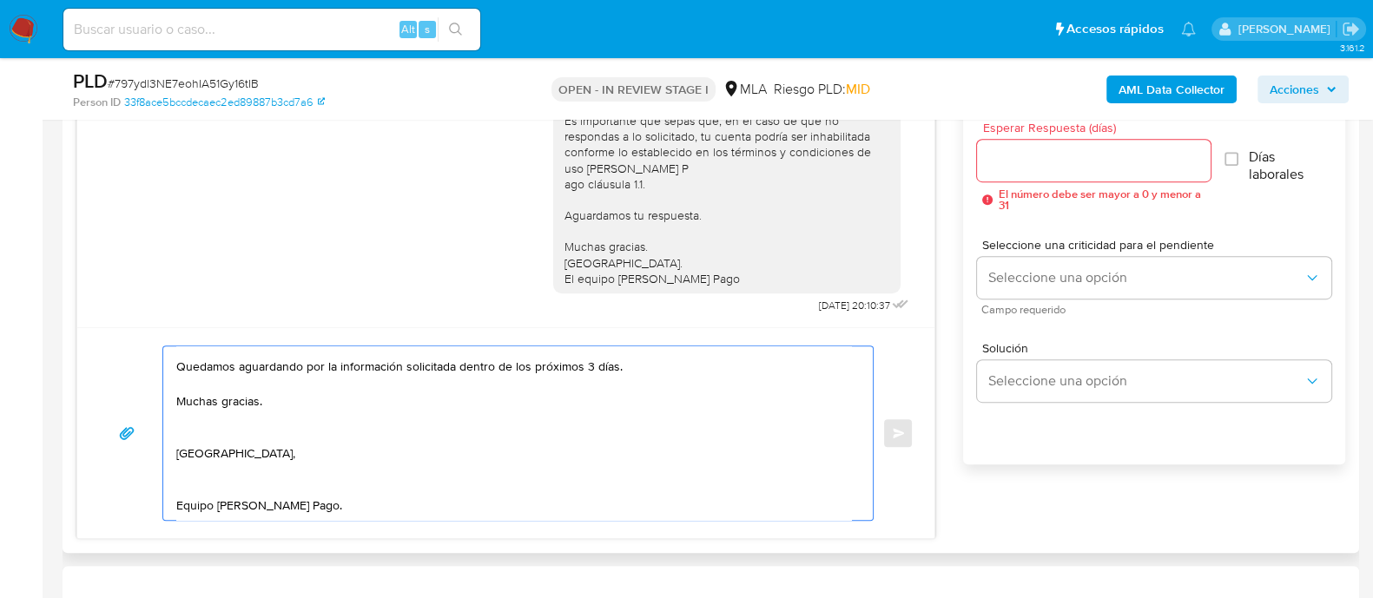
scroll to position [182, 0]
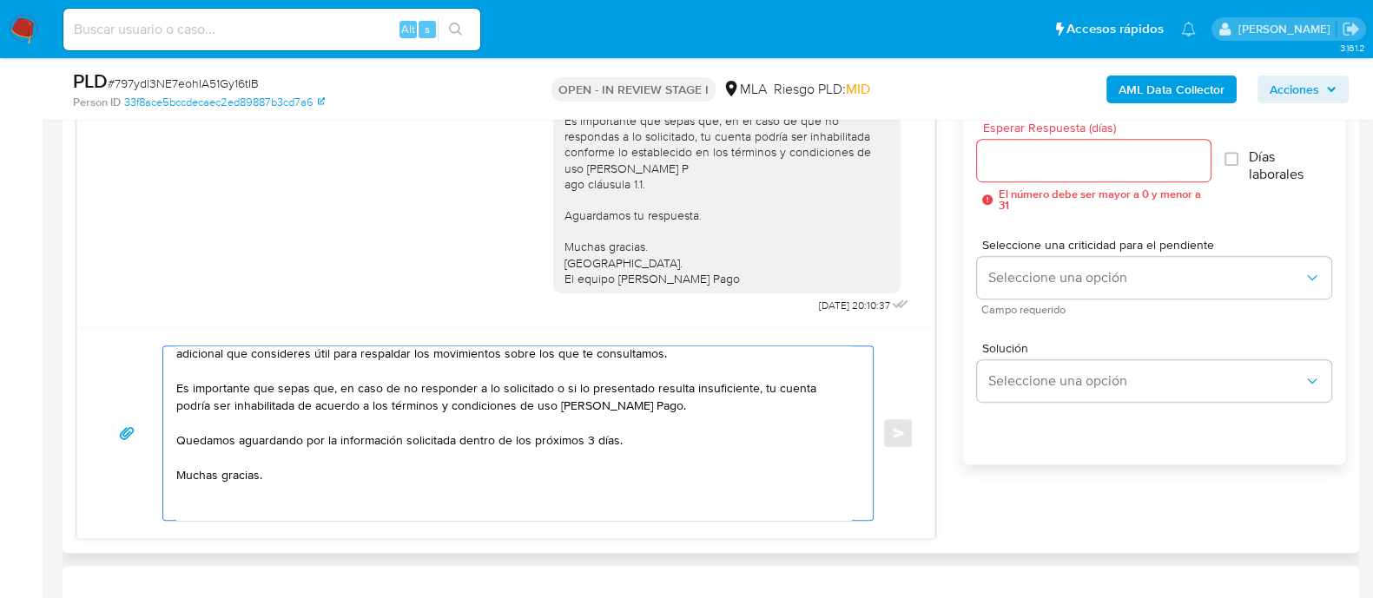
type textarea "[PERSON_NAME] En función de las operaciones registradas en tu cuenta [PERSON_NA…"
click at [1050, 155] on input "Esperar Respuesta (días)" at bounding box center [1093, 160] width 233 height 23
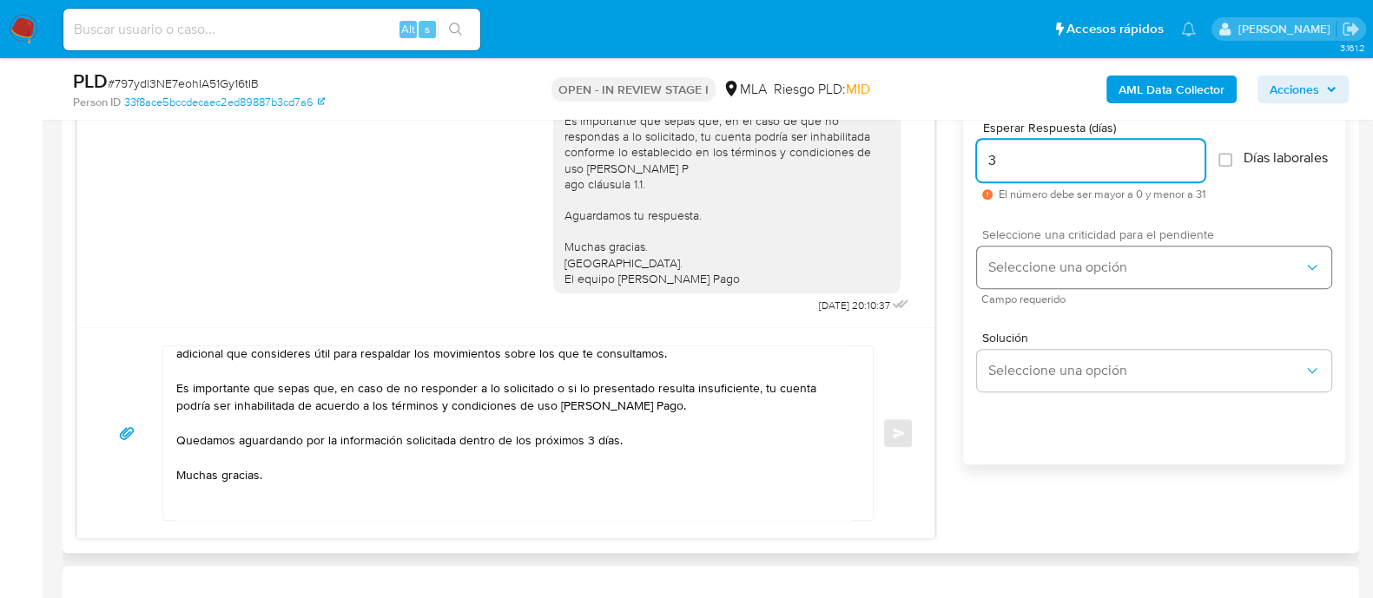
type input "3"
click at [1027, 276] on span "Seleccione una opción" at bounding box center [1146, 267] width 316 height 17
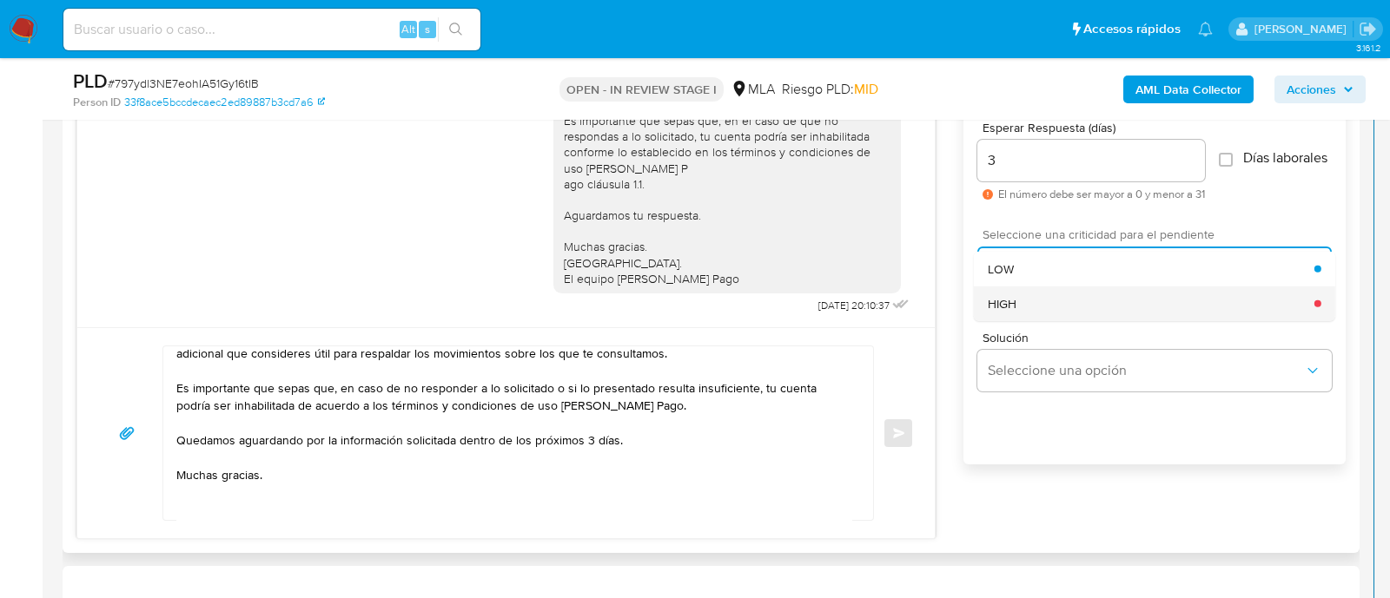
click at [1021, 314] on div "HIGH" at bounding box center [1151, 303] width 327 height 35
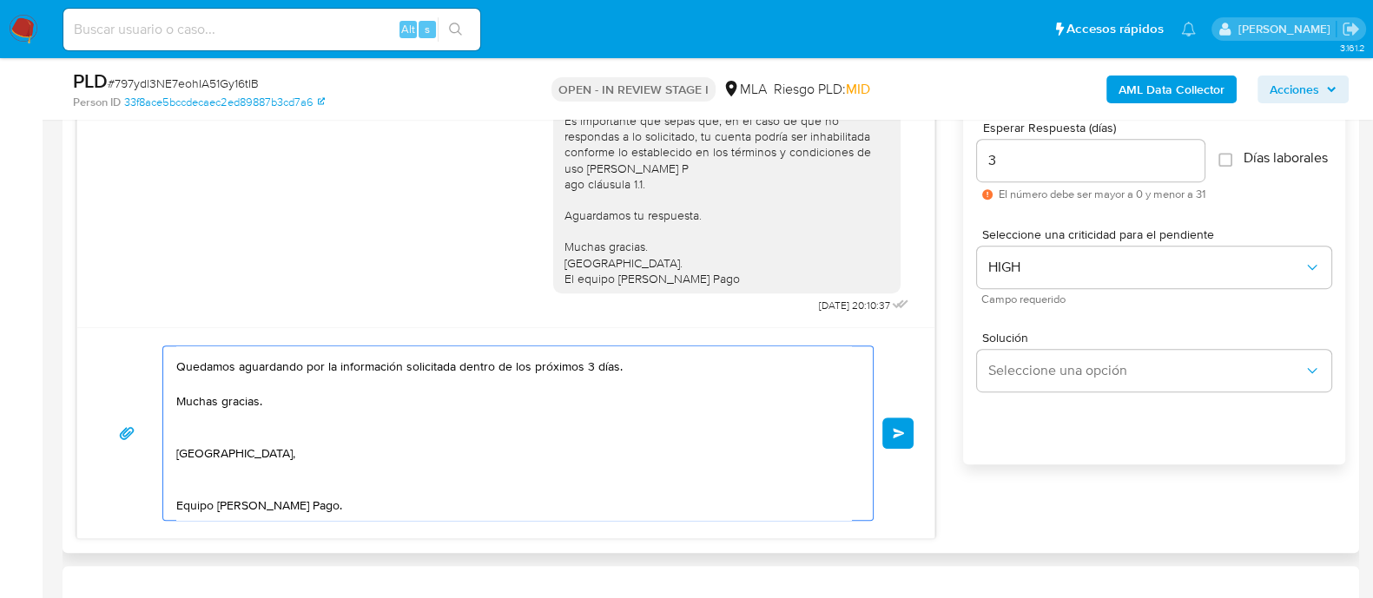
scroll to position [0, 0]
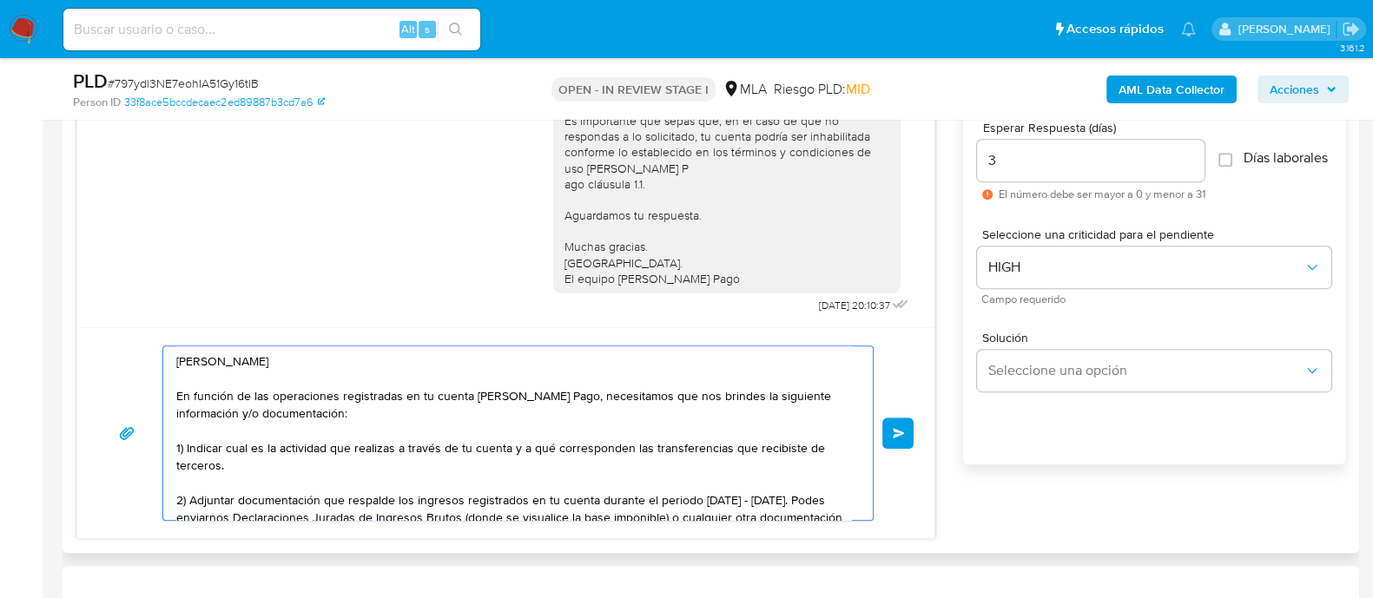
drag, startPoint x: 360, startPoint y: 492, endPoint x: 145, endPoint y: 301, distance: 288.0
click at [145, 301] on div "[DATE] 14:45:01 Hola, Esperamos que te encuentres muy bien. Te consultamos si t…" at bounding box center [505, 294] width 859 height 492
